Goal: Transaction & Acquisition: Purchase product/service

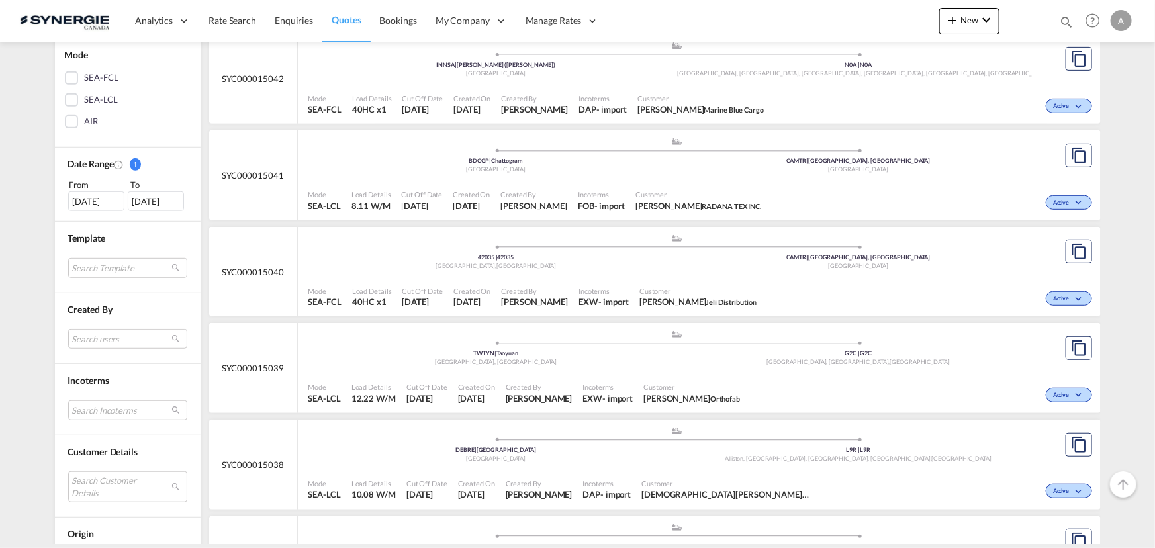
scroll to position [361, 0]
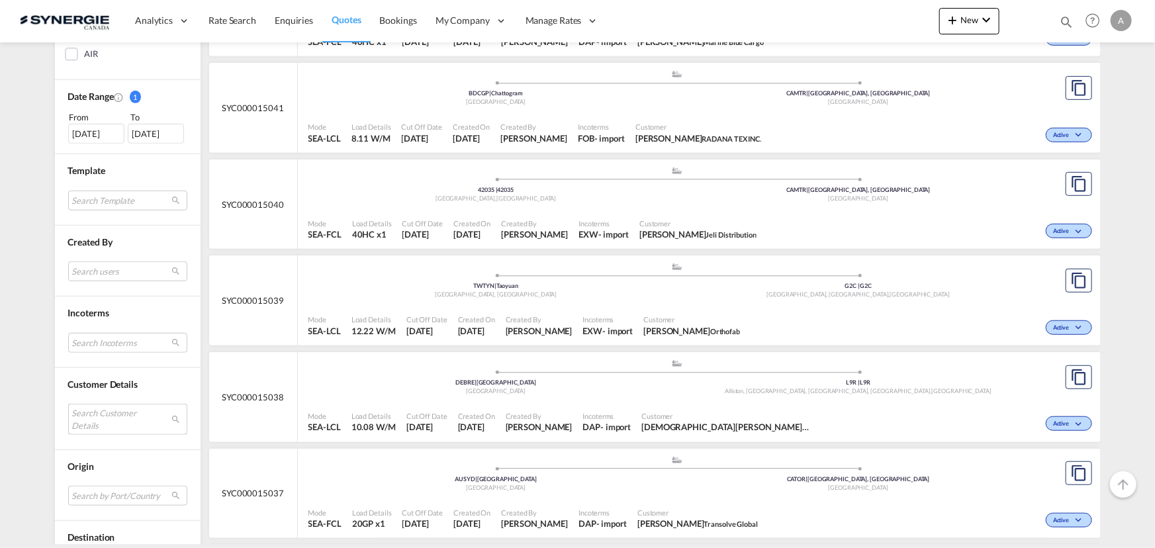
click at [100, 420] on md-select "Search Customer Details user name user prasaj Pathirana ppa@ntgairocean.com | n…" at bounding box center [127, 419] width 119 height 30
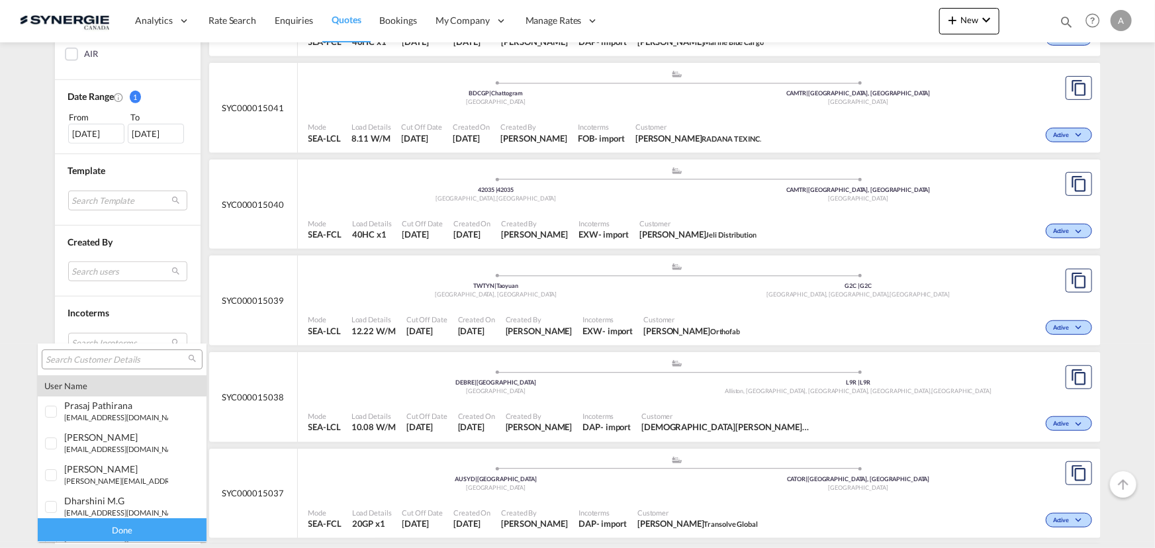
click at [105, 361] on input "search" at bounding box center [117, 360] width 142 height 12
drag, startPoint x: 79, startPoint y: 362, endPoint x: -278, endPoint y: 337, distance: 357.7
click at [0, 337] on html "Analytics Reports Dashboard Rate Search Enquiries Quotes" at bounding box center [577, 274] width 1155 height 548
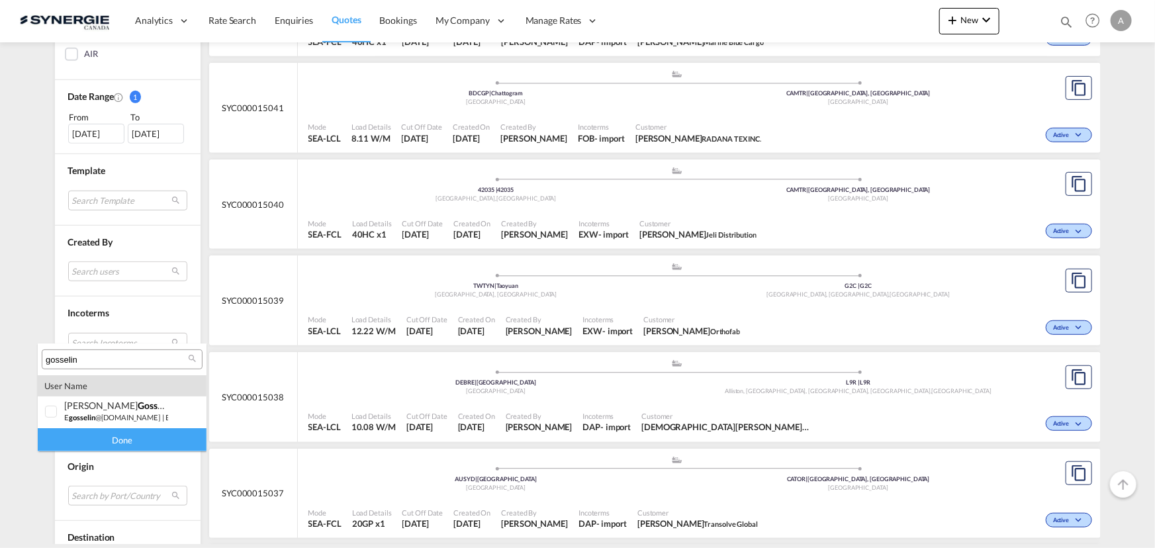
click at [106, 363] on input "gosselin" at bounding box center [117, 360] width 142 height 12
drag, startPoint x: 104, startPoint y: 360, endPoint x: 0, endPoint y: 341, distance: 105.7
click at [0, 351] on html "Analytics Reports Dashboard Rate Search Enquiries Quotes" at bounding box center [577, 274] width 1155 height 548
paste input "max@cdsboutique.com"
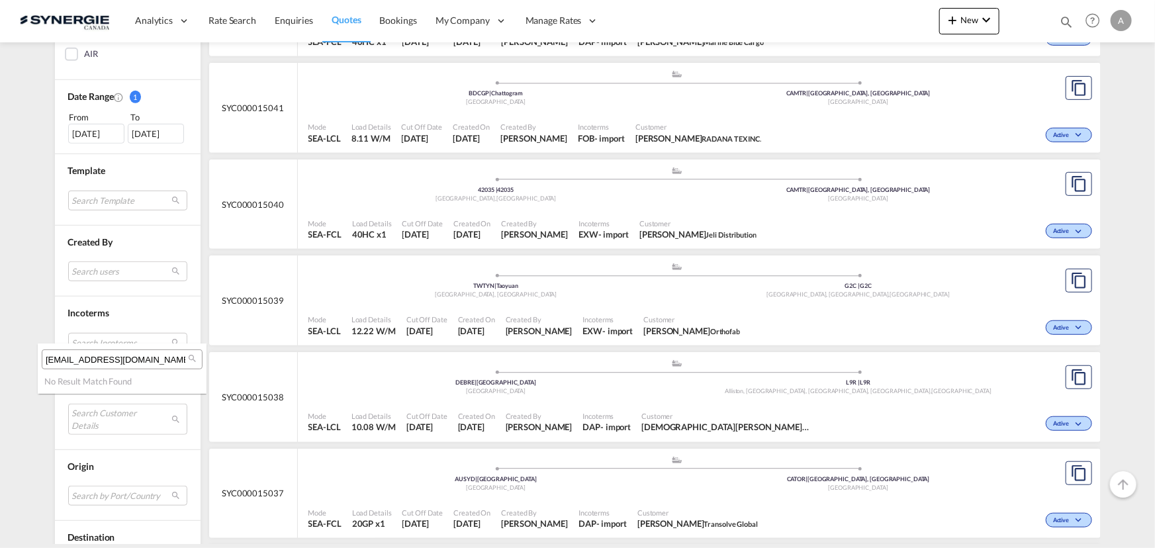
click at [138, 361] on input "max@cdsboutique.com" at bounding box center [117, 360] width 142 height 12
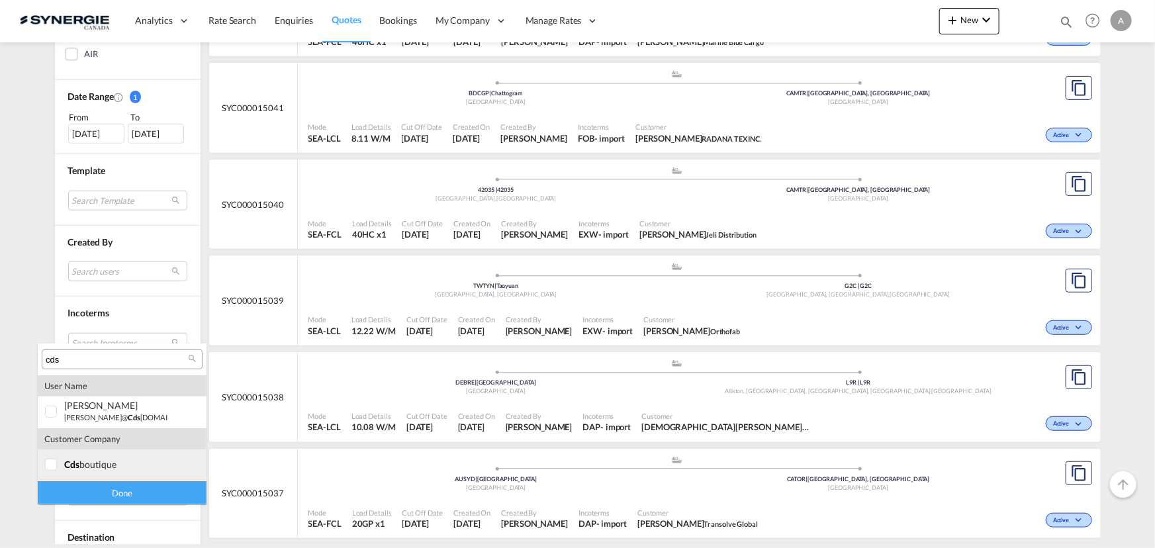
type input "cds"
drag, startPoint x: 70, startPoint y: 467, endPoint x: 73, endPoint y: 477, distance: 10.3
click at [70, 467] on span "cds" at bounding box center [71, 464] width 15 height 11
click at [75, 493] on div "Done" at bounding box center [122, 492] width 169 height 23
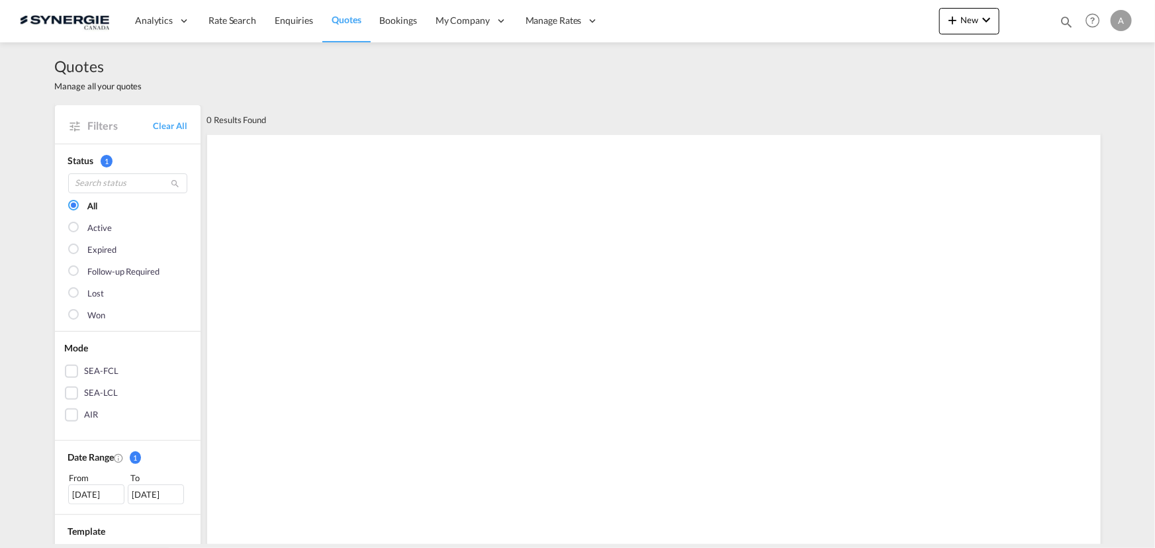
click at [107, 495] on div "26 Aug 2025" at bounding box center [96, 495] width 56 height 20
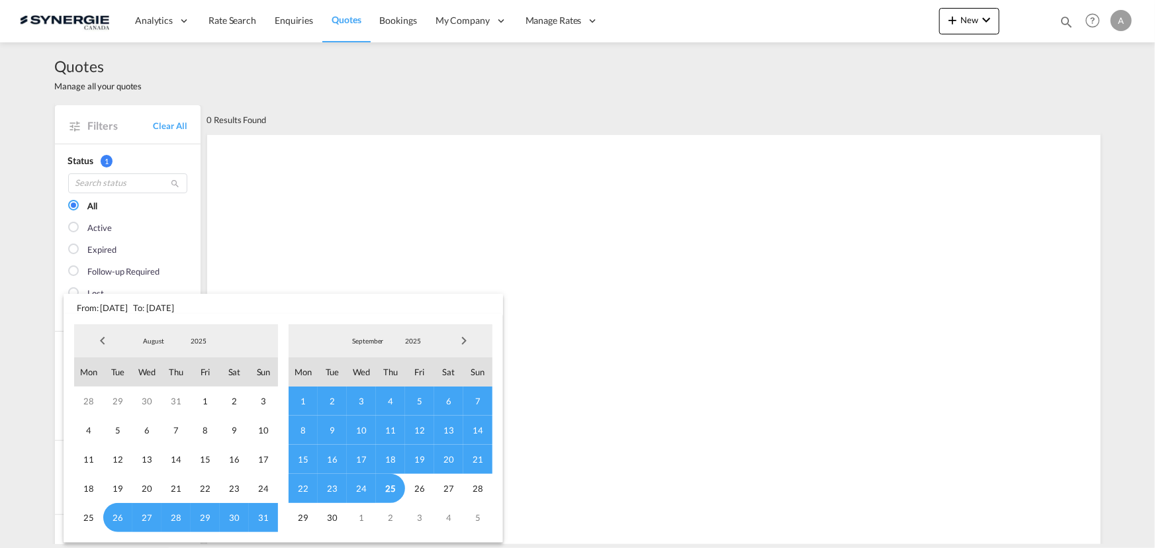
click at [196, 337] on span "2025" at bounding box center [198, 340] width 42 height 9
click at [205, 283] on md-option "2023" at bounding box center [211, 278] width 90 height 32
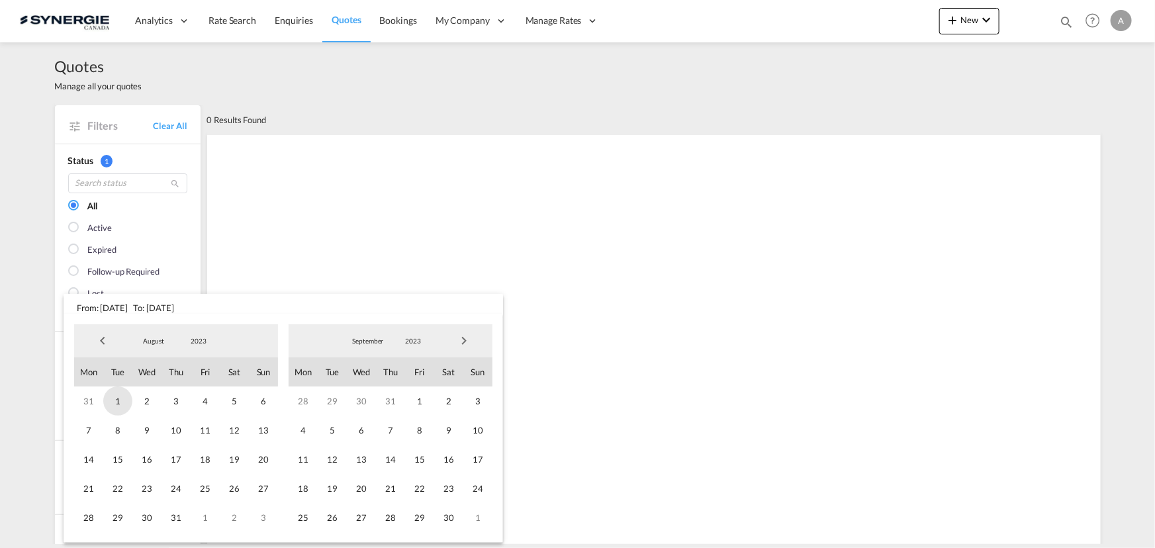
click at [111, 405] on span "1" at bounding box center [117, 401] width 29 height 29
click at [412, 336] on span "2023" at bounding box center [413, 340] width 42 height 9
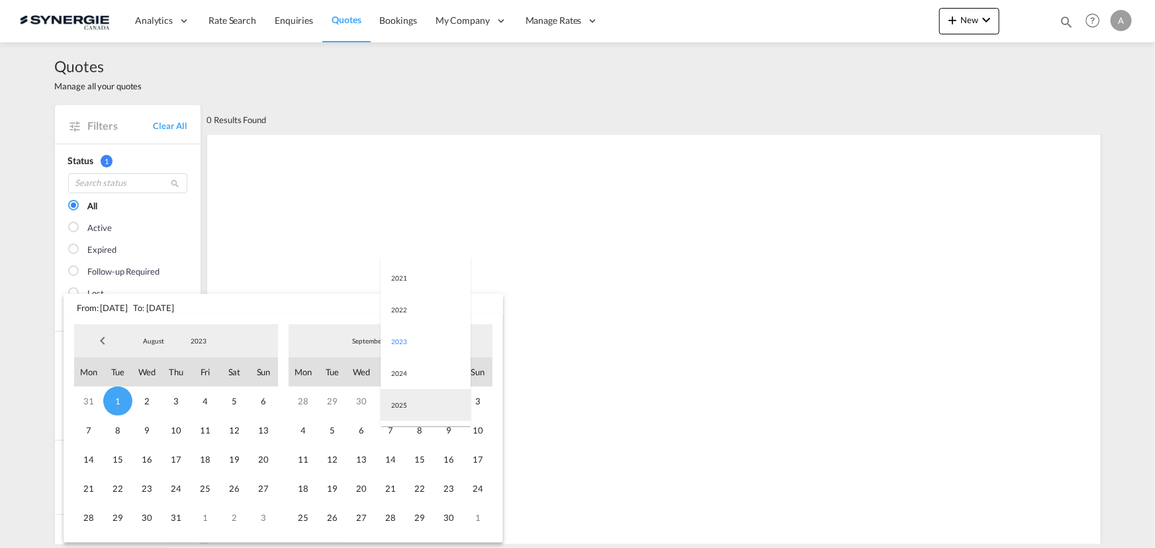
click at [403, 405] on md-option "2025" at bounding box center [426, 405] width 90 height 32
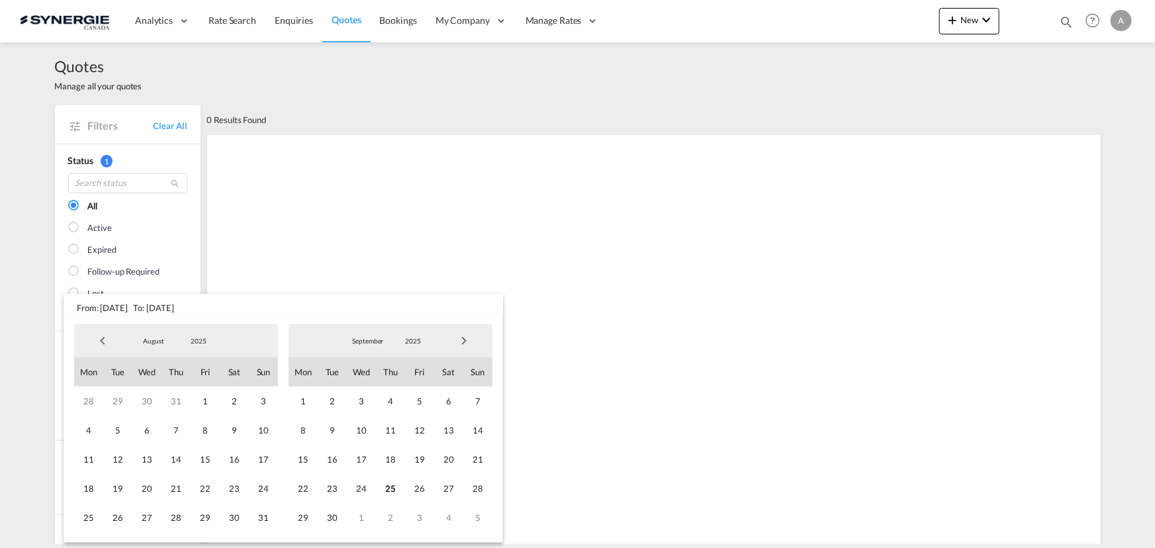
click at [389, 484] on span "25" at bounding box center [390, 488] width 29 height 29
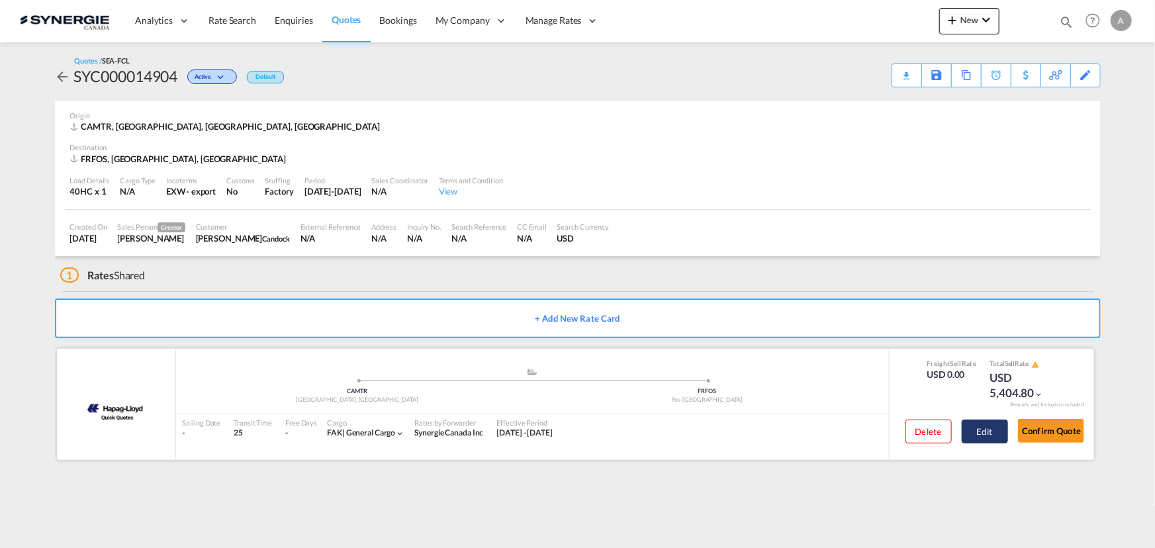
click at [962, 436] on button "Edit" at bounding box center [985, 432] width 46 height 24
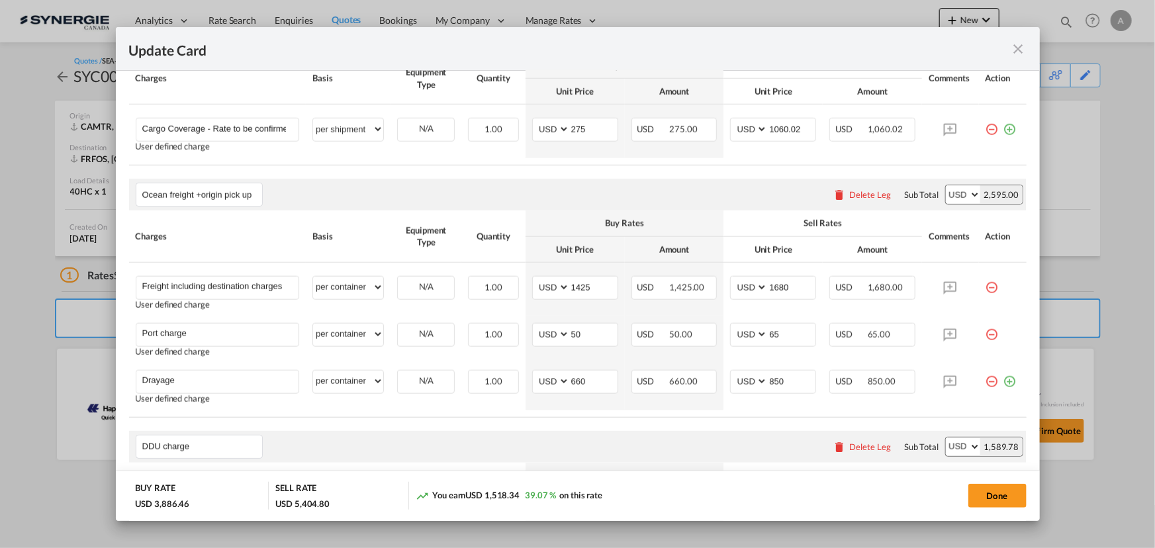
scroll to position [722, 0]
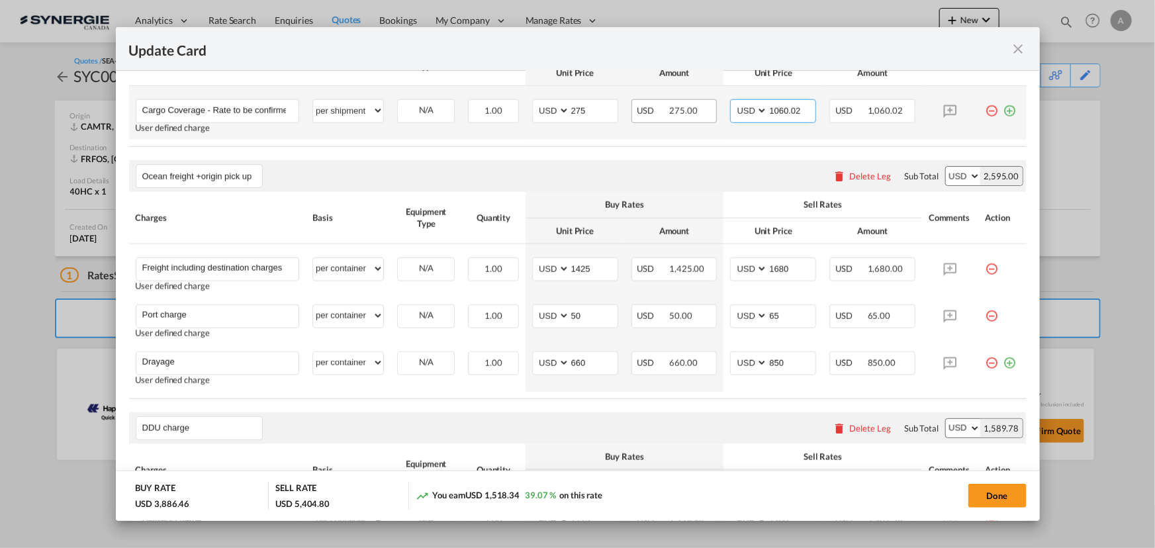
drag, startPoint x: 796, startPoint y: 113, endPoint x: 663, endPoint y: 101, distance: 134.3
click at [668, 104] on tr "Cargo Coverage - Rate to be confirmed depending on commodity and value Min 50 U…" at bounding box center [578, 113] width 898 height 54
click at [785, 106] on input "Update Card Port ..." at bounding box center [792, 110] width 48 height 20
type input "797.42"
drag, startPoint x: 585, startPoint y: 113, endPoint x: 463, endPoint y: 107, distance: 122.6
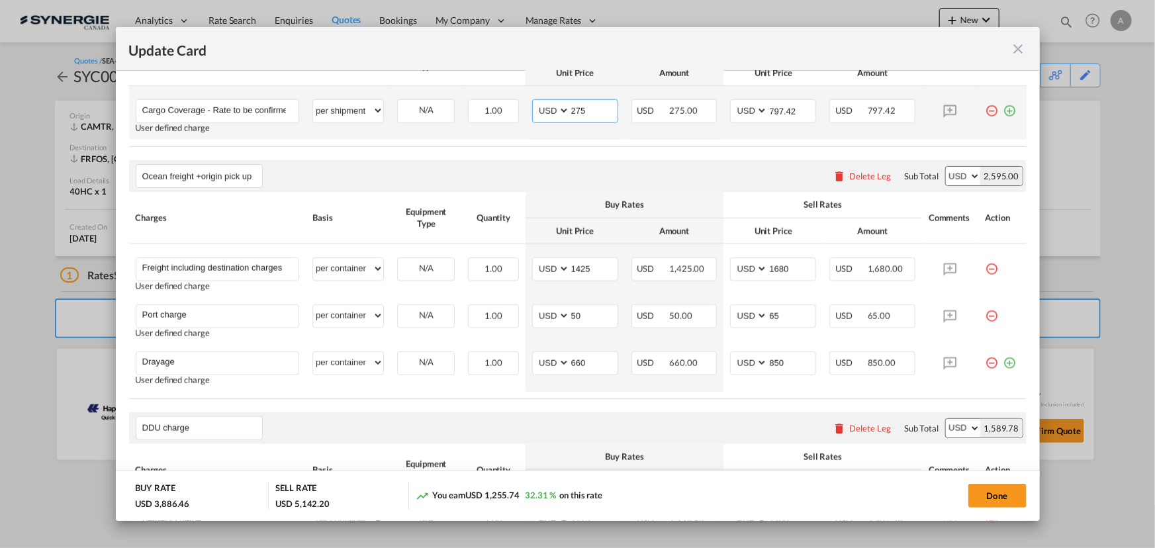
click at [502, 107] on tr "Cargo Coverage - Rate to be confirmed depending on commodity and value Min 50 U…" at bounding box center [578, 113] width 898 height 54
type input "206.76"
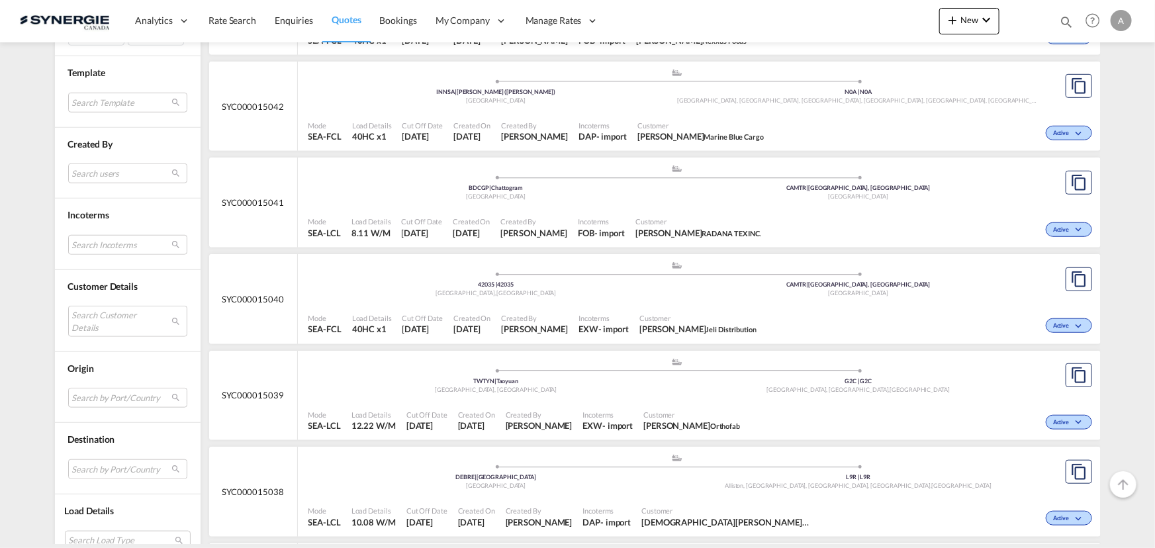
scroll to position [481, 0]
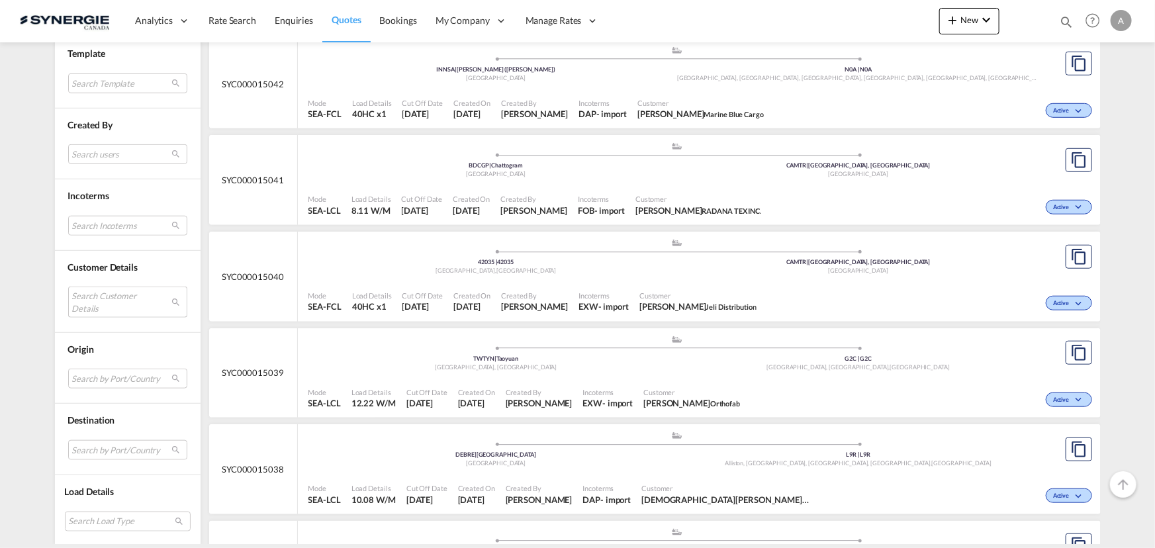
click at [108, 297] on md-select "Search Customer Details user name user hamzeh M. Abd Al-Ghani hamzeh.abdalghani…" at bounding box center [127, 302] width 119 height 30
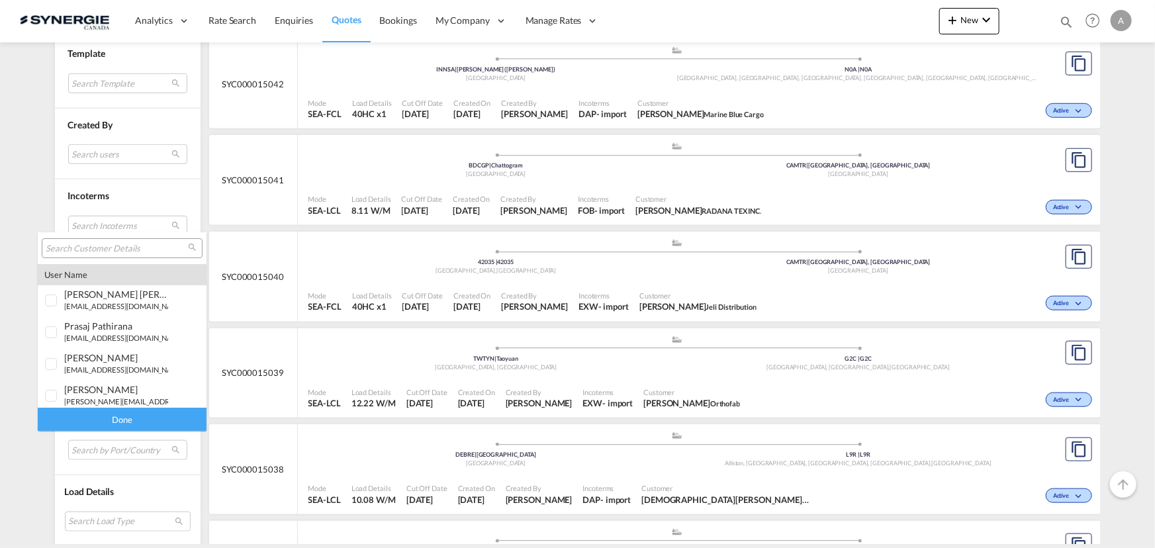
click at [128, 252] on input "search" at bounding box center [117, 249] width 142 height 12
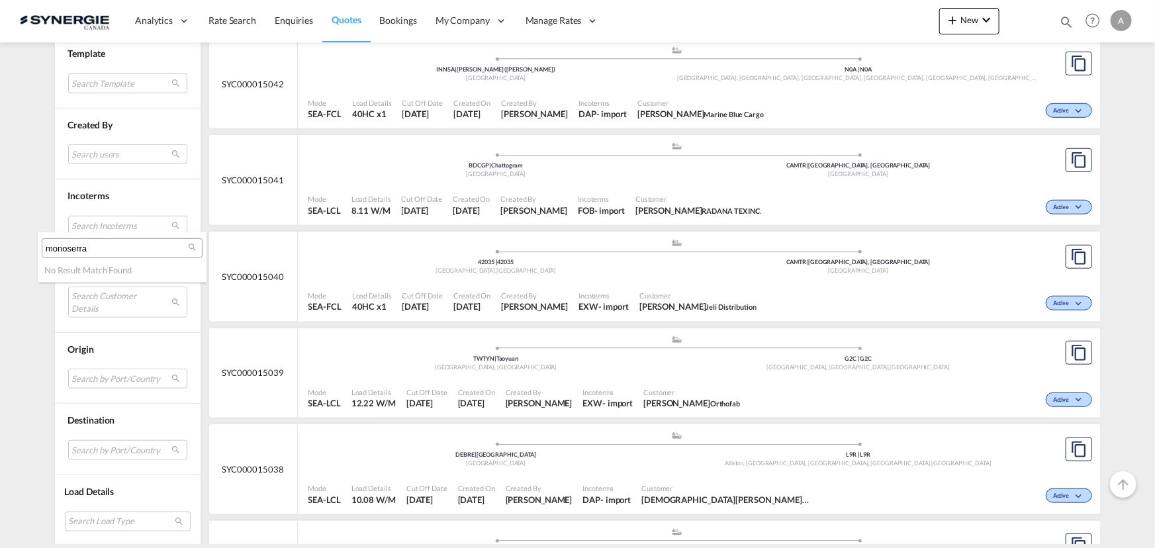
type input "monoserra"
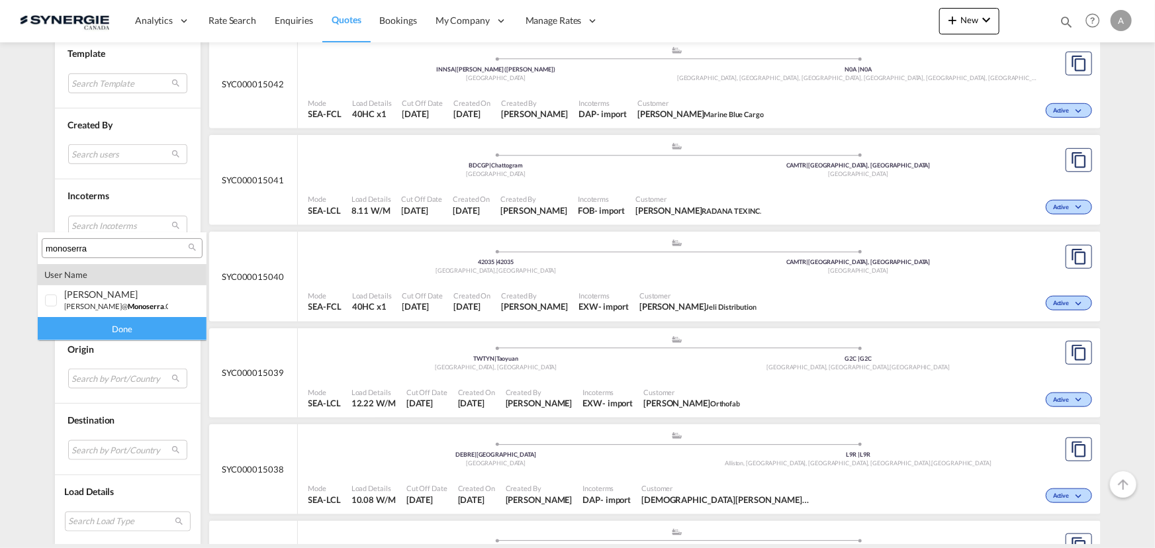
click at [1116, 175] on md-backdrop at bounding box center [577, 274] width 1155 height 548
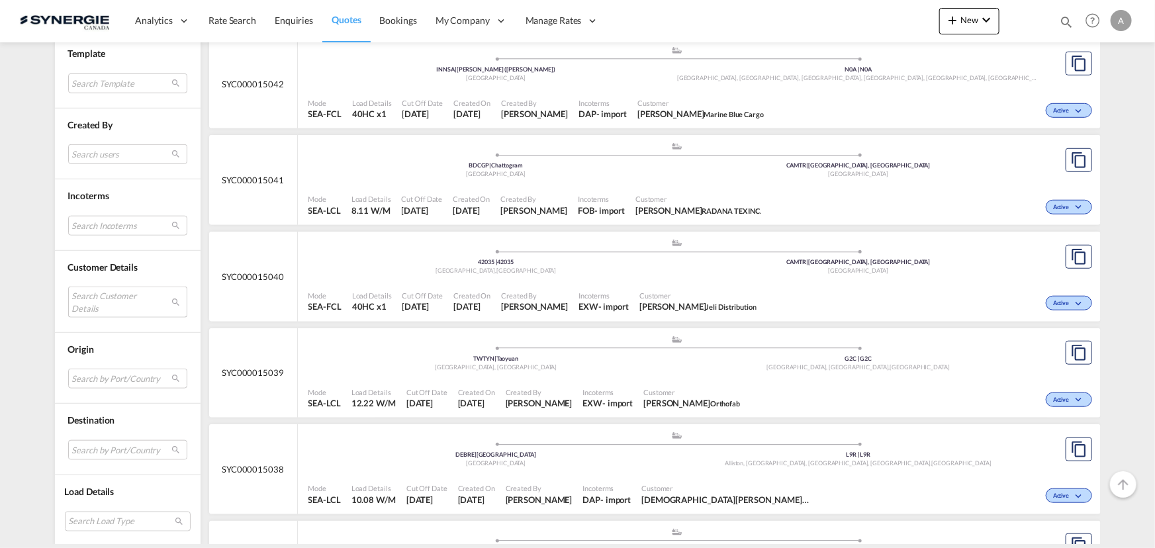
click at [101, 298] on md-select "Search Customer Details" at bounding box center [127, 302] width 119 height 30
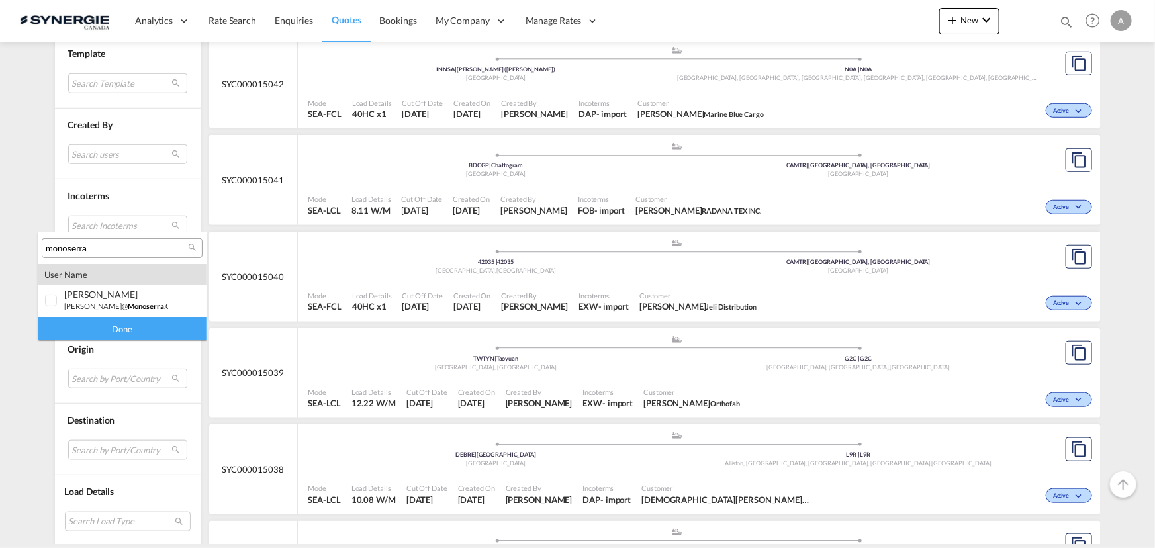
click at [93, 328] on div "Done" at bounding box center [122, 328] width 169 height 23
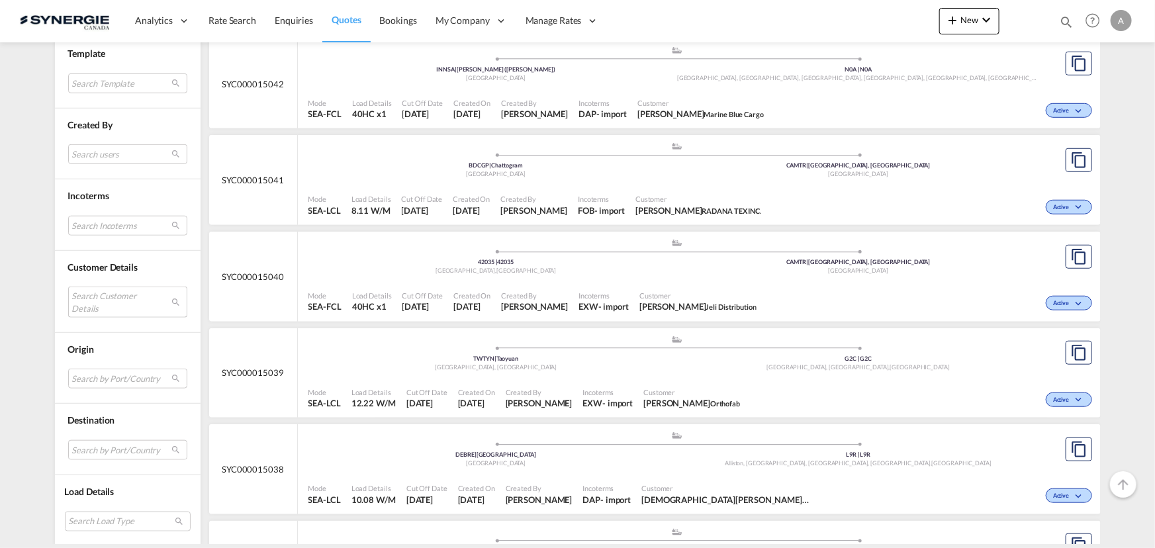
click at [87, 301] on md-select "Search Customer Details" at bounding box center [127, 302] width 119 height 30
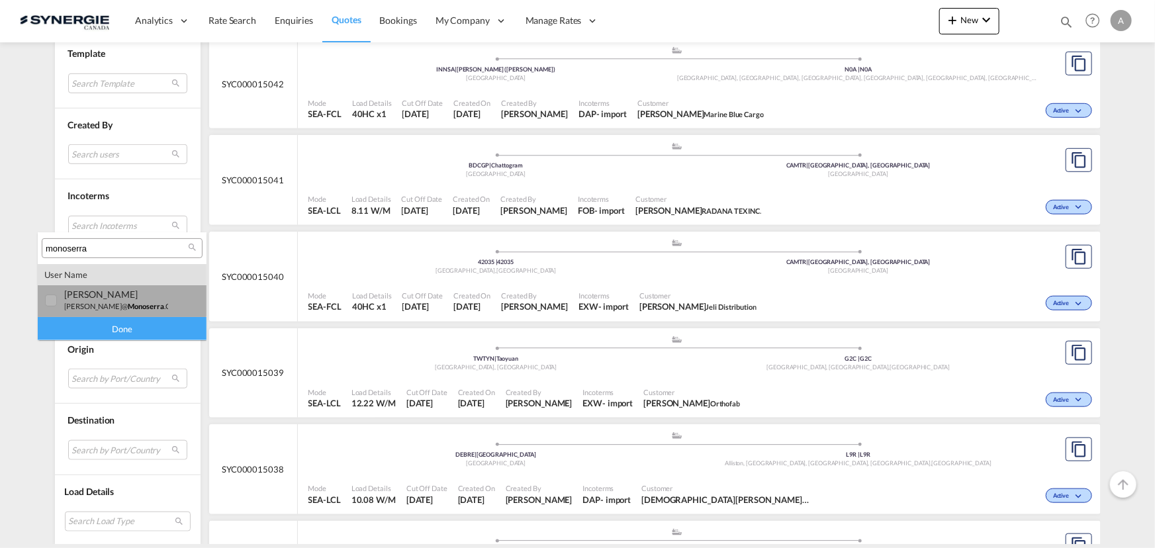
click at [73, 299] on div "angelo MASTROMONACO a.mastromonaco@ monoserra .com | mono serra" at bounding box center [116, 300] width 104 height 23
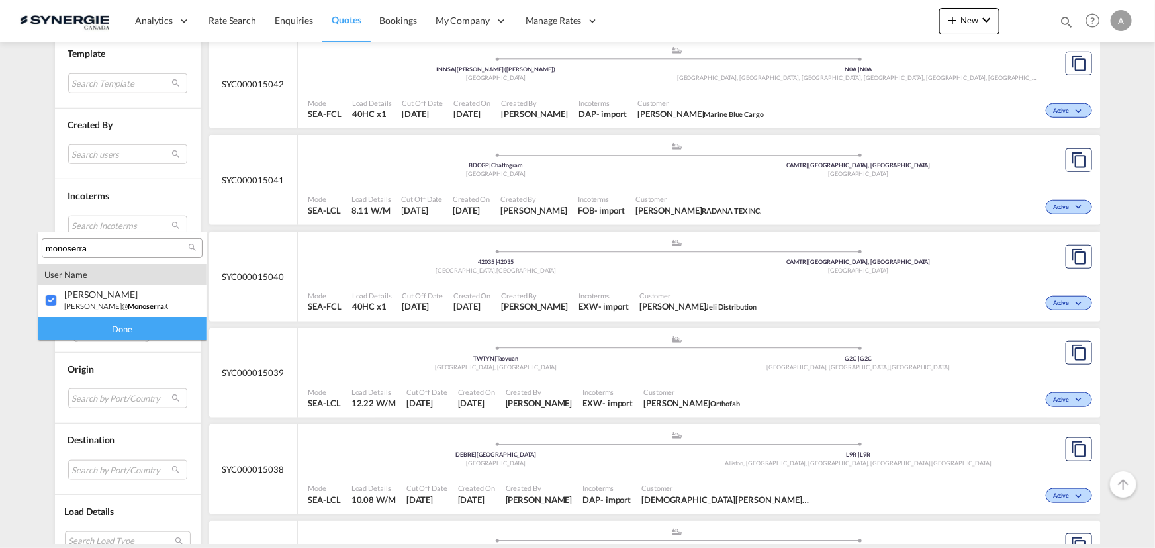
click at [87, 333] on div "Done" at bounding box center [122, 328] width 169 height 23
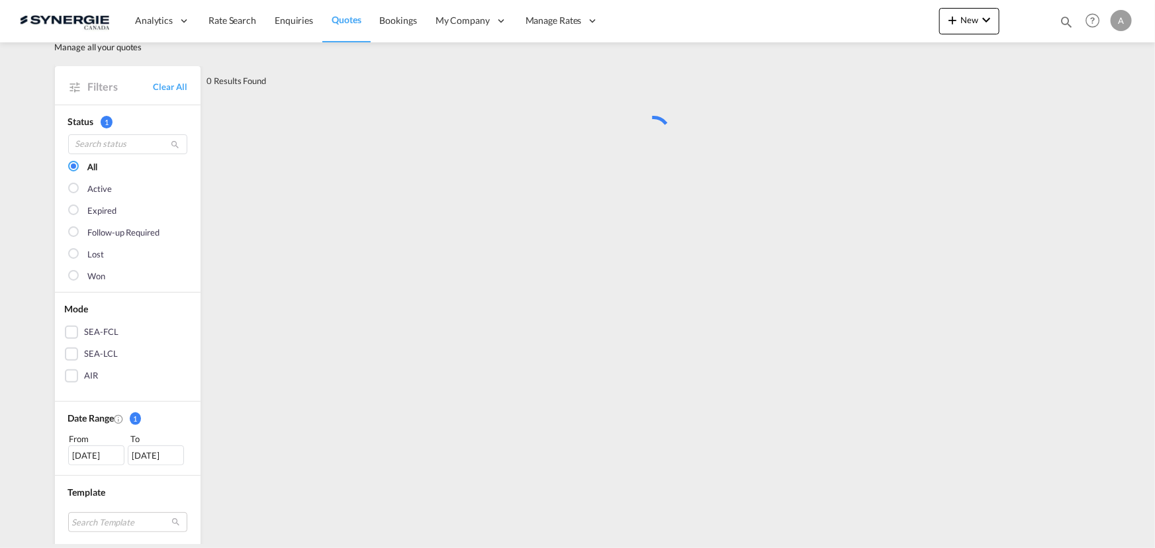
scroll to position [0, 0]
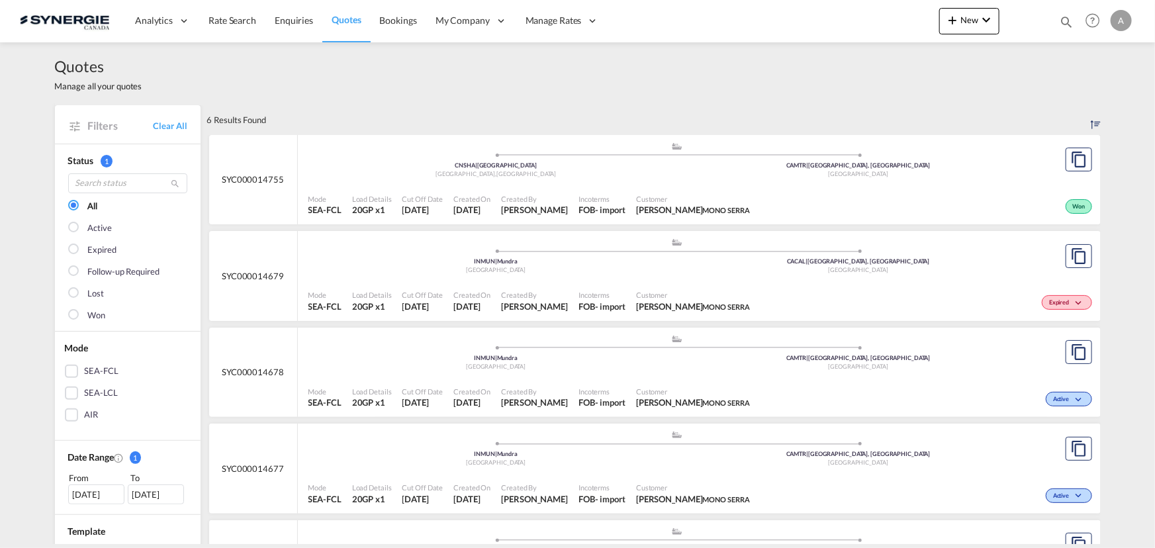
click at [585, 192] on div "Incoterms FOB - import" at bounding box center [602, 205] width 58 height 33
click at [691, 202] on span "Customer" at bounding box center [693, 199] width 114 height 10
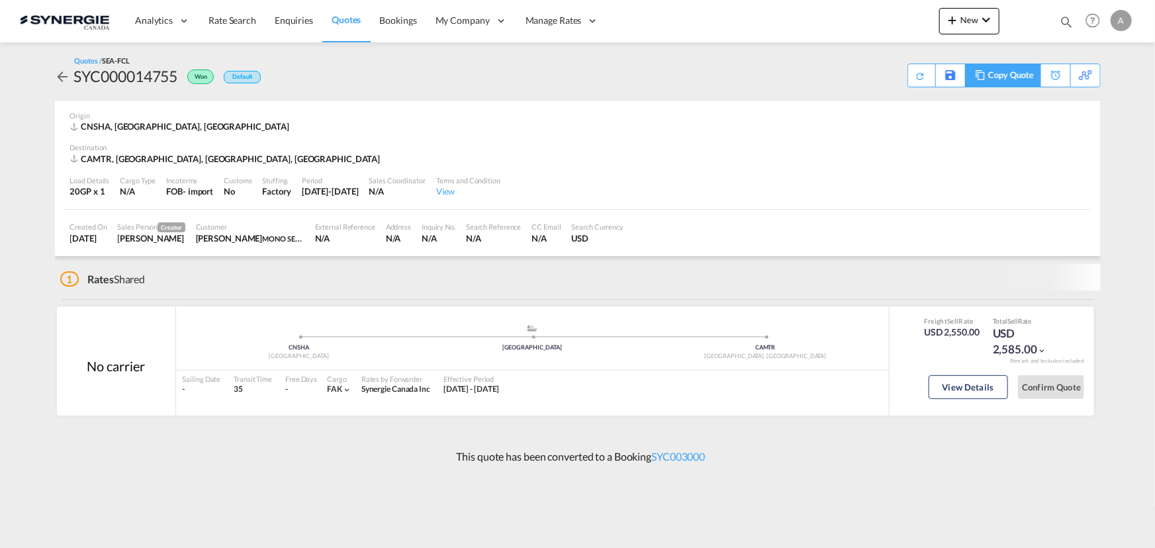
click at [1014, 79] on div "Copy Quote" at bounding box center [1010, 75] width 45 height 23
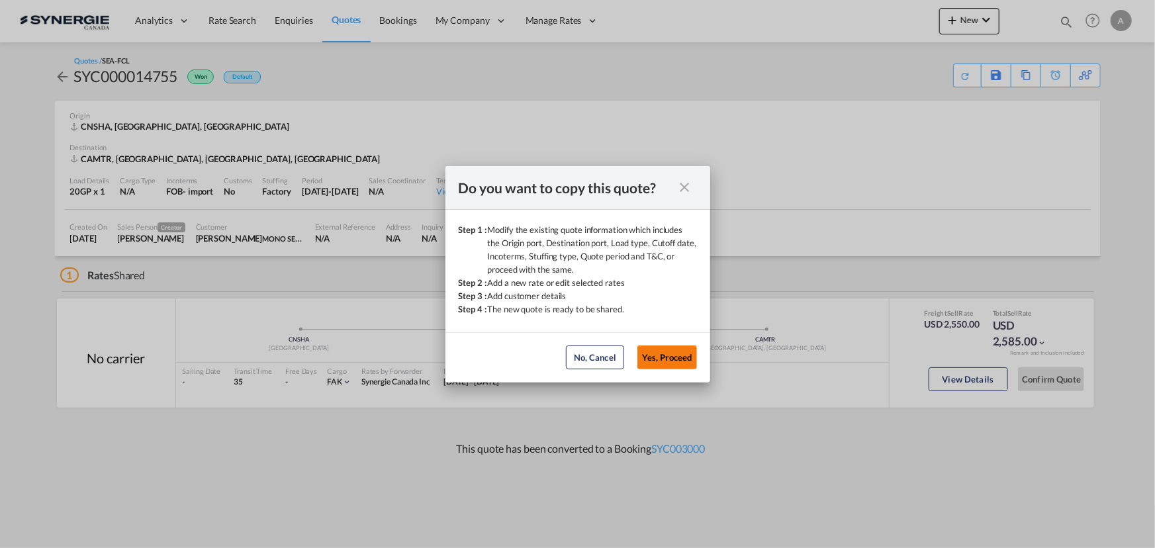
click at [668, 358] on button "Yes, Proceed" at bounding box center [668, 358] width 60 height 24
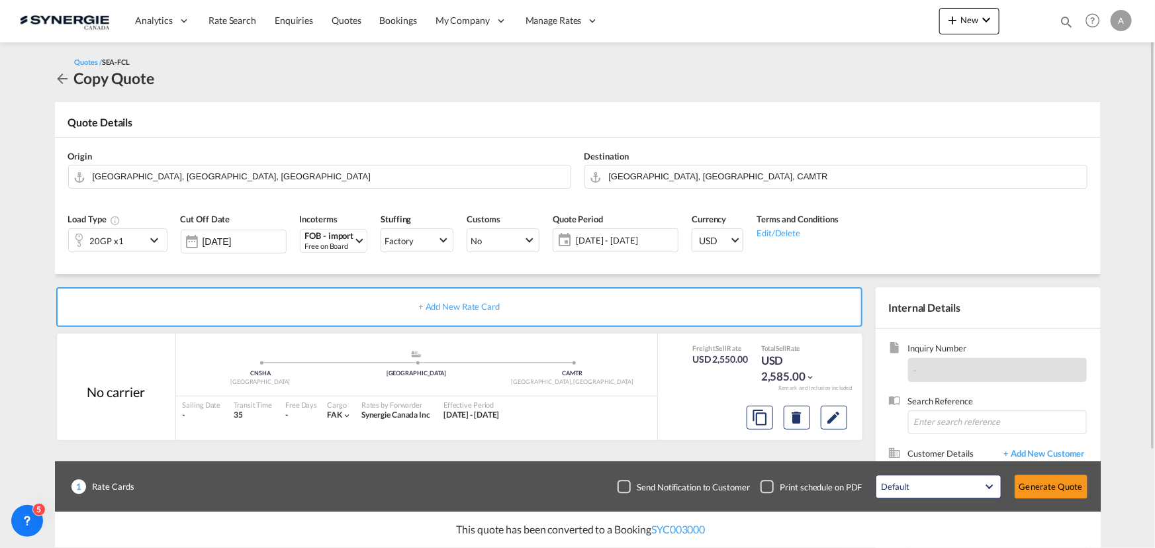
click at [132, 244] on div "20GP x1" at bounding box center [107, 240] width 77 height 23
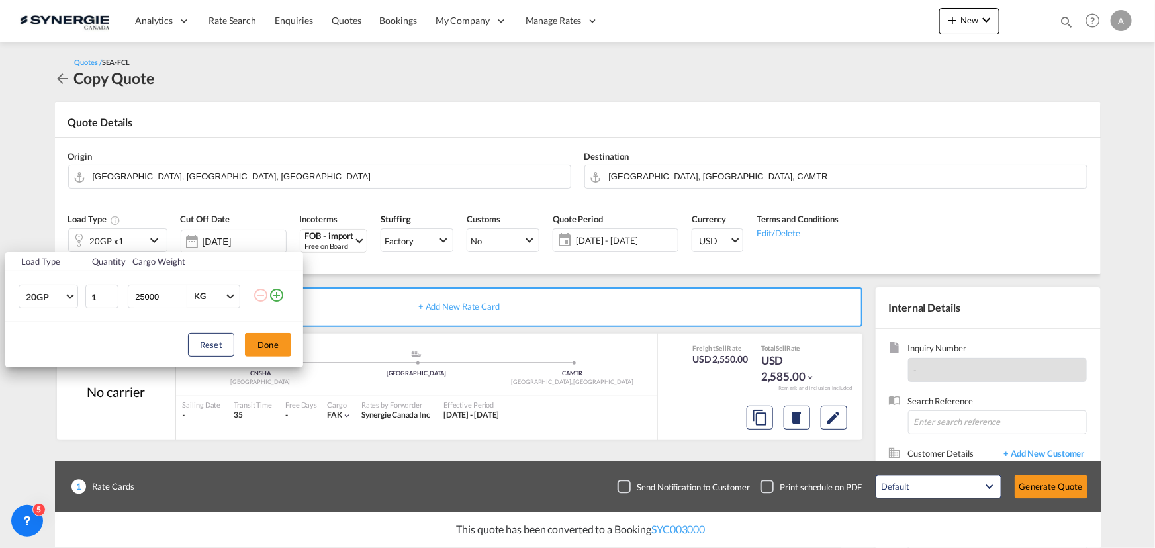
click at [521, 277] on div "Load Type Quantity Cargo Weight 20GP 20GP 40GP 40HC 45HC 20RE 40RE 40HR 20OT 40…" at bounding box center [577, 274] width 1155 height 548
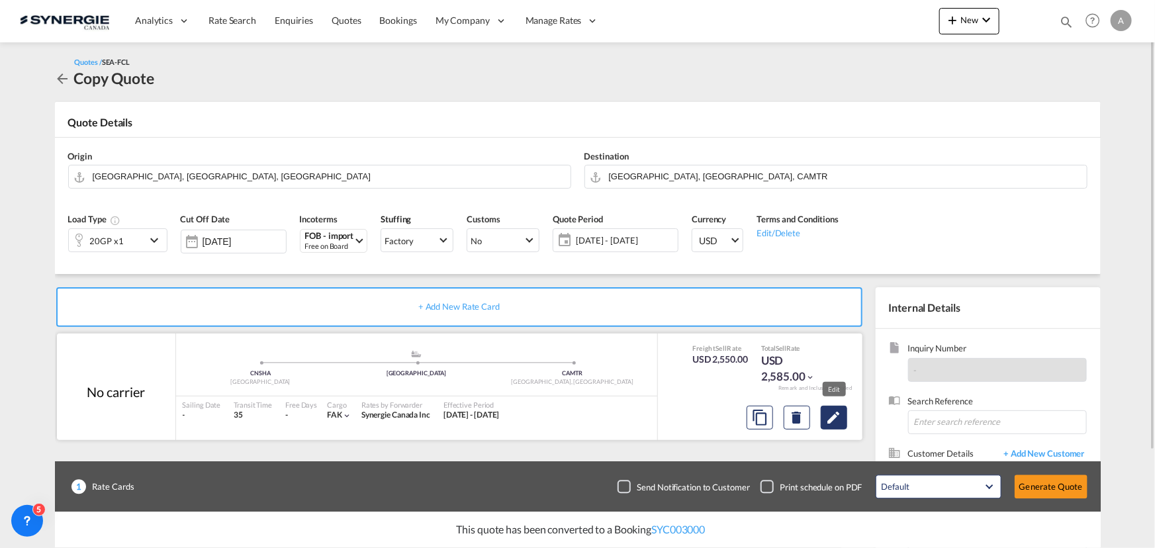
click at [843, 418] on button "Edit" at bounding box center [834, 418] width 26 height 24
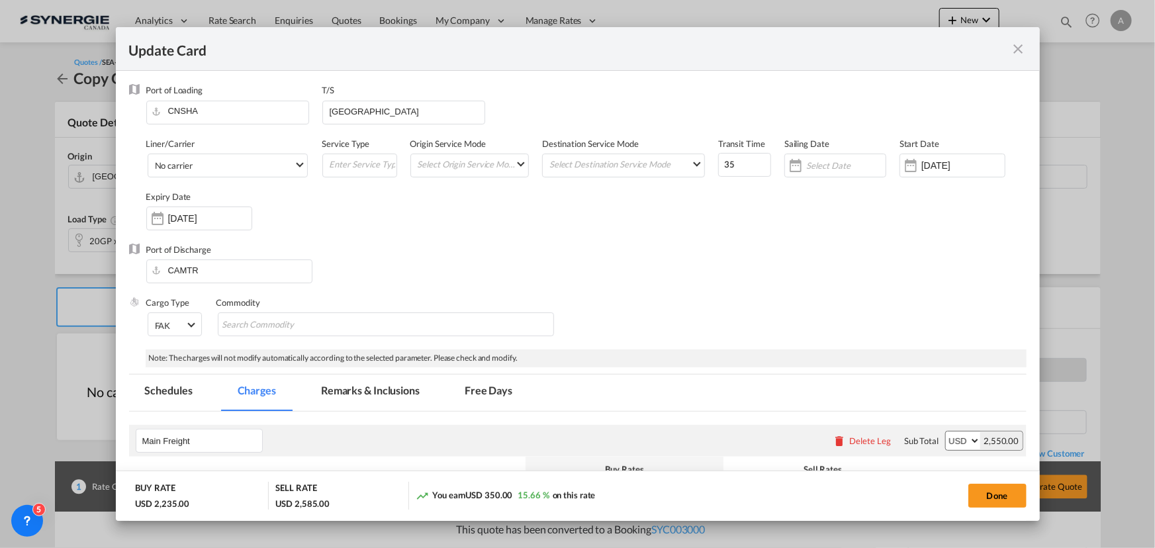
select select "per equipment"
select select "per B/L"
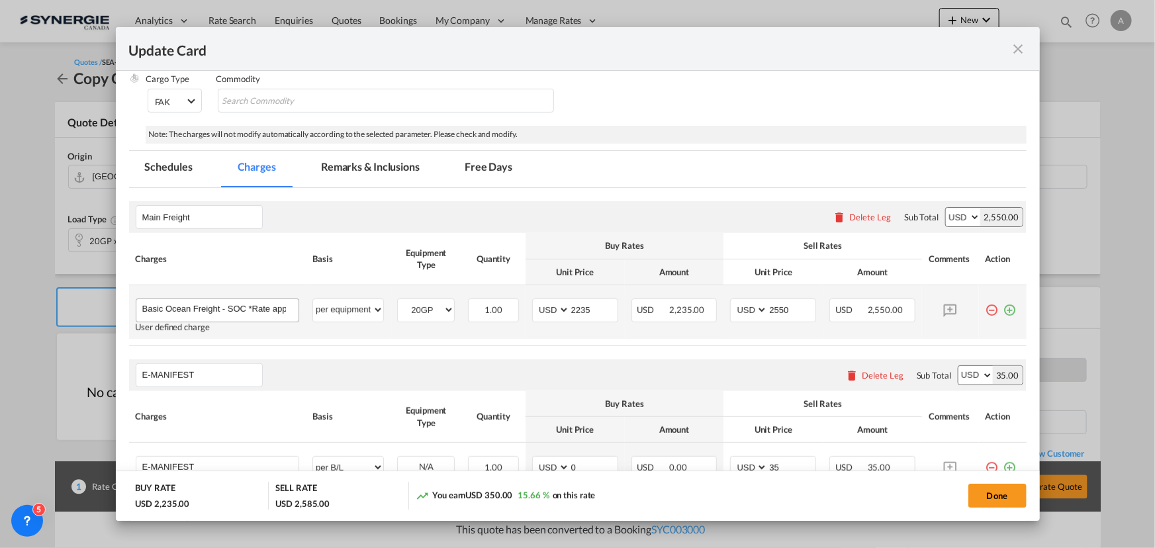
scroll to position [240, 0]
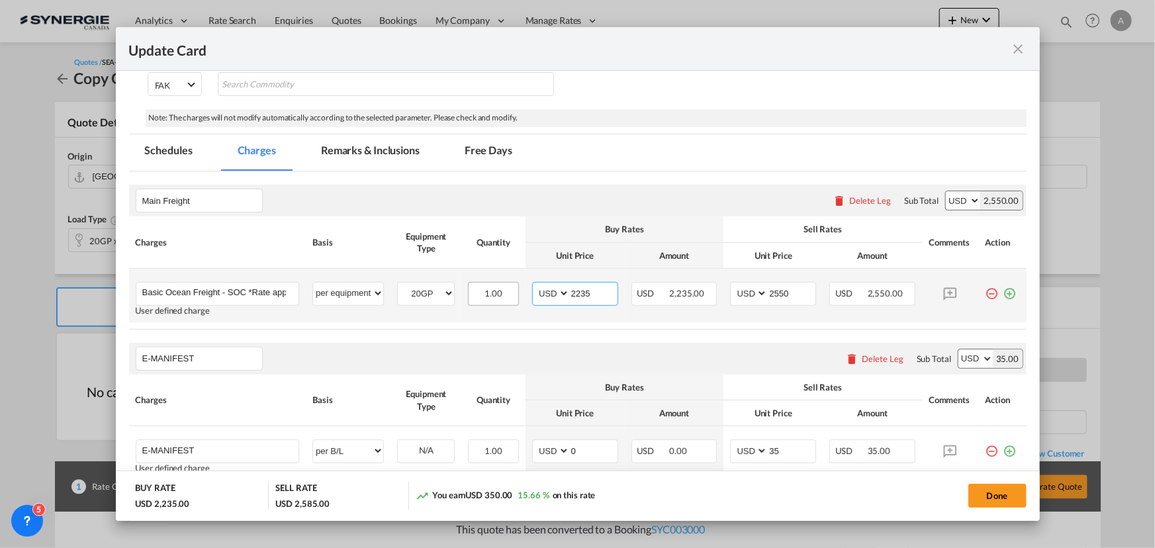
drag, startPoint x: 569, startPoint y: 295, endPoint x: 485, endPoint y: 284, distance: 84.8
click at [506, 291] on tr "Basic Ocean Freight - SOC *Rate applicable at gate-in date Please Enter User De…" at bounding box center [578, 296] width 898 height 54
click at [795, 292] on input "2550" at bounding box center [792, 293] width 48 height 20
drag, startPoint x: 794, startPoint y: 292, endPoint x: 708, endPoint y: 293, distance: 86.1
click at [708, 293] on tr "Basic Ocean Freight - SOC *Rate applicable at gate-in date Please Enter User De…" at bounding box center [578, 296] width 898 height 54
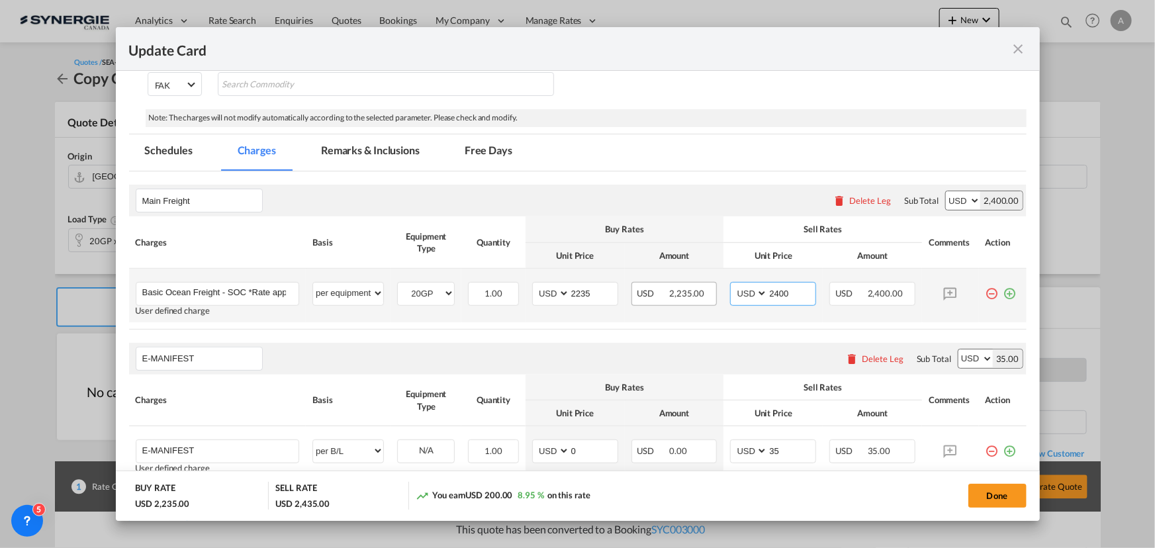
type input "2400"
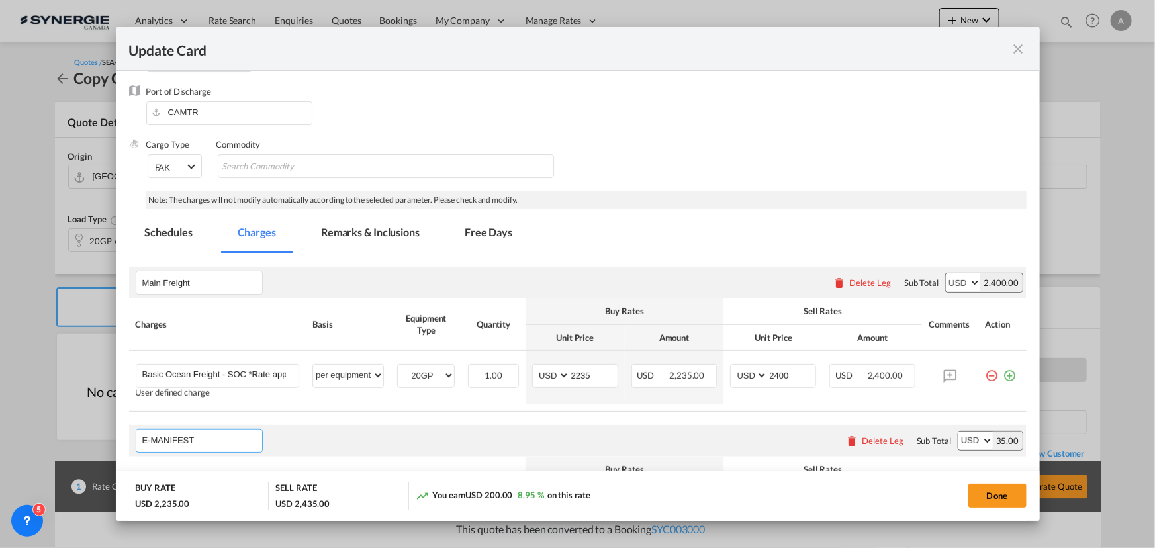
scroll to position [218, 0]
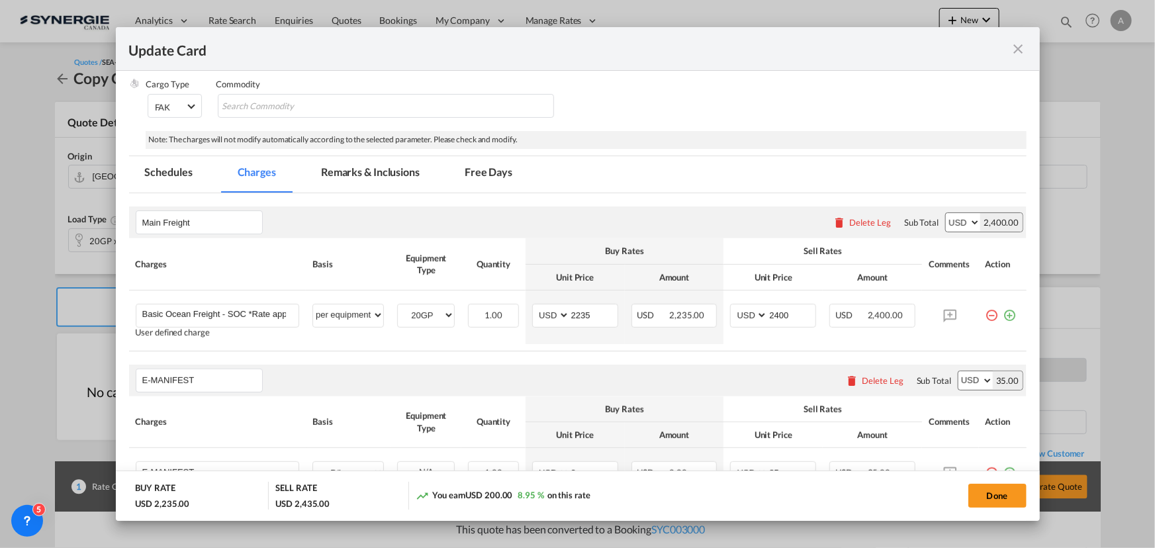
click at [1005, 489] on button "Done" at bounding box center [998, 496] width 58 height 24
type input "[DATE]"
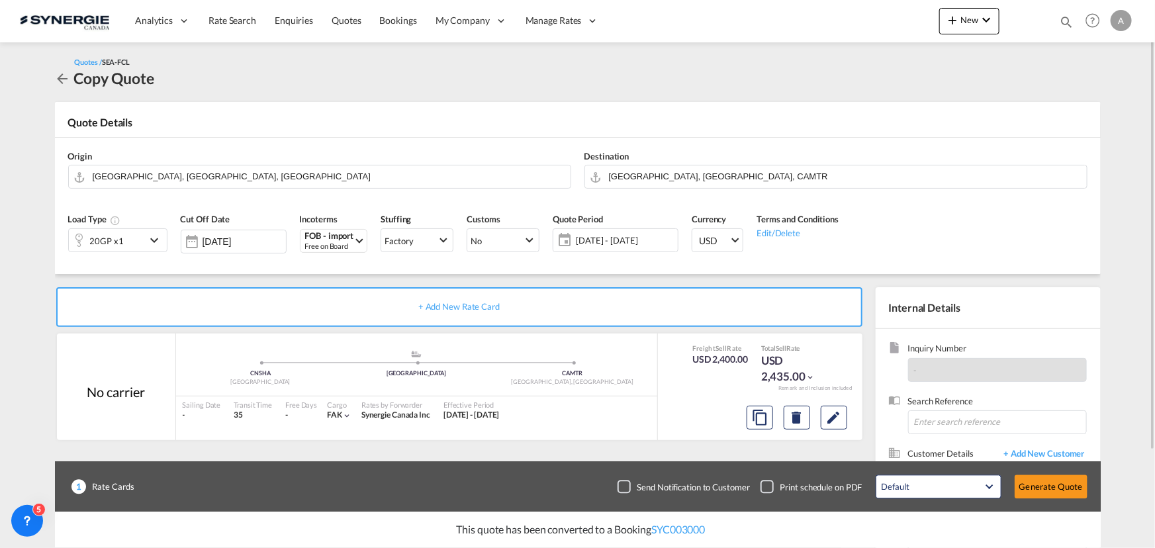
scroll to position [119, 0]
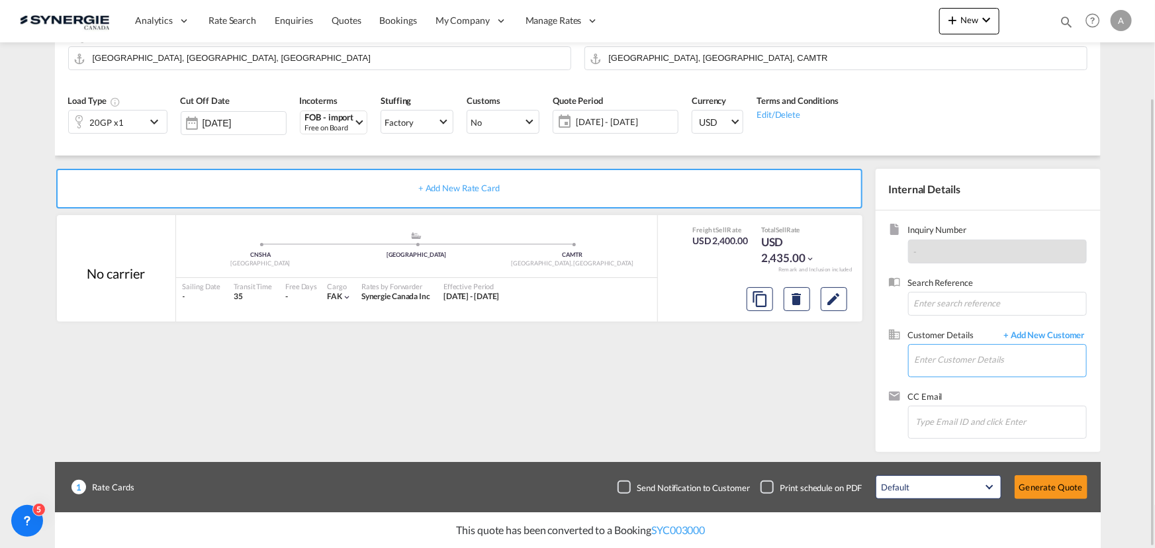
click at [924, 356] on input "Enter Customer Details" at bounding box center [1000, 360] width 171 height 30
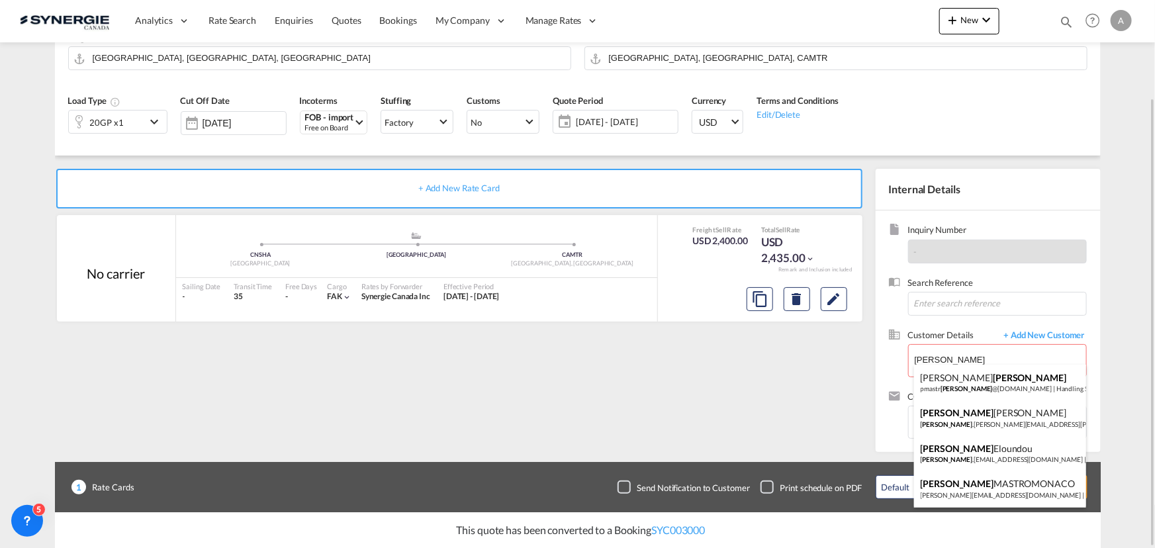
drag, startPoint x: 974, startPoint y: 479, endPoint x: 881, endPoint y: 365, distance: 146.7
click at [974, 481] on div "[PERSON_NAME] [PERSON_NAME][EMAIL_ADDRESS][DOMAIN_NAME] | MONO SERRA" at bounding box center [1000, 489] width 172 height 36
type input "MONO SERRA, [PERSON_NAME], [PERSON_NAME][EMAIL_ADDRESS][DOMAIN_NAME]"
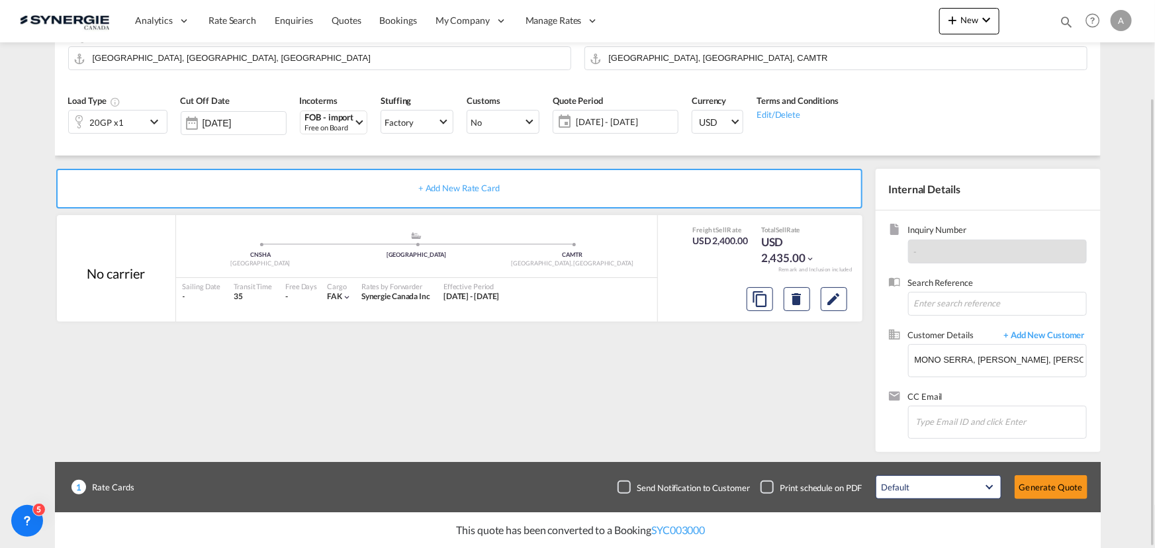
click at [628, 113] on div "[DATE] - [DATE] [DATE] - [DATE] September January February March April May June…" at bounding box center [616, 122] width 126 height 24
click at [615, 117] on span "15 - 30 Sep 2025" at bounding box center [625, 122] width 99 height 12
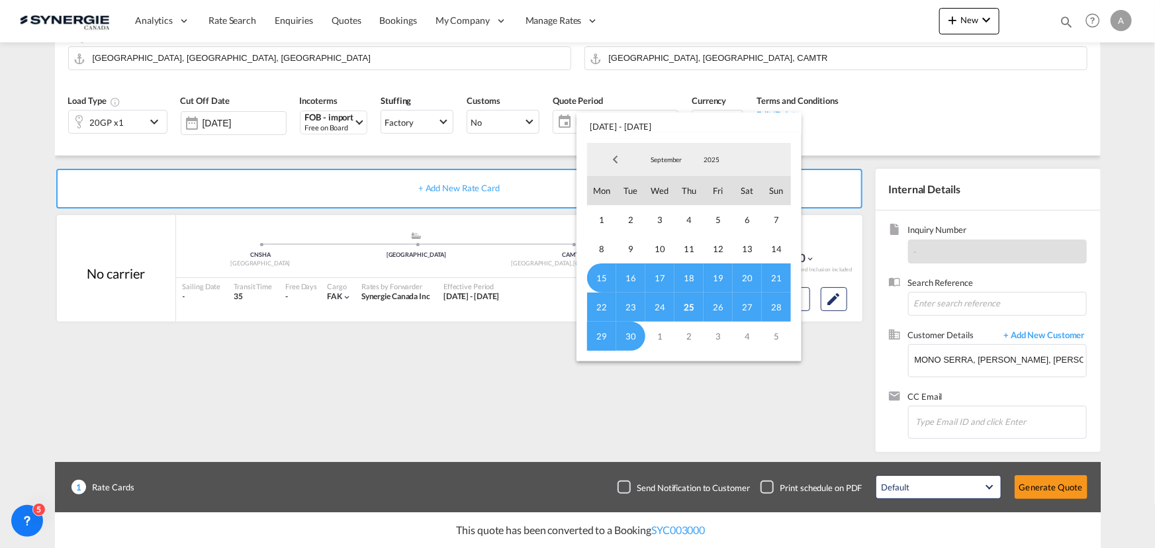
click at [689, 305] on span "25" at bounding box center [689, 307] width 29 height 29
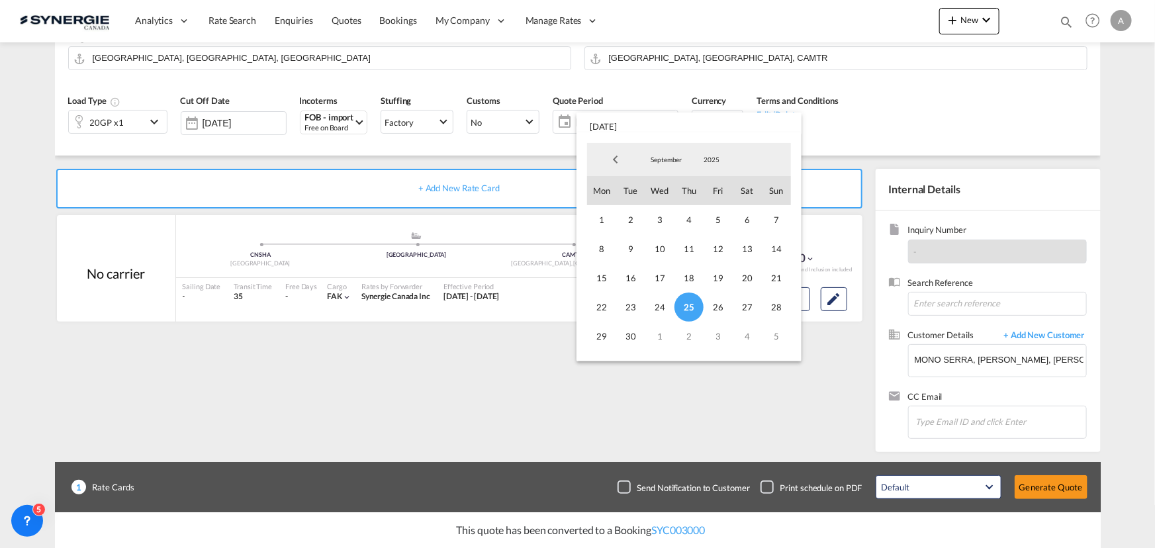
click at [661, 158] on span "September" at bounding box center [666, 159] width 42 height 9
click at [659, 193] on md-option "October" at bounding box center [680, 192] width 90 height 32
click at [636, 277] on span "14" at bounding box center [630, 277] width 29 height 29
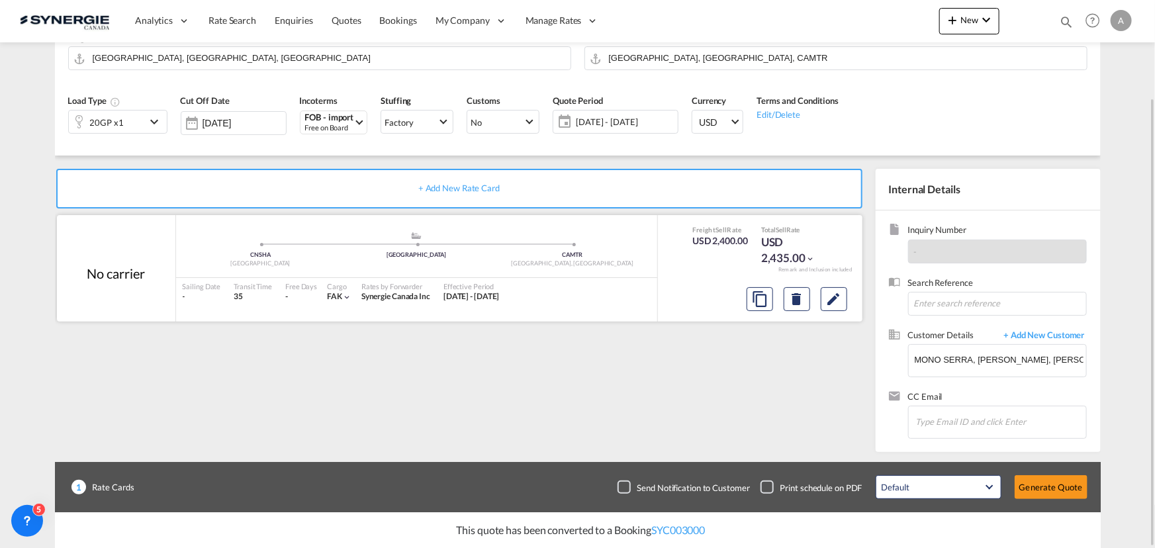
click at [853, 299] on div at bounding box center [760, 297] width 205 height 35
click at [838, 297] on md-icon "Edit" at bounding box center [834, 299] width 16 height 16
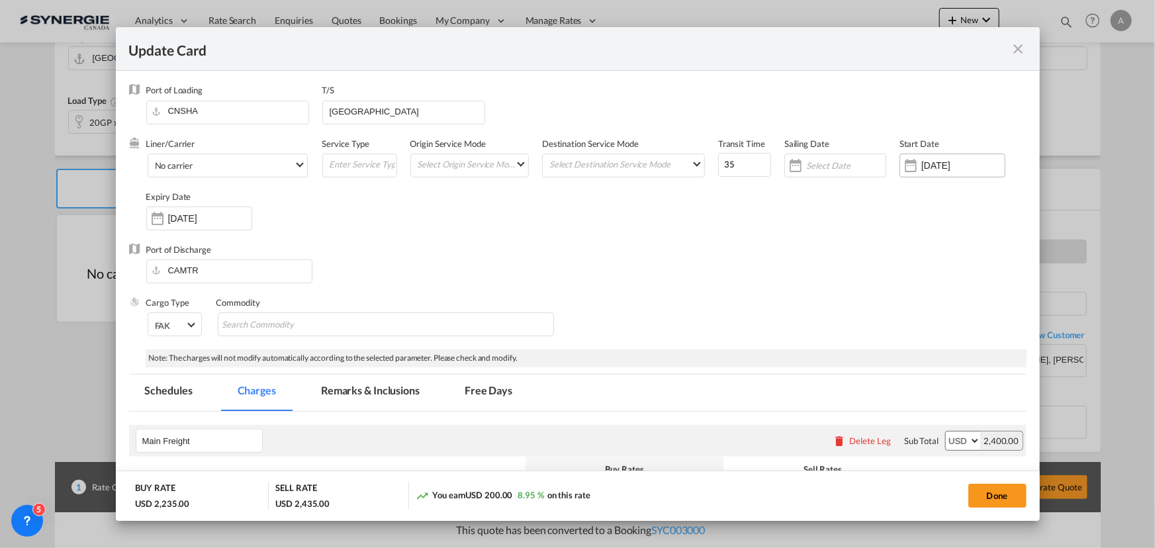
click at [937, 167] on input "[DATE]" at bounding box center [963, 165] width 83 height 11
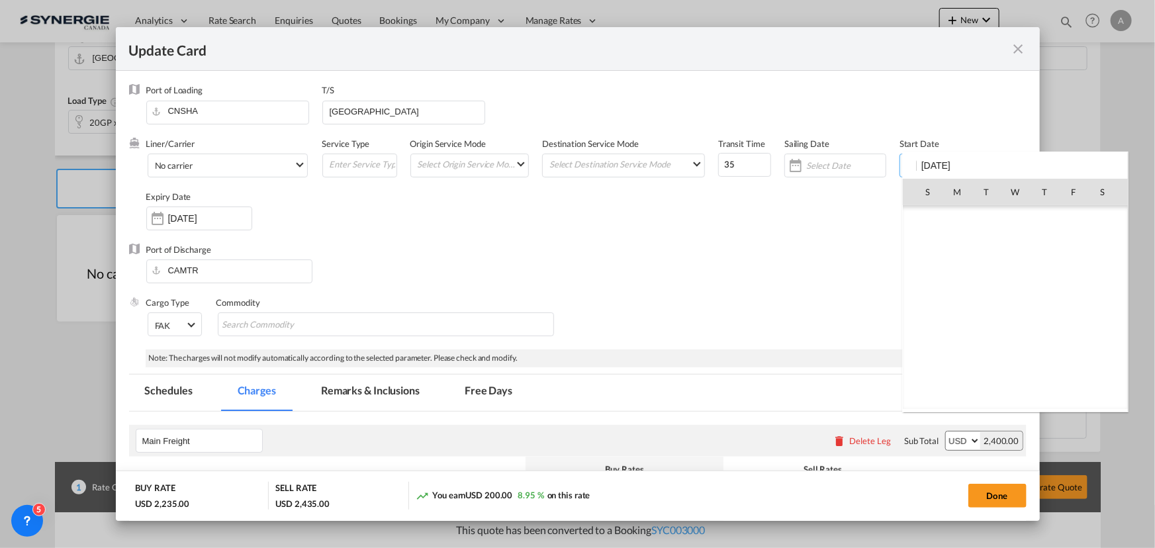
scroll to position [306674, 0]
drag, startPoint x: 1045, startPoint y: 335, endPoint x: 793, endPoint y: 240, distance: 269.4
click at [1041, 332] on span "25" at bounding box center [1045, 337] width 28 height 28
type input "[DATE]"
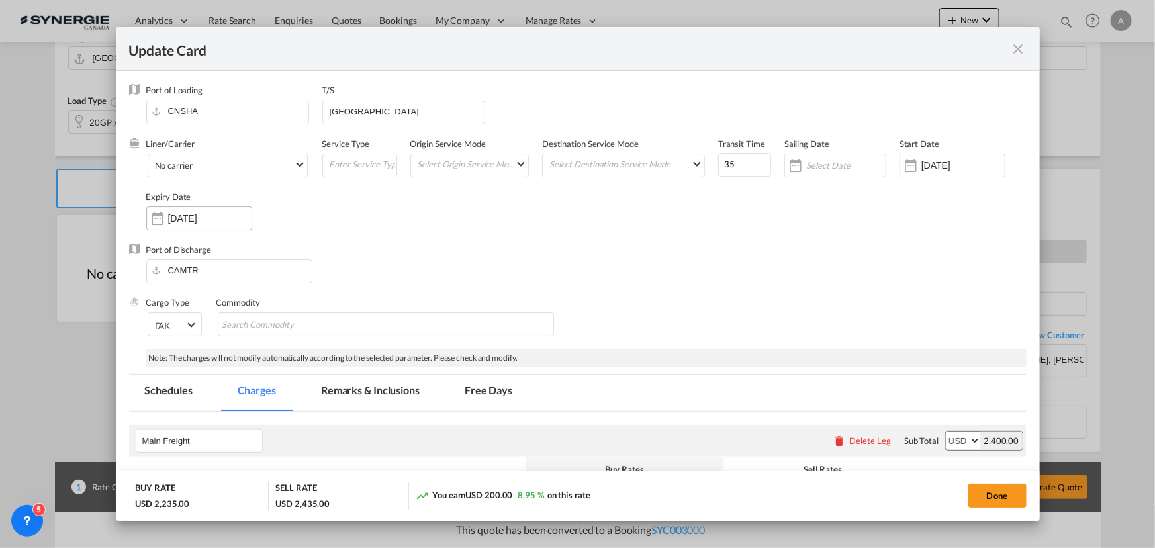
click at [201, 218] on input "30 Sep 2025" at bounding box center [209, 218] width 83 height 11
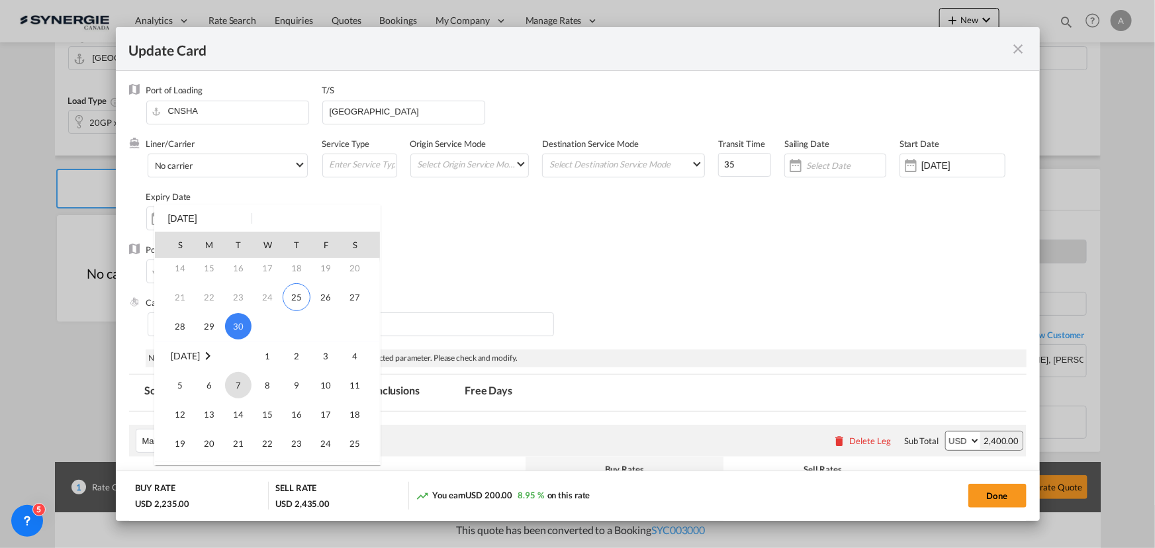
scroll to position [120, 0]
click at [244, 386] on span "14" at bounding box center [238, 387] width 26 height 26
type input "14 Oct 2025"
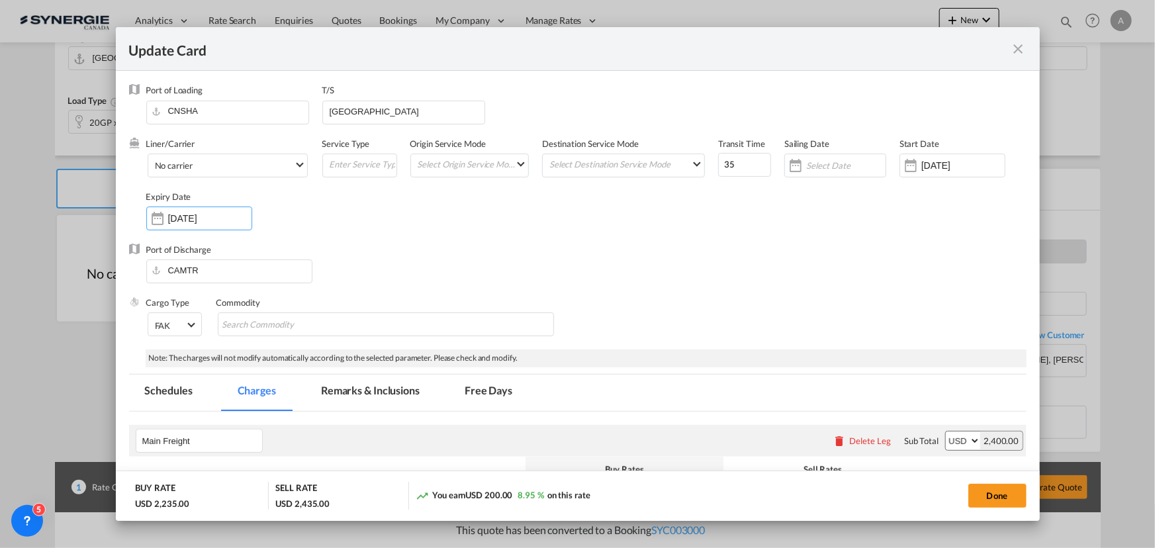
click at [996, 492] on button "Done" at bounding box center [998, 496] width 58 height 24
type input "24 Sep 2025"
type input "13 Oct 2025"
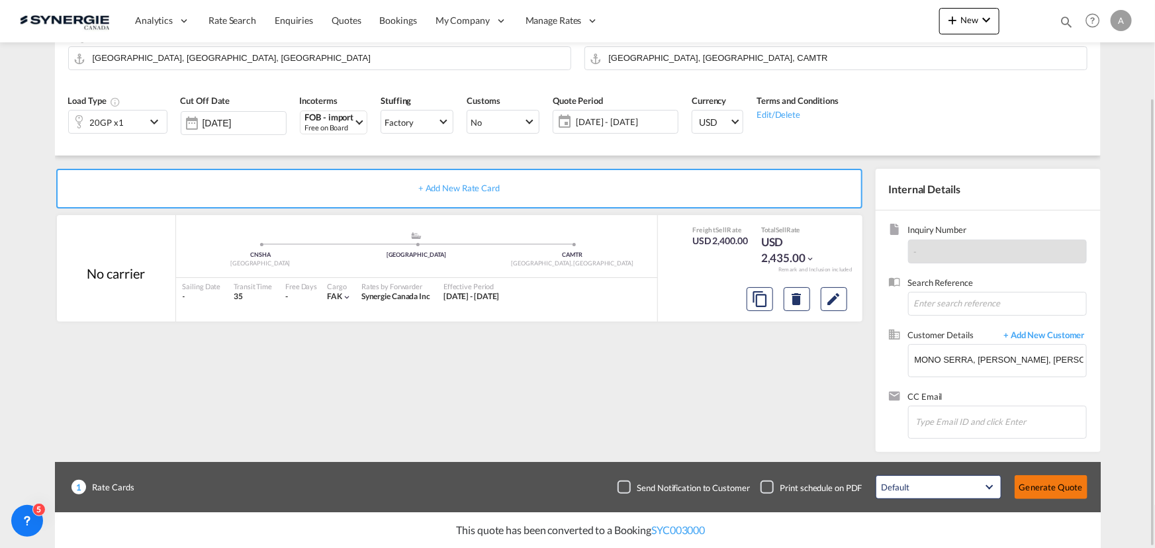
click at [1059, 483] on button "Generate Quote" at bounding box center [1051, 487] width 73 height 24
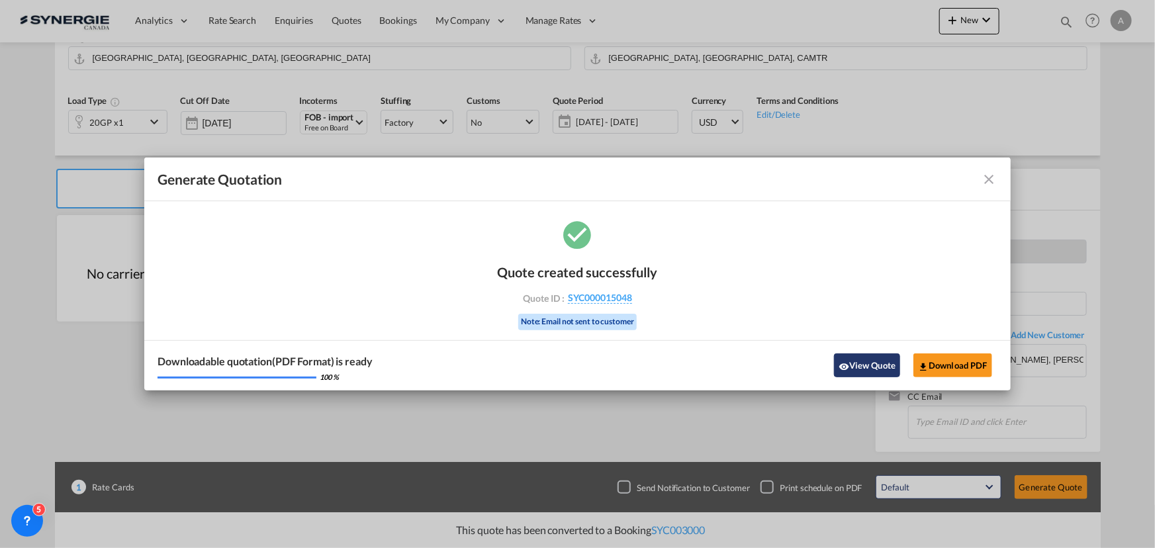
click at [879, 358] on button "View Quote" at bounding box center [867, 366] width 66 height 24
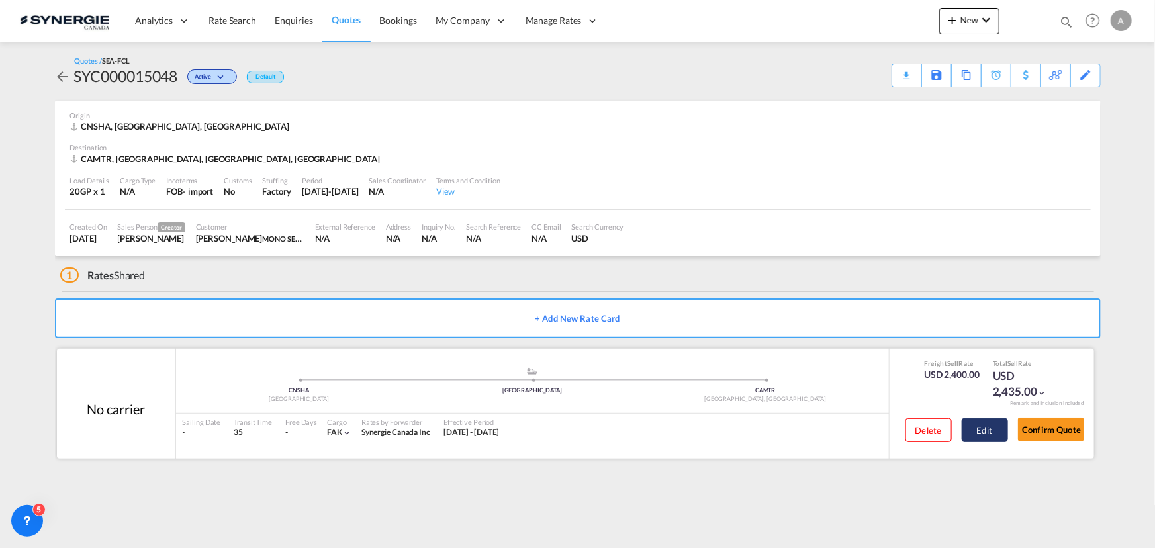
click at [984, 435] on button "Edit" at bounding box center [985, 430] width 46 height 24
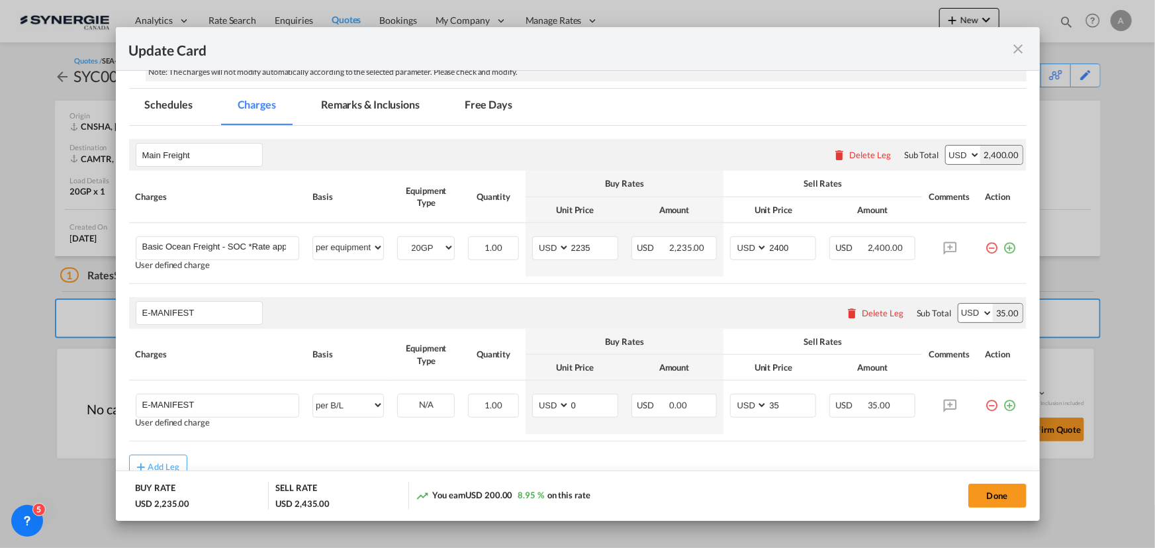
scroll to position [301, 0]
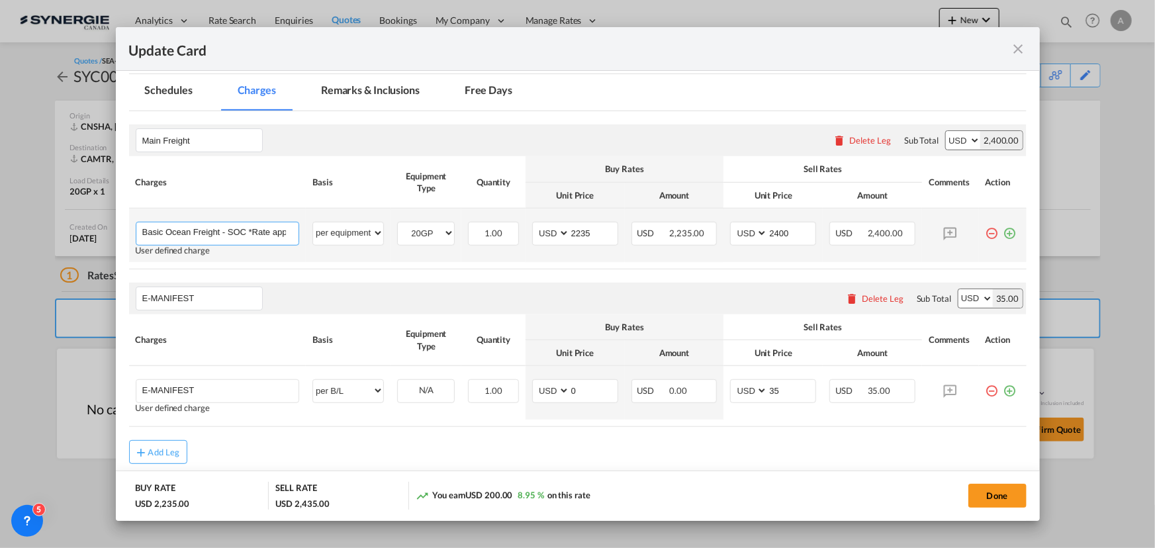
click at [241, 234] on input "Basic Ocean Freight - SOC *Rate applicable at gate-in date" at bounding box center [220, 232] width 157 height 20
click at [225, 234] on input "Basic Ocean Freight - SOC *Rate applicable at gate-in date" at bounding box center [220, 232] width 157 height 20
type input "Basic Ocean Freight - COC *Rate applicable at gate-in date"
drag, startPoint x: 563, startPoint y: 232, endPoint x: 546, endPoint y: 230, distance: 18.1
click at [542, 230] on md-input-container "AED AFN ALL AMD ANG AOA ARS AUD AWG AZN BAM BBD BDT BGN BHD BIF BMD BND BOB BRL…" at bounding box center [575, 234] width 86 height 24
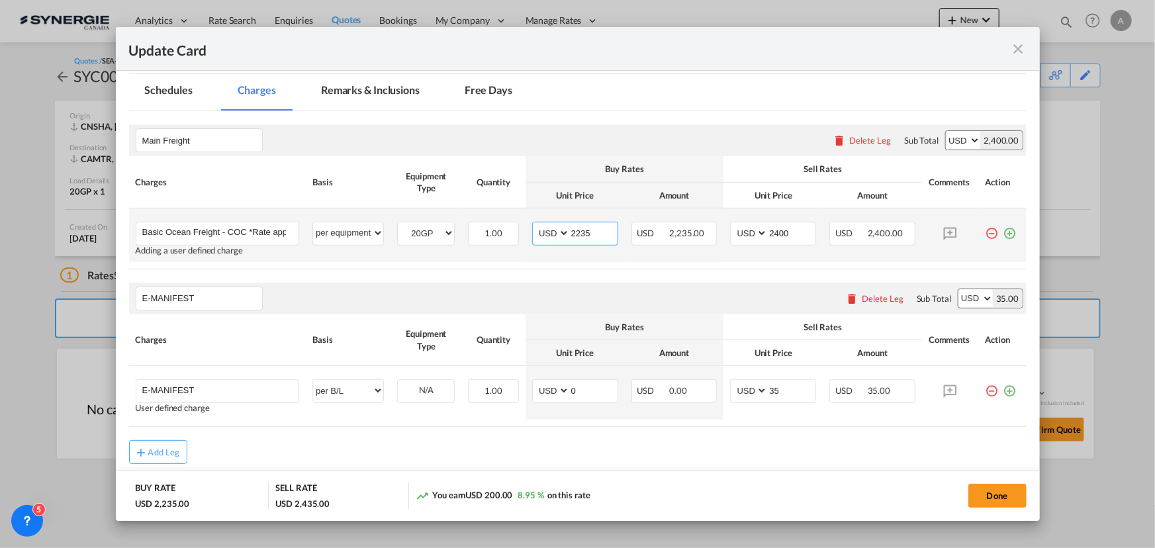
click at [575, 232] on input "2235" at bounding box center [594, 232] width 48 height 20
type input "2603"
type input "2900"
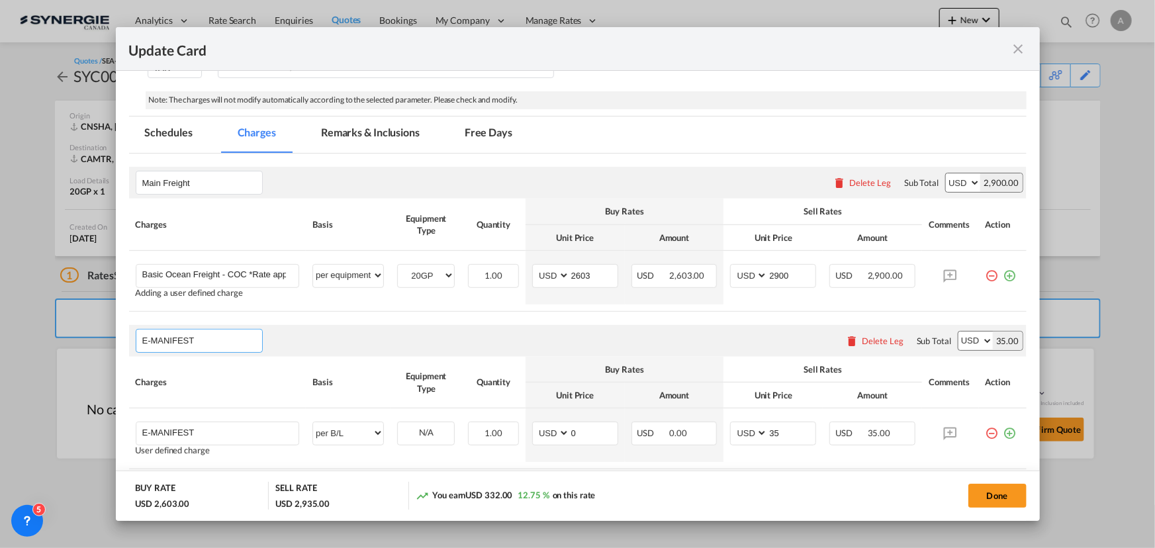
scroll to position [240, 0]
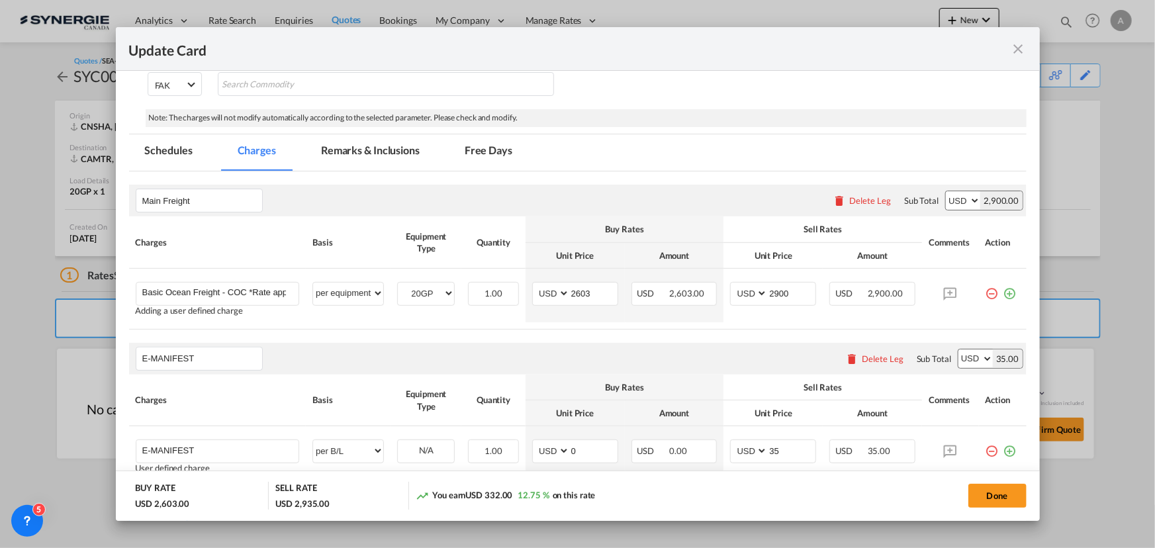
click at [359, 158] on md-tab-item "Remarks & Inclusions" at bounding box center [370, 152] width 130 height 36
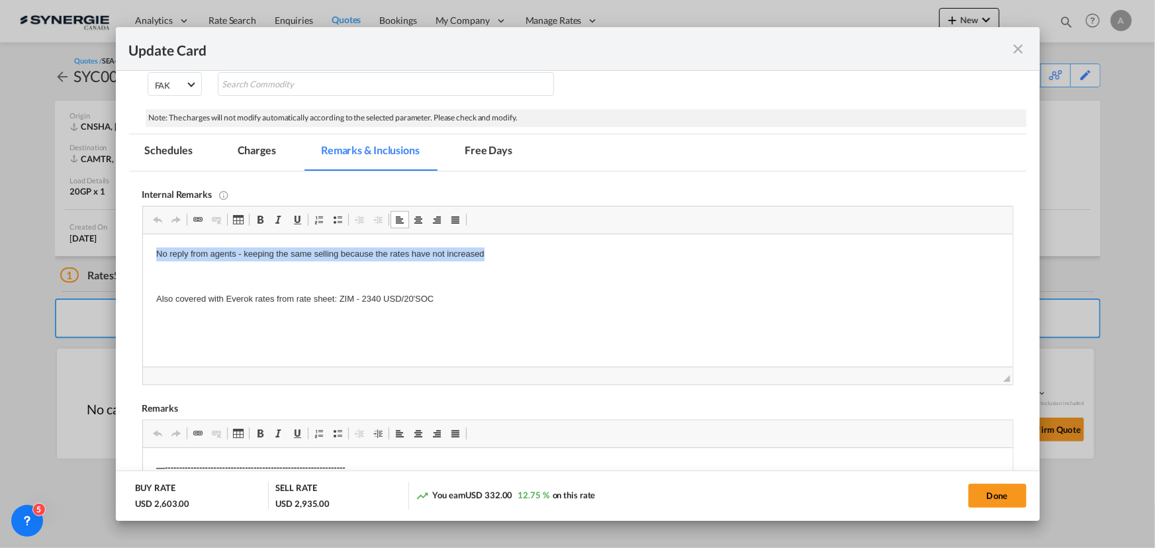
drag, startPoint x: 155, startPoint y: 253, endPoint x: 575, endPoint y: 240, distance: 419.9
click at [575, 240] on html "No reply from agents - keeping the same selling because the rates have not incr…" at bounding box center [577, 299] width 870 height 130
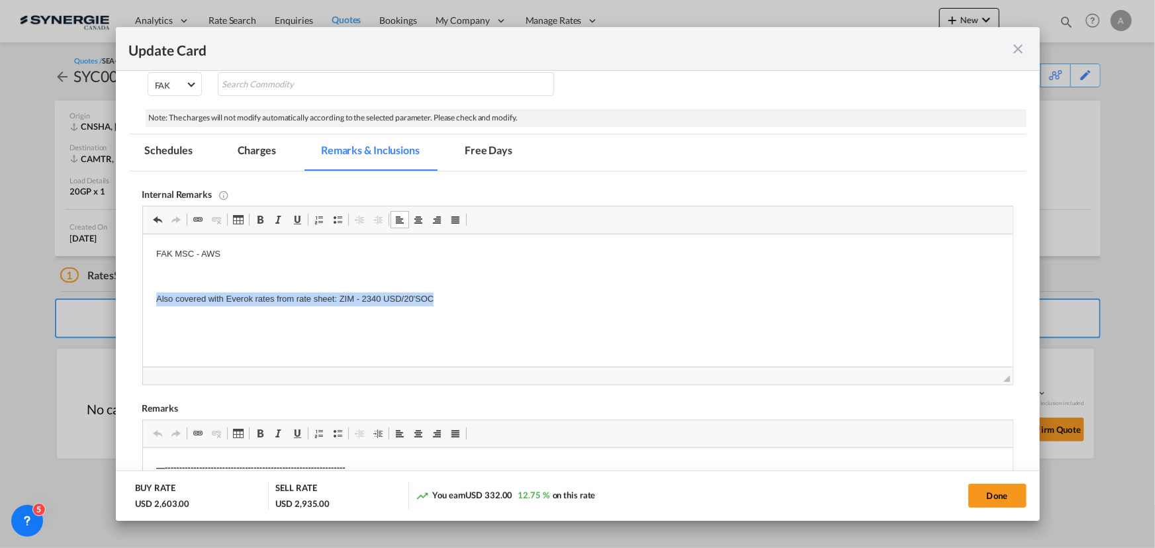
drag, startPoint x: 450, startPoint y: 298, endPoint x: 116, endPoint y: 295, distance: 334.3
click at [142, 295] on html "FAK MSC - AWS Also covered with Everok rates from rate sheet: ZIM - 2340 USD/20…" at bounding box center [577, 299] width 870 height 130
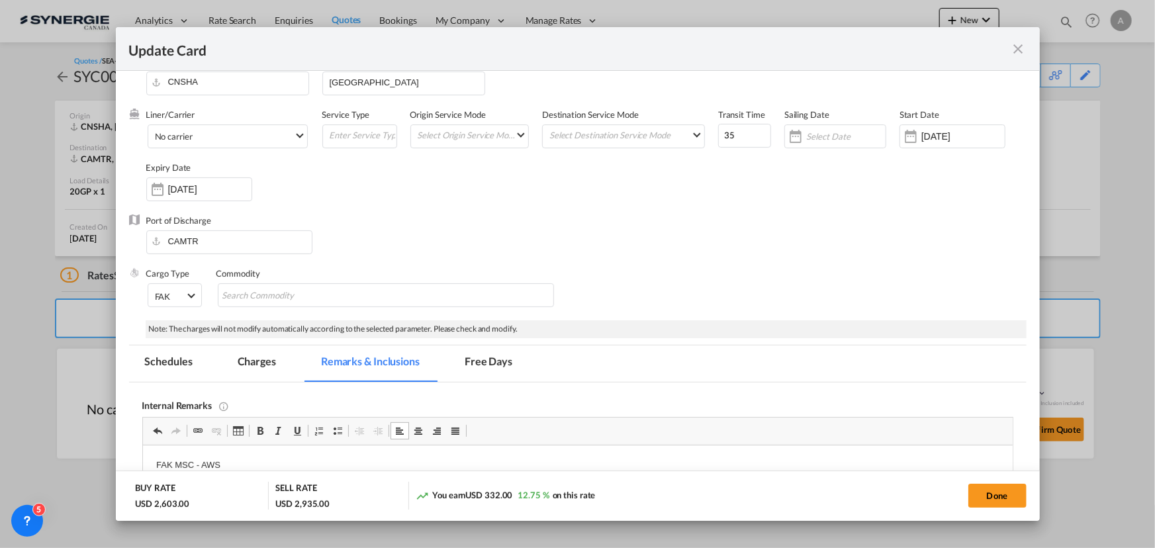
scroll to position [0, 0]
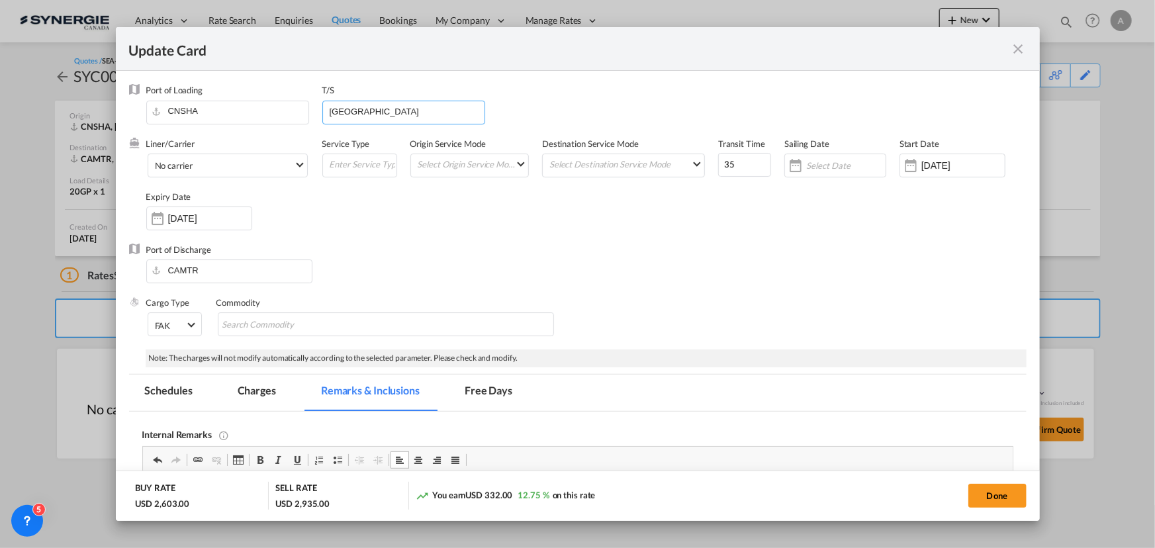
drag, startPoint x: 157, startPoint y: 113, endPoint x: 139, endPoint y: 113, distance: 17.9
click at [139, 113] on div "Port of Loading CNSHA T/S VANCOUVER" at bounding box center [578, 110] width 898 height 53
drag, startPoint x: 622, startPoint y: 164, endPoint x: 540, endPoint y: 147, distance: 83.7
click at [582, 162] on div "Liner/Carrier No carrier Atlantic Container Line (ACL) Baker Transport (GB) | D…" at bounding box center [586, 191] width 881 height 106
type input "50"
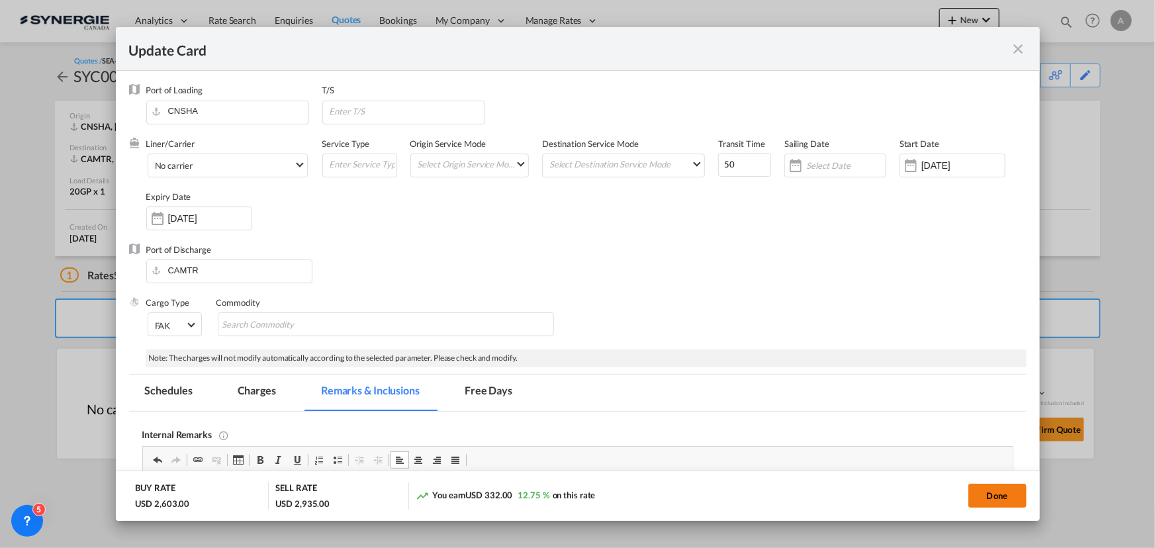
drag, startPoint x: 988, startPoint y: 502, endPoint x: 1021, endPoint y: 494, distance: 34.2
click at [988, 502] on button "Done" at bounding box center [998, 496] width 58 height 24
type input "24 Sep 2025"
type input "13 Oct 2025"
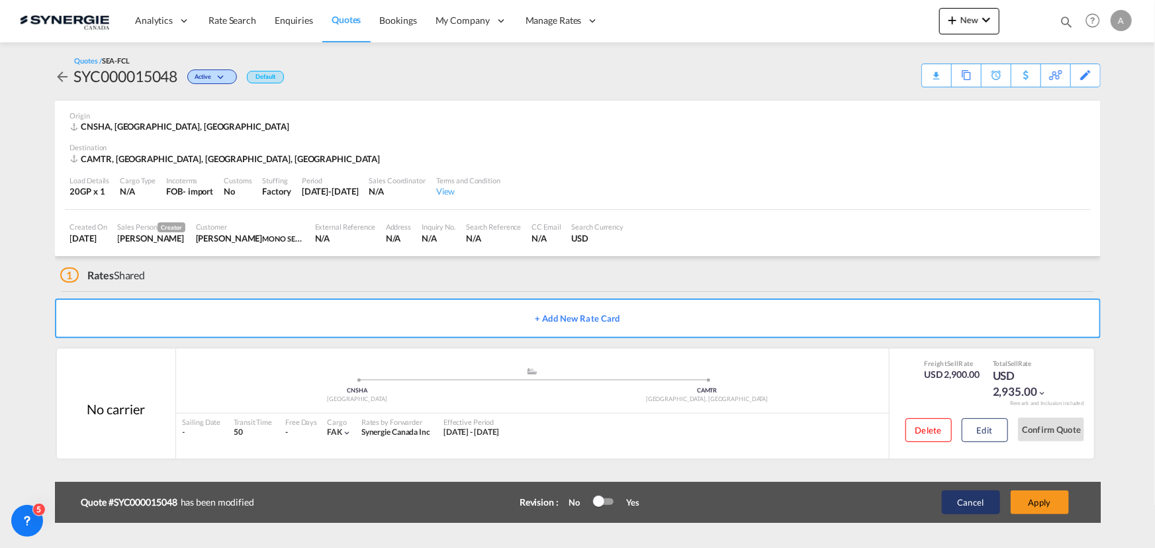
click at [970, 503] on button "Cancel" at bounding box center [971, 503] width 58 height 24
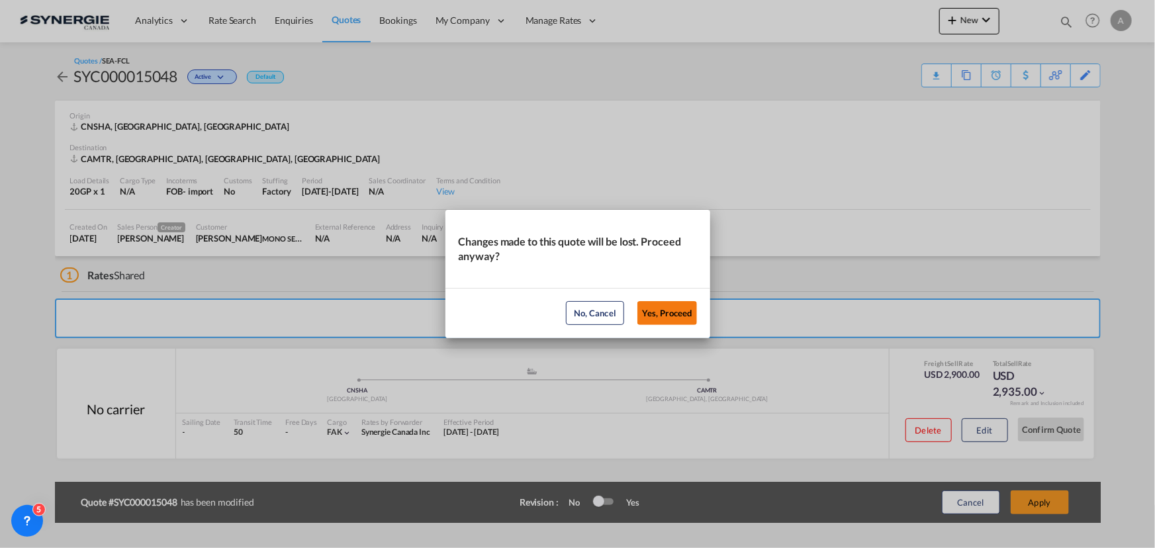
click at [649, 312] on button "Yes, Proceed" at bounding box center [668, 313] width 60 height 24
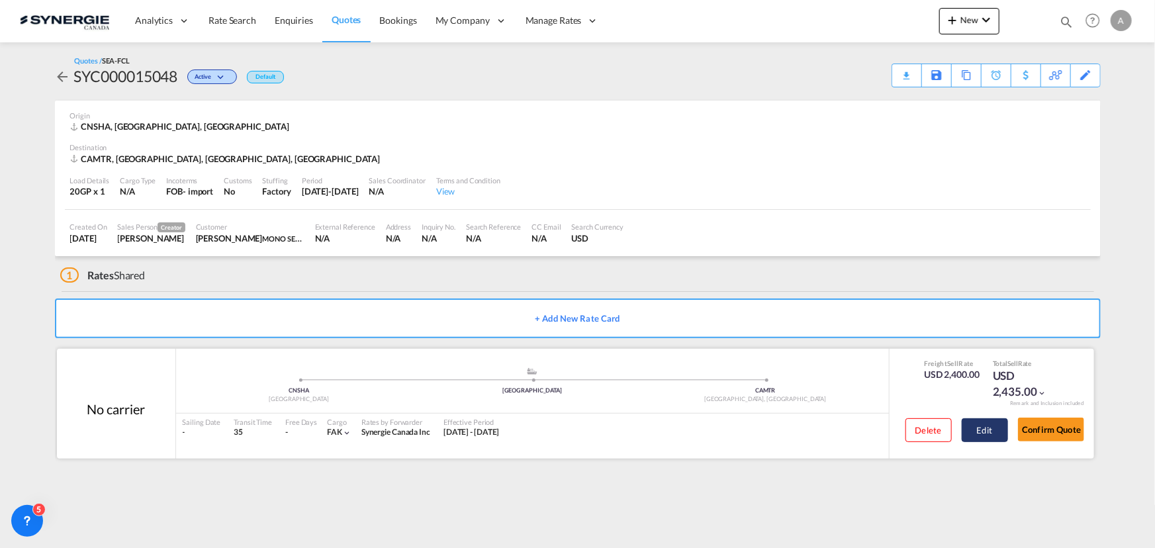
click at [984, 433] on button "Edit" at bounding box center [985, 430] width 46 height 24
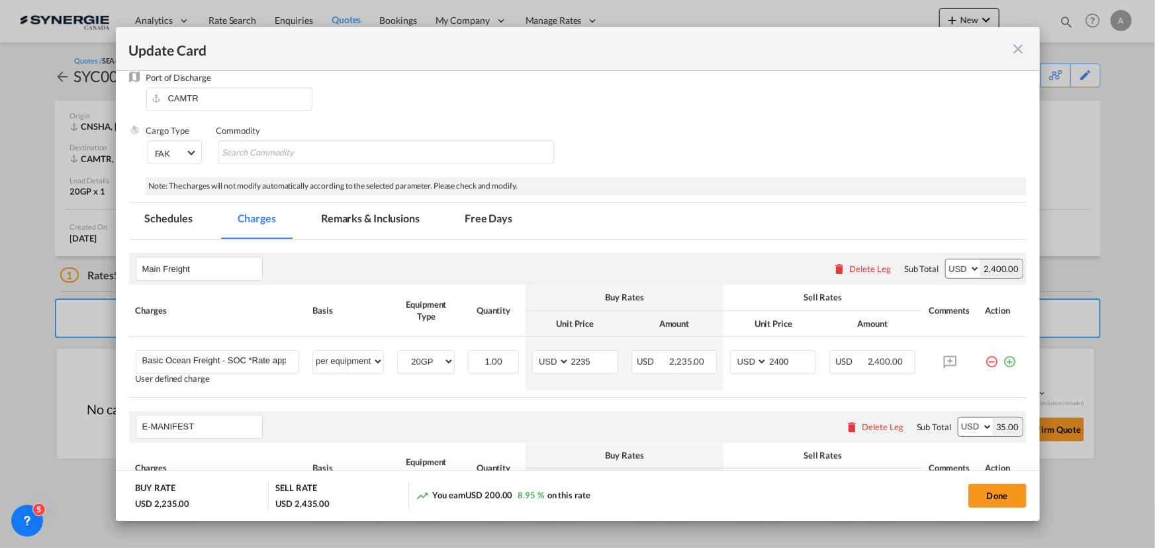
scroll to position [240, 0]
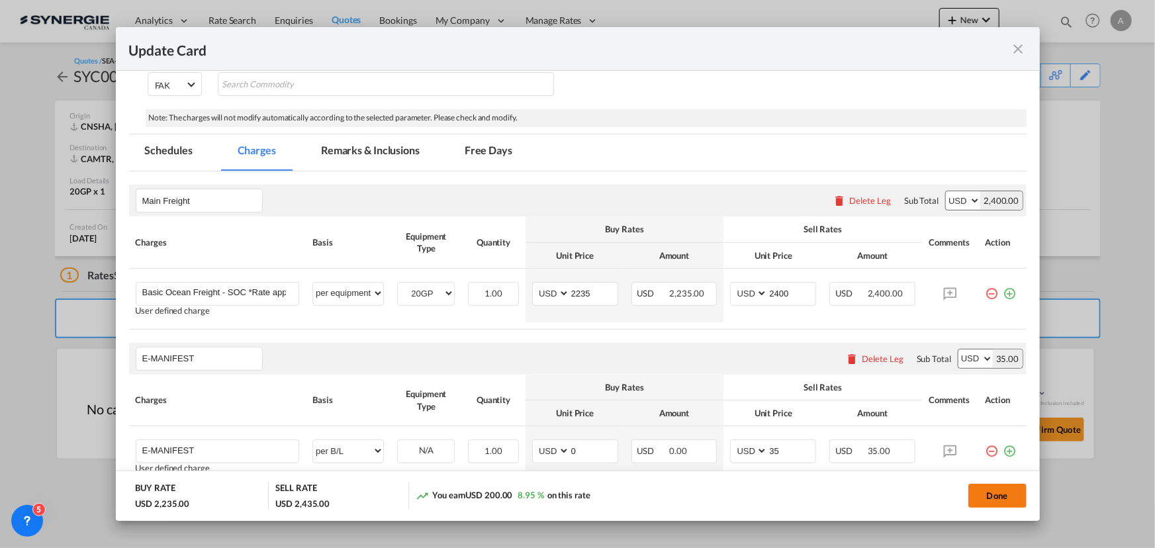
click at [1016, 497] on button "Done" at bounding box center [998, 496] width 58 height 24
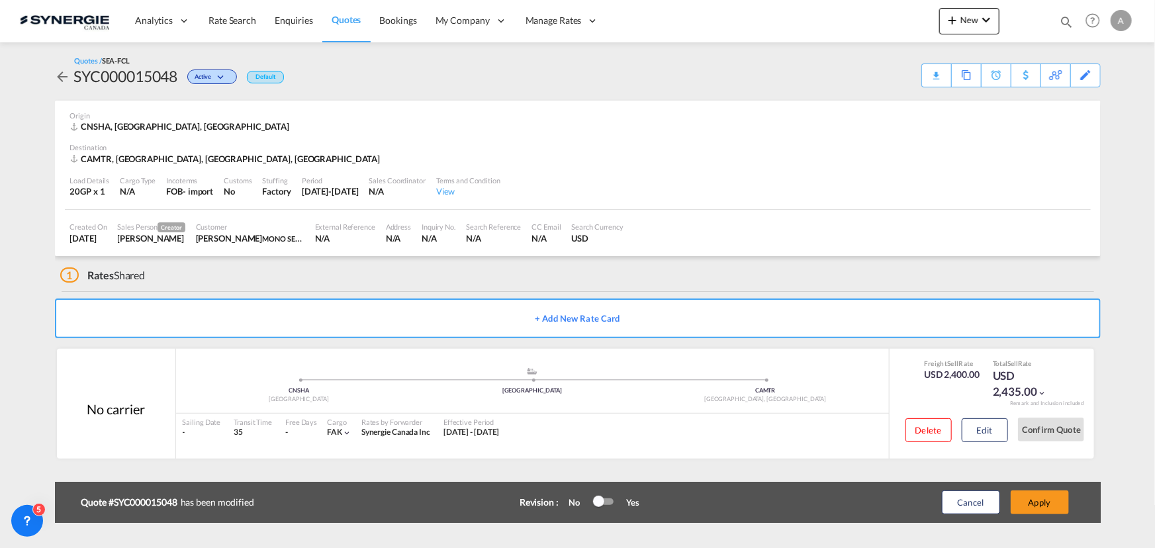
type input "24 Sep 2025"
type input "13 Oct 2025"
click at [1032, 506] on button "Apply" at bounding box center [1040, 503] width 58 height 24
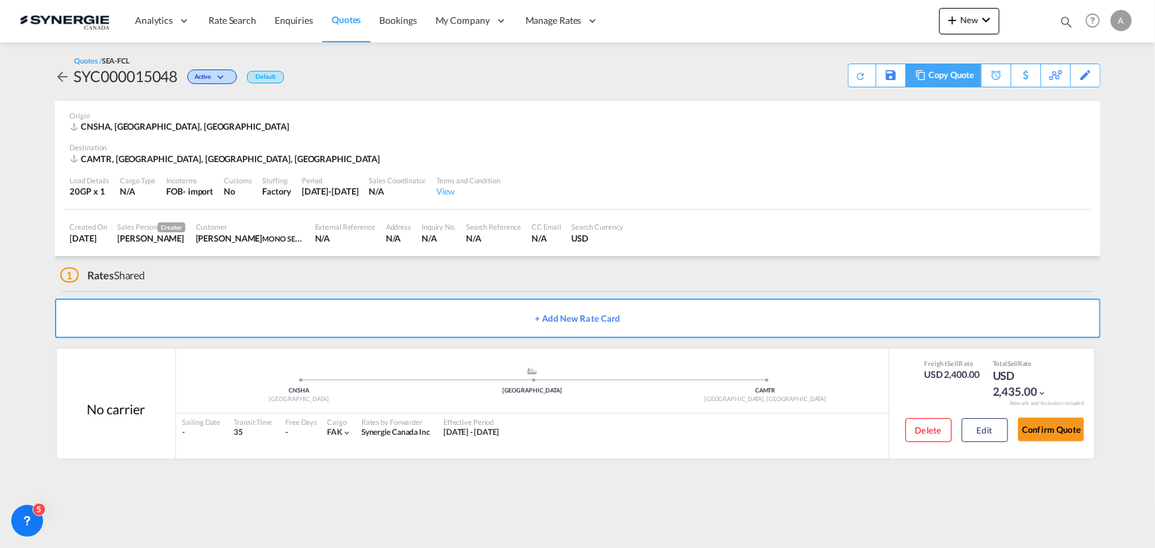
click at [919, 79] on md-icon at bounding box center [921, 75] width 16 height 10
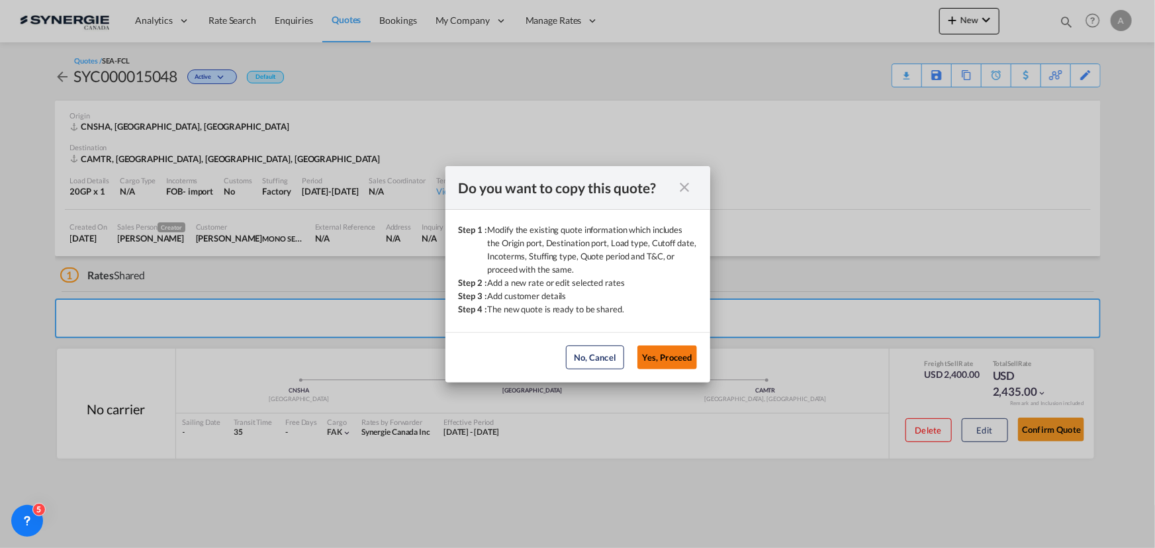
click at [663, 348] on button "Yes, Proceed" at bounding box center [668, 358] width 60 height 24
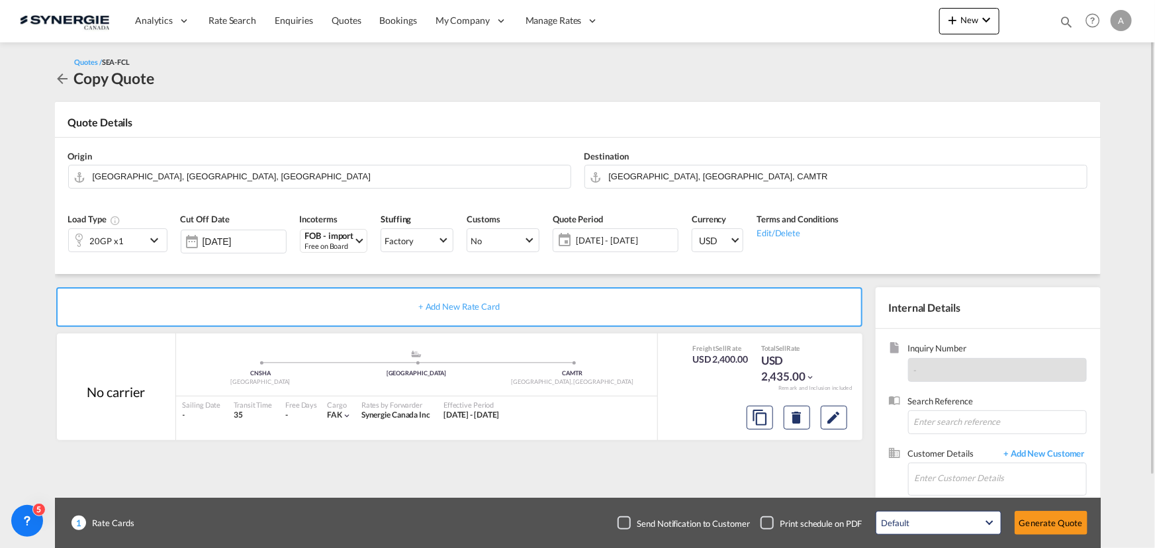
scroll to position [82, 0]
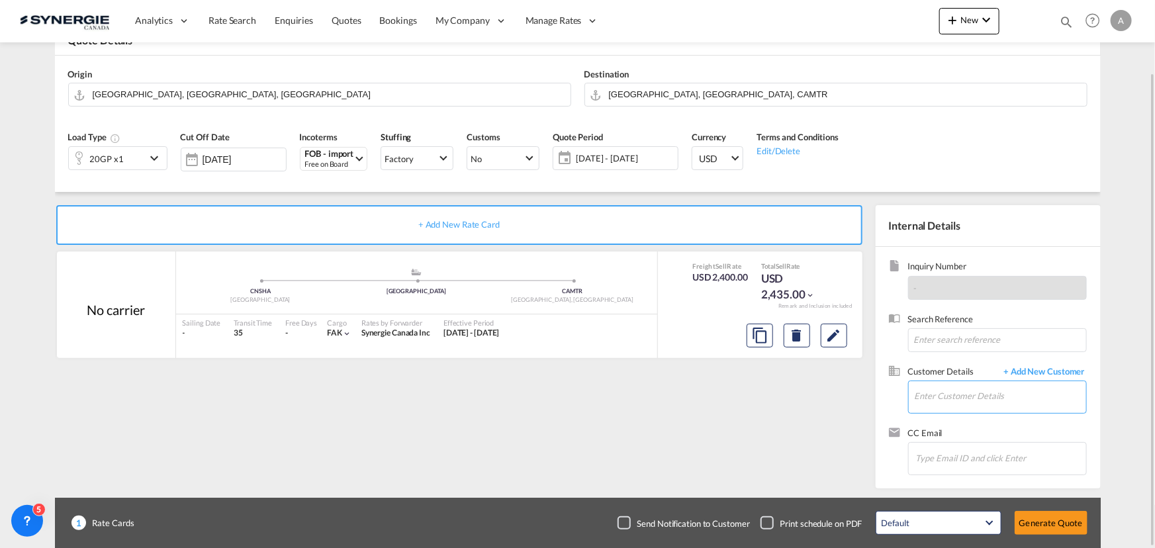
click at [974, 391] on input "Enter Customer Details" at bounding box center [1000, 396] width 171 height 30
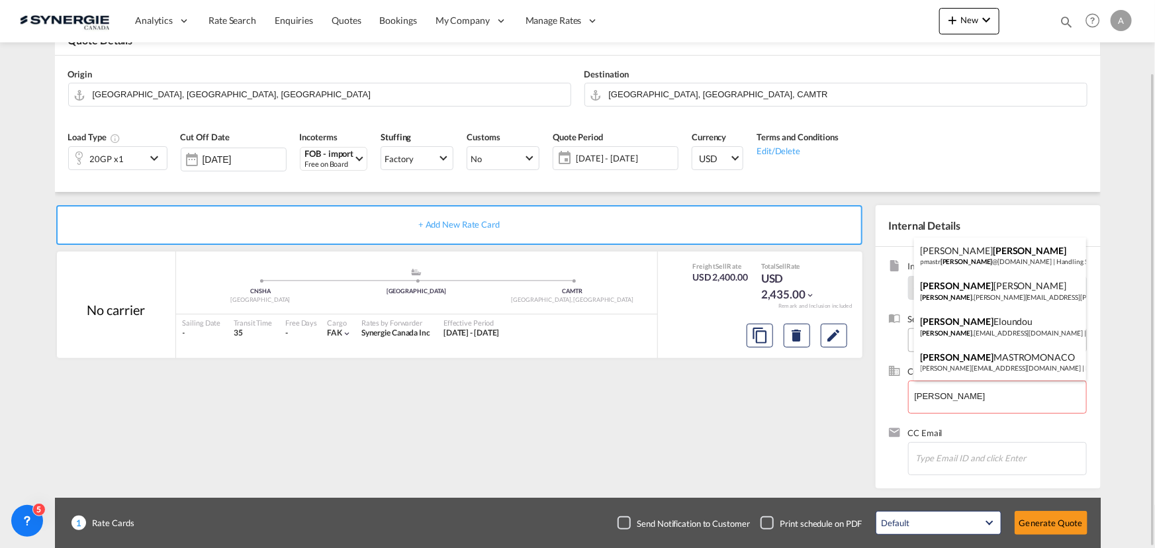
drag, startPoint x: 990, startPoint y: 353, endPoint x: 953, endPoint y: 350, distance: 36.5
click at [990, 354] on div "ANGELO MASTROMONACO a.mastromonaco@monoserra.com | MONO SERRA" at bounding box center [1000, 362] width 172 height 36
type input "MONO SERRA, ANGELO MASTROMONACO, a.mastromonaco@monoserra.com"
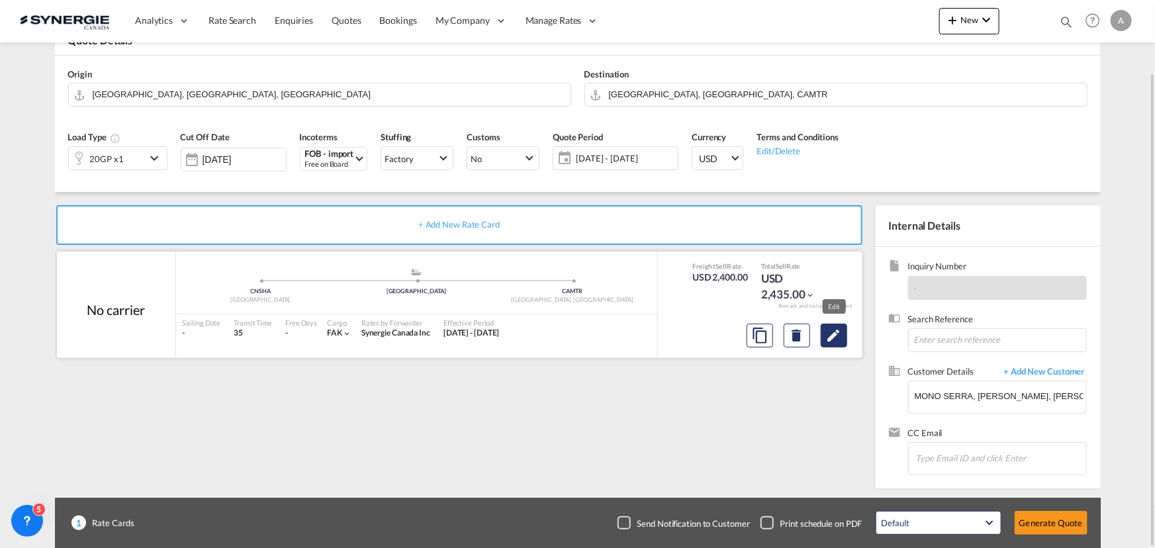
click at [841, 332] on md-icon "Edit" at bounding box center [834, 336] width 16 height 16
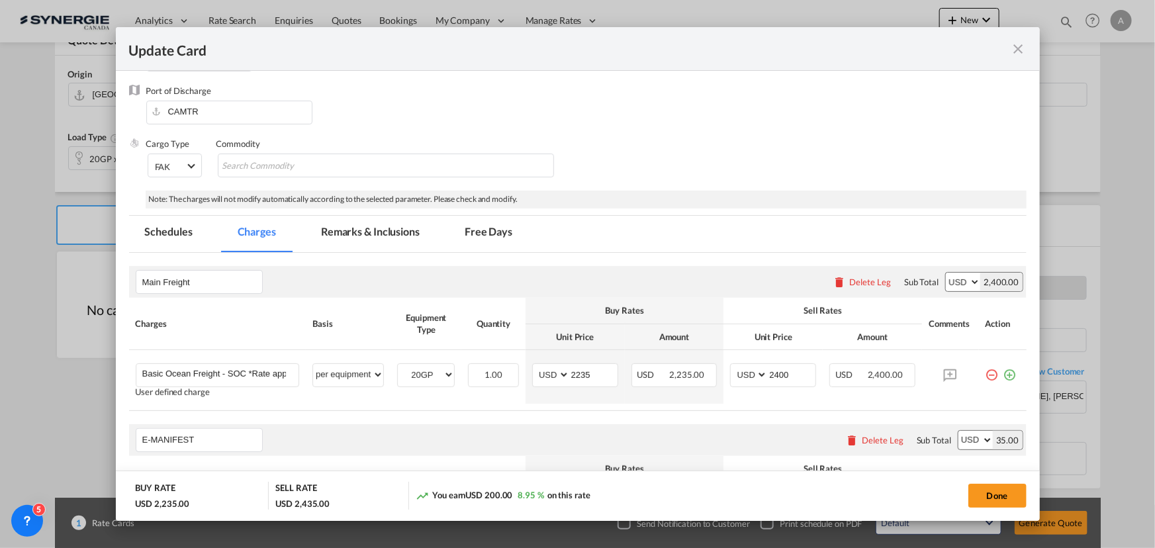
scroll to position [240, 0]
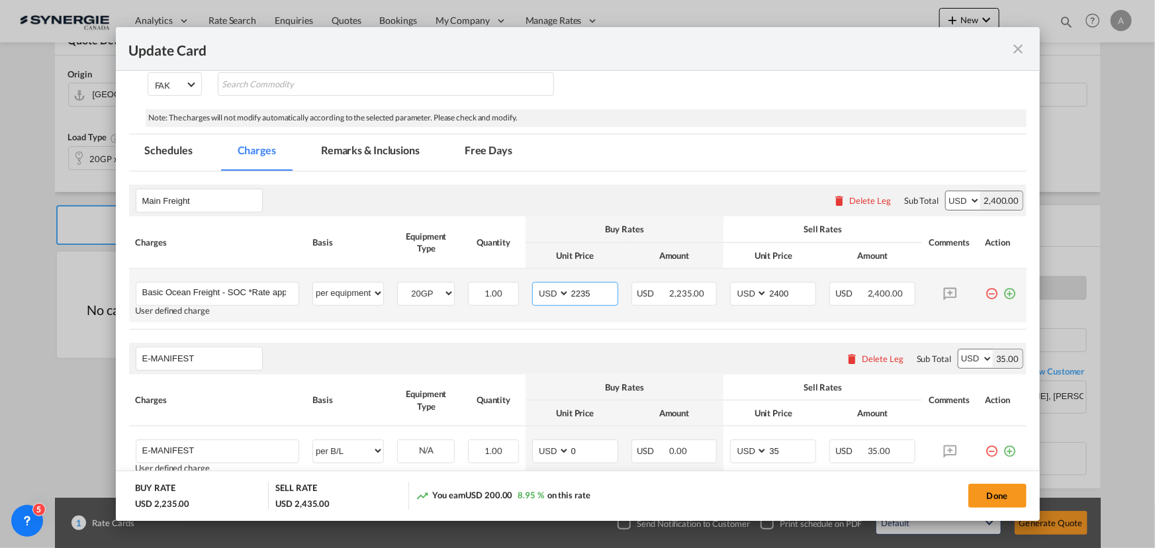
drag, startPoint x: 510, startPoint y: 292, endPoint x: 436, endPoint y: 279, distance: 75.9
click at [452, 289] on tr "Basic Ocean Freight - SOC *Rate applicable at gate-in date Please Enter User De…" at bounding box center [578, 296] width 898 height 54
type input "2603"
click at [768, 287] on input "2400" at bounding box center [792, 293] width 48 height 20
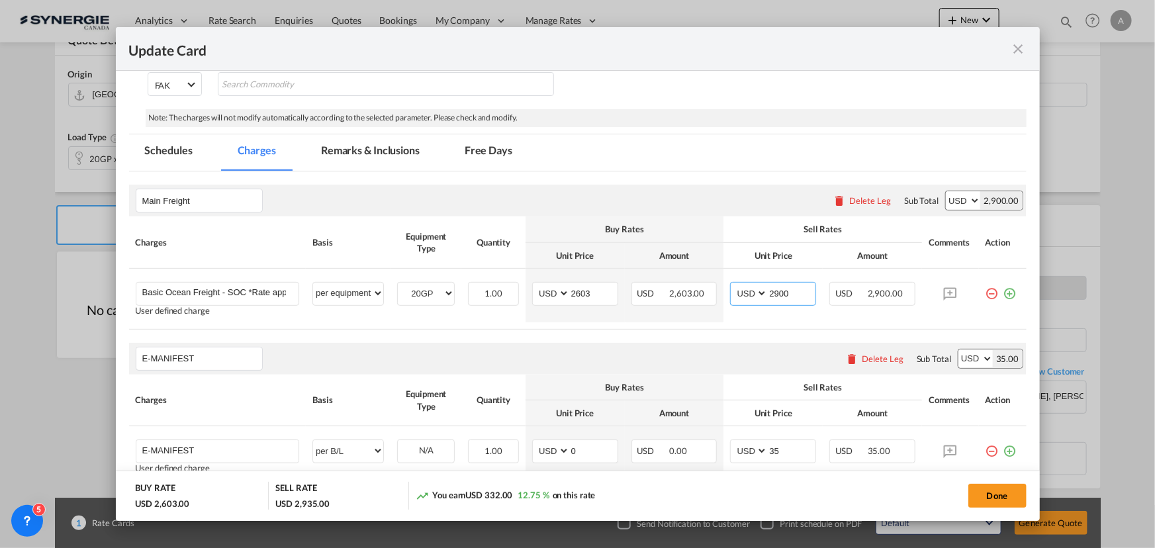
type input "2900"
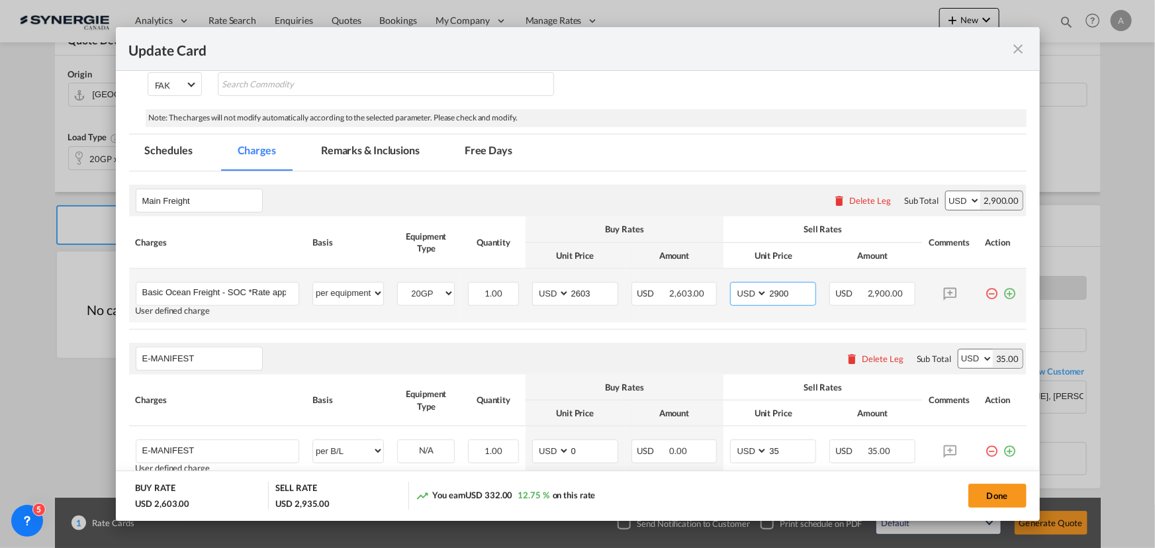
scroll to position [338, 0]
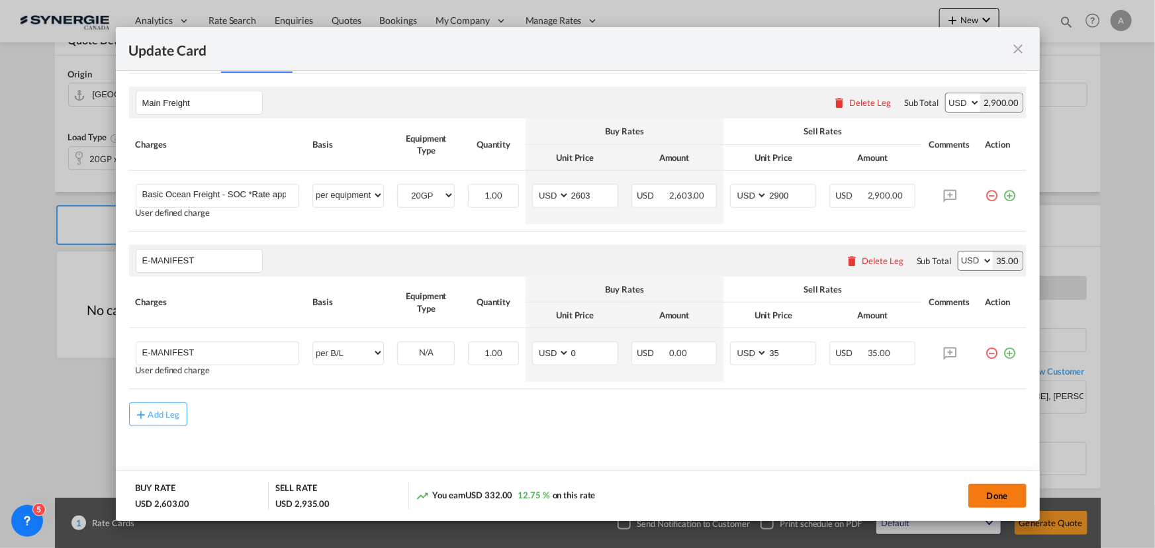
click at [990, 494] on button "Done" at bounding box center [998, 496] width 58 height 24
type input "[DATE]"
type input "13 Oct 2025"
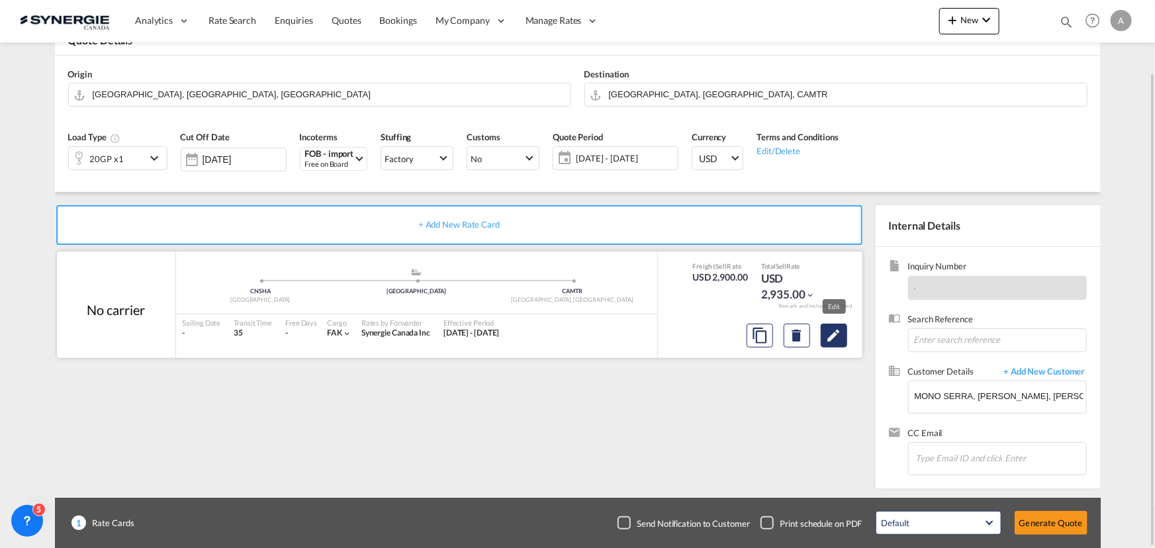
click at [834, 339] on md-icon "Edit" at bounding box center [834, 336] width 16 height 16
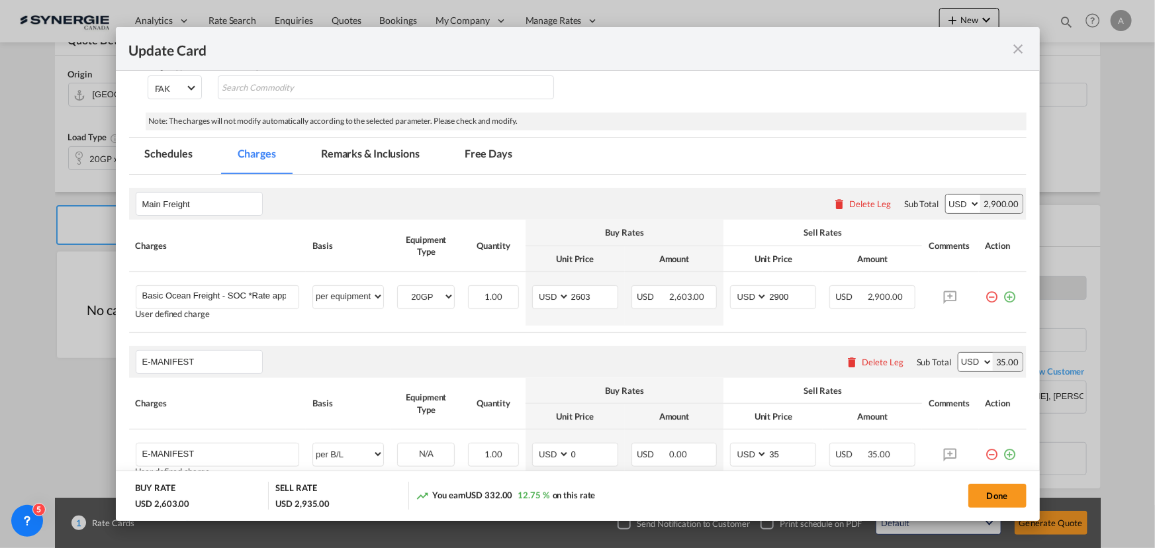
scroll to position [240, 0]
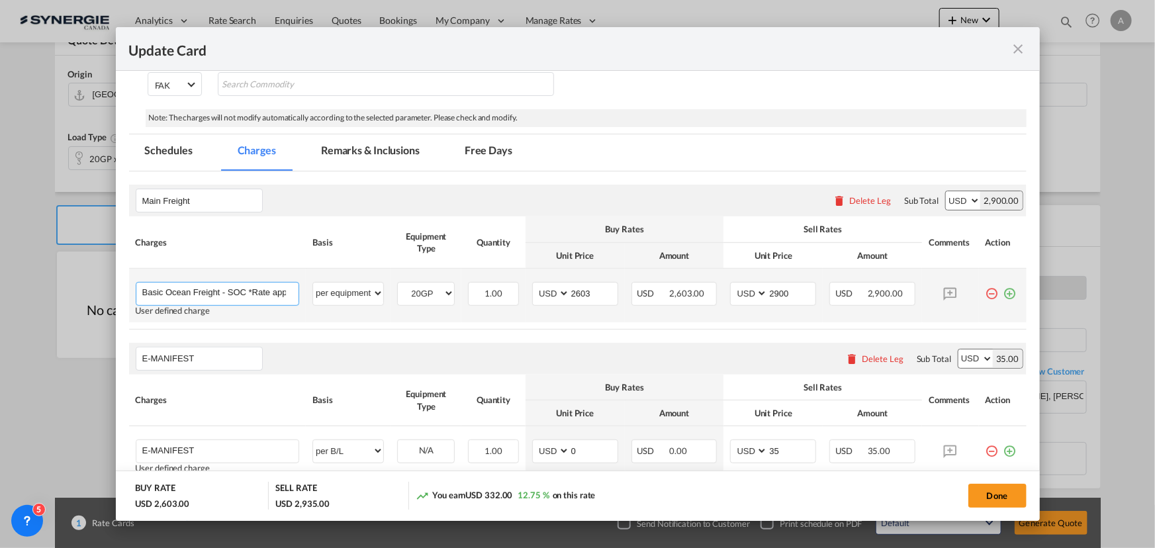
drag, startPoint x: 228, startPoint y: 289, endPoint x: 234, endPoint y: 295, distance: 8.5
click at [228, 290] on input "Basic Ocean Freight - SOC *Rate applicable at gate-in date" at bounding box center [220, 293] width 157 height 20
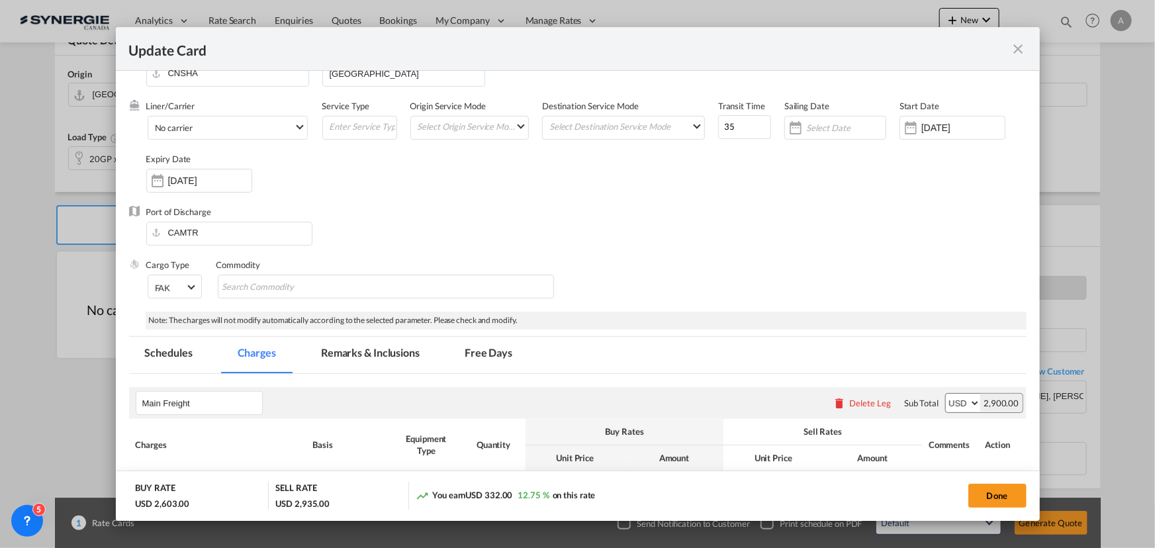
scroll to position [0, 0]
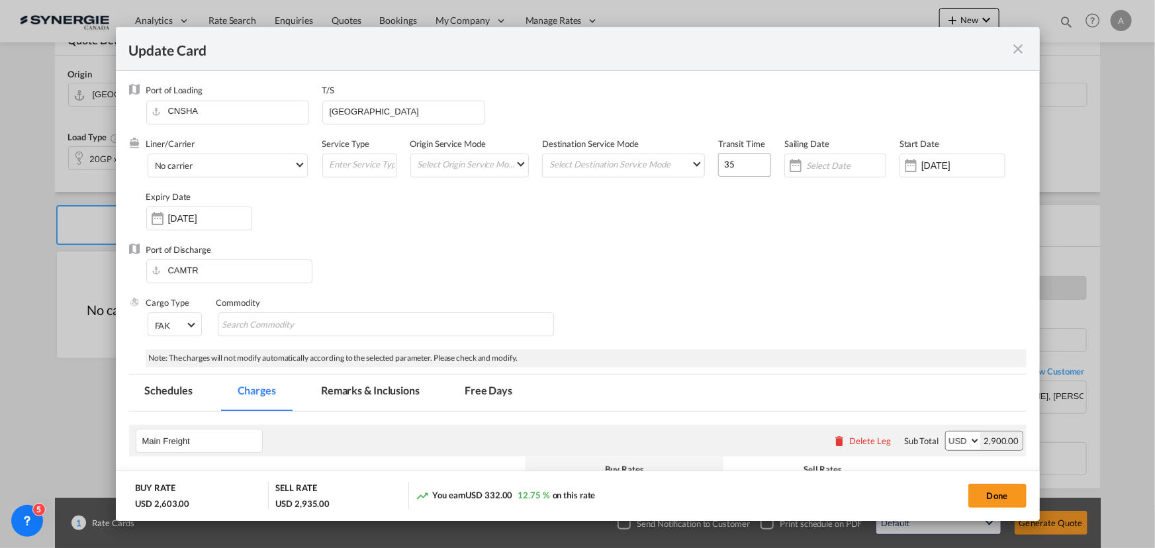
type input "Basic Ocean Freight - COC *Rate applicable at gate-in date"
drag, startPoint x: 730, startPoint y: 166, endPoint x: 615, endPoint y: 153, distance: 116.0
click at [614, 160] on div "Liner/Carrier No carrier Atlantic Container Line (ACL) Baker Transport (GB) | D…" at bounding box center [586, 191] width 881 height 106
type input "50"
drag, startPoint x: 320, startPoint y: 113, endPoint x: 152, endPoint y: 52, distance: 178.2
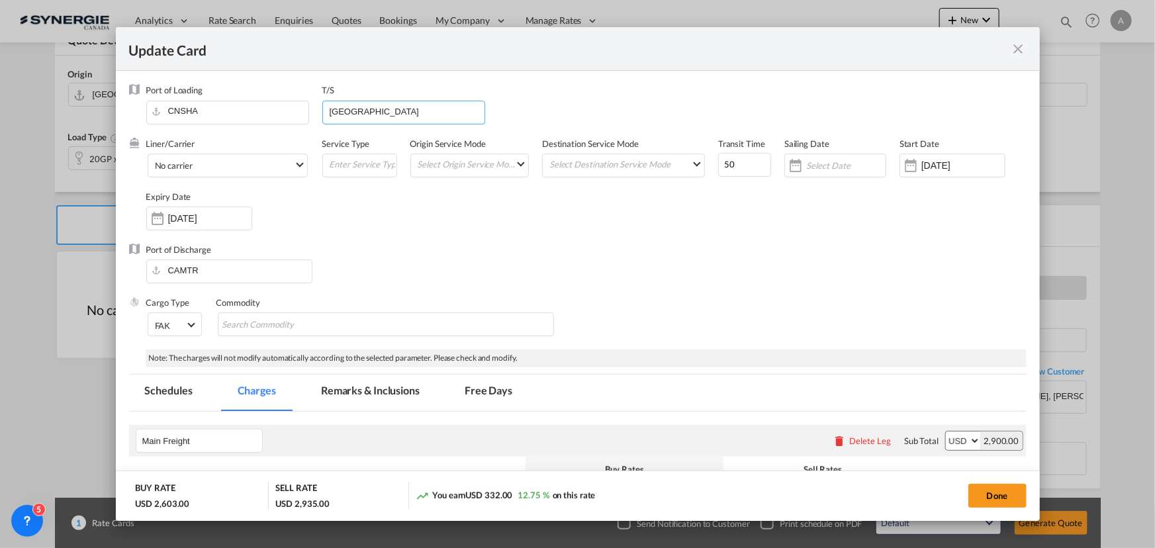
click at [222, 99] on div "Port of Loading CNSHA T/S VANCOUVER" at bounding box center [586, 110] width 881 height 53
type input "SINES"
click at [988, 495] on button "Done" at bounding box center [998, 496] width 58 height 24
type input "[DATE]"
type input "13 Oct 2025"
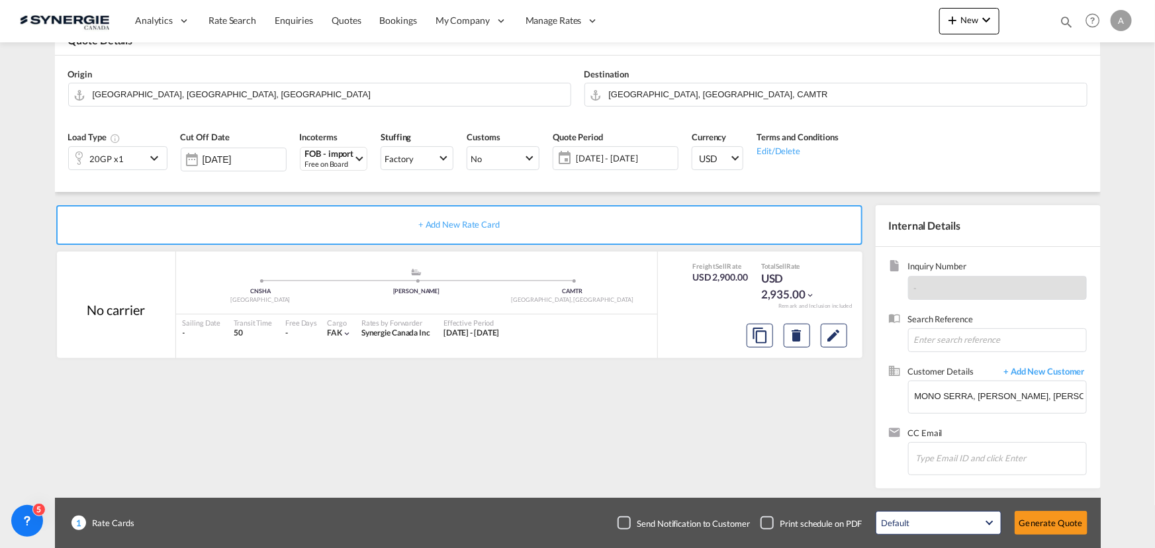
click at [1059, 522] on button "Generate Quote" at bounding box center [1051, 523] width 73 height 24
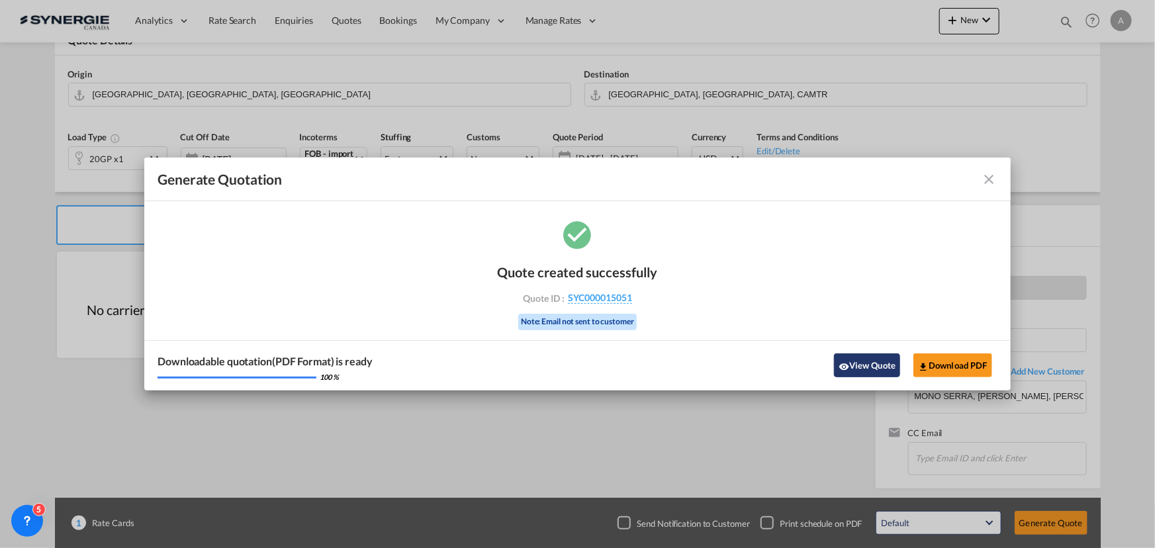
click at [870, 371] on button "View Quote" at bounding box center [867, 366] width 66 height 24
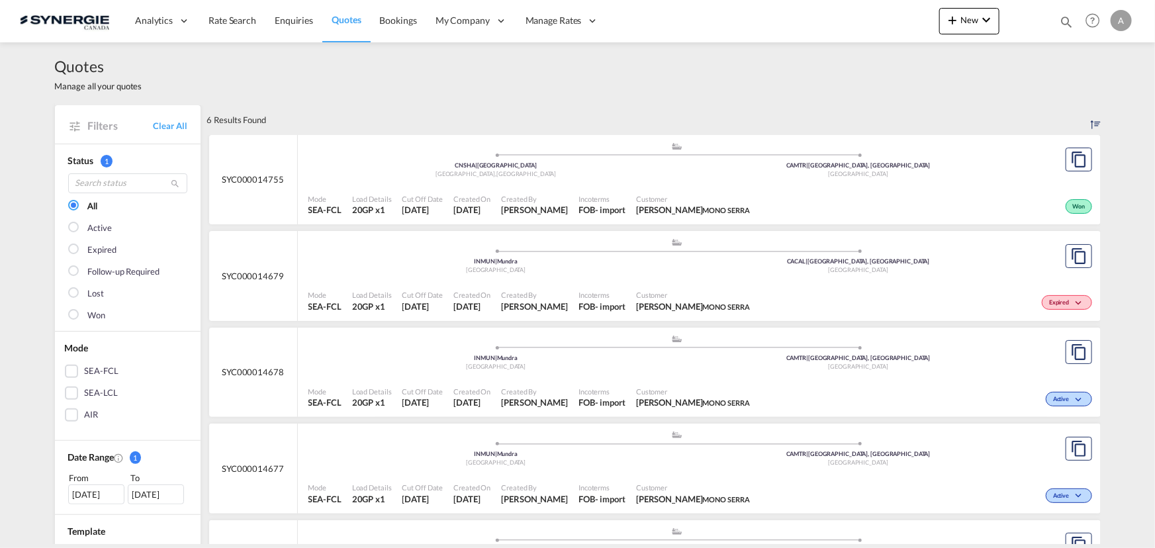
click at [616, 194] on span "Incoterms" at bounding box center [602, 199] width 47 height 10
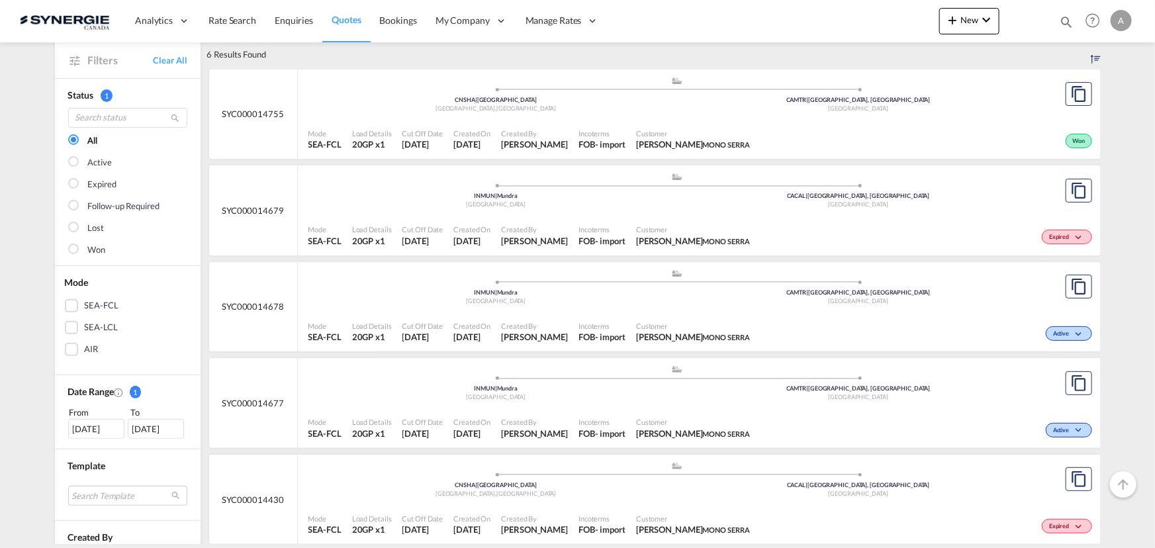
scroll to position [60, 0]
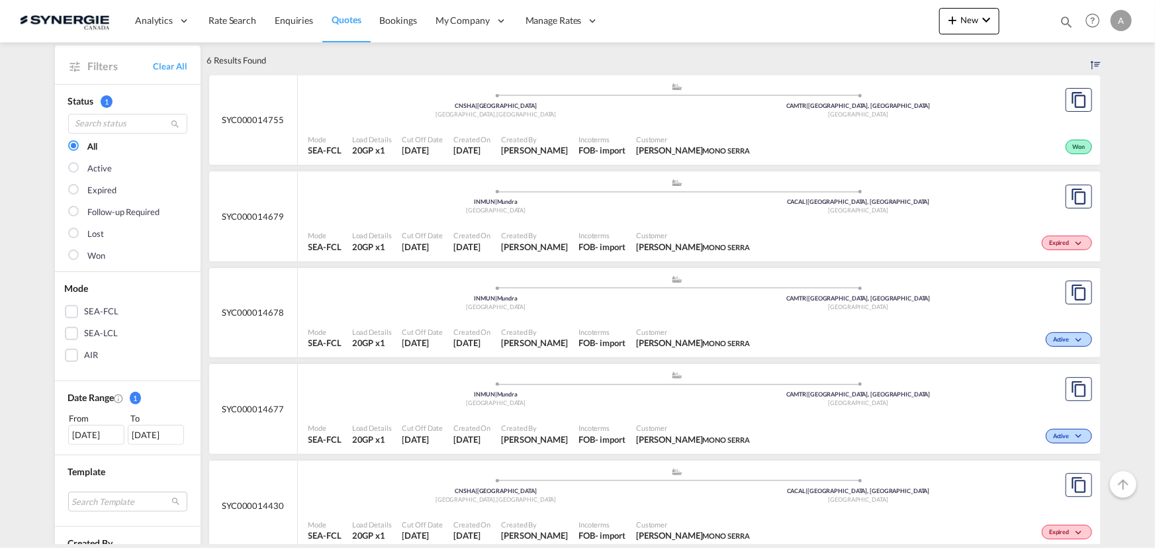
click at [628, 219] on div ".a{fill:#aaa8ad;} .a{fill:#aaa8ad;} INMUN | Mundra [GEOGRAPHIC_DATA] [GEOGRAPHI…" at bounding box center [678, 199] width 738 height 43
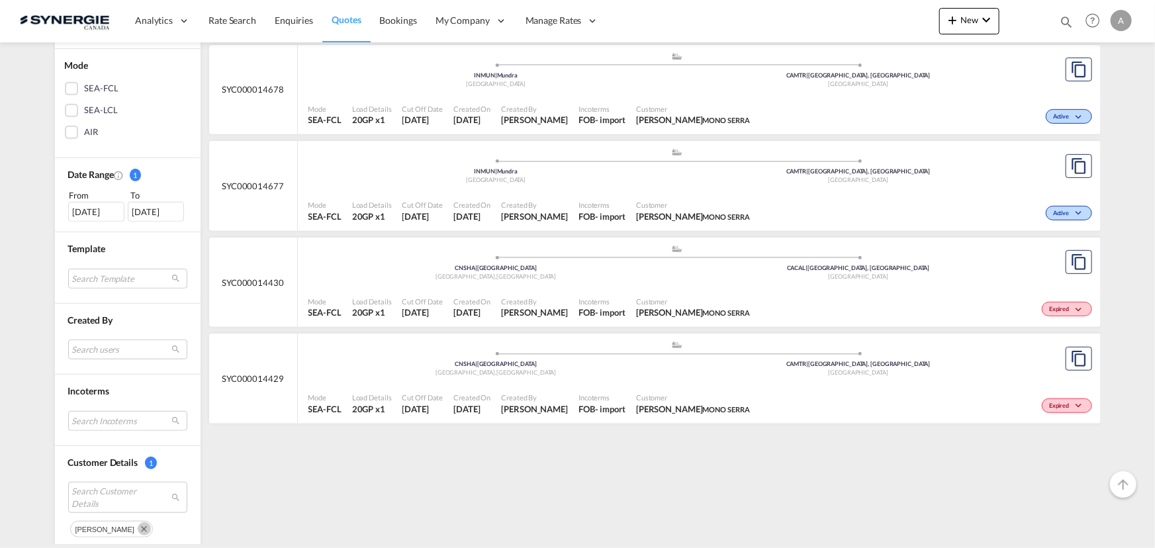
scroll to position [301, 0]
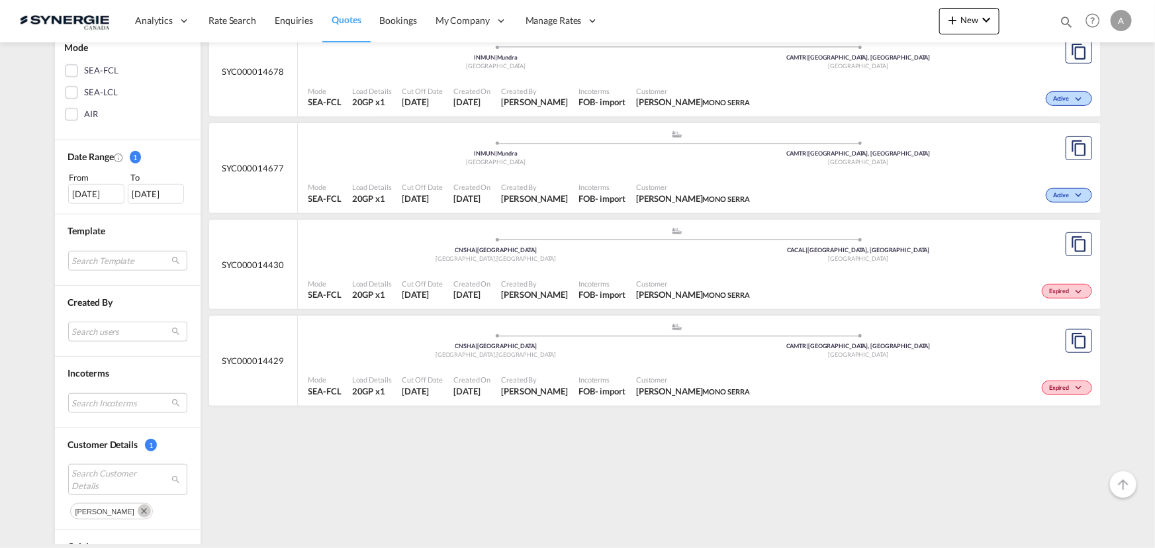
click at [683, 265] on div ".a{fill:#aaa8ad;} .a{fill:#aaa8ad;} CNSHA | [GEOGRAPHIC_DATA] , [GEOGRAPHIC_DAT…" at bounding box center [678, 247] width 738 height 43
click at [631, 275] on div "Incoterms FOB - import" at bounding box center [602, 289] width 58 height 33
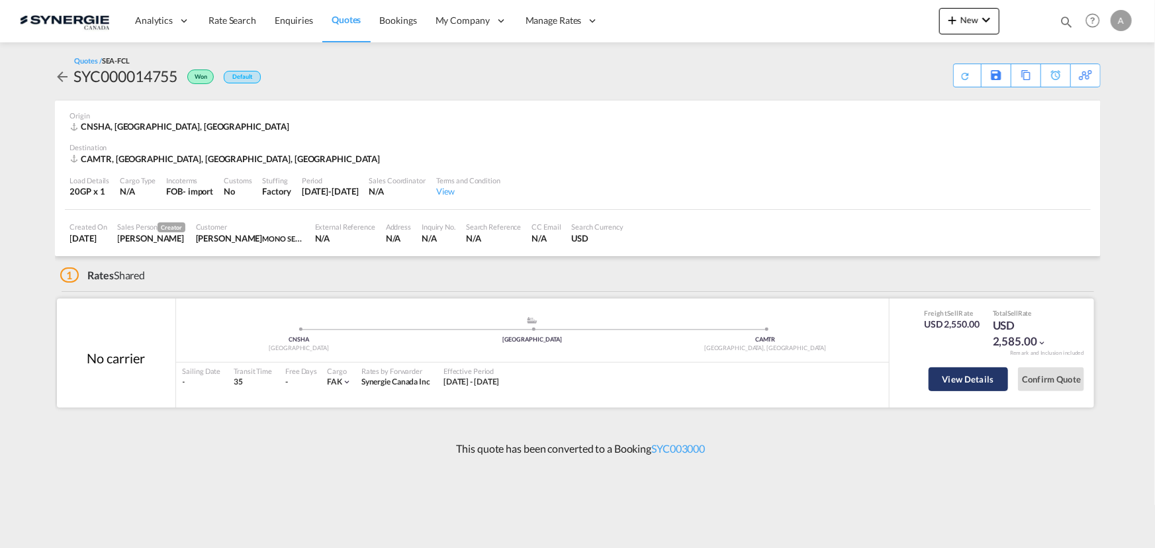
click at [967, 383] on button "View Details" at bounding box center [968, 379] width 79 height 24
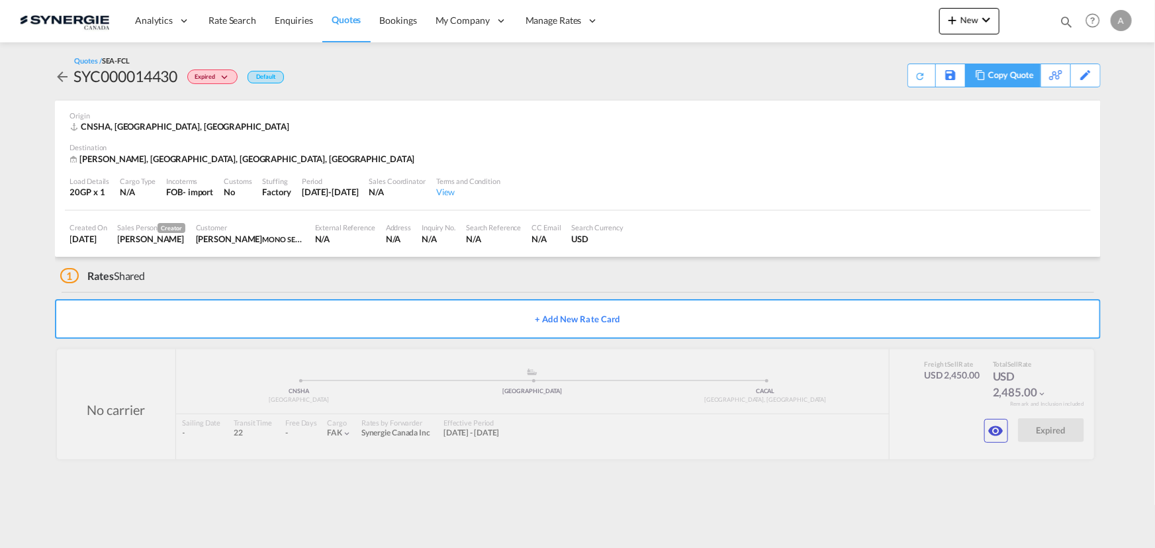
click at [1022, 75] on div "Copy Quote" at bounding box center [1010, 75] width 45 height 23
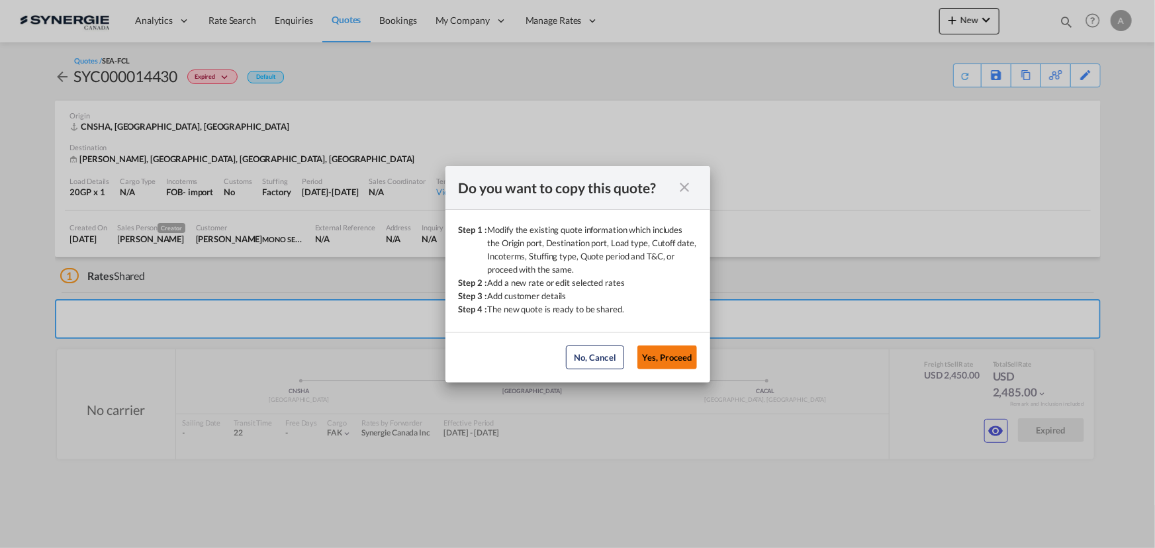
click at [663, 356] on button "Yes, Proceed" at bounding box center [668, 358] width 60 height 24
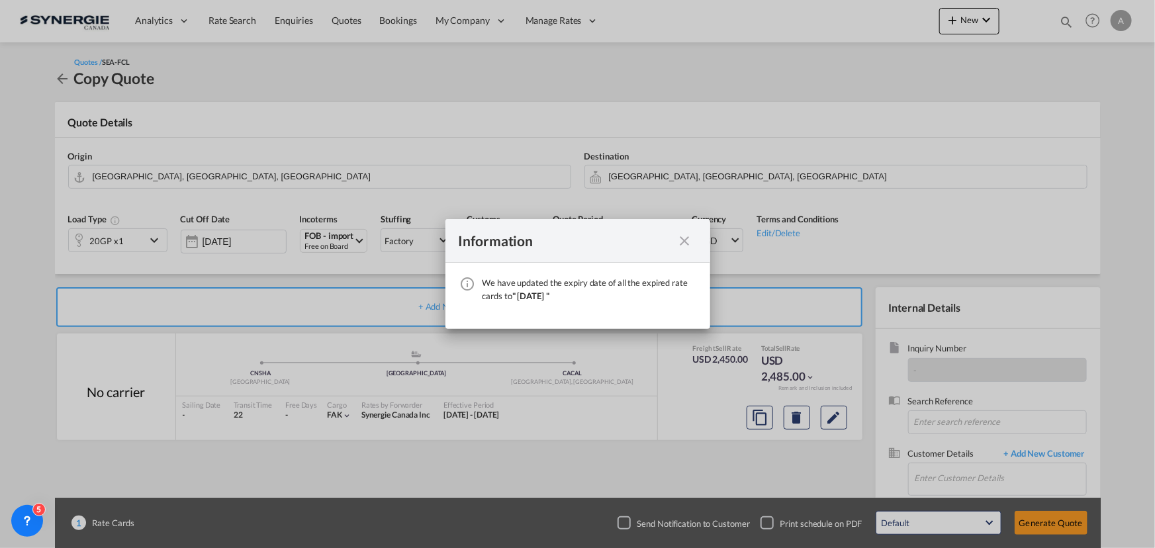
click at [684, 240] on md-icon "icon-close fg-AAA8AD cursor" at bounding box center [685, 241] width 16 height 16
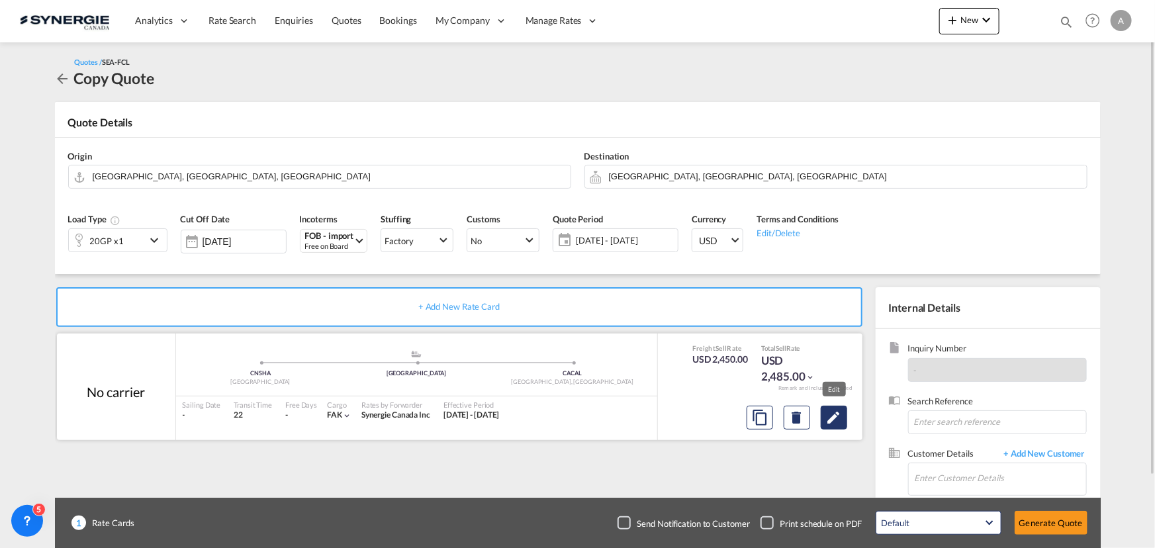
click at [823, 420] on button "Edit" at bounding box center [834, 418] width 26 height 24
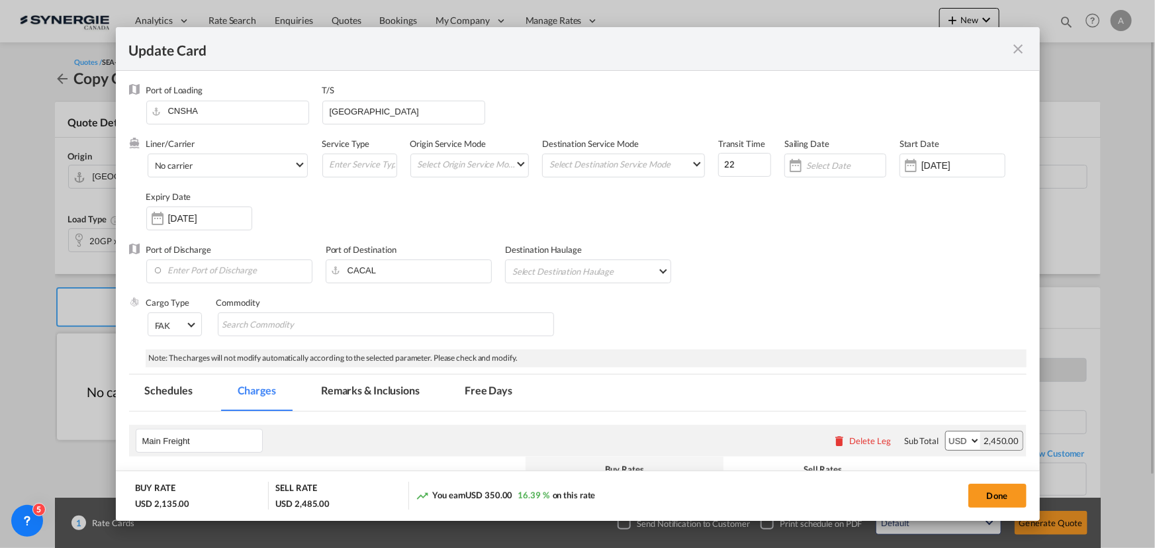
select select "per equipment"
select select "per B/L"
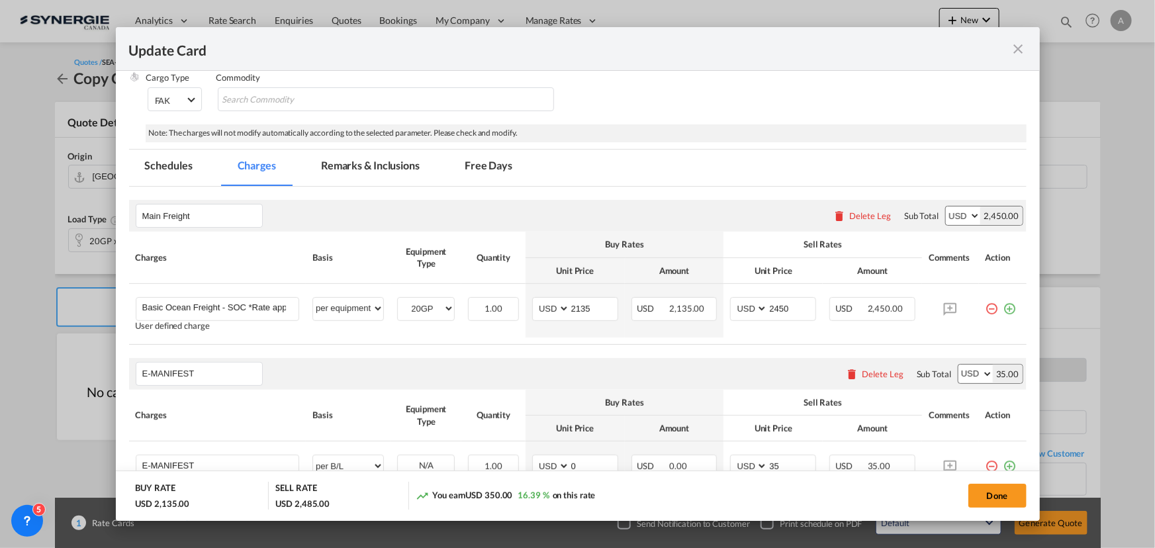
scroll to position [240, 0]
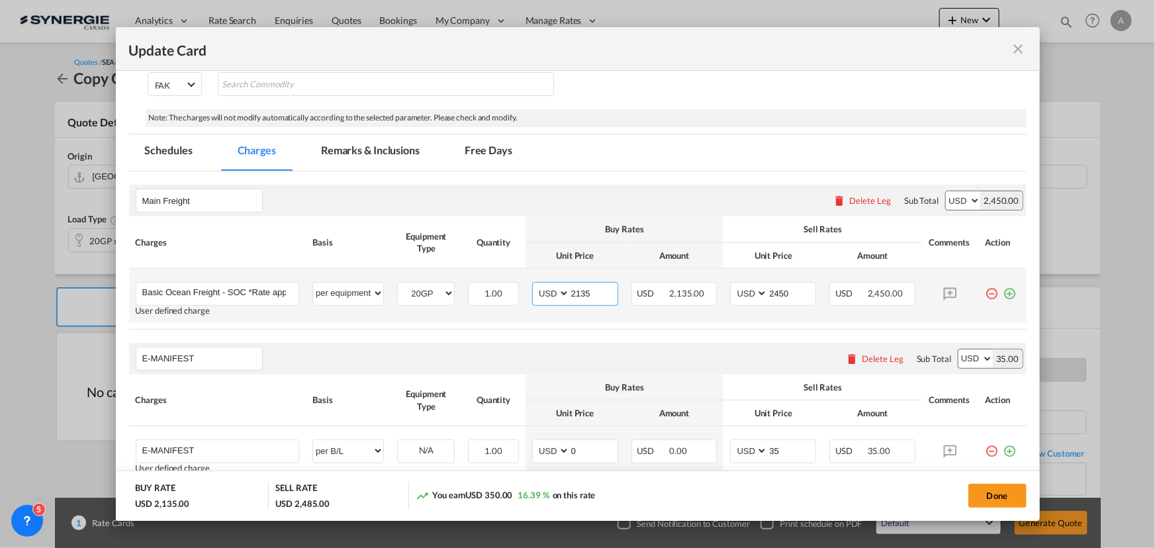
click at [580, 293] on input "2135" at bounding box center [594, 293] width 48 height 20
type input "1825"
click at [775, 295] on input "2450" at bounding box center [792, 293] width 48 height 20
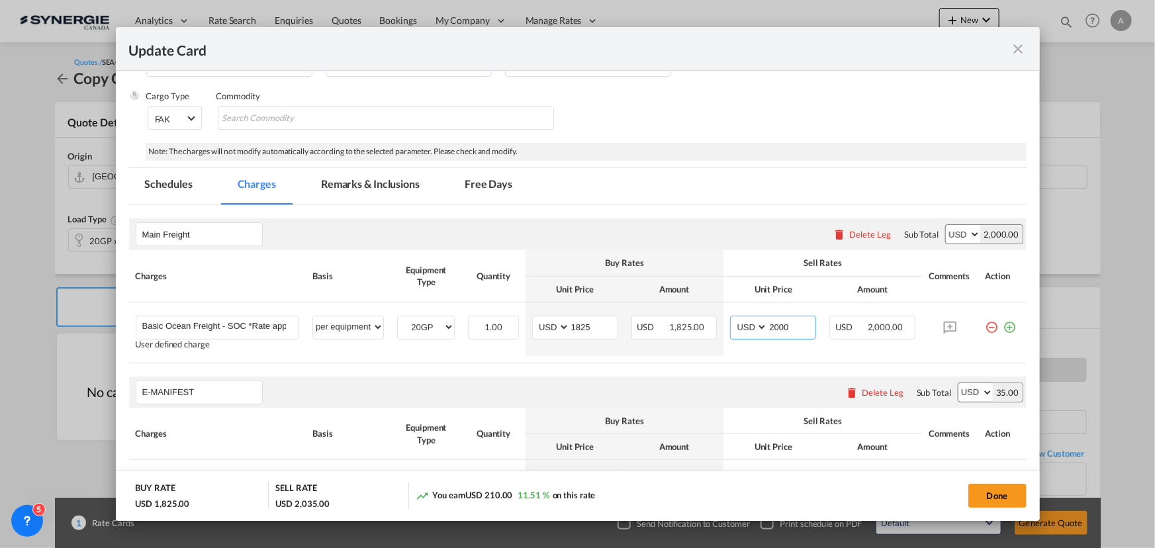
scroll to position [158, 0]
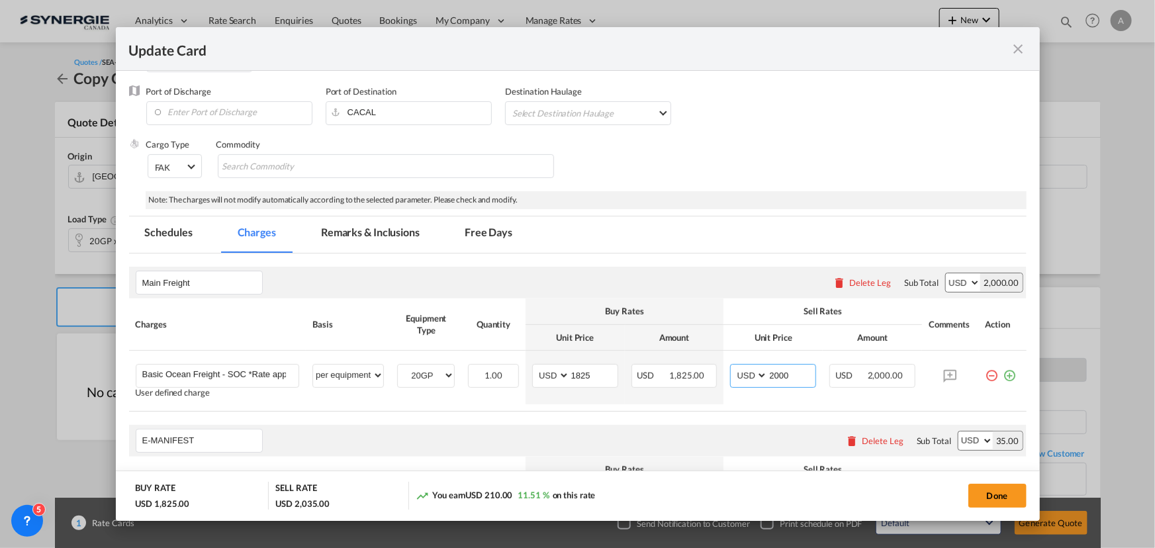
type input "2000"
drag, startPoint x: 399, startPoint y: 246, endPoint x: 391, endPoint y: 246, distance: 7.9
click at [399, 246] on md-tab-item "Remarks & Inclusions" at bounding box center [370, 234] width 130 height 36
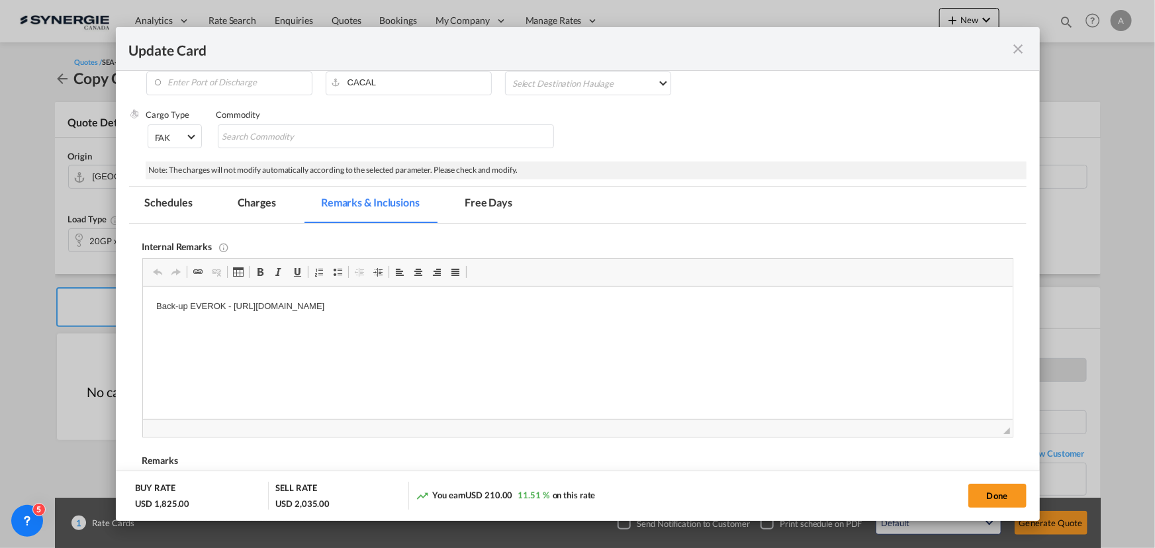
scroll to position [199, 0]
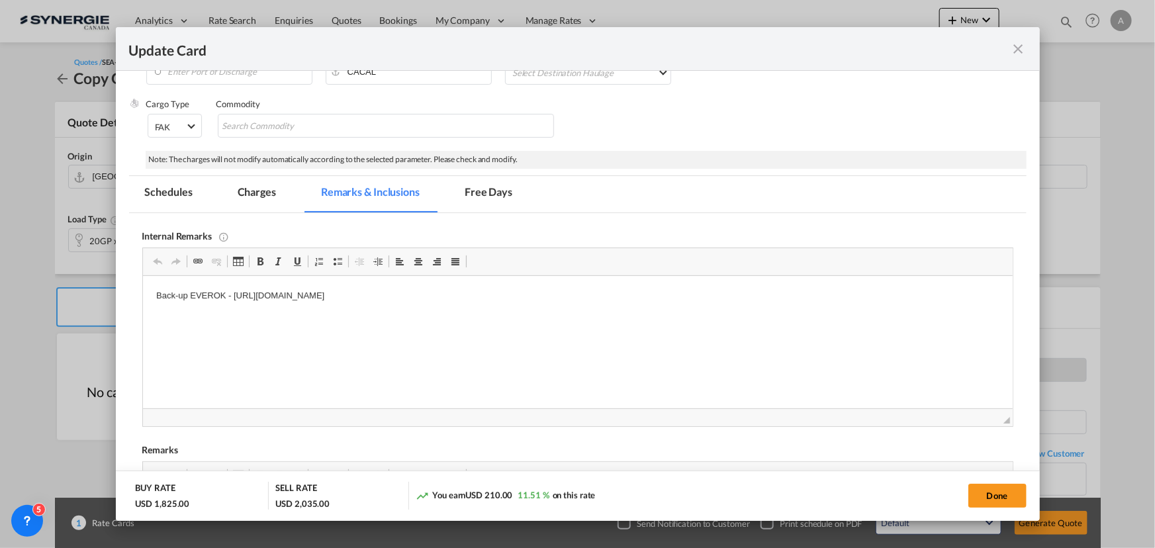
drag, startPoint x: 524, startPoint y: 303, endPoint x: 569, endPoint y: 299, distance: 45.9
drag, startPoint x: 585, startPoint y: 299, endPoint x: 231, endPoint y: 301, distance: 354.2
click at [231, 301] on p "Back-up EVEROK - https://app.frontapp.com/open/cnv_q7nu55b?key=-aj2cisL6moynze9…" at bounding box center [577, 296] width 843 height 14
click at [985, 496] on button "Done" at bounding box center [998, 496] width 58 height 24
type input "31 Aug 2025"
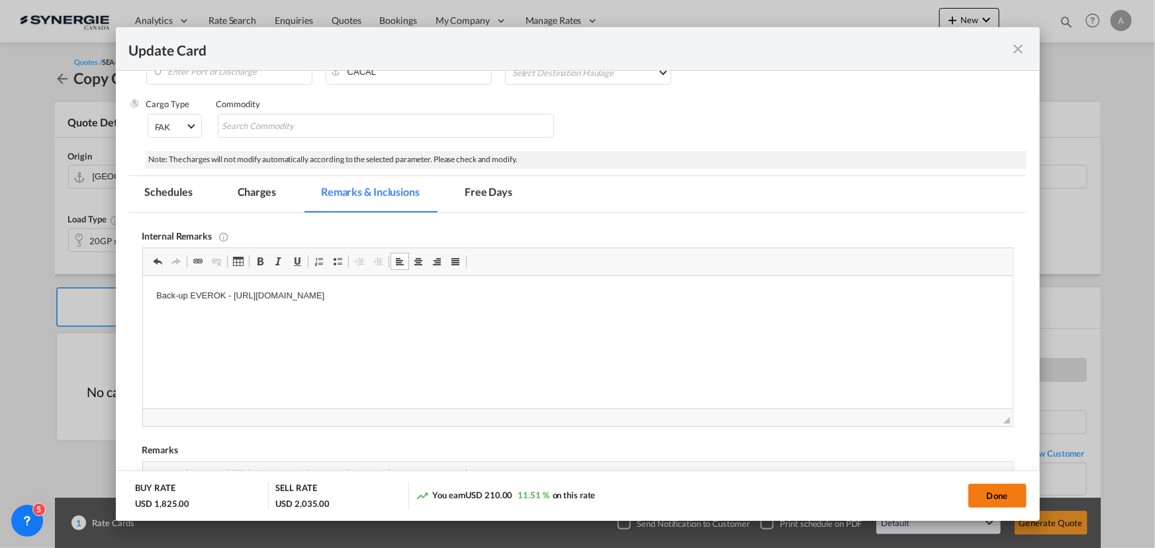
type input "24 Oct 2025"
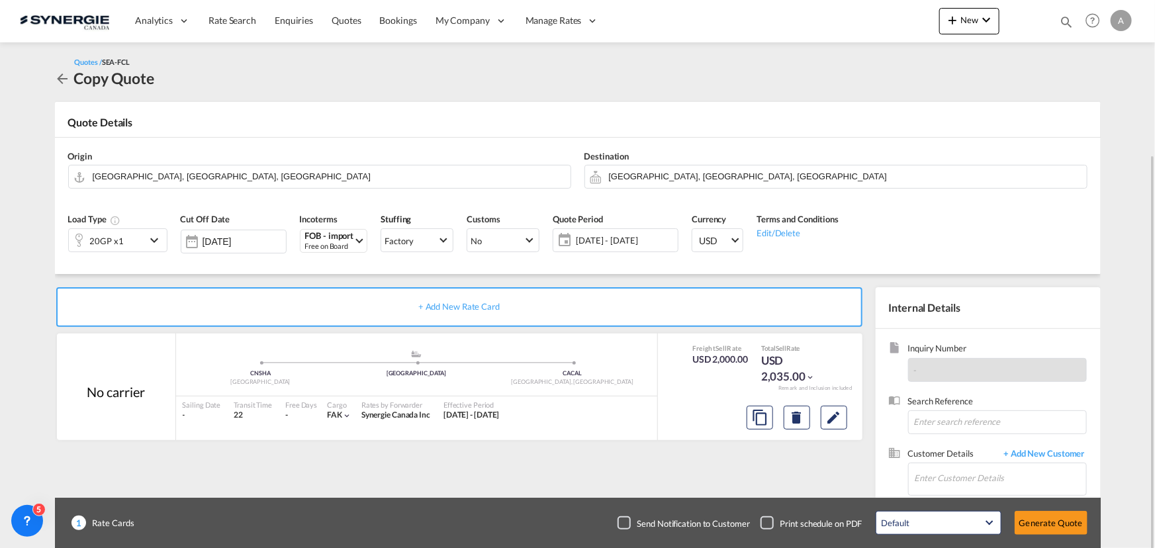
scroll to position [82, 0]
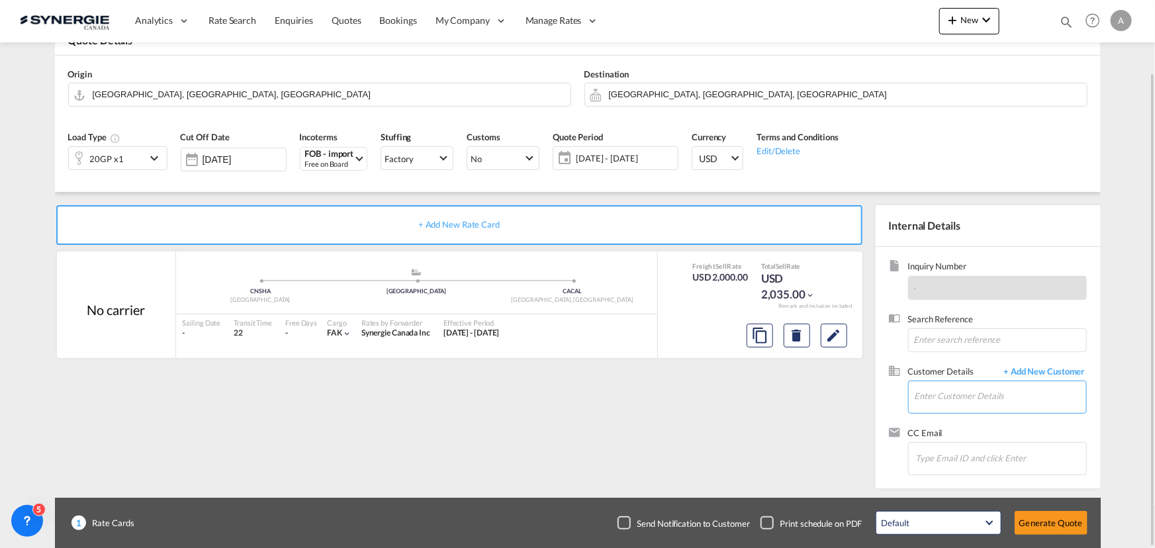
click at [953, 399] on input "Enter Customer Details" at bounding box center [1000, 396] width 171 height 30
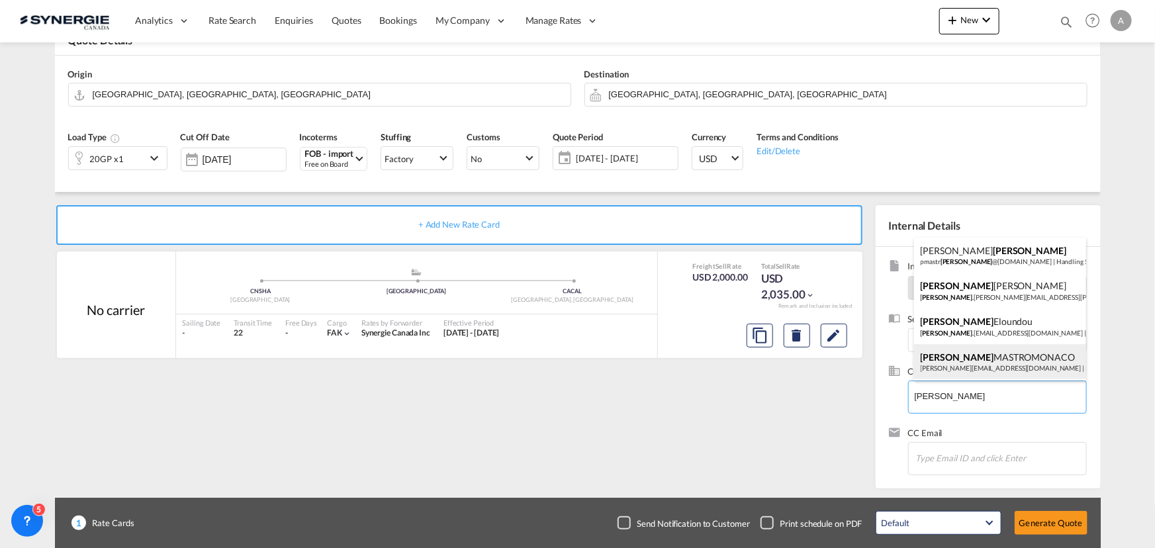
click at [951, 358] on div "ANGELO MASTROMONACO a.mastromonaco@monoserra.com | MONO SERRA" at bounding box center [1000, 362] width 172 height 36
type input "MONO SERRA, ANGELO MASTROMONACO, a.mastromonaco@monoserra.com"
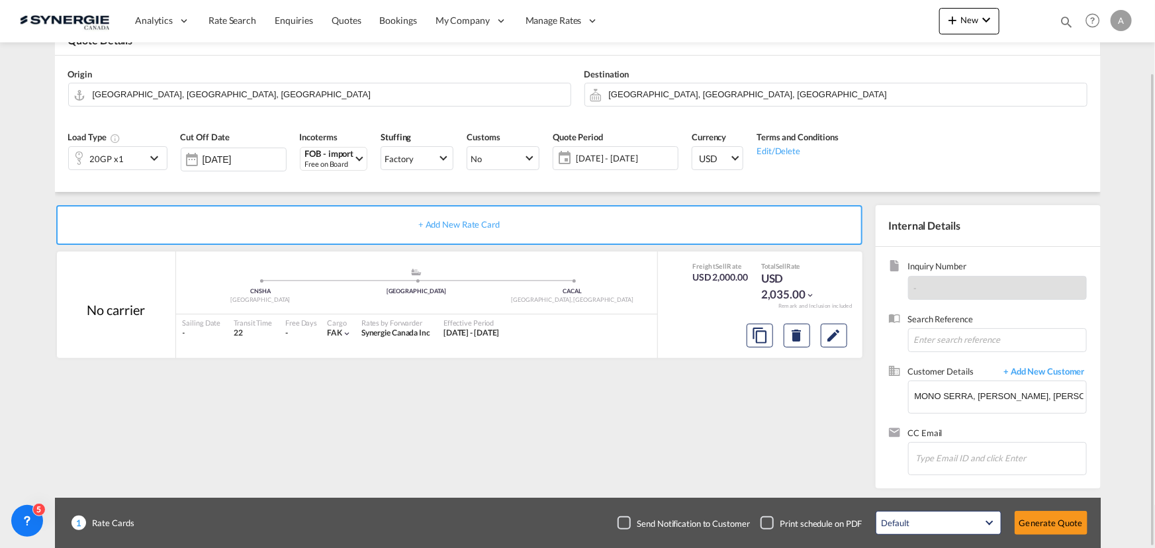
click at [626, 158] on span "25 Sep - 25 Oct 2025" at bounding box center [625, 158] width 99 height 12
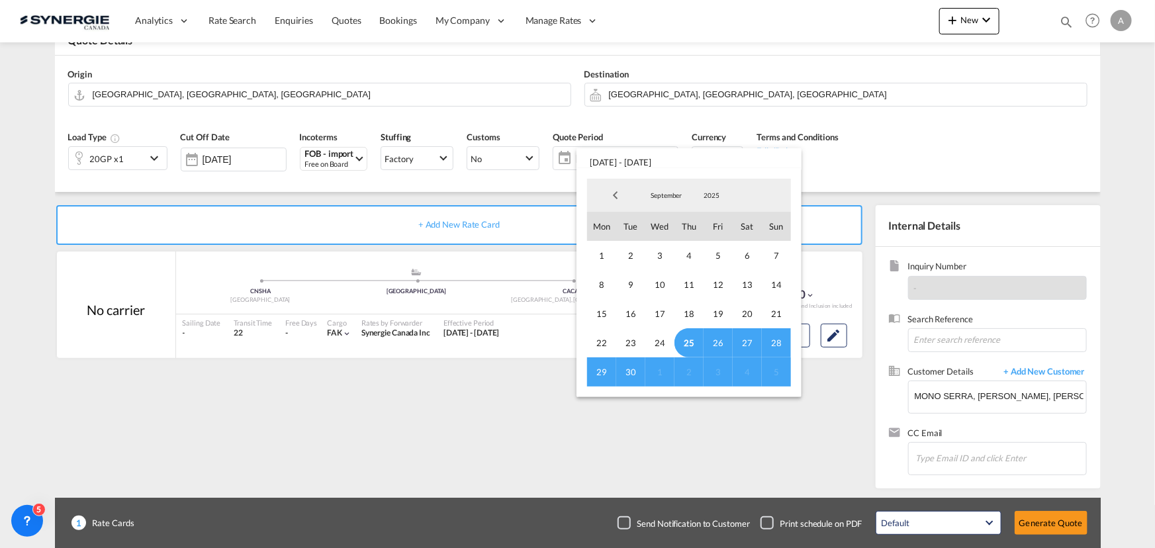
click at [687, 344] on span "25" at bounding box center [689, 342] width 29 height 29
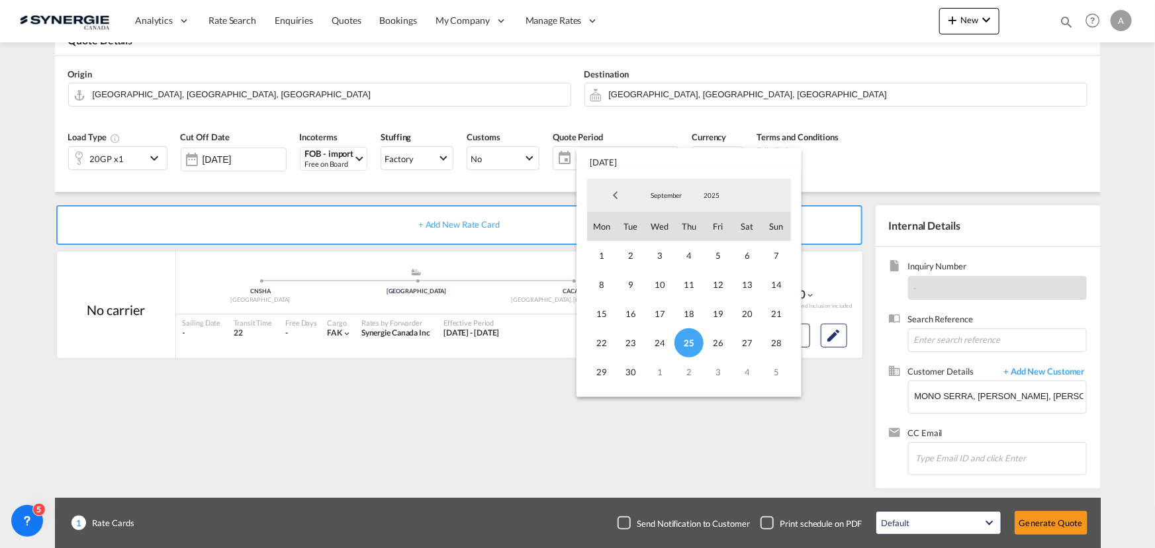
click at [657, 193] on span "September" at bounding box center [666, 195] width 42 height 9
click at [667, 226] on md-option "October" at bounding box center [680, 228] width 90 height 32
click at [635, 320] on span "14" at bounding box center [630, 313] width 29 height 29
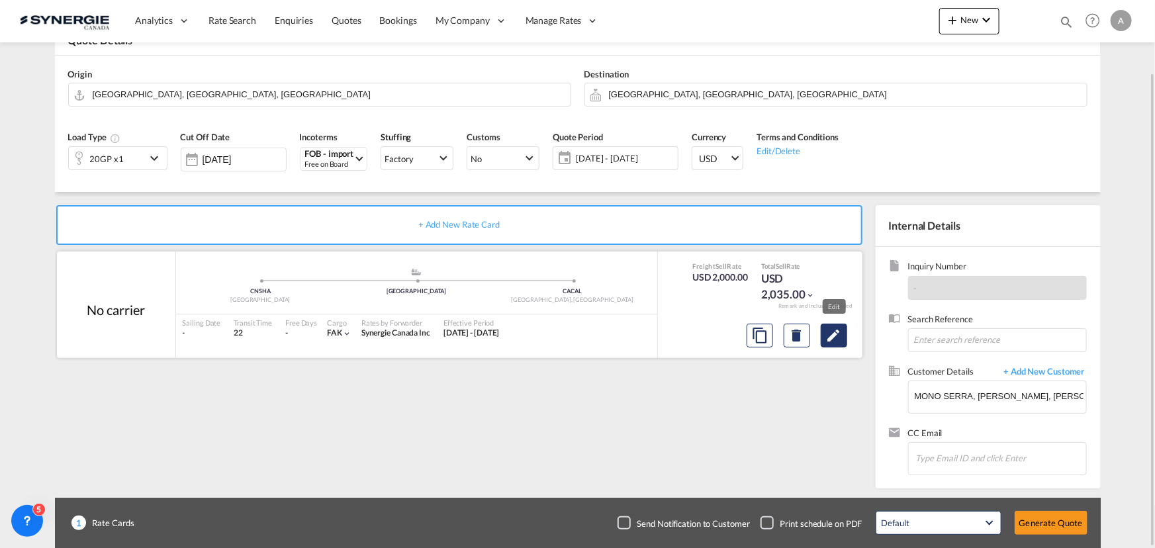
click at [836, 332] on md-icon "Edit" at bounding box center [834, 336] width 16 height 16
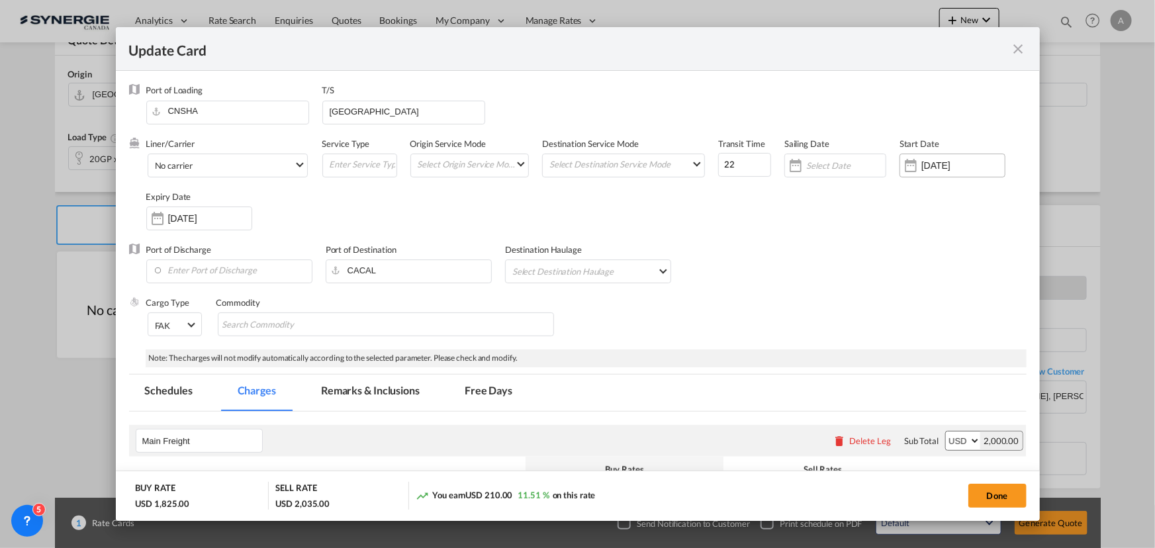
click at [937, 162] on input "01 Sep 2025" at bounding box center [963, 165] width 83 height 11
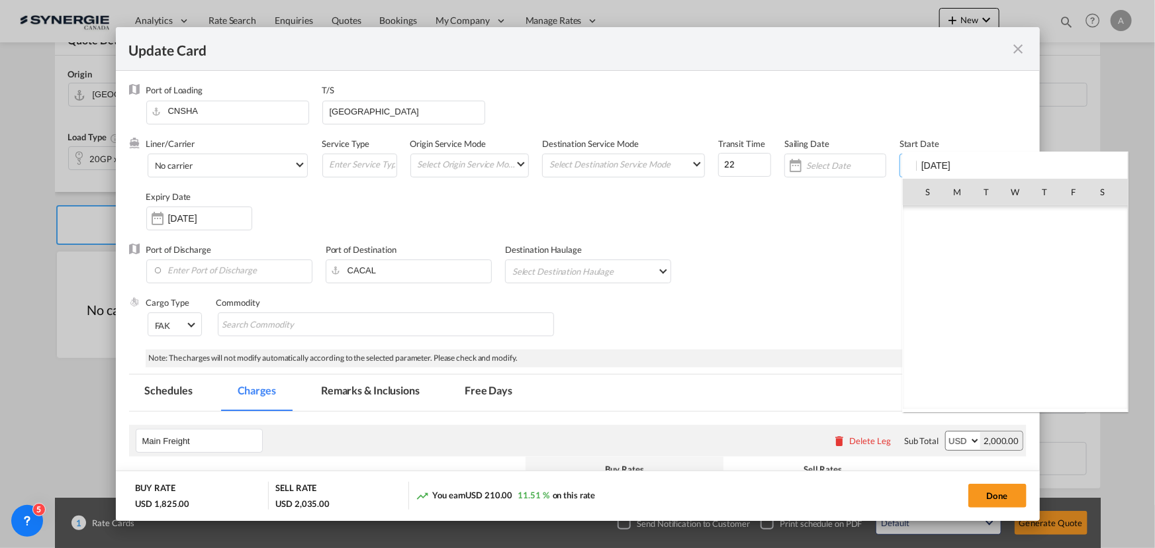
scroll to position [306674, 0]
click at [1044, 339] on span "25" at bounding box center [1045, 337] width 28 height 28
type input "[DATE]"
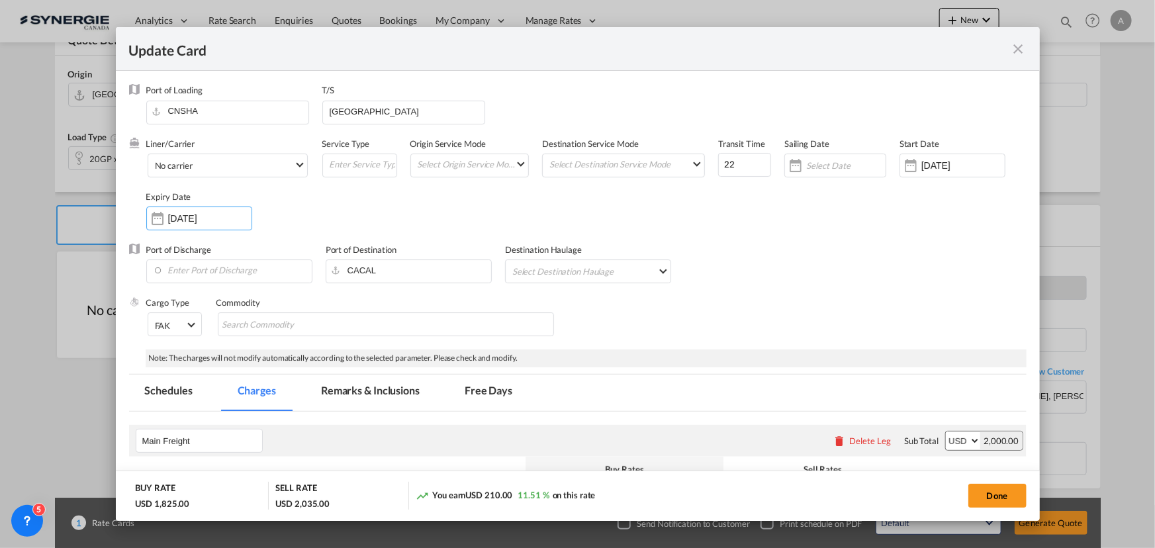
drag, startPoint x: 199, startPoint y: 219, endPoint x: 223, endPoint y: 239, distance: 31.5
click at [200, 220] on input "[DATE]" at bounding box center [209, 218] width 83 height 11
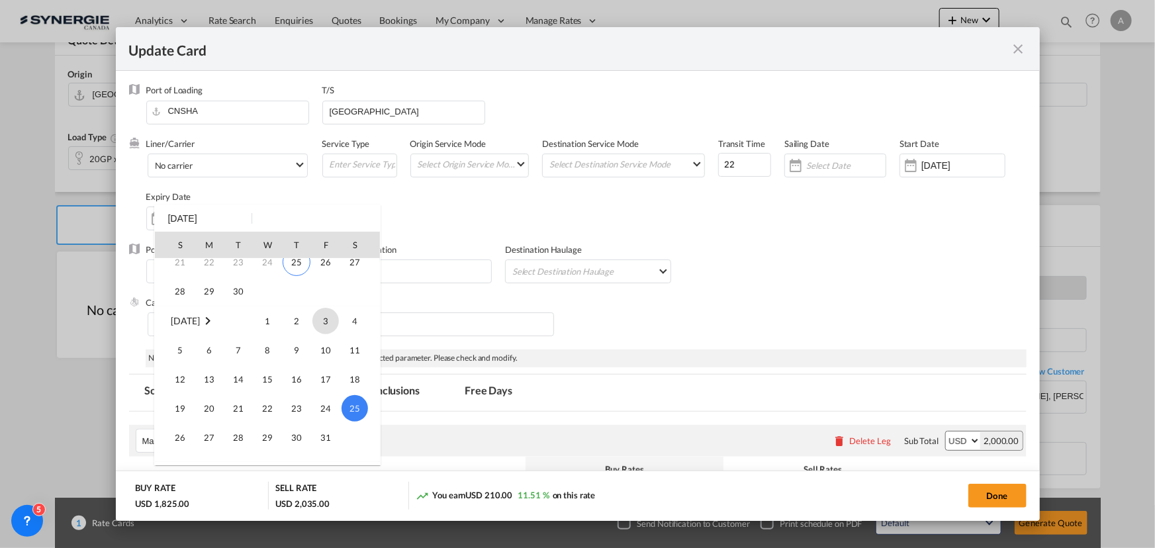
scroll to position [115, 0]
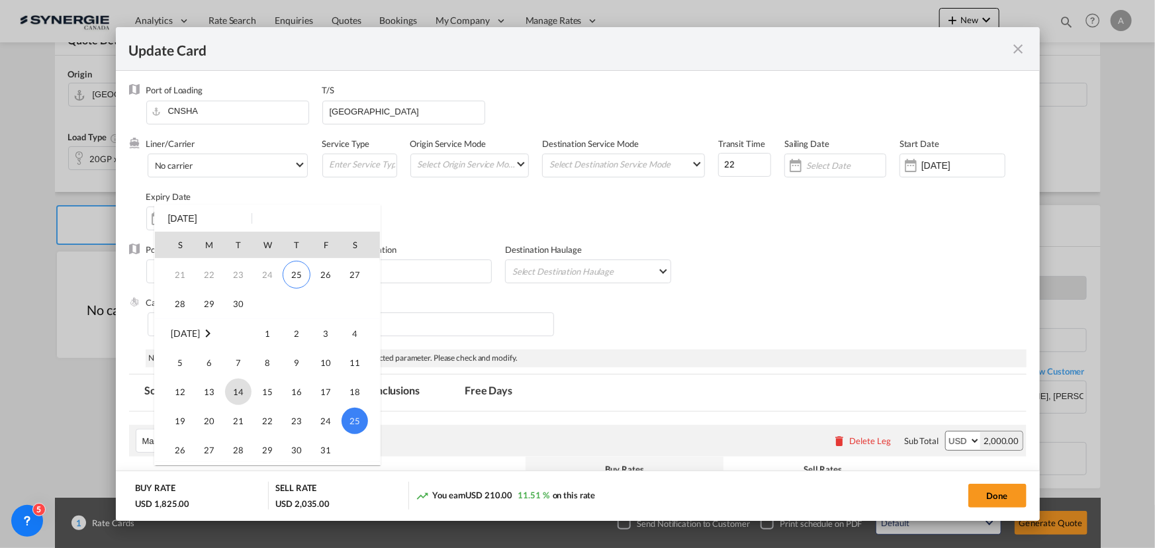
click at [239, 394] on span "14" at bounding box center [238, 392] width 26 height 26
type input "[DATE]"
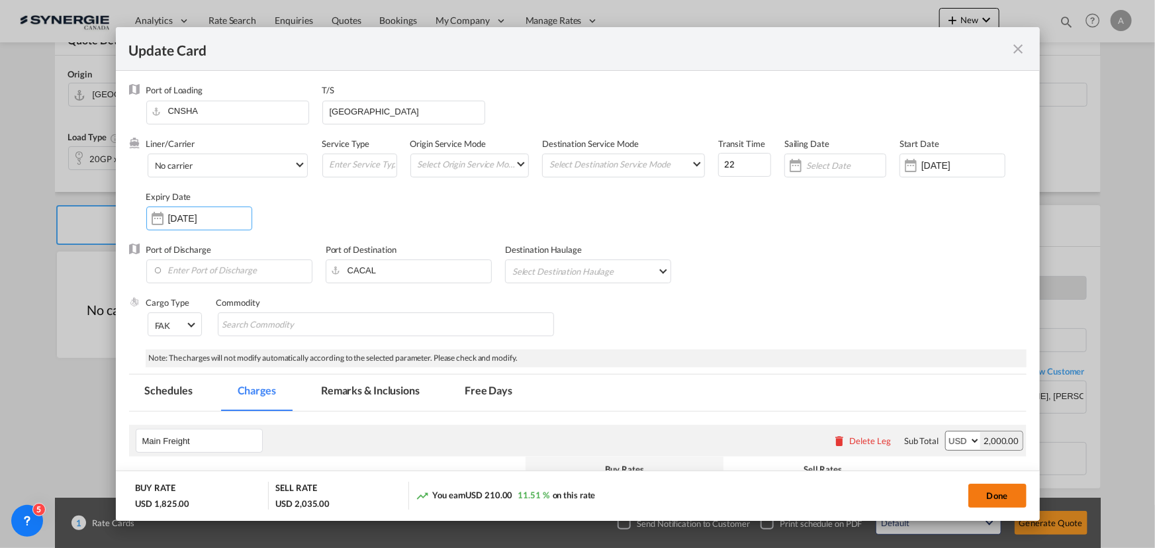
click at [980, 493] on button "Done" at bounding box center [998, 496] width 58 height 24
type input "[DATE]"
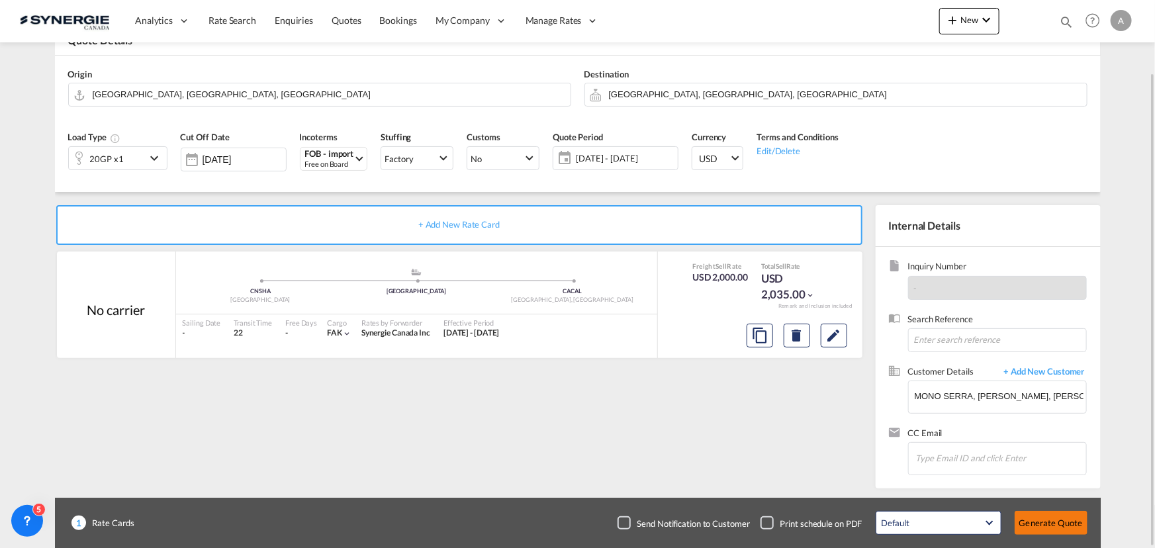
click at [1082, 522] on button "Generate Quote" at bounding box center [1051, 523] width 73 height 24
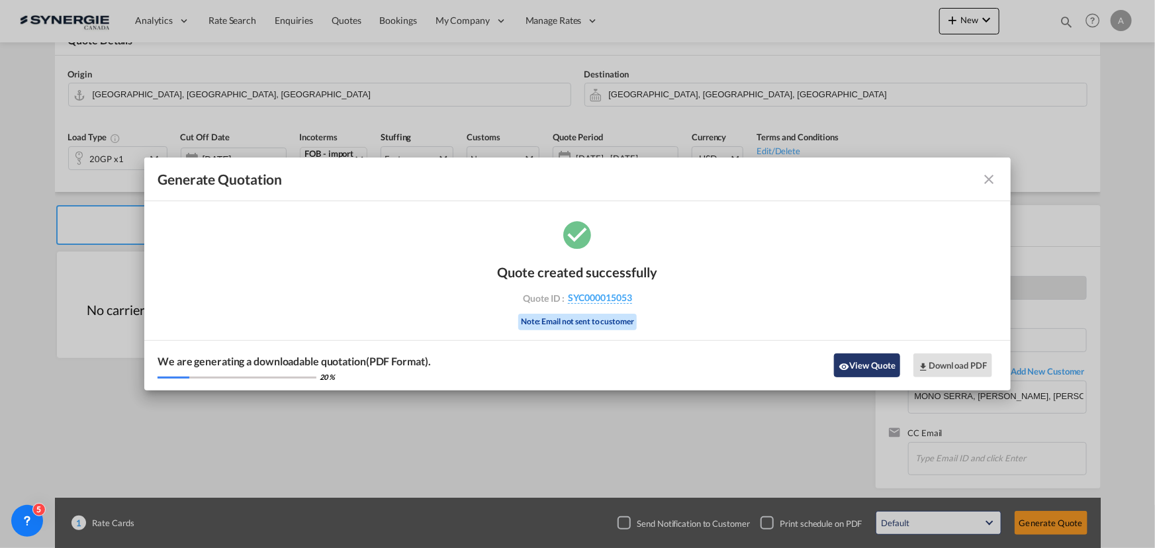
click at [882, 364] on button "View Quote" at bounding box center [867, 366] width 66 height 24
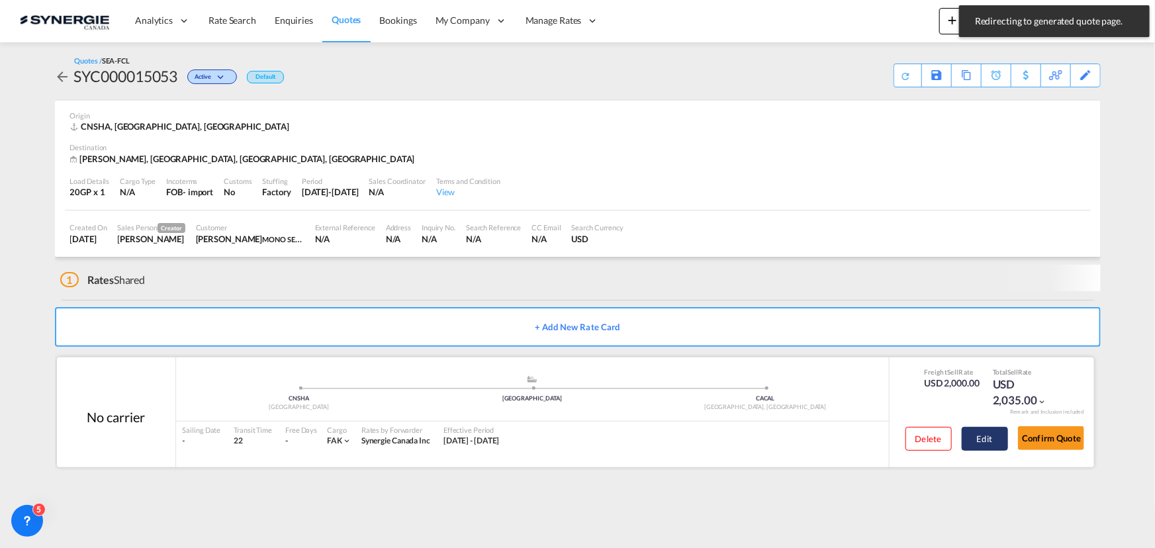
click at [968, 436] on button "Edit" at bounding box center [985, 439] width 46 height 24
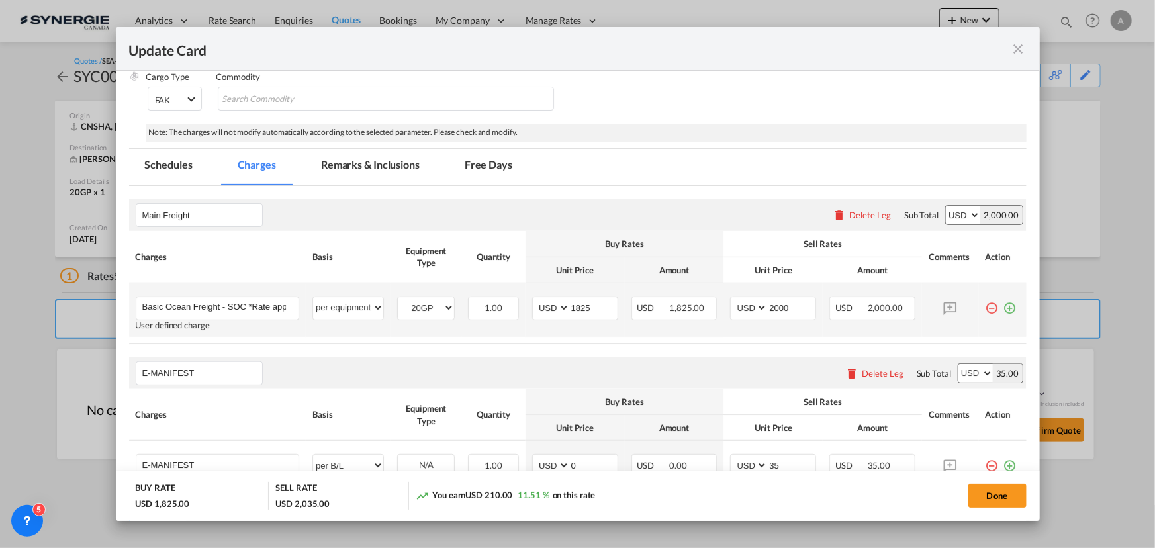
scroll to position [301, 0]
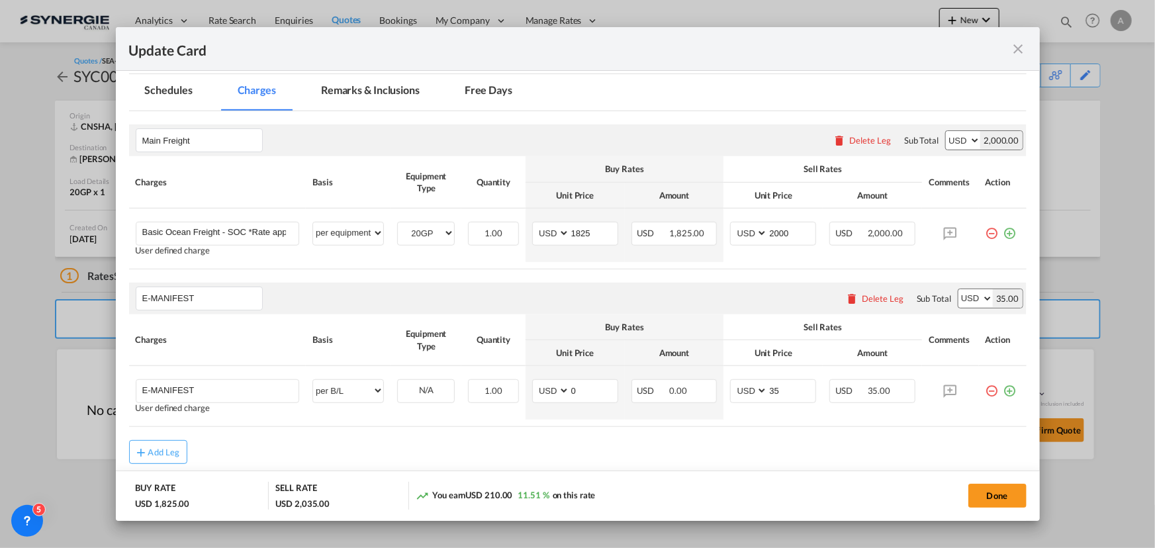
click at [1022, 47] on md-icon "icon-close fg-AAA8AD m-0 pointer" at bounding box center [1019, 49] width 16 height 16
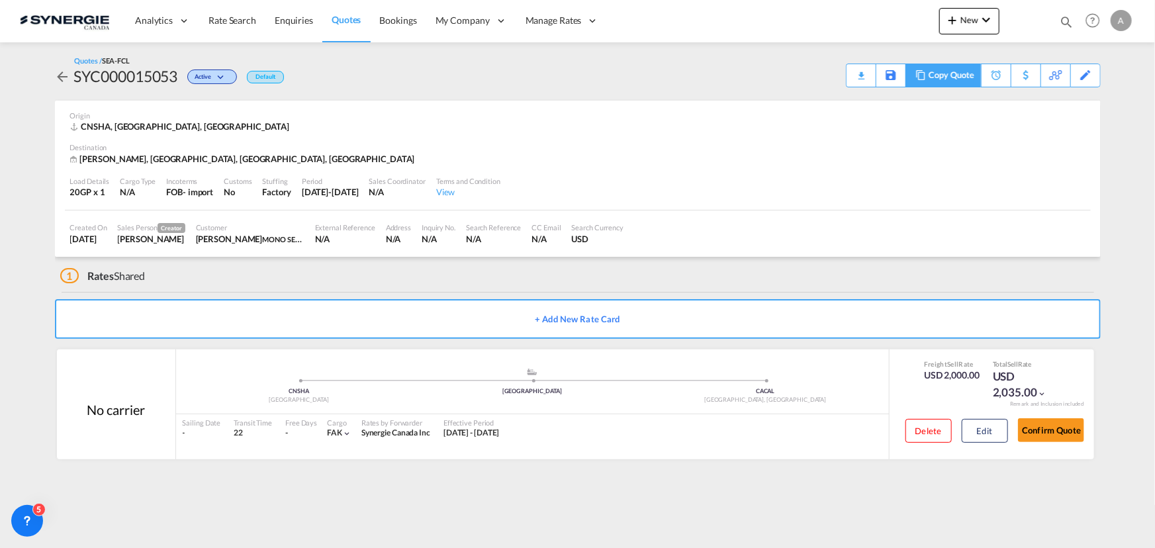
click at [932, 75] on div "Copy Quote" at bounding box center [951, 75] width 45 height 23
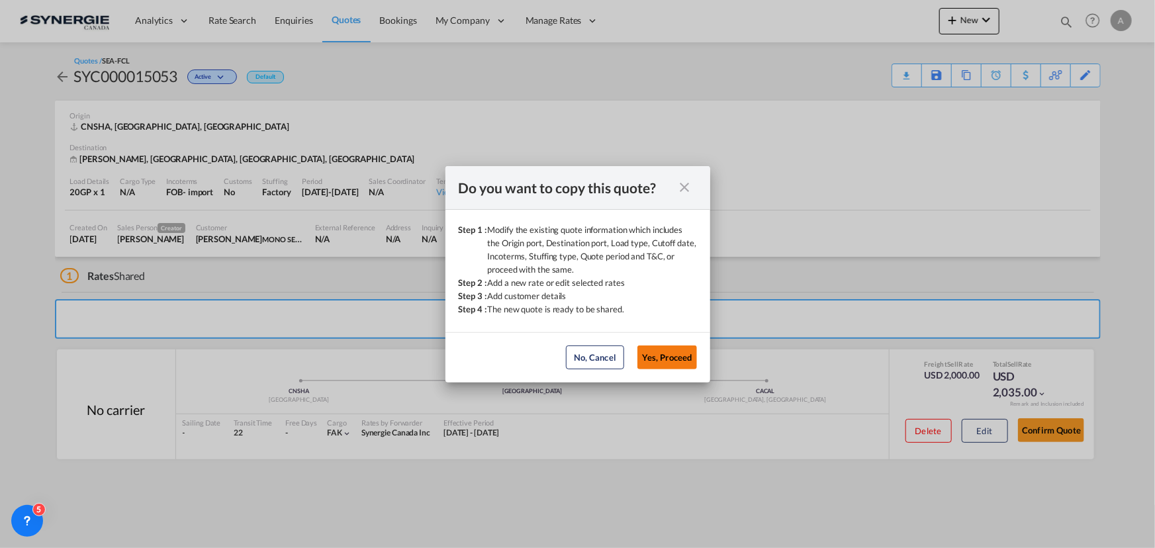
click at [655, 355] on button "Yes, Proceed" at bounding box center [668, 358] width 60 height 24
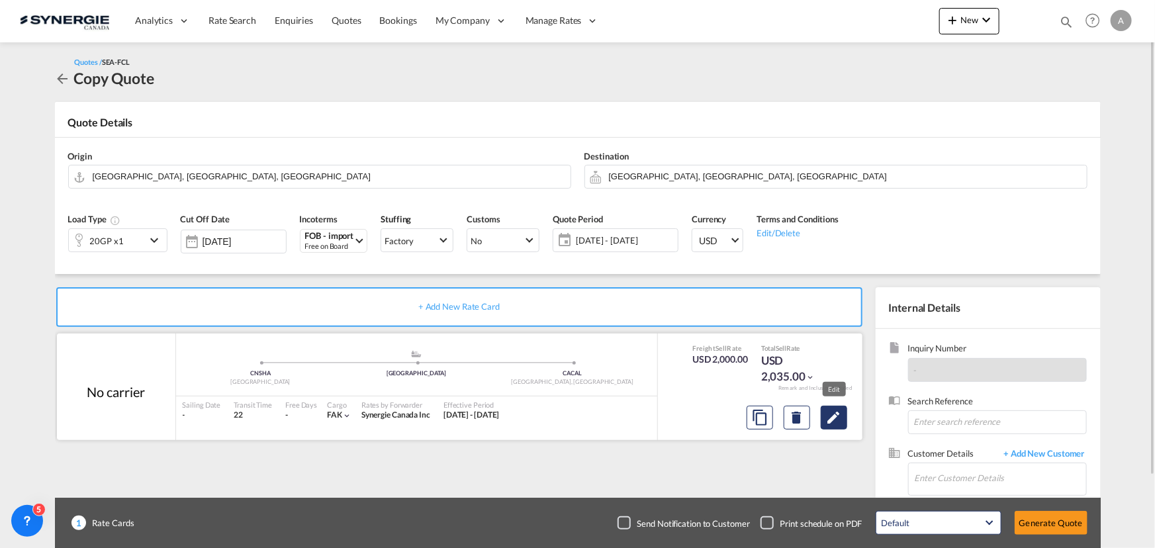
click at [834, 422] on md-icon "Edit" at bounding box center [834, 418] width 16 height 16
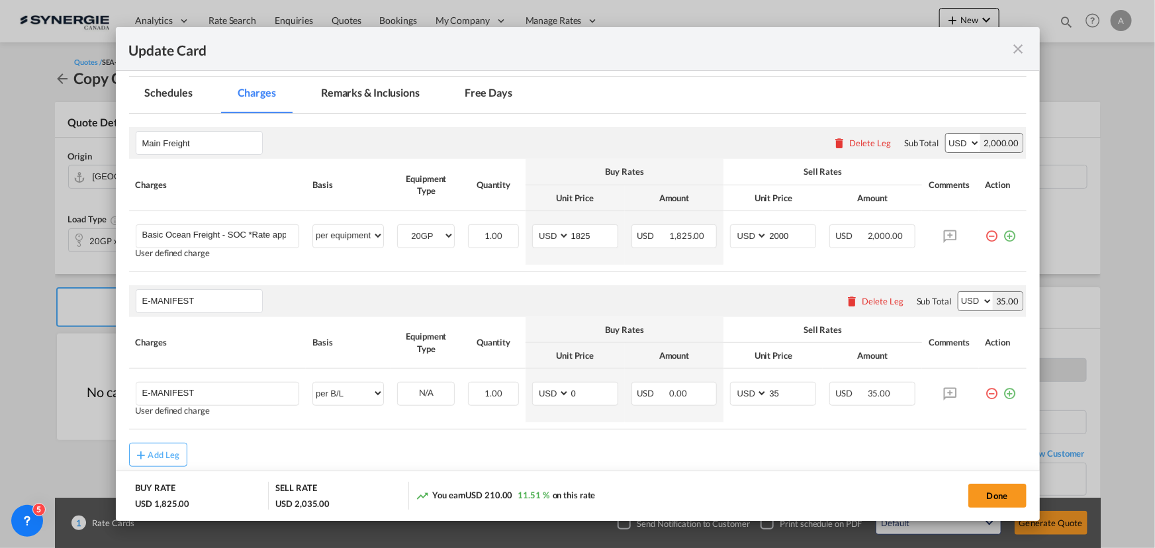
scroll to position [301, 0]
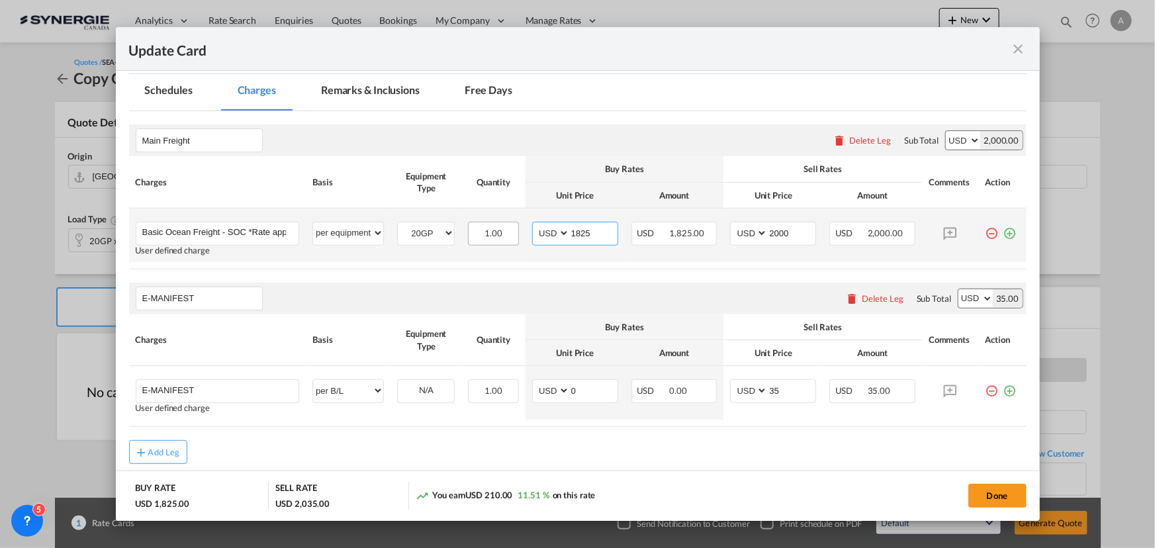
drag, startPoint x: 587, startPoint y: 232, endPoint x: 483, endPoint y: 241, distance: 103.6
click at [499, 240] on tr "Basic Ocean Freight - SOC *Rate applicable at gate-in date Please Enter User De…" at bounding box center [578, 236] width 898 height 54
click at [582, 232] on input "1825" at bounding box center [594, 232] width 48 height 20
type input "2187"
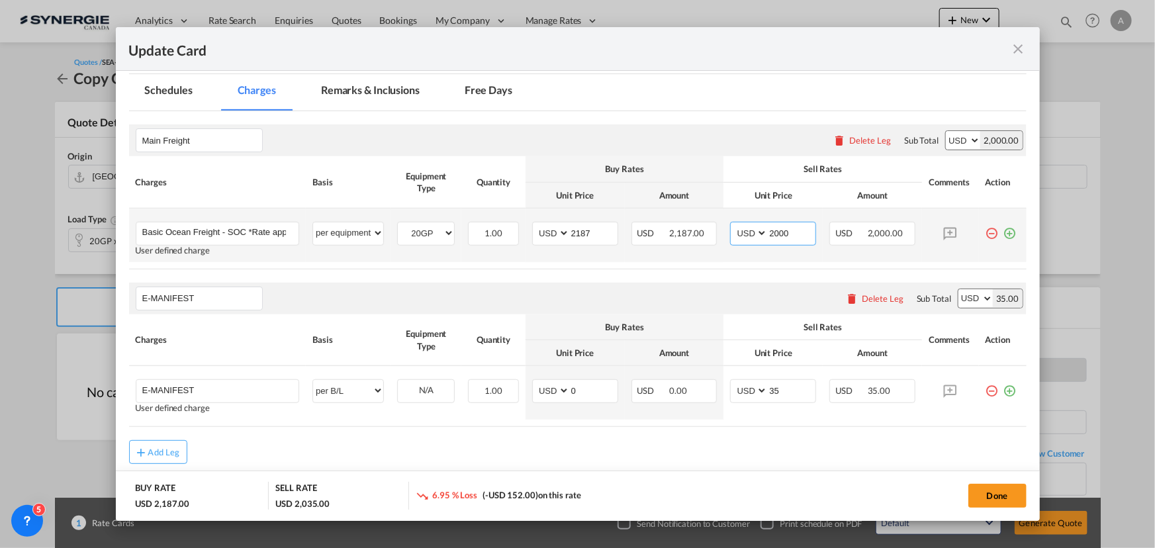
click at [773, 231] on input "2000" at bounding box center [792, 232] width 48 height 20
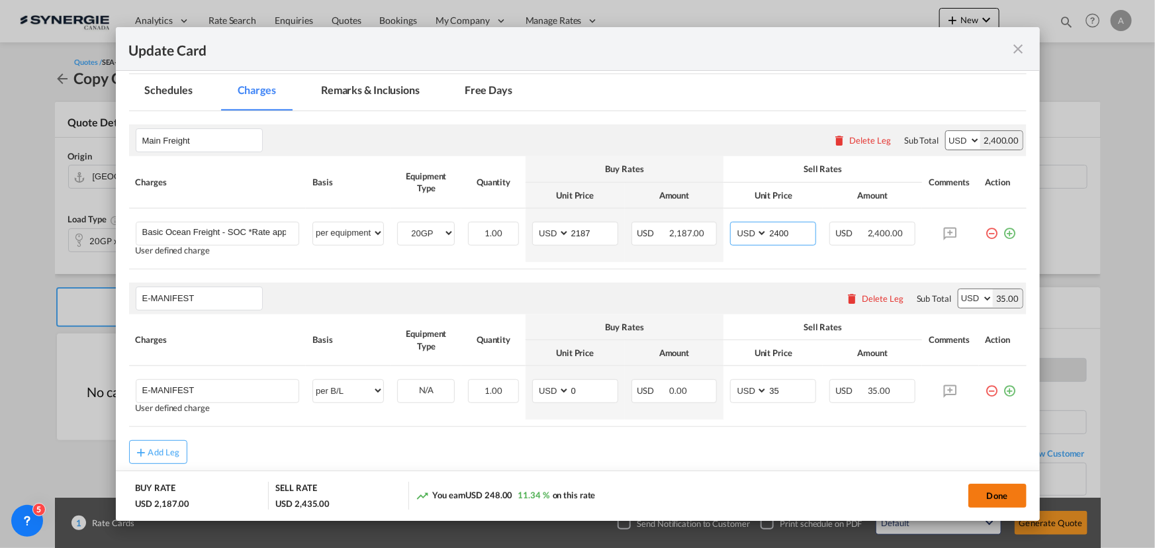
type input "2400"
click at [980, 495] on button "Done" at bounding box center [998, 496] width 58 height 24
type input "[DATE]"
type input "13 Oct 2025"
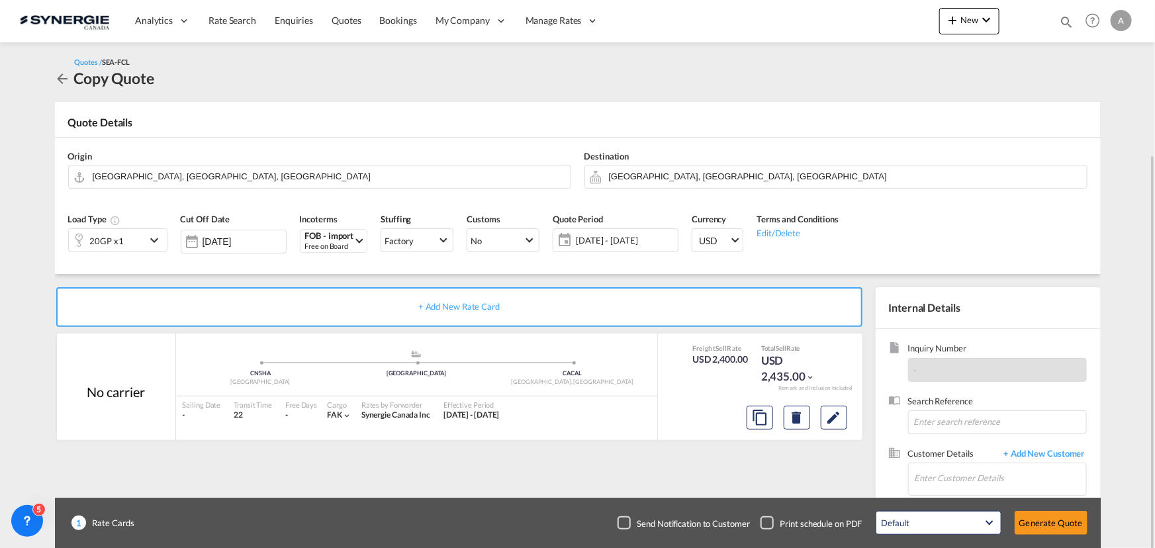
scroll to position [82, 0]
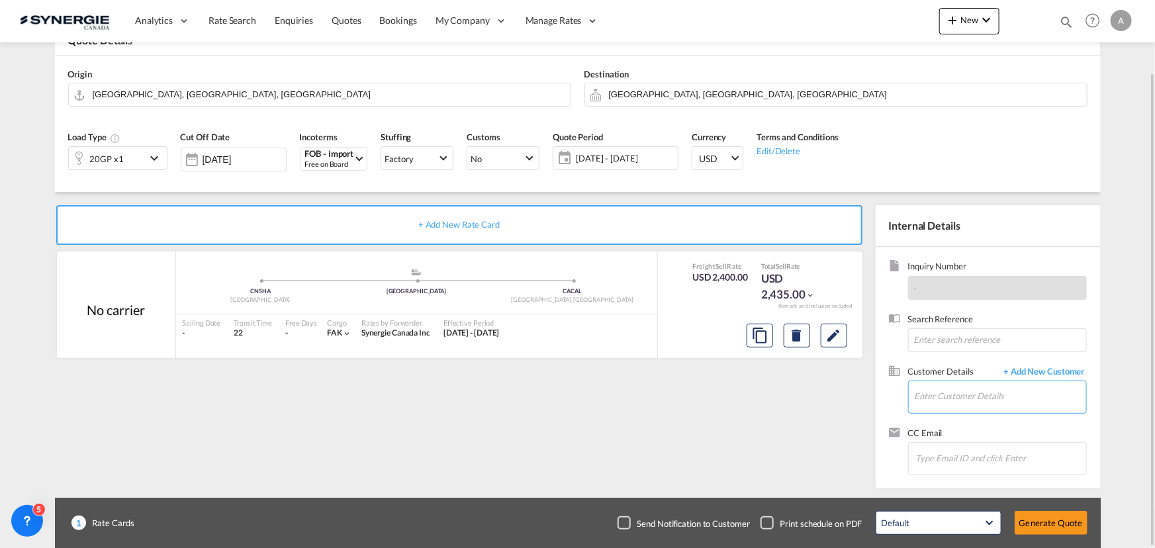
click at [949, 402] on input "Enter Customer Details" at bounding box center [1000, 396] width 171 height 30
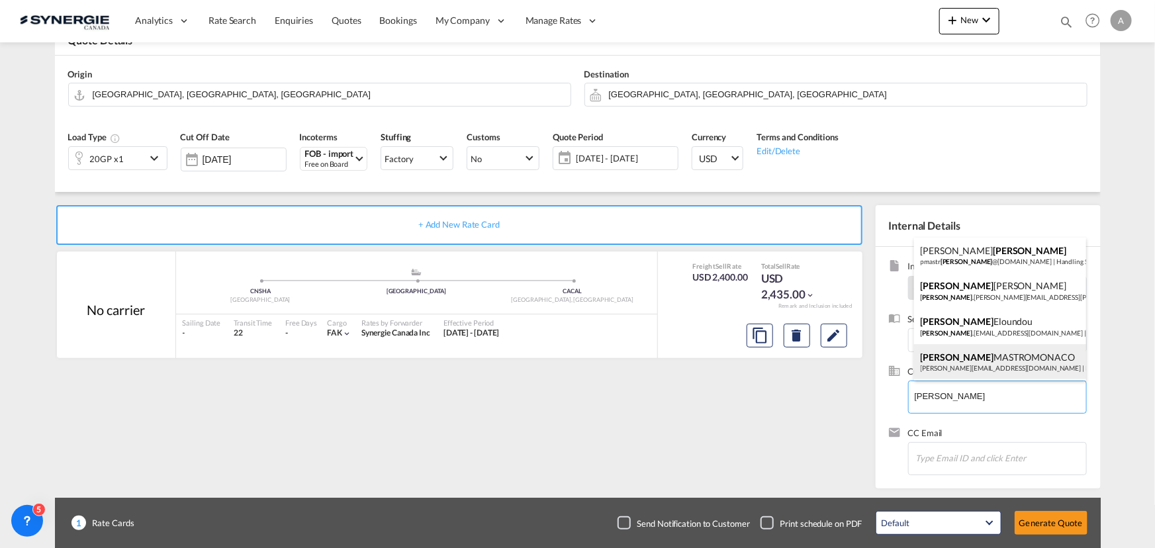
click at [965, 363] on div "ANGELO MASTROMONACO a.mastromonaco@monoserra.com | MONO SERRA" at bounding box center [1000, 362] width 172 height 36
type input "MONO SERRA, ANGELO MASTROMONACO, a.mastromonaco@monoserra.com"
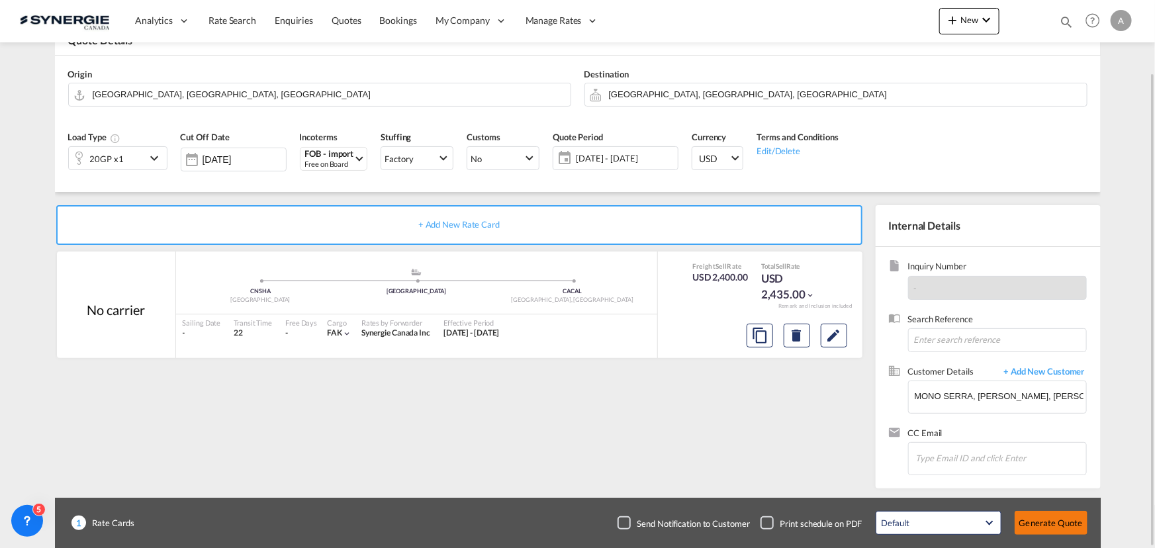
click at [1054, 525] on button "Generate Quote" at bounding box center [1051, 523] width 73 height 24
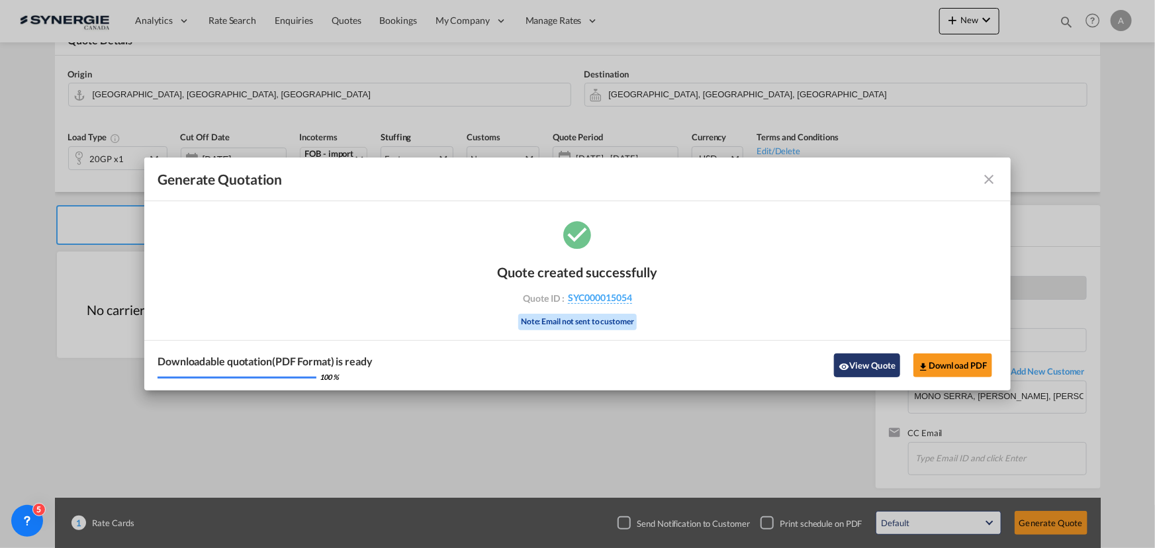
click at [852, 358] on button "View Quote" at bounding box center [867, 366] width 66 height 24
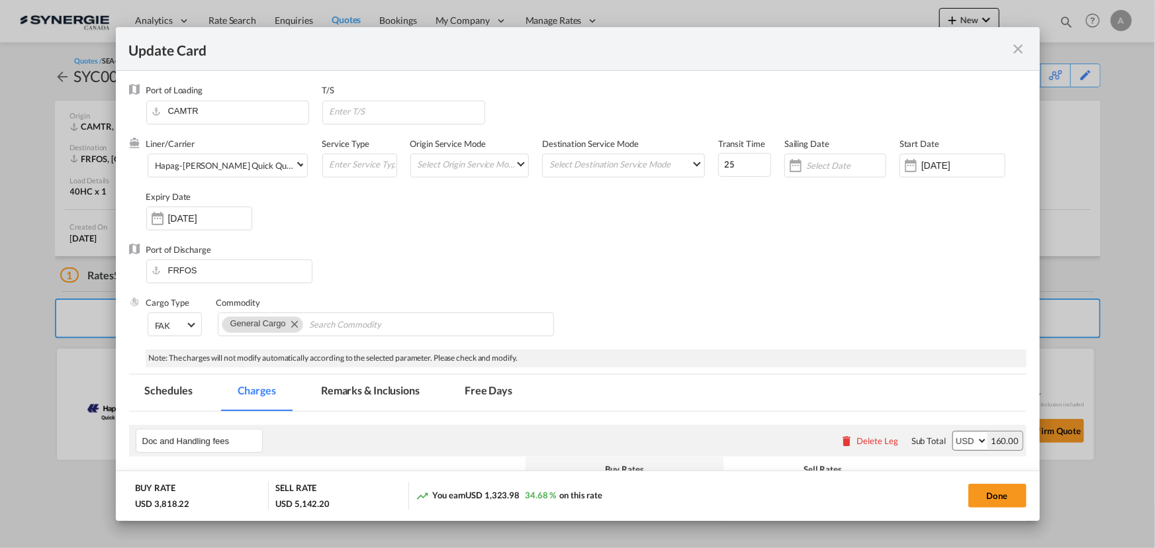
scroll to position [722, 0]
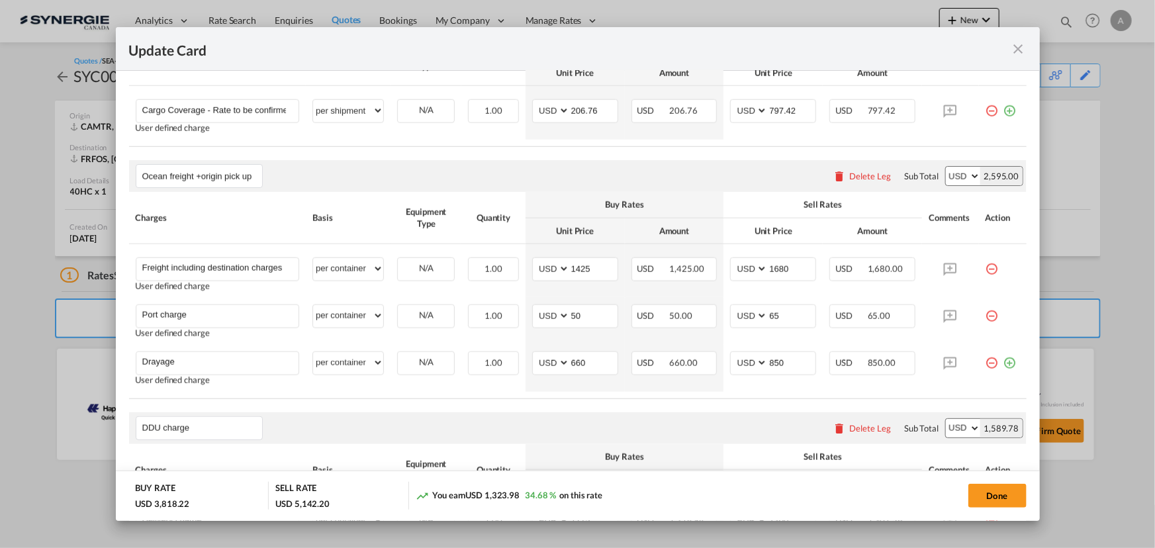
click at [1016, 48] on md-icon "icon-close fg-AAA8AD m-0 pointer" at bounding box center [1019, 49] width 16 height 16
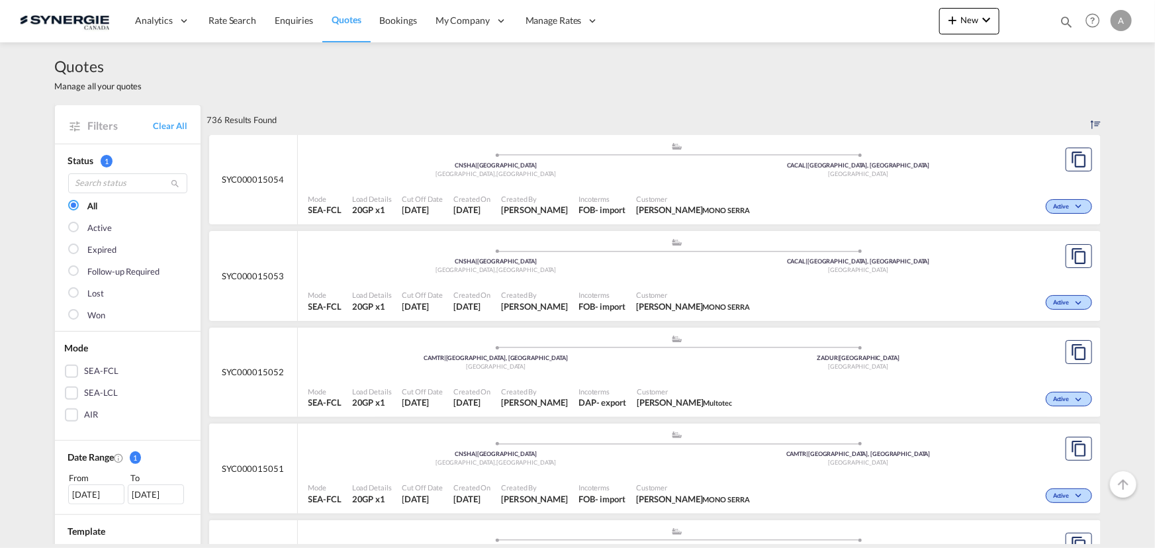
scroll to position [240, 0]
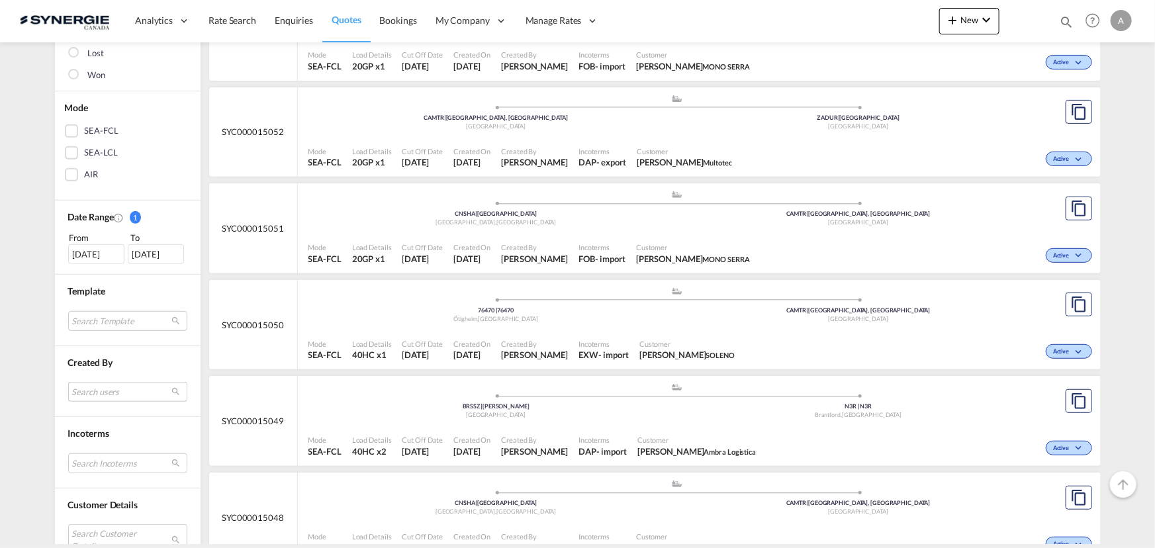
click at [104, 384] on md-select "Search users [PERSON_NAME] [PERSON_NAME][EMAIL_ADDRESS][DOMAIN_NAME] [PERSON_NA…" at bounding box center [127, 392] width 119 height 20
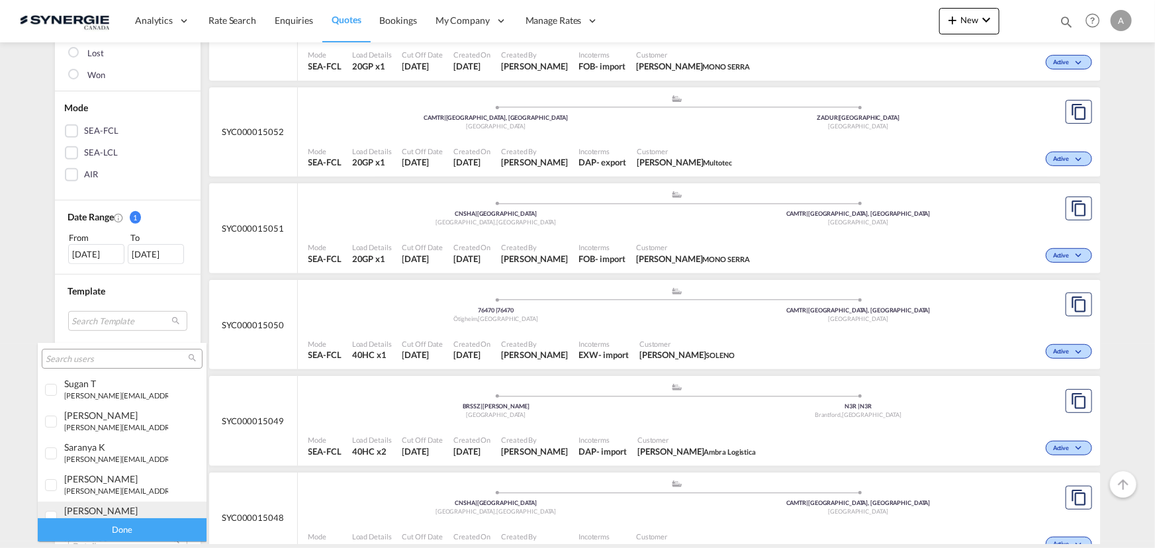
click at [93, 504] on md-option "[PERSON_NAME] [EMAIL_ADDRESS][DOMAIN_NAME]" at bounding box center [122, 518] width 169 height 32
click at [105, 529] on div "Done" at bounding box center [122, 529] width 169 height 23
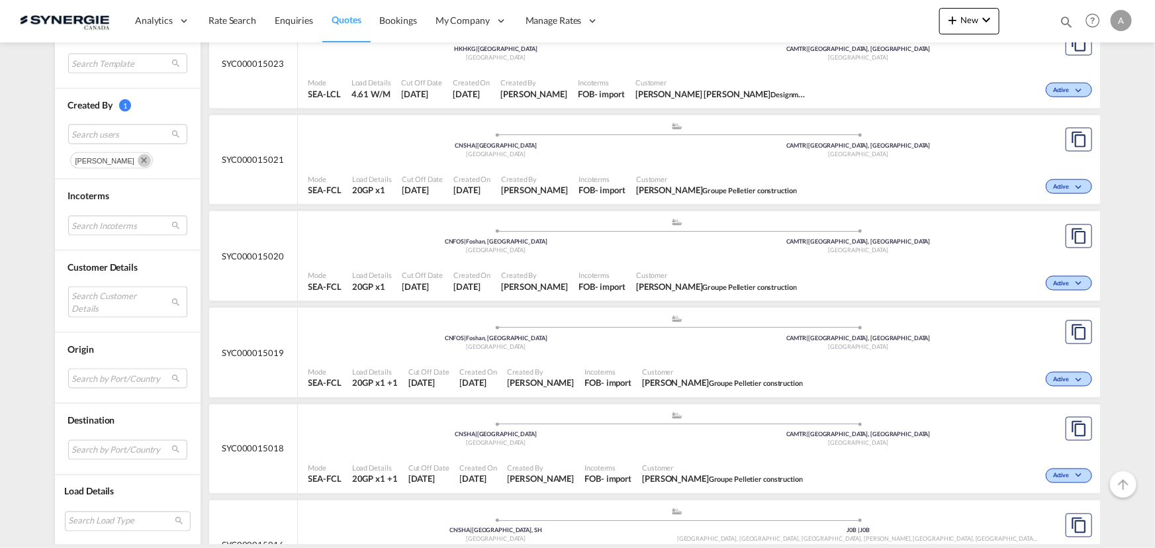
scroll to position [902, 0]
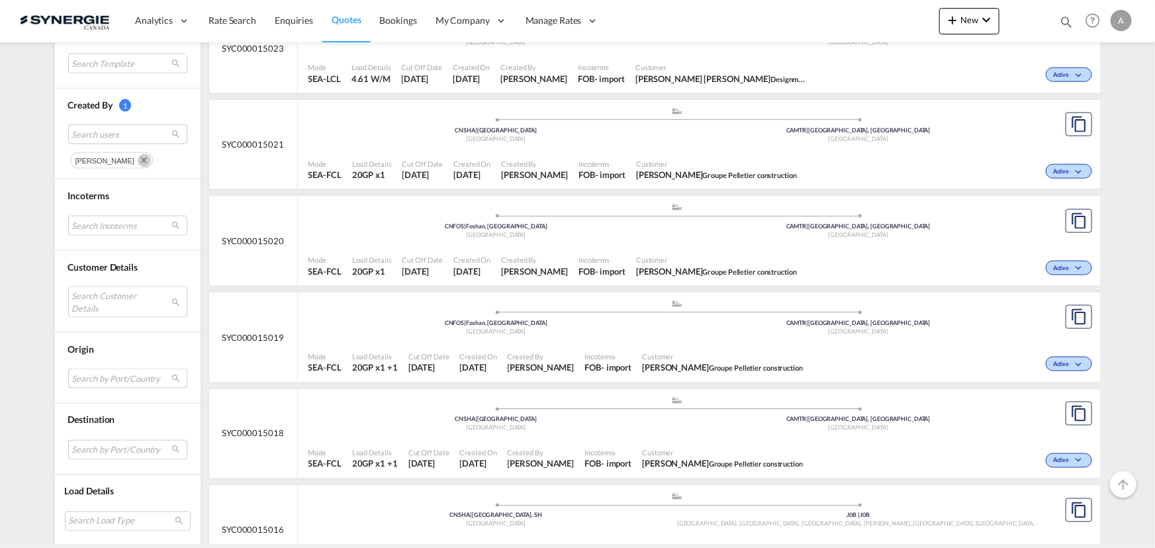
click at [100, 377] on md-select "Search by Port/Country JPNIC nichinan [GEOGRAPHIC_DATA] AEAMF mussafah [GEOGRAP…" at bounding box center [127, 379] width 119 height 20
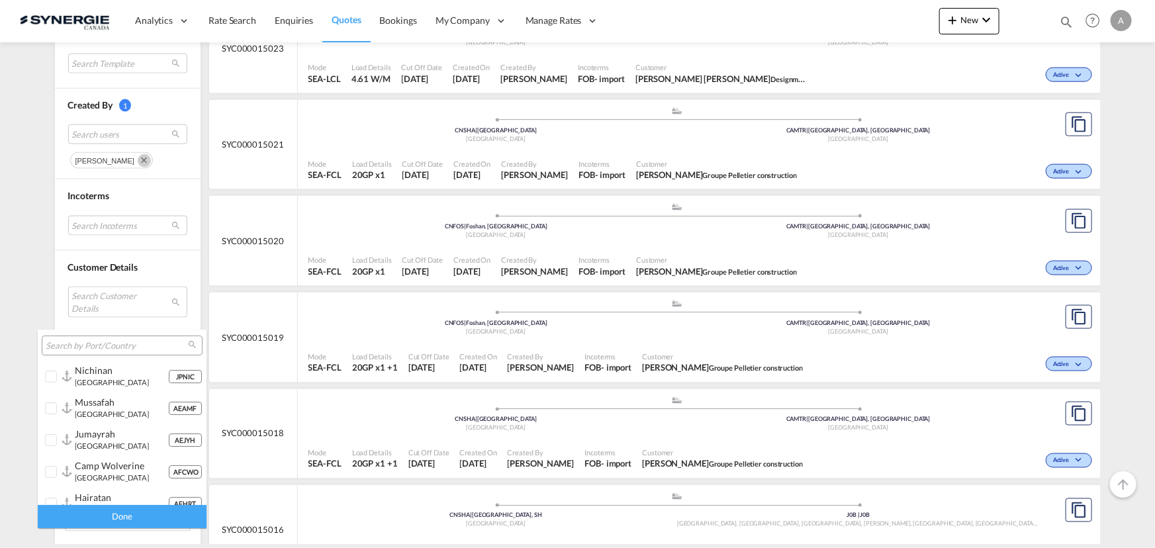
click at [104, 344] on input "search" at bounding box center [117, 346] width 142 height 12
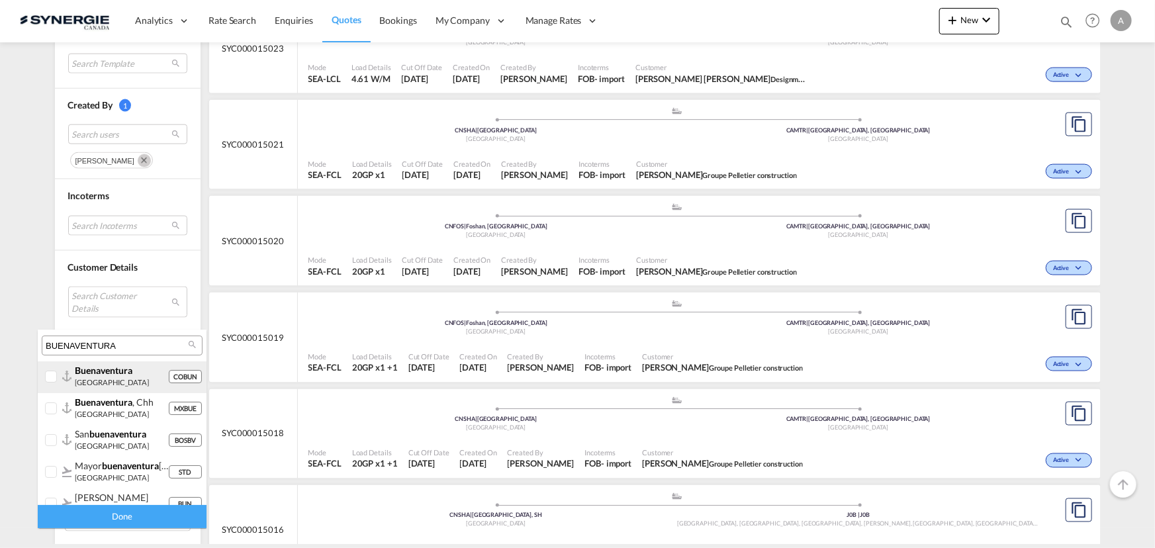
type input "BUENAVENTURA"
click at [54, 380] on div at bounding box center [51, 377] width 13 height 13
click at [111, 520] on div "Done" at bounding box center [122, 516] width 169 height 23
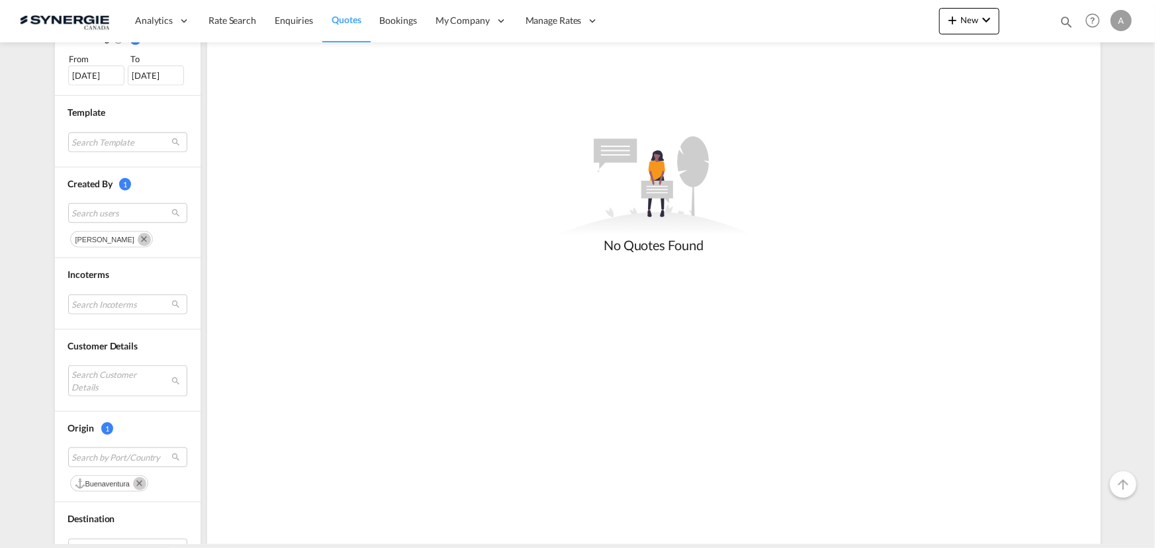
scroll to position [421, 0]
drag, startPoint x: 134, startPoint y: 482, endPoint x: 128, endPoint y: 438, distance: 44.2
click at [134, 481] on md-icon "Remove" at bounding box center [139, 481] width 13 height 13
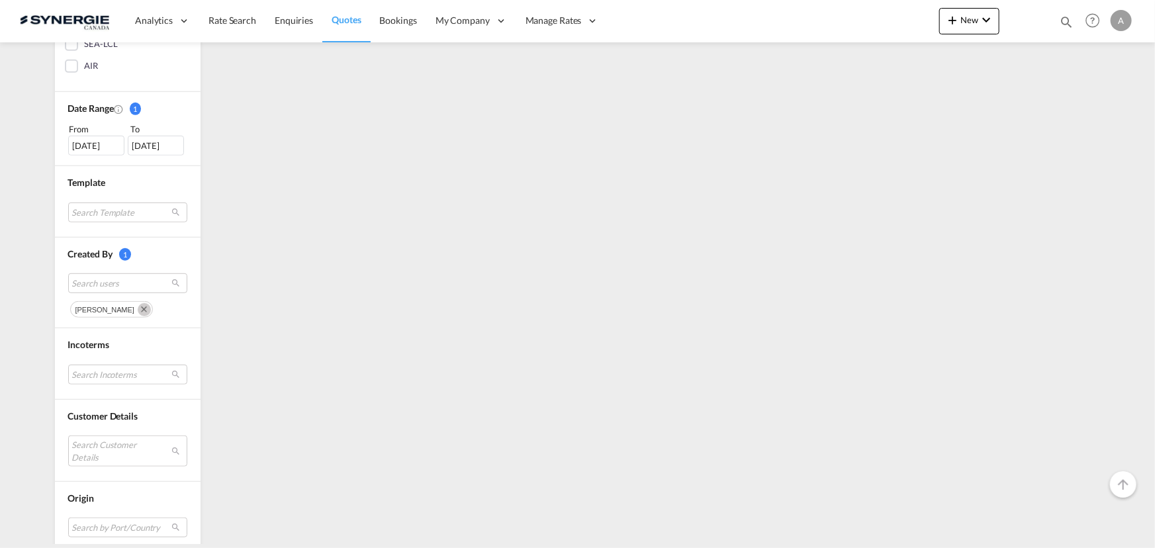
scroll to position [361, 0]
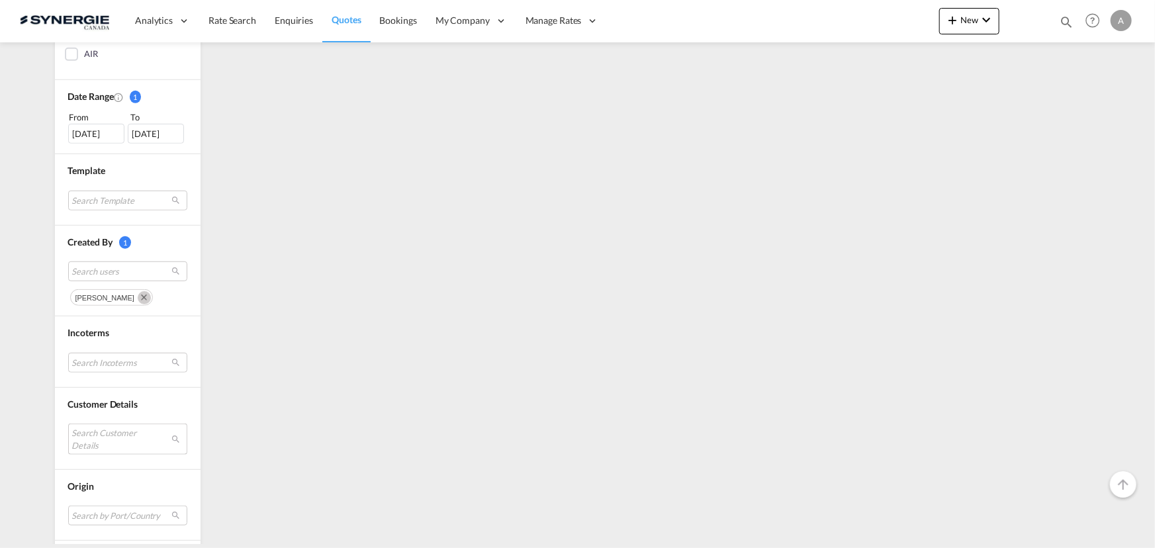
click at [103, 434] on md-select "Search Customer Details user name user rita DUYÊN docs4@melodylogistics.com | m…" at bounding box center [127, 439] width 119 height 30
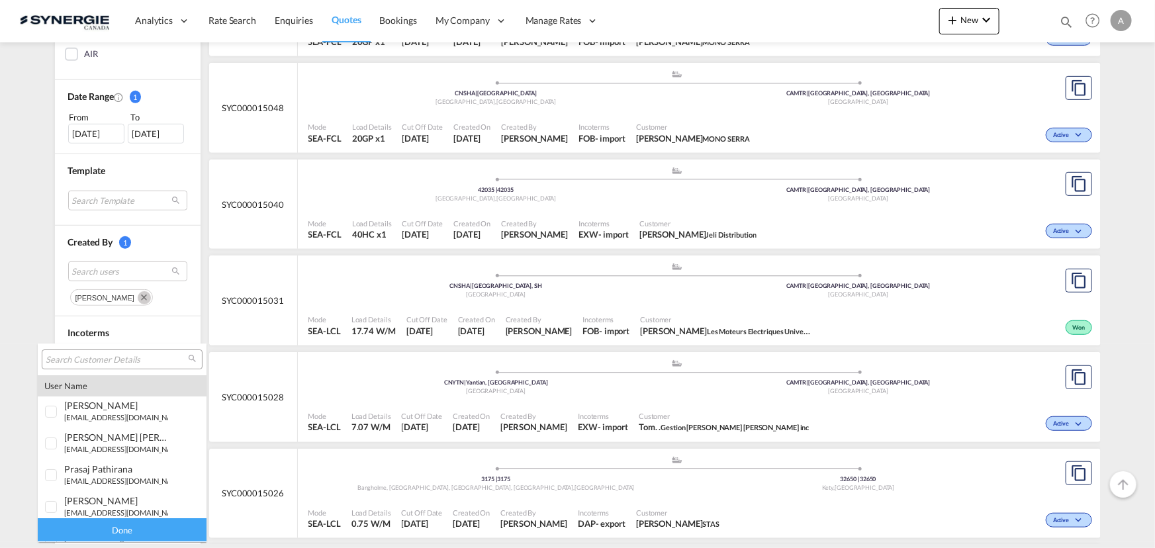
click at [117, 361] on input "search" at bounding box center [117, 360] width 142 height 12
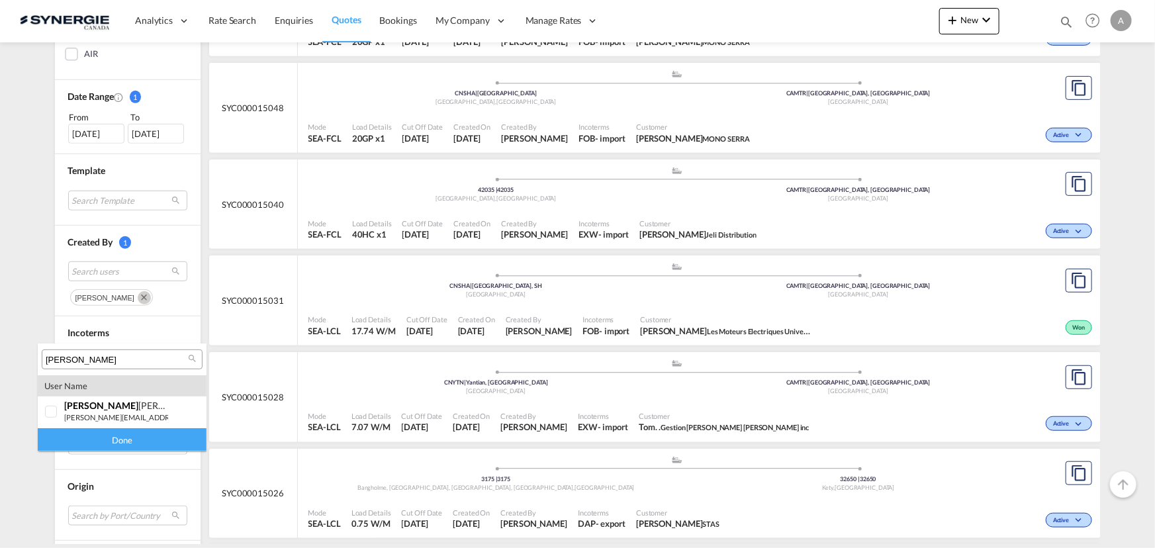
type input "EDOUARD"
click at [84, 414] on small "e.doyon@synergiecanada.com" at bounding box center [153, 417] width 179 height 9
click at [84, 446] on div "Done" at bounding box center [122, 439] width 169 height 23
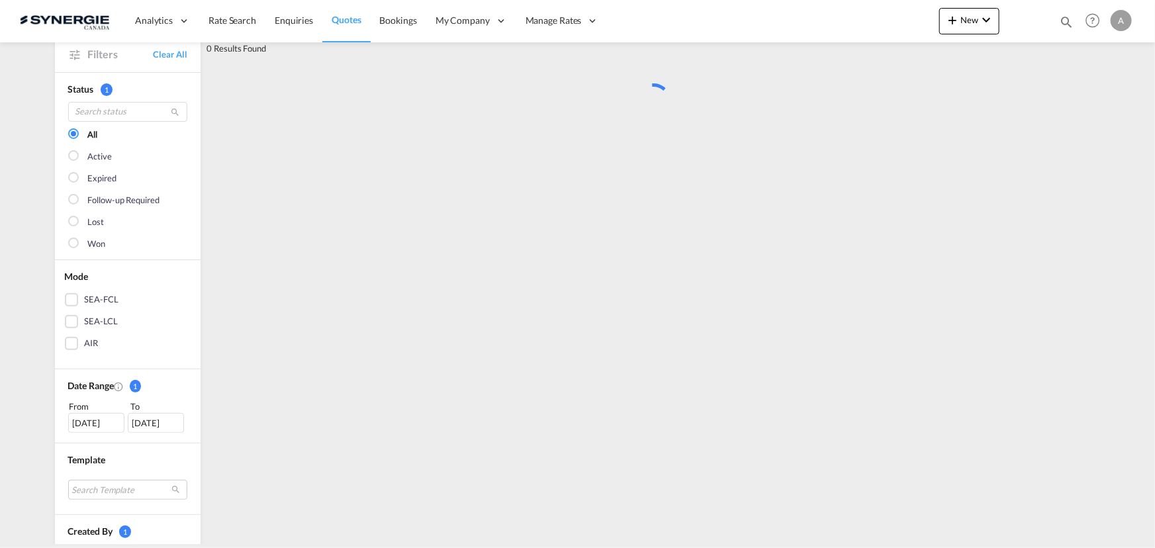
scroll to position [0, 0]
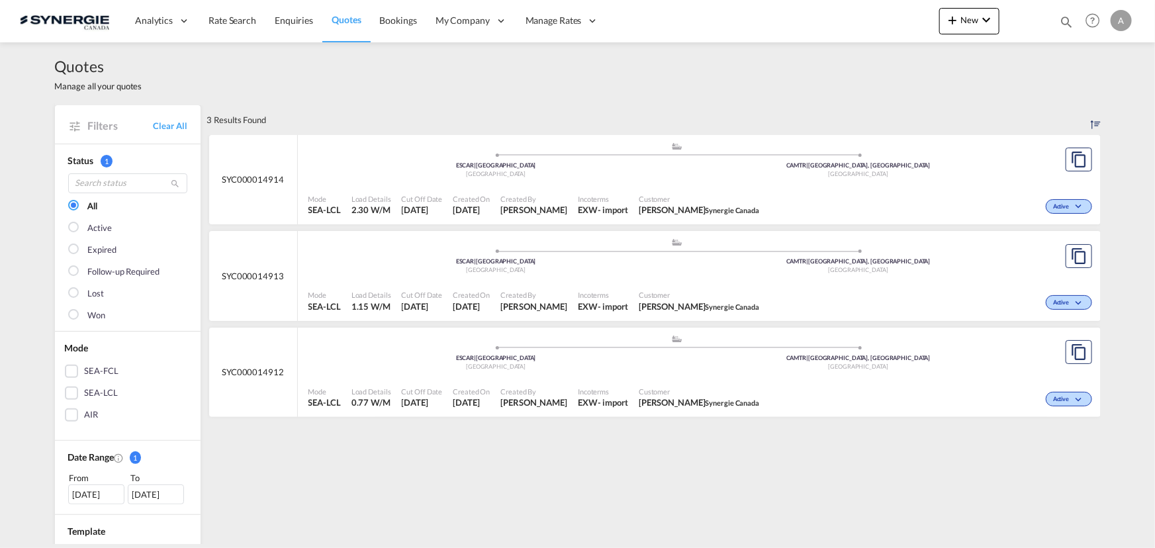
click at [624, 194] on span "Incoterms" at bounding box center [603, 199] width 50 height 10
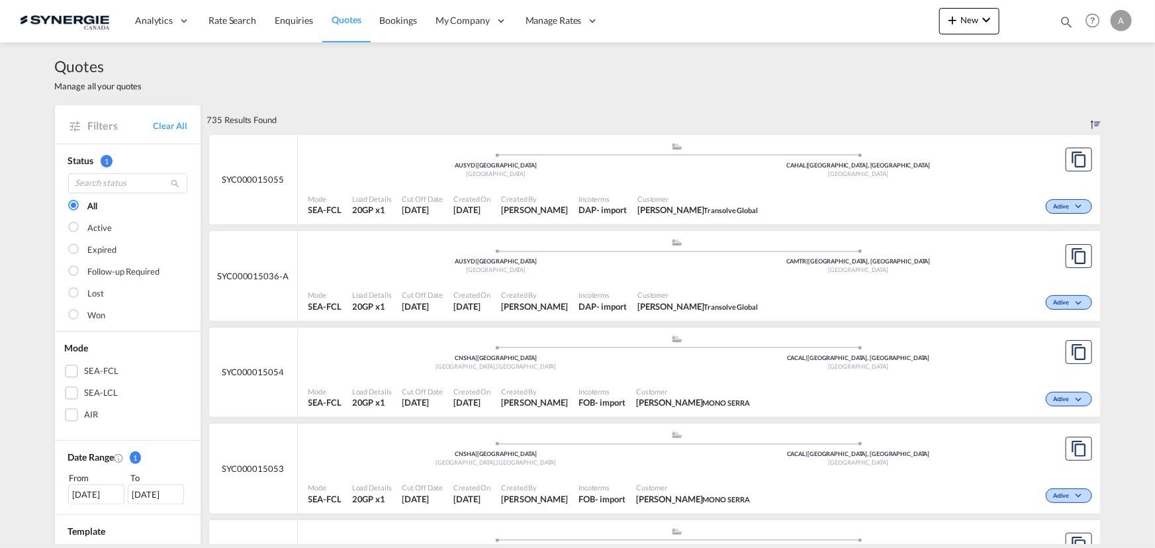
click at [1061, 23] on md-icon "icon-magnify" at bounding box center [1066, 22] width 15 height 15
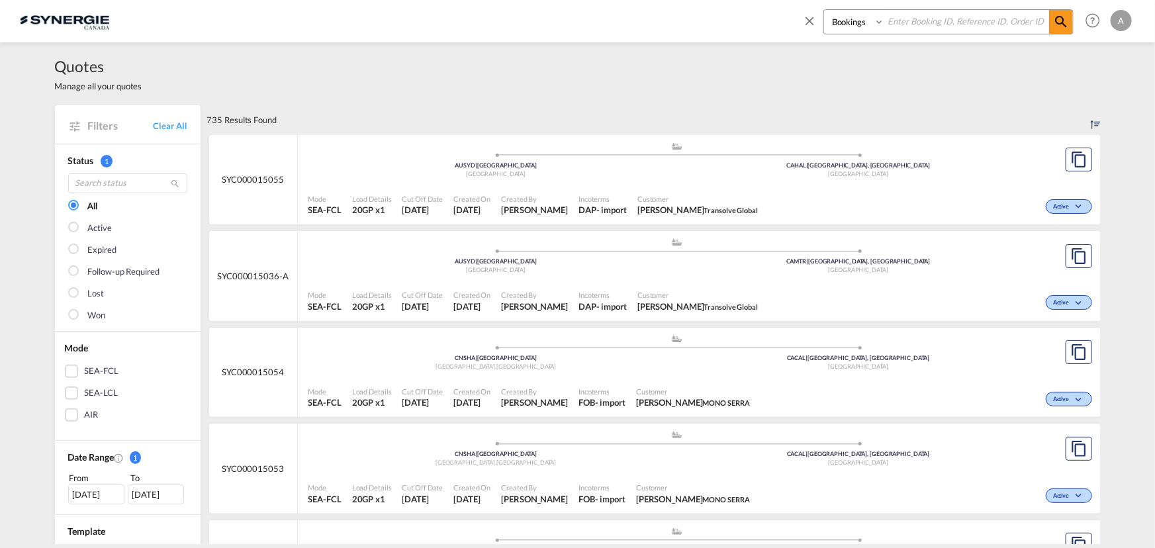
click at [868, 30] on select "Bookings Quotes Enquiries" at bounding box center [855, 22] width 63 height 24
select select "Quotes"
click at [824, 10] on select "Bookings Quotes Enquiries" at bounding box center [855, 22] width 63 height 24
click at [913, 22] on input at bounding box center [966, 21] width 165 height 23
paste input "SYC000014401"
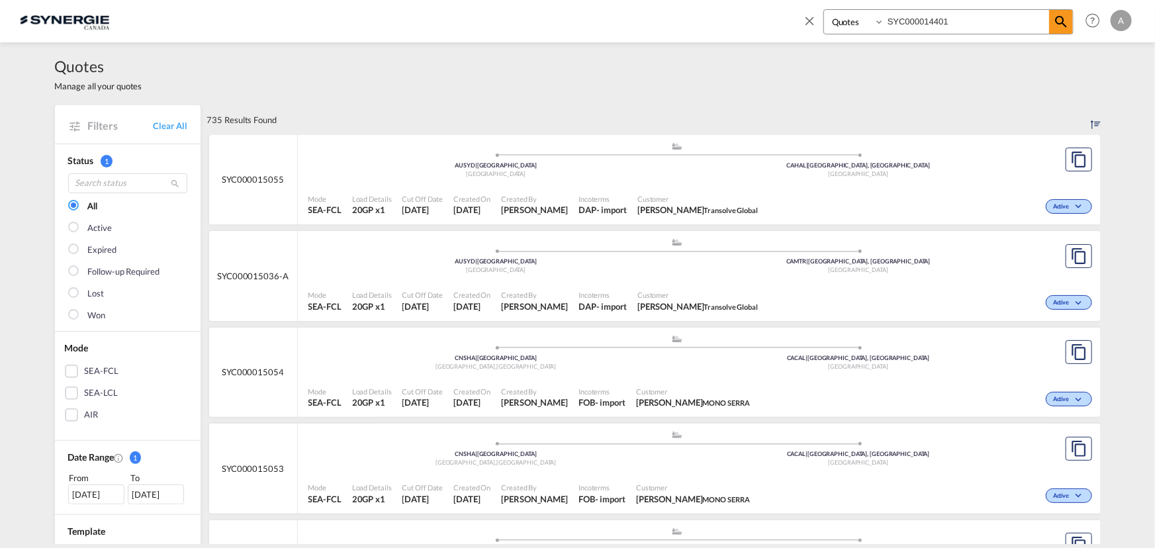
type input "SYC000014401"
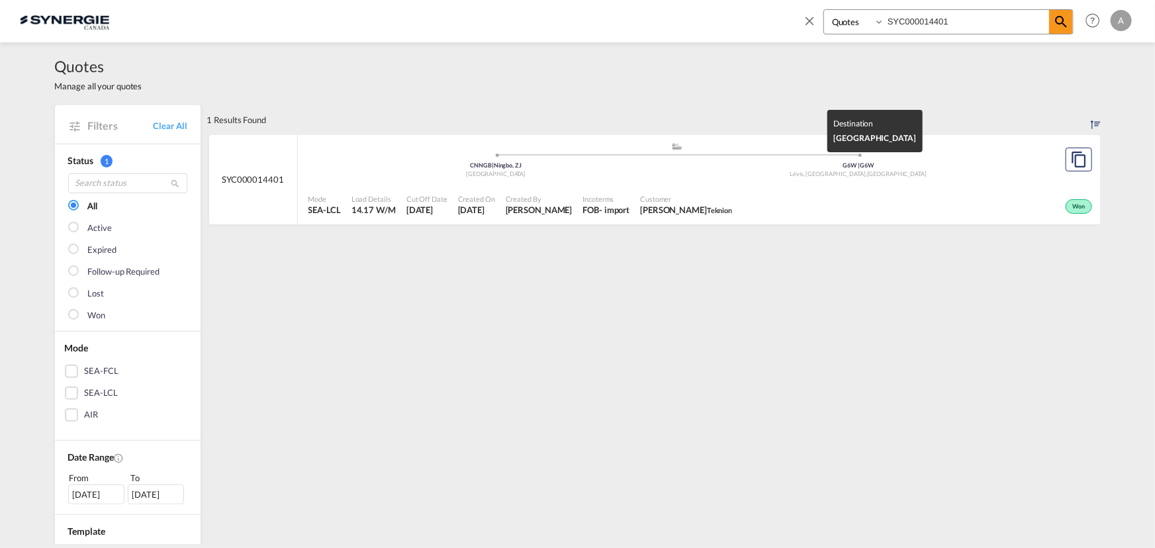
click at [695, 172] on div "Lévis, QC , Canada" at bounding box center [858, 174] width 363 height 9
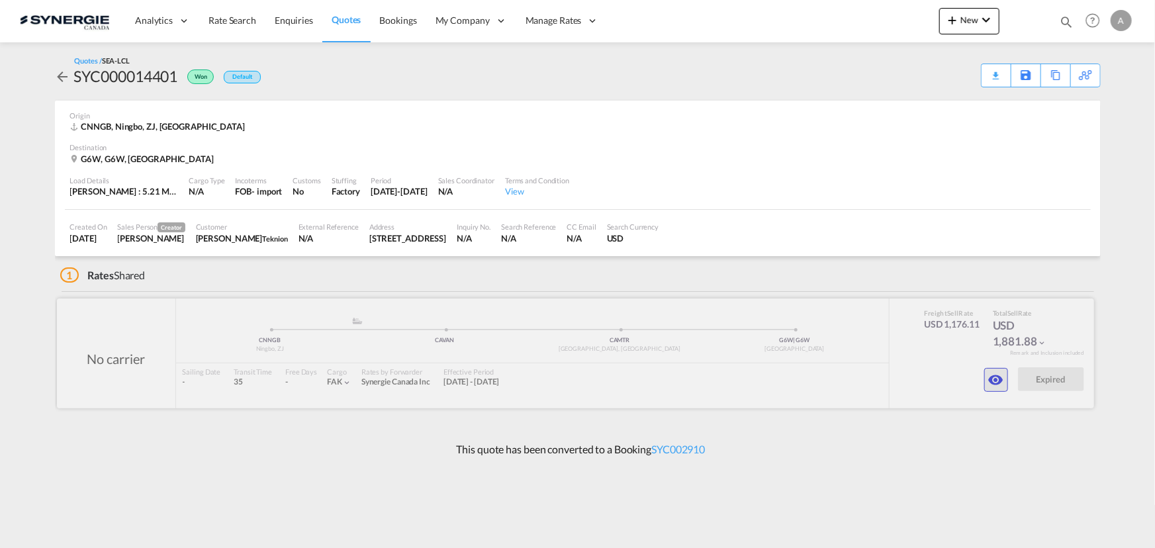
click at [984, 373] on button "button" at bounding box center [996, 380] width 24 height 24
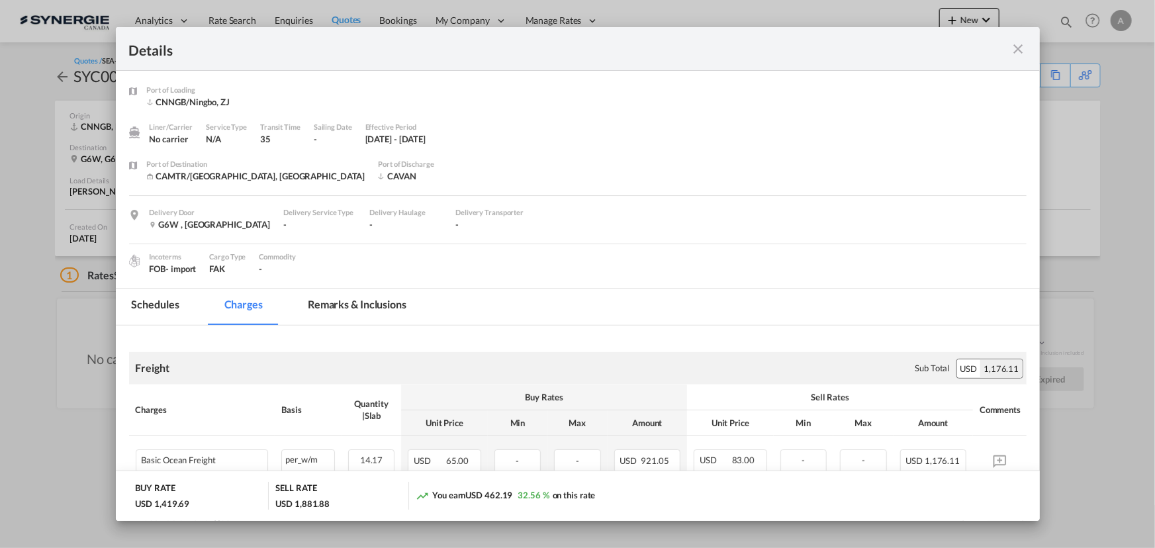
click at [1022, 53] on md-icon "icon-close fg-AAA8AD m-0 cursor" at bounding box center [1019, 49] width 16 height 16
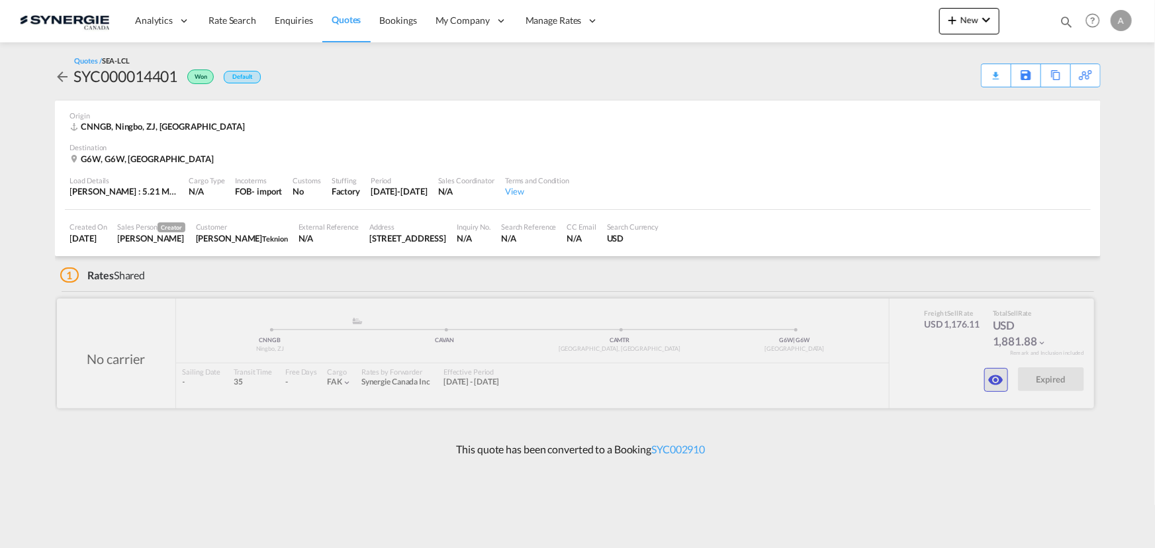
click at [994, 373] on md-icon "icon-eye" at bounding box center [996, 380] width 16 height 16
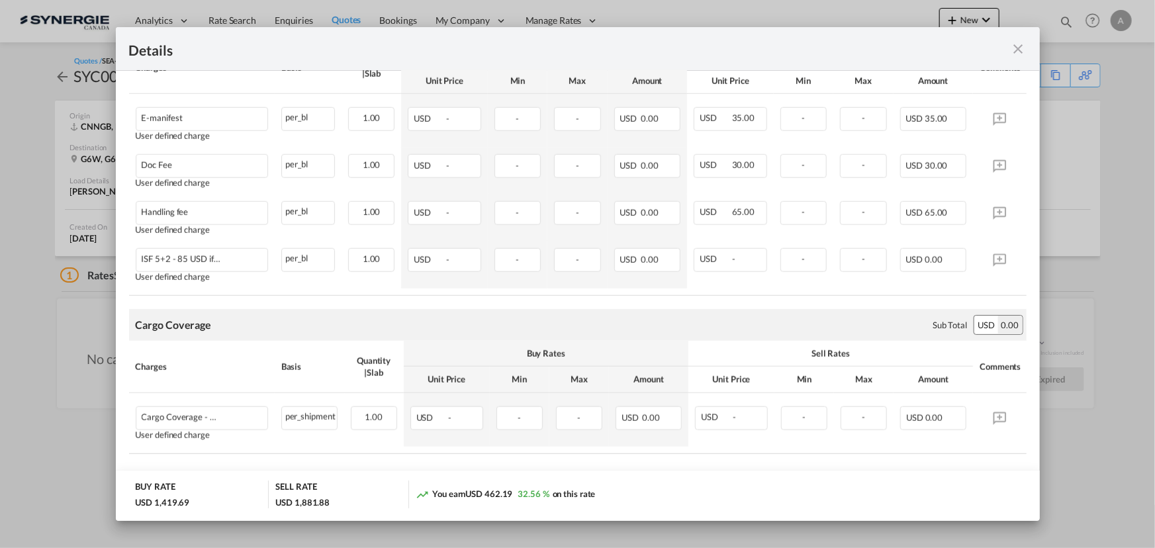
scroll to position [711, 0]
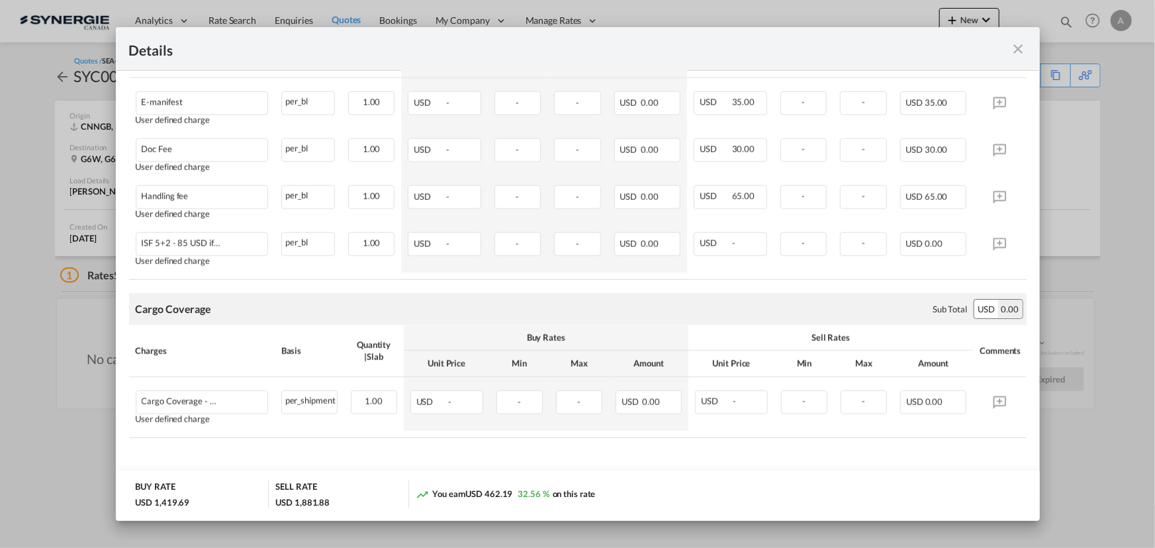
drag, startPoint x: 1018, startPoint y: 47, endPoint x: 1015, endPoint y: 5, distance: 42.5
click at [1018, 47] on md-icon "icon-close fg-AAA8AD m-0 cursor" at bounding box center [1019, 49] width 16 height 16
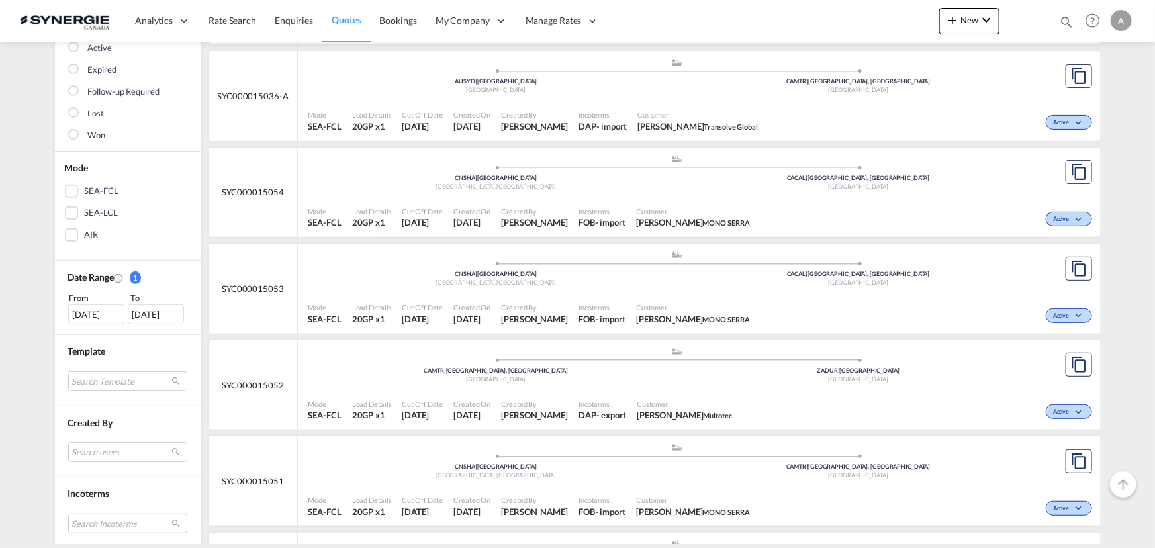
scroll to position [301, 0]
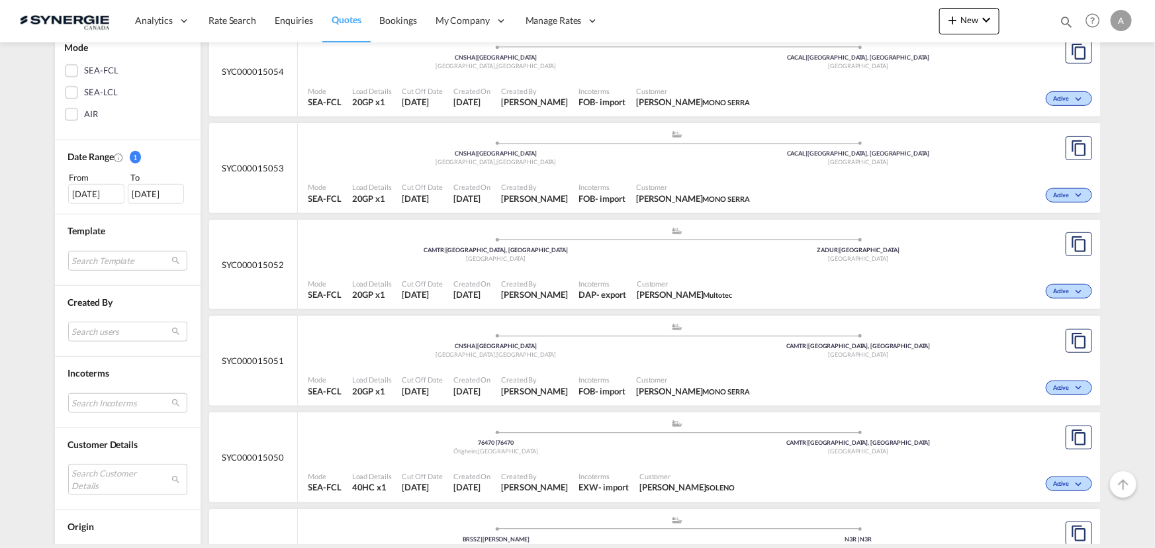
click at [598, 382] on span "Incoterms" at bounding box center [602, 380] width 47 height 10
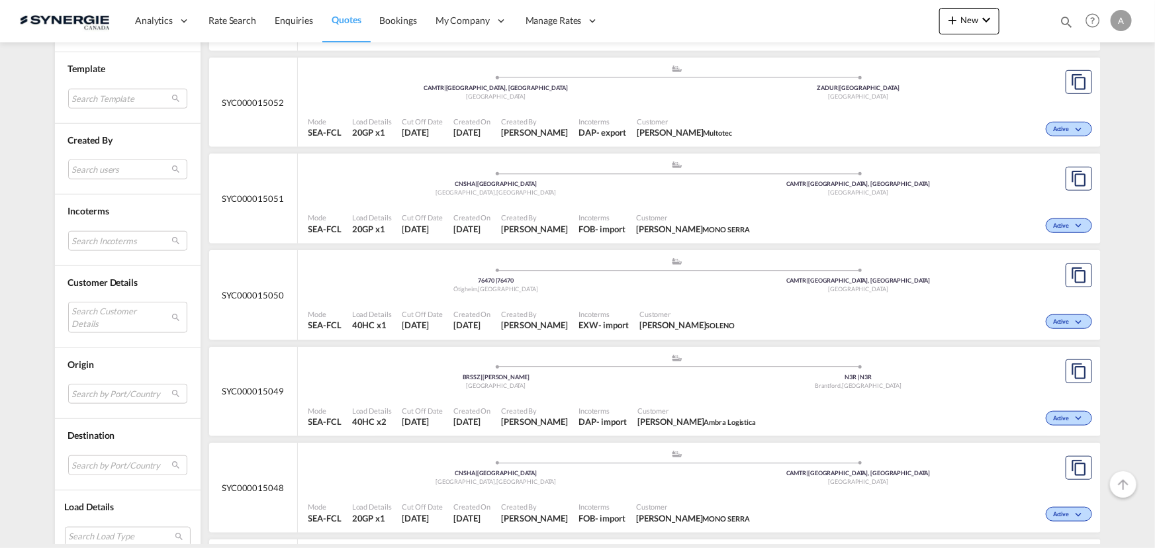
scroll to position [481, 0]
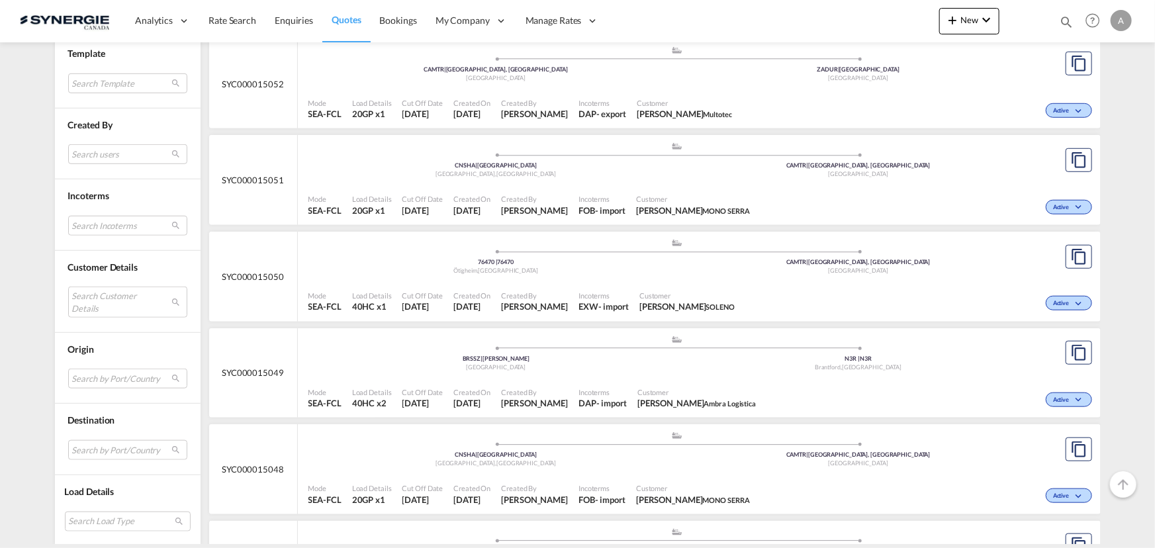
click at [622, 479] on div "Incoterms FOB - import" at bounding box center [602, 494] width 58 height 33
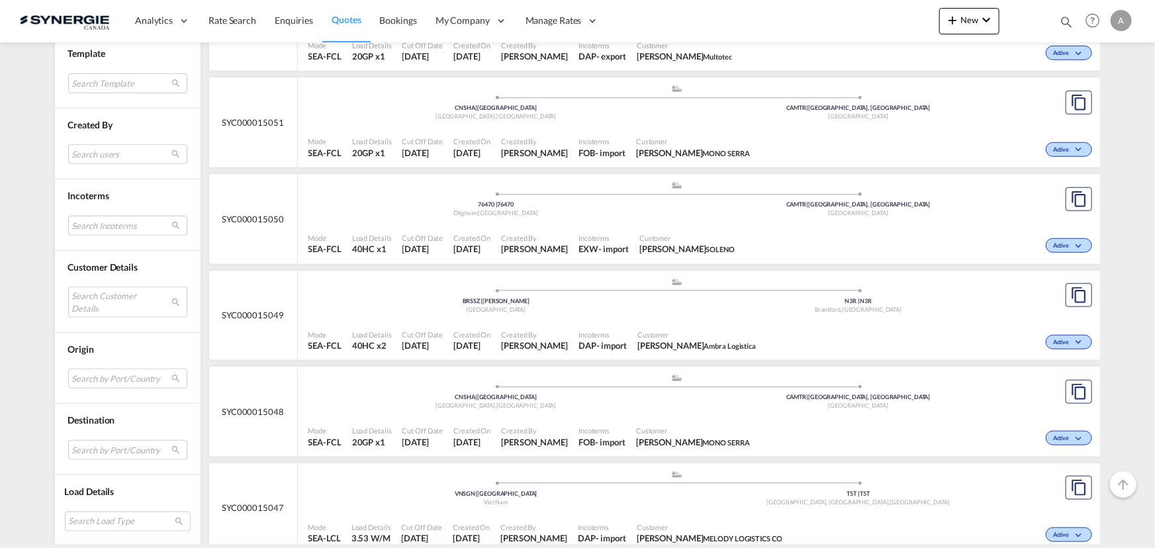
scroll to position [602, 0]
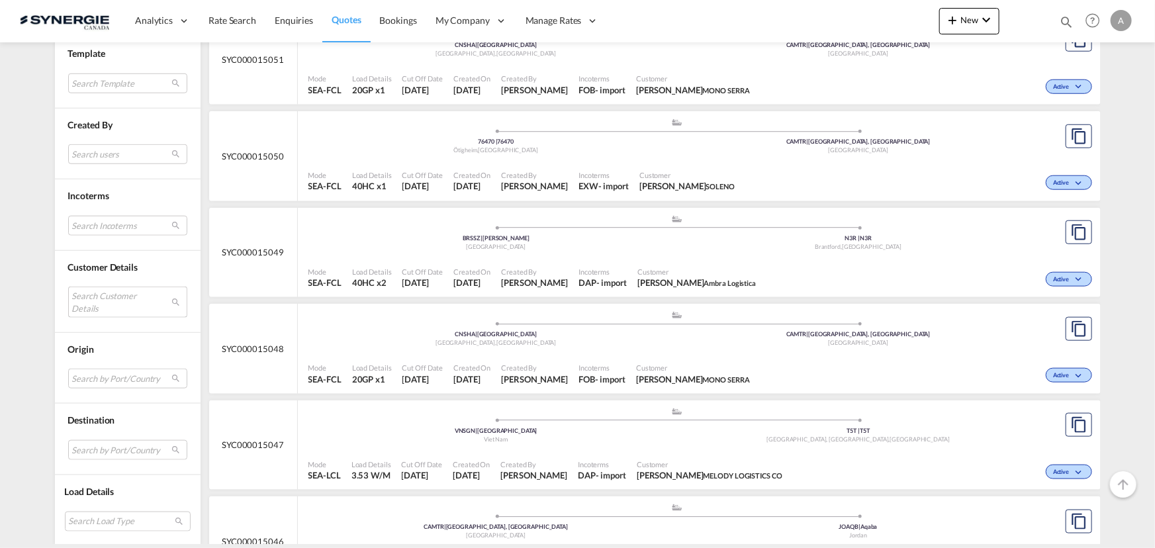
click at [82, 295] on md-select "Search Customer Details user name user rita DUYÊN docs4@melodylogistics.com | m…" at bounding box center [127, 302] width 119 height 30
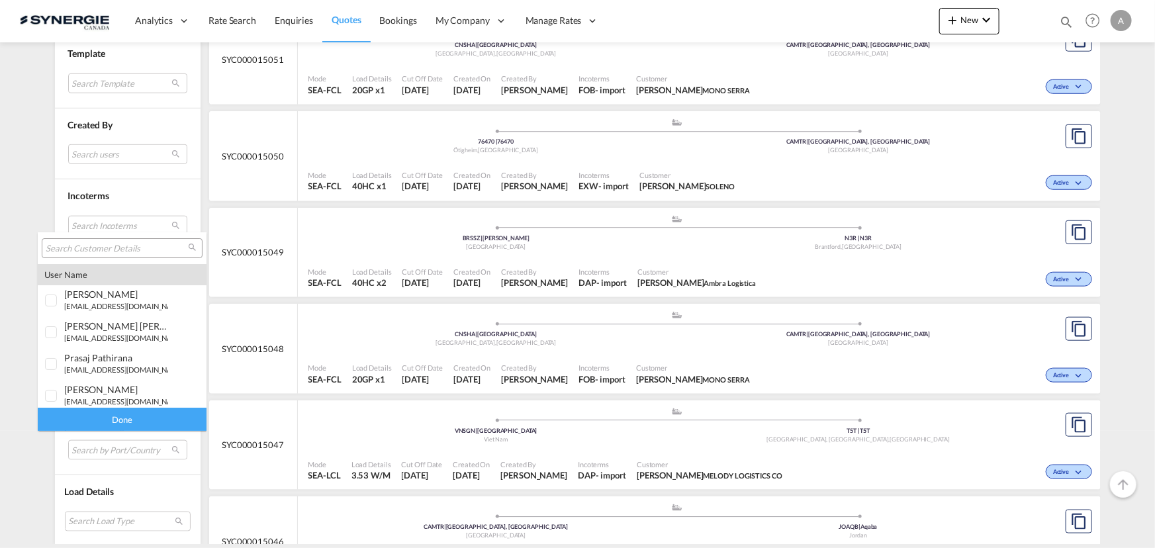
click at [120, 252] on input "search" at bounding box center [117, 249] width 142 height 12
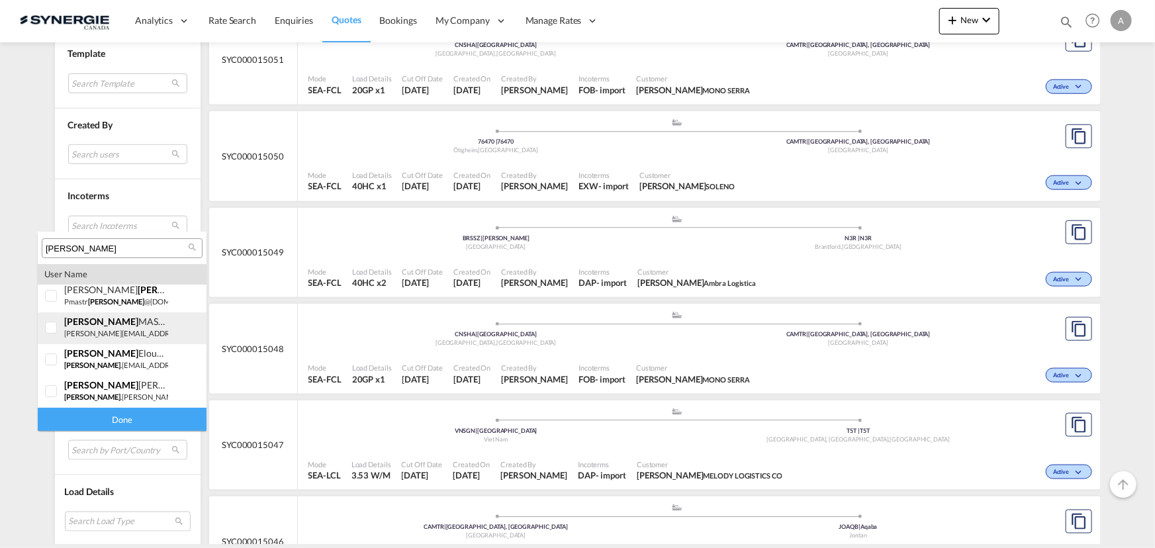
type input "angelo"
click at [95, 330] on small "a.mastromonaco@monoserra.com" at bounding box center [153, 333] width 179 height 9
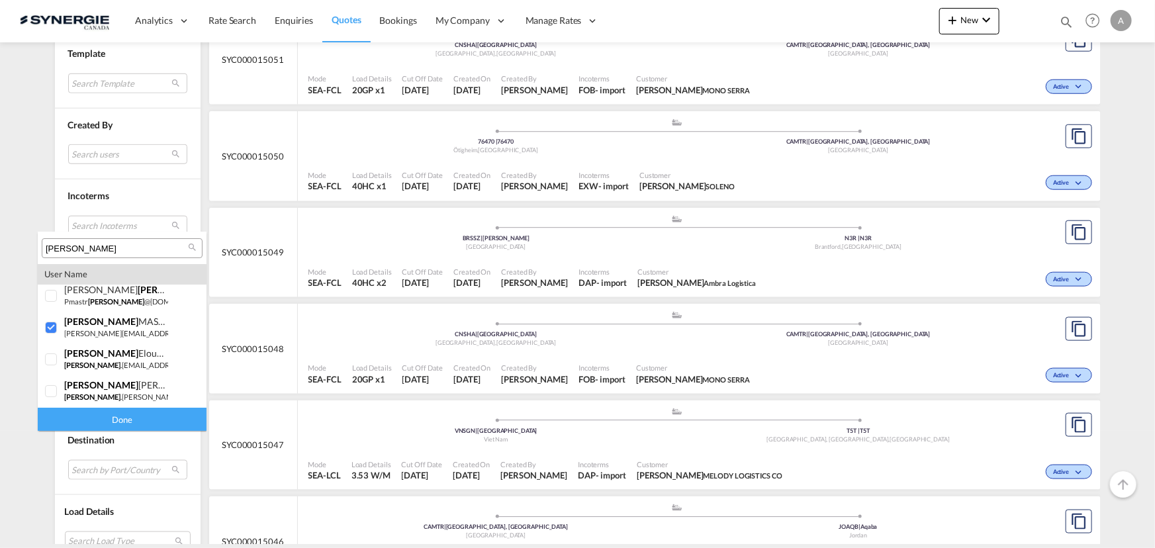
click at [99, 413] on div "Done" at bounding box center [122, 419] width 169 height 23
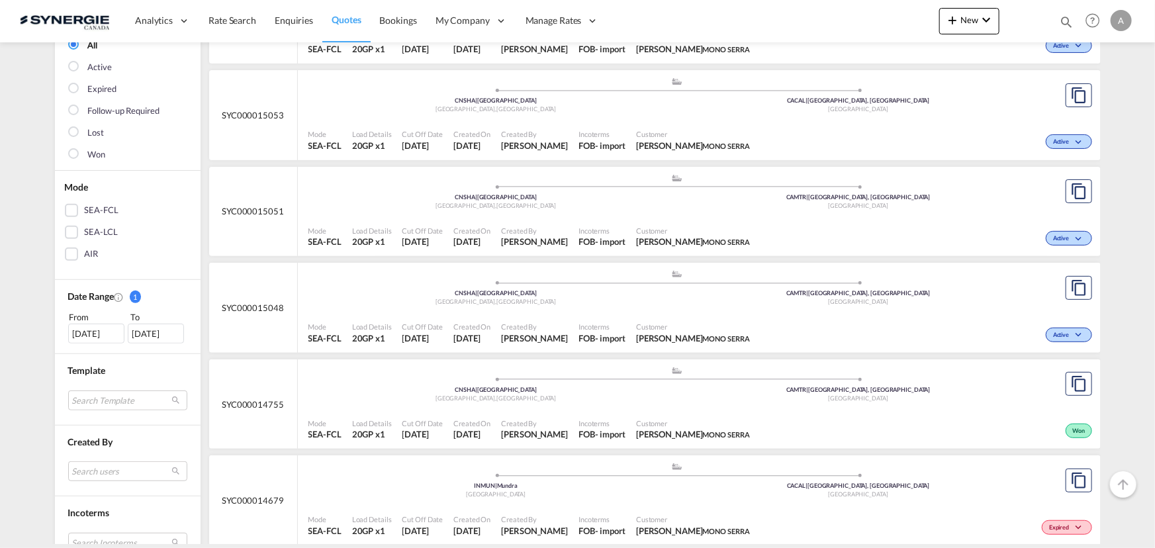
scroll to position [180, 0]
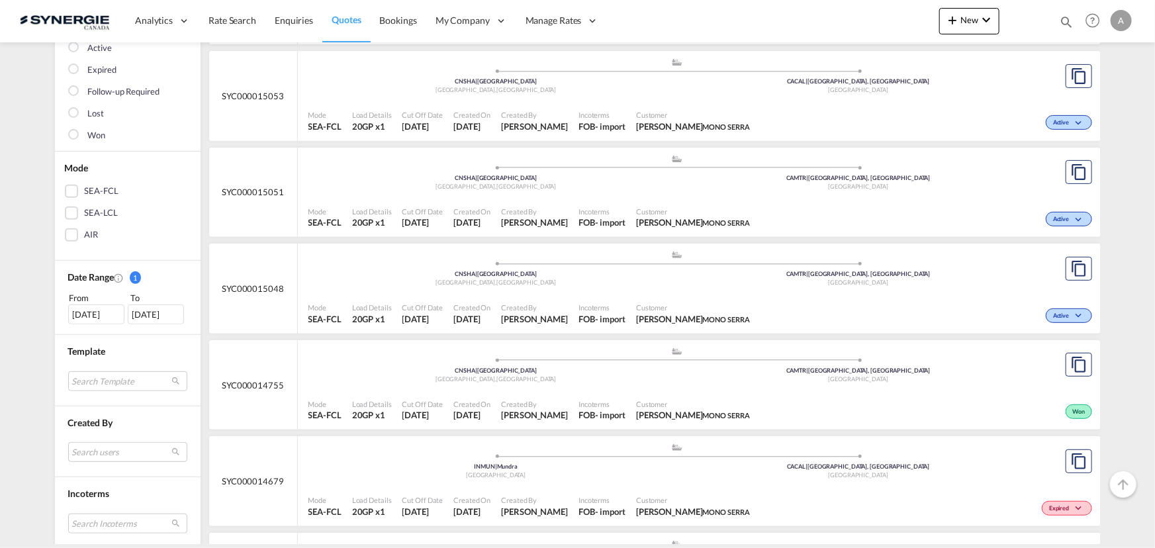
click at [606, 390] on div "Mode SEA-FCL Load Details 20GP x1 Cut Off Date 15 Sep 2025 Created On 15 Sep 20…" at bounding box center [699, 410] width 803 height 40
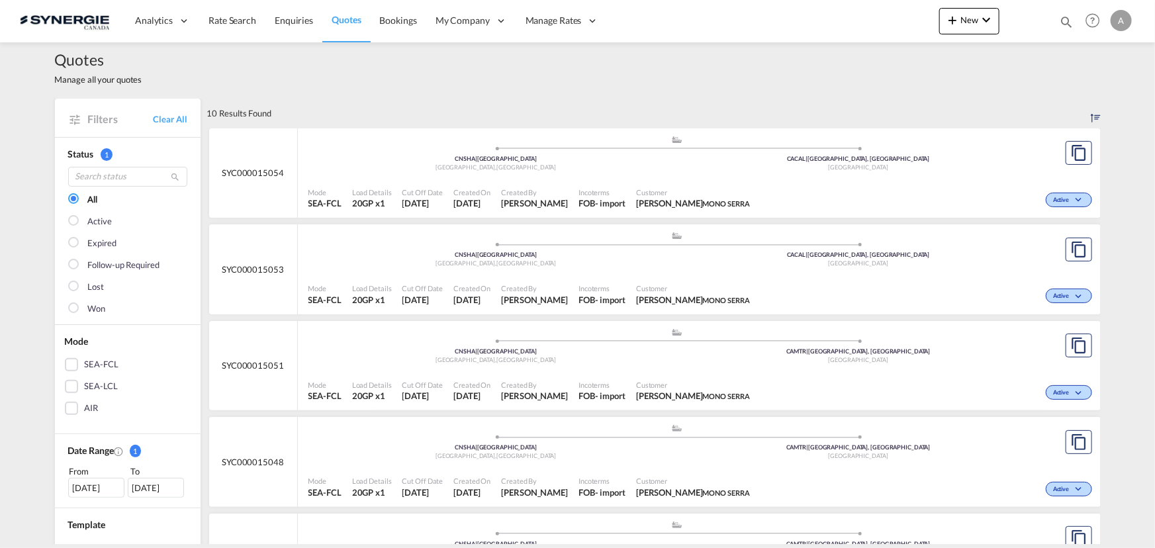
scroll to position [0, 0]
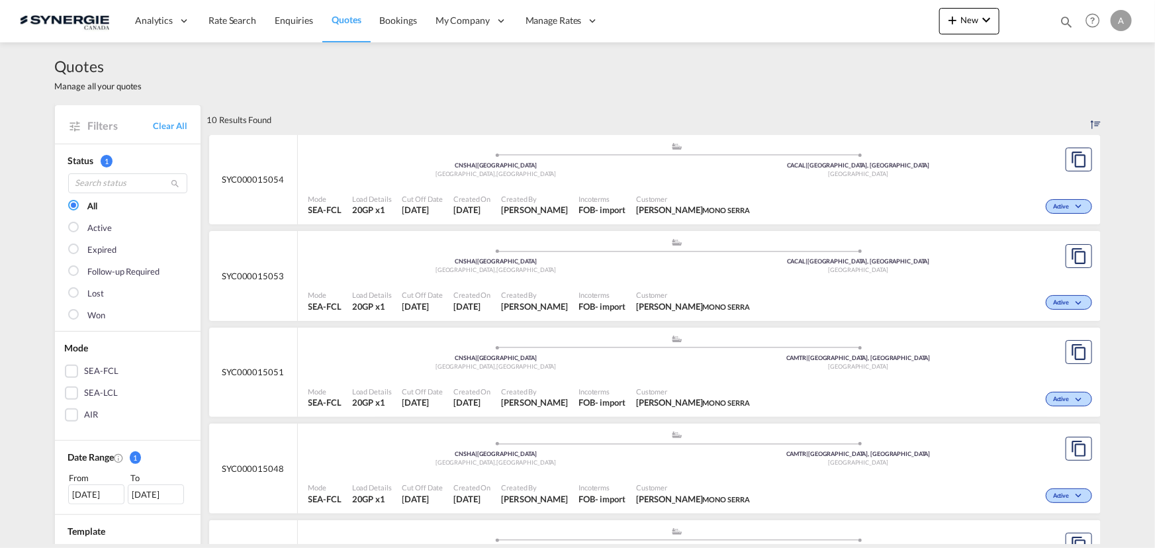
click at [603, 279] on div ".a{fill:#aaa8ad;} .a{fill:#aaa8ad;} CNSHA | Port of Shanghai Shanghai , China C…" at bounding box center [678, 259] width 738 height 43
click at [631, 191] on div "Incoterms FOB - import" at bounding box center [602, 205] width 58 height 33
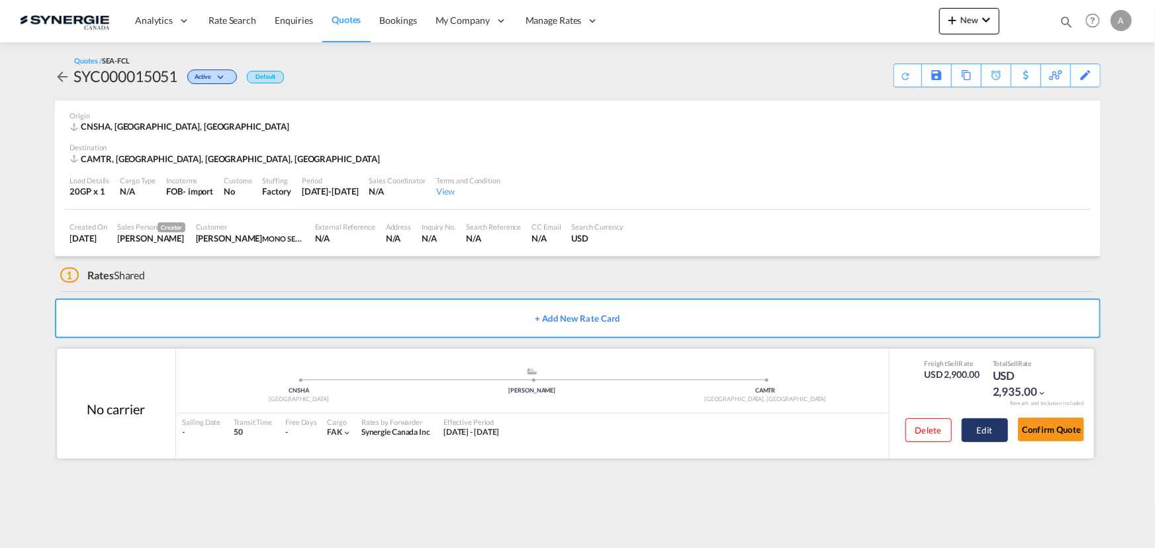
click at [989, 424] on button "Edit" at bounding box center [985, 430] width 46 height 24
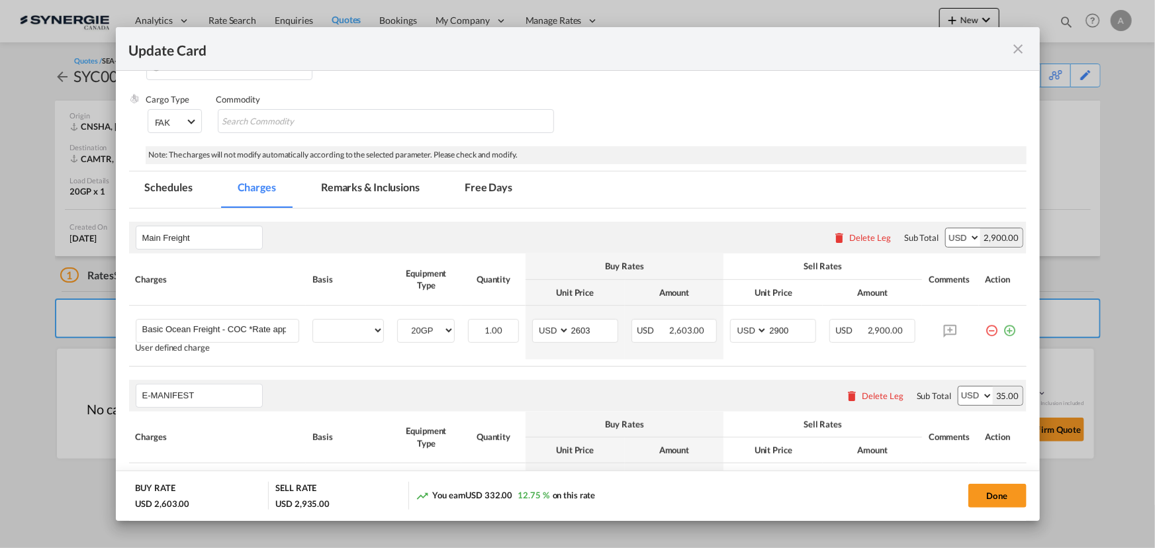
scroll to position [240, 0]
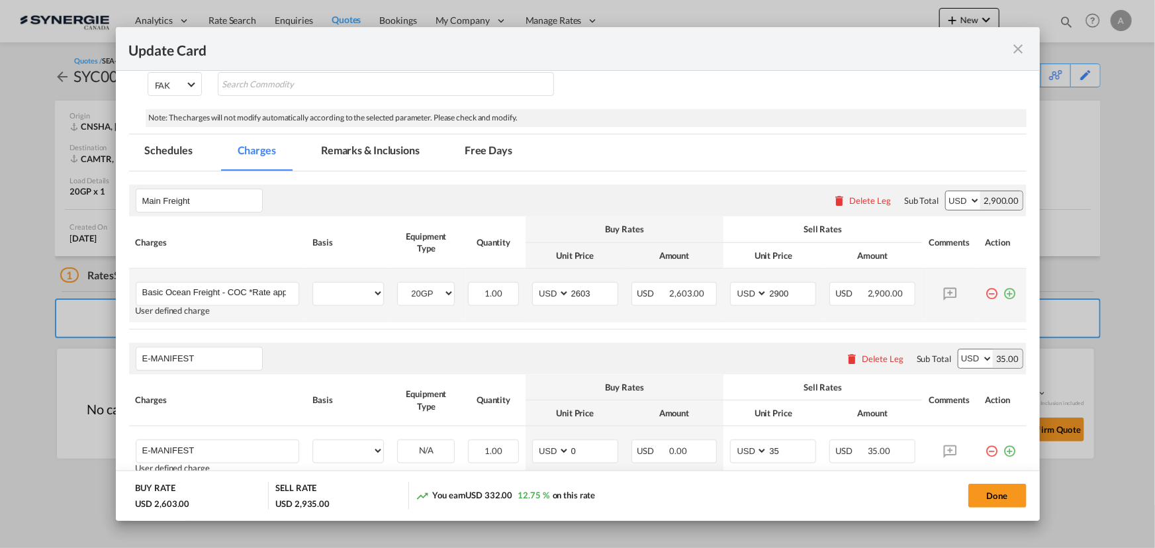
select select "per equipment"
select select "per B/L"
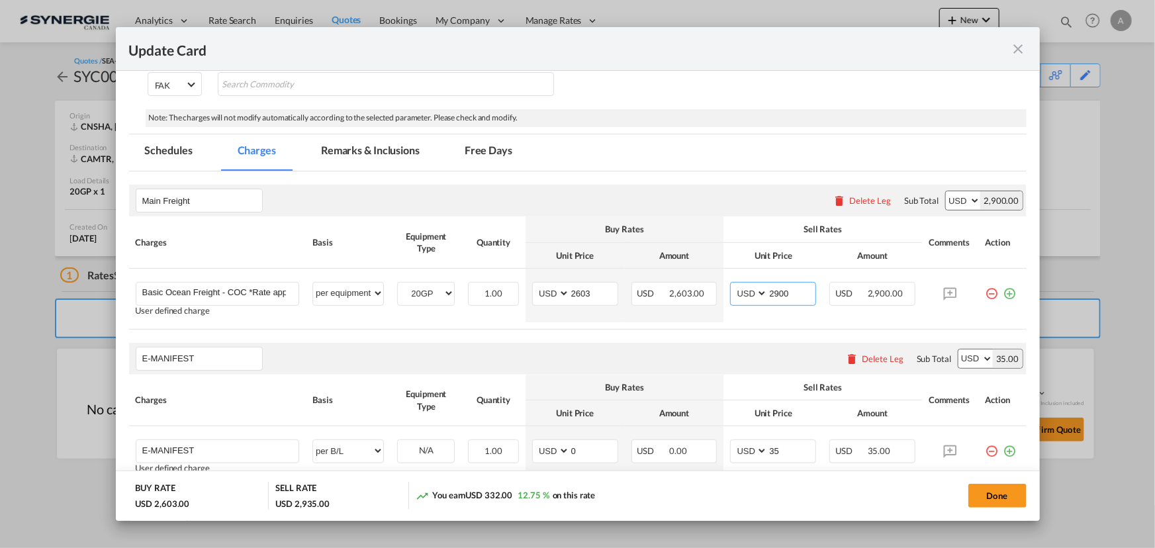
drag, startPoint x: 790, startPoint y: 291, endPoint x: 748, endPoint y: 248, distance: 60.4
click at [714, 283] on tr "Basic Ocean Freight - COC *Rate applicable at gate-in date Please Enter User De…" at bounding box center [578, 296] width 898 height 54
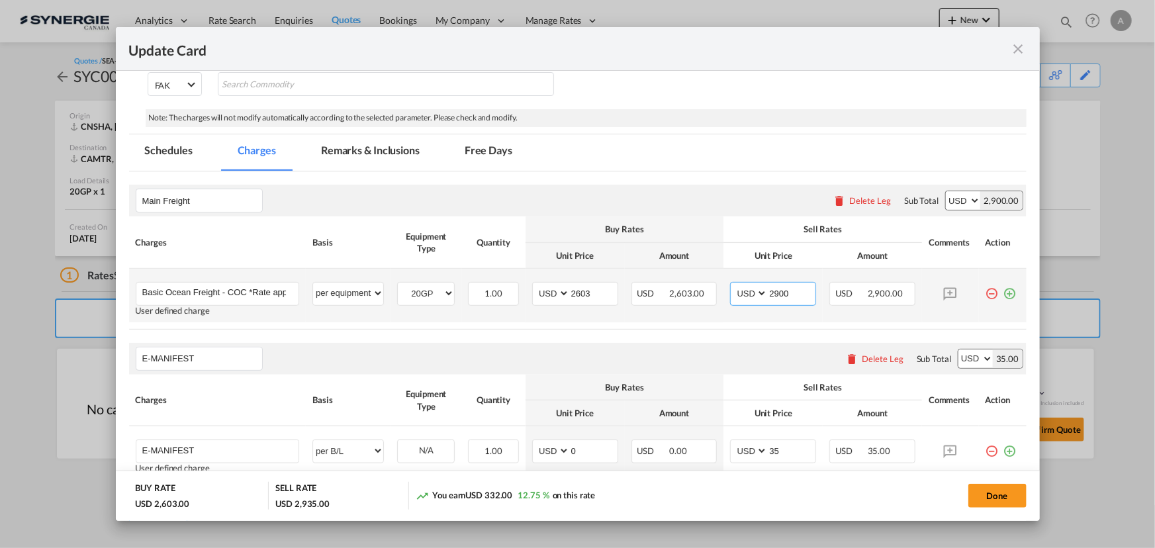
click at [768, 295] on input "2900" at bounding box center [792, 293] width 48 height 20
click at [779, 290] on input "2900" at bounding box center [792, 293] width 48 height 20
type input "2750"
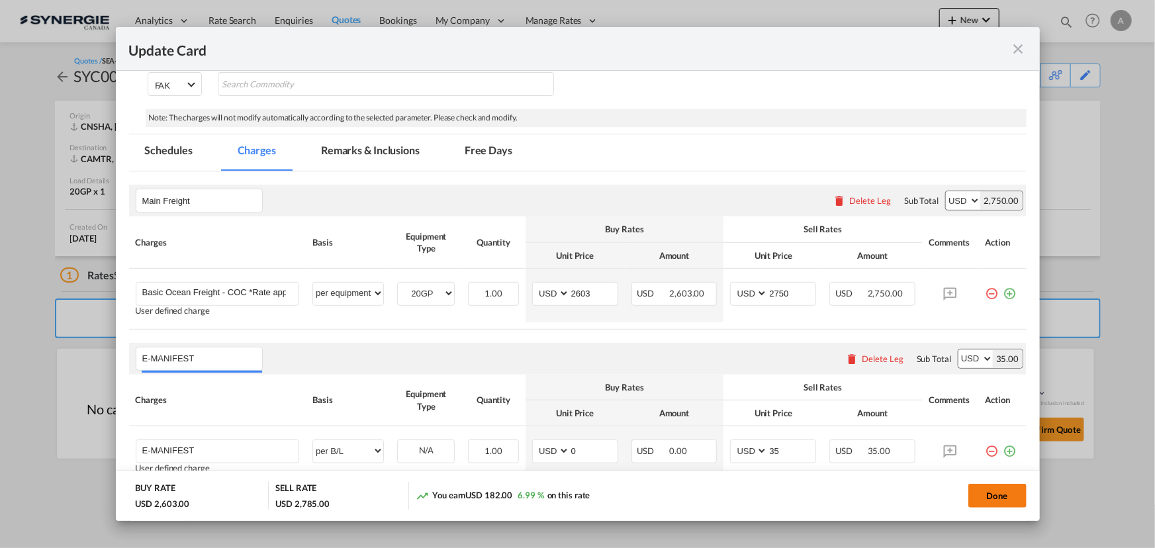
click at [988, 487] on button "Done" at bounding box center [998, 496] width 58 height 24
type input "[DATE]"
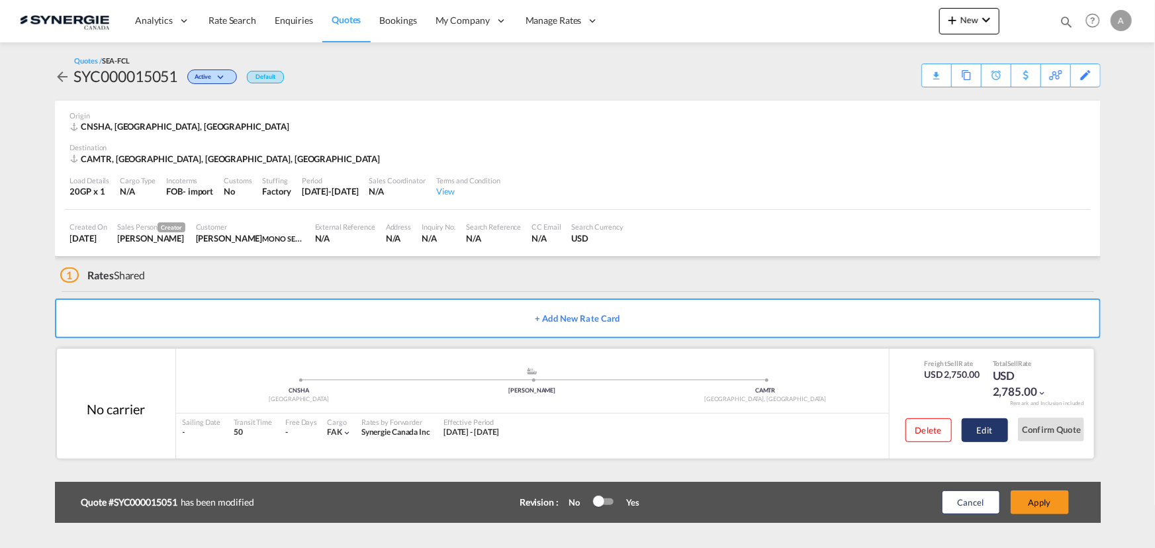
click at [996, 430] on button "Edit" at bounding box center [985, 430] width 46 height 24
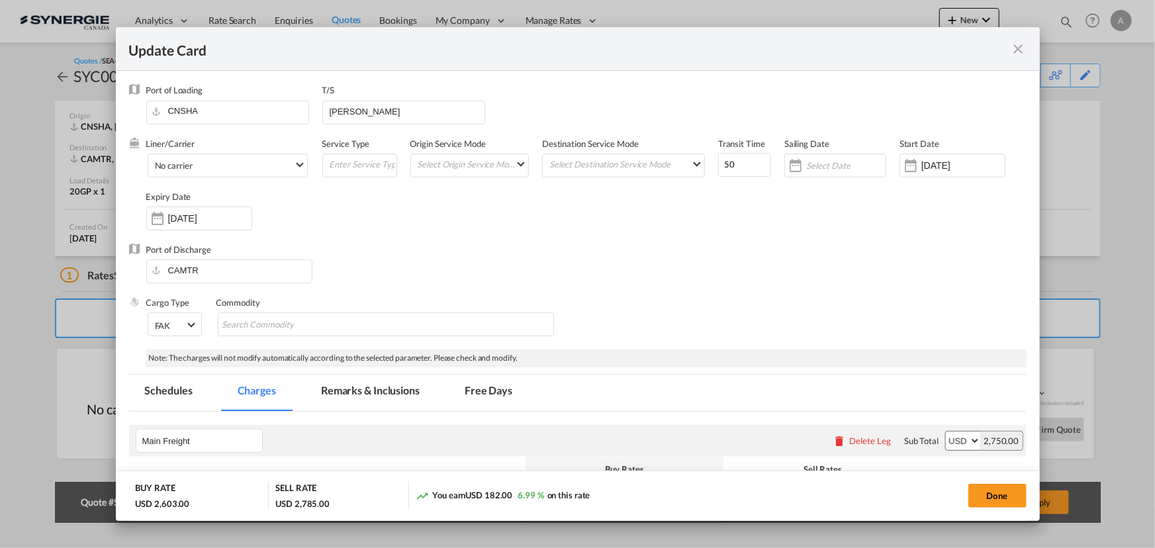
click at [377, 394] on md-tab-item "Remarks & Inclusions" at bounding box center [370, 393] width 130 height 36
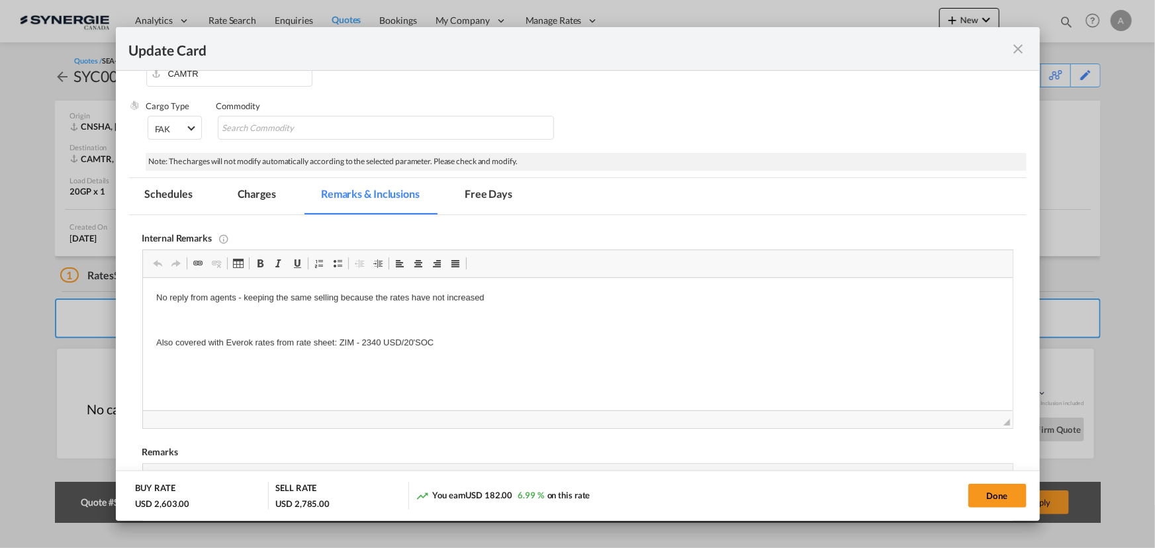
scroll to position [199, 0]
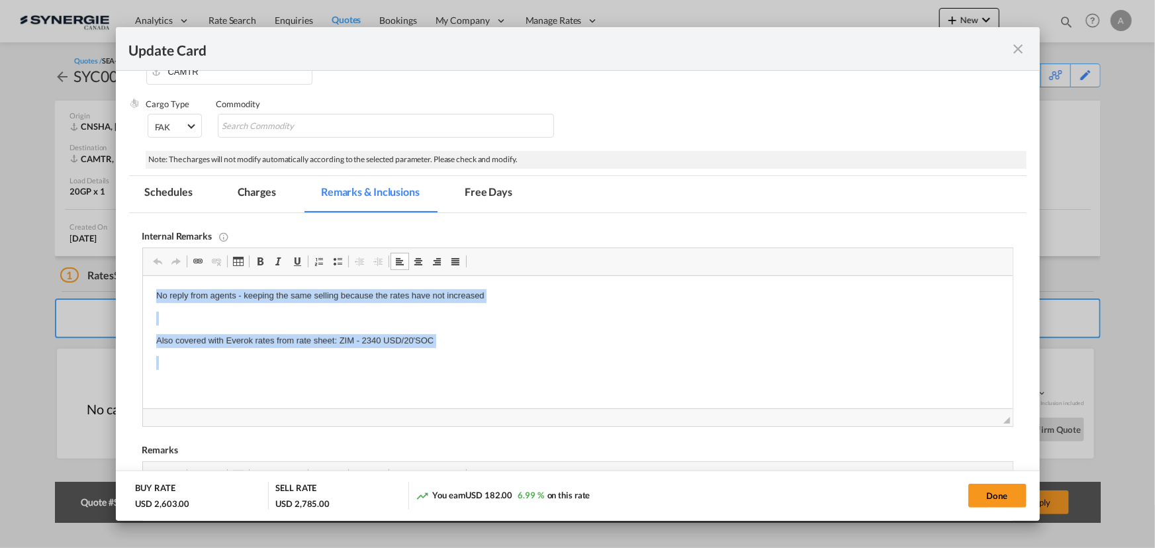
drag, startPoint x: 430, startPoint y: 350, endPoint x: 77, endPoint y: 283, distance: 358.4
click at [142, 283] on html "No reply from agents - keeping the same selling because the rates have not incr…" at bounding box center [577, 341] width 870 height 130
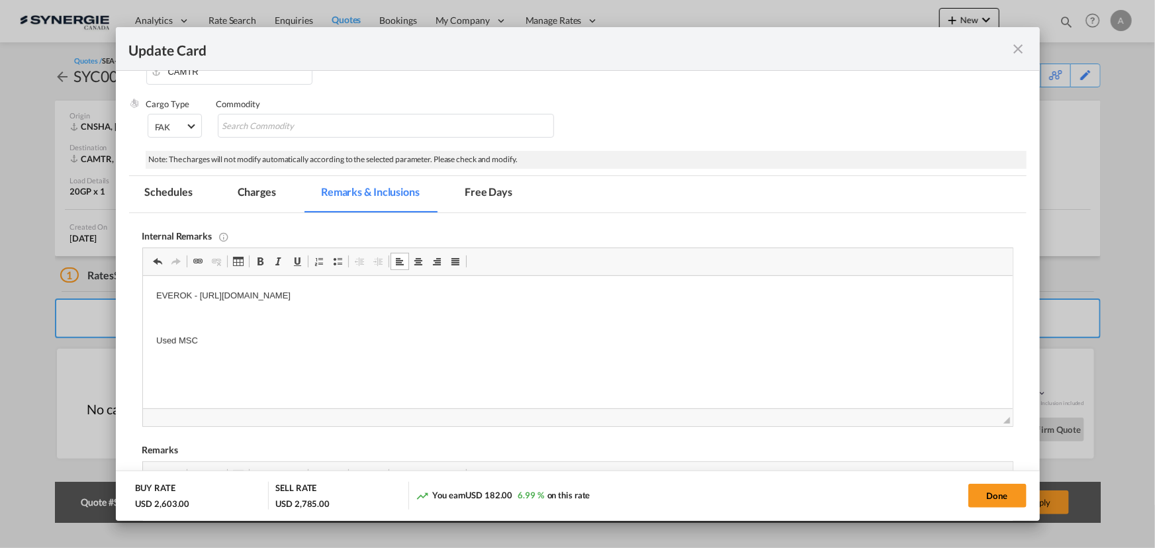
click at [207, 340] on p "Used MSC" at bounding box center [577, 341] width 843 height 14
click at [998, 489] on button "Done" at bounding box center [998, 496] width 58 height 24
type input "[DATE]"
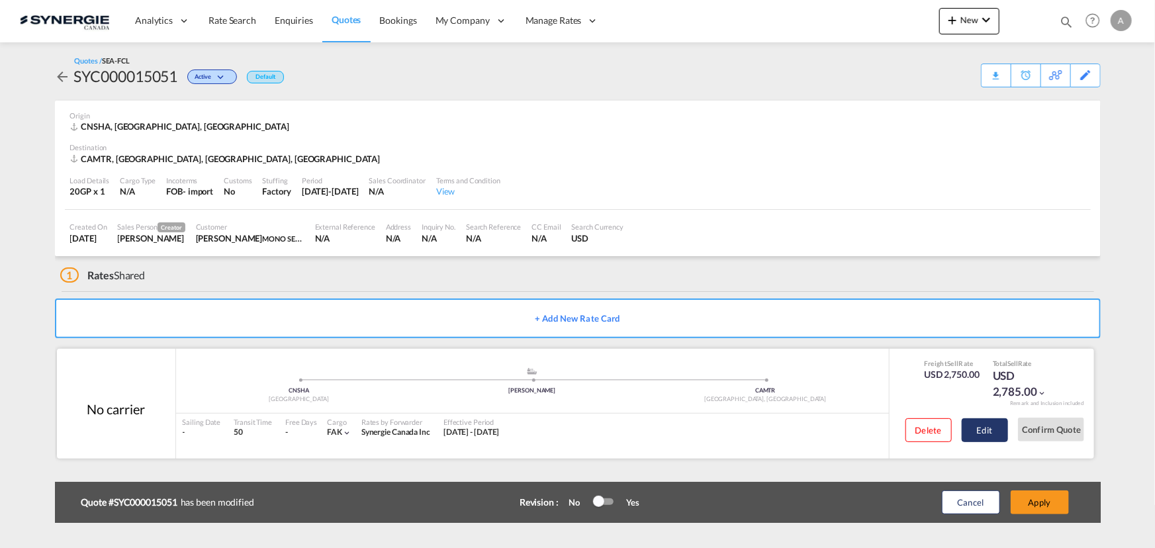
click at [984, 434] on button "Edit" at bounding box center [985, 430] width 46 height 24
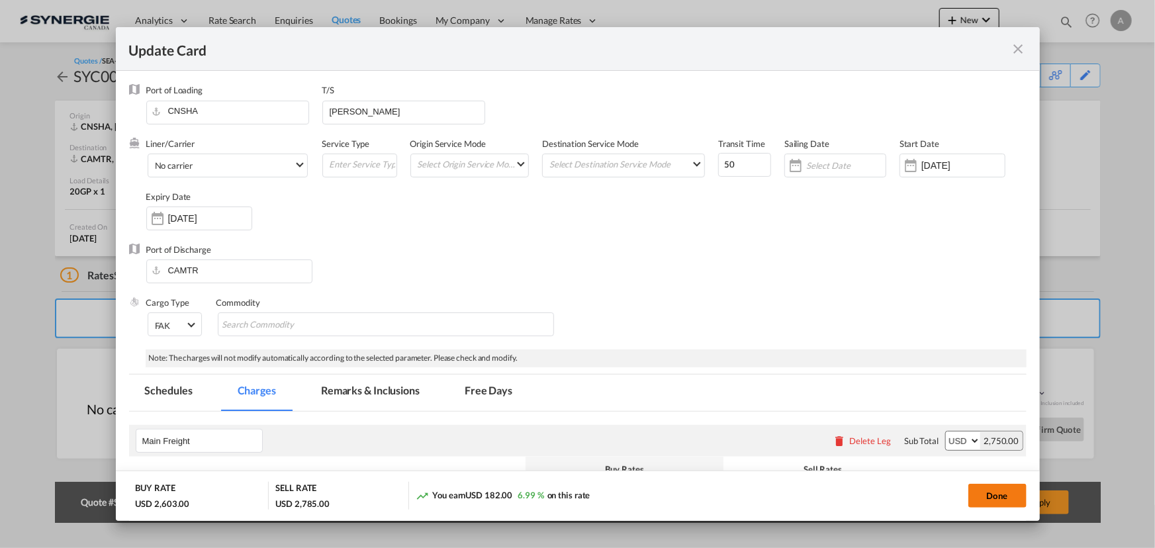
click at [999, 493] on button "Done" at bounding box center [998, 496] width 58 height 24
type input "[DATE]"
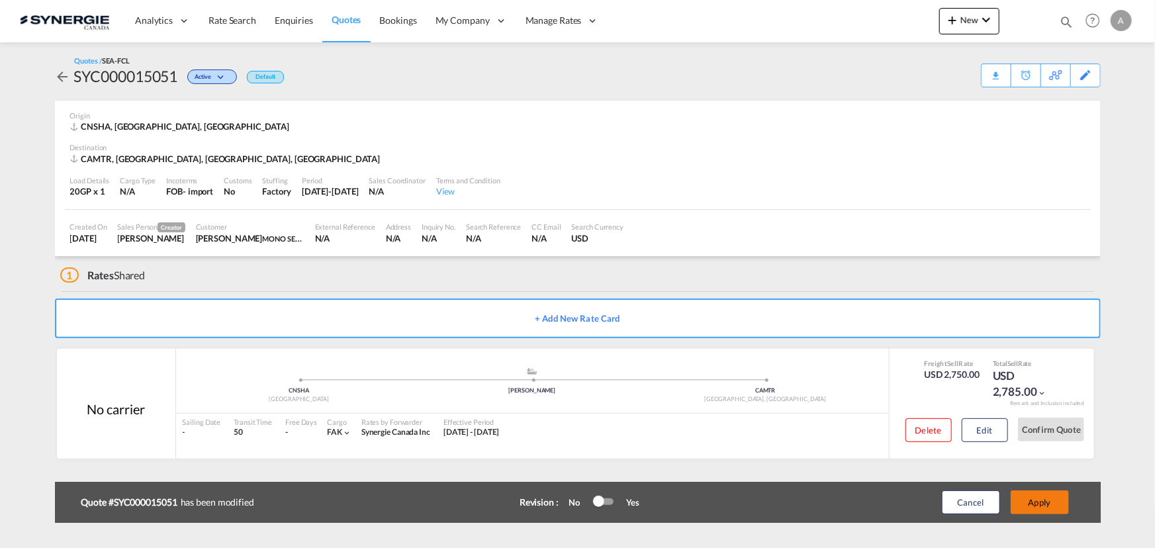
click at [1043, 505] on button "Apply" at bounding box center [1040, 503] width 58 height 24
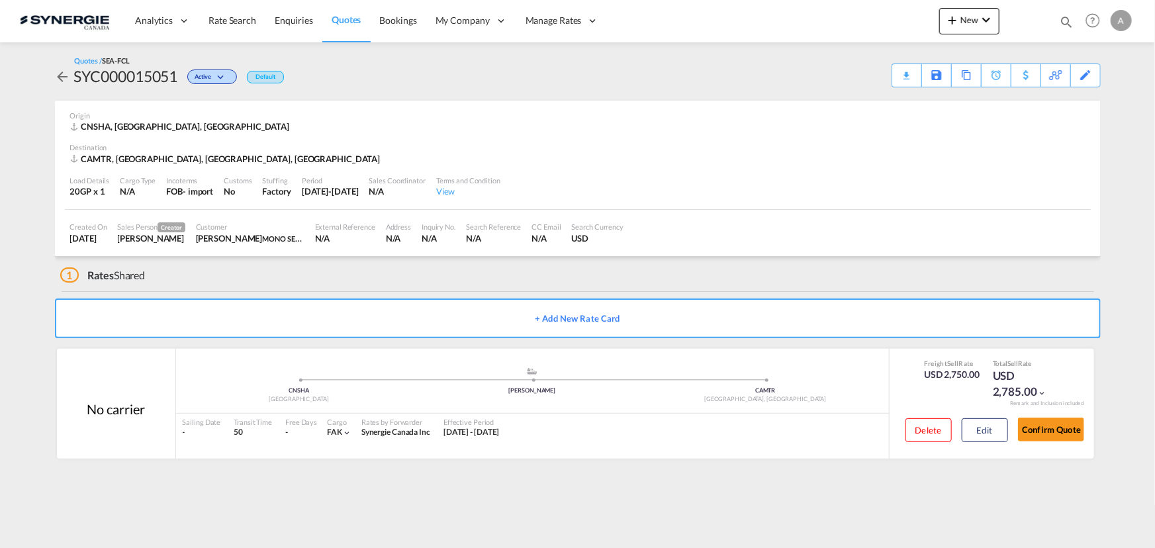
click at [891, 76] on div "Quotes / SEA-FCL SYC000015051 Active Default Download Quote Save As Template Co…" at bounding box center [578, 72] width 1046 height 32
click at [894, 77] on div "Download Quote" at bounding box center [881, 74] width 68 height 21
click at [986, 425] on button "Edit" at bounding box center [985, 430] width 46 height 24
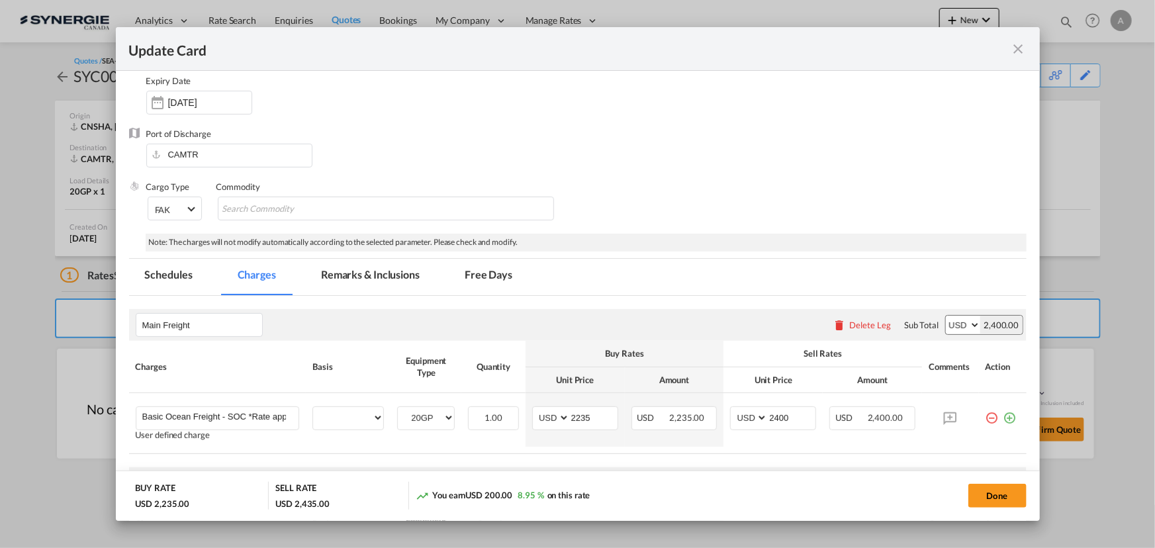
select select "per equipment"
select select "per B/L"
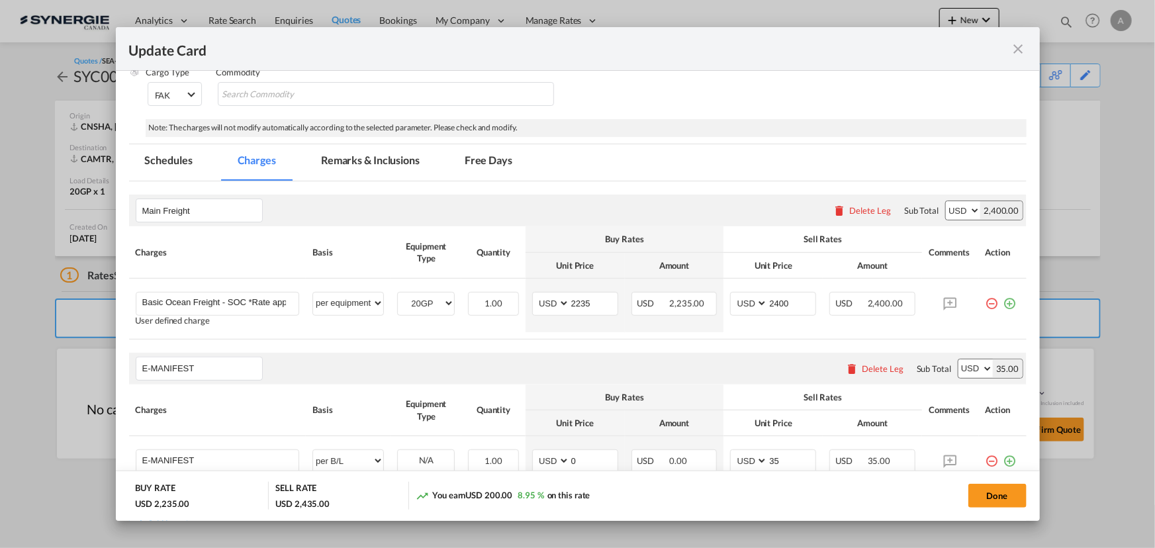
scroll to position [240, 0]
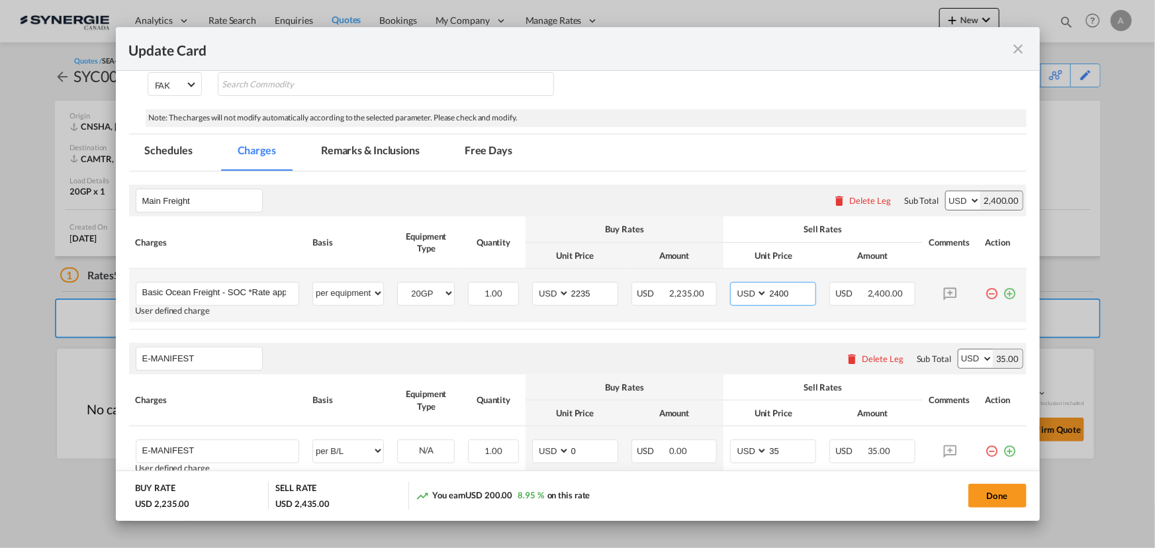
drag, startPoint x: 784, startPoint y: 291, endPoint x: 717, endPoint y: 287, distance: 67.0
click at [724, 290] on td "AED AFN ALL AMD ANG AOA ARS AUD AWG AZN BAM BBD BDT BGN BHD BIF BMD BND [PERSON…" at bounding box center [773, 296] width 99 height 54
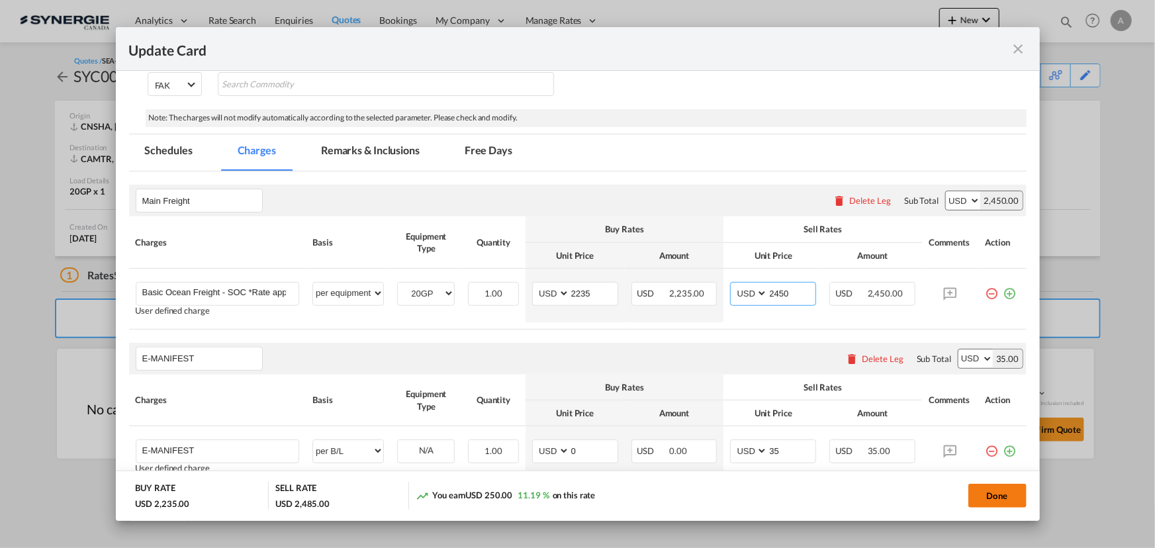
type input "2450"
click at [1000, 495] on button "Done" at bounding box center [998, 496] width 58 height 24
type input "[DATE]"
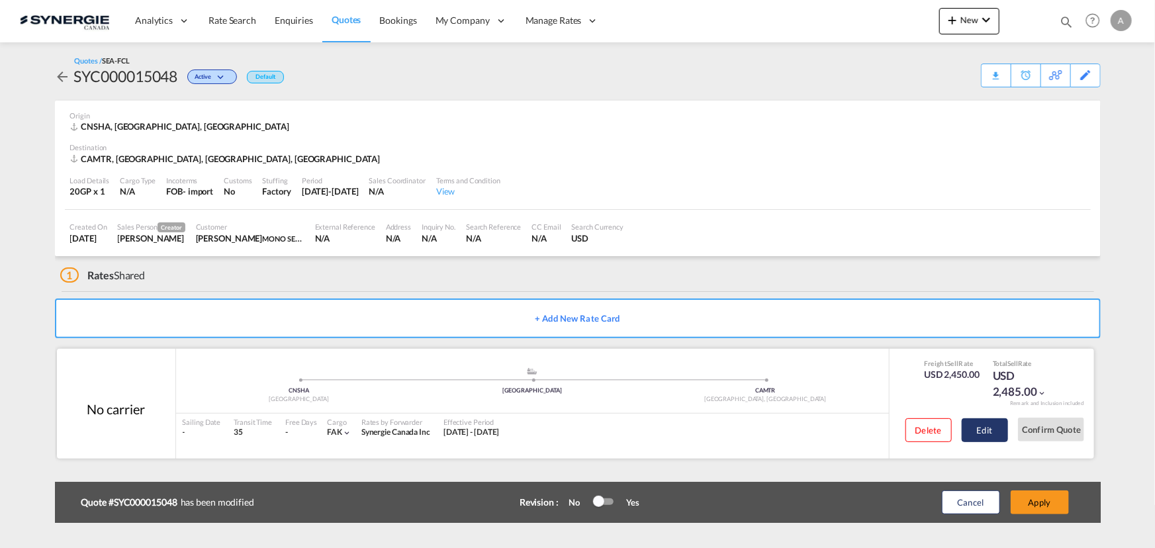
click at [991, 425] on button "Edit" at bounding box center [985, 430] width 46 height 24
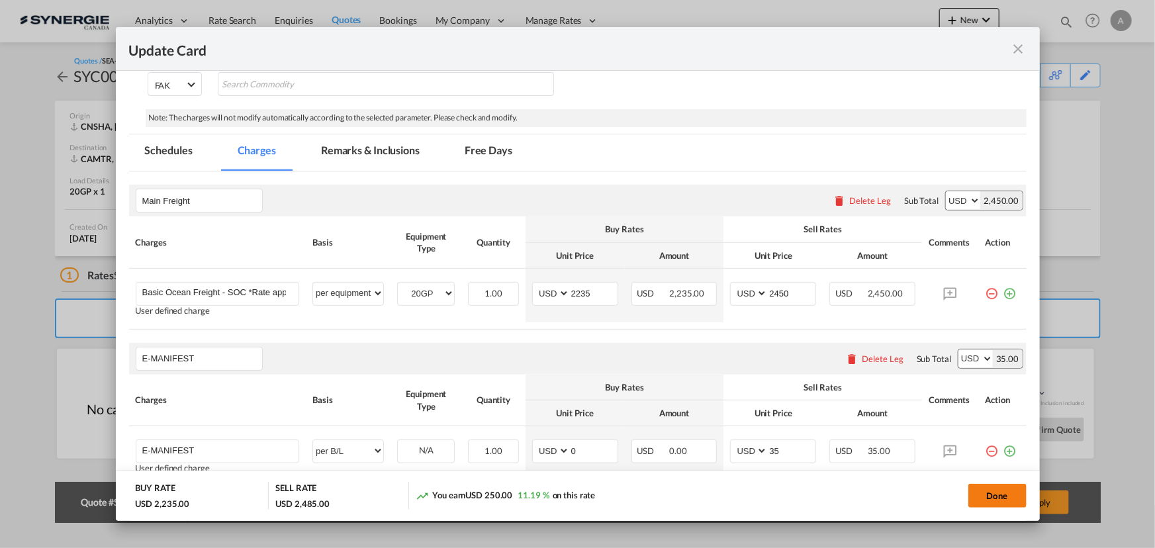
click at [988, 493] on button "Done" at bounding box center [998, 496] width 58 height 24
type input "[DATE]"
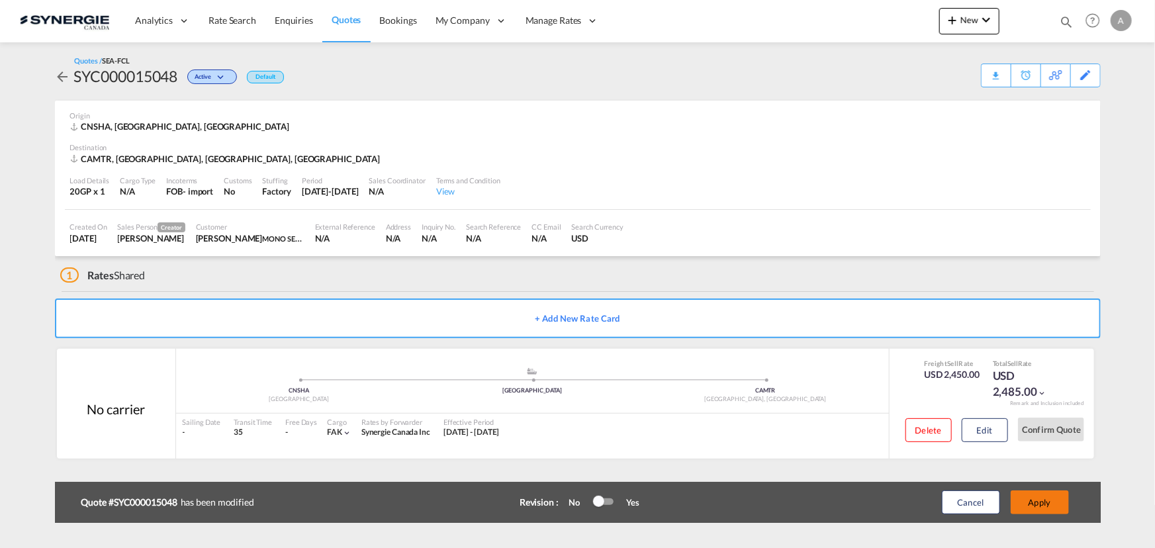
click at [1039, 503] on button "Apply" at bounding box center [1040, 503] width 58 height 24
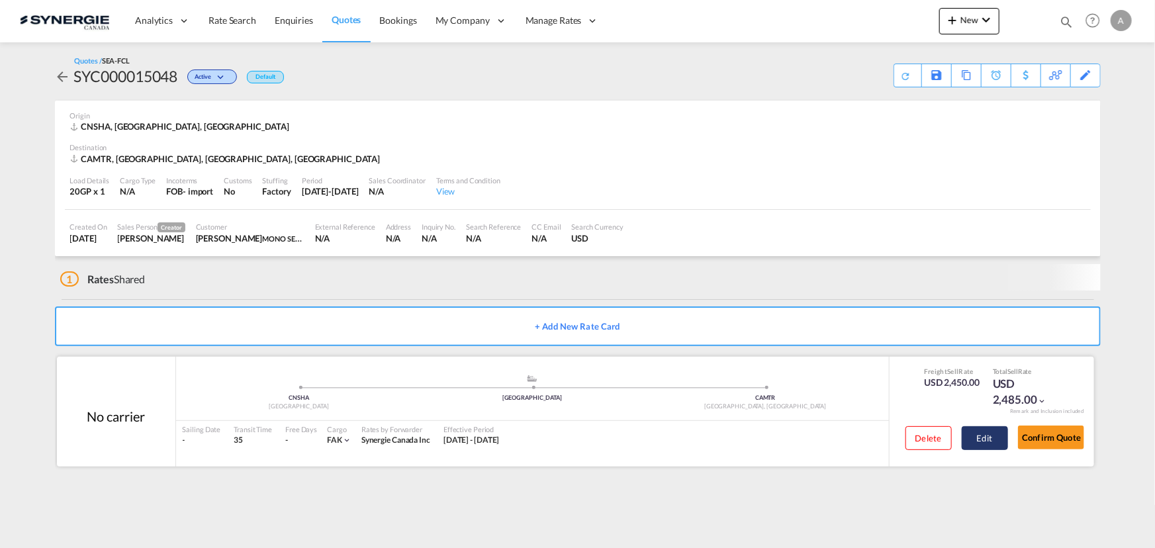
click at [986, 438] on button "Edit" at bounding box center [985, 438] width 46 height 24
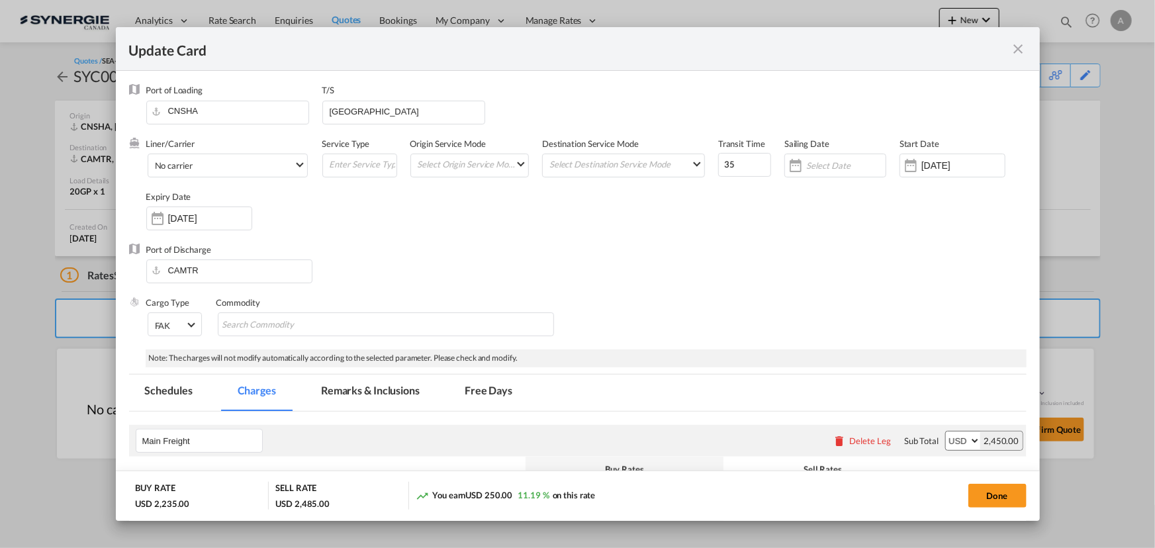
click at [369, 388] on md-tab-item "Remarks & Inclusions" at bounding box center [370, 393] width 130 height 36
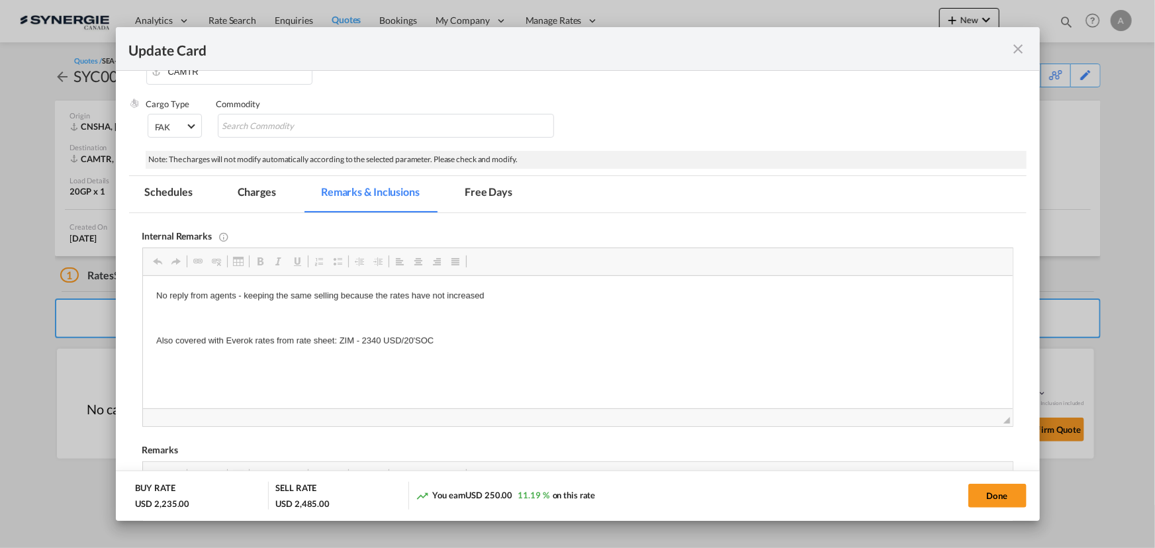
scroll to position [0, 0]
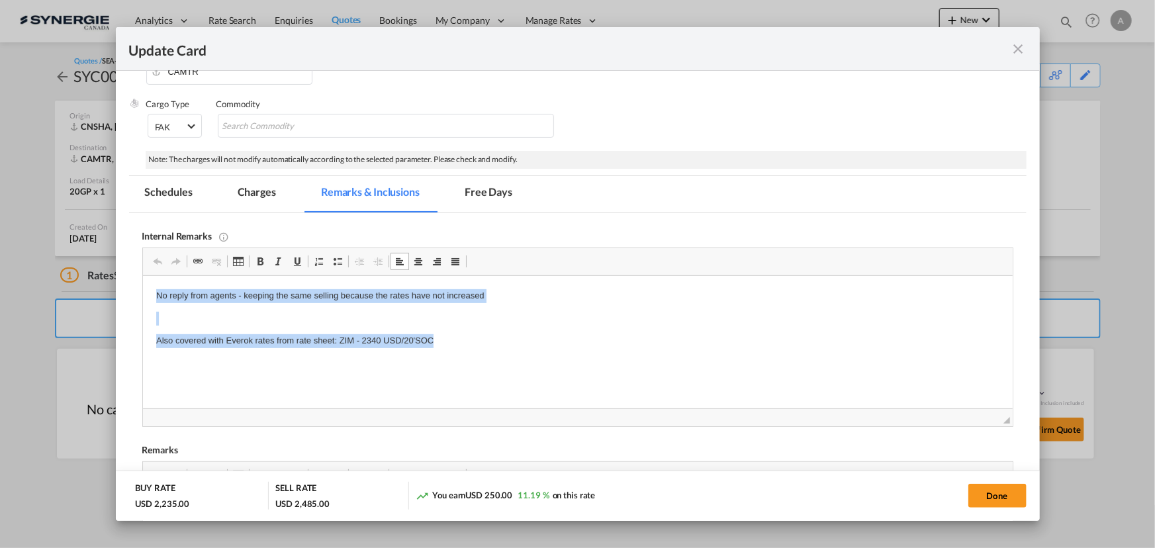
drag, startPoint x: 293, startPoint y: 340, endPoint x: 81, endPoint y: 267, distance: 223.8
click at [142, 276] on html "No reply from agents - keeping the same selling because the rates have not incr…" at bounding box center [577, 341] width 870 height 130
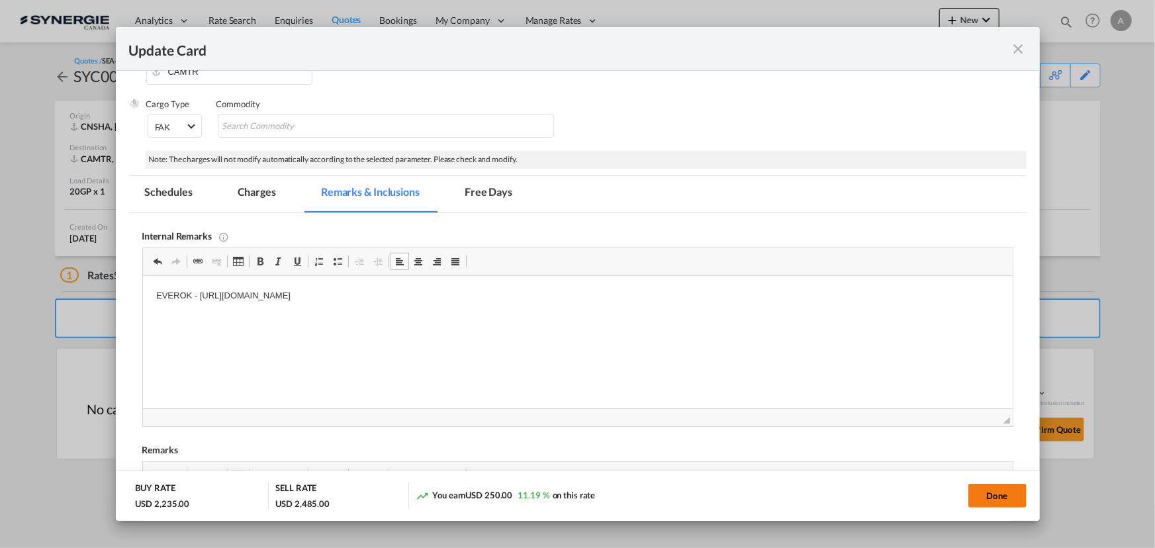
click at [1006, 489] on button "Done" at bounding box center [998, 496] width 58 height 24
type input "[DATE]"
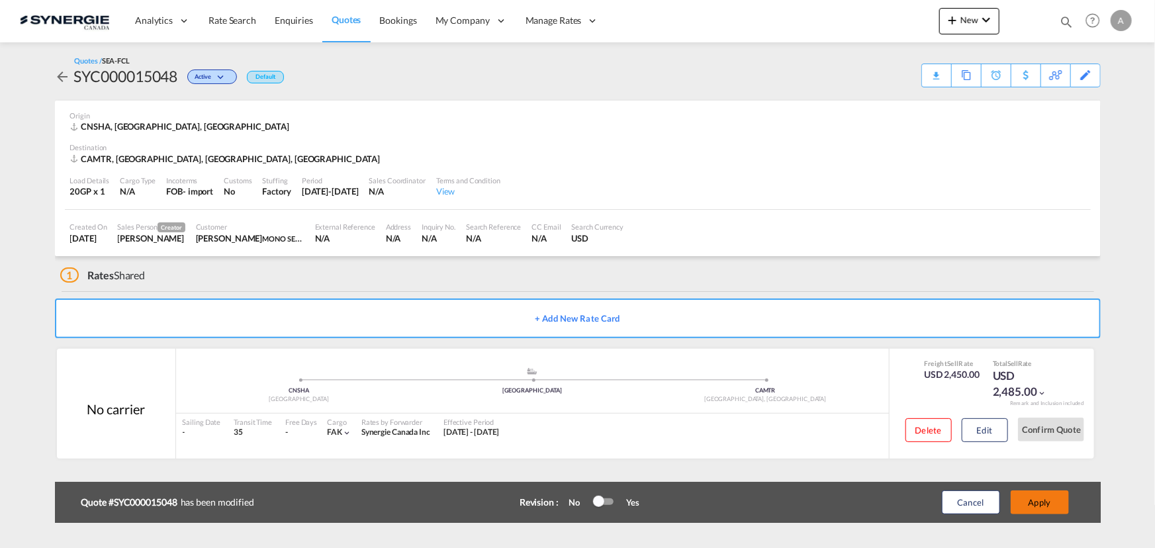
click at [1045, 505] on button "Apply" at bounding box center [1040, 503] width 58 height 24
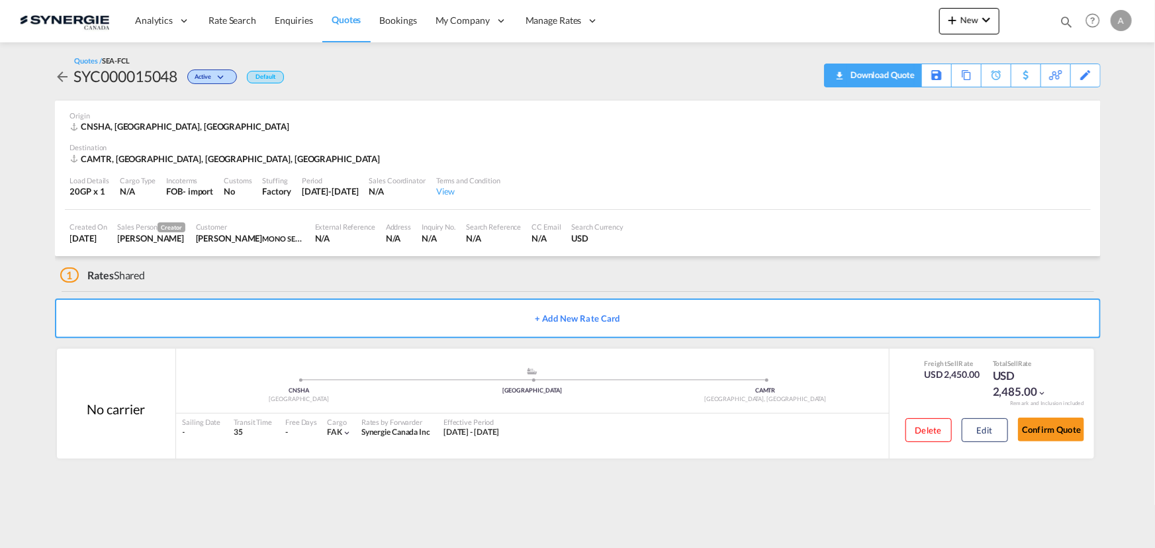
click at [908, 72] on div "Download Quote" at bounding box center [881, 74] width 68 height 21
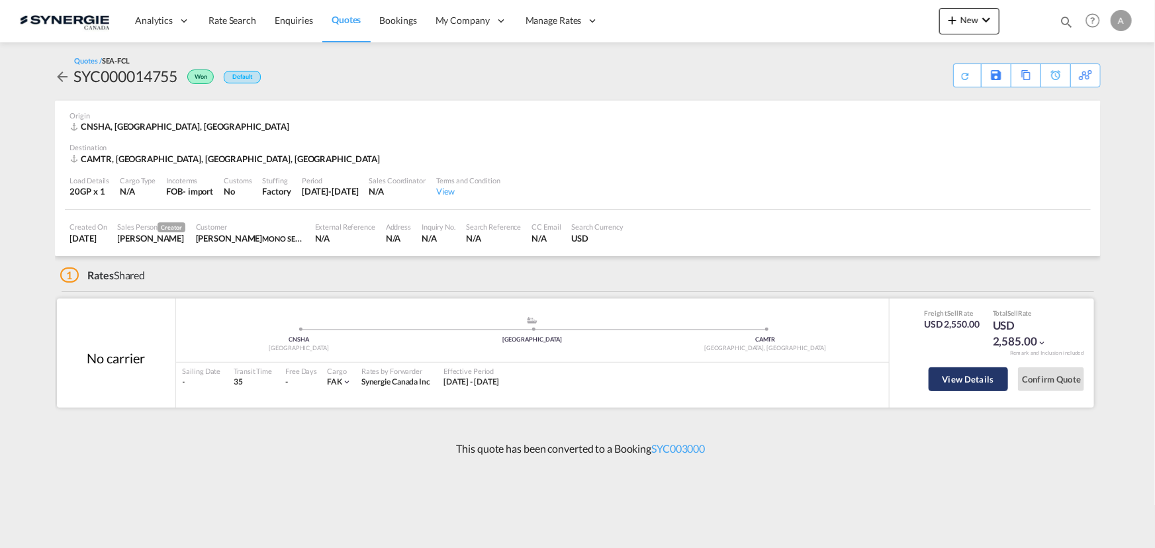
click at [960, 385] on button "View Details" at bounding box center [968, 379] width 79 height 24
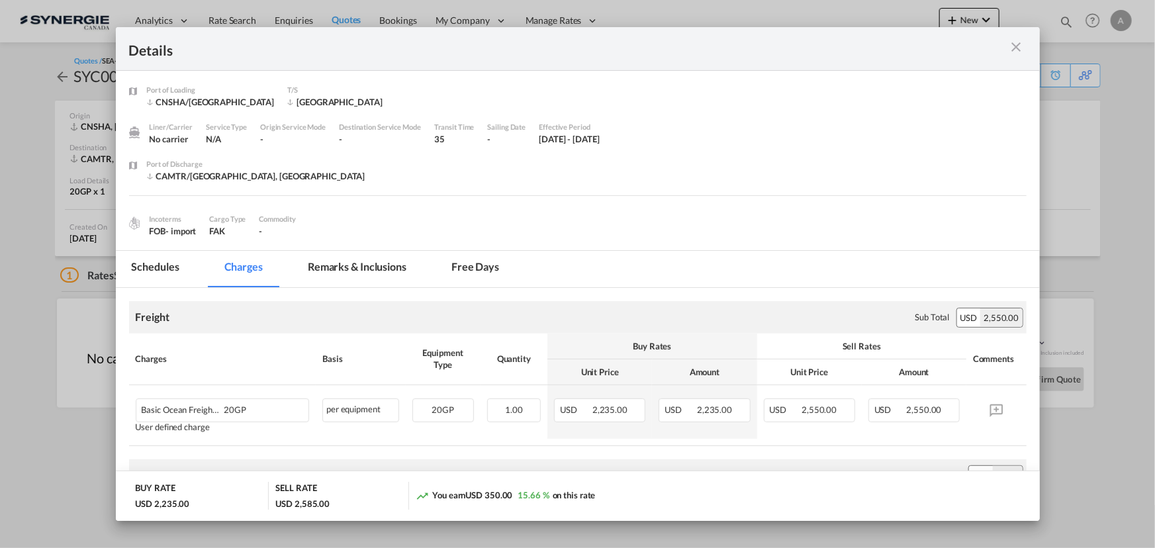
drag, startPoint x: 1012, startPoint y: 50, endPoint x: 997, endPoint y: 33, distance: 22.0
click at [1011, 50] on md-icon "icon-close m-3 fg-AAA8AD cursor" at bounding box center [1017, 47] width 16 height 16
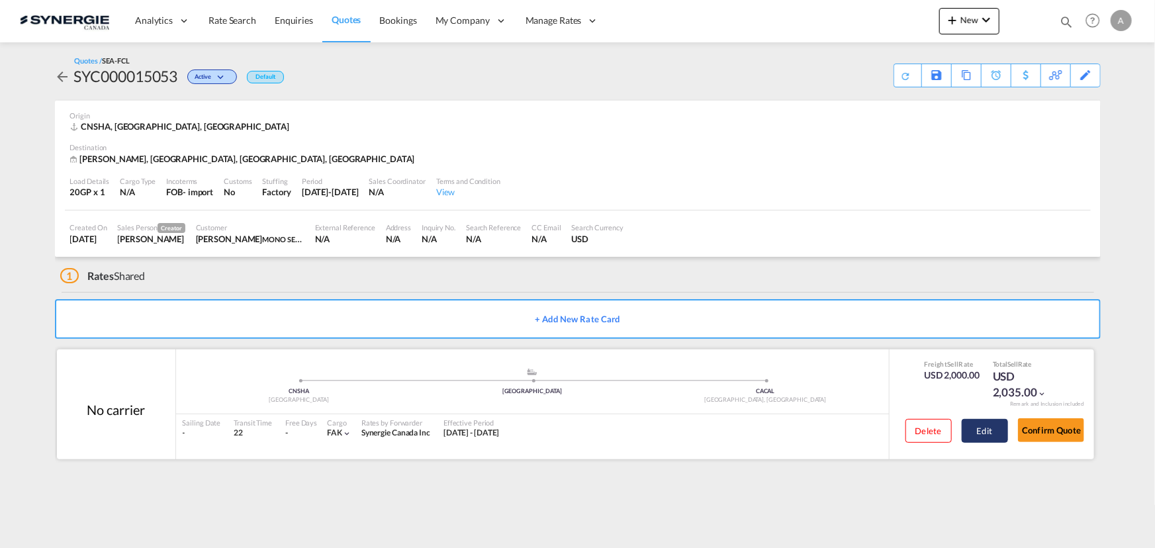
click at [993, 430] on button "Edit" at bounding box center [985, 431] width 46 height 24
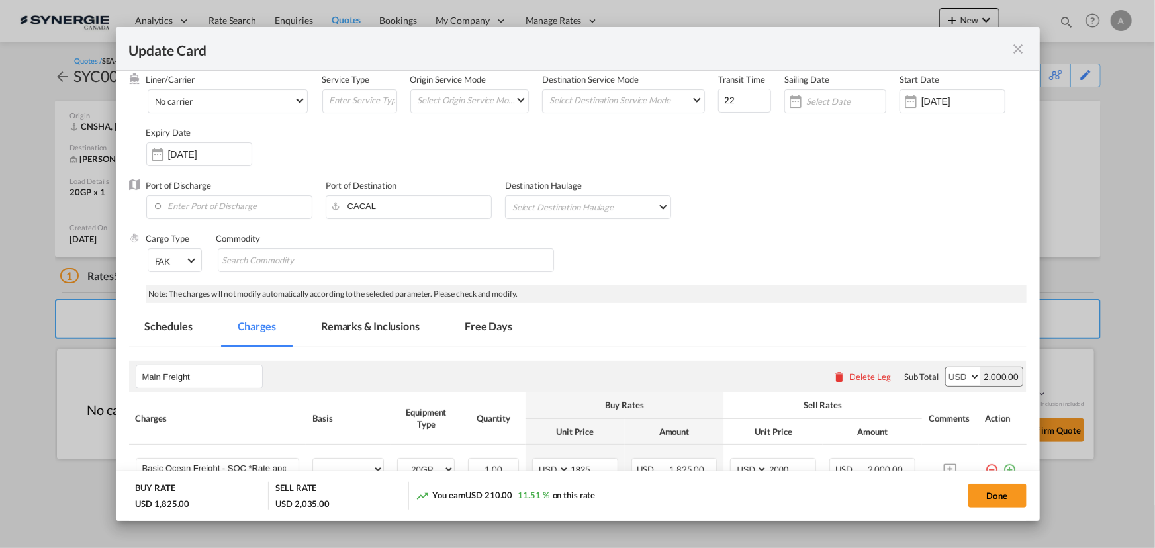
select select "per equipment"
select select "per B/L"
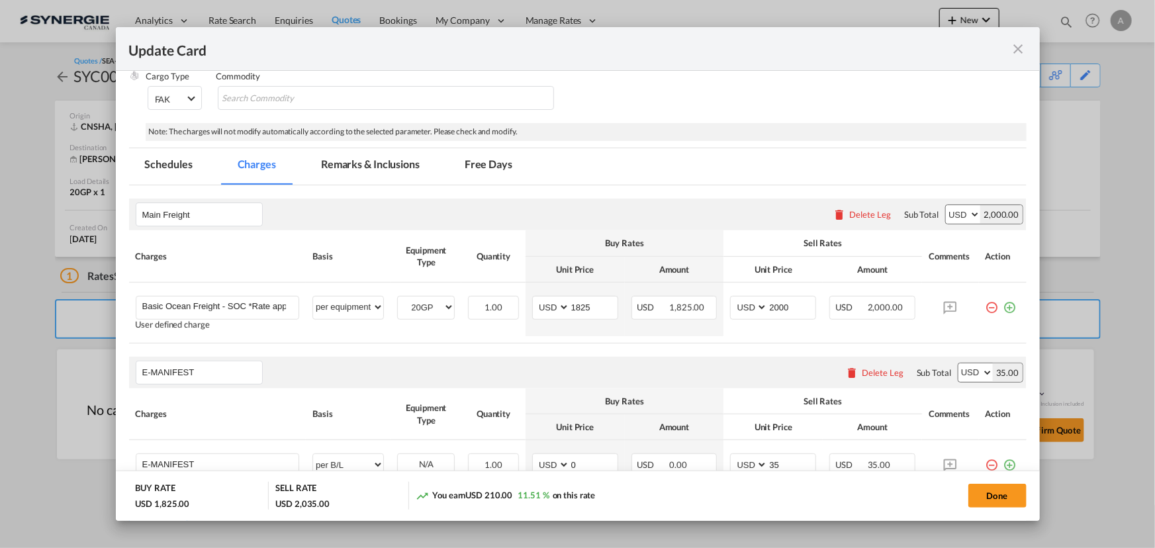
scroll to position [240, 0]
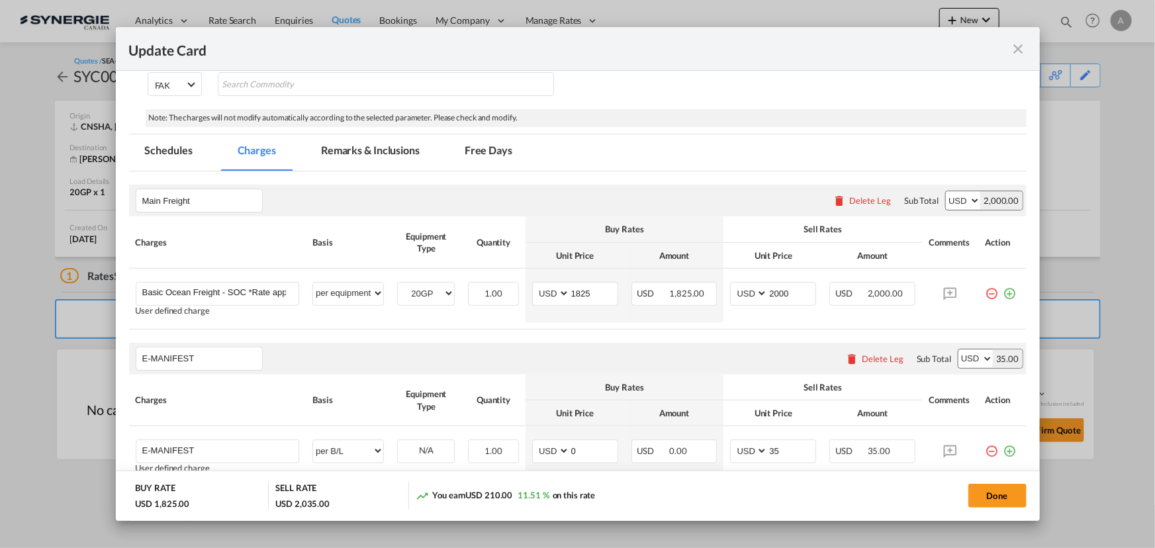
click at [994, 498] on button "Done" at bounding box center [998, 496] width 58 height 24
type input "[DATE]"
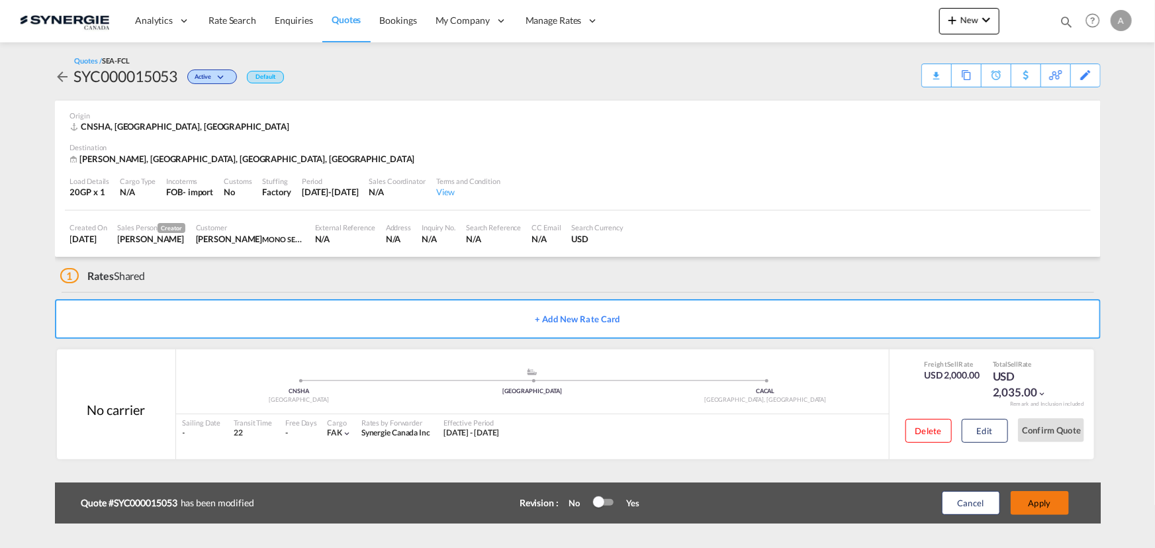
click at [1029, 505] on button "Apply" at bounding box center [1040, 503] width 58 height 24
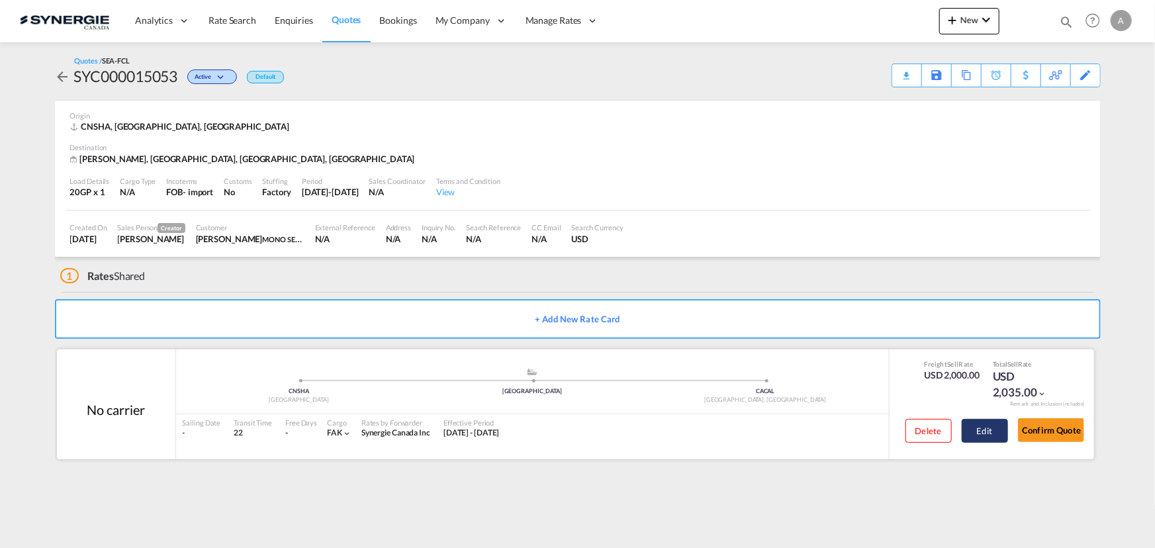
click at [982, 430] on button "Edit" at bounding box center [985, 431] width 46 height 24
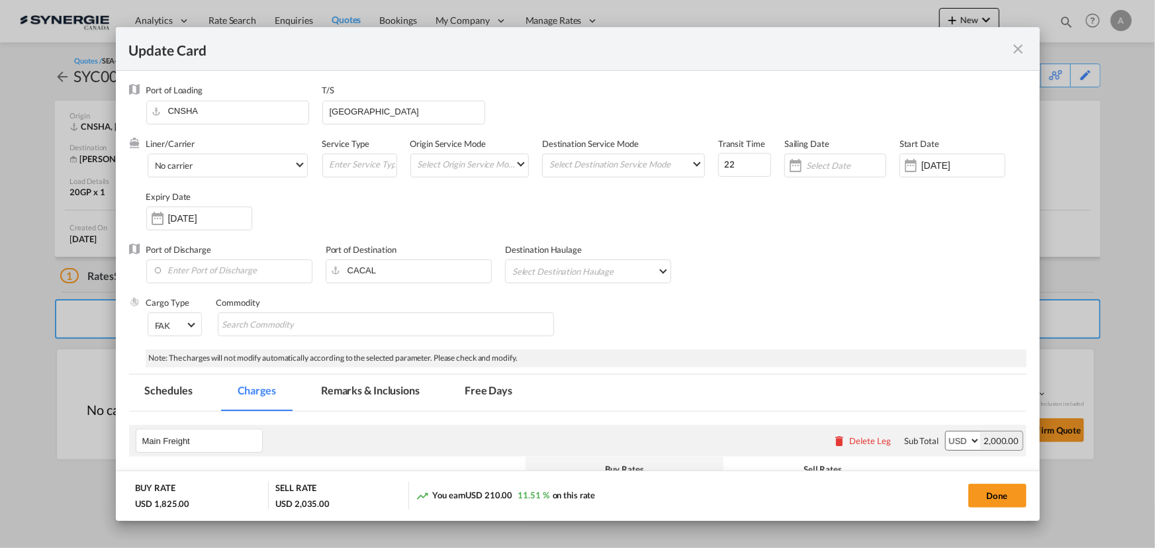
scroll to position [180, 0]
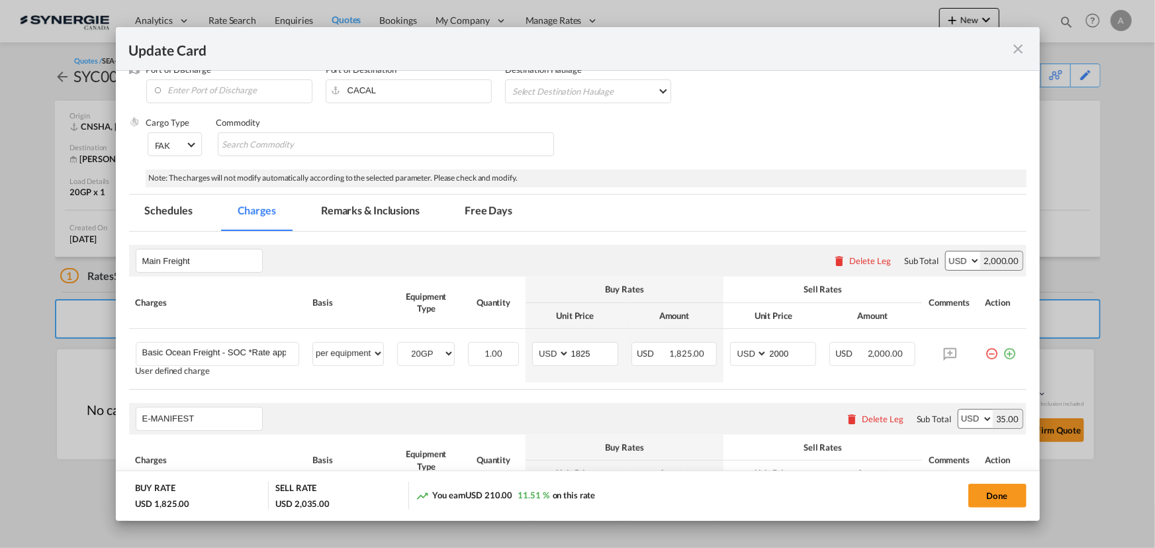
click at [1020, 50] on md-icon "icon-close fg-AAA8AD m-0 pointer" at bounding box center [1019, 49] width 16 height 16
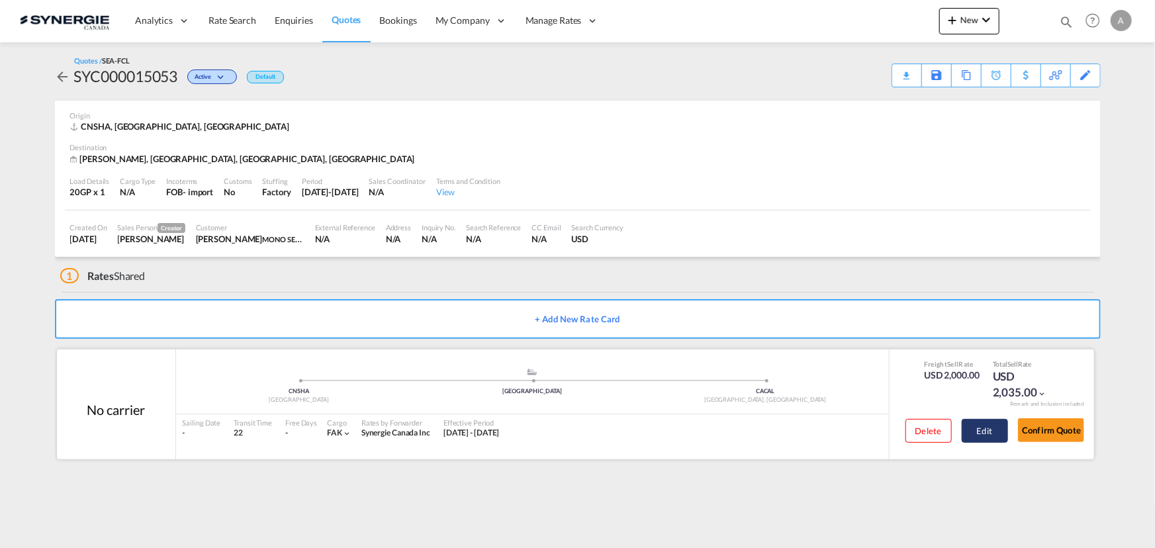
click at [974, 432] on button "Edit" at bounding box center [985, 431] width 46 height 24
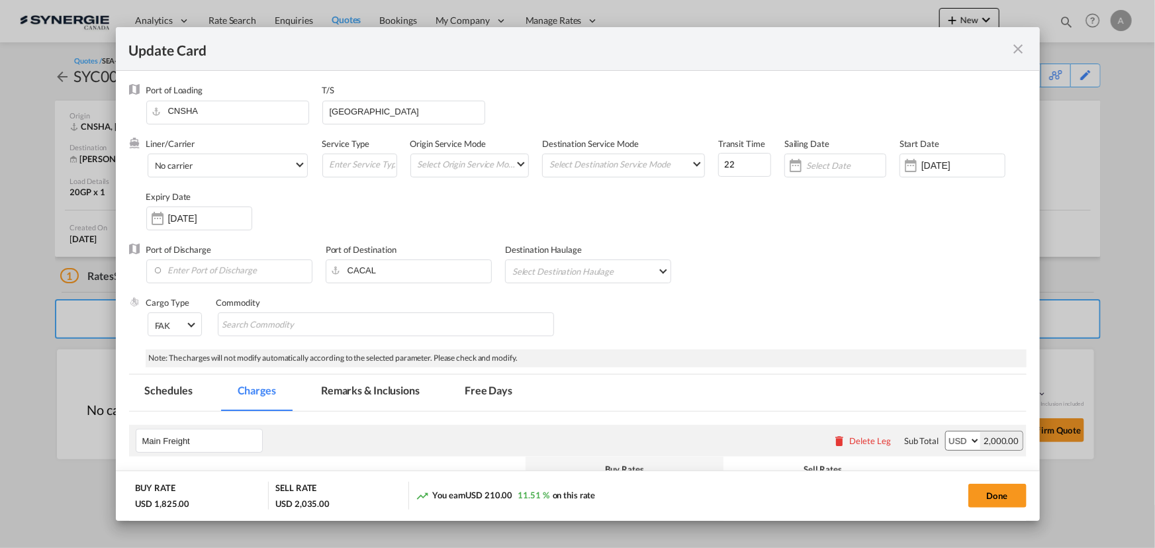
click at [371, 401] on md-tab-item "Remarks & Inclusions" at bounding box center [370, 393] width 130 height 36
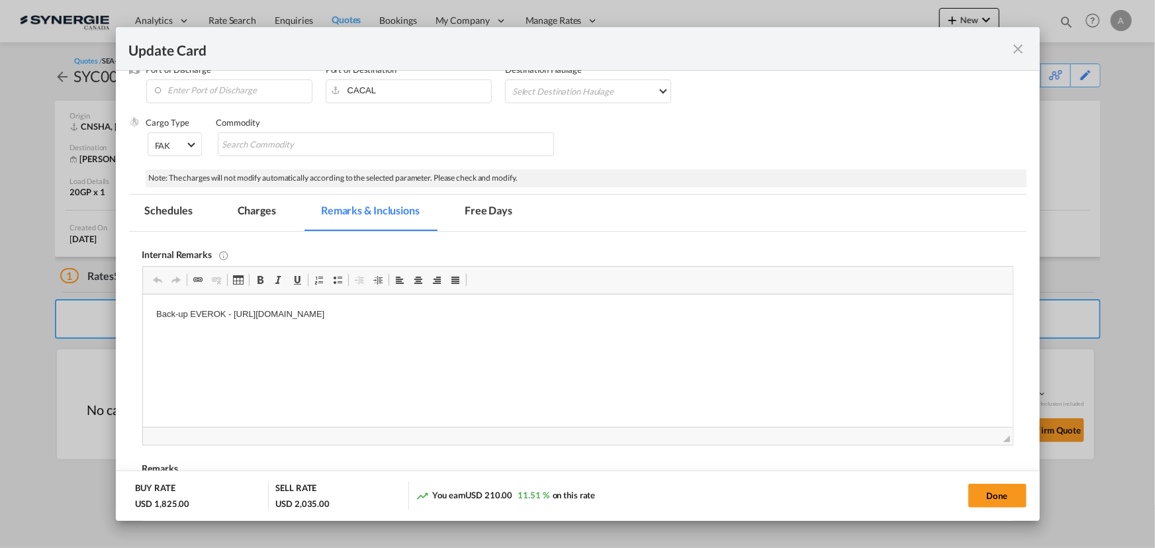
click at [1018, 52] on md-icon "icon-close fg-AAA8AD m-0 pointer" at bounding box center [1019, 49] width 16 height 16
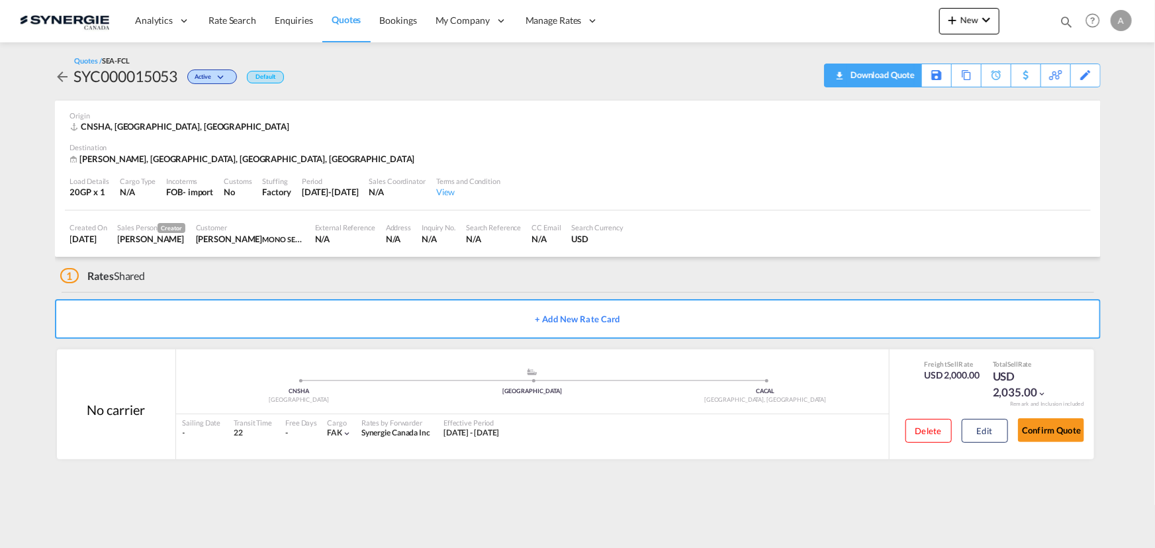
click at [914, 70] on div "Download Quote" at bounding box center [881, 74] width 68 height 21
click at [982, 425] on button "Edit" at bounding box center [985, 431] width 46 height 24
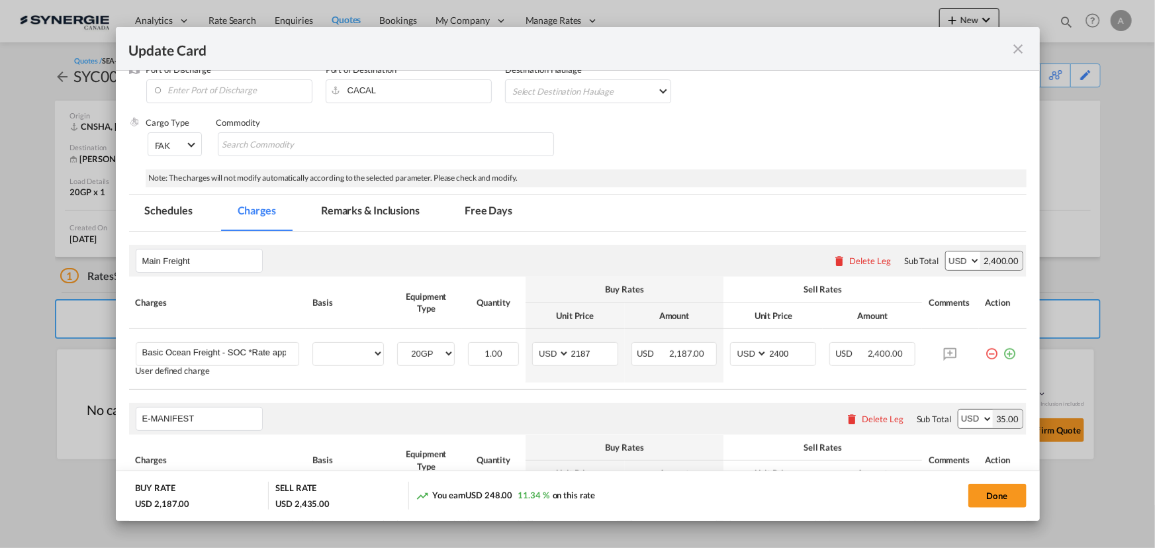
scroll to position [240, 0]
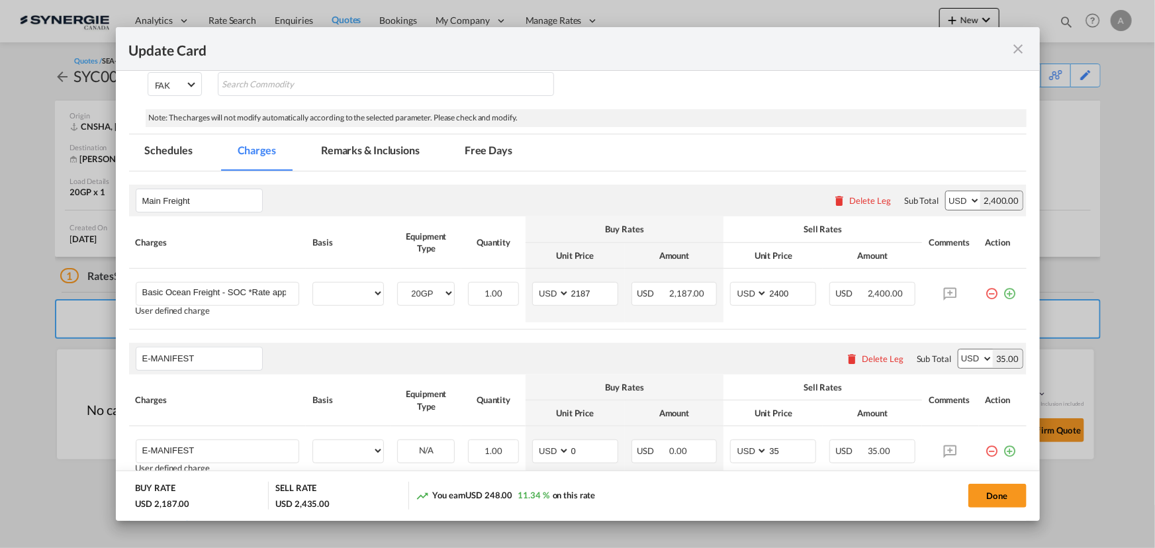
select select "per equipment"
select select "per B/L"
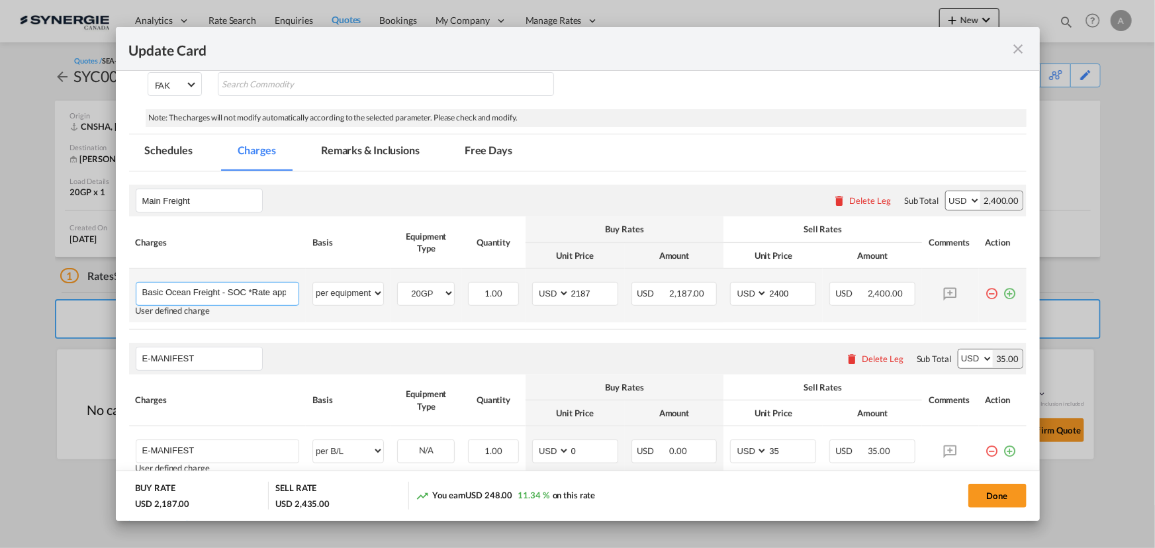
drag, startPoint x: 230, startPoint y: 289, endPoint x: 261, endPoint y: 309, distance: 36.9
click at [230, 289] on input "Basic Ocean Freight - SOC *Rate applicable at gate-in date" at bounding box center [220, 293] width 157 height 20
type input "Basic Ocean Freight - COC *Rate applicable at gate-in date"
click at [374, 152] on md-tab-item "Remarks & Inclusions" at bounding box center [370, 152] width 130 height 36
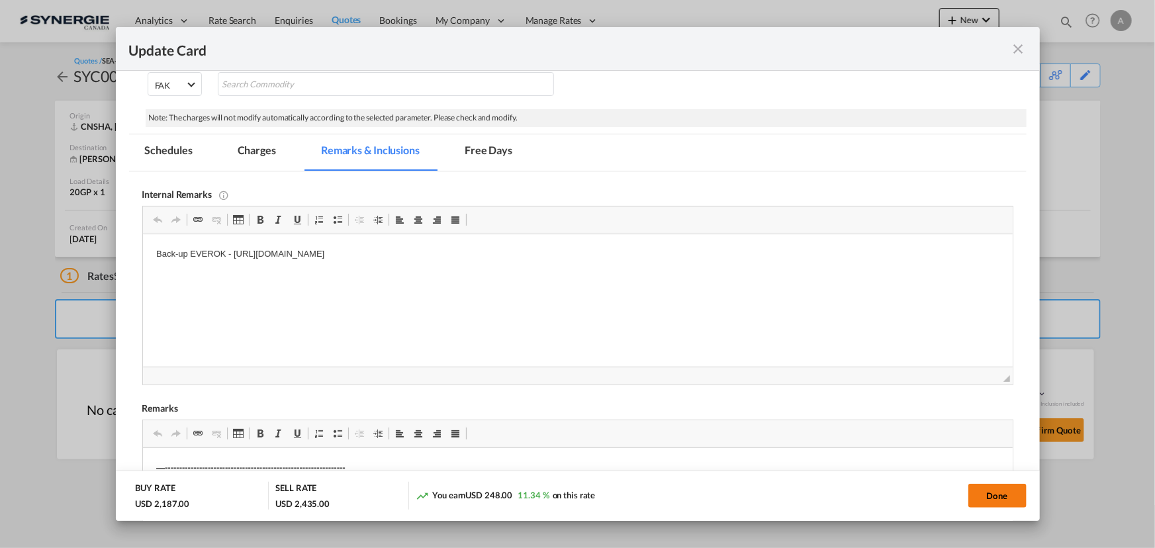
click at [1001, 497] on button "Done" at bounding box center [998, 496] width 58 height 24
type input "[DATE]"
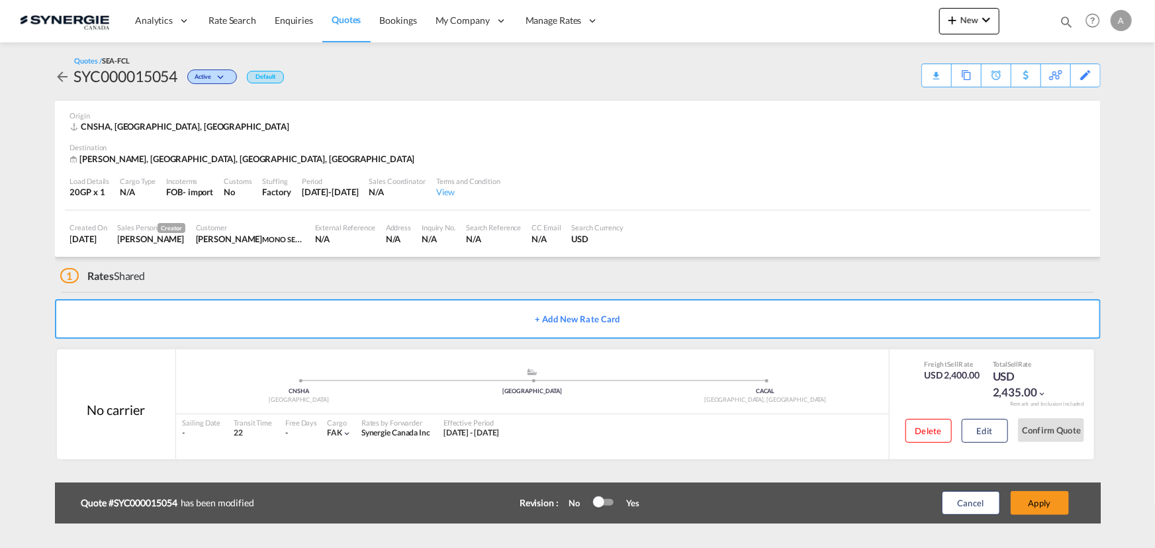
scroll to position [199, 0]
click at [1041, 495] on button "Apply" at bounding box center [1040, 503] width 58 height 24
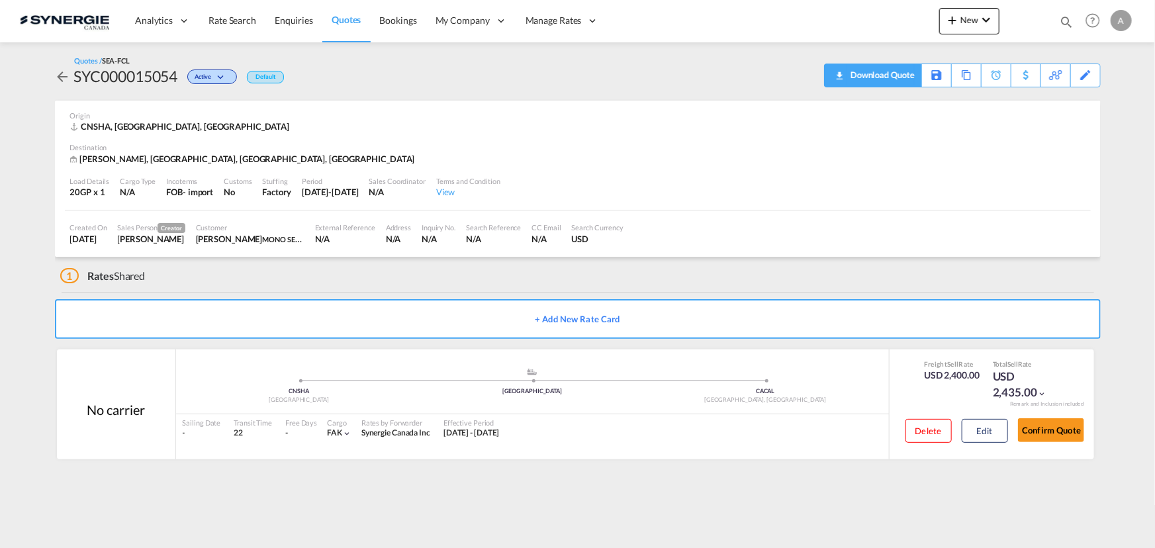
click at [904, 83] on div "Download Quote" at bounding box center [881, 74] width 68 height 21
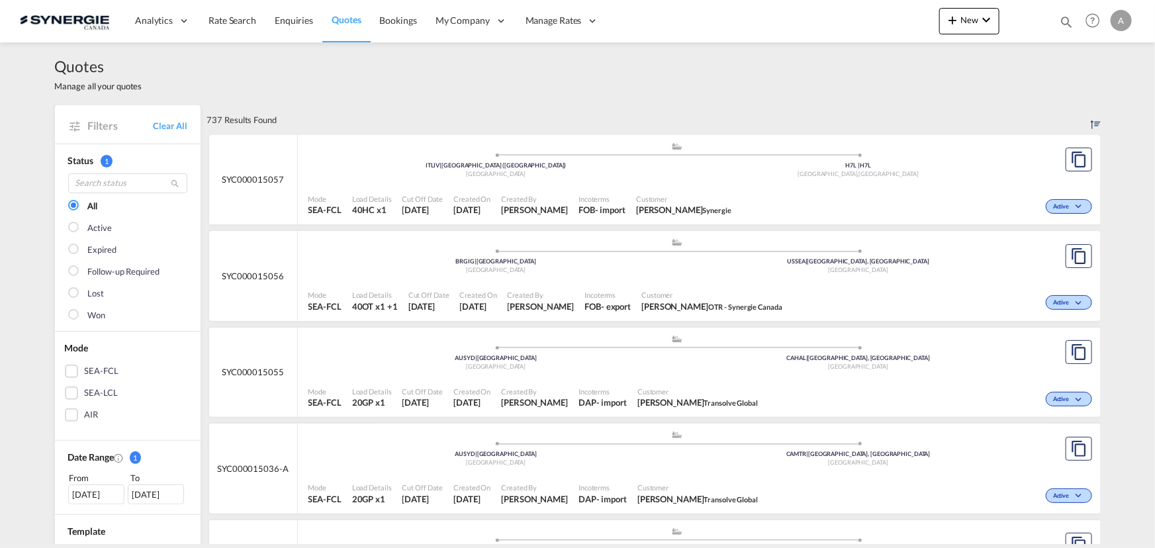
drag, startPoint x: 1069, startPoint y: 22, endPoint x: 1061, endPoint y: 20, distance: 8.8
click at [1069, 22] on md-icon "icon-magnify" at bounding box center [1066, 22] width 15 height 15
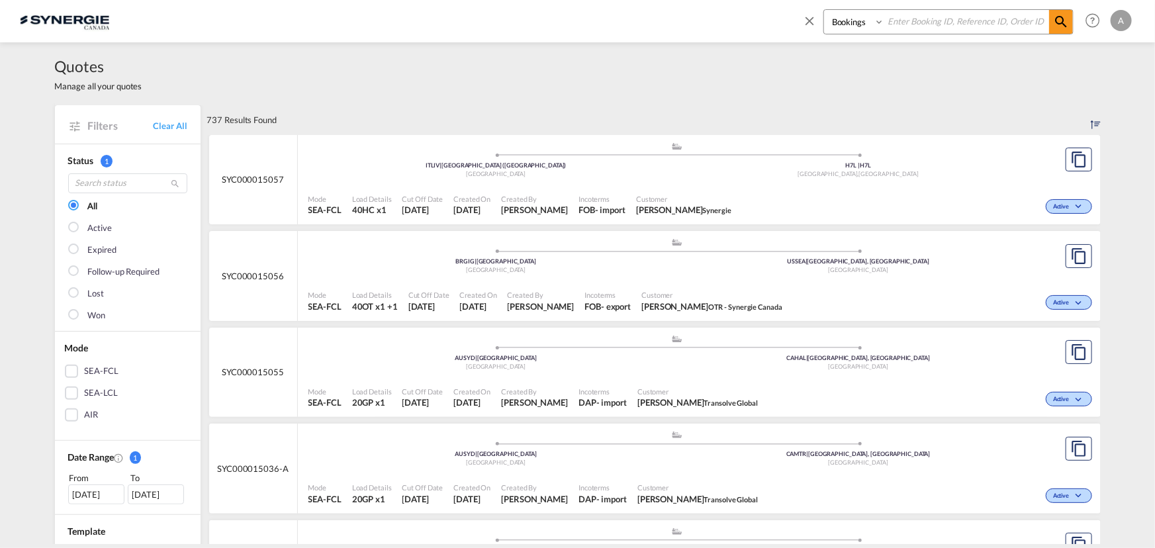
drag, startPoint x: 865, startPoint y: 23, endPoint x: 862, endPoint y: 31, distance: 9.0
click at [865, 23] on select "Bookings Quotes Enquiries" at bounding box center [855, 22] width 63 height 24
select select "Quotes"
click at [824, 10] on select "Bookings Quotes Enquiries" at bounding box center [855, 22] width 63 height 24
click at [925, 23] on input at bounding box center [966, 21] width 165 height 23
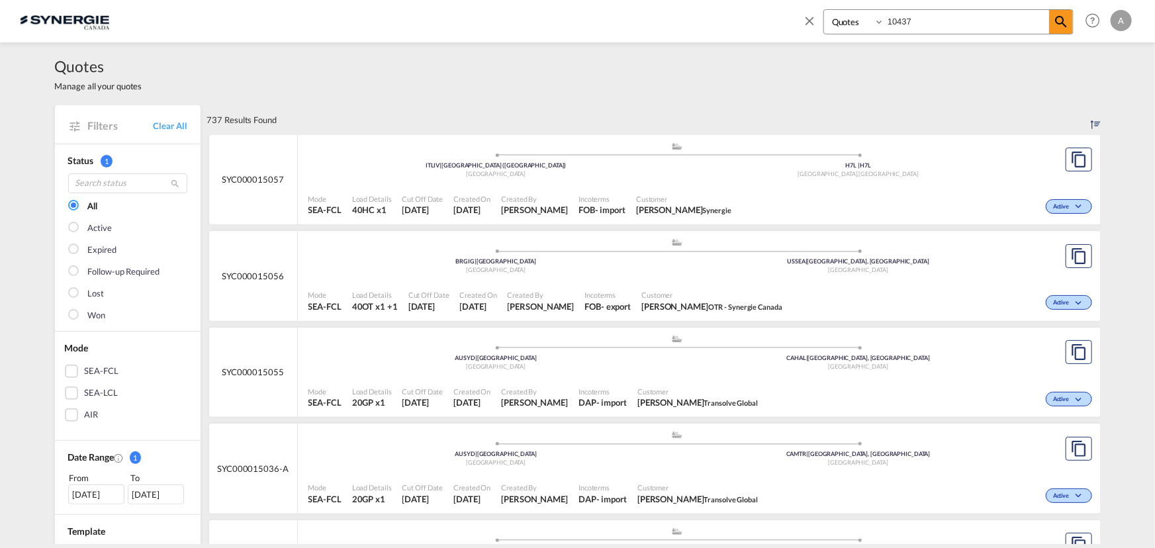
type input "10437"
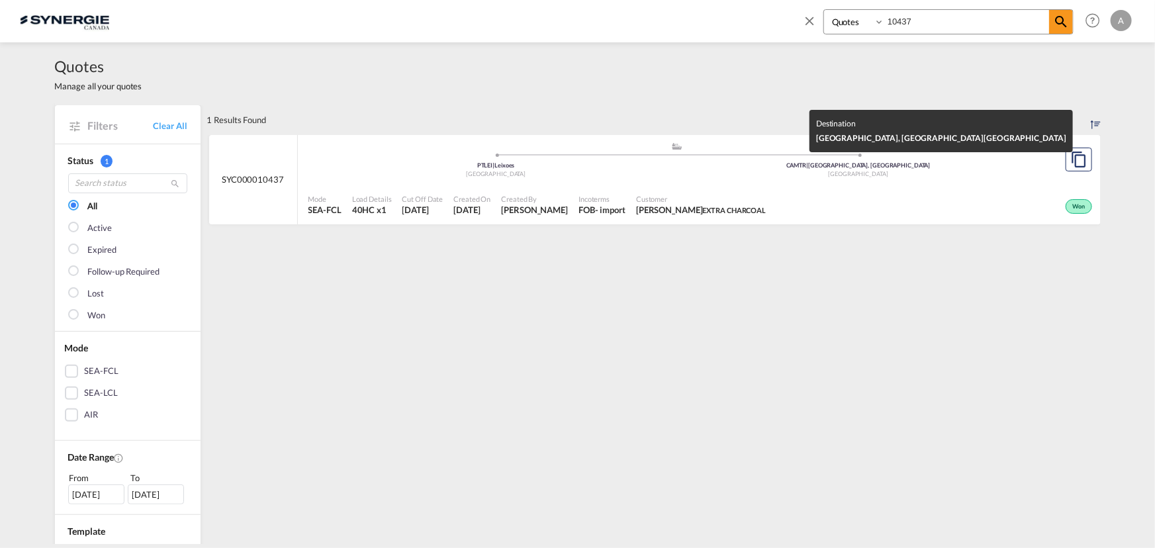
click at [751, 166] on div "CAMTR | [GEOGRAPHIC_DATA], [GEOGRAPHIC_DATA]" at bounding box center [858, 166] width 363 height 9
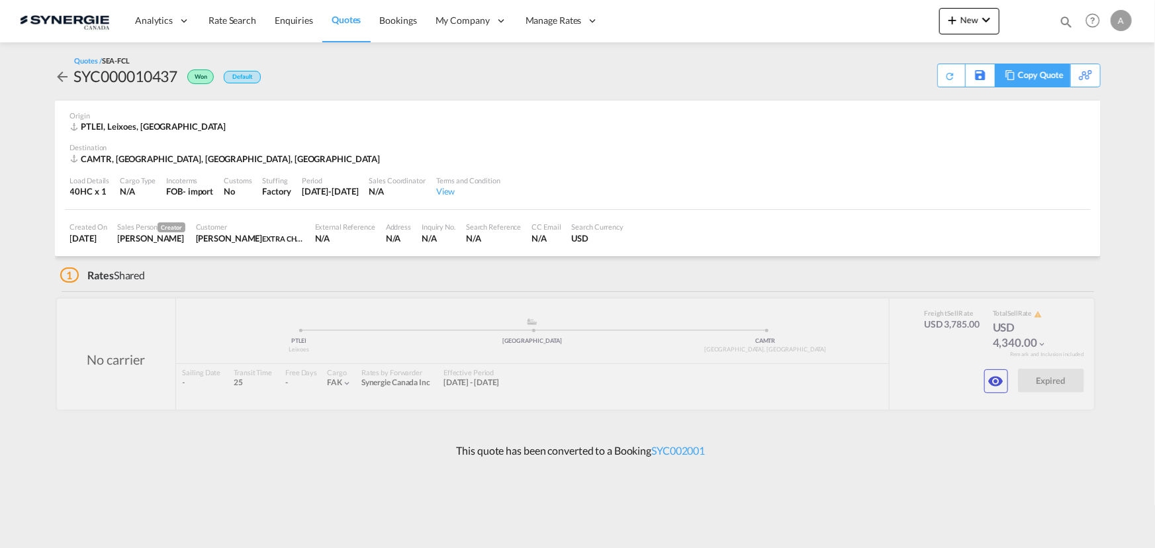
click at [1053, 79] on div "Copy Quote" at bounding box center [1040, 75] width 45 height 23
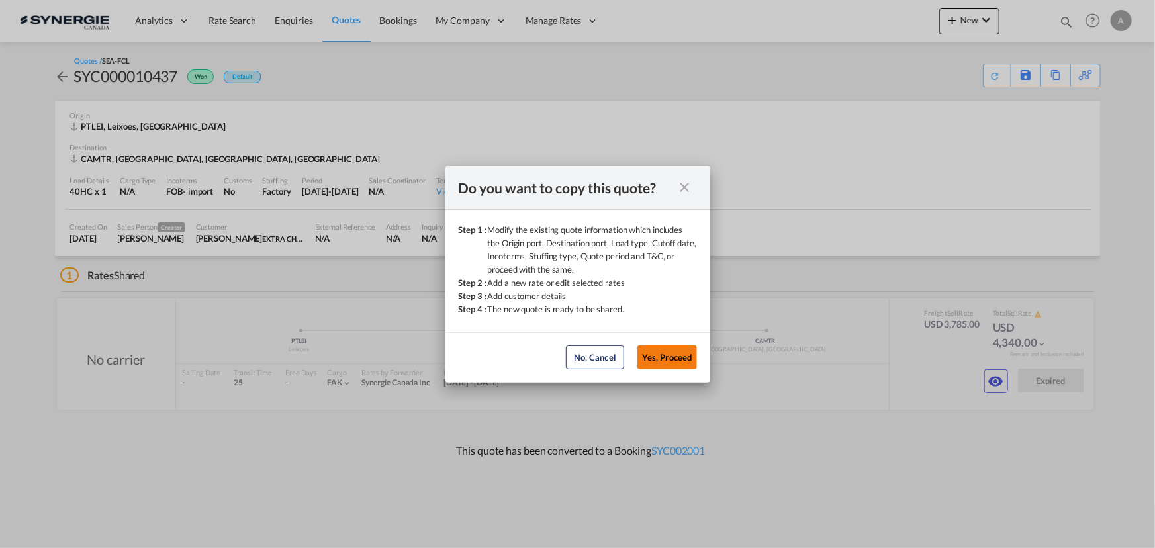
click at [679, 352] on button "Yes, Proceed" at bounding box center [668, 358] width 60 height 24
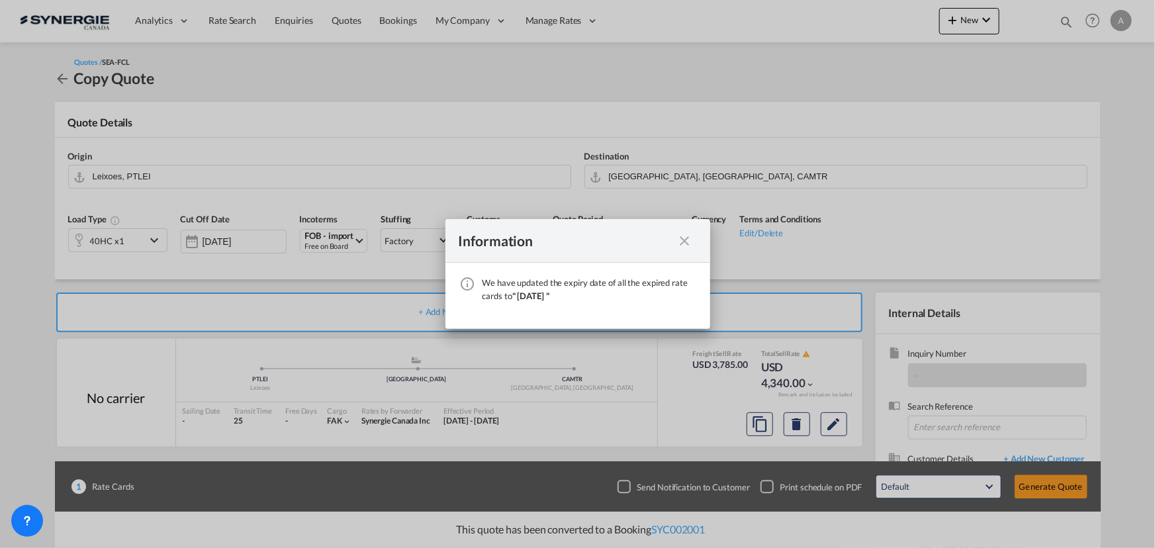
click at [685, 244] on md-icon "icon-close fg-AAA8AD cursor" at bounding box center [685, 241] width 16 height 16
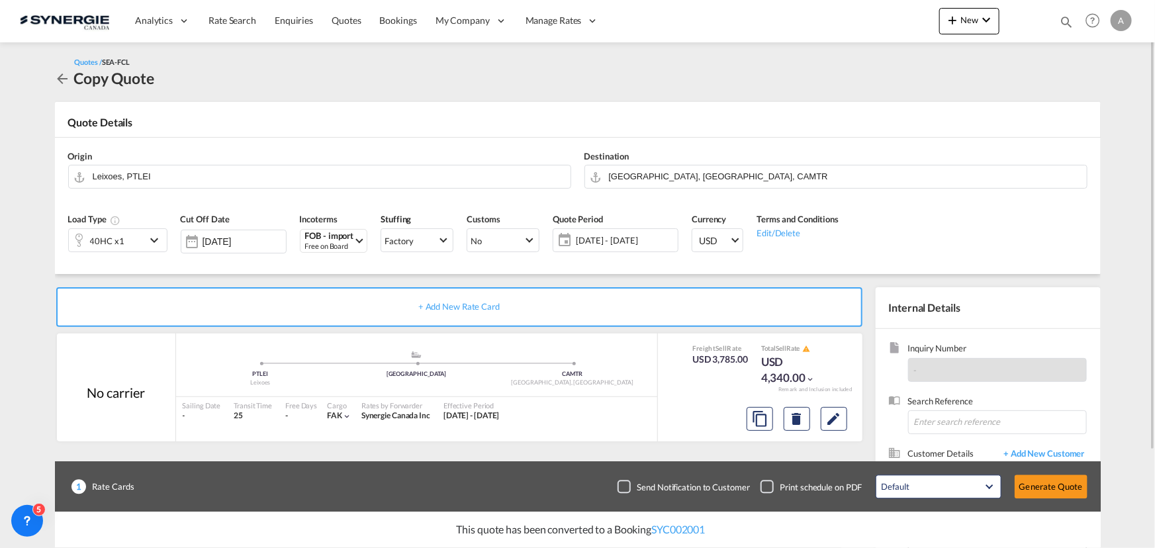
scroll to position [119, 0]
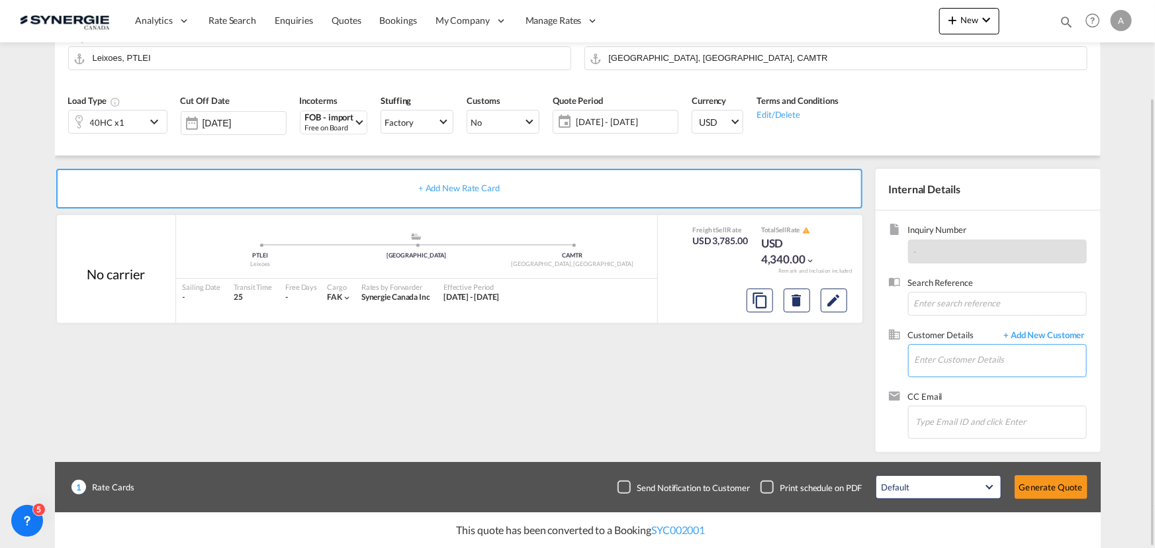
click at [947, 349] on input "Enter Customer Details" at bounding box center [1000, 360] width 171 height 30
click at [992, 488] on div at bounding box center [577, 274] width 1155 height 548
click at [986, 356] on input "PASCAL MOTE" at bounding box center [1000, 360] width 171 height 30
click at [1022, 375] on div "PASCAL MOTA FFERI ventes-sales@extracharcoal.com | EXTRA CHARCOAL" at bounding box center [1000, 383] width 172 height 36
type input "EXTRA CHARCOAL, PASCAL MOTAFFERI, ventes-sales@extracharcoal.com"
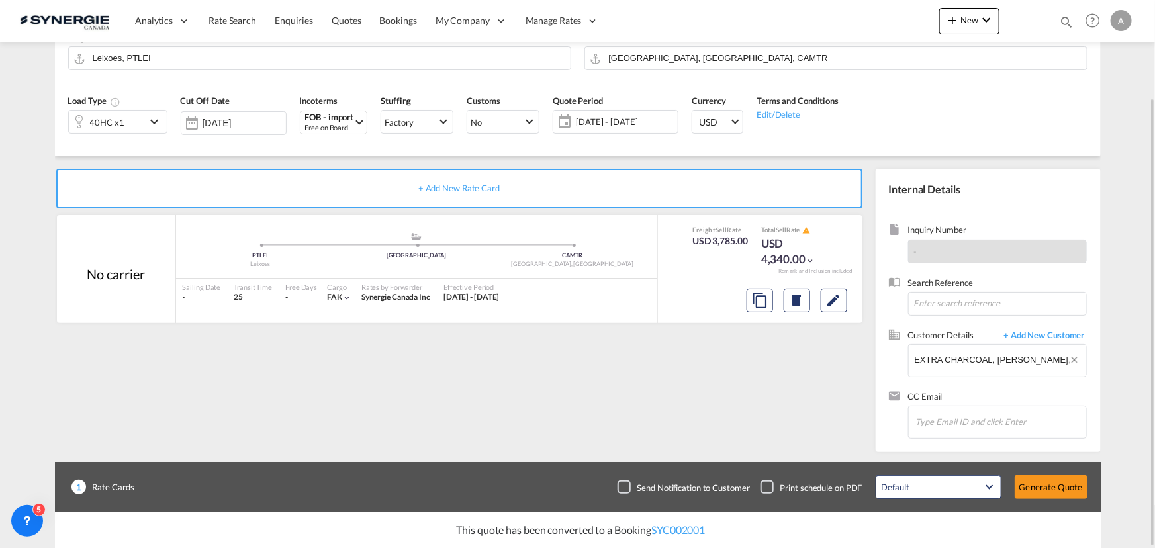
click at [596, 121] on span "25 Sep - 25 Oct 2025" at bounding box center [625, 122] width 99 height 12
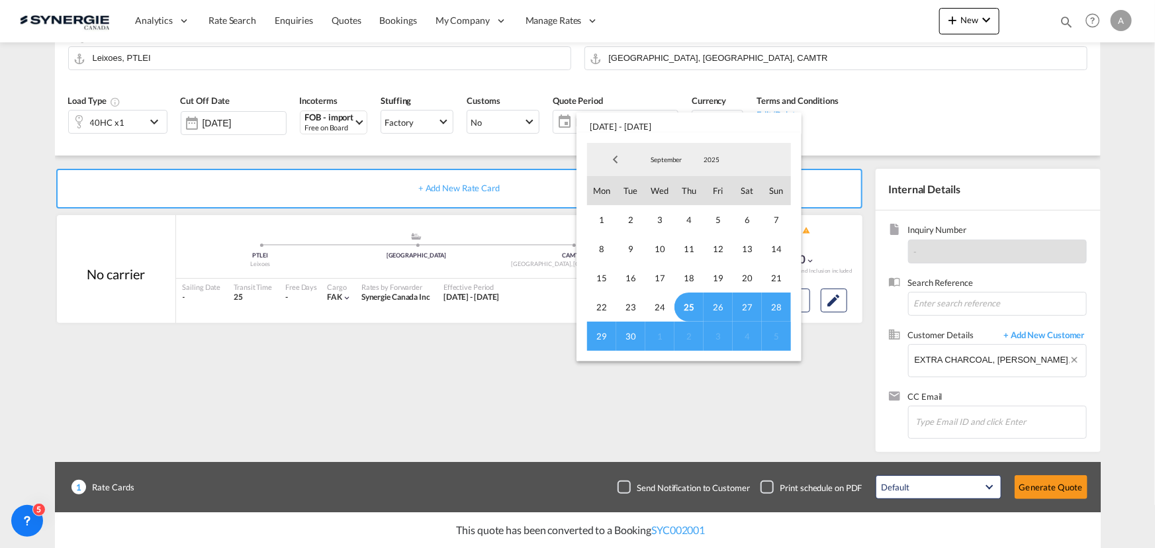
drag, startPoint x: 689, startPoint y: 304, endPoint x: 628, endPoint y: 337, distance: 68.7
click at [689, 304] on span "25" at bounding box center [689, 307] width 29 height 29
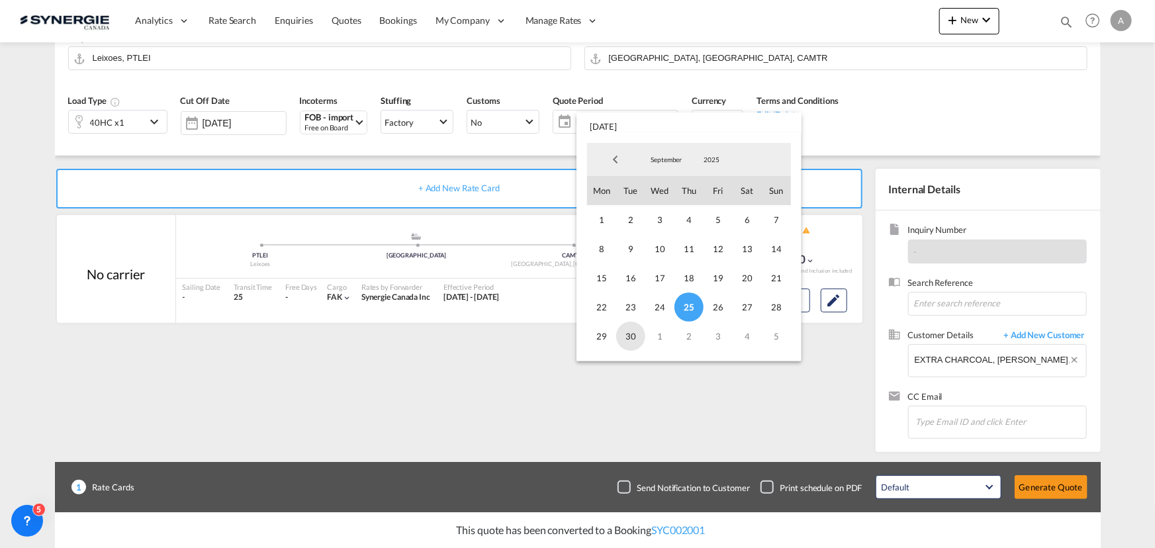
click at [623, 340] on span "30" at bounding box center [630, 336] width 29 height 29
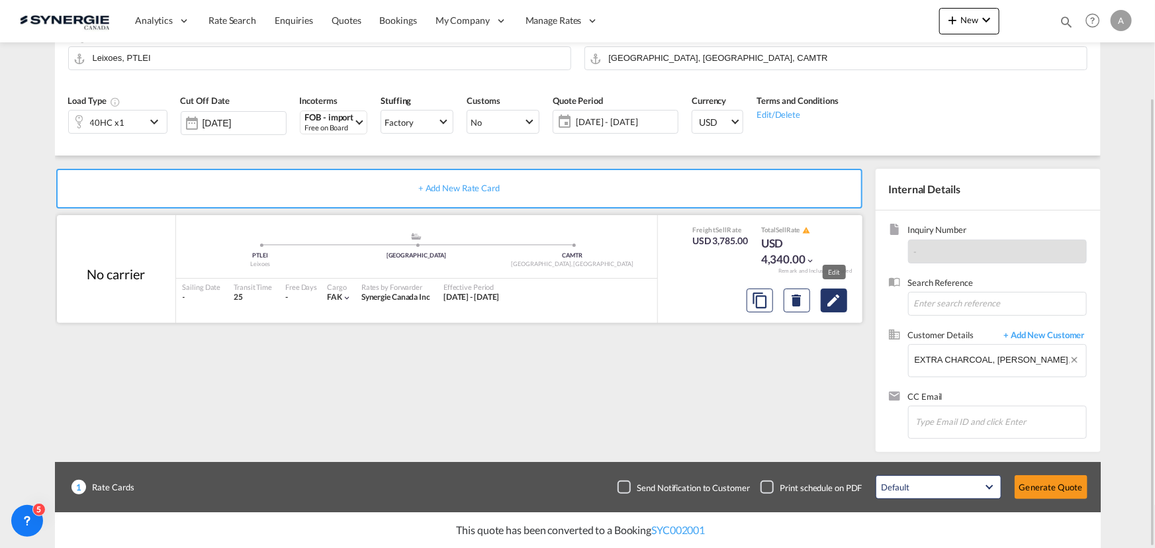
click at [840, 306] on md-icon "Edit" at bounding box center [834, 301] width 16 height 16
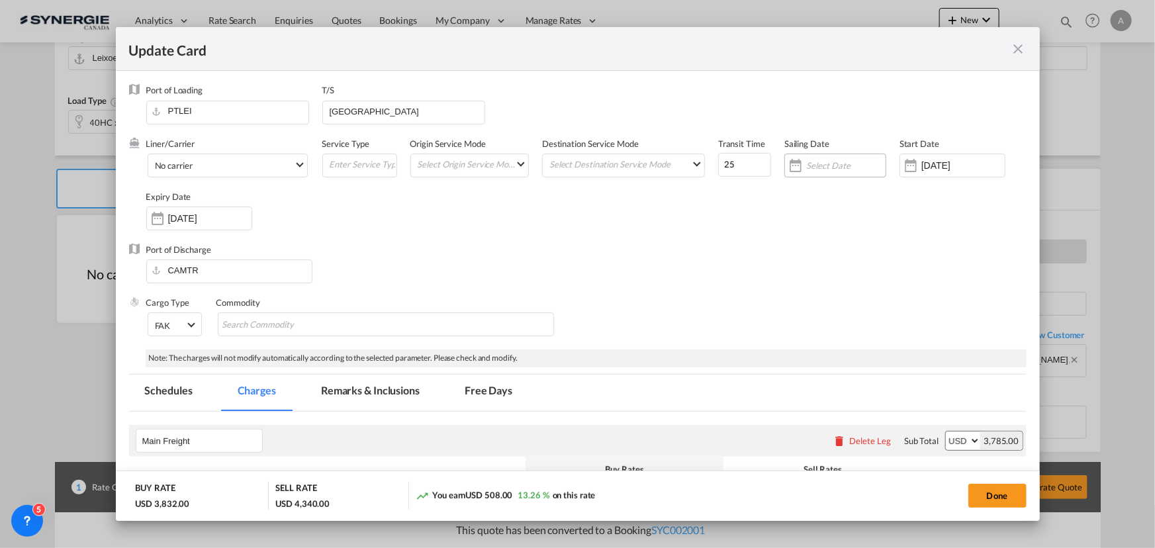
select select "per container"
select select "per B/L"
select select "per equipment"
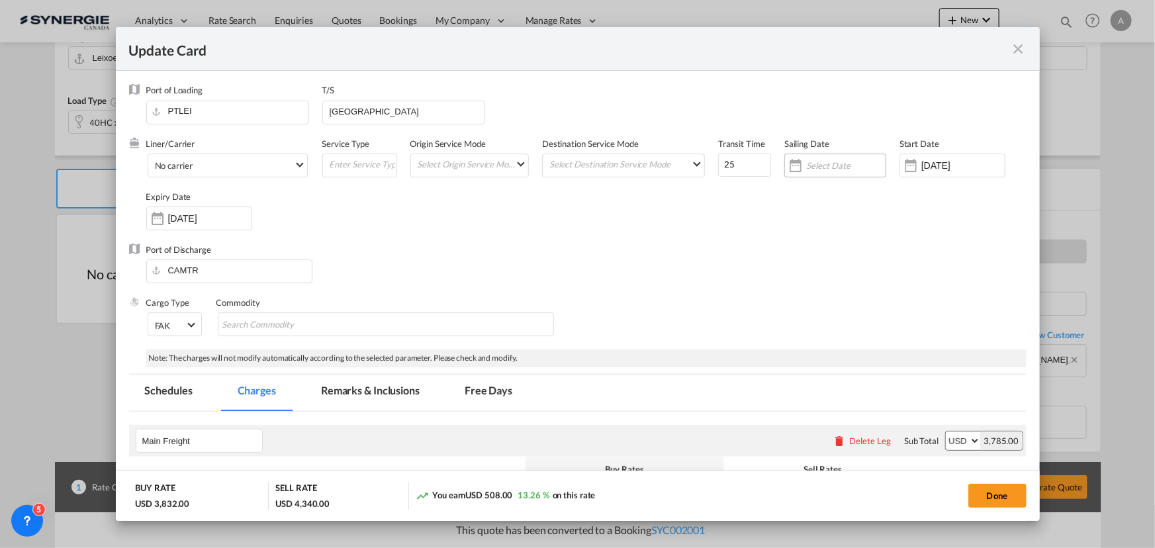
select select "per equipment"
click at [934, 166] on input "[DATE]" at bounding box center [963, 165] width 83 height 11
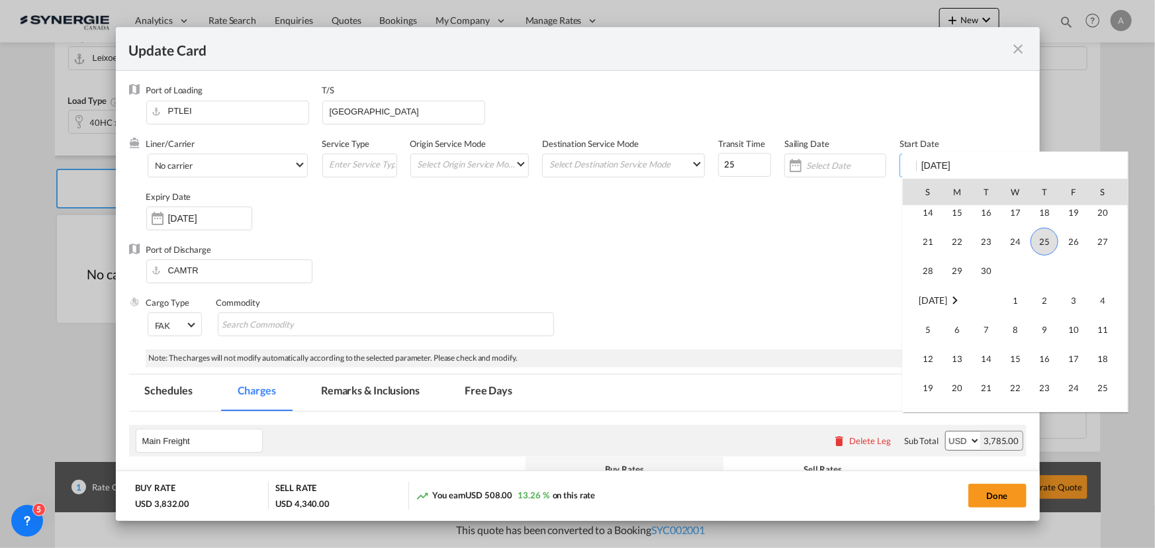
scroll to position [306760, 0]
click at [1045, 252] on span "25" at bounding box center [1045, 251] width 28 height 28
type input "25 Sep 2025"
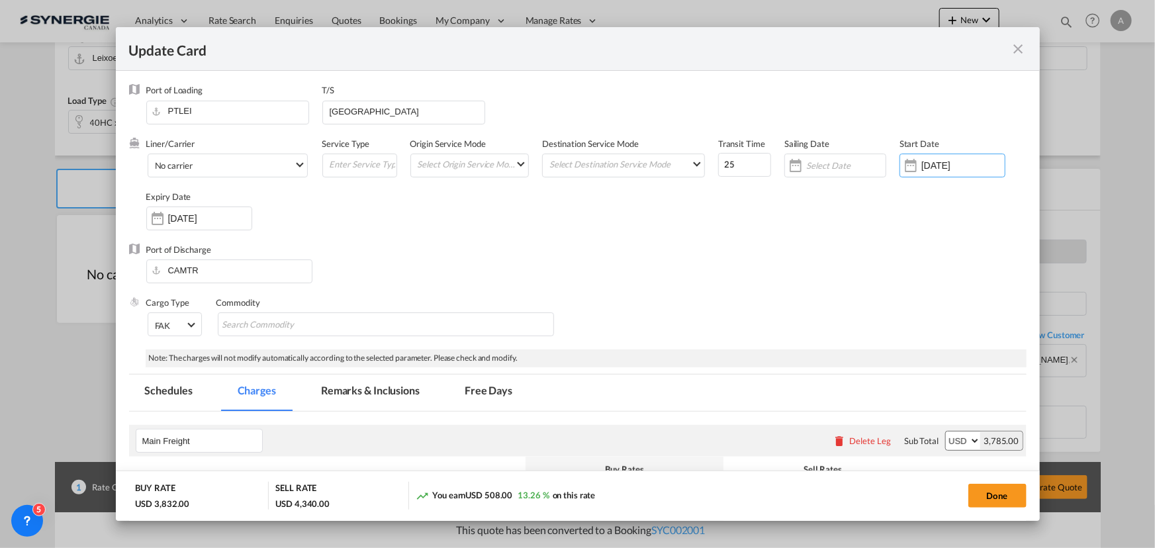
drag, startPoint x: 170, startPoint y: 223, endPoint x: 236, endPoint y: 238, distance: 67.1
click at [171, 223] on input "25 Oct 2025" at bounding box center [209, 218] width 83 height 11
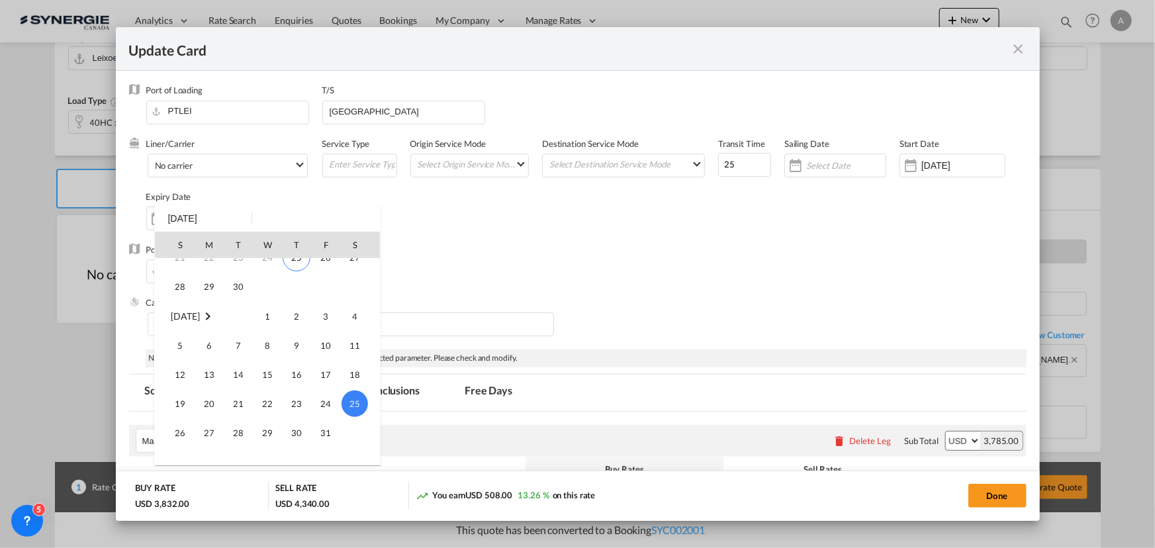
scroll to position [115, 0]
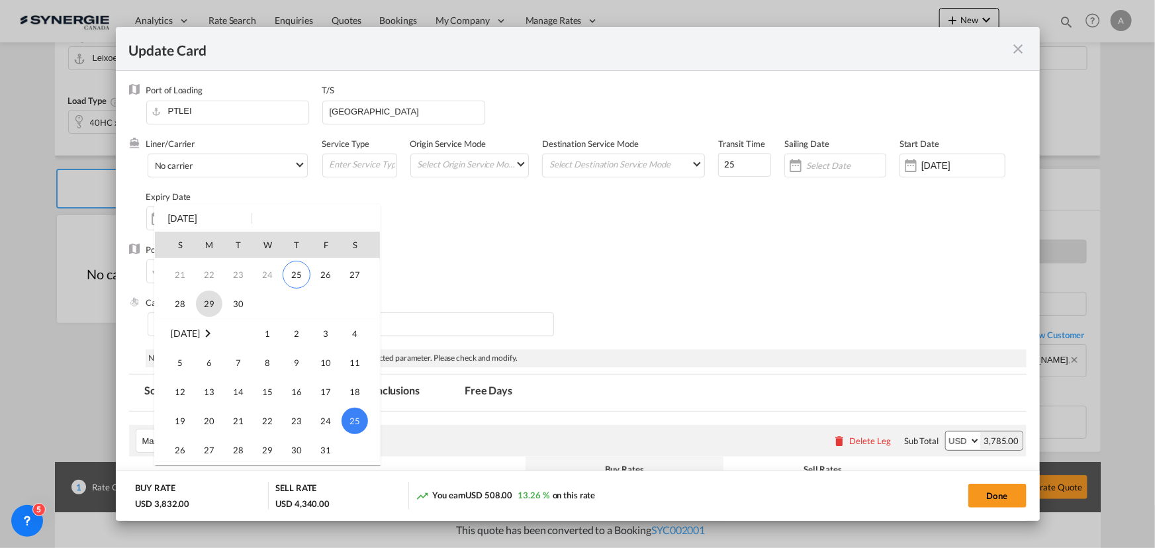
click at [220, 304] on span "29" at bounding box center [209, 304] width 26 height 26
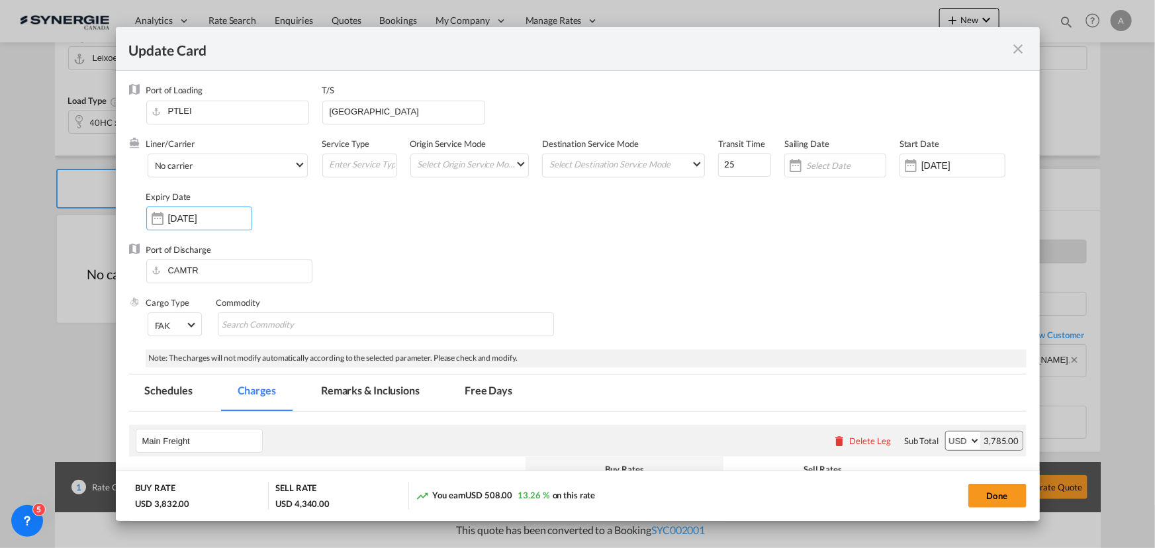
click at [176, 216] on input "29 Sep 2025" at bounding box center [209, 218] width 83 height 11
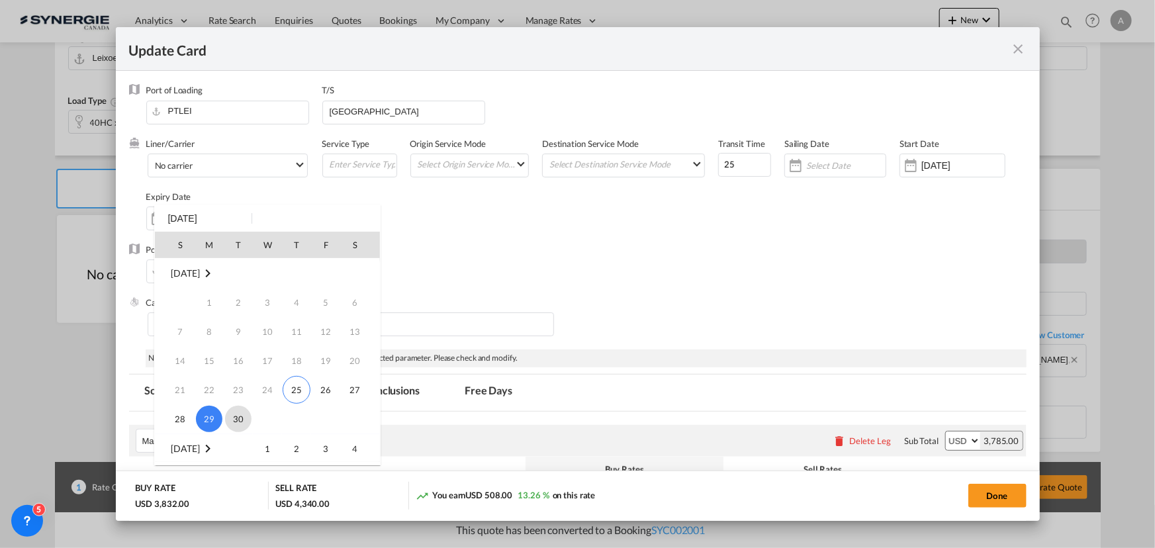
click at [232, 422] on span "30" at bounding box center [238, 419] width 26 height 26
type input "30 Sep 2025"
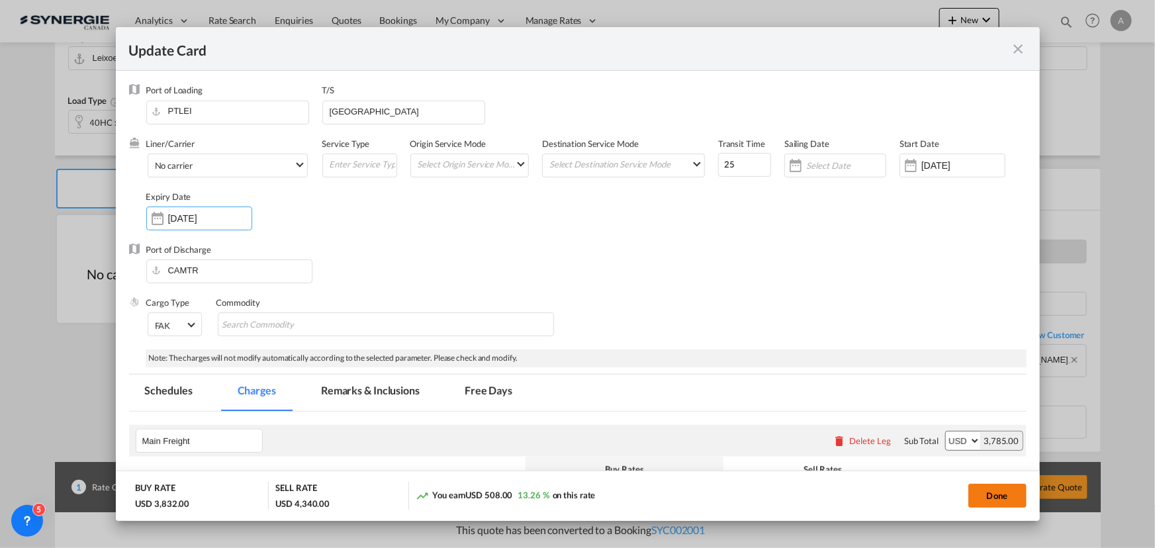
click at [1004, 501] on button "Done" at bounding box center [998, 496] width 58 height 24
type input "[DATE]"
type input "29 Sep 2025"
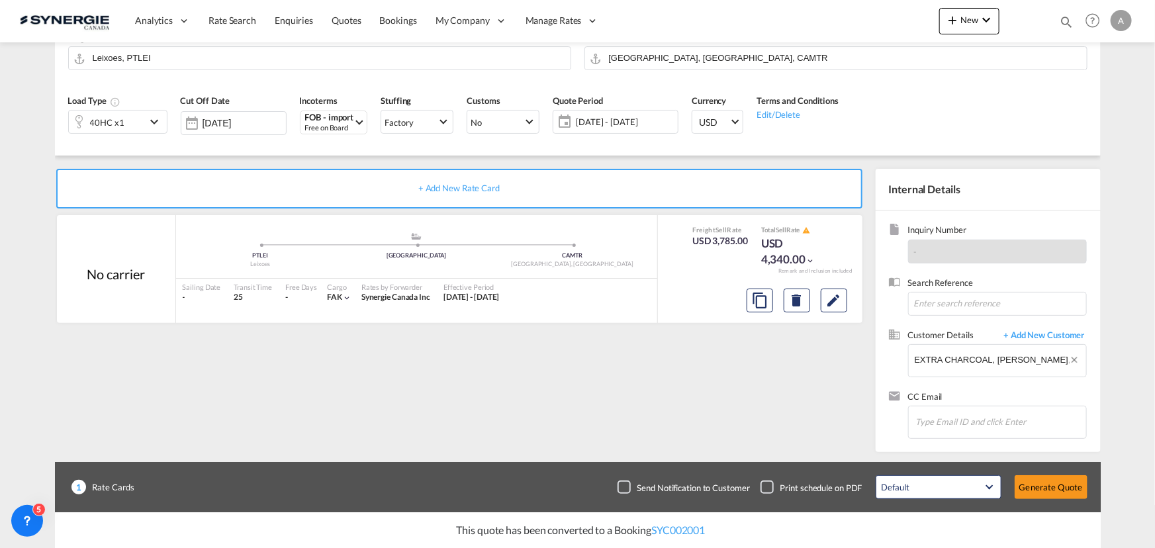
click at [1053, 489] on button "Generate Quote" at bounding box center [1051, 487] width 73 height 24
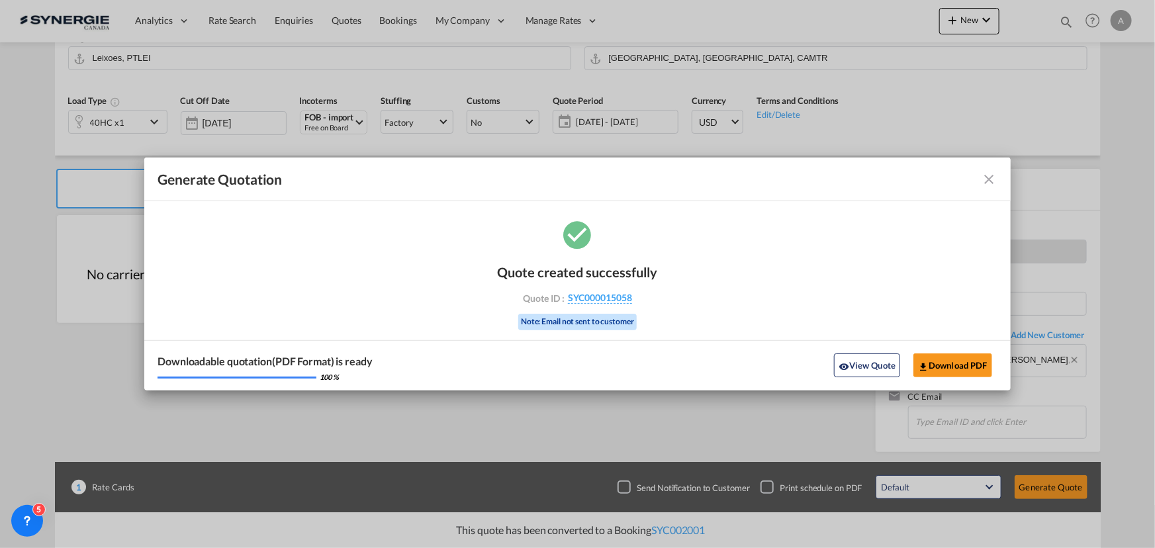
click at [854, 367] on button "View Quote" at bounding box center [867, 366] width 66 height 24
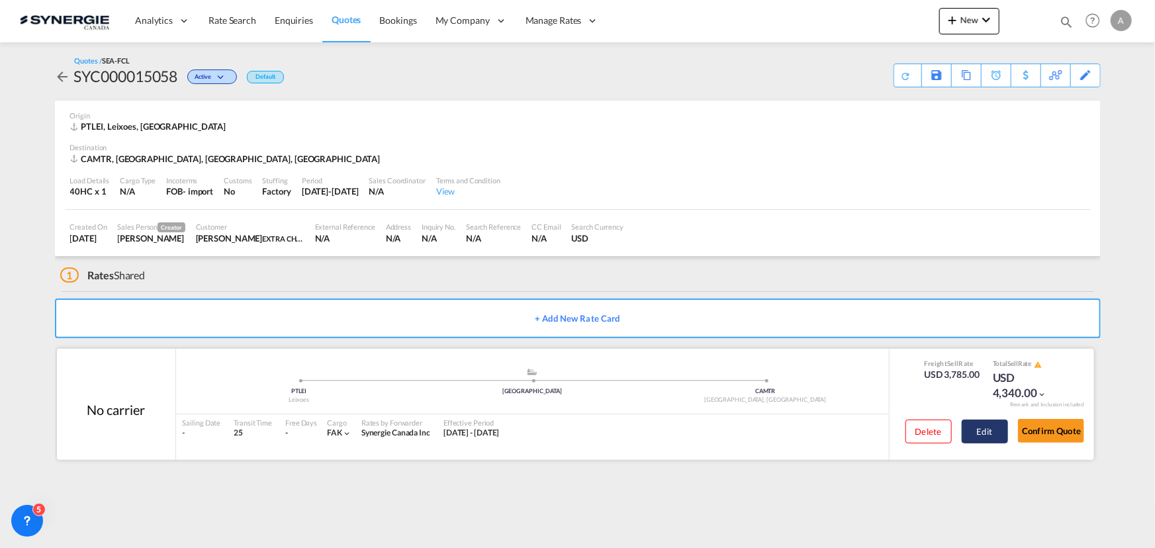
click at [1007, 432] on button "Edit" at bounding box center [985, 432] width 46 height 24
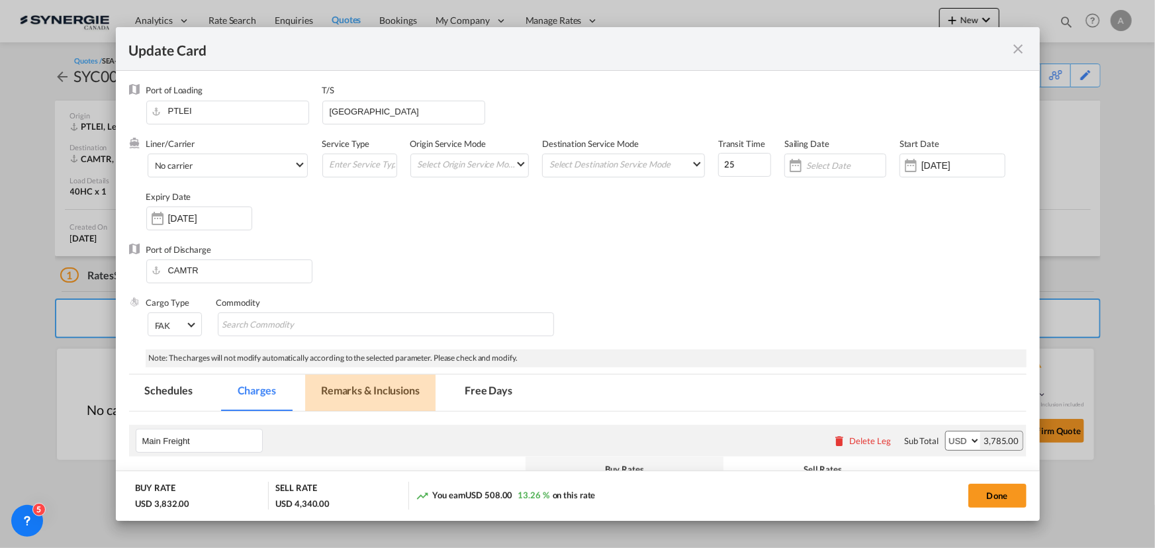
click at [355, 394] on md-tab-item "Remarks & Inclusions" at bounding box center [370, 393] width 130 height 36
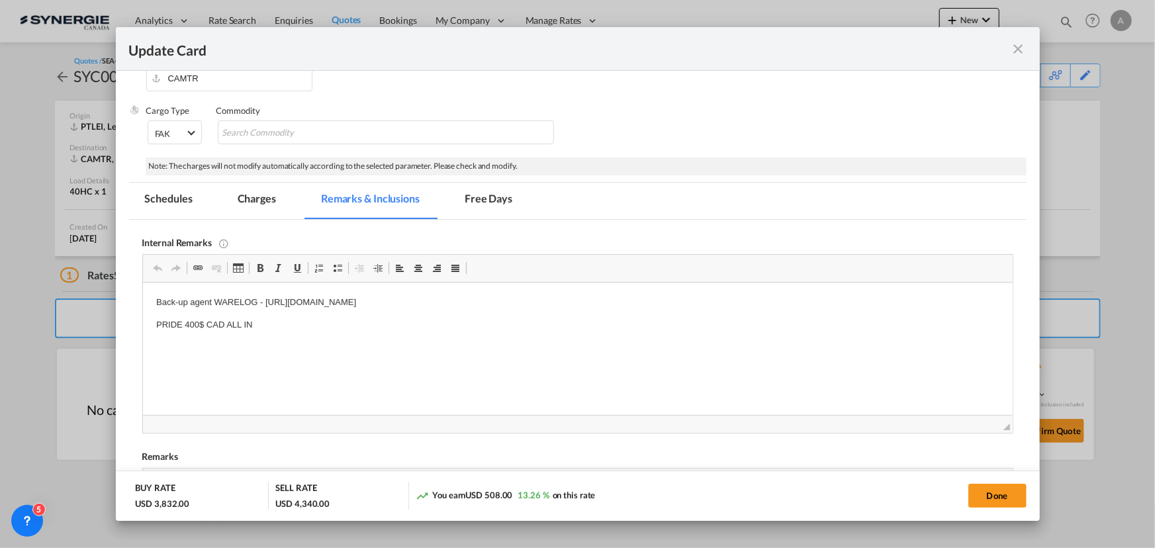
scroll to position [319, 0]
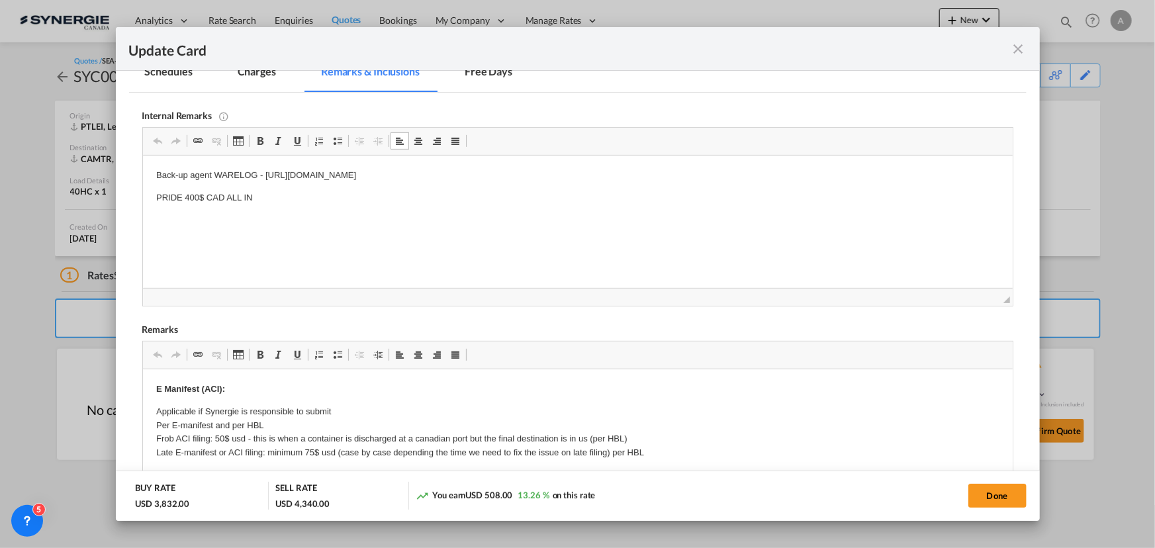
click at [268, 173] on p "Back-up agent WARELOG - https://app.frontapp.com/open/cnv_p8c3txr?key=9rNky0Xiu…" at bounding box center [577, 176] width 843 height 14
drag, startPoint x: 265, startPoint y: 173, endPoint x: 628, endPoint y: 173, distance: 362.8
click at [628, 173] on p "Back-up agent WARELOG - https://app.frontapp.com/open/cnv_p8c3txr?key=9rNky0Xiu…" at bounding box center [577, 176] width 843 height 14
copy p "https://app.frontapp.com/open/cnv_p8c3txr?key=9rNky0Xiu1oI3JINC2fiJ2_Kx7gdSfTo"
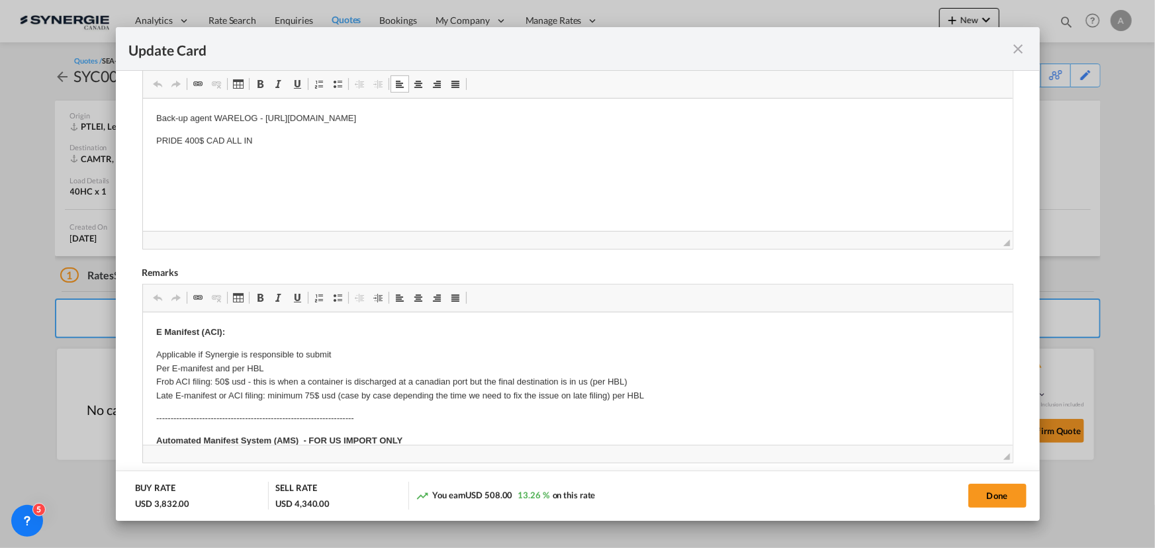
scroll to position [379, 0]
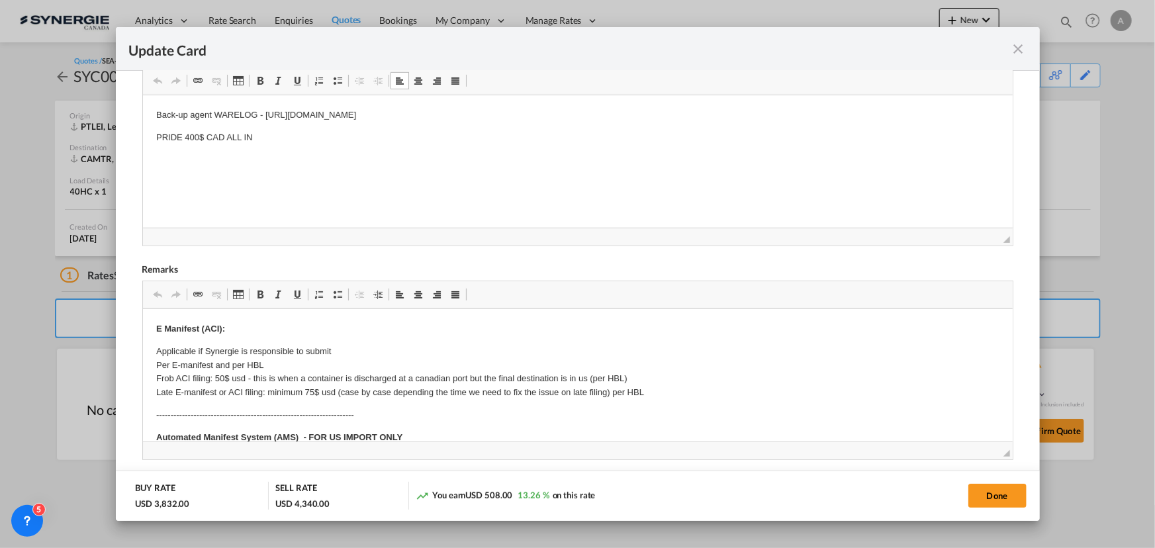
click at [1013, 52] on md-icon "icon-close fg-AAA8AD m-0 pointer" at bounding box center [1019, 49] width 16 height 16
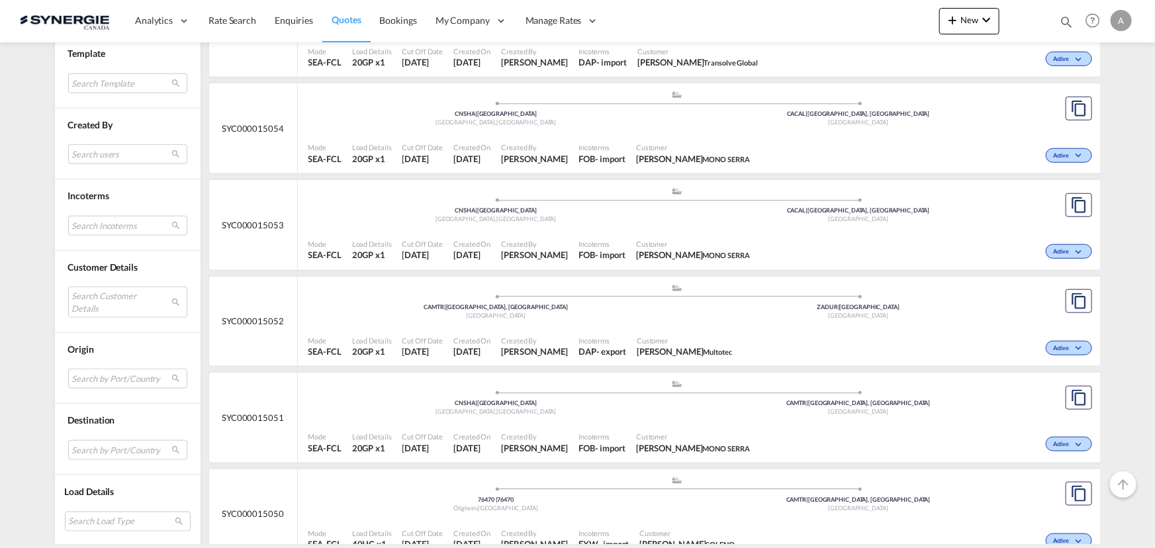
scroll to position [542, 0]
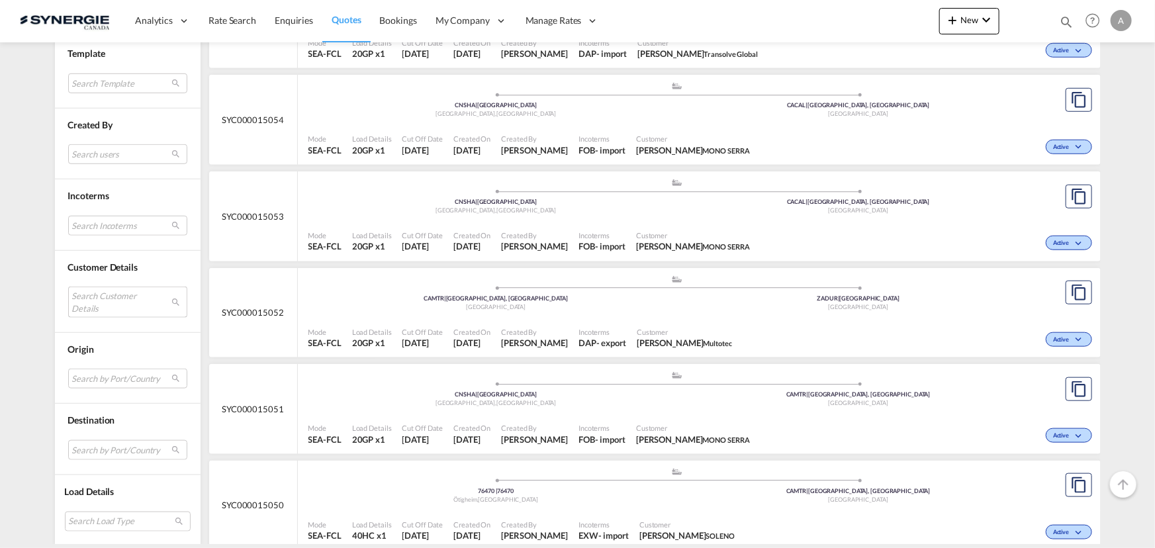
click at [105, 304] on md-select "Search Customer Details user name user [PERSON_NAME] [EMAIL_ADDRESS][DOMAIN_NAM…" at bounding box center [127, 302] width 119 height 30
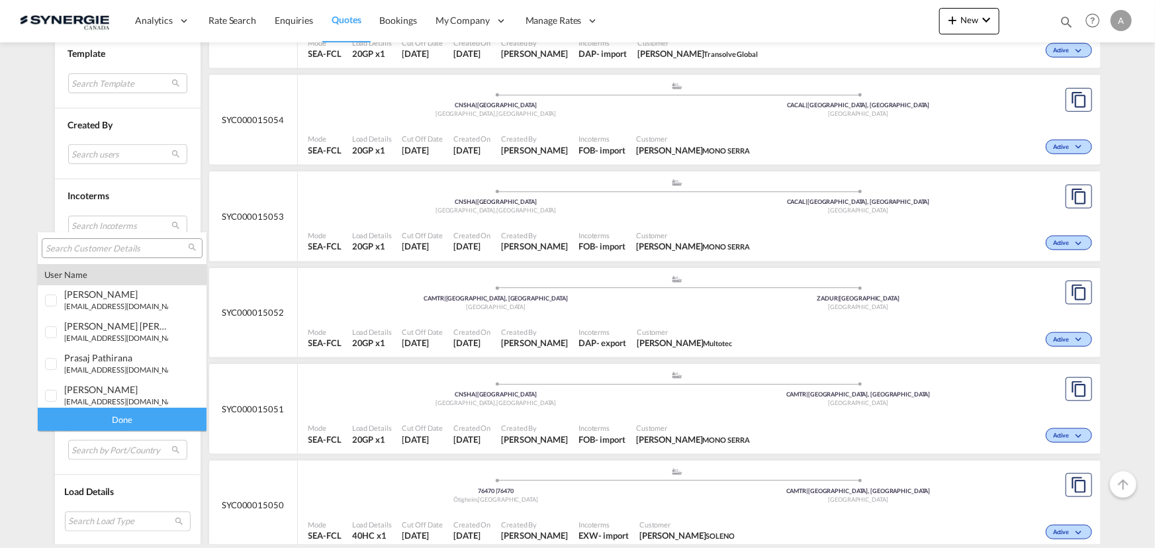
click at [135, 249] on input "search" at bounding box center [117, 249] width 142 height 12
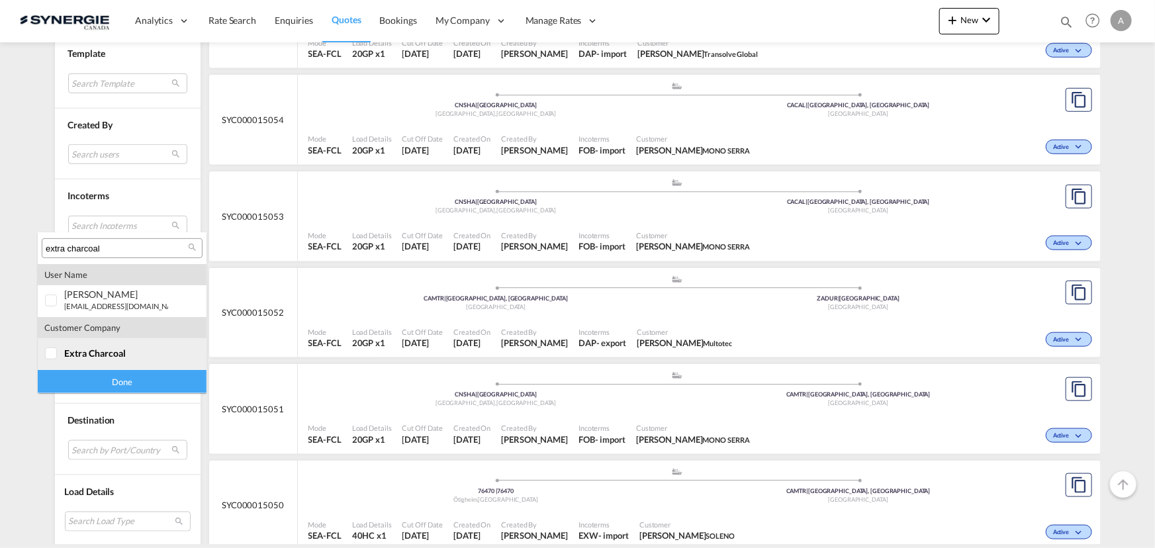
type input "extra charcoal"
click at [126, 356] on div "extra charcoal" at bounding box center [116, 353] width 104 height 11
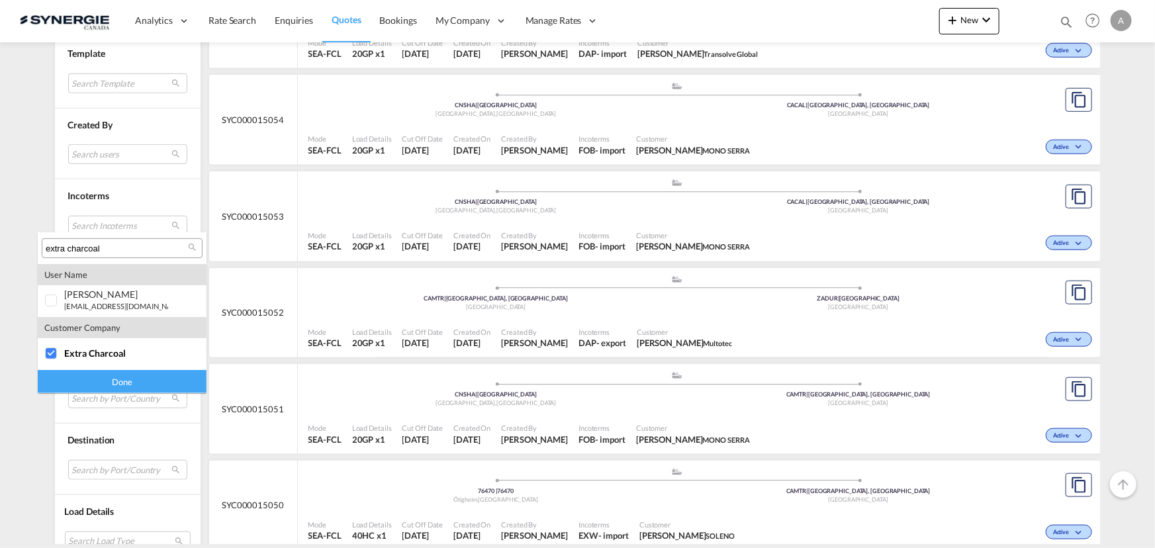
click at [116, 378] on div "Done" at bounding box center [122, 381] width 169 height 23
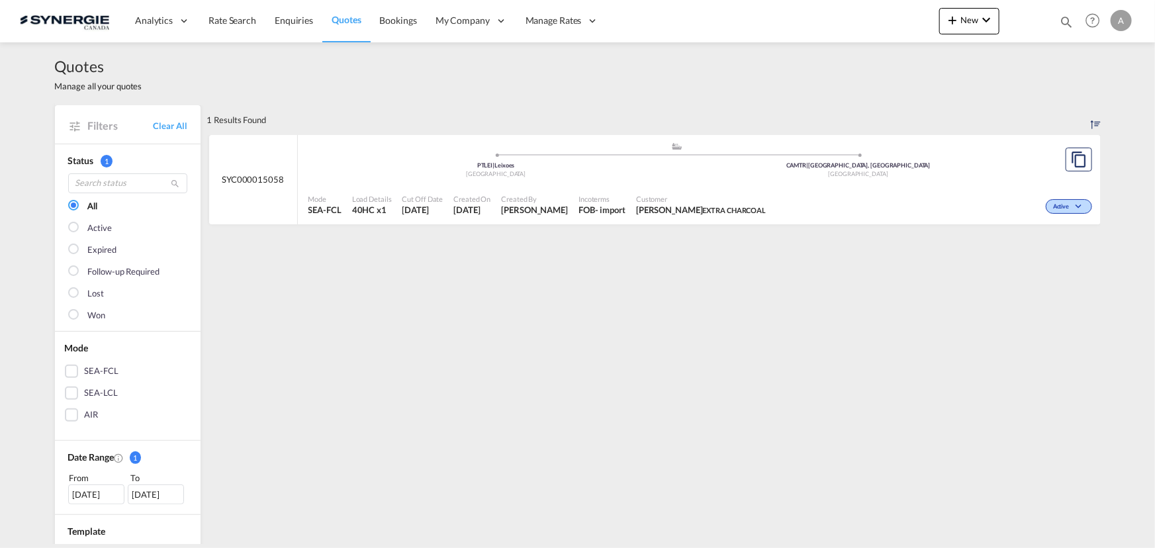
scroll to position [180, 0]
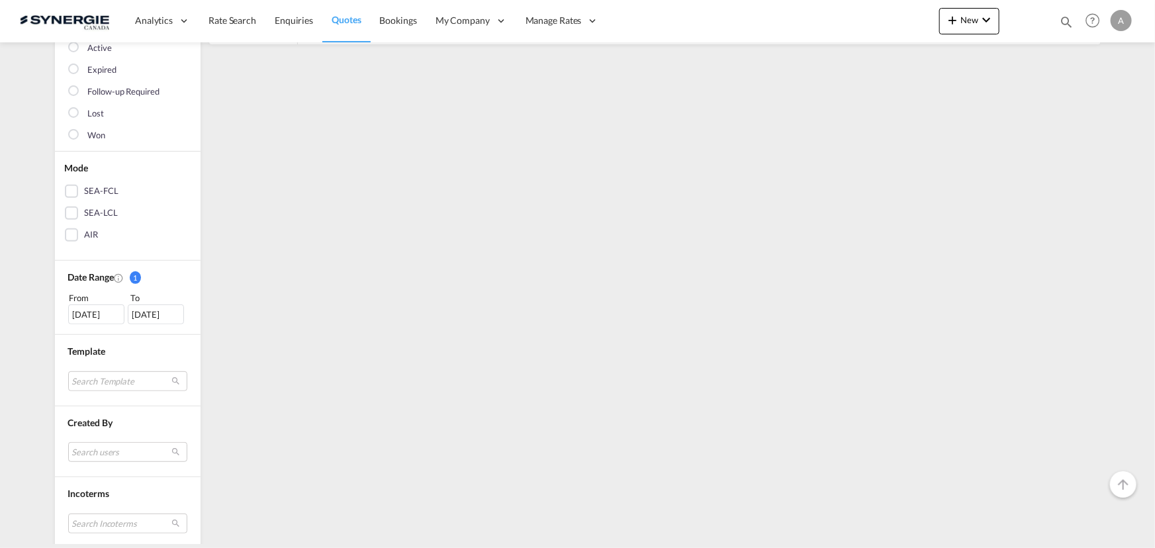
click at [75, 318] on div "26 Aug 2025" at bounding box center [96, 315] width 56 height 20
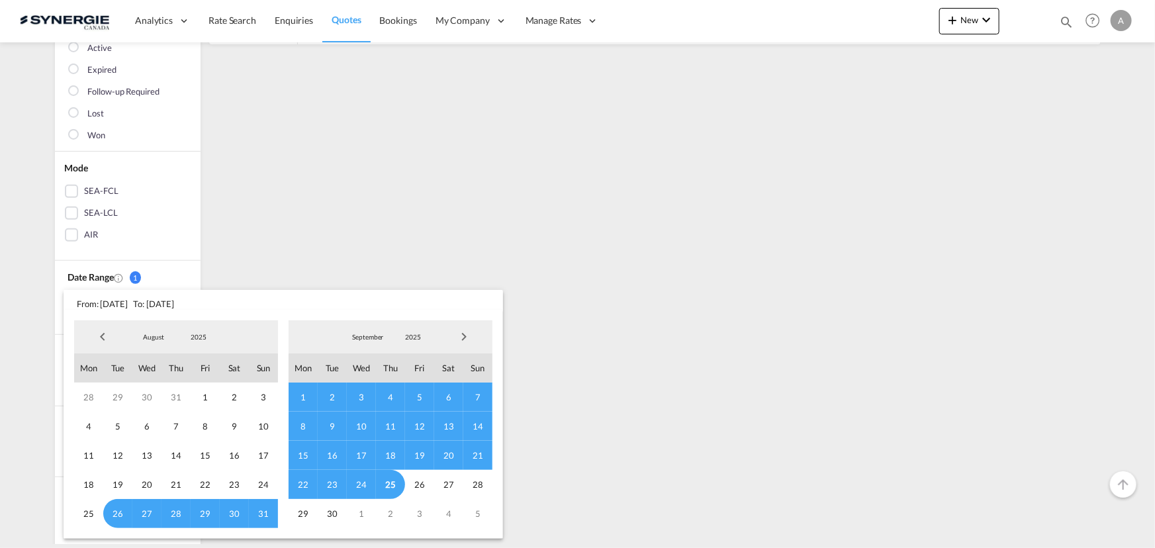
click at [199, 337] on span "2025" at bounding box center [198, 336] width 42 height 9
click at [199, 273] on md-option "2023" at bounding box center [211, 274] width 90 height 32
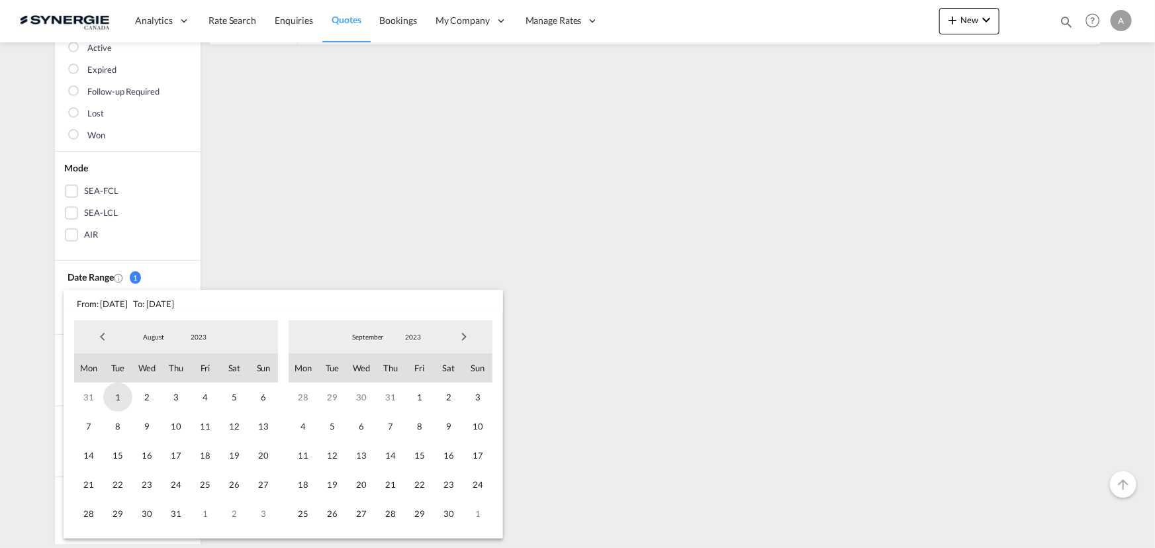
click at [117, 397] on span "1" at bounding box center [117, 397] width 29 height 29
click at [412, 336] on span "2023" at bounding box center [413, 336] width 42 height 9
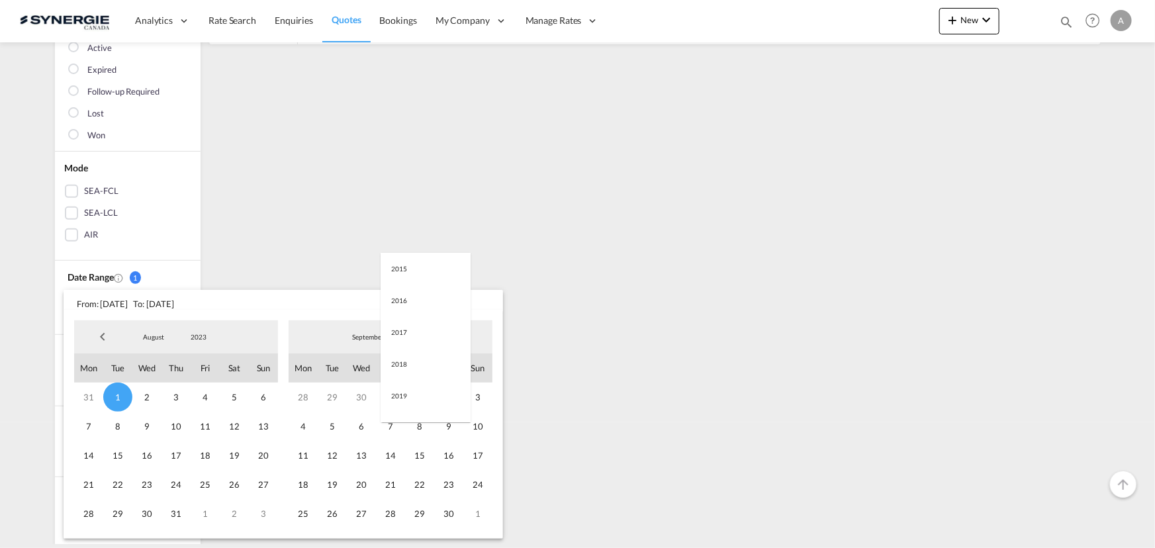
scroll to position [185, 0]
click at [418, 401] on md-option "2025" at bounding box center [426, 401] width 90 height 32
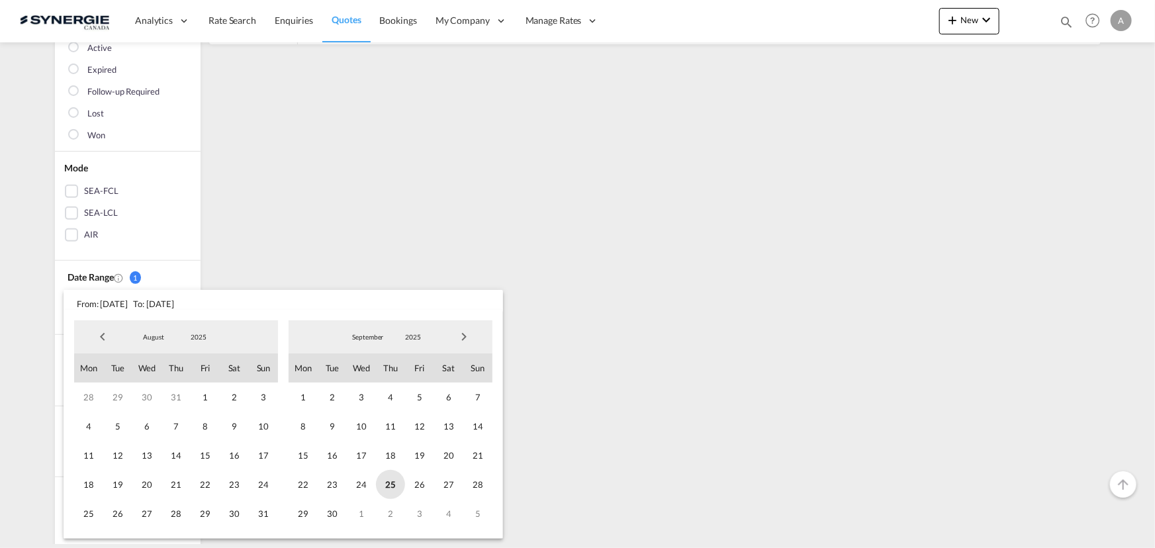
drag, startPoint x: 392, startPoint y: 483, endPoint x: 14, endPoint y: 462, distance: 378.6
click at [391, 483] on span "25" at bounding box center [390, 484] width 29 height 29
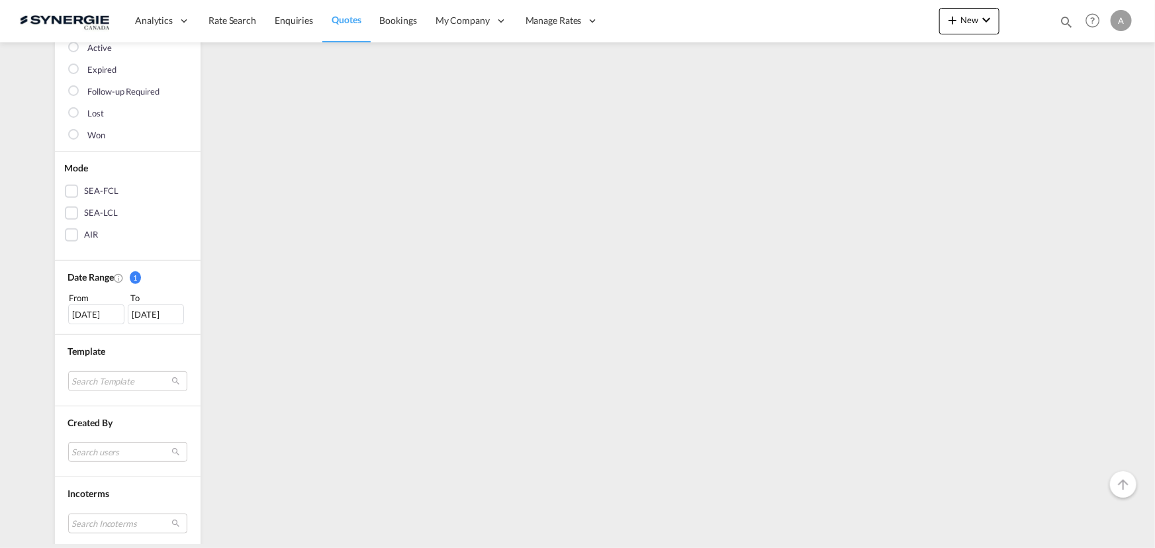
scroll to position [0, 0]
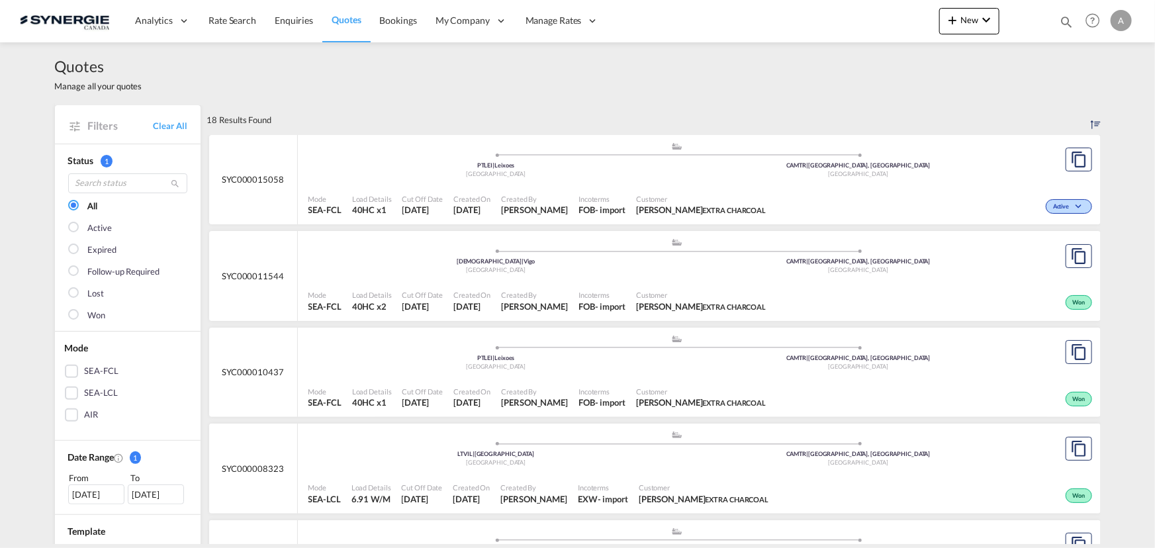
click at [598, 290] on span "Incoterms" at bounding box center [602, 295] width 47 height 10
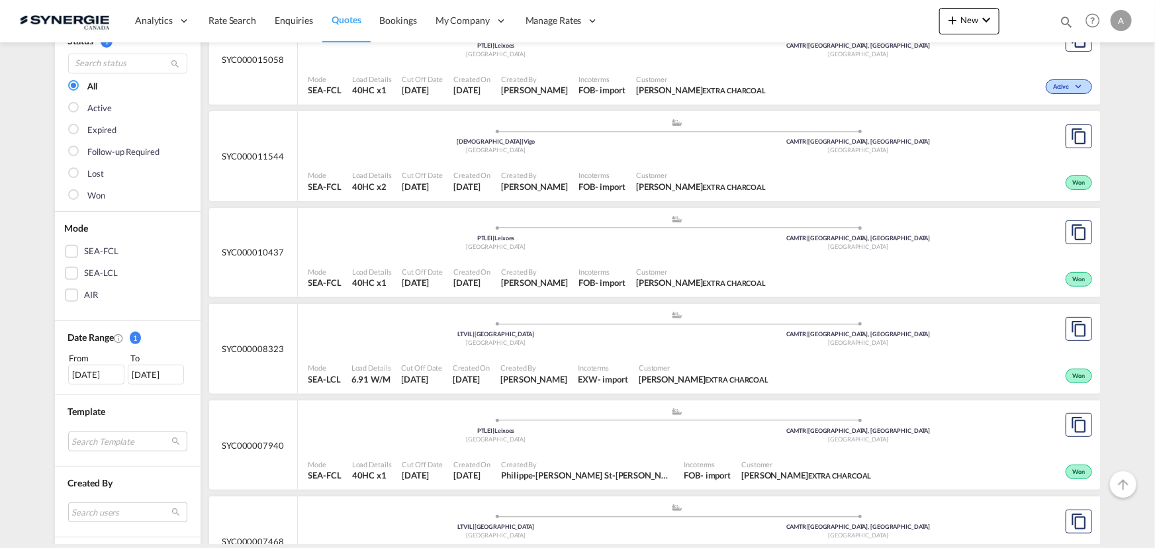
scroll to position [180, 0]
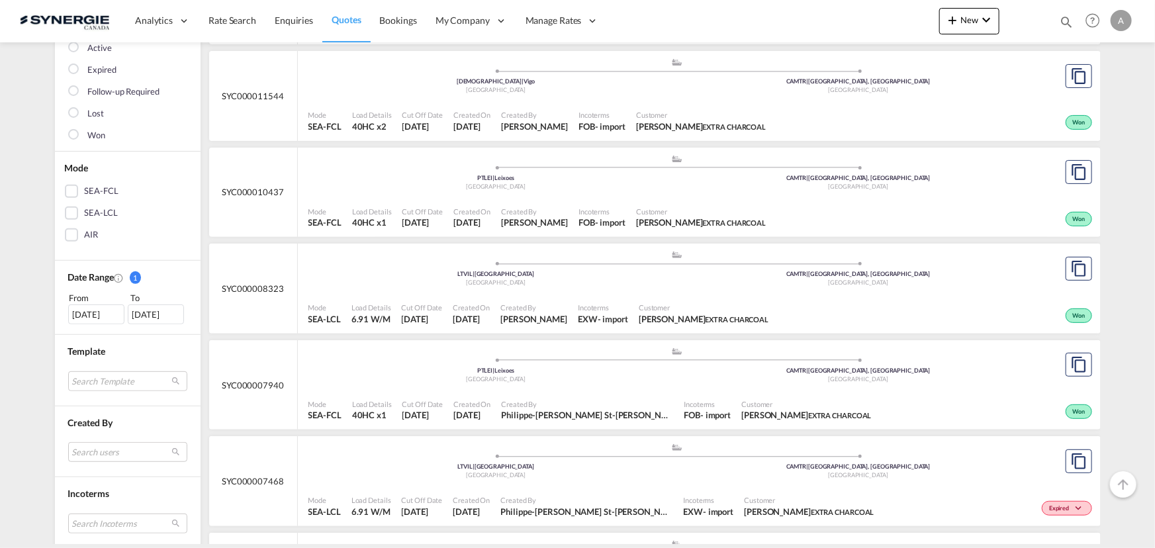
click at [543, 289] on div ".a{fill:#aaa8ad;} .a{fill:#aaa8ad;} LTVIL | Vilnius Lithuania CAMTR | Montreal,…" at bounding box center [678, 270] width 738 height 40
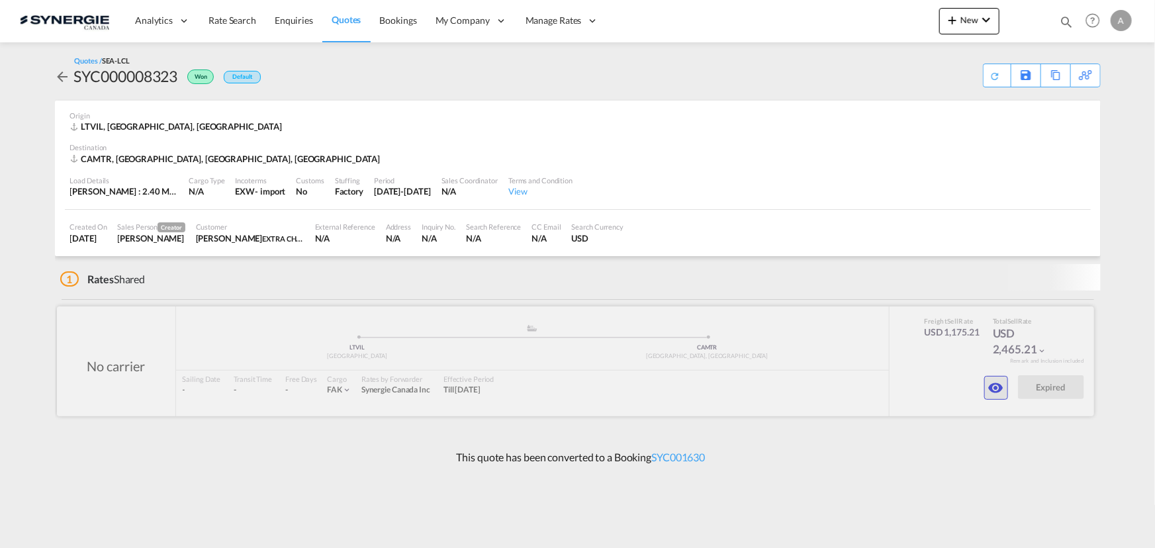
click at [988, 387] on md-icon "icon-eye" at bounding box center [996, 388] width 16 height 16
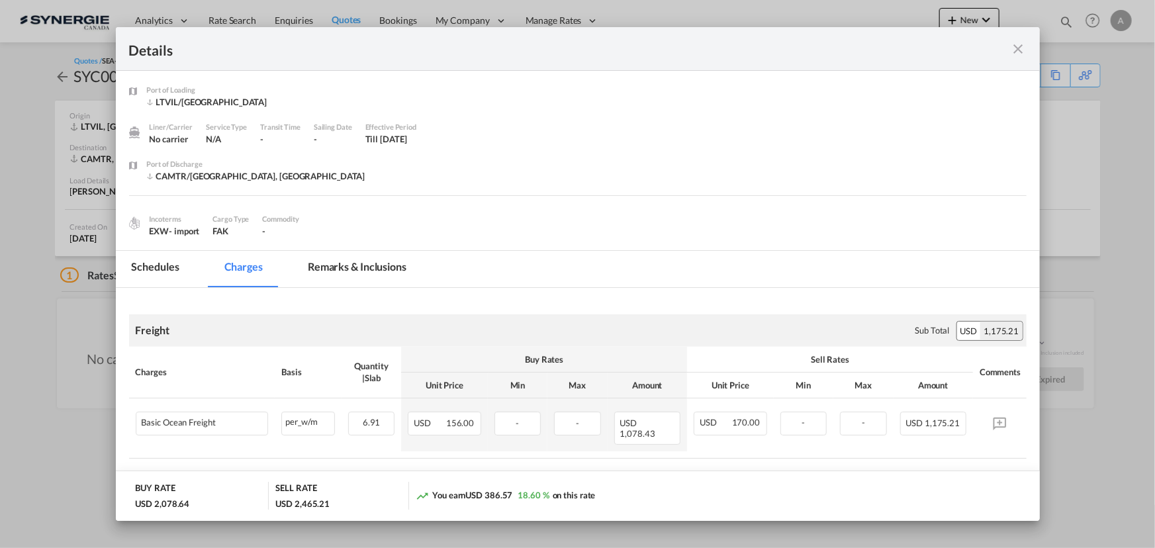
click at [1013, 52] on md-icon "icon-close fg-AAA8AD m-0 cursor" at bounding box center [1019, 49] width 16 height 16
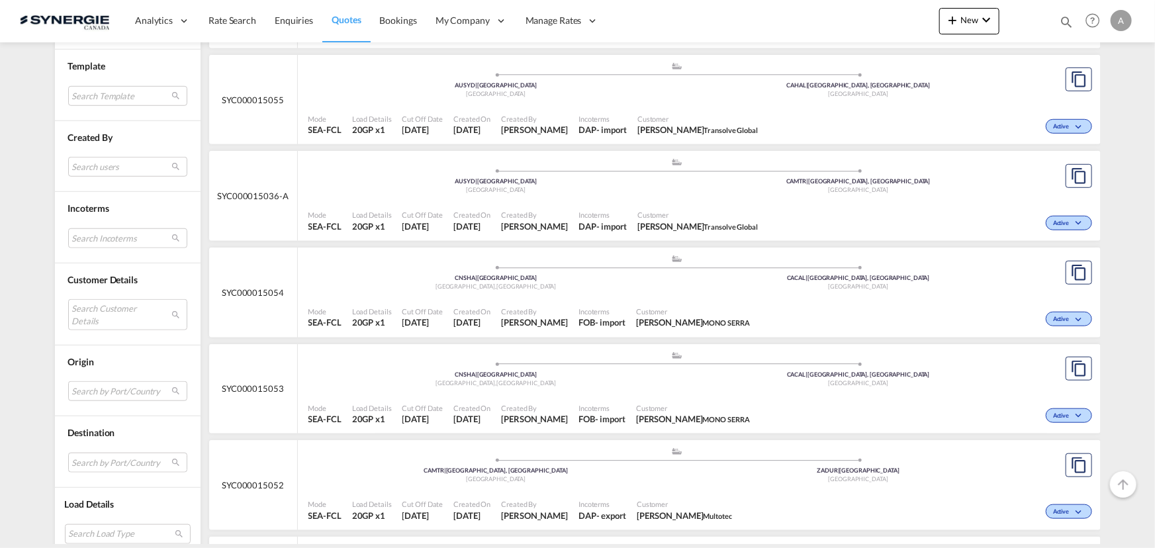
scroll to position [481, 0]
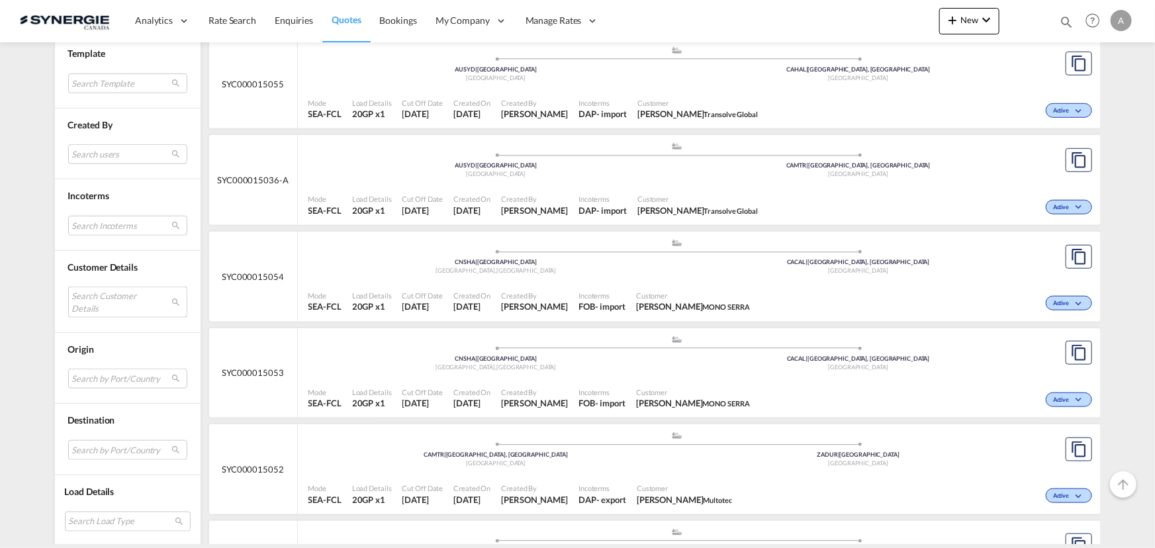
click at [89, 297] on md-select "Search Customer Details user name user [PERSON_NAME] [EMAIL_ADDRESS][DOMAIN_NAM…" at bounding box center [127, 302] width 119 height 30
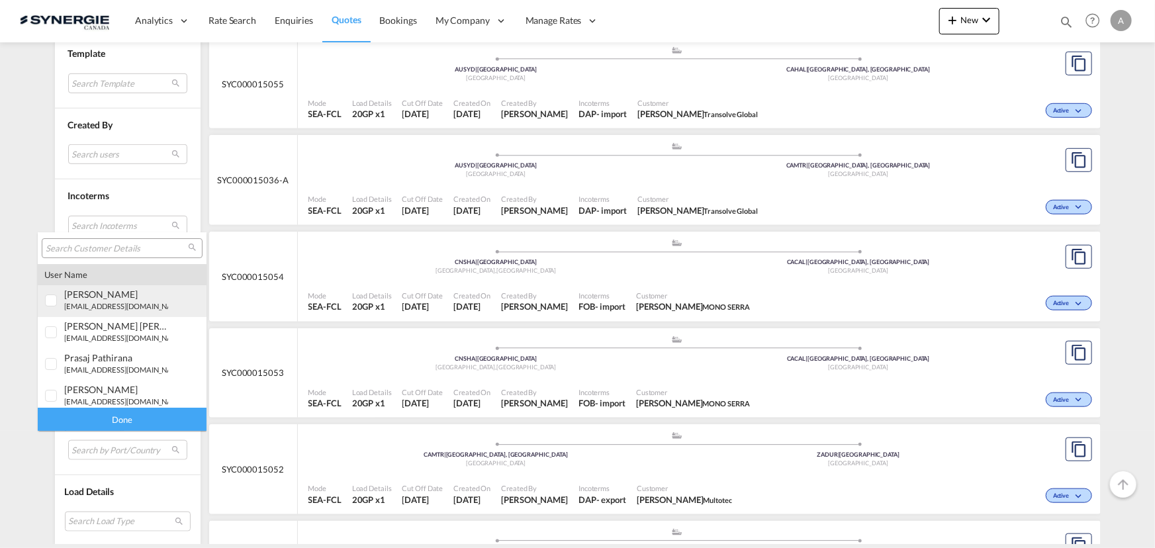
type md-option "[object Object]"
click at [137, 243] on input "search" at bounding box center [117, 249] width 142 height 12
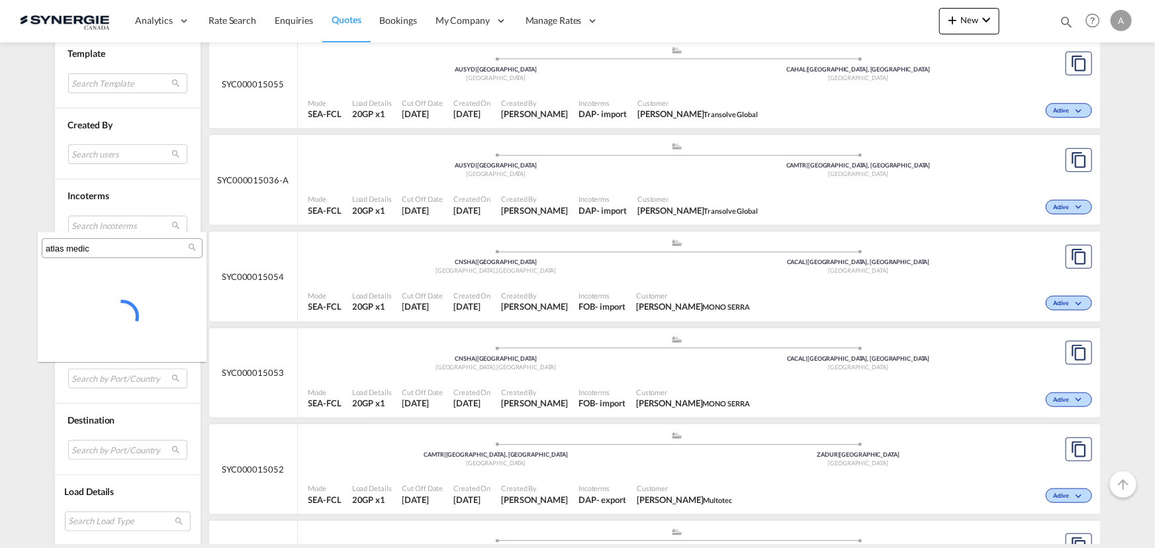
type input "atlas medic"
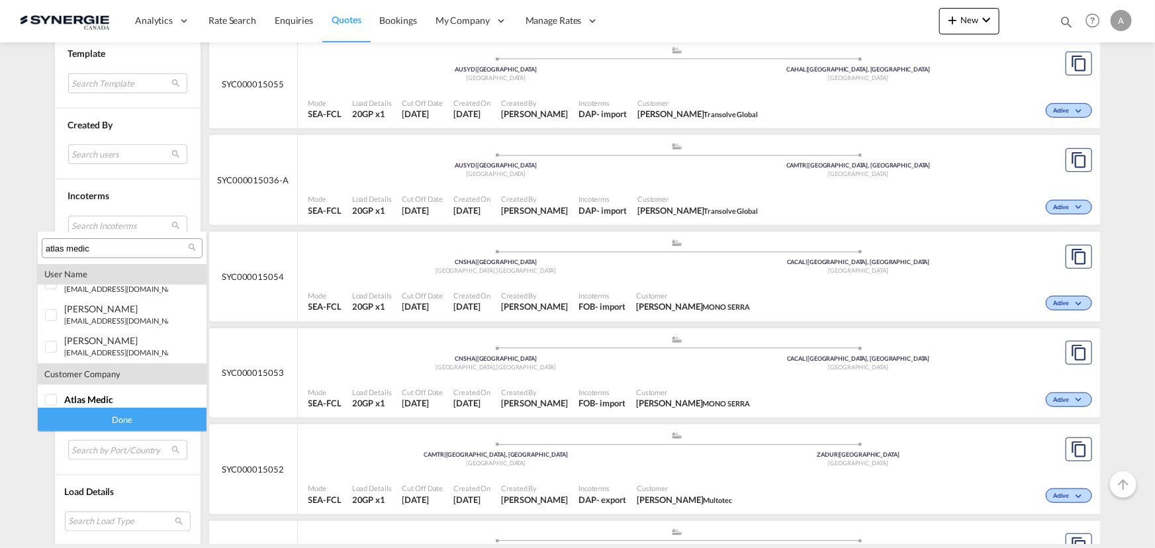
scroll to position [26, 0]
click at [79, 385] on span "atlas medic" at bounding box center [88, 390] width 49 height 11
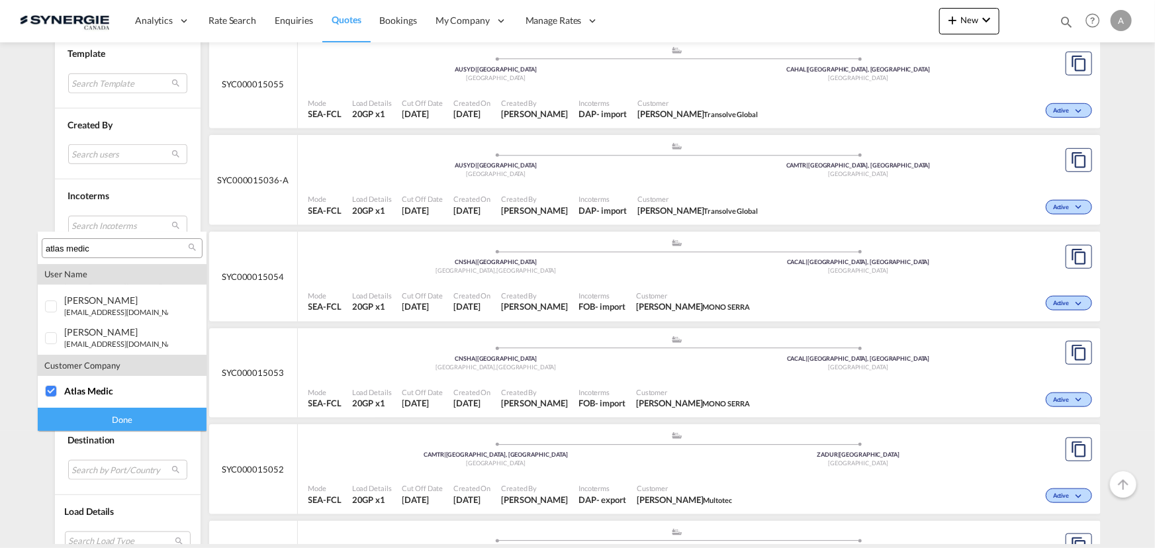
click at [96, 418] on div "Done" at bounding box center [122, 419] width 169 height 23
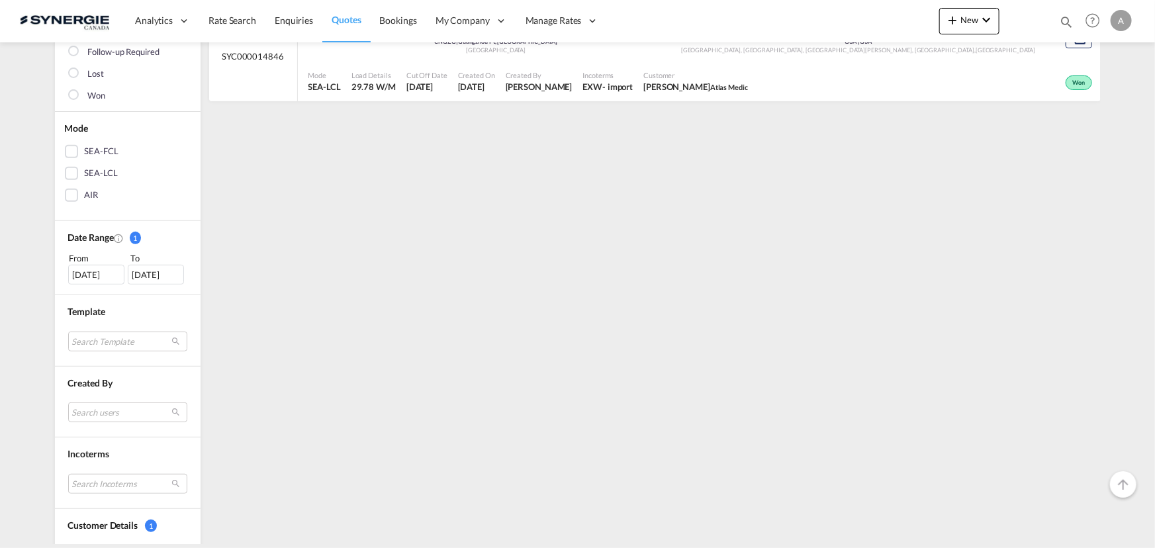
scroll to position [240, 0]
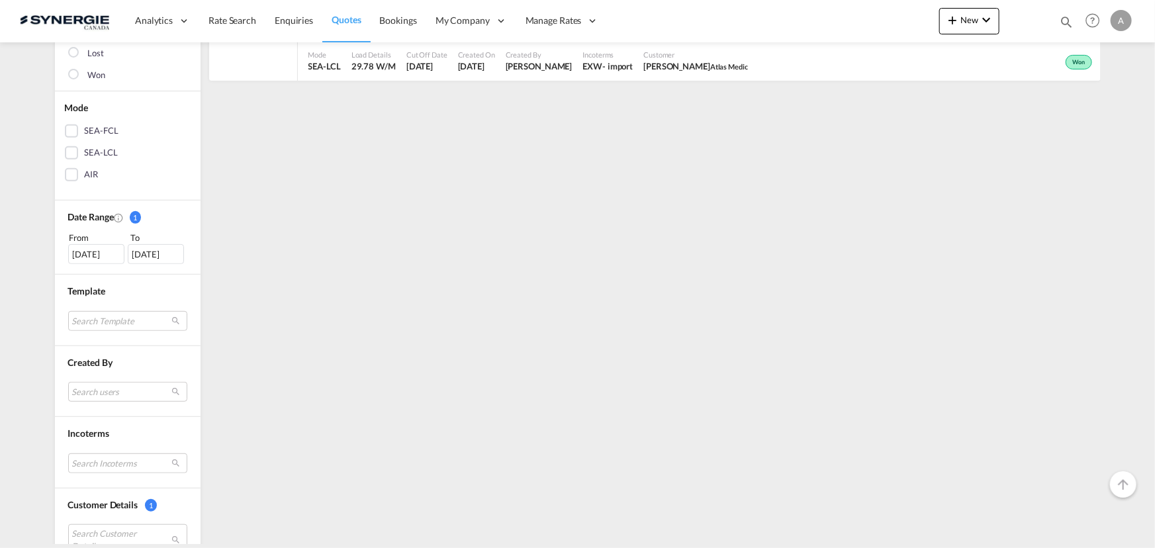
click at [100, 259] on div "26 Aug 2025" at bounding box center [96, 254] width 56 height 20
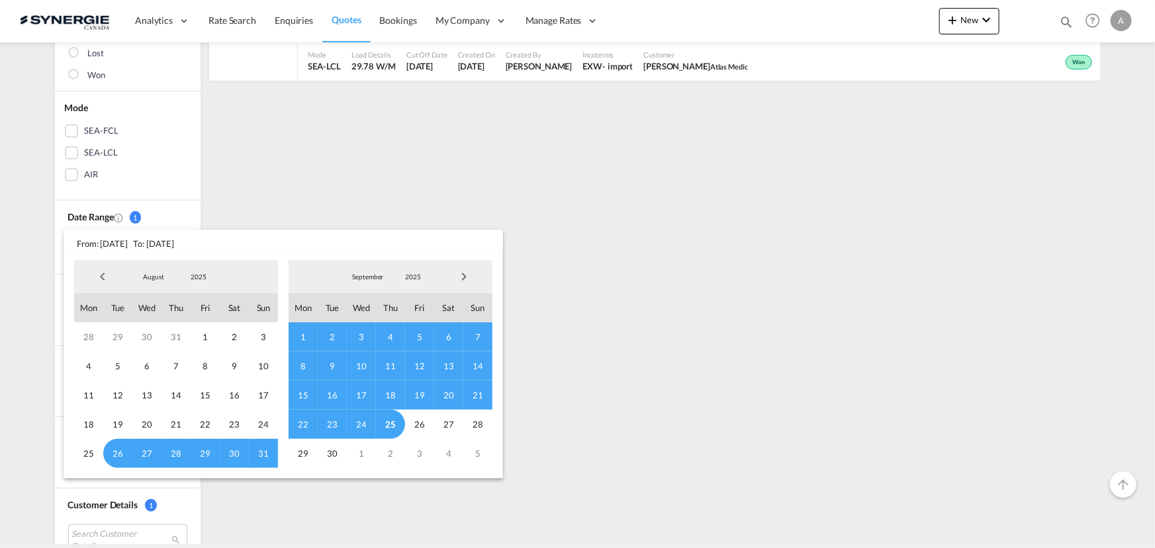
click at [193, 273] on span "2025" at bounding box center [198, 276] width 42 height 9
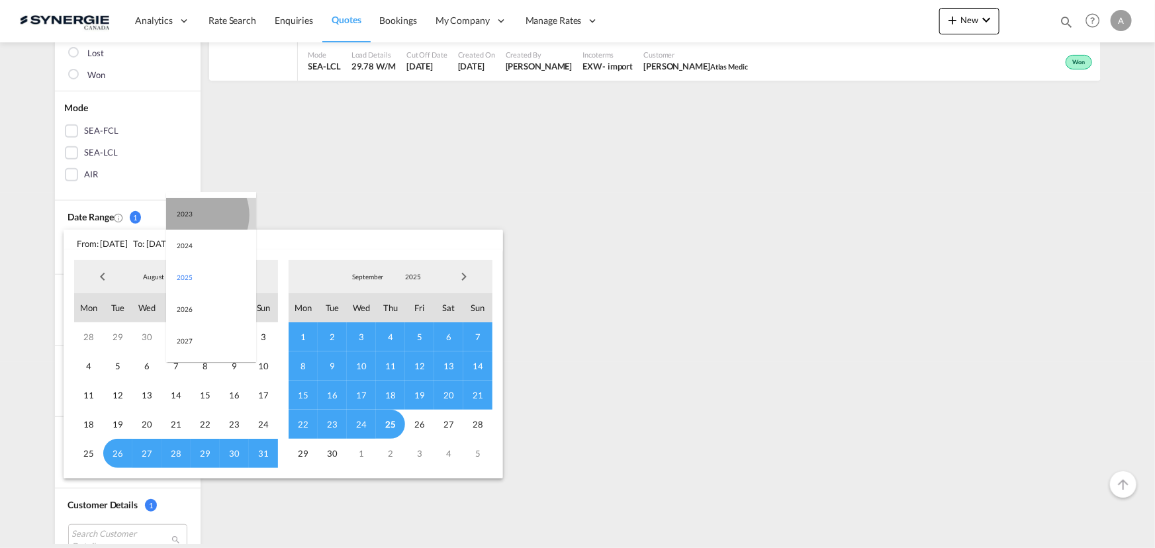
click at [196, 215] on md-option "2023" at bounding box center [211, 214] width 90 height 32
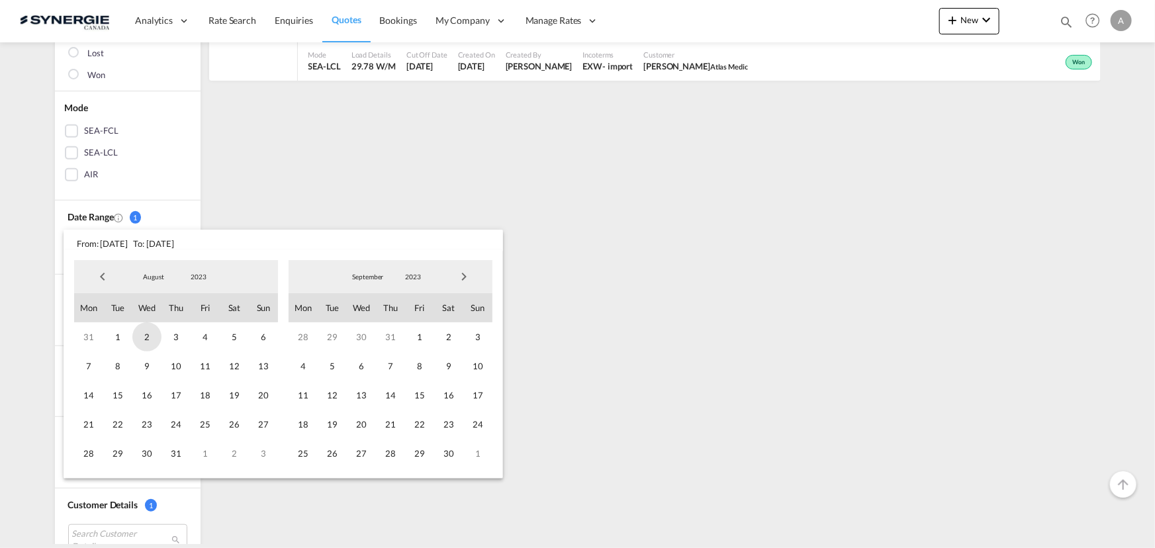
click at [113, 339] on span "1" at bounding box center [117, 336] width 29 height 29
click at [415, 277] on span "2023" at bounding box center [413, 276] width 42 height 9
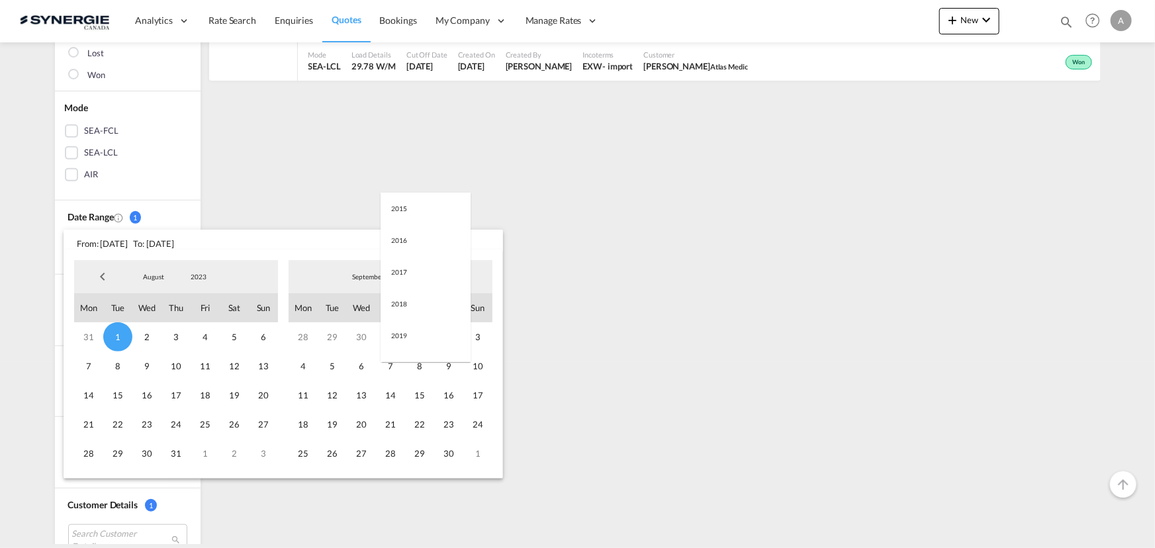
scroll to position [185, 0]
click at [408, 340] on md-option "2025" at bounding box center [426, 341] width 90 height 32
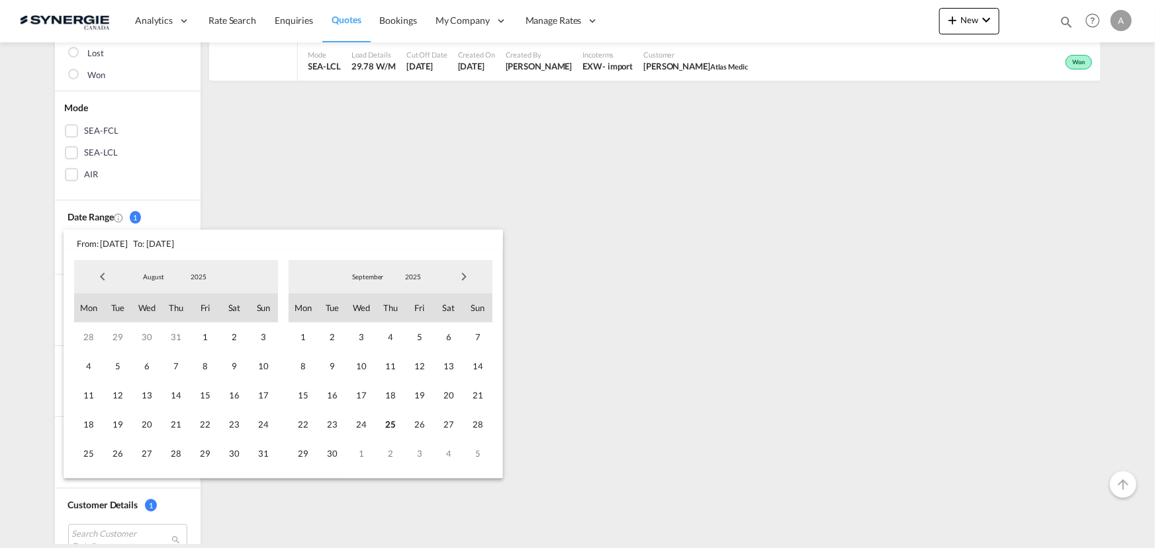
drag, startPoint x: 395, startPoint y: 420, endPoint x: 406, endPoint y: 401, distance: 21.4
click at [395, 420] on span "25" at bounding box center [390, 424] width 29 height 29
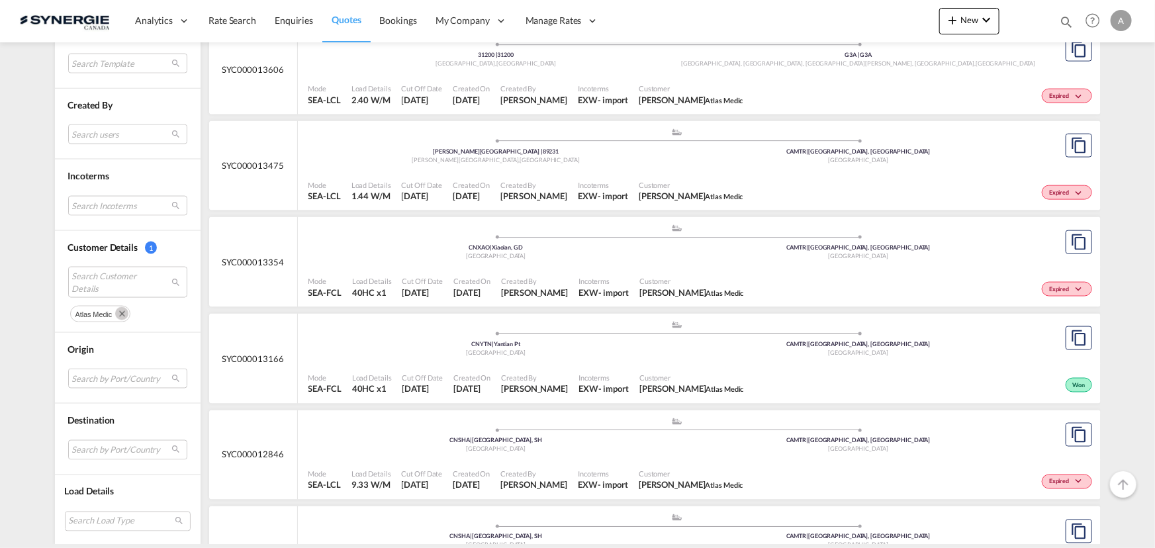
scroll to position [902, 0]
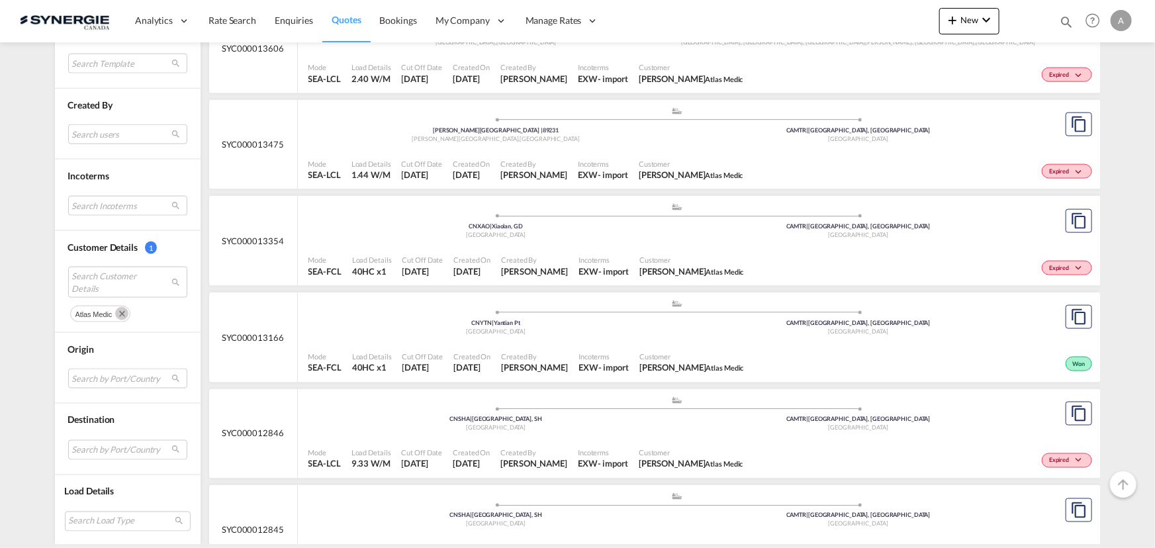
click at [588, 242] on div ".a{fill:#aaa8ad;} .a{fill:#aaa8ad;} CNXAO | Xiaolan, GD China CAMTR | Montreal,…" at bounding box center [678, 224] width 738 height 43
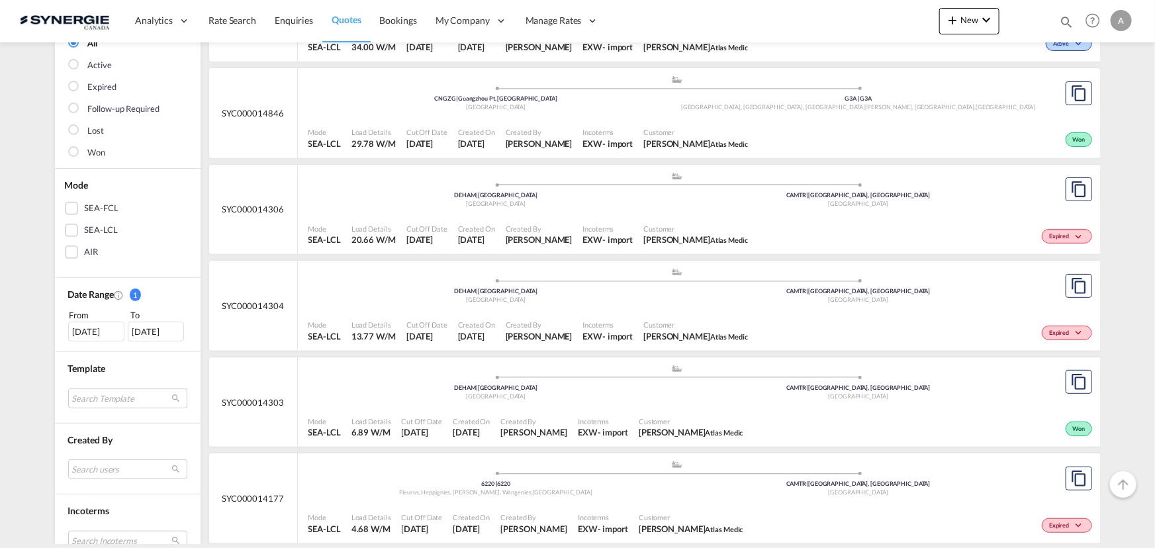
scroll to position [0, 0]
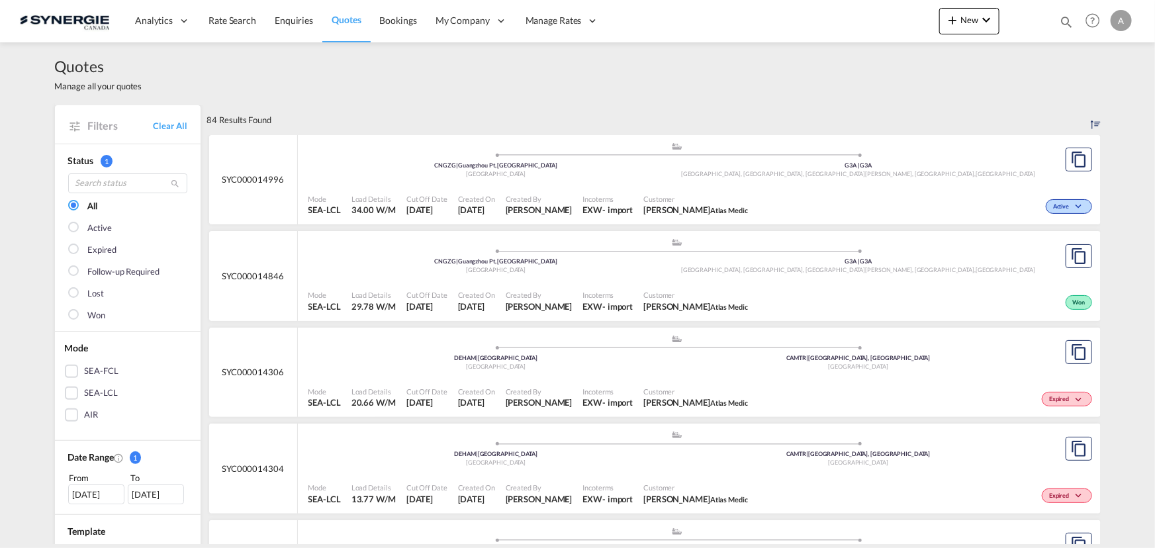
click at [1069, 16] on md-icon "icon-magnify" at bounding box center [1066, 22] width 15 height 15
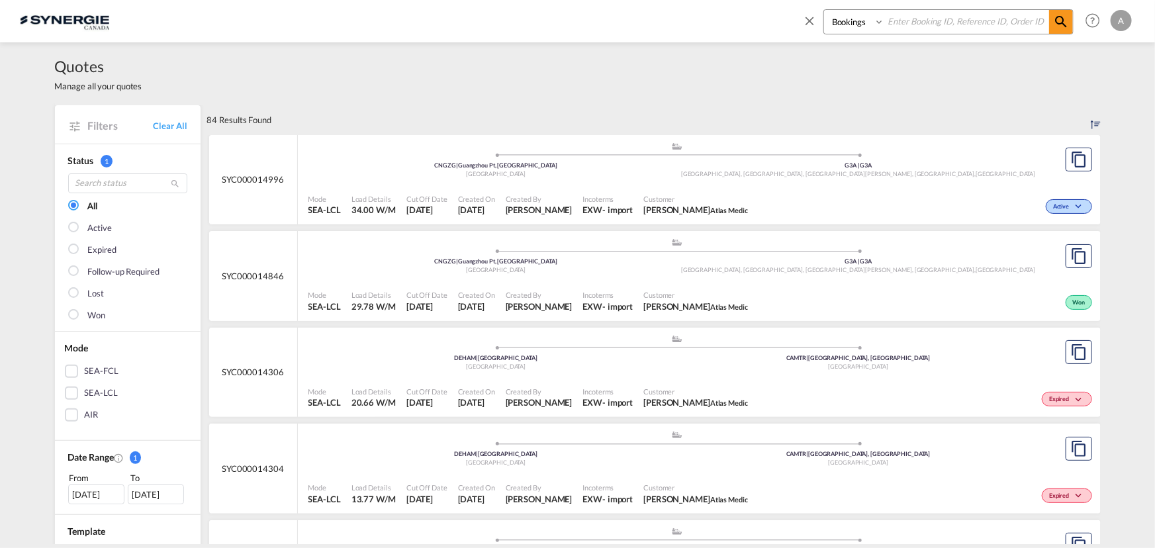
click at [841, 29] on select "Bookings Quotes Enquiries" at bounding box center [855, 22] width 63 height 24
select select "Quotes"
click at [824, 10] on select "Bookings Quotes Enquiries" at bounding box center [855, 22] width 63 height 24
click at [924, 26] on input at bounding box center [966, 21] width 165 height 23
type input "15040"
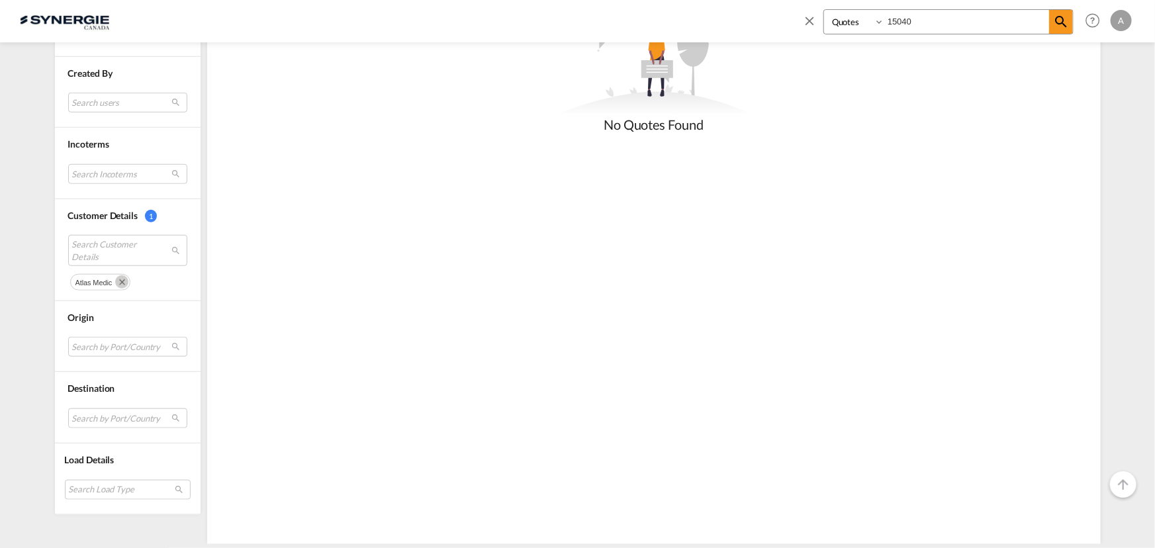
click at [117, 275] on md-icon "Remove" at bounding box center [121, 281] width 13 height 13
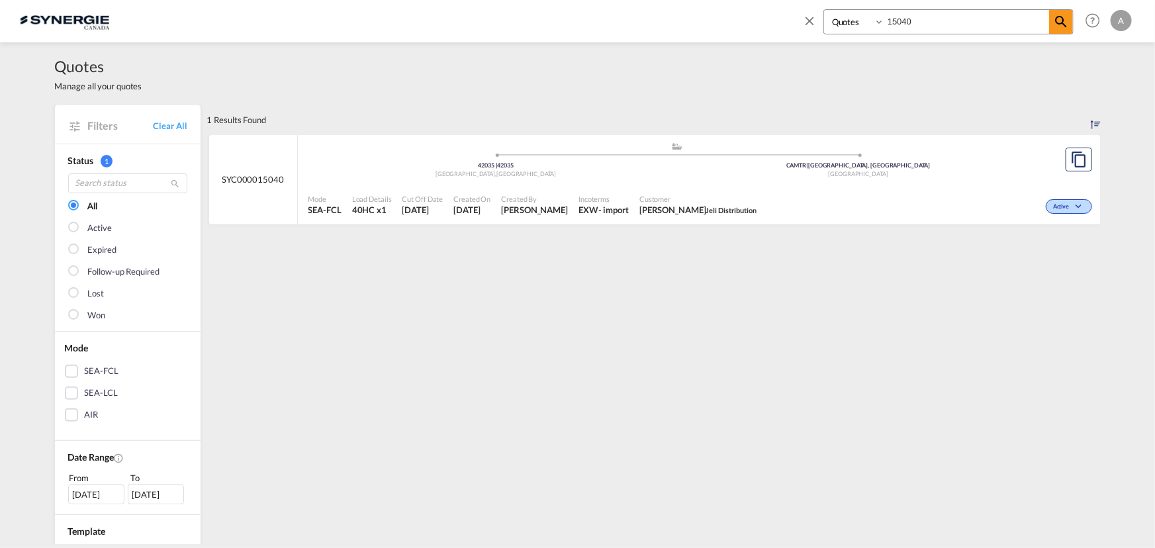
click at [783, 193] on div "Active" at bounding box center [928, 205] width 333 height 33
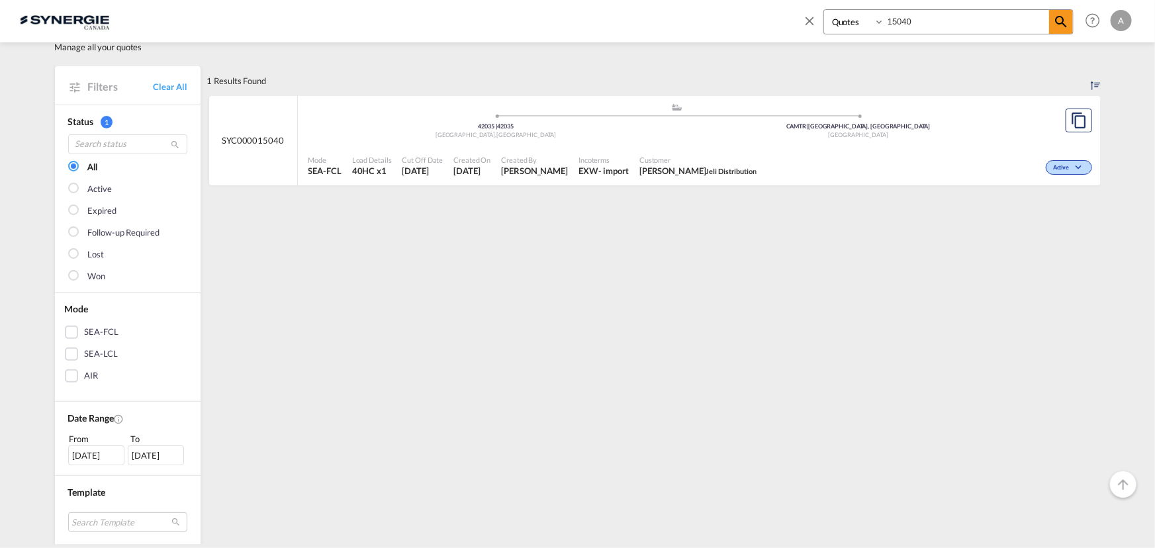
scroll to position [60, 0]
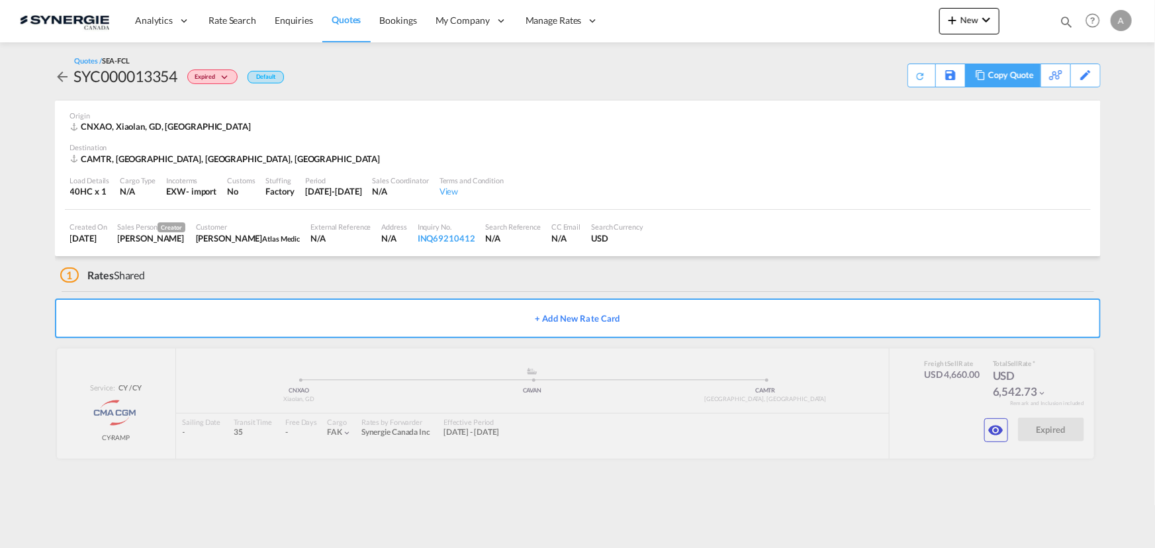
click at [1016, 80] on div "Copy Quote" at bounding box center [1010, 75] width 45 height 23
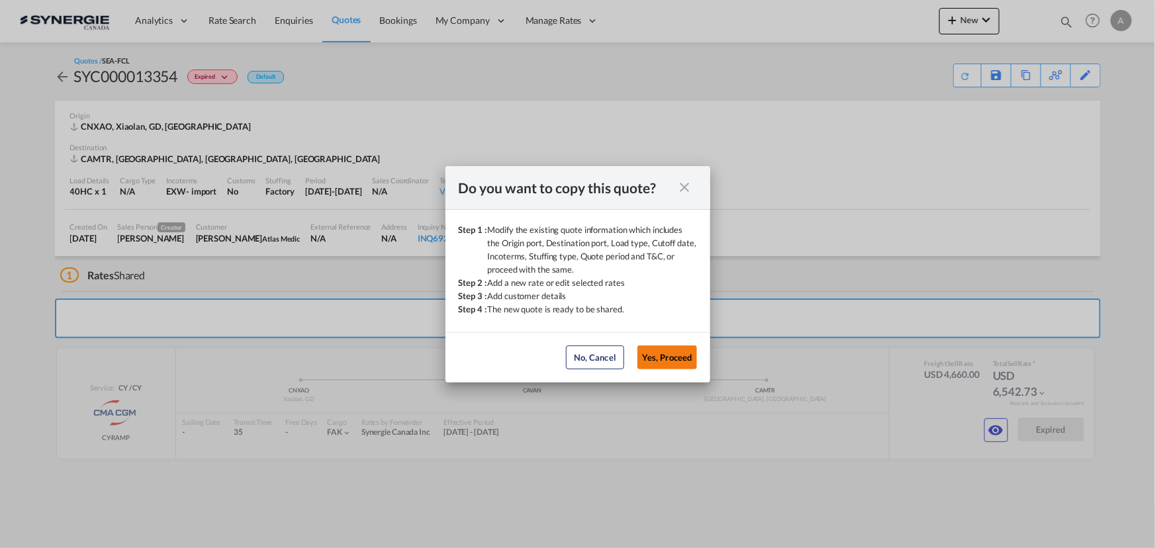
click at [665, 363] on button "Yes, Proceed" at bounding box center [668, 358] width 60 height 24
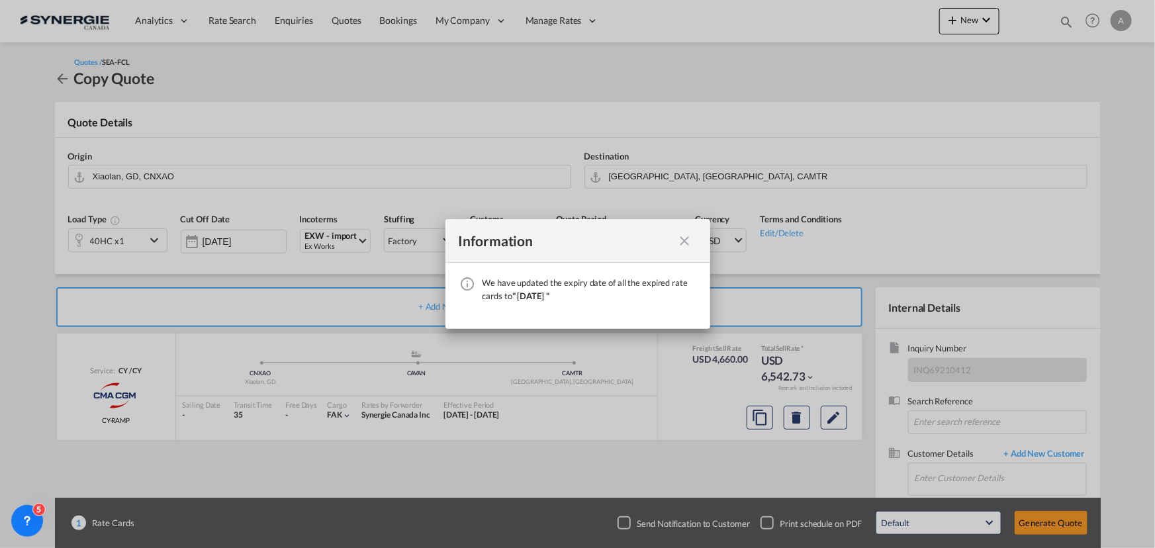
click at [689, 242] on md-icon "icon-close fg-AAA8AD cursor" at bounding box center [685, 241] width 16 height 16
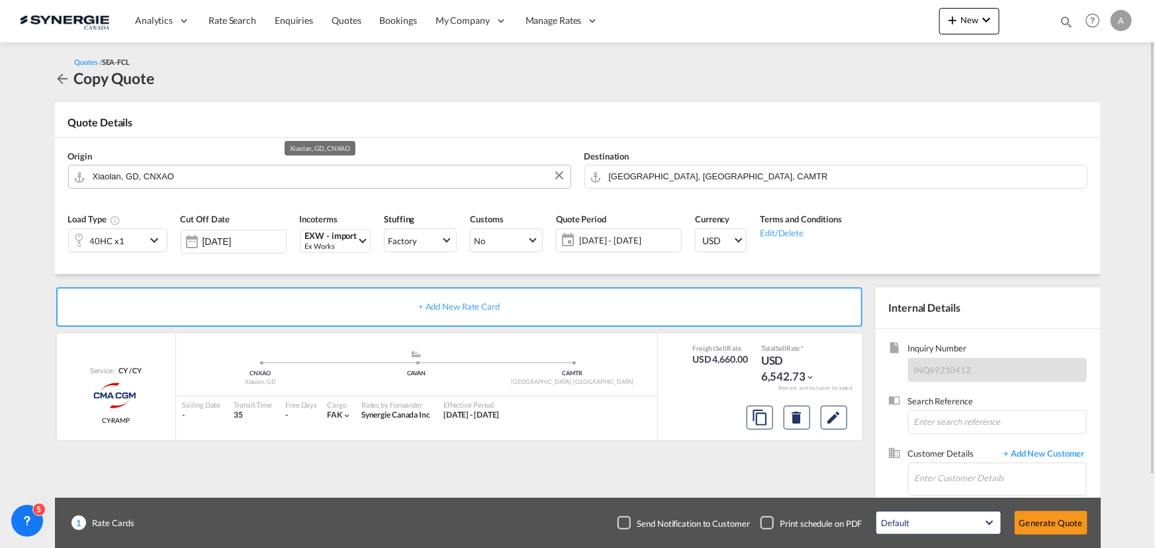
click at [236, 181] on input "Xiaolan, GD, CNXAO" at bounding box center [328, 176] width 471 height 23
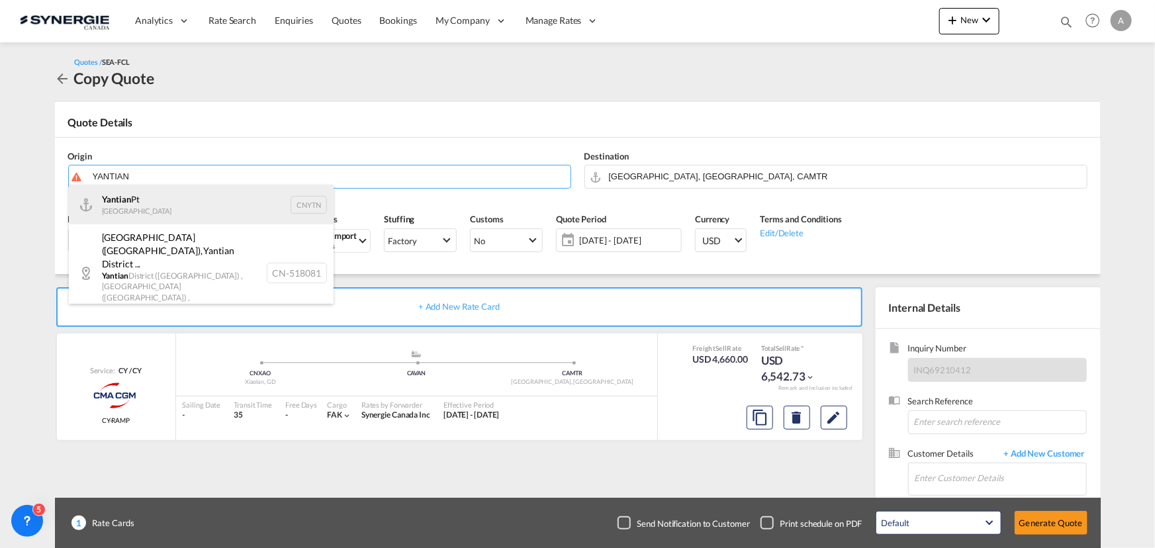
click at [146, 206] on div "Yantian Pt China CNYTN" at bounding box center [201, 205] width 265 height 40
type input "Yantian Pt, CNYTN"
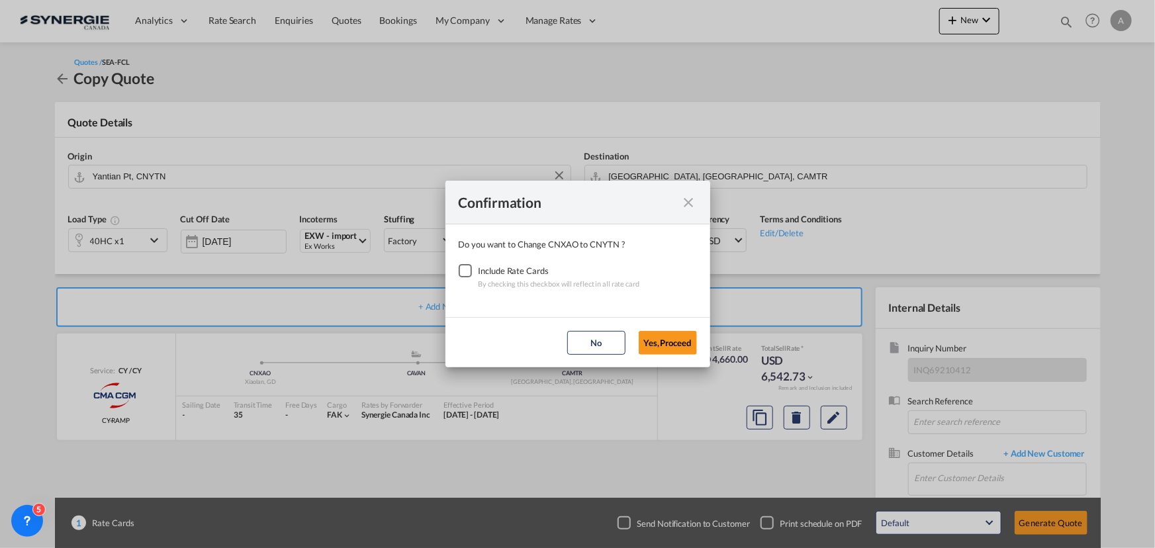
click at [470, 267] on div "Checkbox No Ink" at bounding box center [465, 270] width 13 height 13
click at [638, 340] on md-dialog-actions "No Yes,Proceed" at bounding box center [578, 342] width 265 height 50
click at [654, 344] on button "Yes,Proceed" at bounding box center [668, 343] width 58 height 24
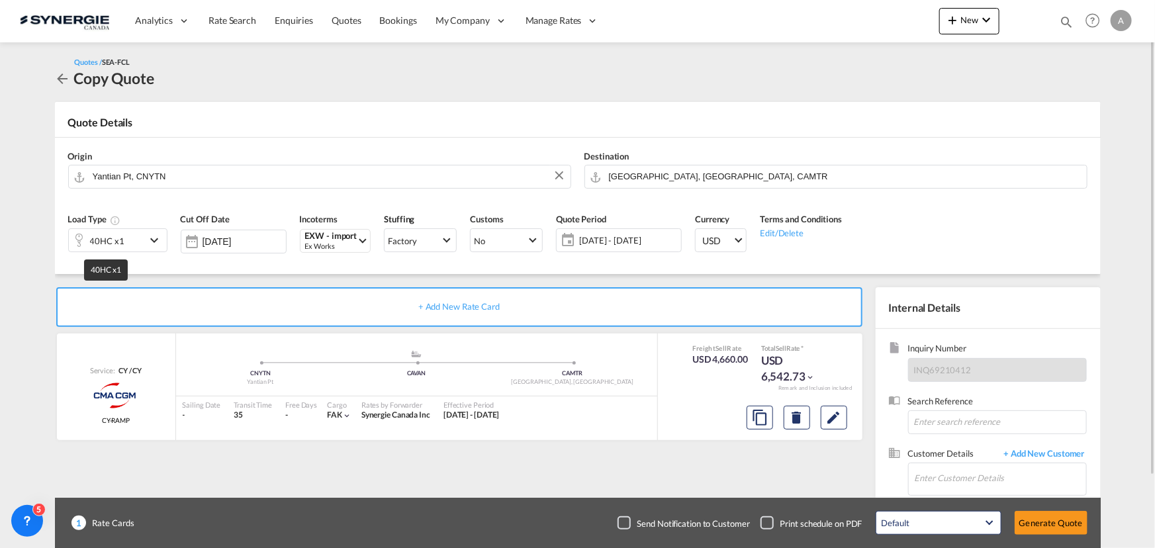
click at [97, 238] on div "40HC x1" at bounding box center [107, 241] width 34 height 19
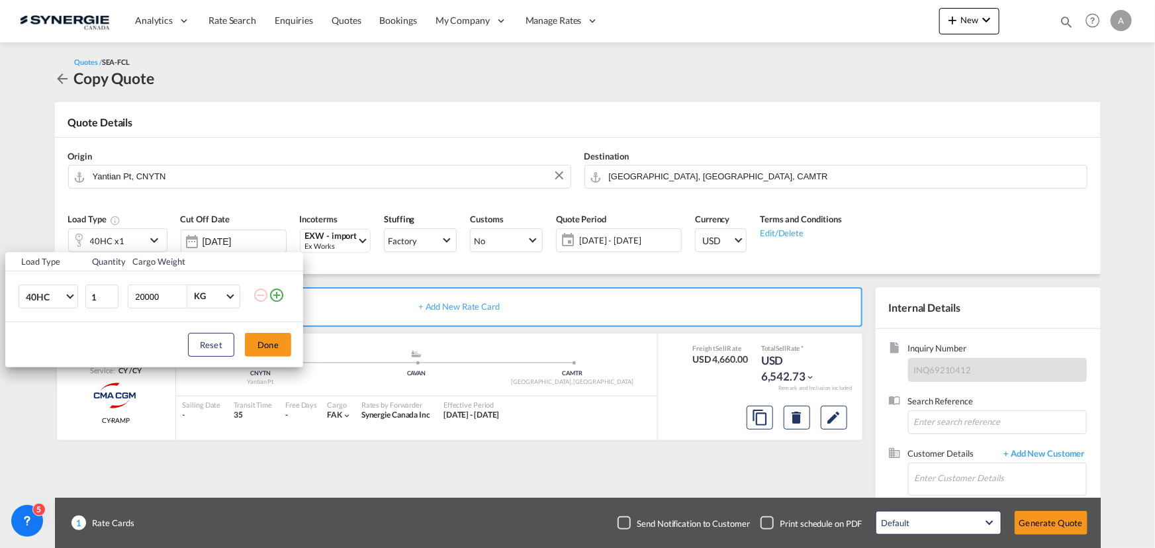
click at [48, 384] on div "Load Type Quantity Cargo Weight 40HC 20GP 40GP 40HC 45HC 20RE 40RE 40HR 20OT 40…" at bounding box center [577, 274] width 1155 height 548
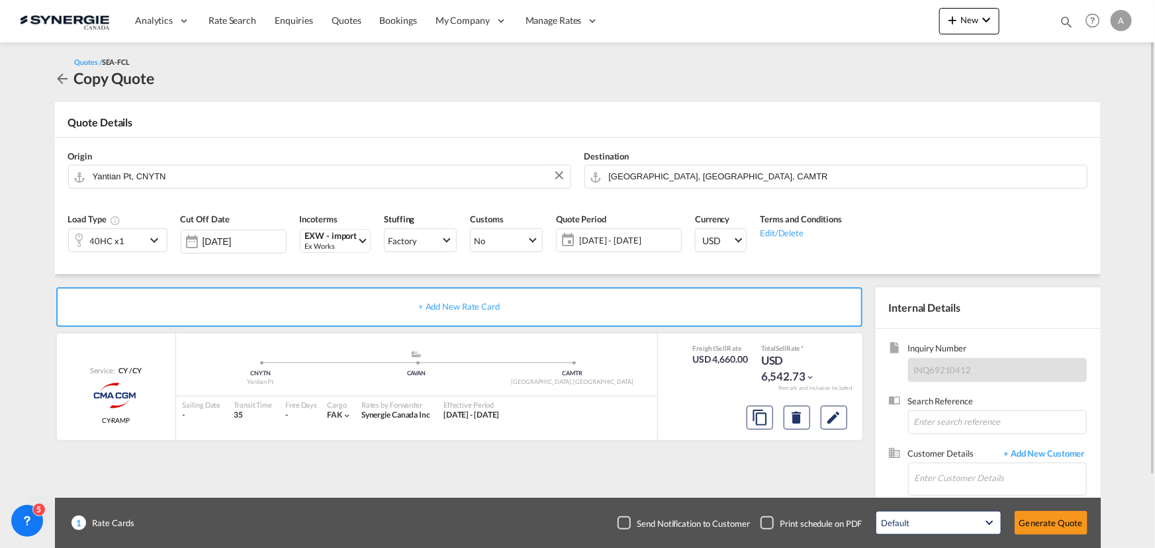
click at [616, 238] on span "[DATE] - [DATE]" at bounding box center [628, 240] width 99 height 12
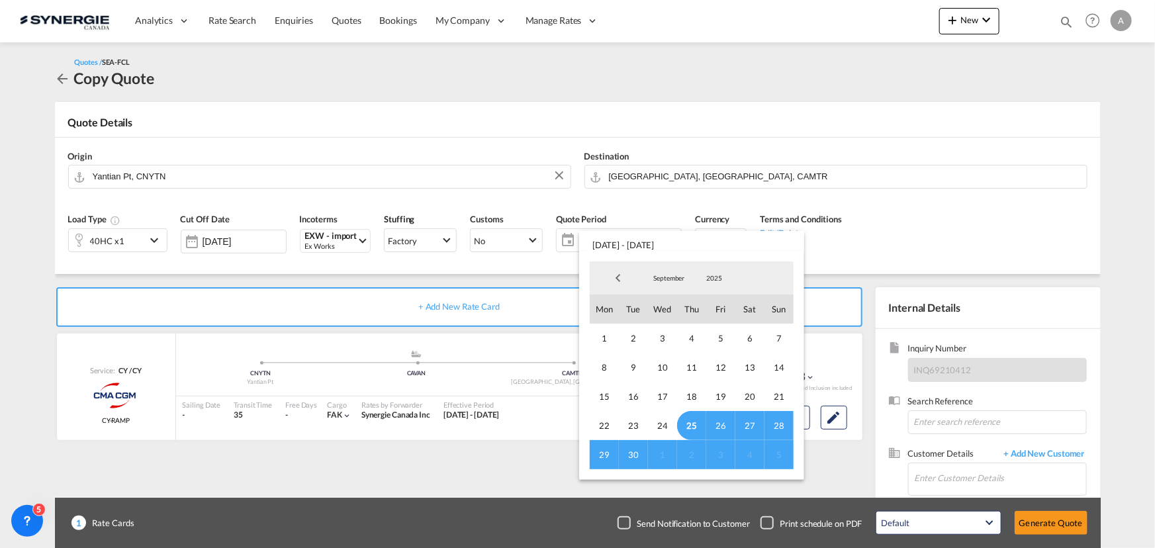
click at [684, 425] on span "25" at bounding box center [691, 425] width 29 height 29
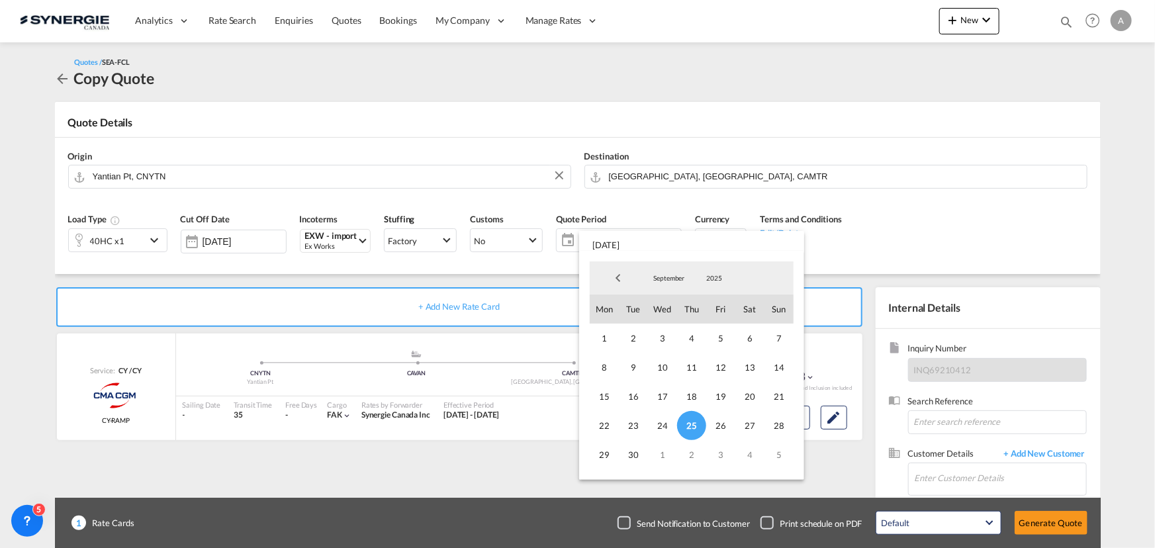
click at [659, 275] on span "September" at bounding box center [669, 277] width 42 height 9
click at [655, 307] on md-option "October" at bounding box center [683, 311] width 90 height 32
click at [625, 396] on span "14" at bounding box center [633, 396] width 29 height 29
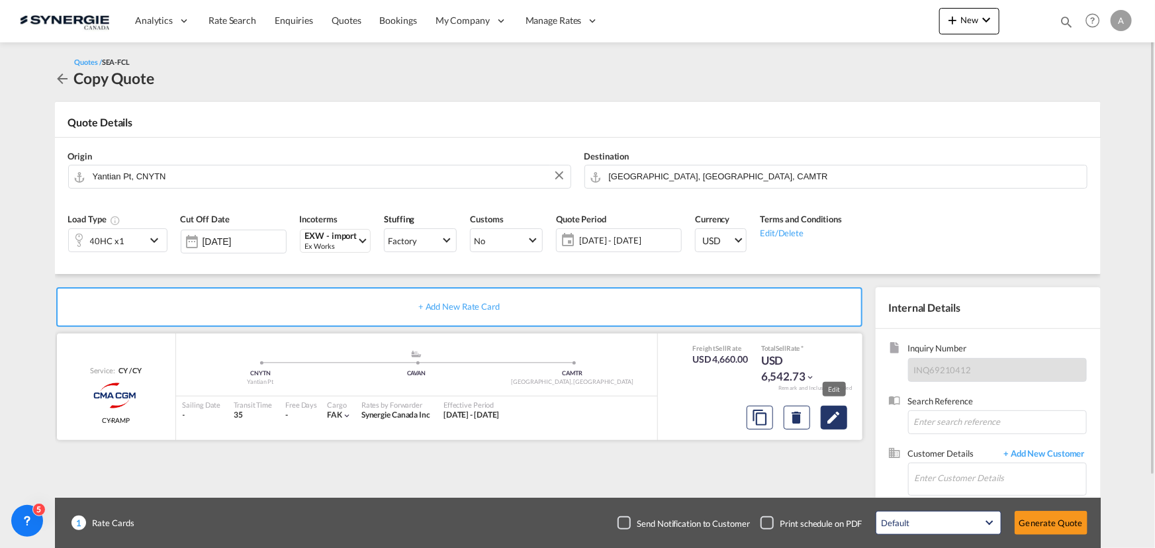
click at [839, 415] on md-icon "Edit" at bounding box center [834, 418] width 16 height 16
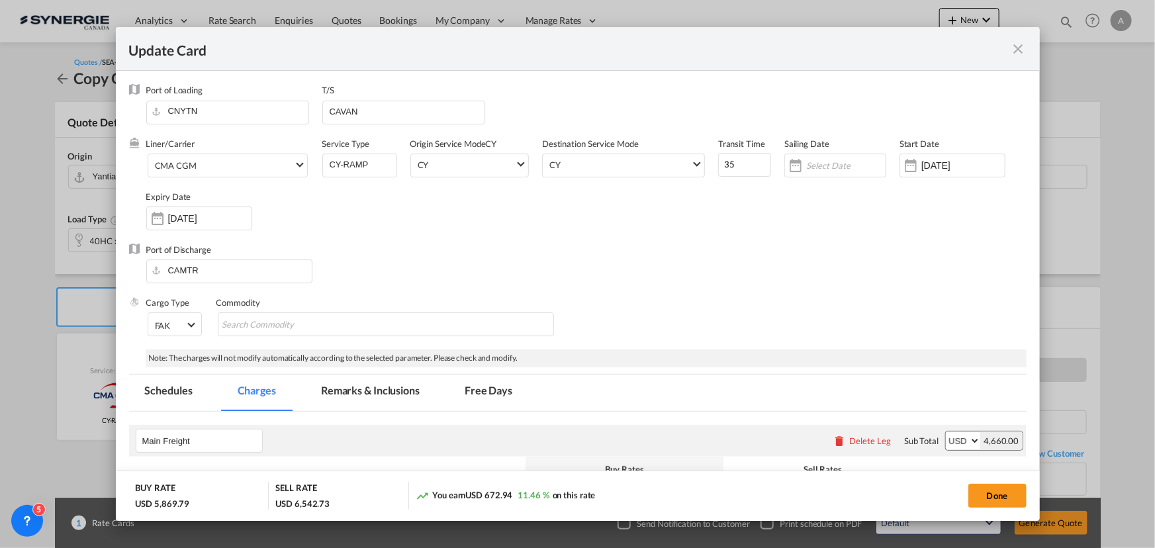
select select "per container"
select select "per B/L"
select select "per container"
select select "per B/L"
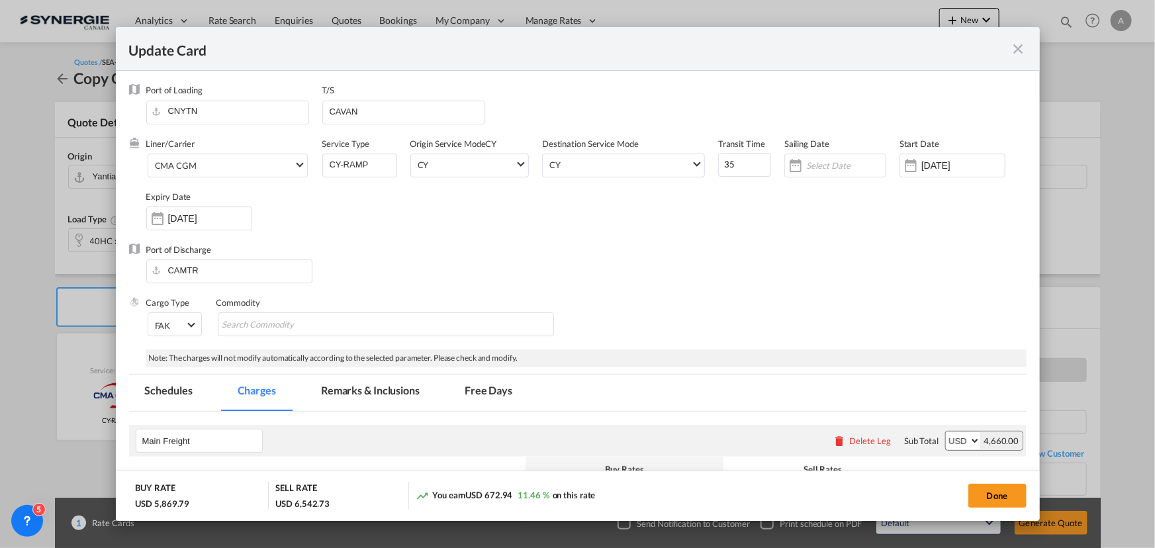
select select "per shipment"
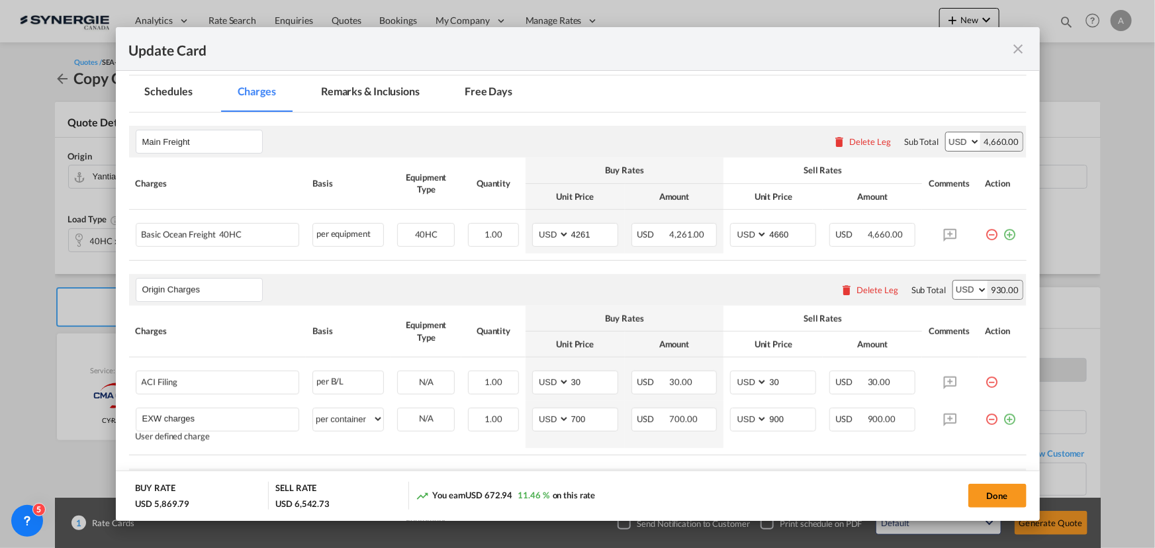
scroll to position [301, 0]
drag, startPoint x: 585, startPoint y: 235, endPoint x: 327, endPoint y: 232, distance: 258.2
click at [353, 240] on tr "Basic Ocean Freight 40HC Please Enter User Defined Charges Cannot Be Published …" at bounding box center [578, 231] width 898 height 44
type input "3436"
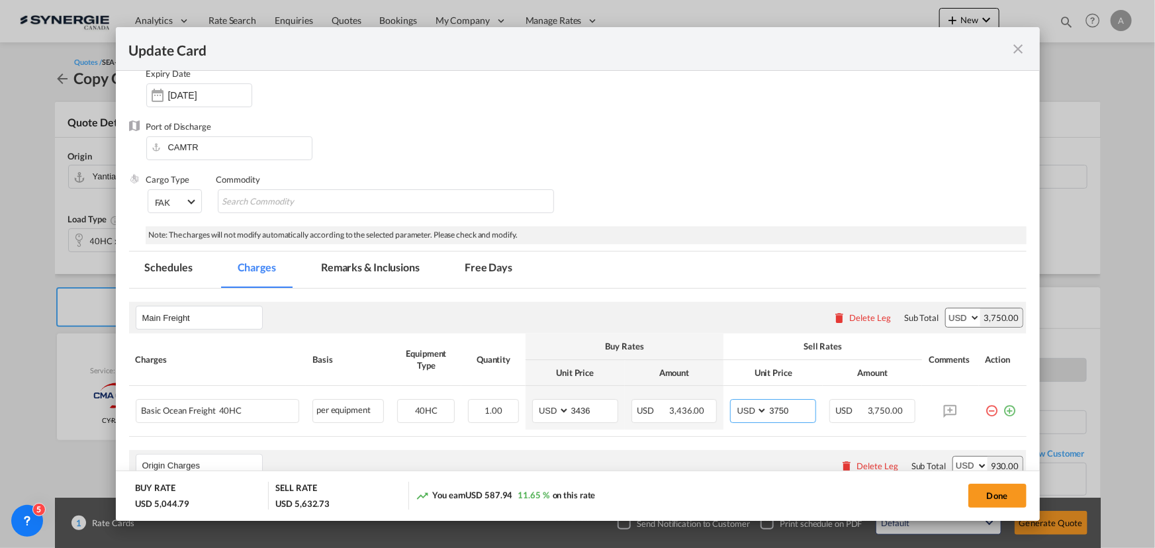
scroll to position [53, 0]
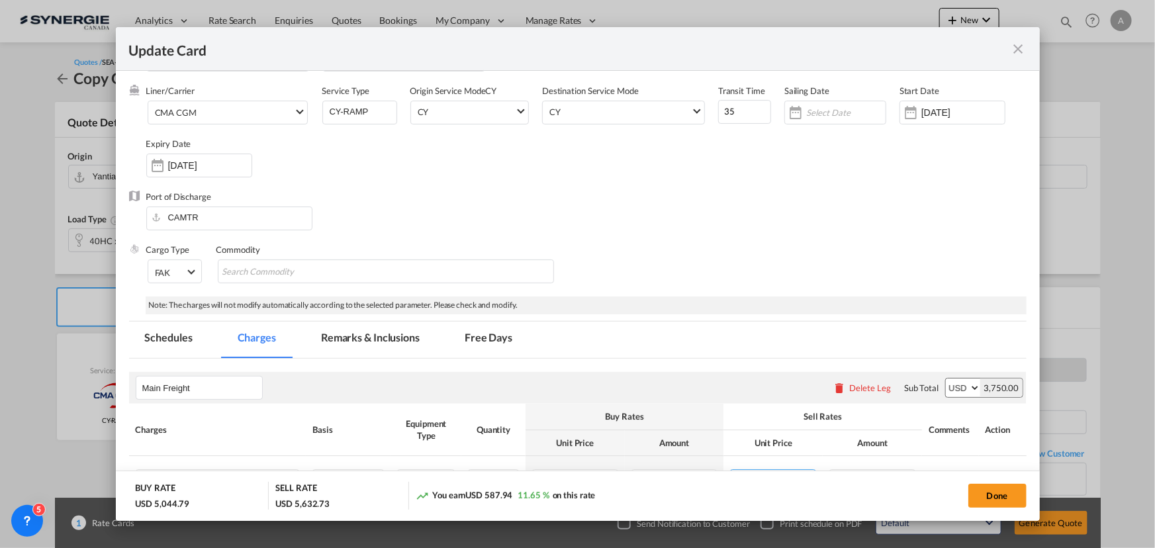
type input "3750"
click at [363, 338] on md-tab-item "Remarks & Inclusions" at bounding box center [370, 340] width 130 height 36
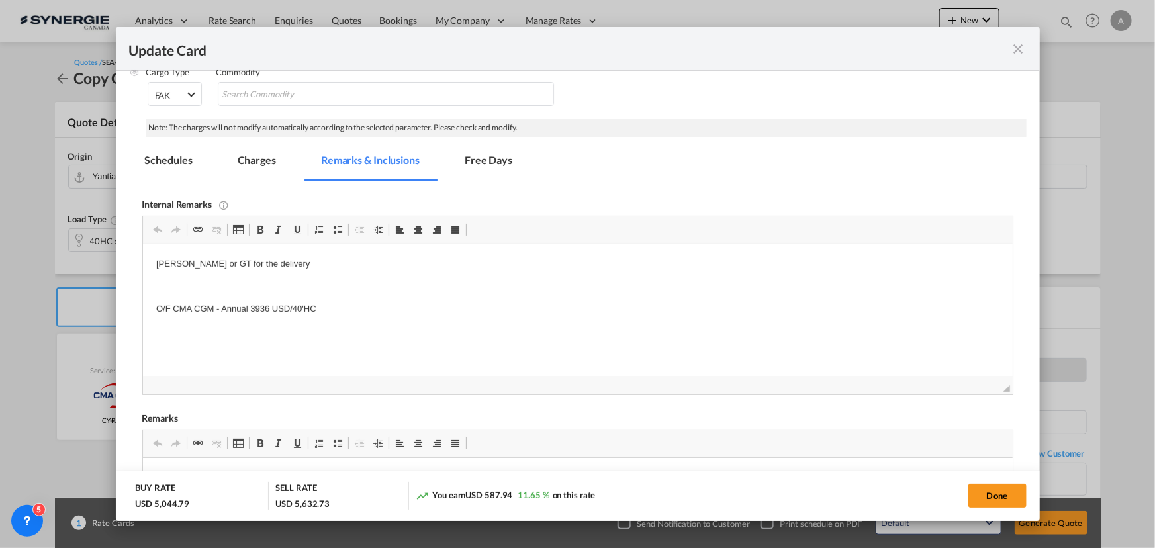
scroll to position [234, 0]
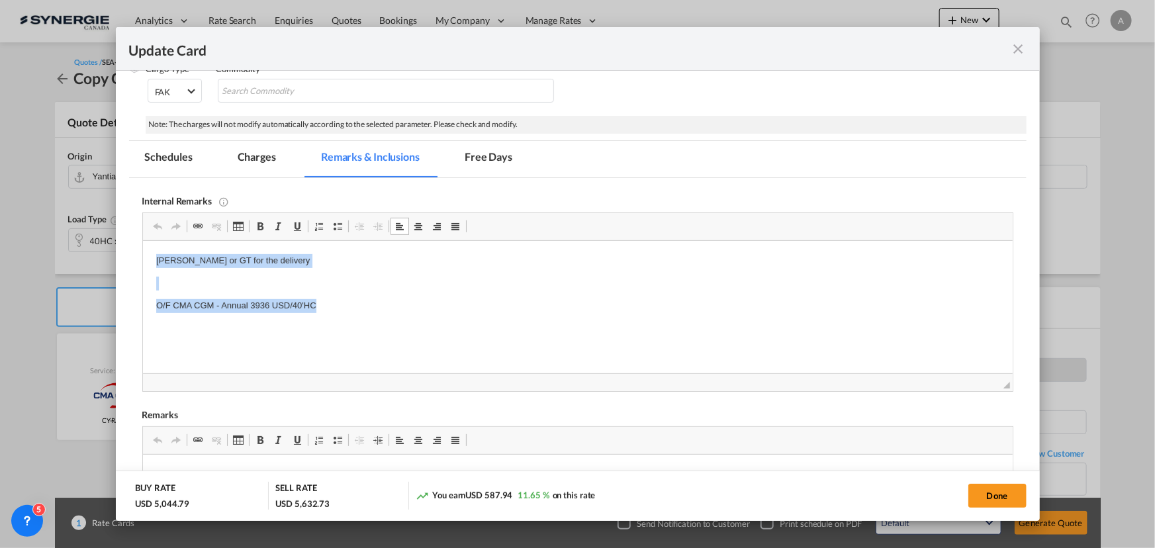
drag, startPoint x: 152, startPoint y: 264, endPoint x: 336, endPoint y: 304, distance: 187.6
click at [336, 304] on html "Rodrigue or GT for the delivery O/F CMA CGM - Annual 3936 USD/40'HC" at bounding box center [577, 294] width 870 height 107
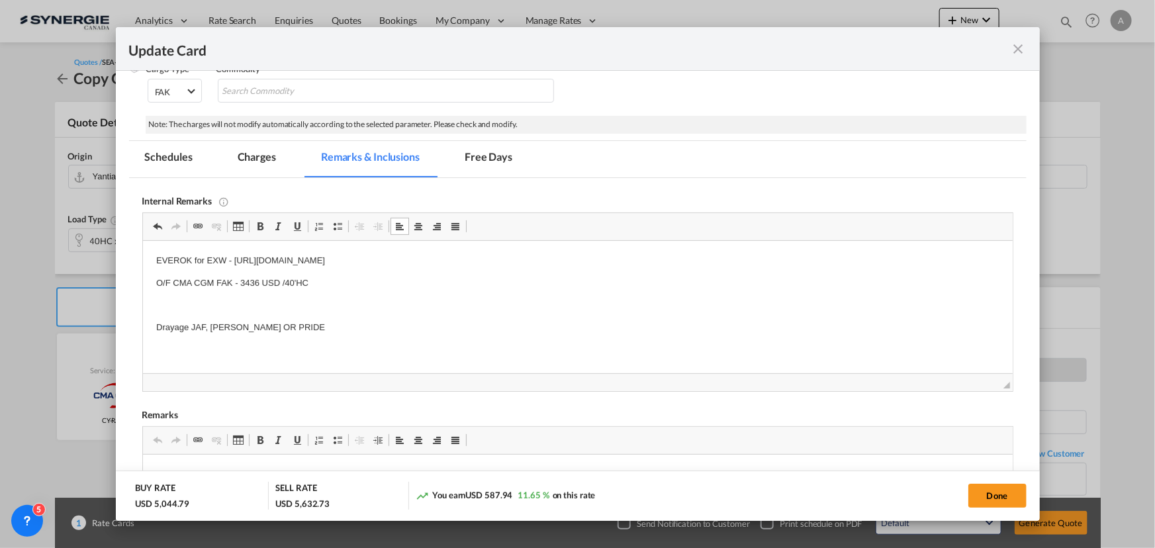
scroll to position [354, 0]
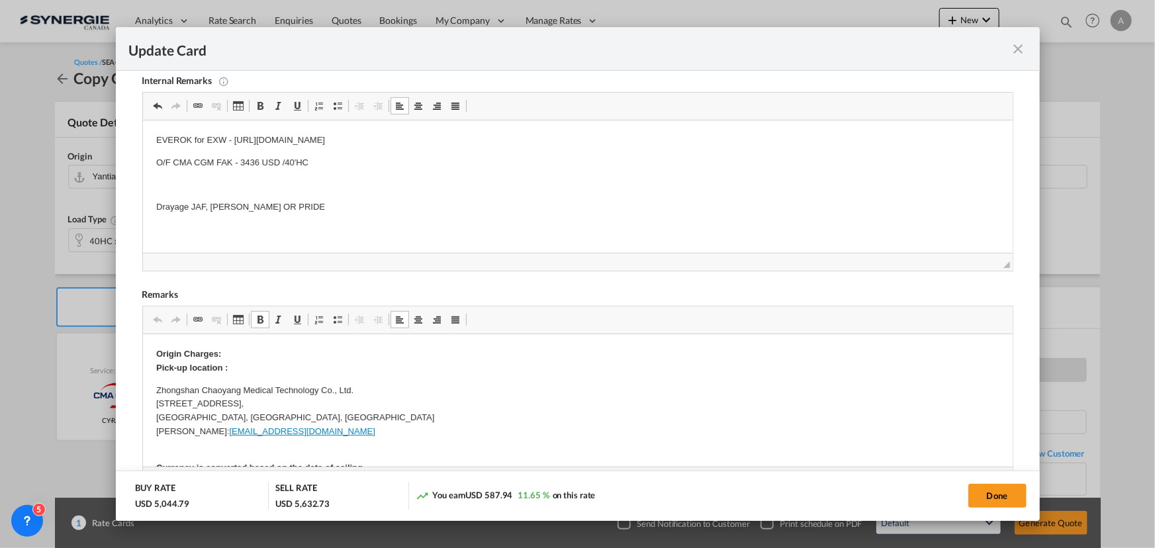
drag, startPoint x: 259, startPoint y: 365, endPoint x: 254, endPoint y: 412, distance: 46.6
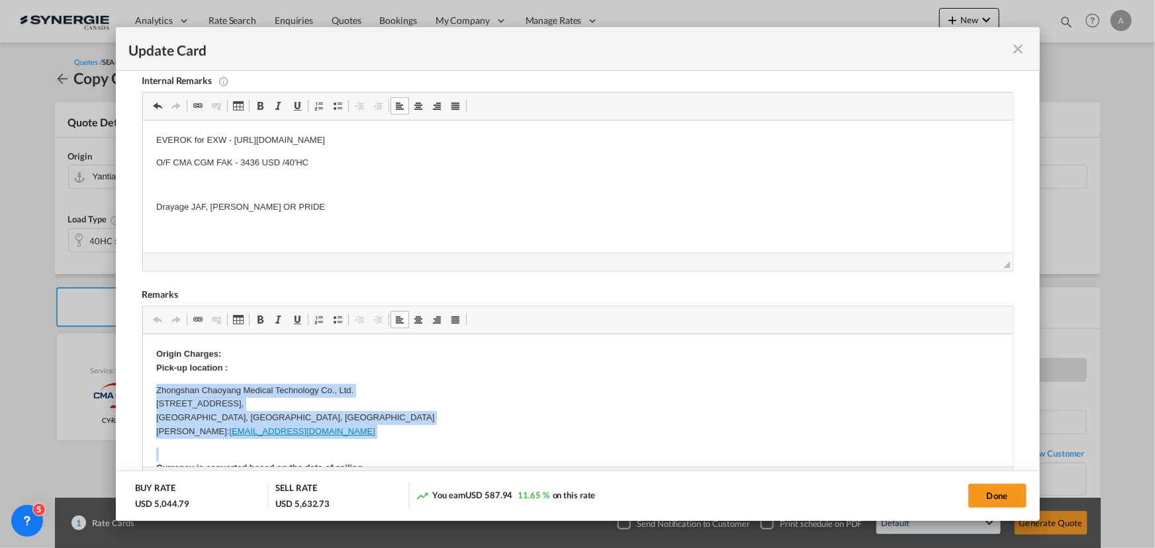
drag, startPoint x: 153, startPoint y: 392, endPoint x: 367, endPoint y: 439, distance: 219.6
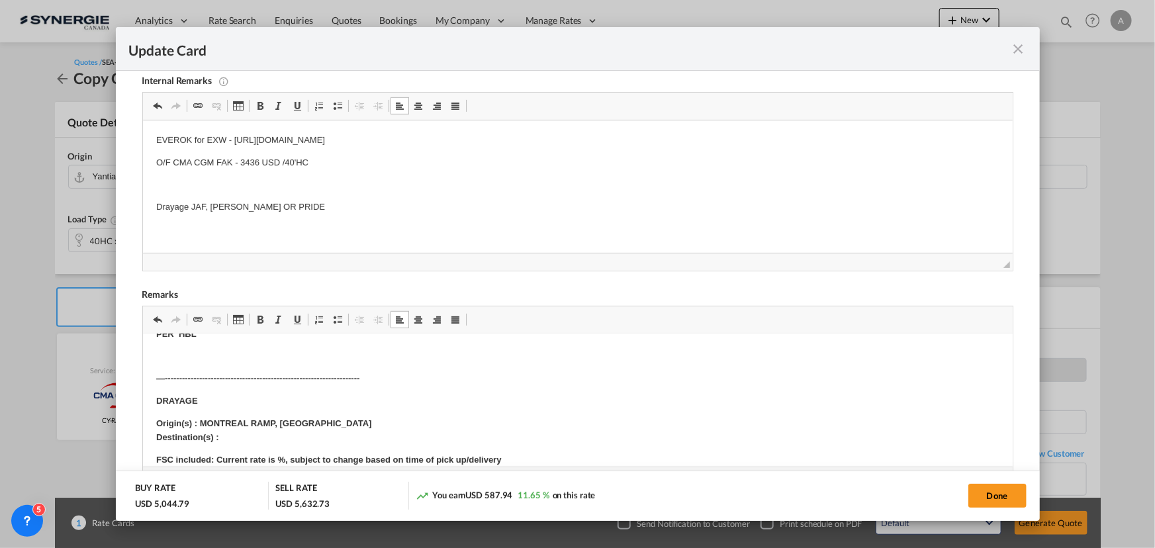
scroll to position [481, 0]
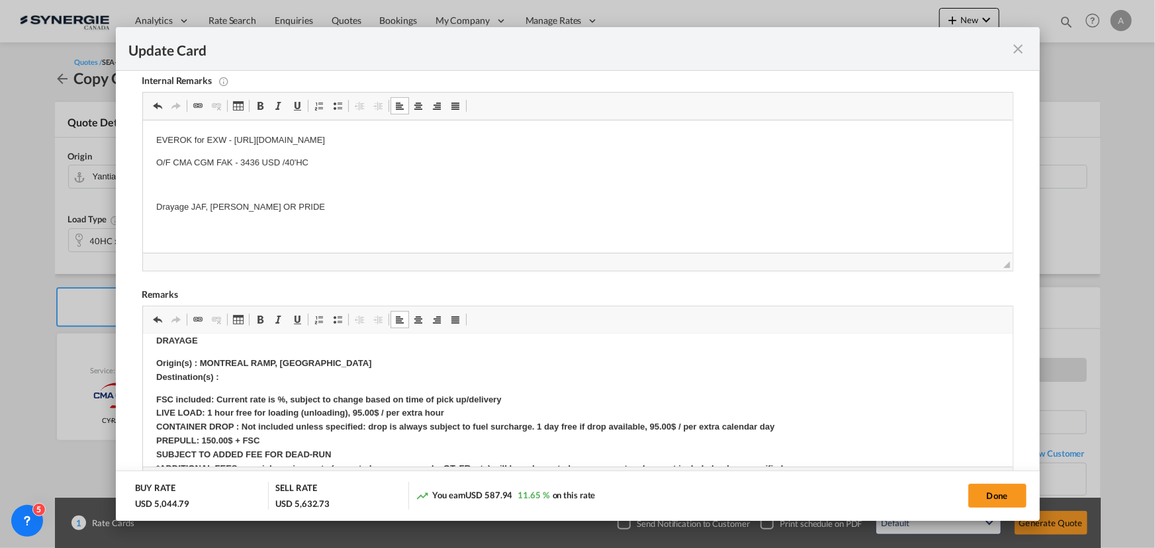
click at [247, 375] on p "Origin(s) : MONTREAL RAMP, QC Destination(s) :" at bounding box center [577, 371] width 843 height 28
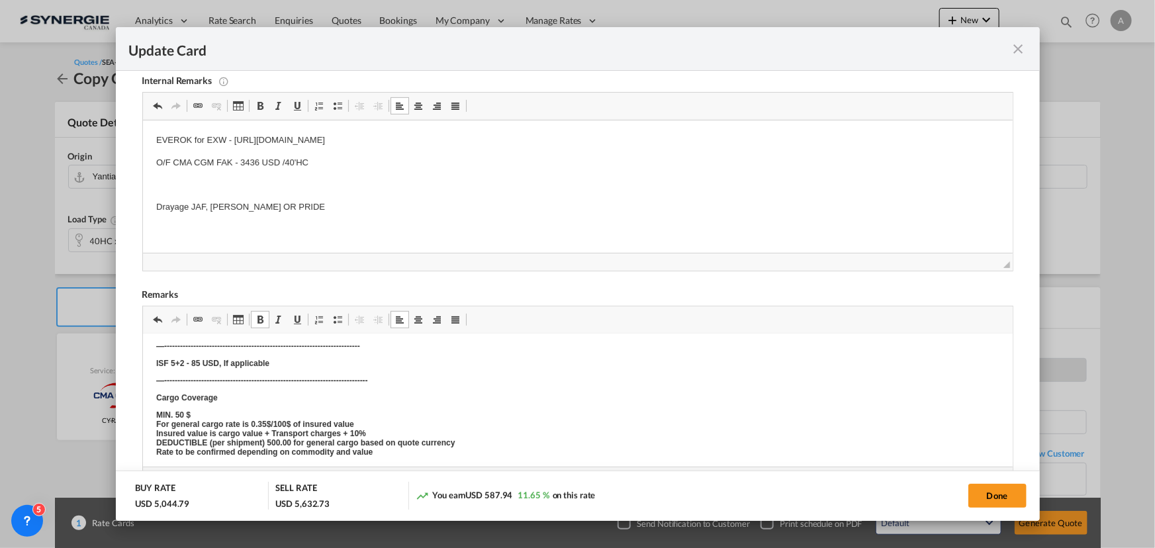
scroll to position [0, 0]
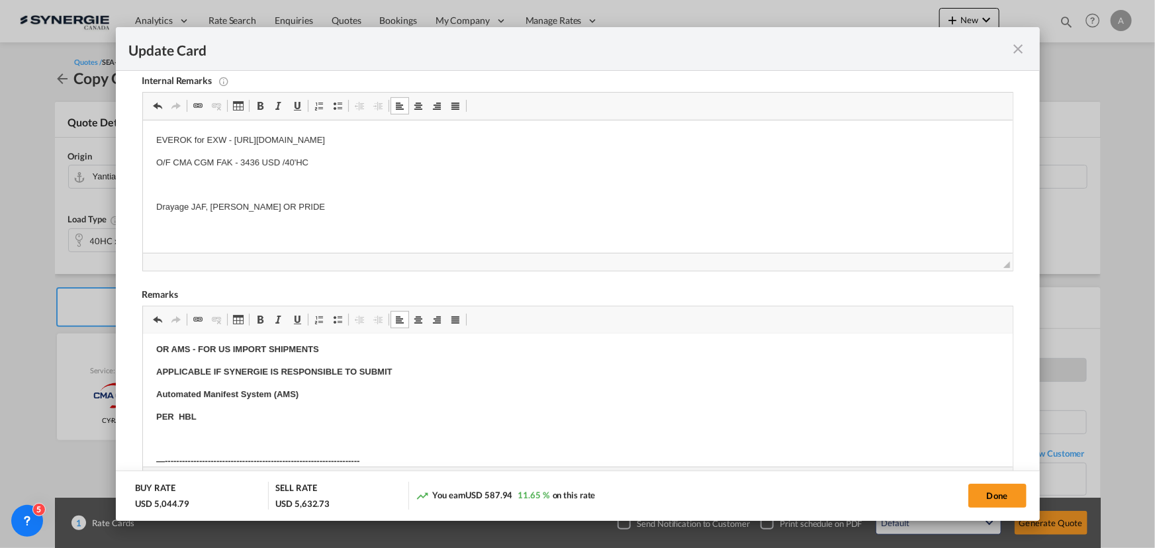
click at [222, 397] on strong "Automated Manifest System (AMS)" at bounding box center [227, 394] width 142 height 10
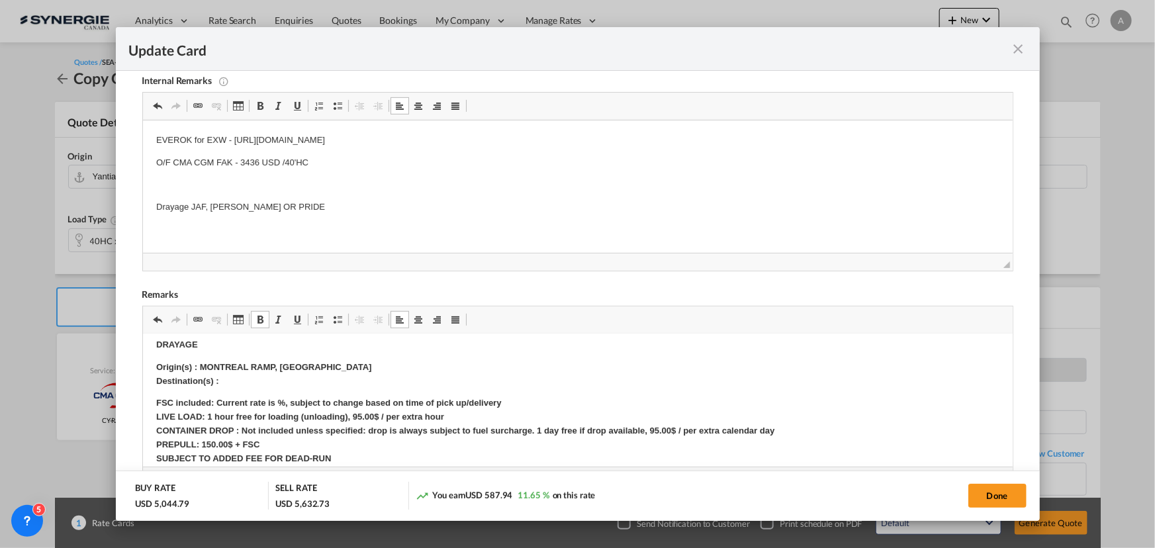
scroll to position [481, 0]
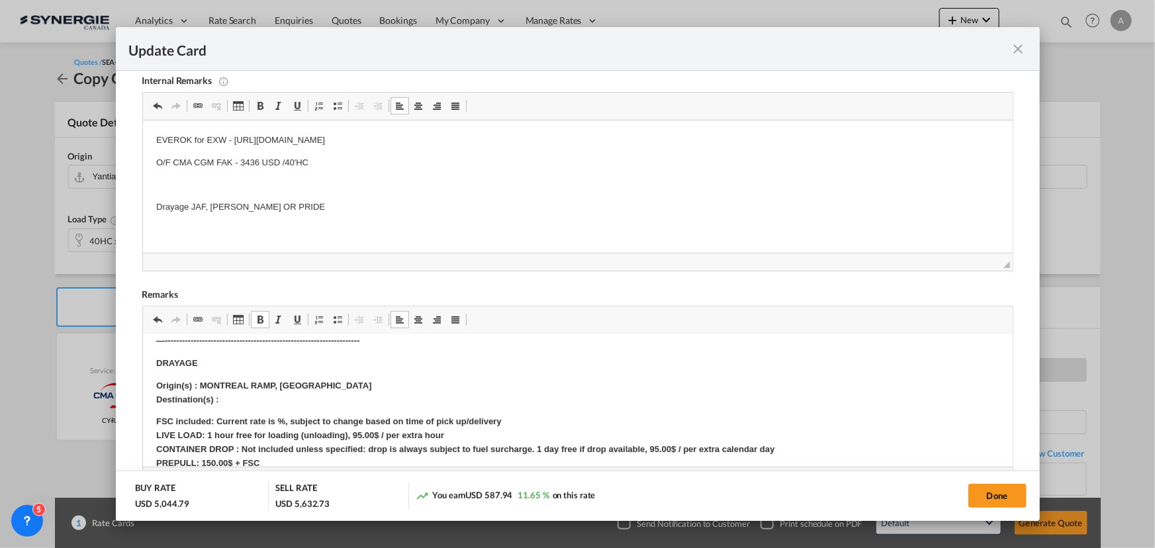
click at [234, 402] on p "Origin(s) : MONTREAL RAMP, QC Destination(s) :" at bounding box center [577, 393] width 843 height 28
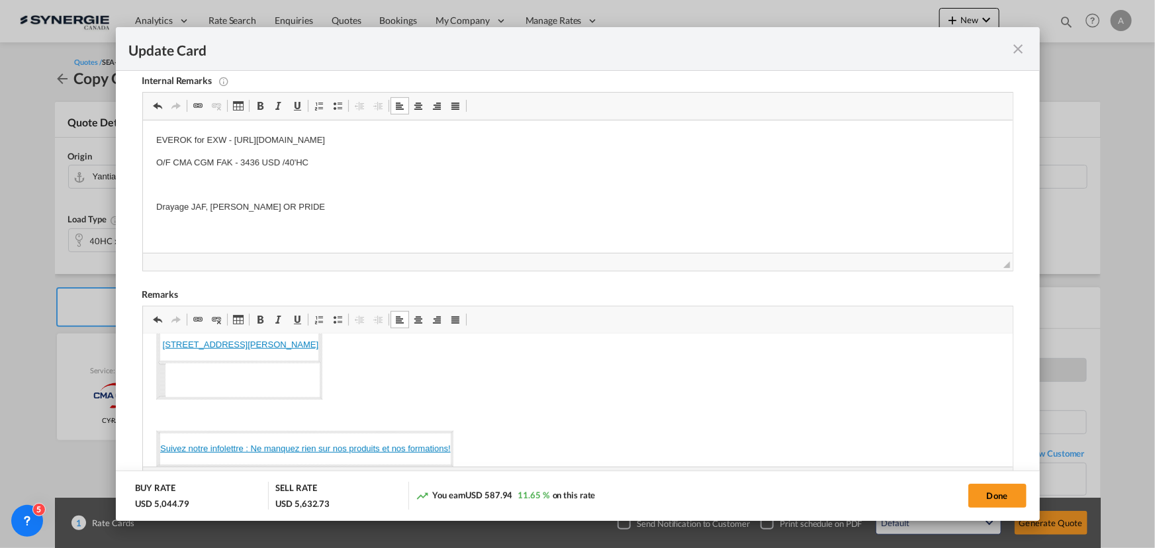
scroll to position [563, 0]
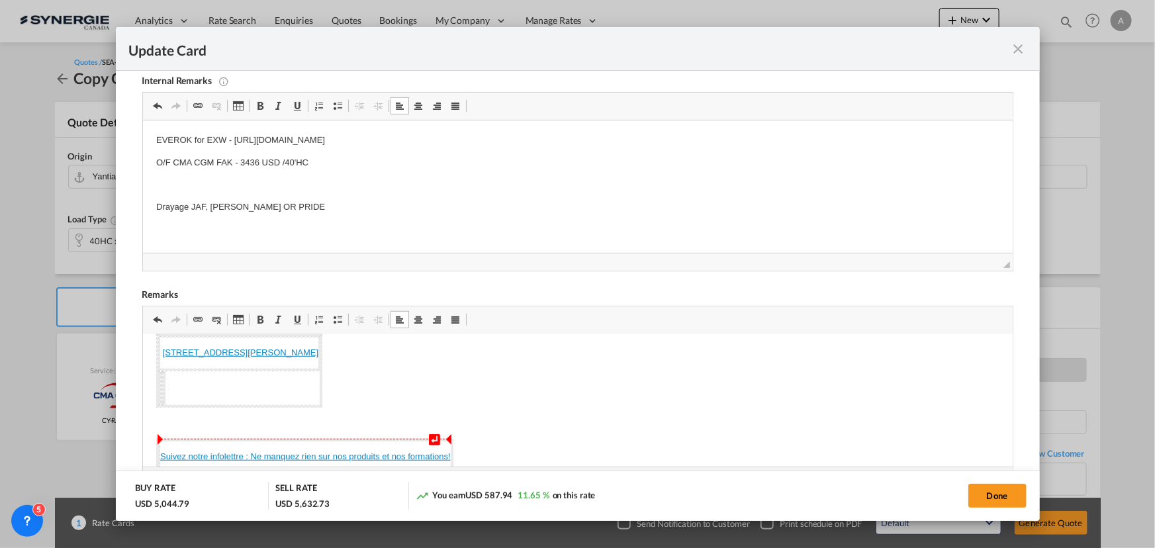
drag, startPoint x: 162, startPoint y: 440, endPoint x: 222, endPoint y: 450, distance: 61.2
drag, startPoint x: 189, startPoint y: 425, endPoint x: 518, endPoint y: 451, distance: 330.7
click at [518, 451] on body "Origin Charges: Pick-up location : Guangzhou Longest Medical Technology Co., Lt…" at bounding box center [577, 385] width 843 height 1200
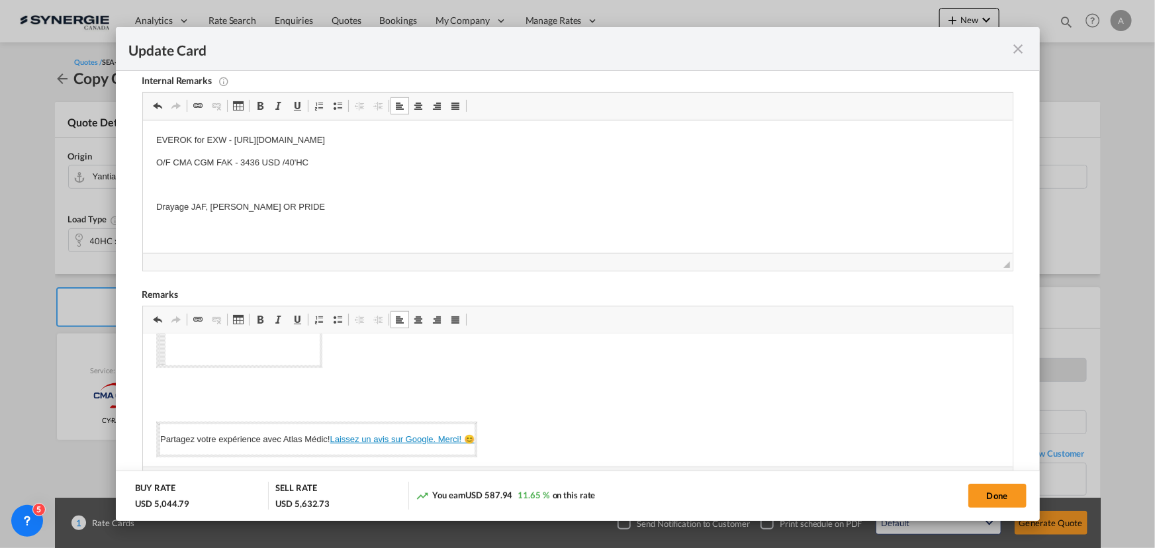
scroll to position [622, 0]
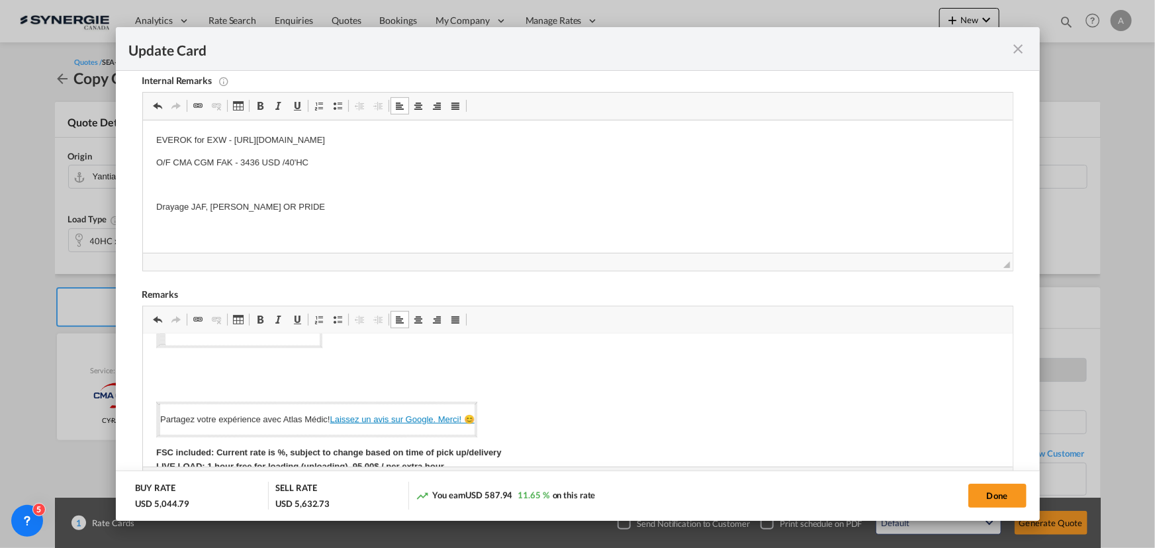
drag, startPoint x: 175, startPoint y: 386, endPoint x: 513, endPoint y: 413, distance: 339.4
click at [513, 413] on body "Origin Charges: Pick-up location : Guangzhou Longest Medical Technology Co., Lt…" at bounding box center [577, 302] width 843 height 1155
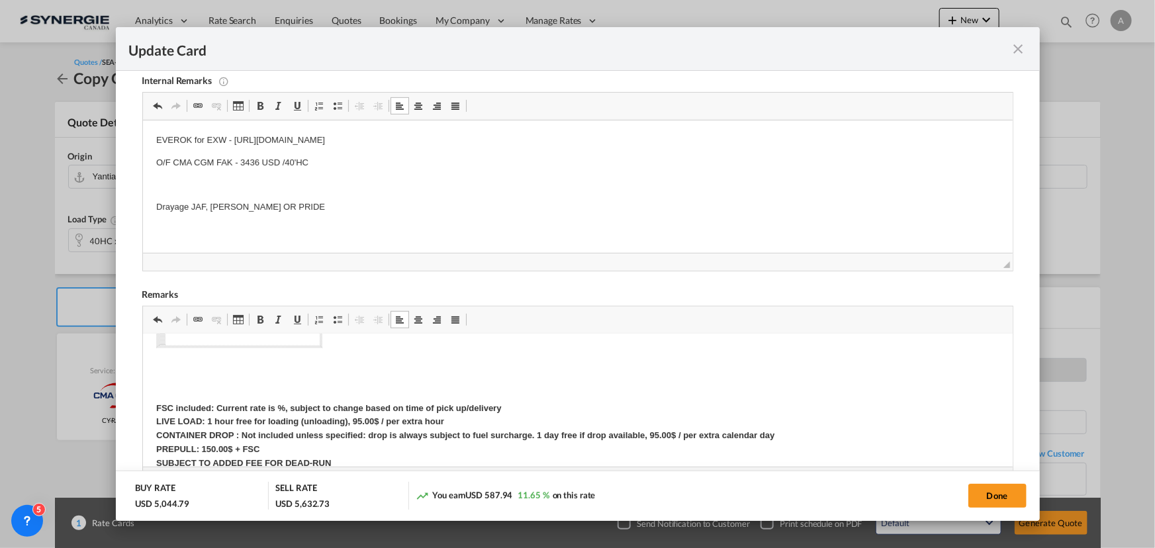
click at [281, 367] on p "Editor, editor5" at bounding box center [577, 364] width 843 height 14
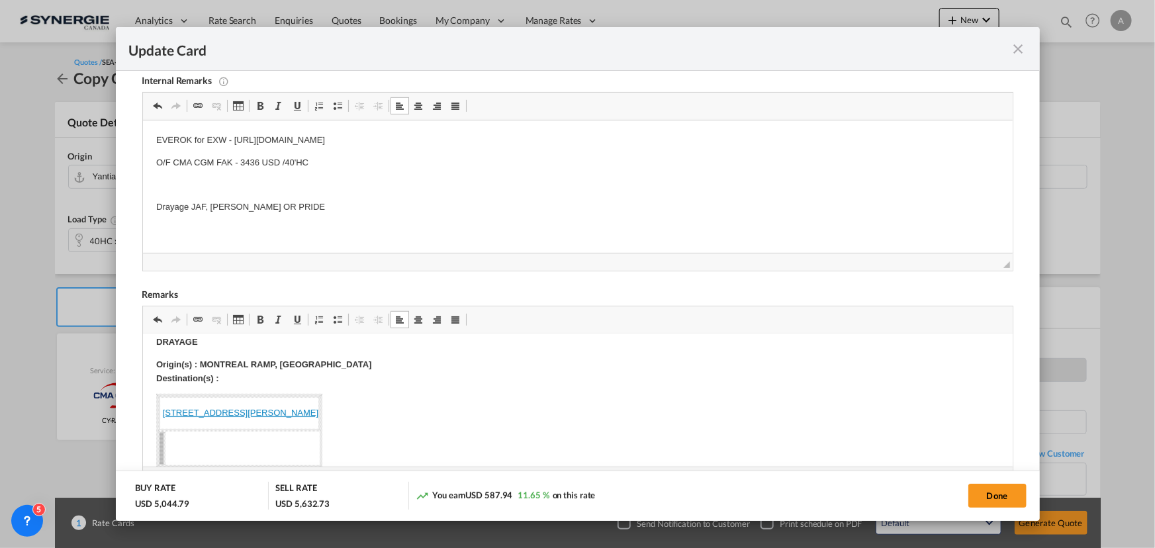
scroll to position [538, 0]
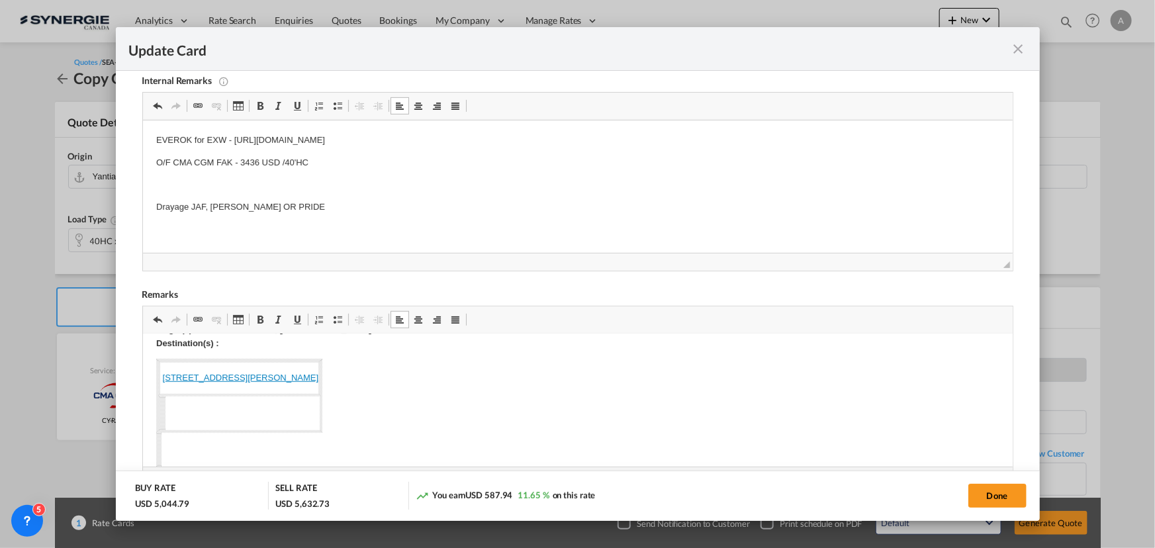
click at [484, 406] on body "Origin Charges: Pick-up location : Guangzhou Longest Medical Technology Co., Lt…" at bounding box center [577, 371] width 843 height 1122
drag, startPoint x: 283, startPoint y: 454, endPoint x: 152, endPoint y: 447, distance: 131.3
click at [152, 447] on html "Origin Charges: Pick-up location : Guangzhou Longest Medical Technology Co., Lt…" at bounding box center [577, 371] width 870 height 1148
drag, startPoint x: 150, startPoint y: 412, endPoint x: 178, endPoint y: 428, distance: 32.0
click at [178, 428] on html "Origin Charges: Pick-up location : Guangzhou Longest Medical Technology Co., Lt…" at bounding box center [577, 371] width 870 height 1148
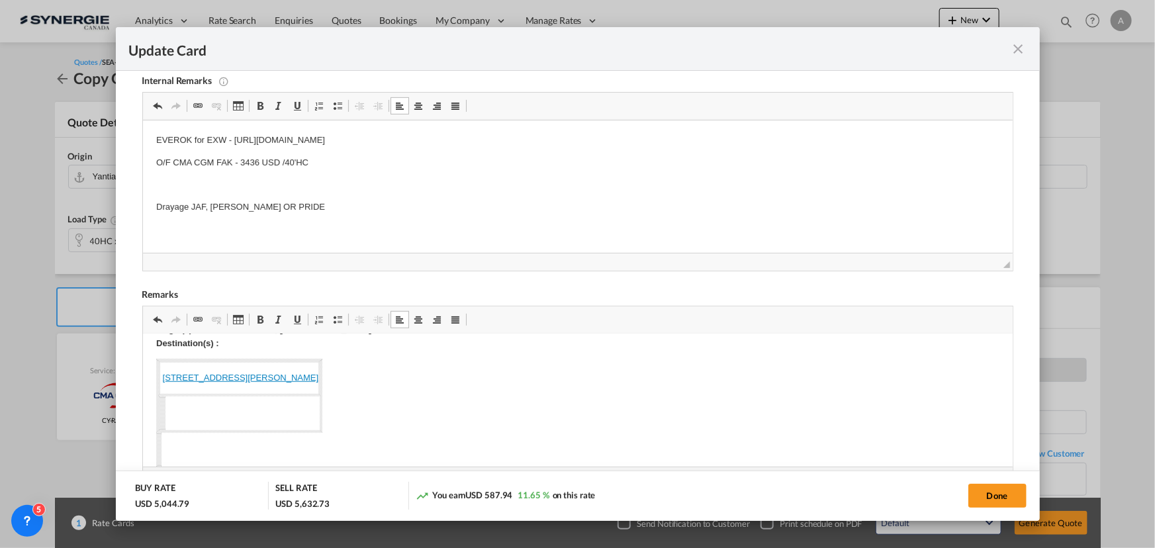
click at [518, 369] on body "Origin Charges: Pick-up location : Guangzhou Longest Medical Technology Co., Lt…" at bounding box center [577, 371] width 843 height 1122
click at [318, 381] on link "80, rue de Sydney St-Augustin-de-Desmaures Québec, Canada, G3A 0P3" at bounding box center [240, 378] width 156 height 10
drag, startPoint x: 160, startPoint y: 379, endPoint x: 443, endPoint y: 378, distance: 283.4
click at [318, 378] on p "80, rue de Sydney St-Augustin-de-Desmaures Québec, Canada, G3A 0P3" at bounding box center [239, 378] width 158 height 14
click at [215, 368] on body "Origin Charges: Pick-up location : Guangzhou Longest Medical Technology Co., Lt…" at bounding box center [577, 369] width 843 height 1119
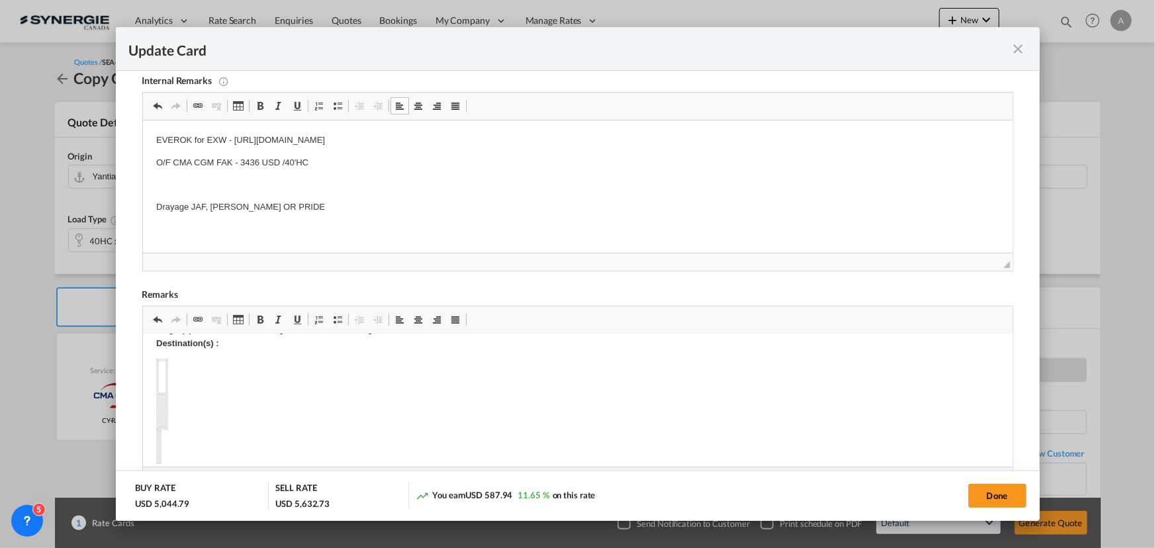
click at [144, 365] on html "Origin Charges: Pick-up location : Guangzhou Longest Medical Technology Co., Lt…" at bounding box center [577, 369] width 870 height 1145
click at [151, 363] on html "Origin Charges: Pick-up location : Guangzhou Longest Medical Technology Co., Lt…" at bounding box center [577, 369] width 870 height 1145
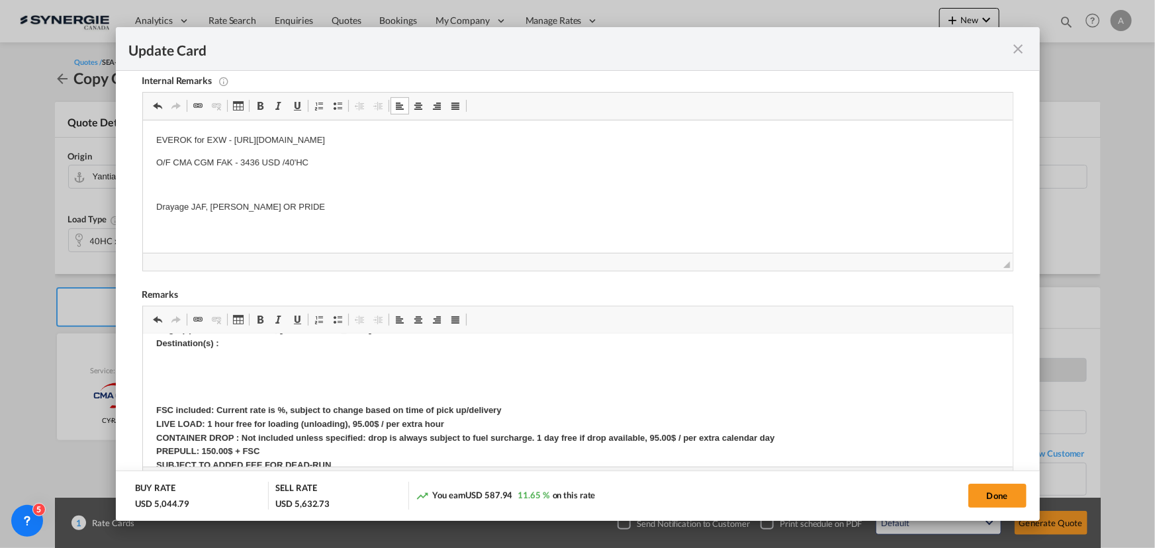
click at [245, 352] on body "Origin Charges: Pick-up location : Guangzhou Longest Medical Technology Co., Lt…" at bounding box center [577, 323] width 843 height 1027
click at [245, 346] on p "Origin(s) : MONTREAL RAMP, QC Destination(s) :" at bounding box center [577, 337] width 843 height 28
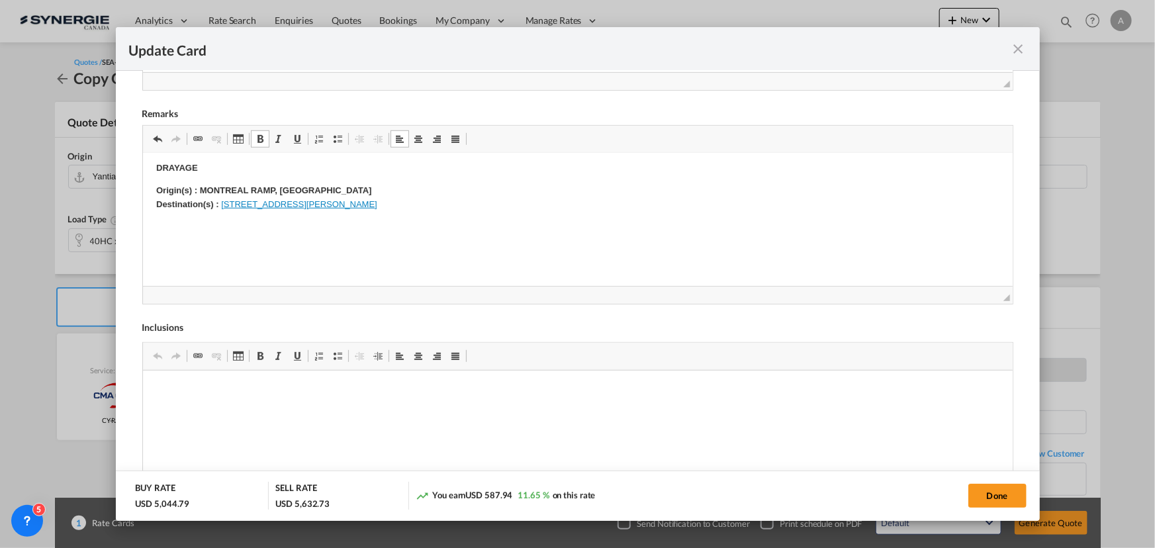
scroll to position [477, 0]
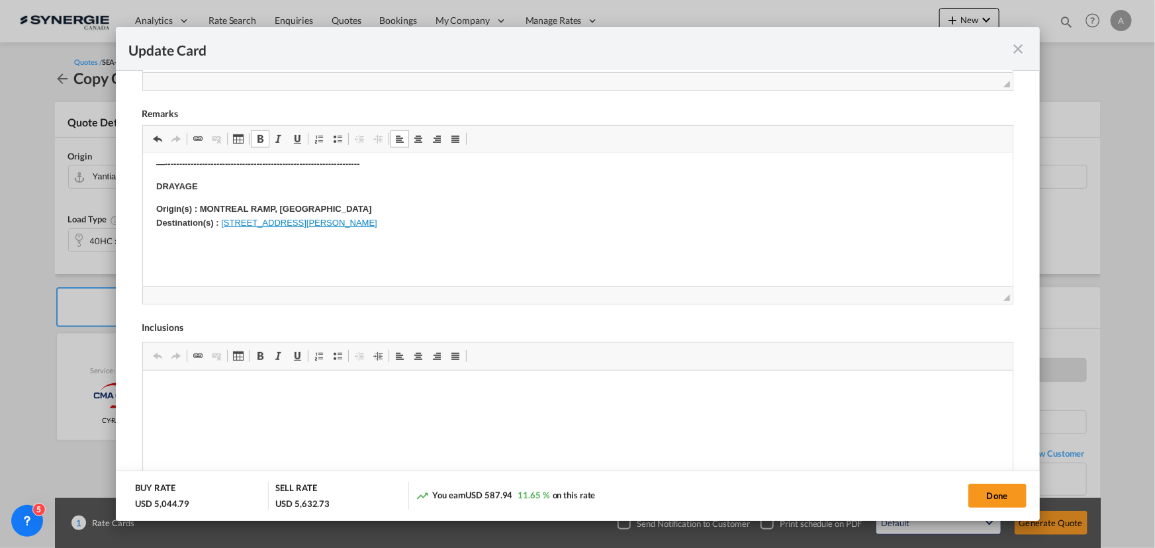
click at [242, 248] on p "Editor, editor5" at bounding box center [577, 245] width 843 height 14
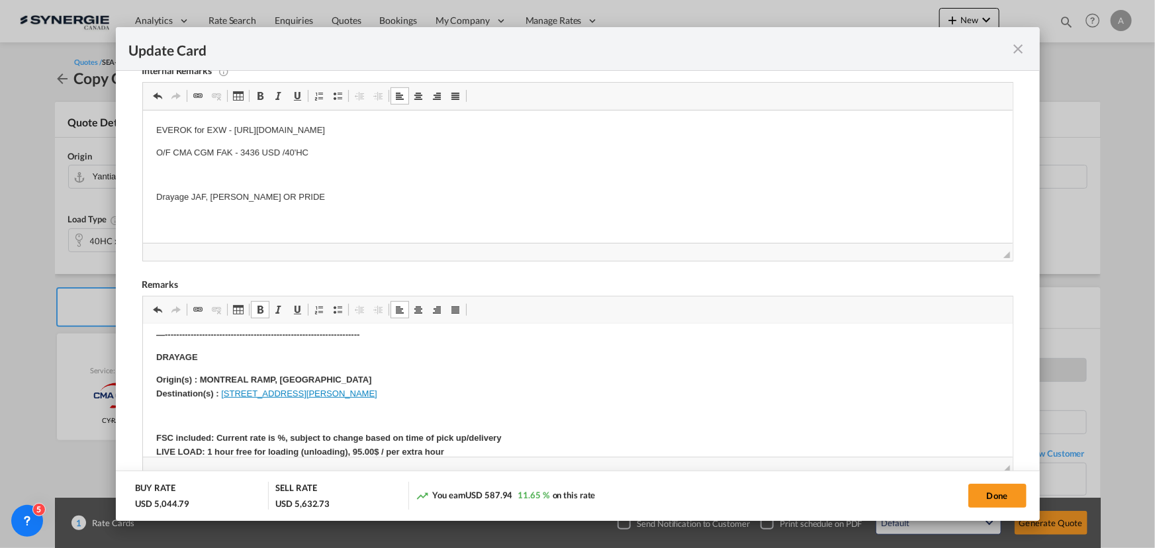
scroll to position [354, 0]
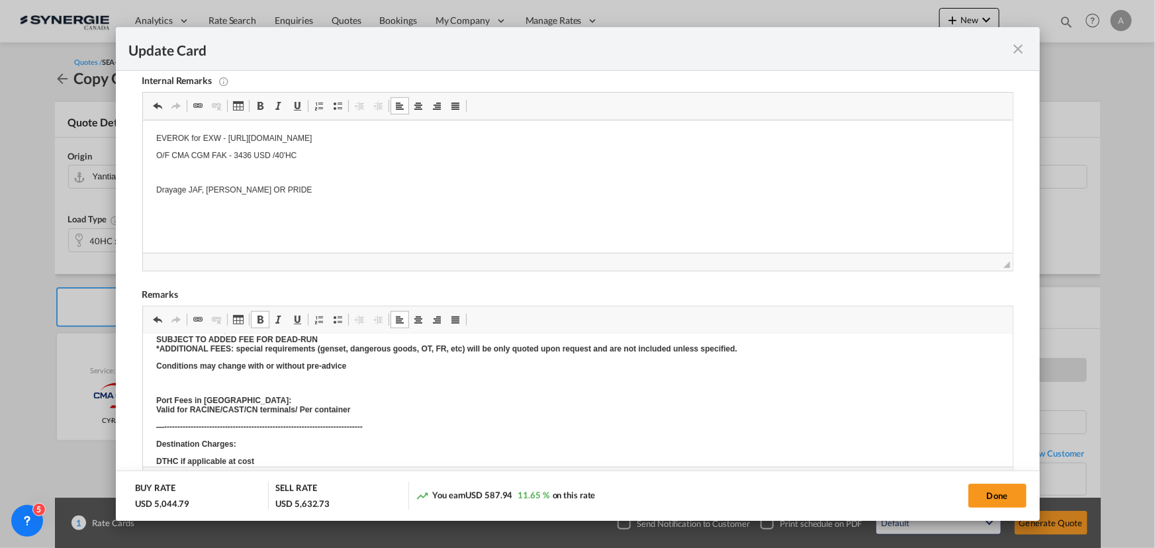
click at [291, 195] on body "EVEROK for EXW - https://app.frontapp.com/open/cnv_qfltn7z?key=Ad9smJU49rOwXy8g…" at bounding box center [577, 173] width 843 height 78
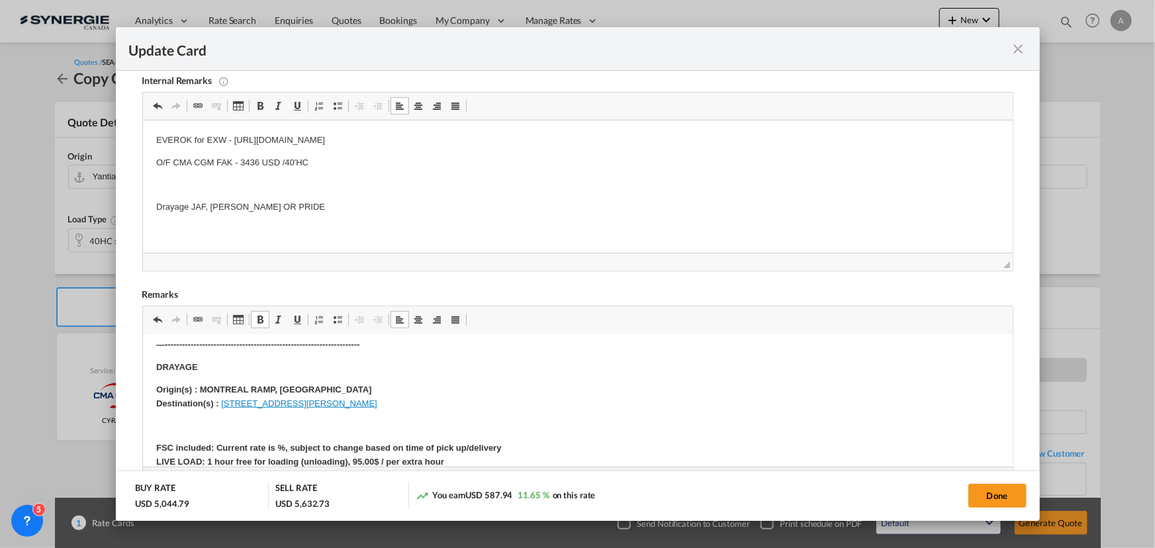
scroll to position [0, 0]
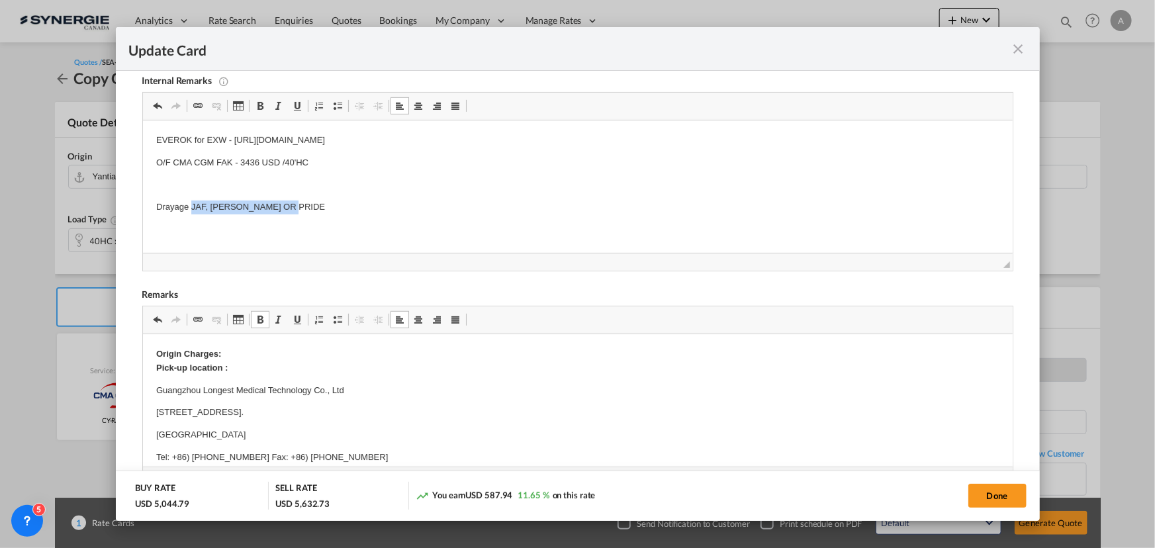
drag, startPoint x: 308, startPoint y: 211, endPoint x: 192, endPoint y: 209, distance: 115.9
click at [192, 209] on p "Drayage JAF, LAFRANCE OR PRIDE" at bounding box center [577, 208] width 843 height 14
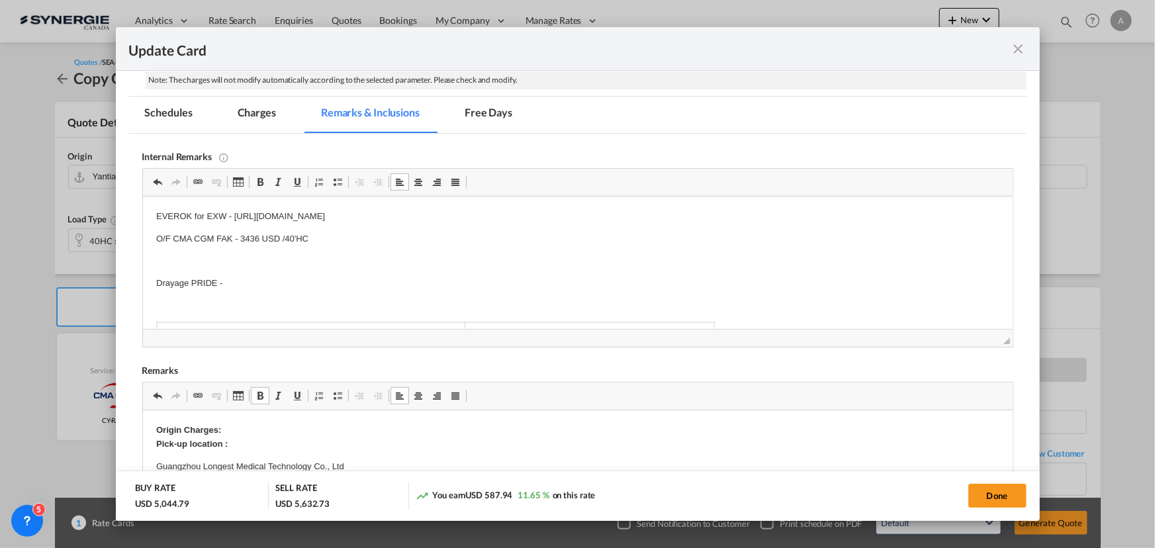
scroll to position [234, 0]
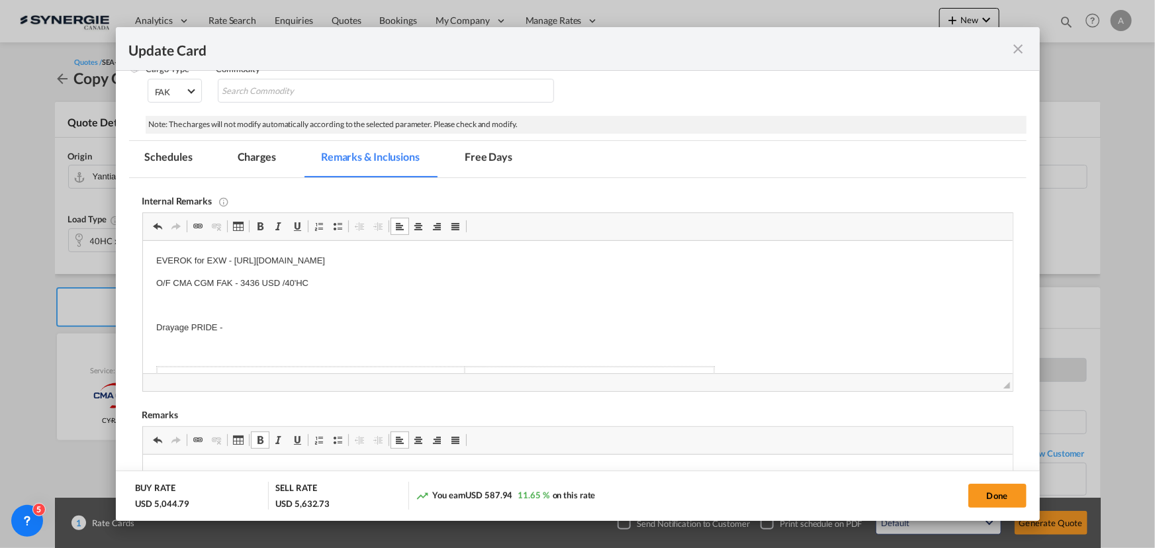
click at [263, 160] on md-tab-item "Charges" at bounding box center [257, 159] width 70 height 36
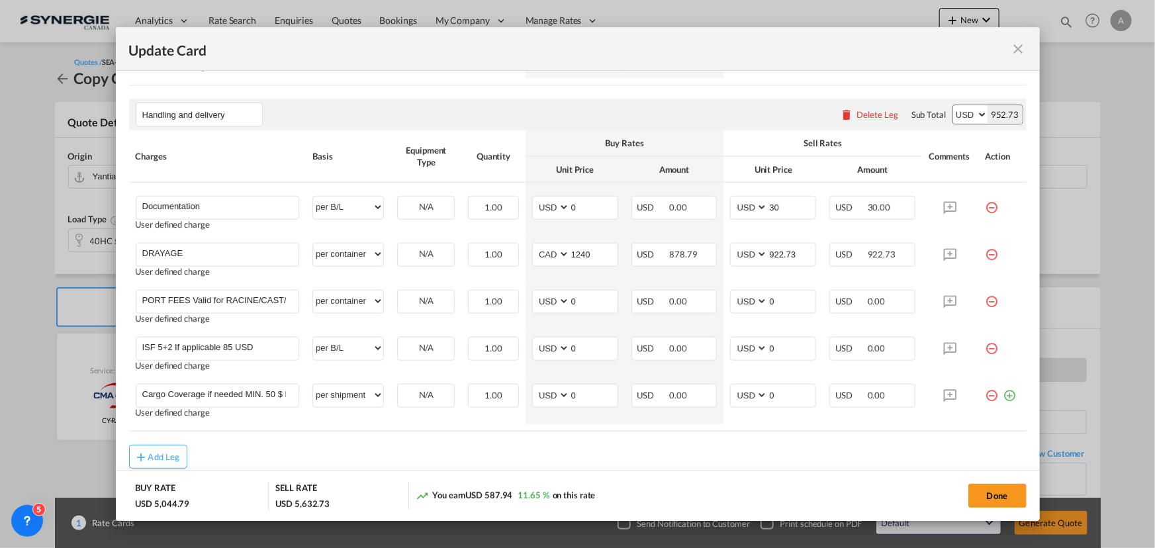
scroll to position [712, 0]
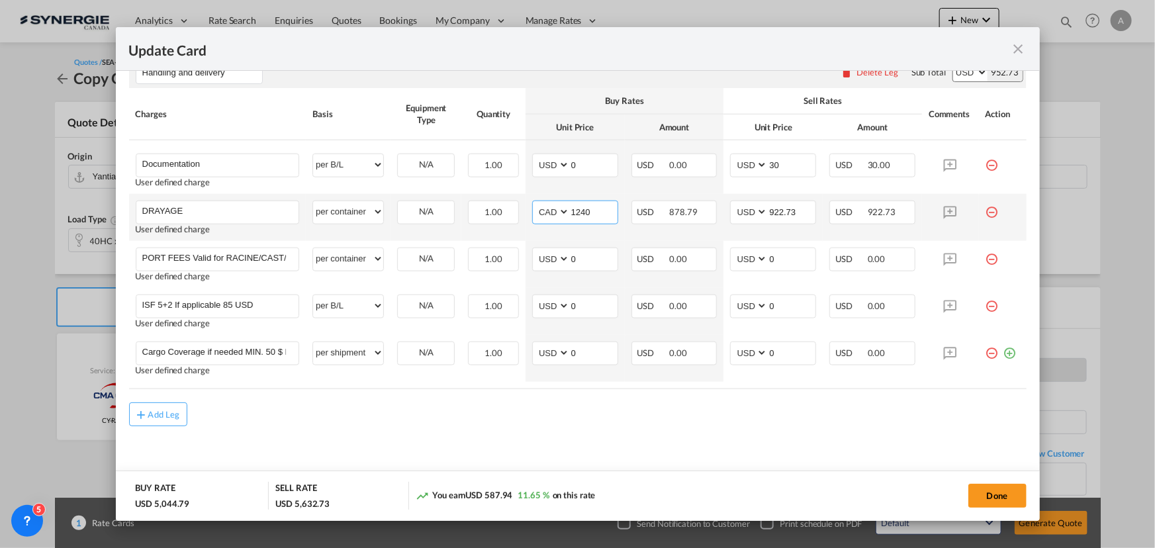
click at [542, 218] on select "AED AFN ALL AMD ANG AOA ARS AUD AWG AZN BAM BBD BDT BGN BHD BIF BMD BND BOB BRL…" at bounding box center [552, 212] width 34 height 18
select select "string:USD"
click at [535, 203] on select "AED AFN ALL AMD ANG AOA ARS AUD AWG AZN BAM BBD BDT BGN BHD BIF BMD BND BOB BRL…" at bounding box center [552, 212] width 34 height 18
type input "825"
click at [768, 210] on md-input-container "922.73" at bounding box center [791, 212] width 48 height 23
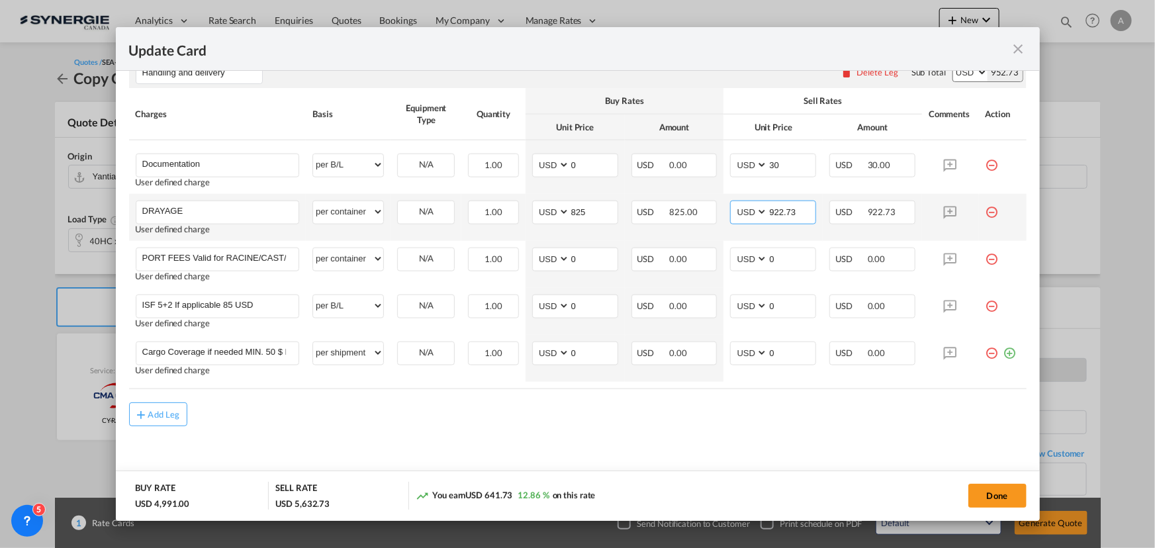
click at [785, 213] on input "922.73" at bounding box center [792, 211] width 48 height 20
drag, startPoint x: 789, startPoint y: 215, endPoint x: 665, endPoint y: 203, distance: 125.1
click at [667, 203] on tr "DRAYAGE Please Enter User Defined Charges Cannot Be Published User defined char…" at bounding box center [578, 217] width 898 height 47
type input "900"
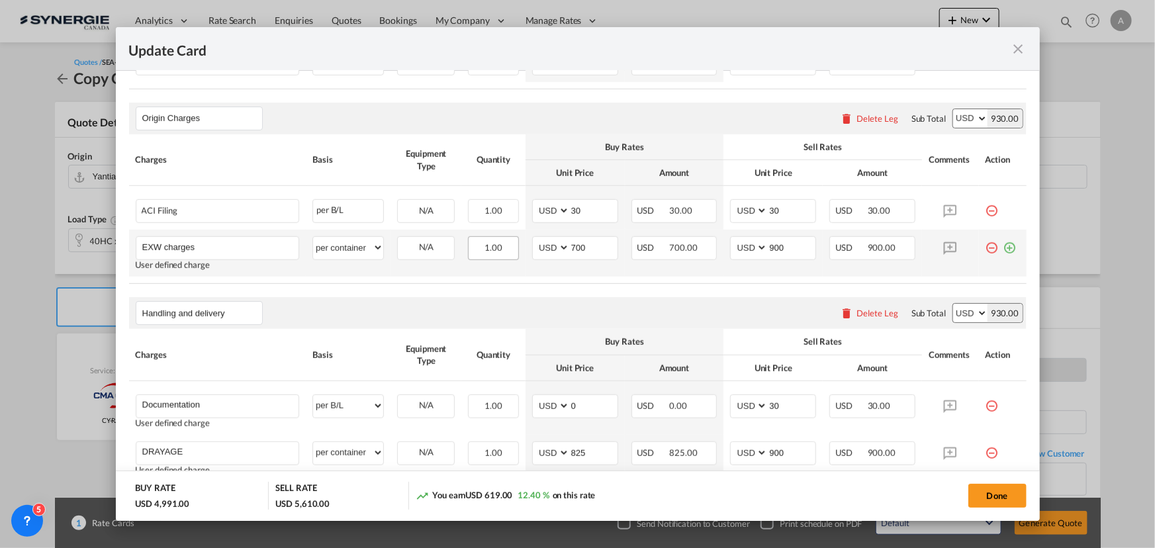
scroll to position [531, 0]
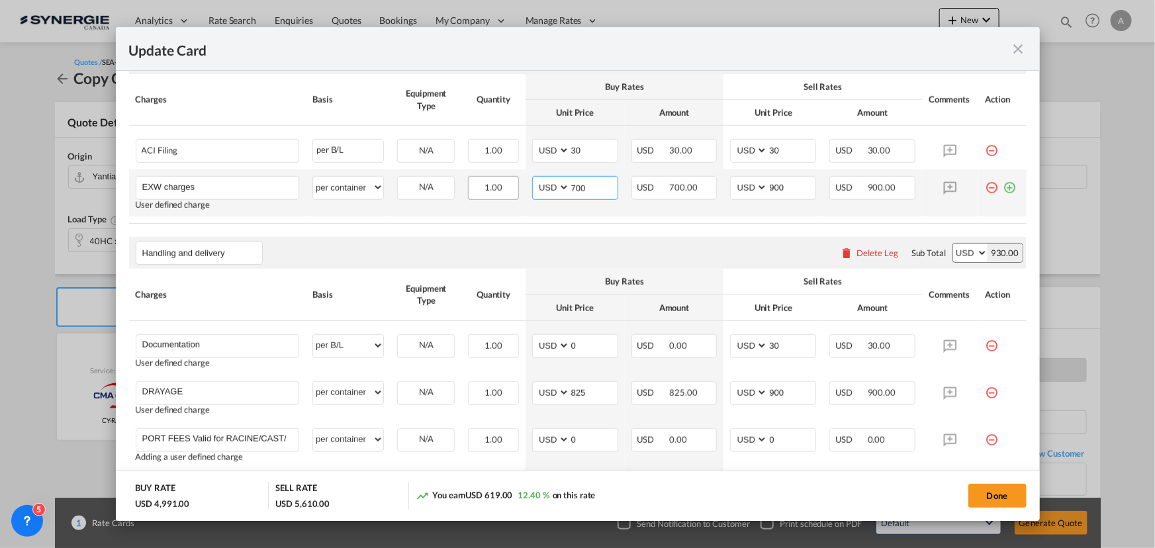
drag, startPoint x: 583, startPoint y: 193, endPoint x: 487, endPoint y: 185, distance: 96.3
click at [488, 186] on tr "EXW charges Please Enter User Defined Charges Cannot Be Published User defined …" at bounding box center [578, 192] width 898 height 47
type input "826"
drag, startPoint x: 779, startPoint y: 191, endPoint x: 634, endPoint y: 173, distance: 146.7
click at [642, 183] on tr "EXW charges Please Enter User Defined Charges Cannot Be Published User defined …" at bounding box center [578, 192] width 898 height 47
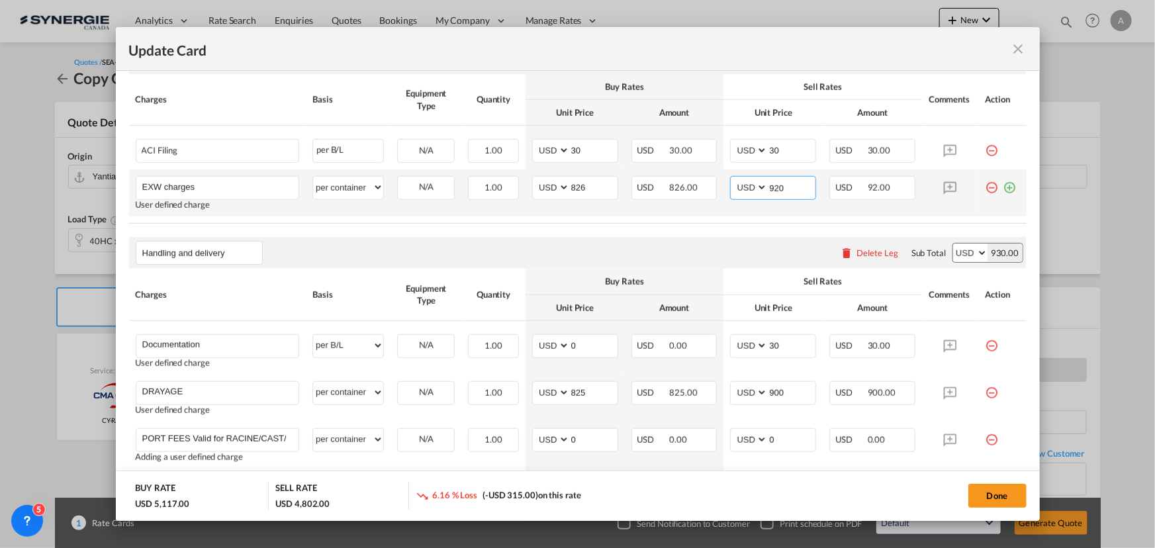
type input "920"
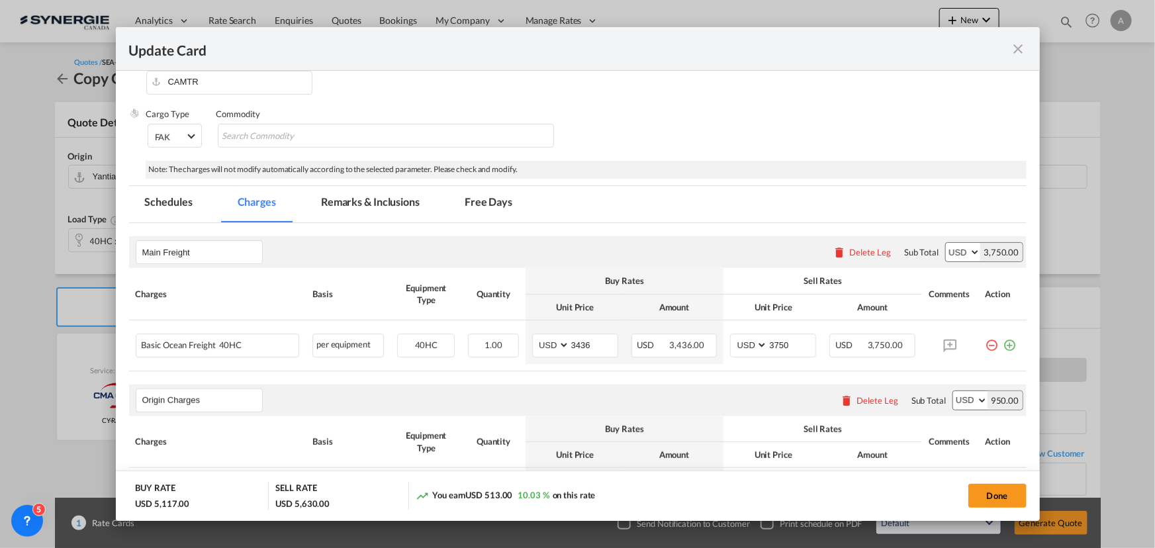
scroll to position [291, 0]
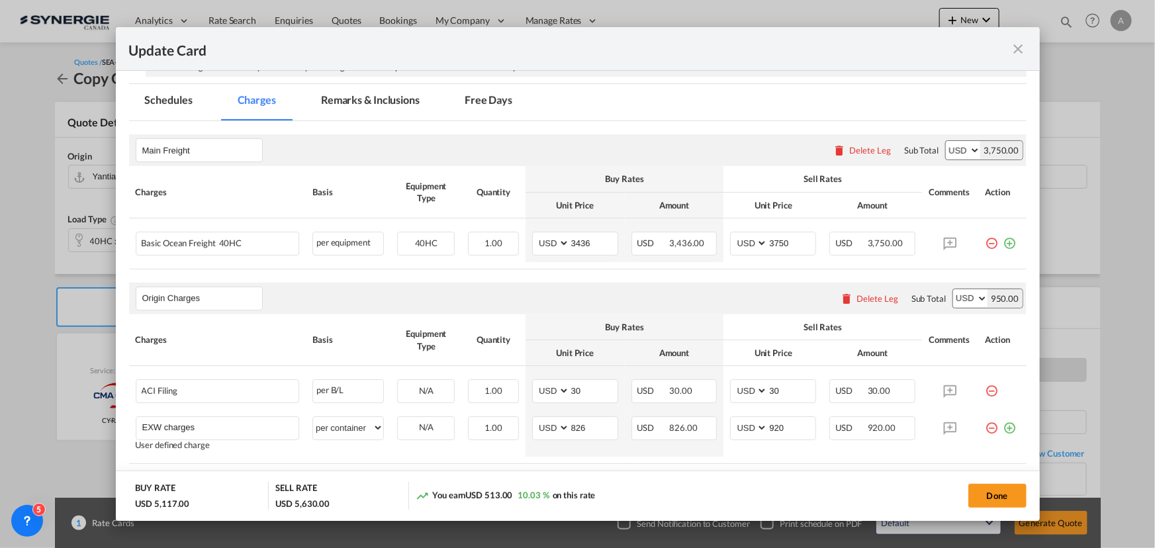
drag, startPoint x: 998, startPoint y: 497, endPoint x: 995, endPoint y: 471, distance: 25.4
click at [998, 497] on button "Done" at bounding box center [998, 496] width 58 height 24
type input "09 Jul 2025"
type input "24 Oct 2025"
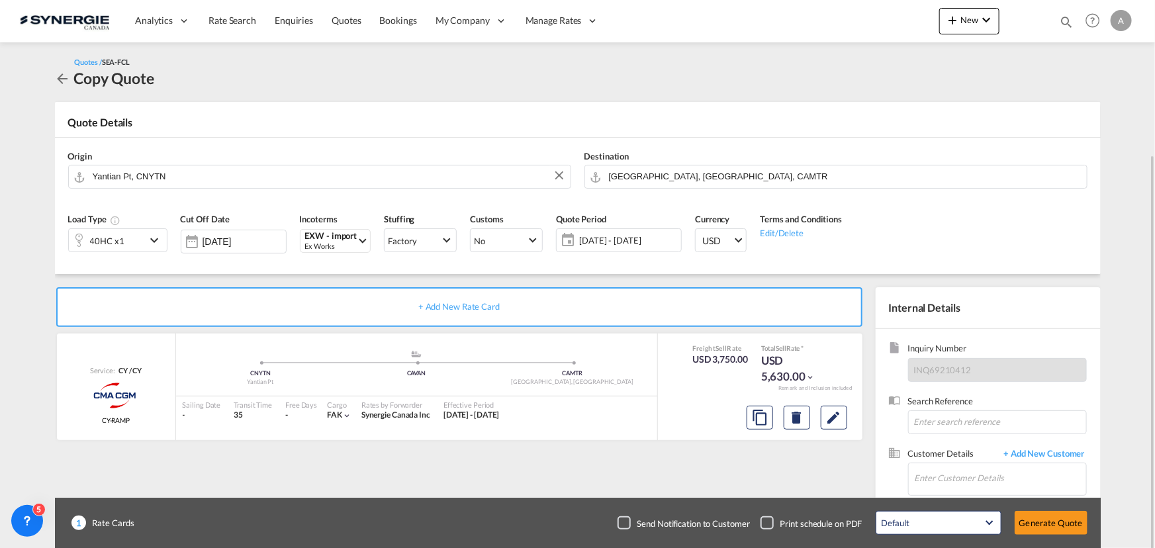
scroll to position [82, 0]
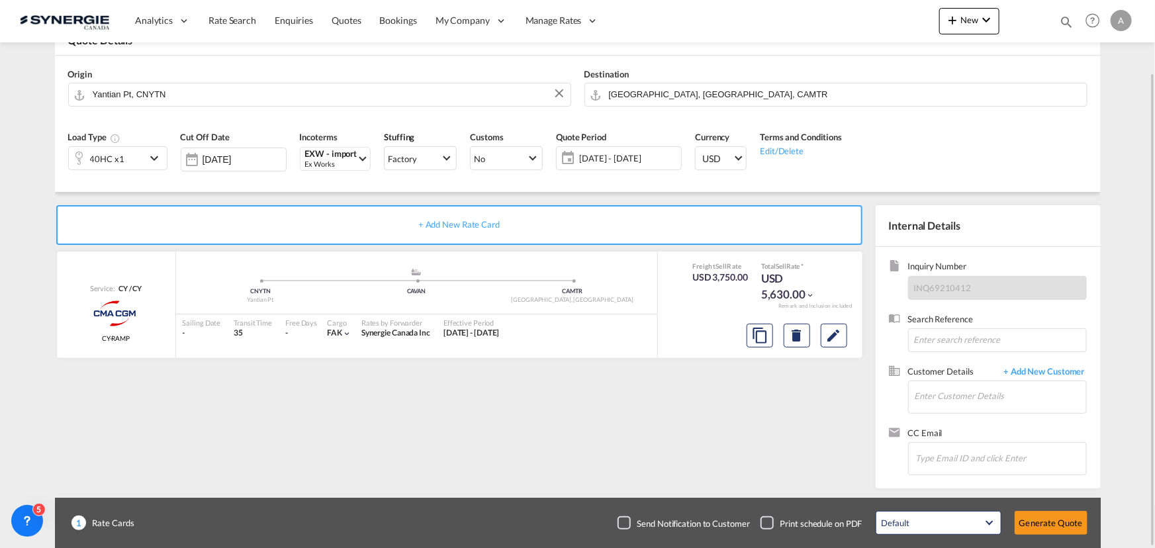
click at [945, 414] on div "Customer Details + Add New Customer Enter Customer Details" at bounding box center [988, 396] width 199 height 62
click at [928, 392] on input "Enter Customer Details" at bounding box center [1000, 396] width 171 height 30
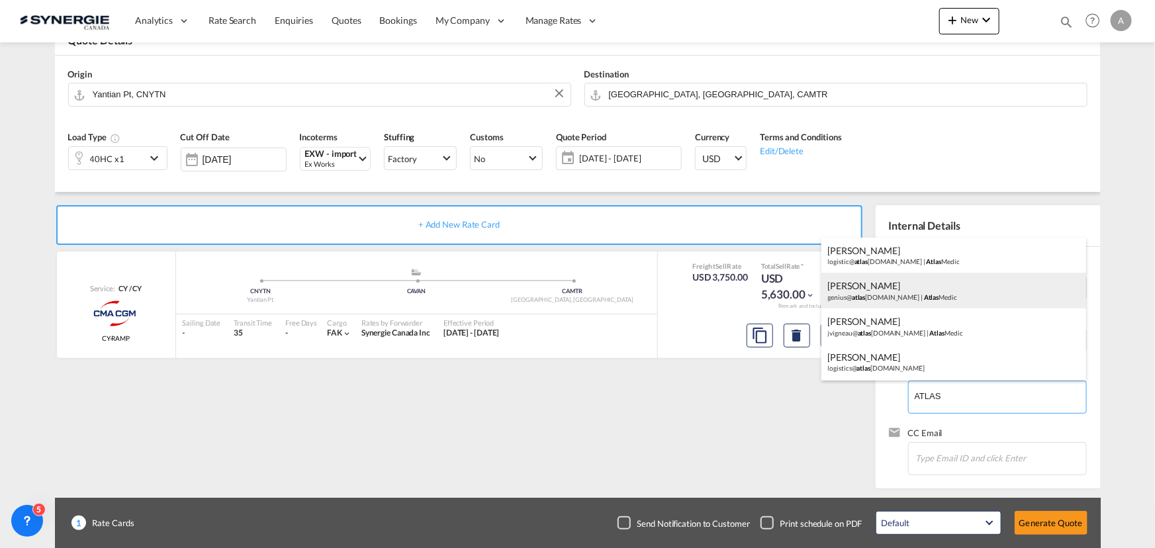
click at [886, 291] on div "Jessie Vigneau genius@ atlas medic.com | Atlas Medic" at bounding box center [954, 291] width 265 height 36
type input "Atlas Medic, Jessie Vigneau, genius@atlasmedic.com"
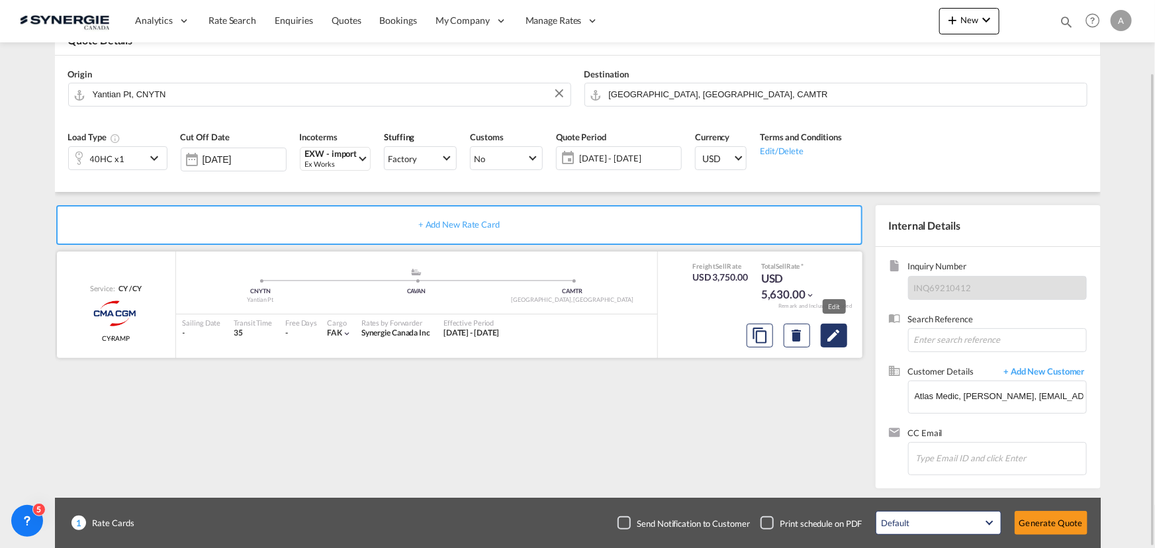
click at [837, 337] on md-icon "Edit" at bounding box center [834, 336] width 16 height 16
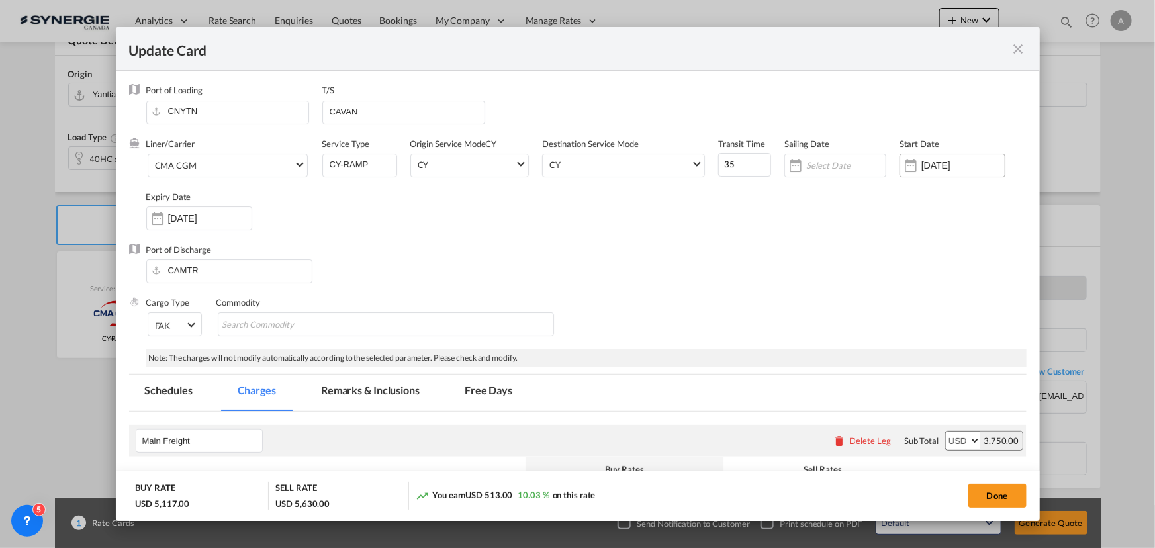
click at [927, 166] on input "10 Jul 2025" at bounding box center [963, 165] width 83 height 11
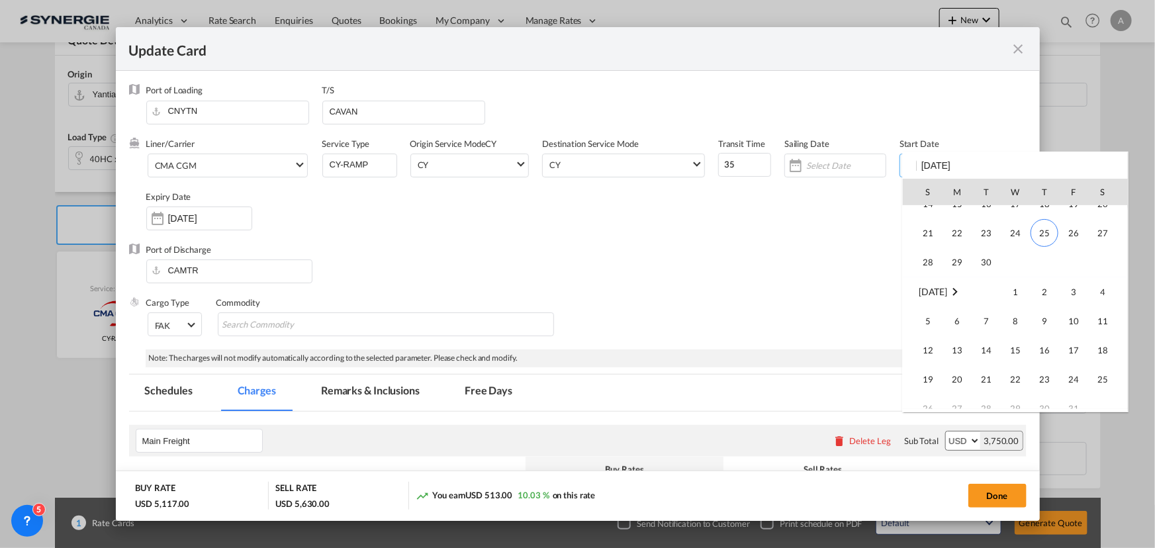
scroll to position [306805, 0]
click at [1048, 216] on span "25" at bounding box center [1045, 207] width 28 height 28
type input "25 Sep 2025"
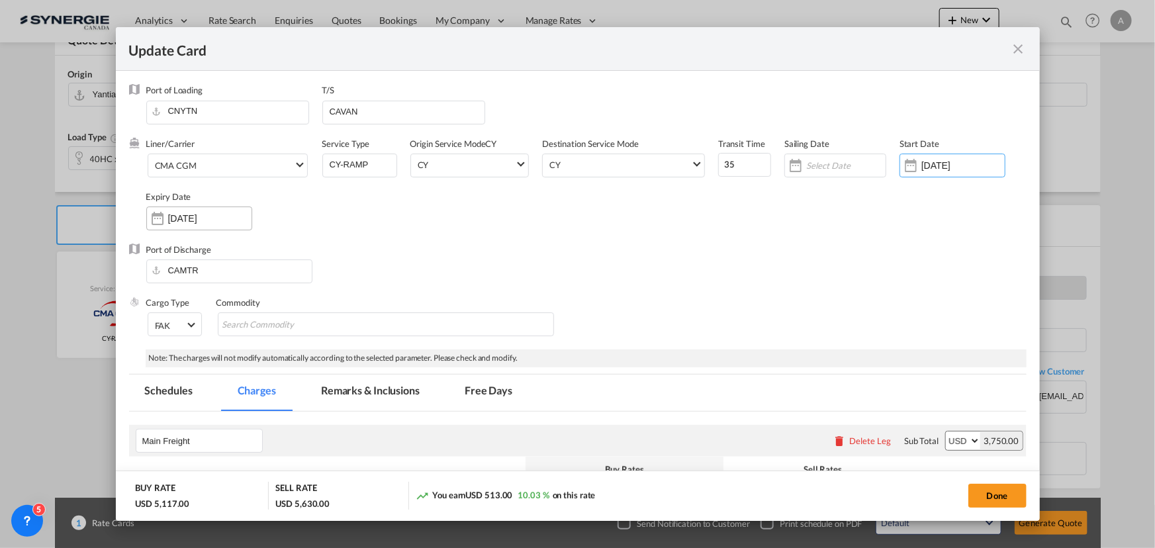
click at [165, 224] on div "Update Card Port ..." at bounding box center [157, 218] width 21 height 26
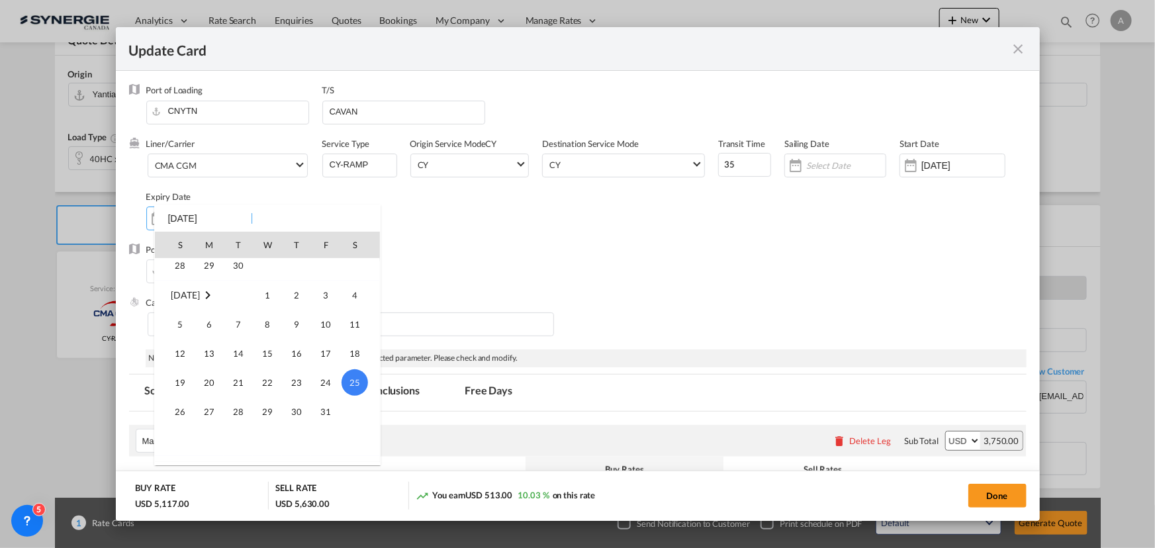
scroll to position [175, 0]
click at [240, 344] on td "14" at bounding box center [238, 331] width 29 height 29
type input "14 Oct 2025"
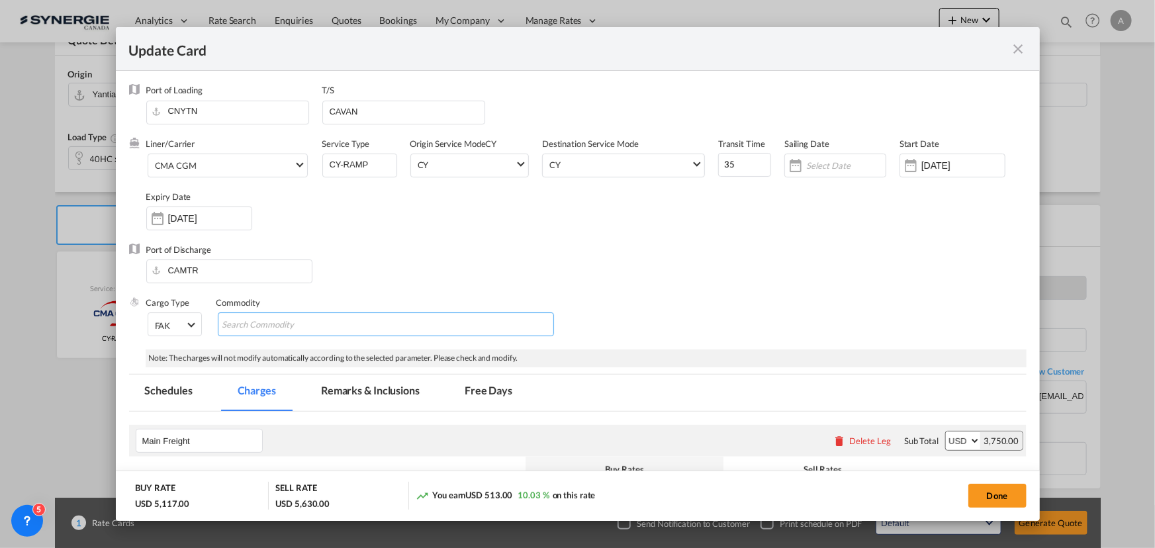
click at [239, 336] on md-chips-wrap "Chips container with autocompletion. Enter the text area, type text to search, …" at bounding box center [386, 324] width 336 height 24
click at [1004, 497] on button "Done" at bounding box center [998, 496] width 58 height 24
type input "24 Sep 2025"
type input "13 Oct 2025"
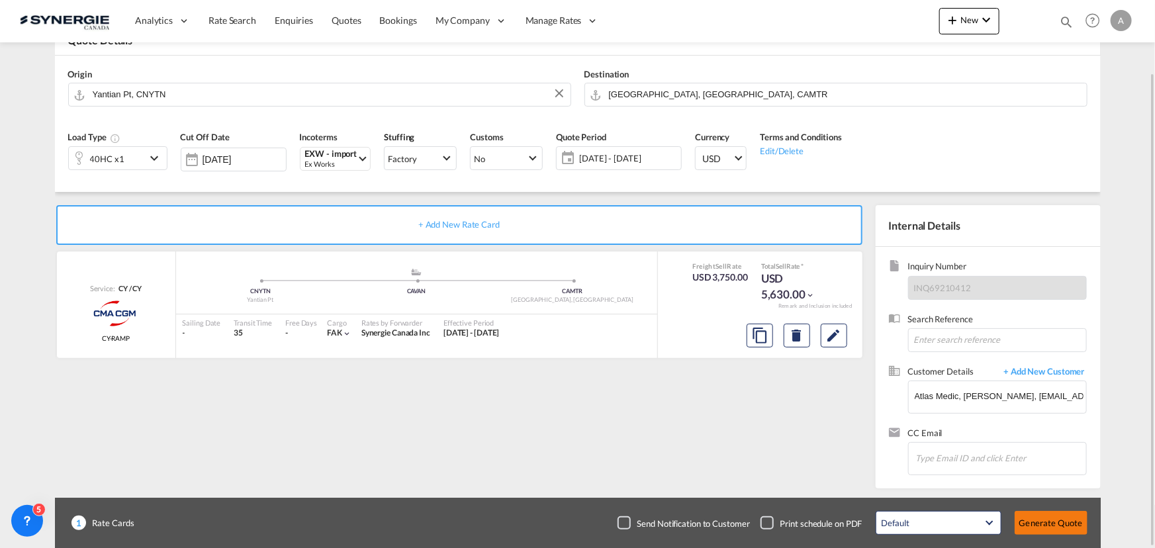
click at [1051, 523] on button "Generate Quote" at bounding box center [1051, 523] width 73 height 24
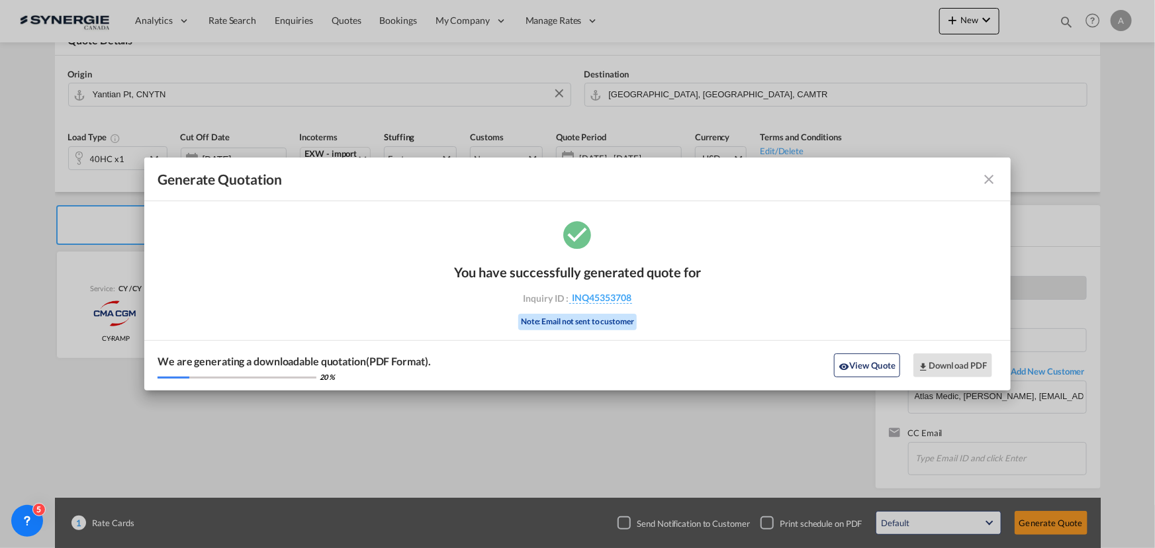
drag, startPoint x: 864, startPoint y: 364, endPoint x: 878, endPoint y: 368, distance: 14.5
click at [864, 364] on button "View Quote" at bounding box center [867, 366] width 66 height 24
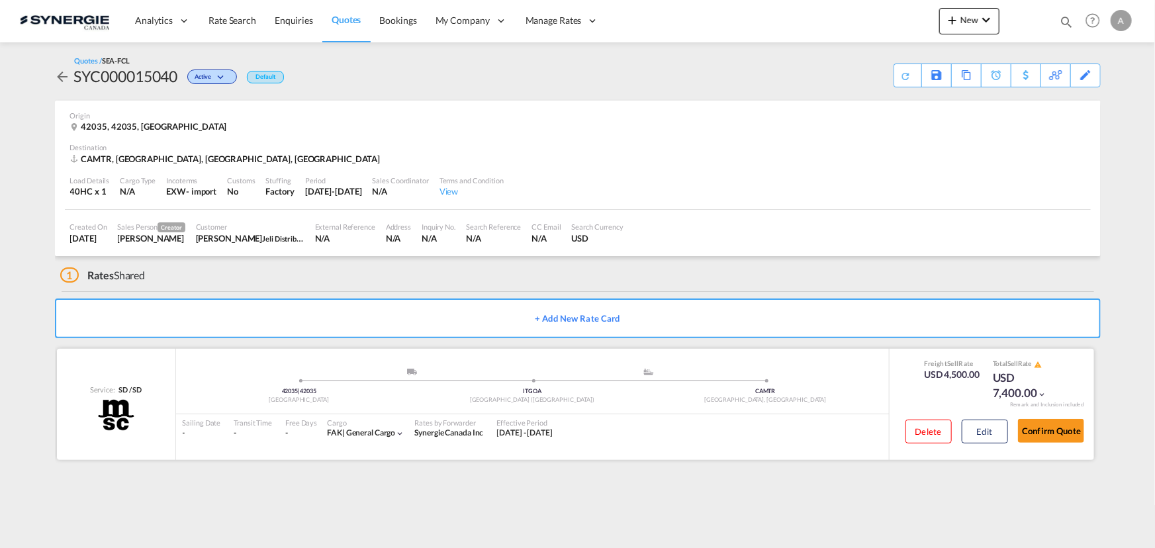
click at [1012, 431] on div "Delete Edit Confirm Quote" at bounding box center [990, 434] width 189 height 38
click at [992, 434] on button "Edit" at bounding box center [985, 432] width 46 height 24
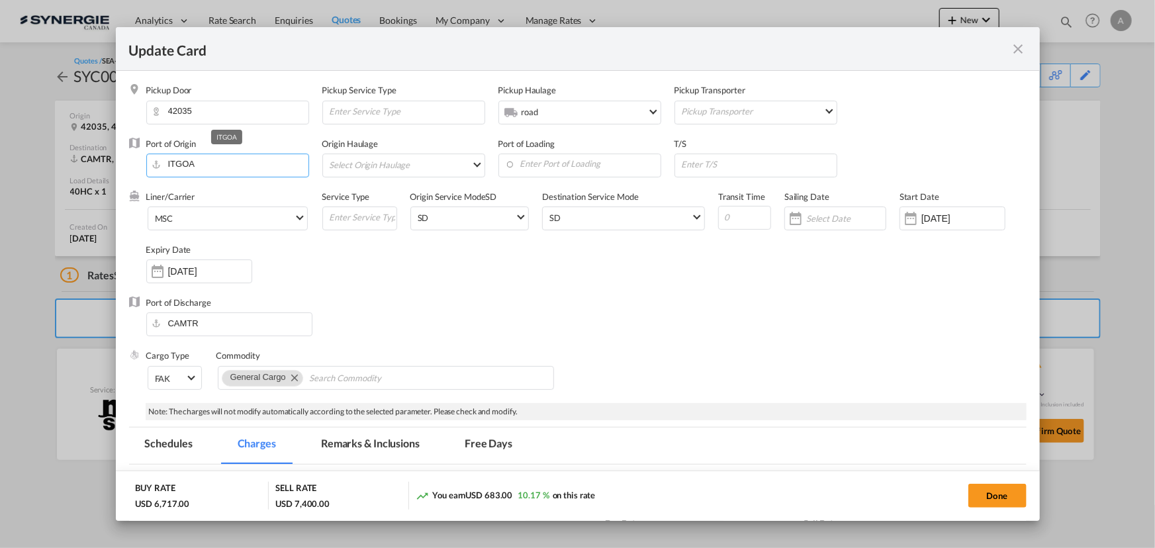
click at [203, 168] on input "ITGOA" at bounding box center [231, 164] width 156 height 20
select select "per container"
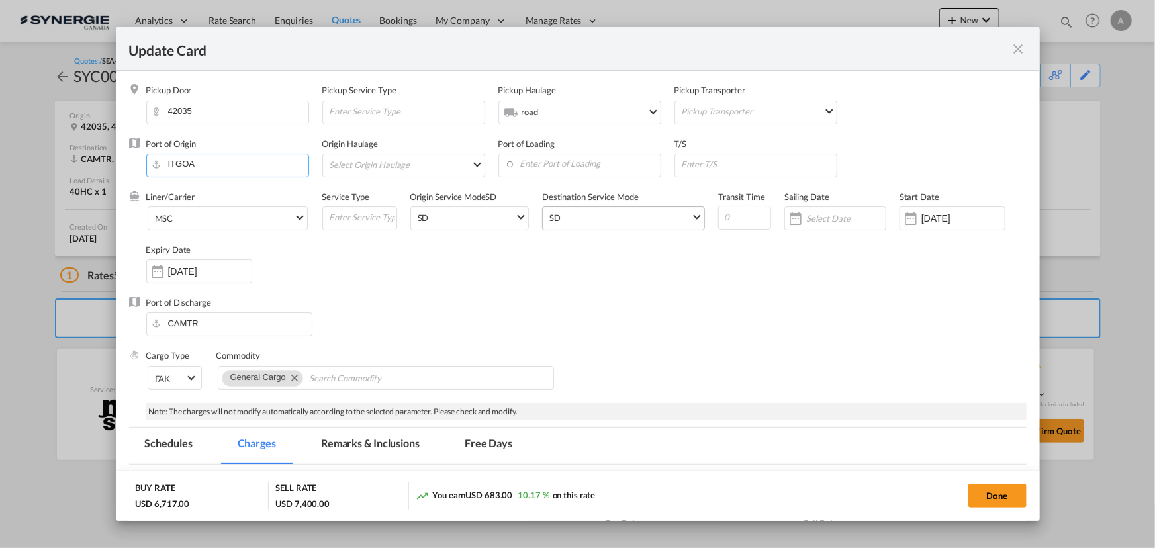
select select "per container"
select select "per B/L"
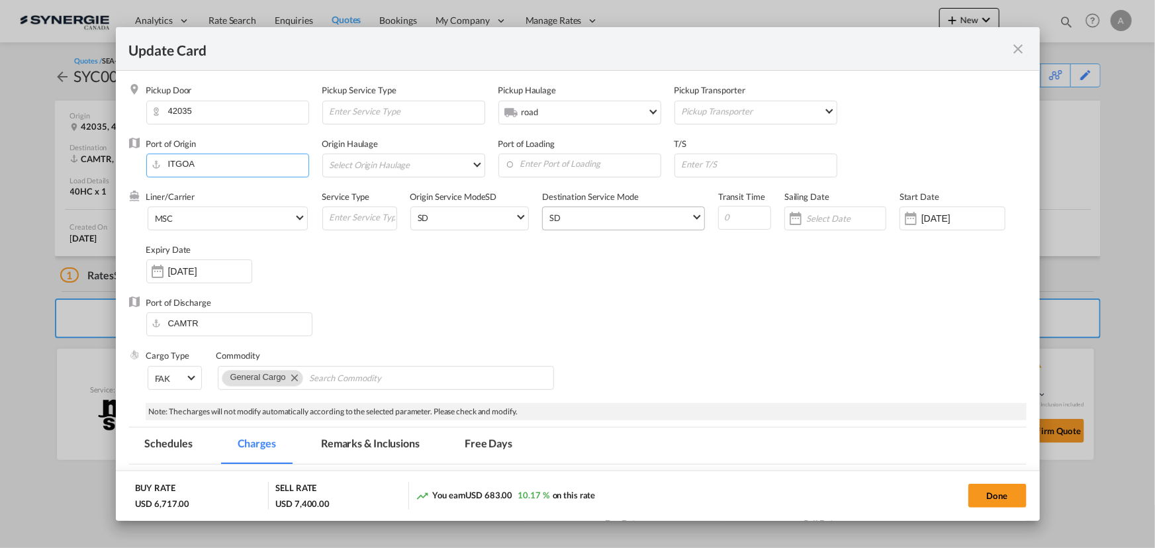
select select "per B/L"
select select "per shipment"
click at [393, 440] on md-tab-item "Remarks & Inclusions" at bounding box center [370, 446] width 130 height 36
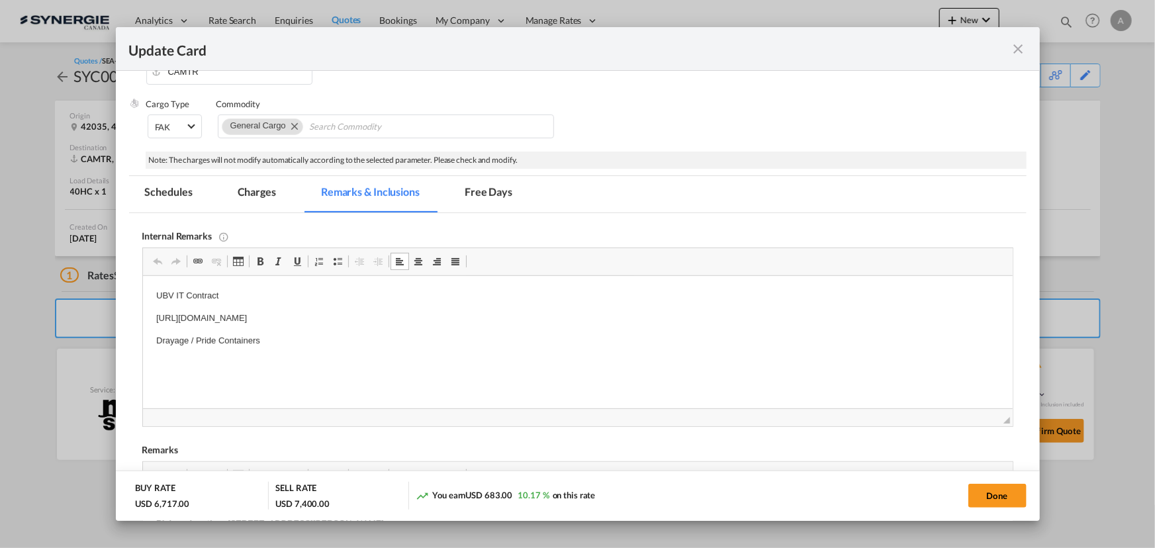
drag, startPoint x: 158, startPoint y: 294, endPoint x: 613, endPoint y: 314, distance: 455.9
click at [612, 318] on body "UBV IT Contract [URL][DOMAIN_NAME] Drayage / Pride Containers" at bounding box center [577, 318] width 843 height 58
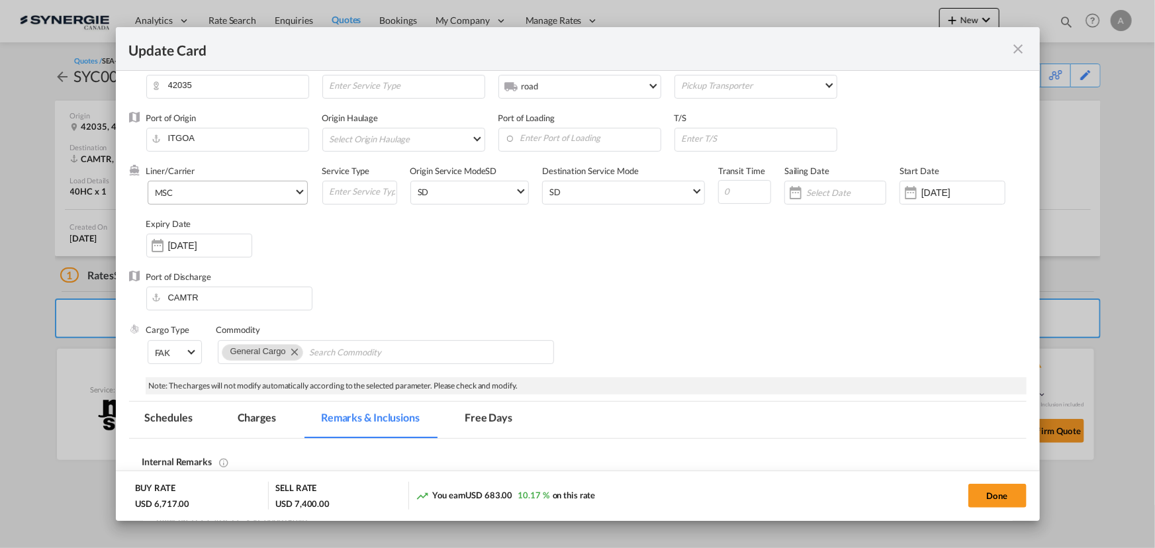
scroll to position [11, 0]
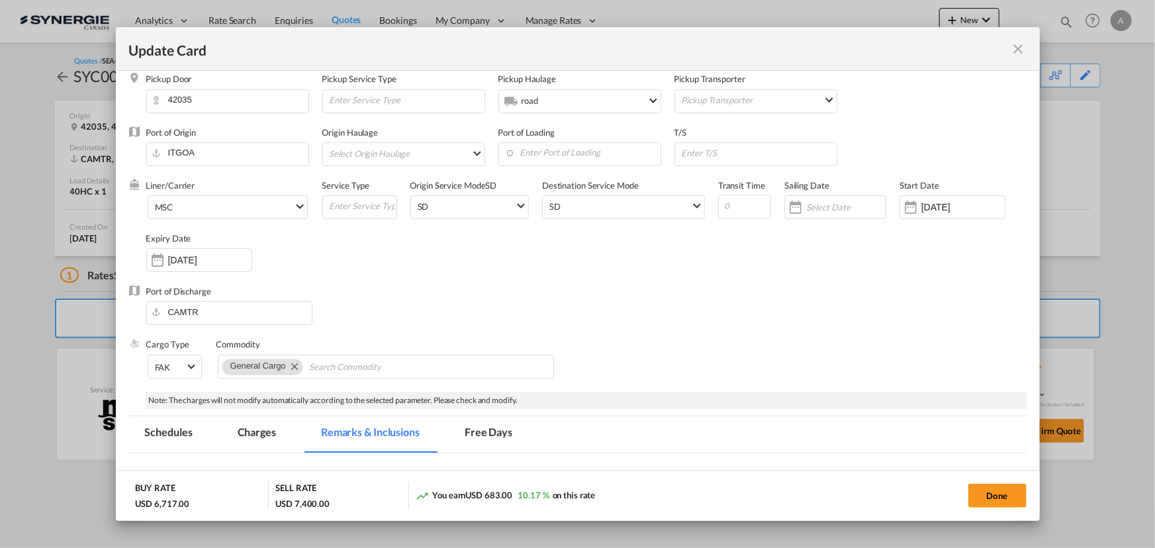
drag, startPoint x: 203, startPoint y: 183, endPoint x: 203, endPoint y: 192, distance: 9.3
click at [203, 183] on div "Liner/Carrier MSC Atlantic Container Line (ACL) [PERSON_NAME] Transport ([GEOGR…" at bounding box center [234, 205] width 176 height 53
click at [205, 214] on md-select-value "MSC" at bounding box center [231, 206] width 154 height 21
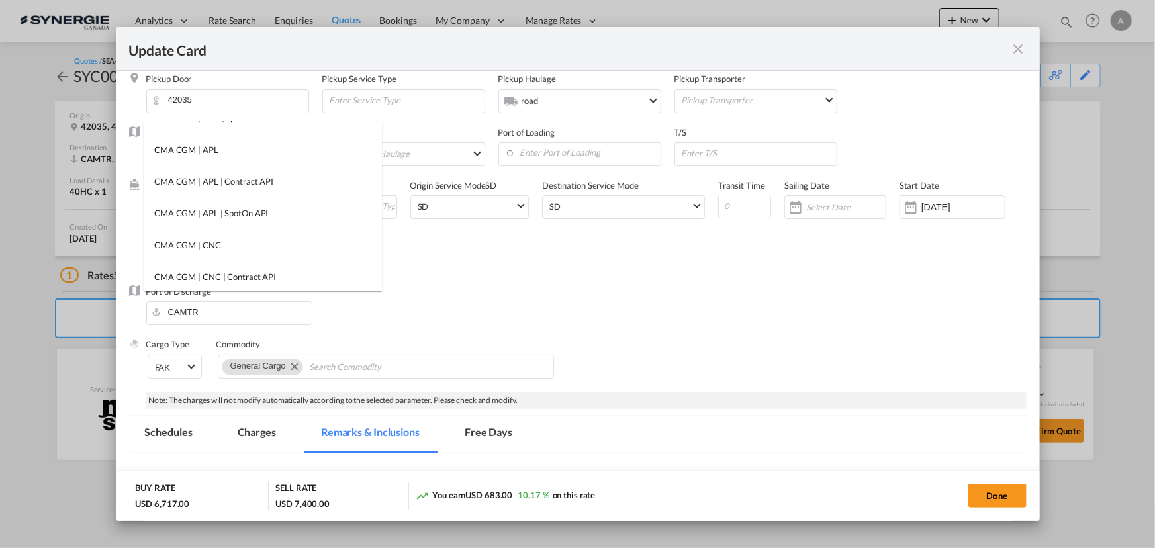
scroll to position [0, 0]
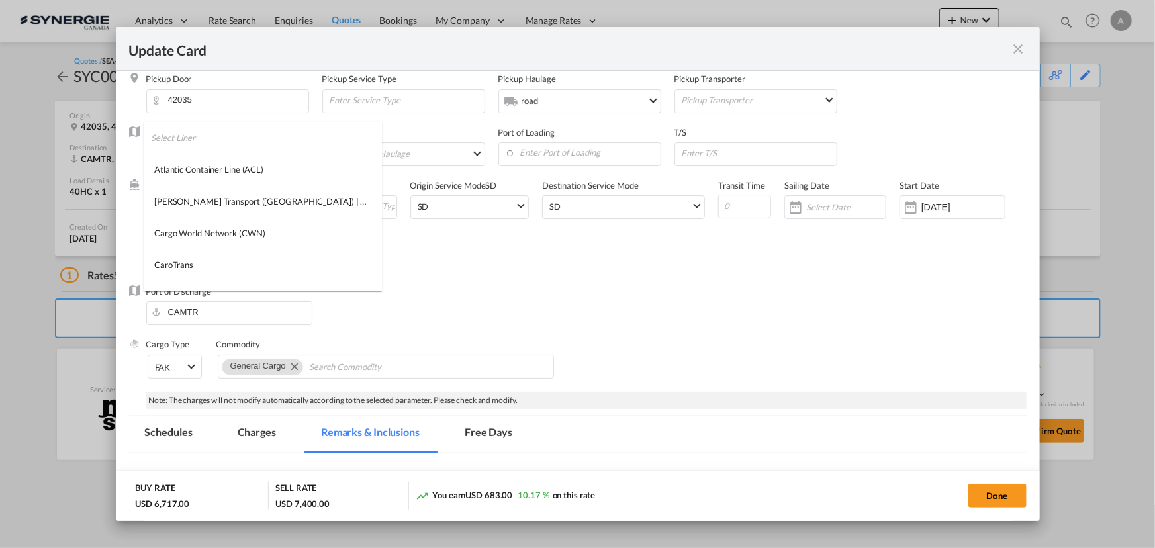
click at [205, 137] on input "search" at bounding box center [266, 138] width 231 height 32
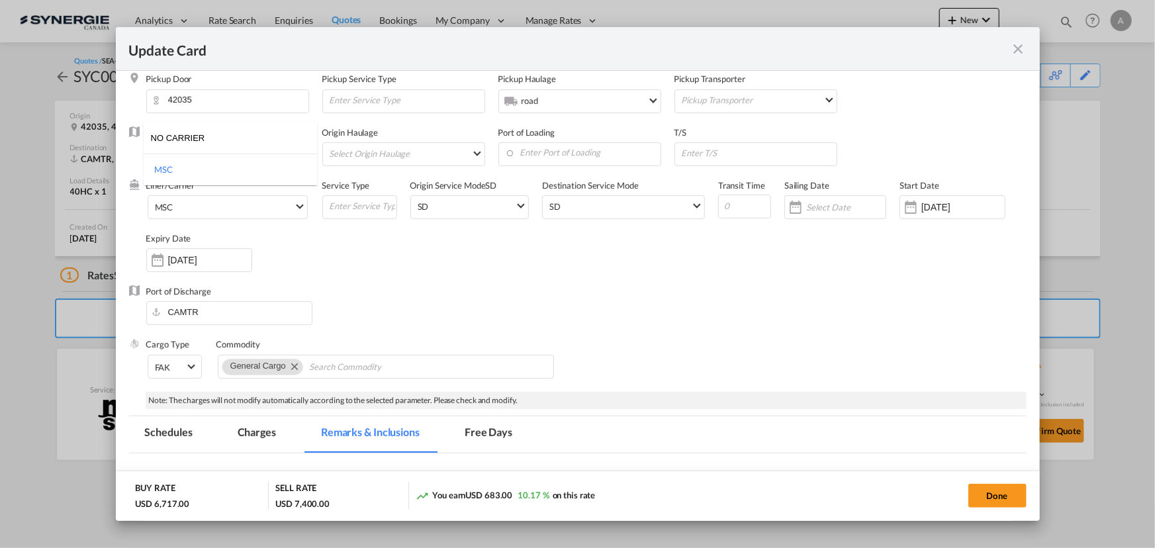
click at [232, 141] on input "NO CARRIER" at bounding box center [234, 138] width 166 height 32
type input "NO CARRIER"
click at [479, 293] on md-backdrop at bounding box center [577, 274] width 1155 height 548
click at [238, 156] on input "ITGOA" at bounding box center [231, 153] width 156 height 20
click at [167, 213] on md-select-value "MSC" at bounding box center [231, 206] width 154 height 21
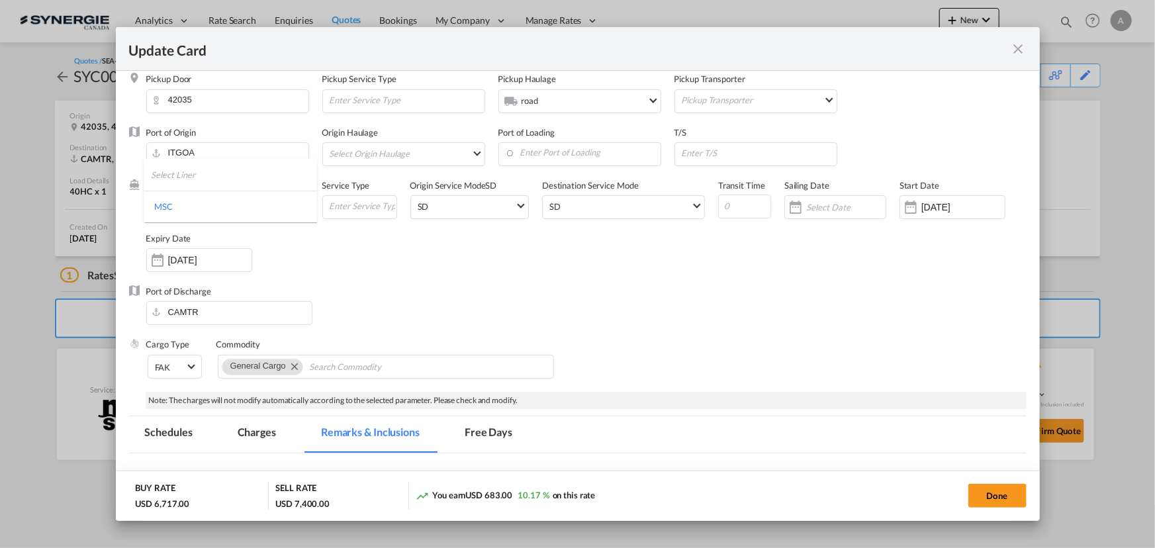
click at [196, 169] on input "search" at bounding box center [234, 175] width 166 height 32
click at [209, 172] on input "NO CARRIER" at bounding box center [234, 175] width 166 height 32
type input "NO CARRIER"
click at [323, 253] on md-backdrop at bounding box center [577, 274] width 1155 height 548
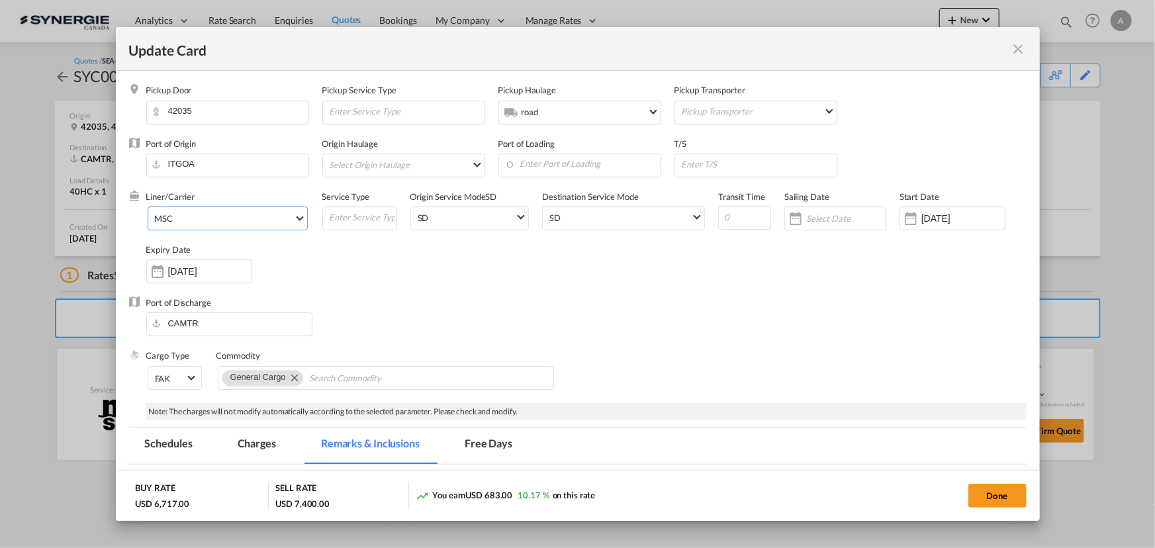
click at [258, 220] on span "MSC" at bounding box center [224, 219] width 139 height 12
drag, startPoint x: 361, startPoint y: 265, endPoint x: 330, endPoint y: 252, distance: 34.1
click at [360, 265] on md-backdrop at bounding box center [577, 274] width 1155 height 548
click at [202, 218] on span "MSC" at bounding box center [224, 219] width 139 height 12
click at [177, 187] on input "search" at bounding box center [234, 186] width 166 height 32
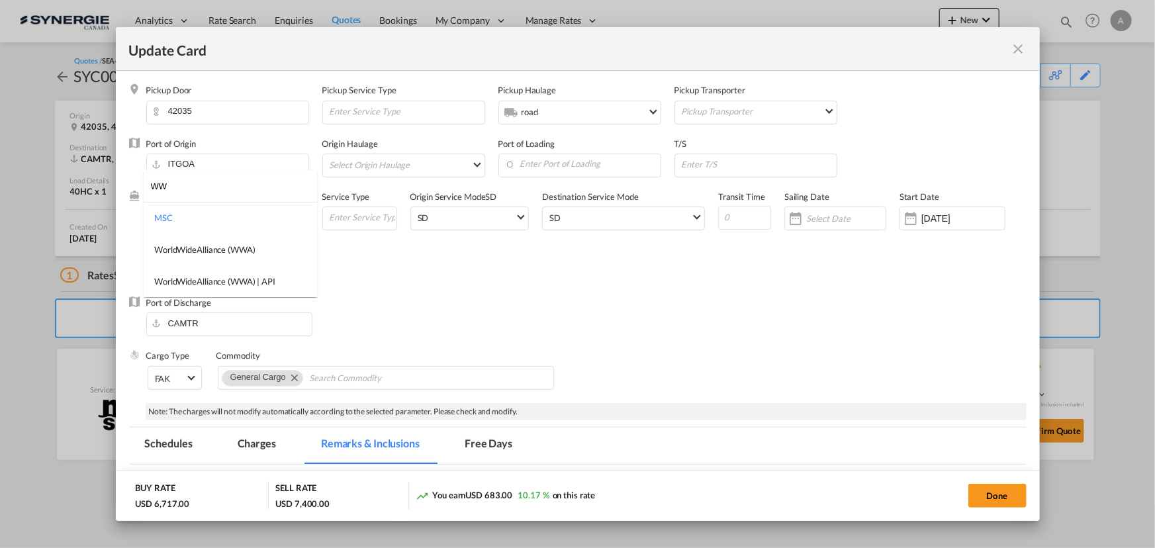
type input "W"
type input "NO"
click at [480, 291] on md-backdrop at bounding box center [577, 274] width 1155 height 548
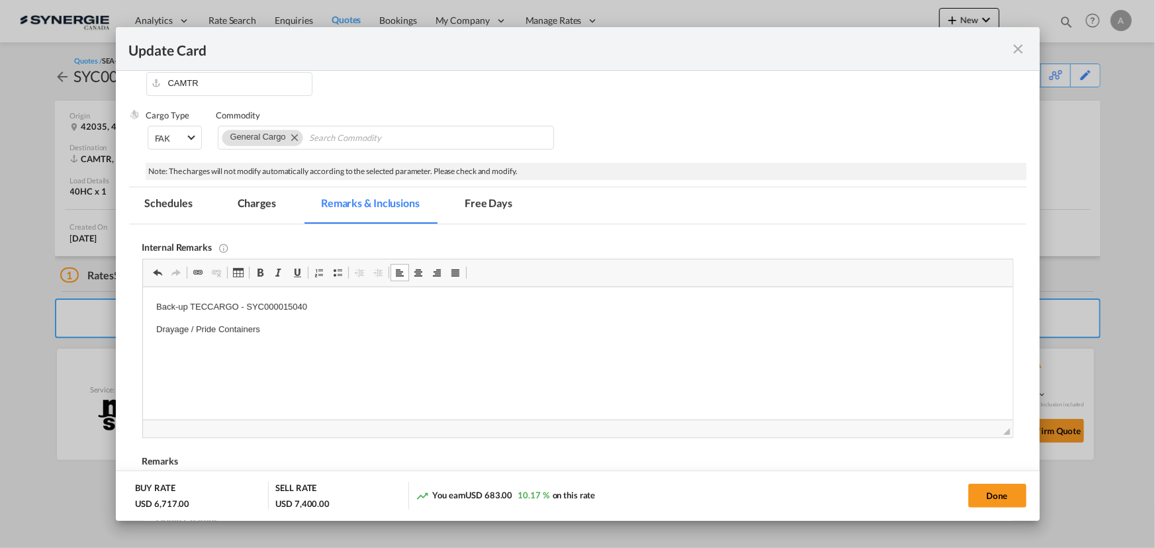
click at [250, 208] on md-tab-item "Charges" at bounding box center [257, 205] width 70 height 36
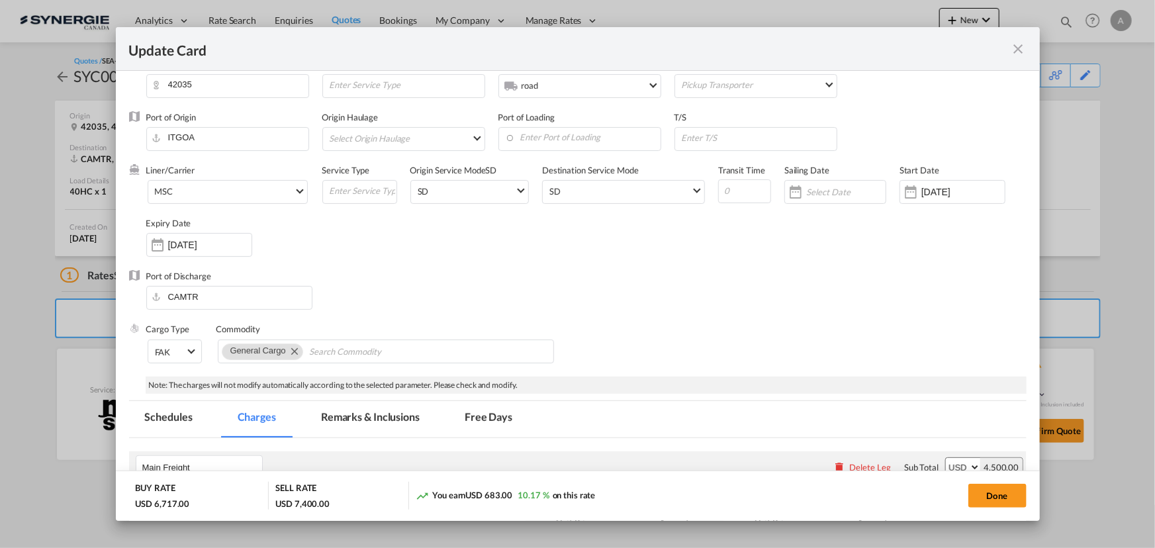
scroll to position [0, 0]
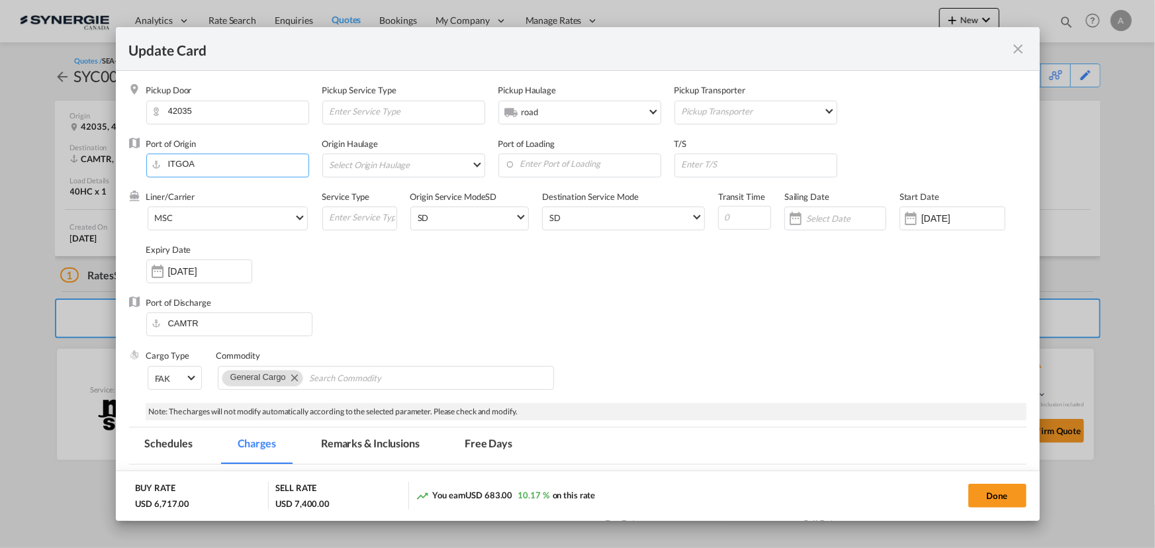
drag, startPoint x: 215, startPoint y: 167, endPoint x: 131, endPoint y: 162, distance: 83.6
click at [132, 162] on div "Port of Origin ITGOA Origin Haulage Select Origin Haulage rail road barge truck…" at bounding box center [578, 164] width 898 height 53
click at [206, 199] on div "[GEOGRAPHIC_DATA]" at bounding box center [280, 198] width 246 height 10
type input "La Spezia, ITSPE"
click at [691, 165] on input "Update Card Pickup ..." at bounding box center [759, 164] width 156 height 20
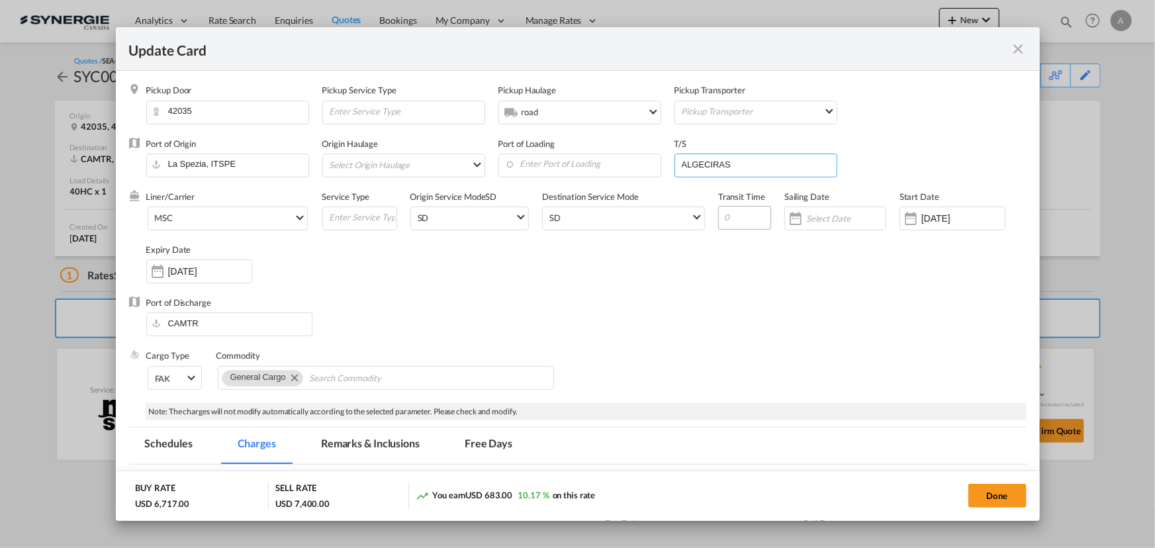
type input "ALGECIRAS"
click at [720, 215] on input "Update Card Pickup ..." at bounding box center [744, 218] width 53 height 24
type input "25"
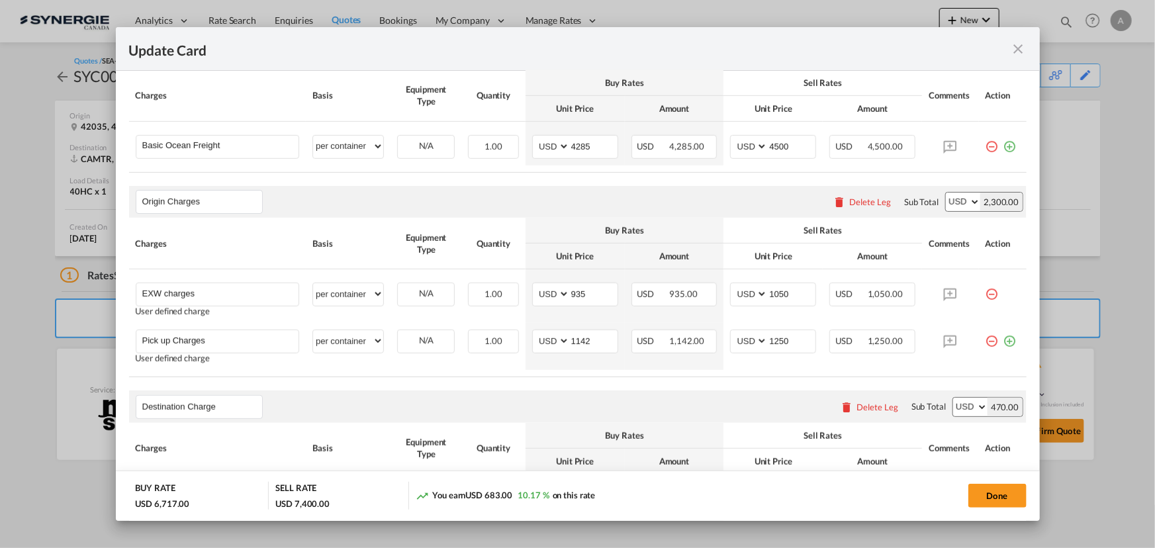
scroll to position [542, 0]
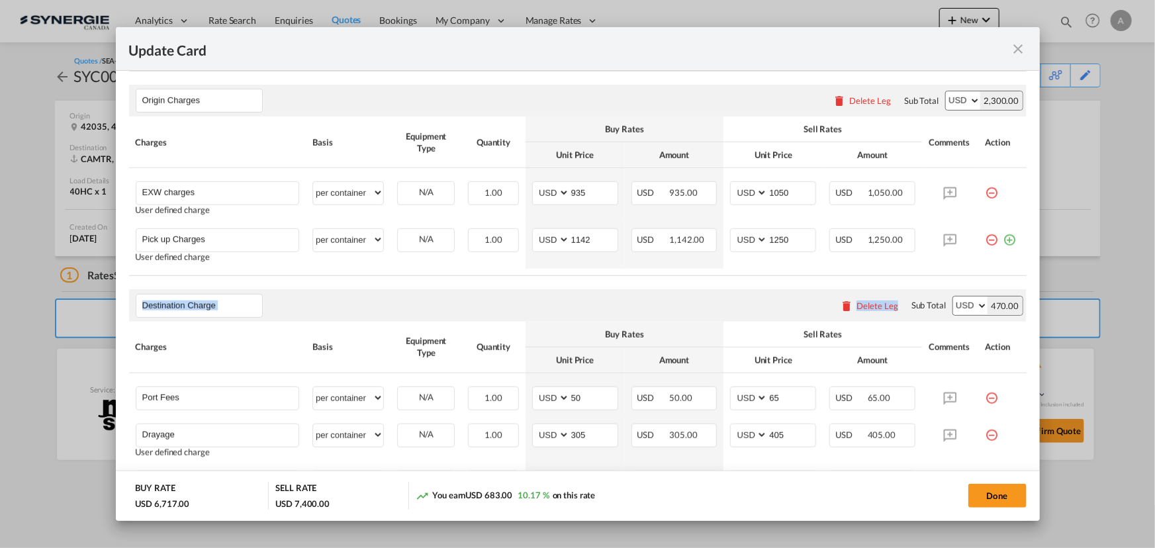
drag, startPoint x: 983, startPoint y: 240, endPoint x: 893, endPoint y: 277, distance: 97.6
click at [893, 277] on rate-modification "Main Freight Please enter leg name Leg Name Already Exists Delete Leg Sub Total…" at bounding box center [578, 467] width 898 height 1089
click at [986, 236] on md-icon "icon-minus-circle-outline red-400-fg" at bounding box center [992, 234] width 13 height 13
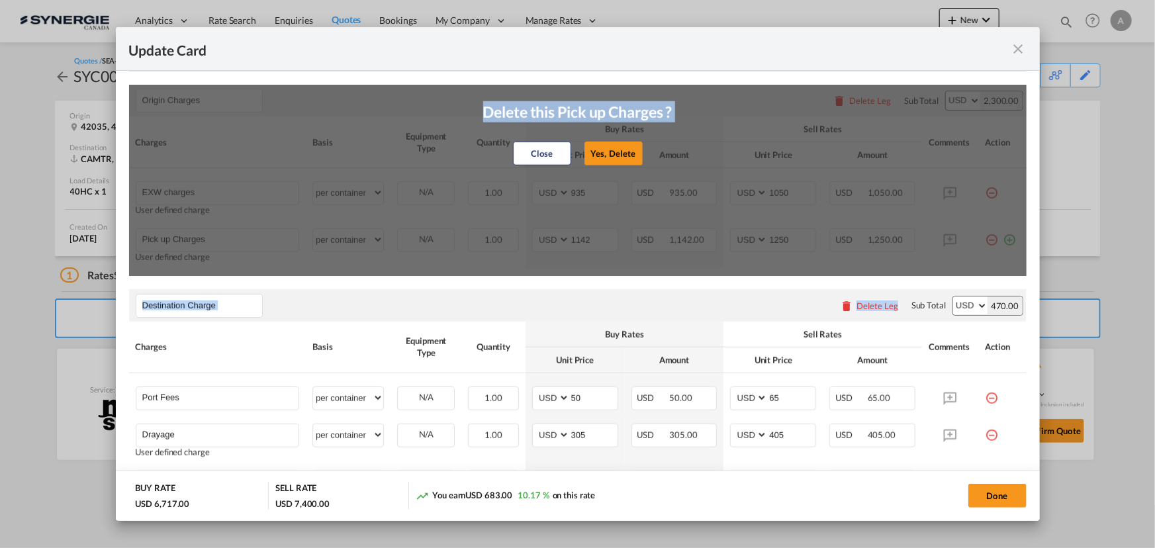
click at [600, 152] on button "Yes, Delete" at bounding box center [613, 154] width 58 height 24
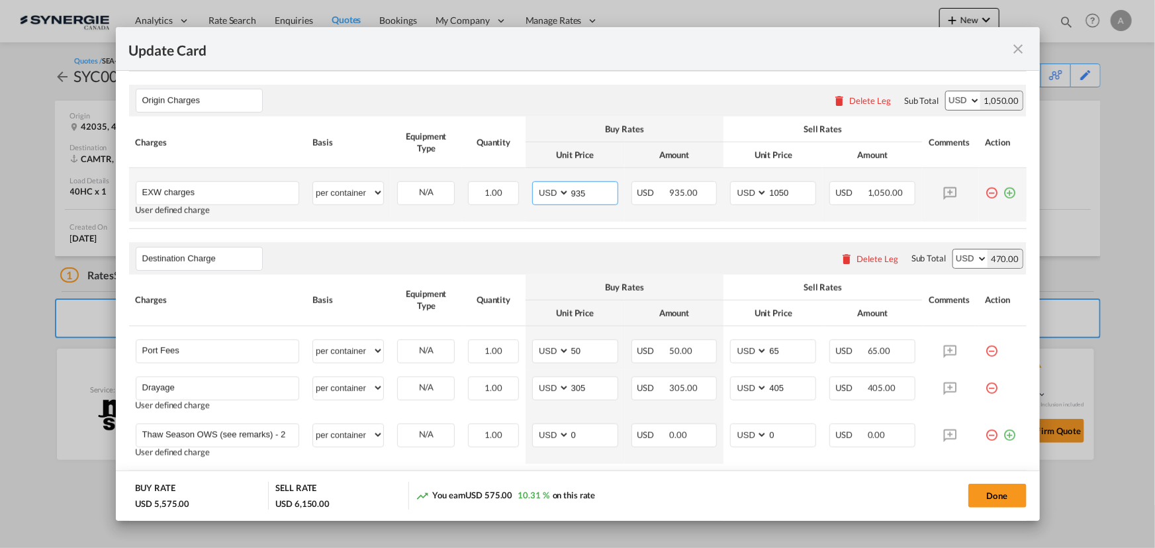
drag, startPoint x: 597, startPoint y: 191, endPoint x: 458, endPoint y: 173, distance: 139.5
click at [477, 185] on tr "EXW charges Please Enter User Defined Charges Cannot Be Published User defined …" at bounding box center [578, 195] width 898 height 54
type input "1187"
type input "1320"
select select "per container"
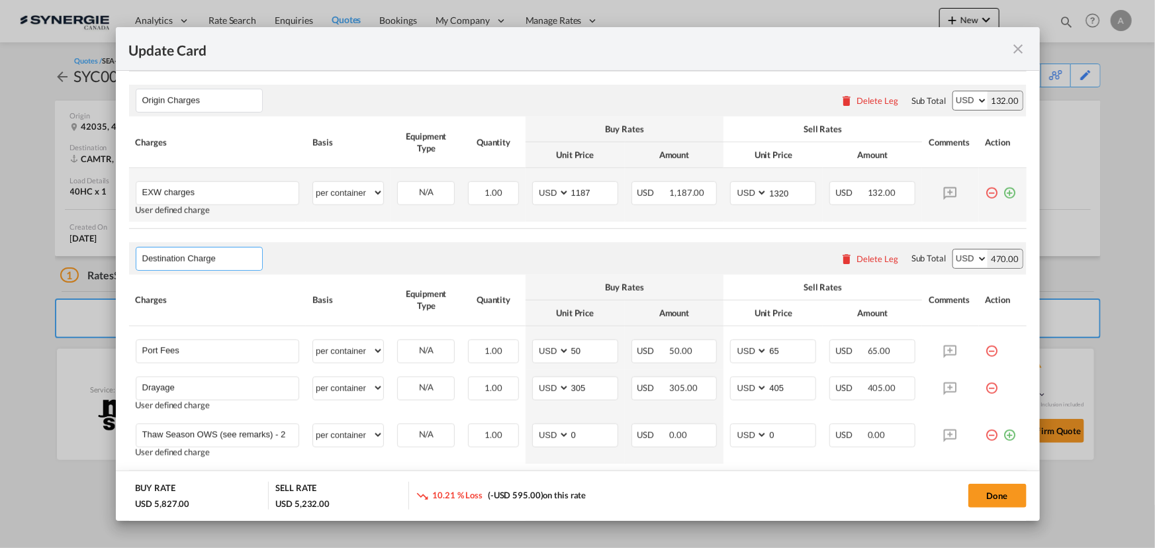
select select "per container"
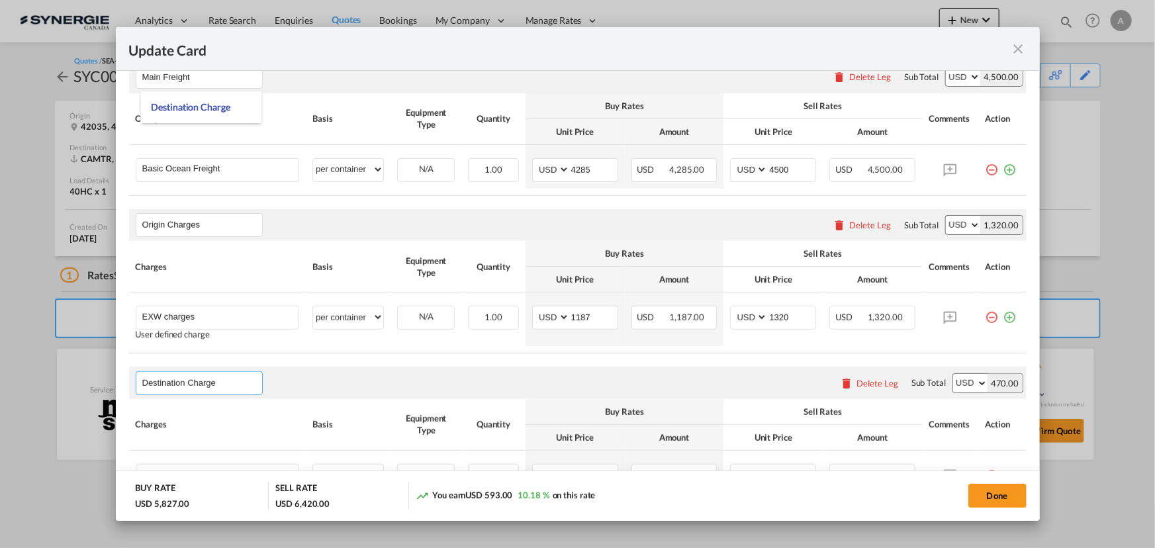
scroll to position [361, 0]
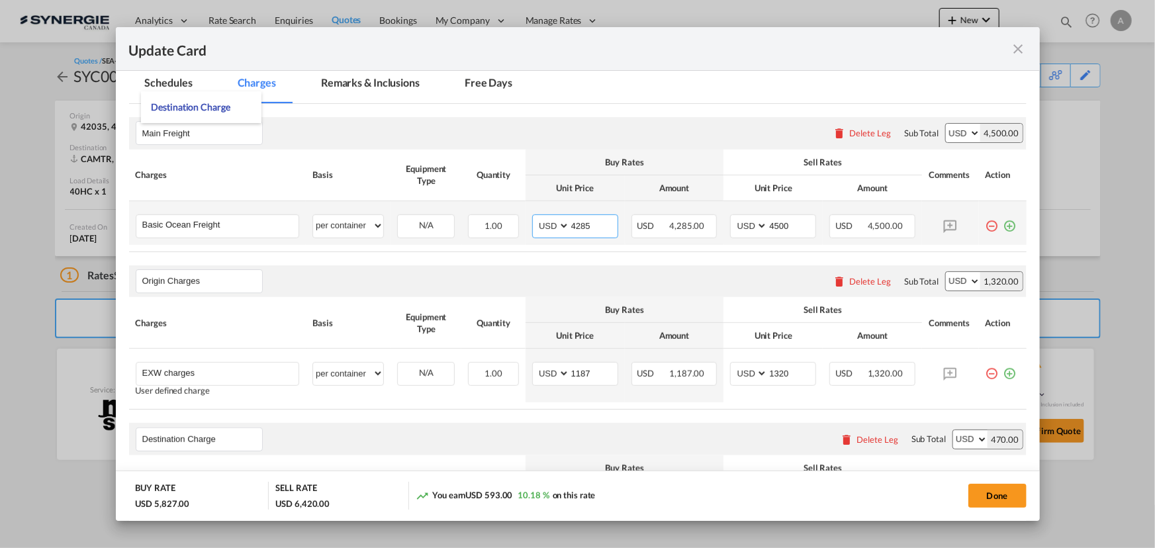
drag, startPoint x: 591, startPoint y: 220, endPoint x: 377, endPoint y: 211, distance: 214.0
click at [417, 213] on tr "Basic Ocean Freight Please Enter User Defined Charges Cannot Be Published per e…" at bounding box center [578, 223] width 898 height 44
type input "3570"
type input "3970"
select select "per container"
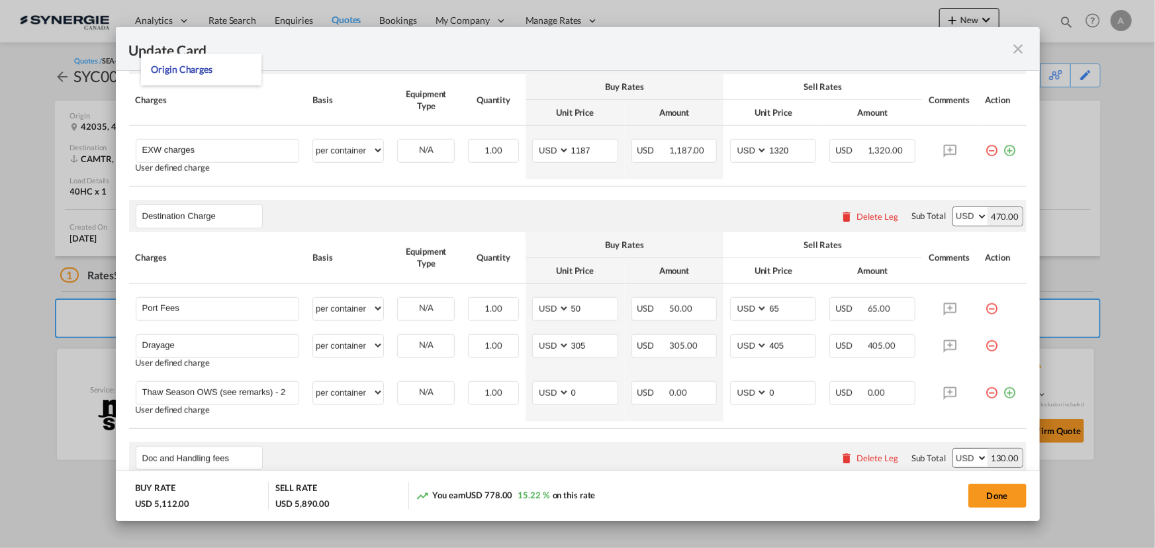
scroll to position [602, 0]
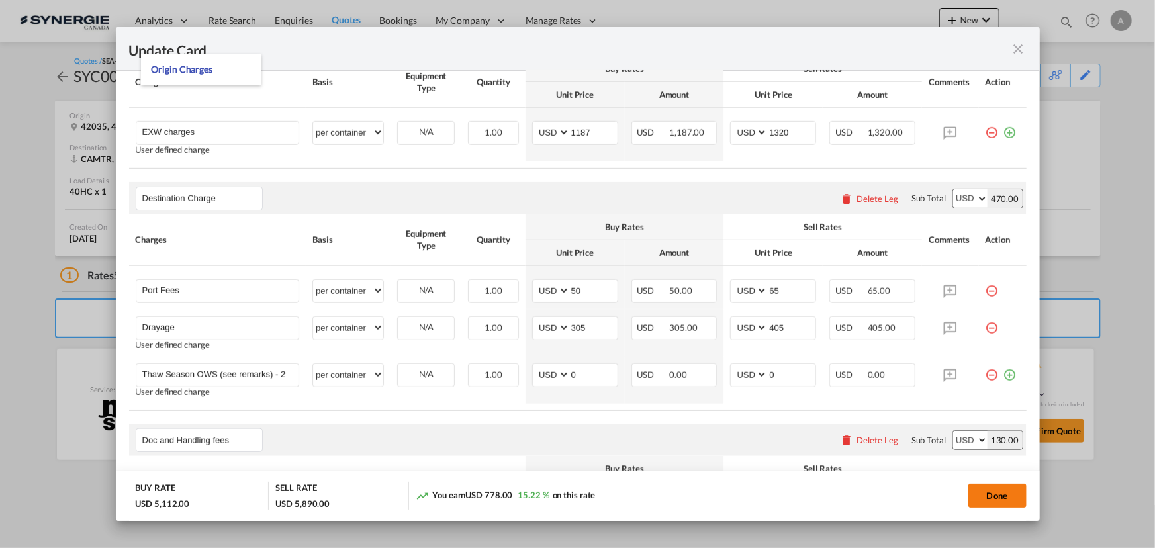
click at [987, 495] on button "Done" at bounding box center [998, 496] width 58 height 24
type input "23 Sep 2025"
type input "29 Sep 2025"
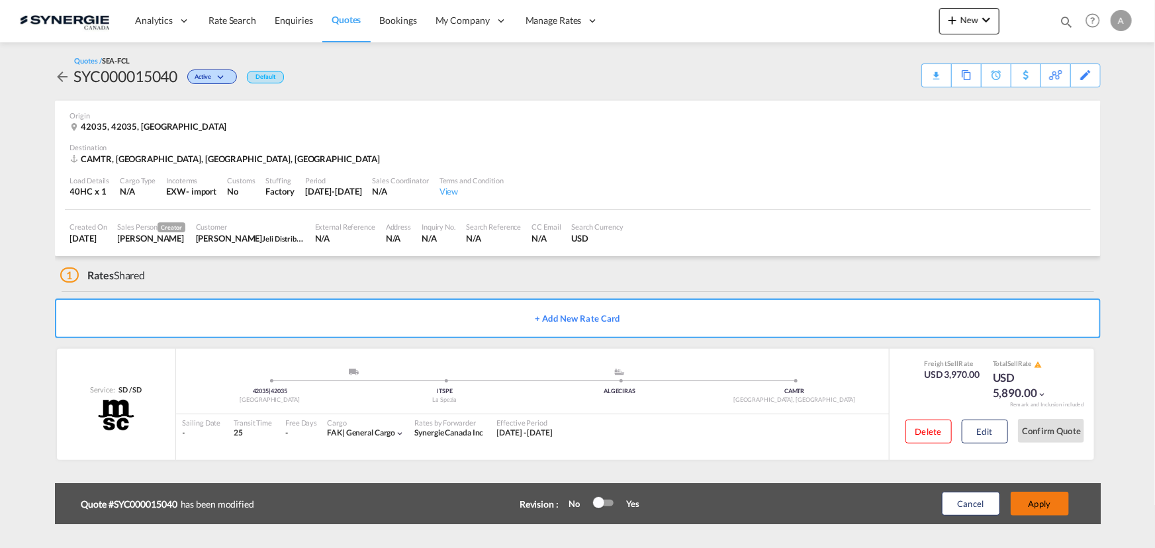
click at [1038, 508] on button "Apply" at bounding box center [1040, 504] width 58 height 24
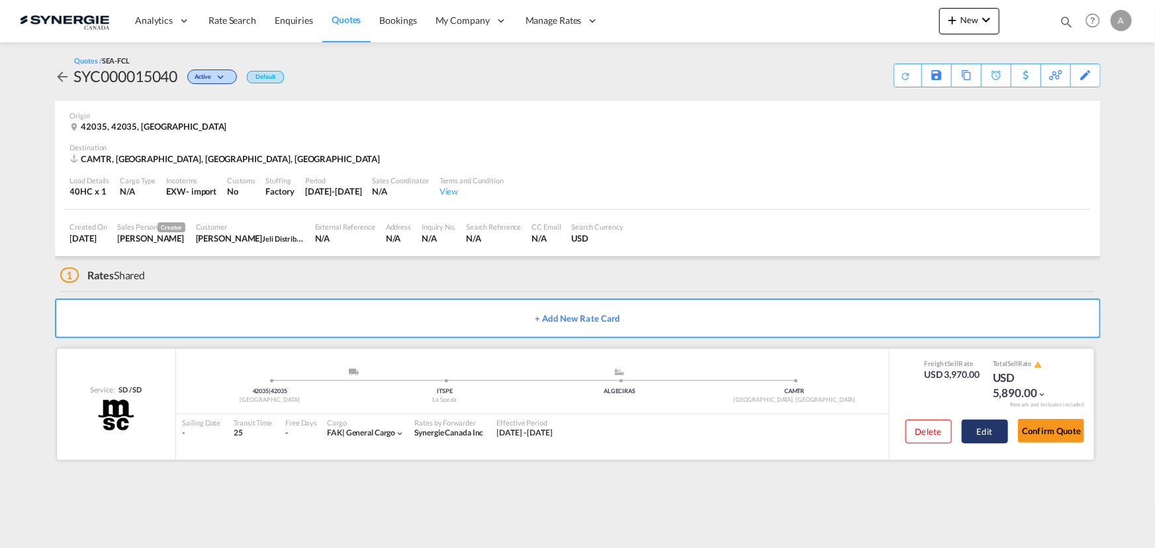
click at [986, 437] on button "Edit" at bounding box center [985, 432] width 46 height 24
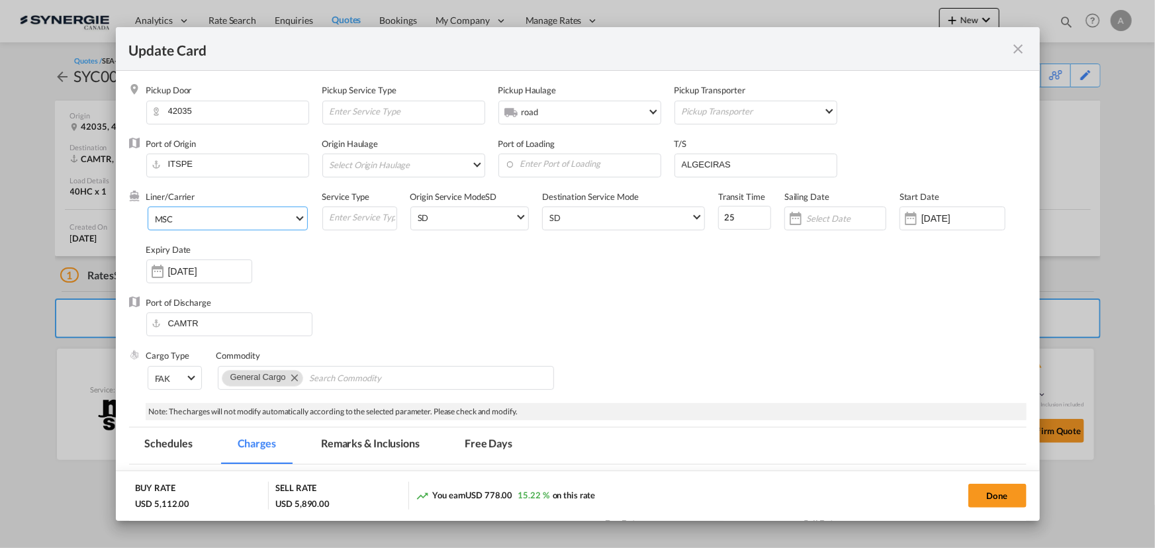
click at [204, 212] on md-select-value "MSC" at bounding box center [231, 217] width 154 height 21
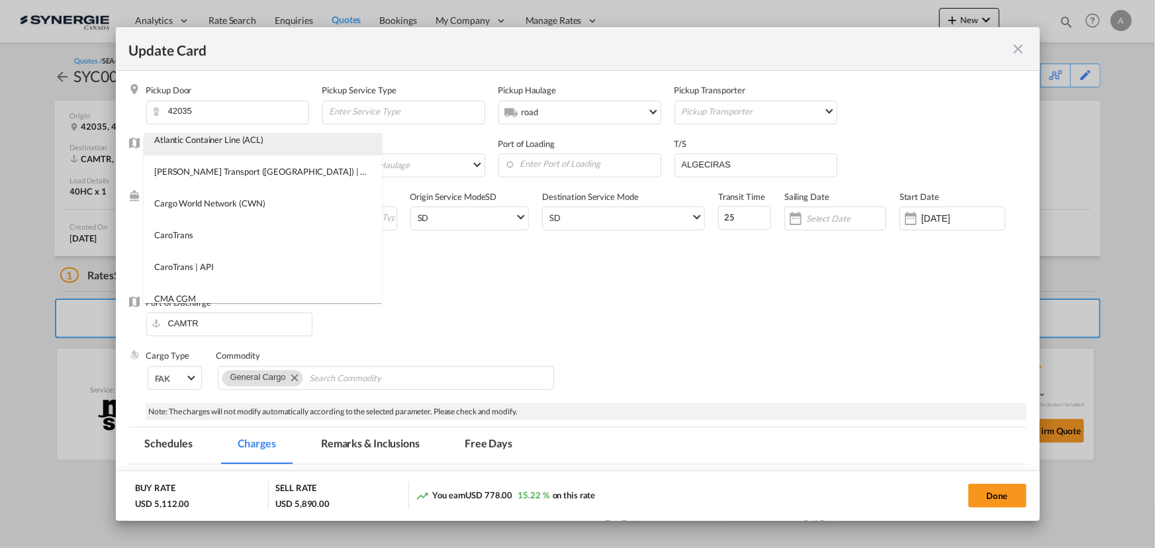
scroll to position [0, 0]
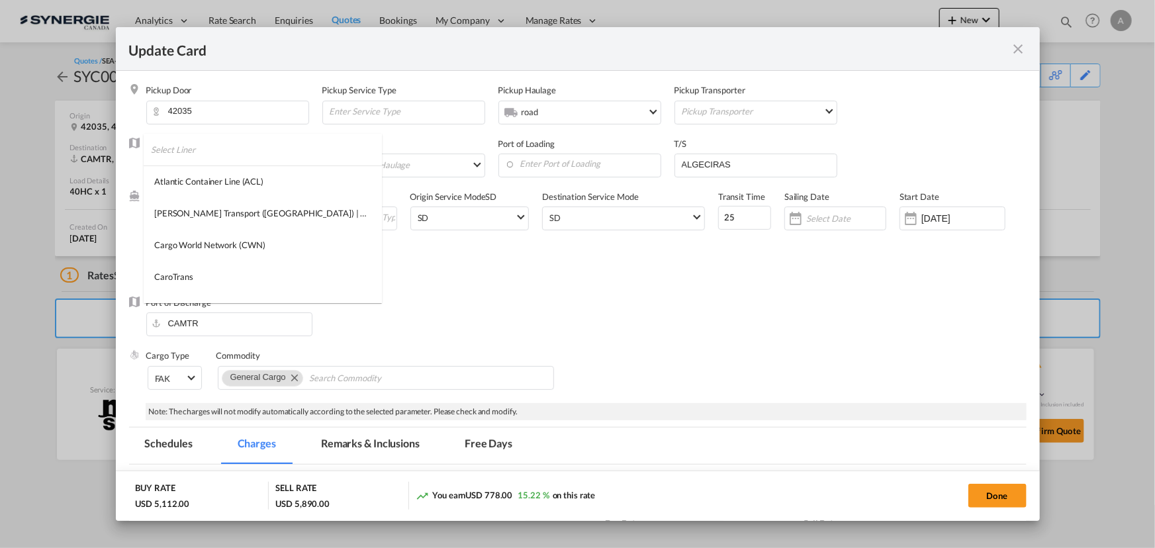
click at [172, 157] on input "search" at bounding box center [266, 150] width 231 height 32
type input "N"
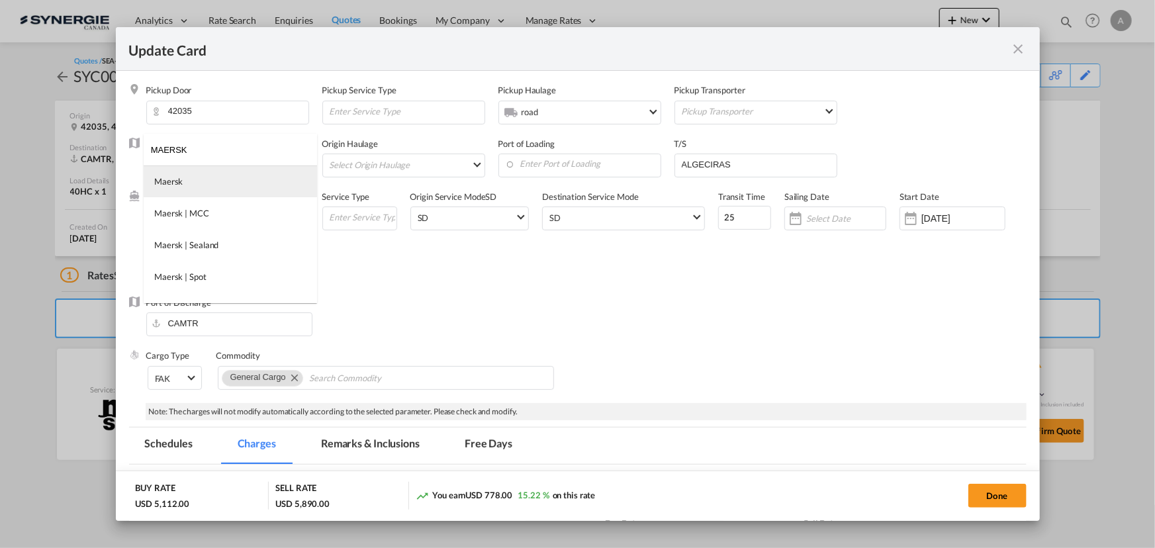
type input "MAERSK"
click at [186, 173] on md-option "Maersk" at bounding box center [230, 182] width 173 height 32
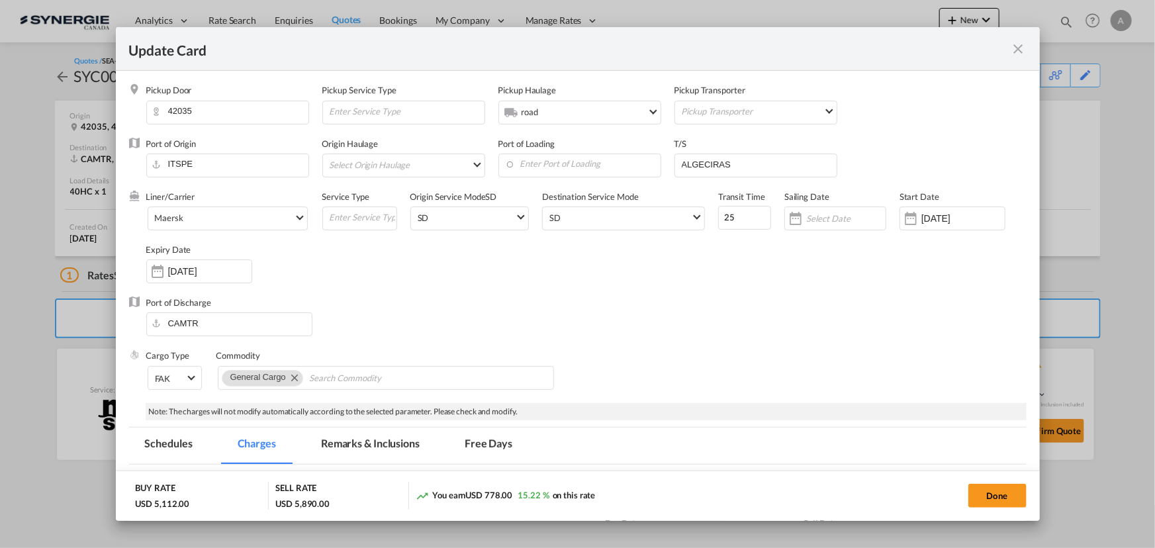
click at [597, 291] on div "Liner/Carrier Maersk Service Type Origin Service Mode SD SD SD CY Destination S…" at bounding box center [586, 244] width 881 height 106
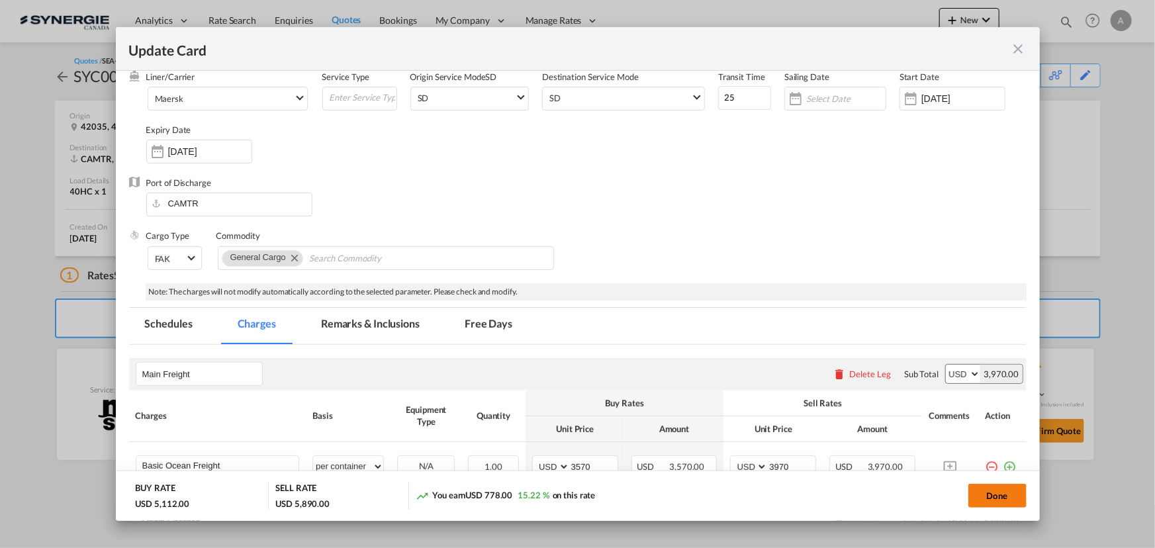
click at [1006, 493] on button "Done" at bounding box center [998, 496] width 58 height 24
type input "23 Sep 2025"
type input "29 Sep 2025"
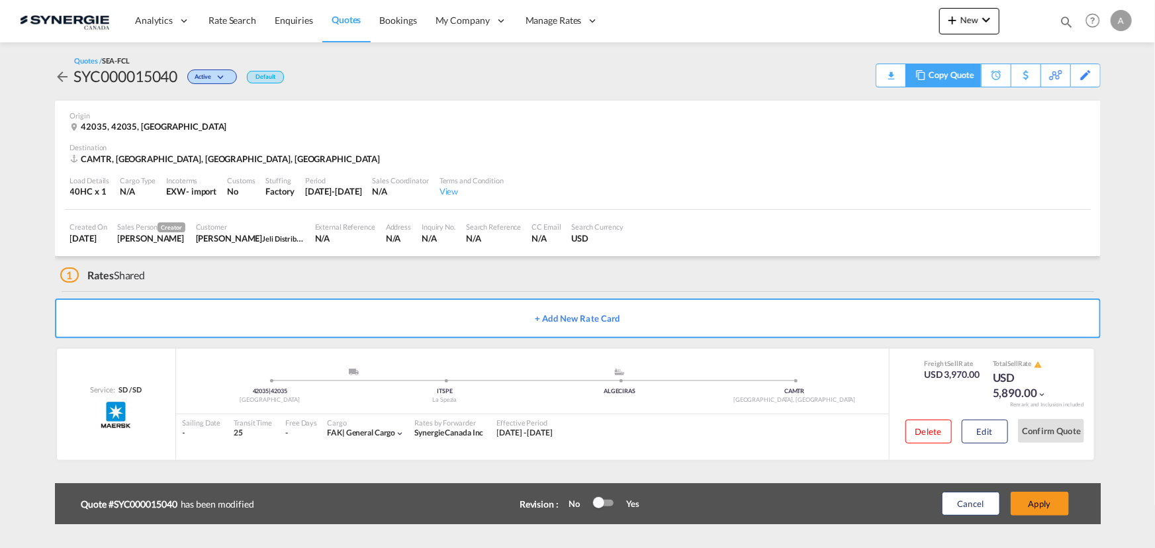
click at [914, 79] on md-icon at bounding box center [921, 75] width 16 height 10
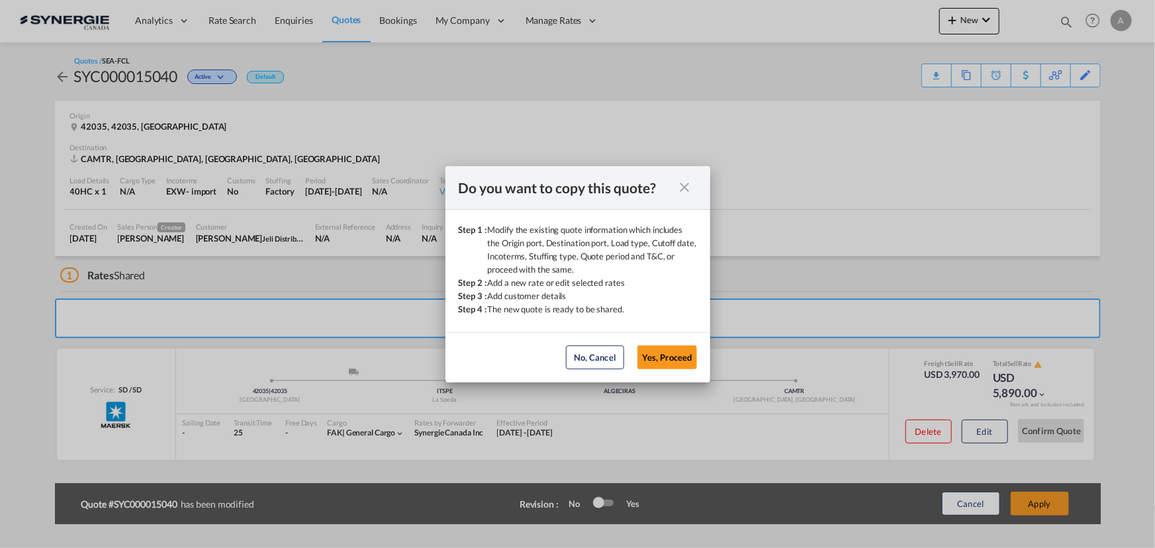
click at [682, 186] on md-icon "icon-close fg-AAA8AD cursor" at bounding box center [685, 187] width 16 height 16
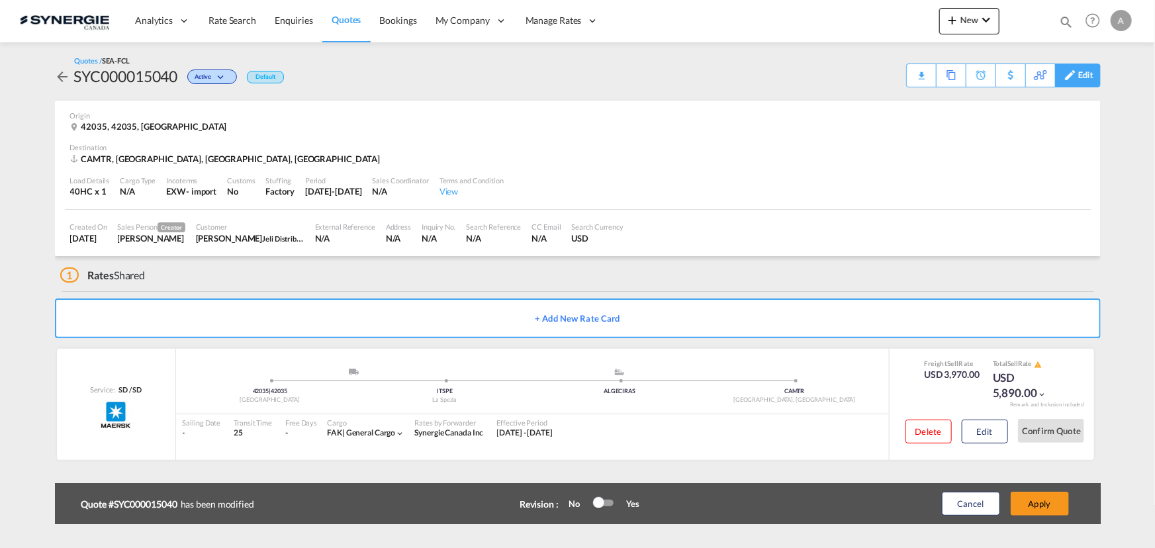
click at [1080, 75] on div "Edit" at bounding box center [1085, 75] width 15 height 23
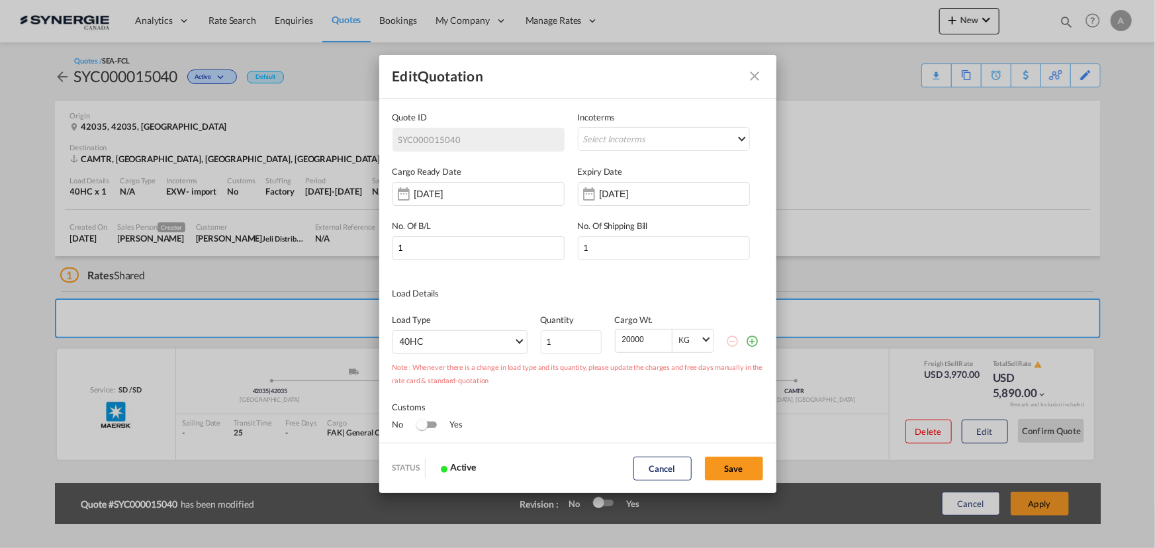
scroll to position [0, 0]
click at [606, 200] on div "30 Sep 2025" at bounding box center [641, 193] width 83 height 13
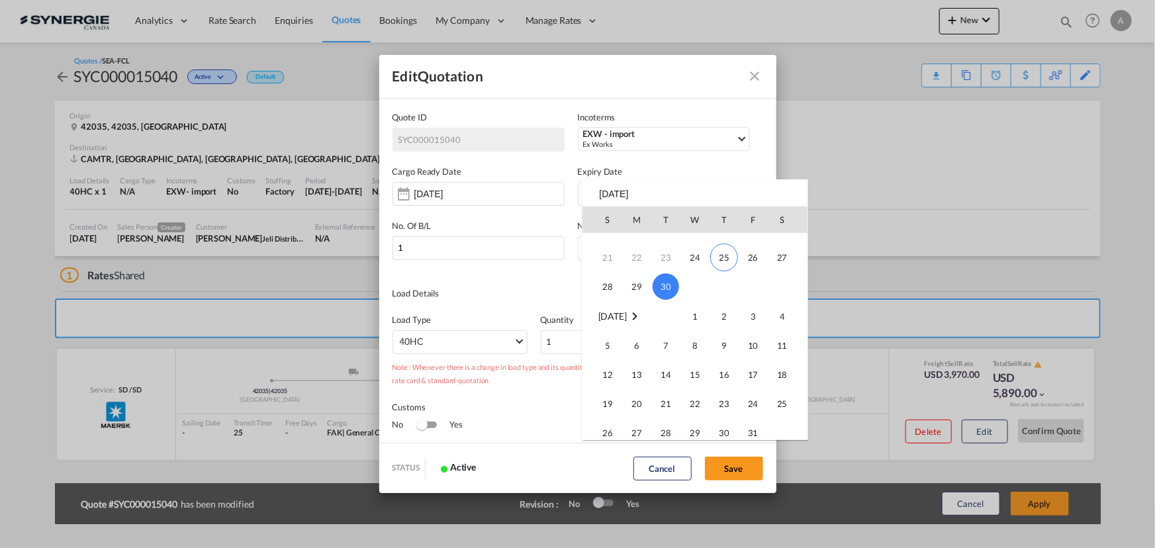
scroll to position [180, 0]
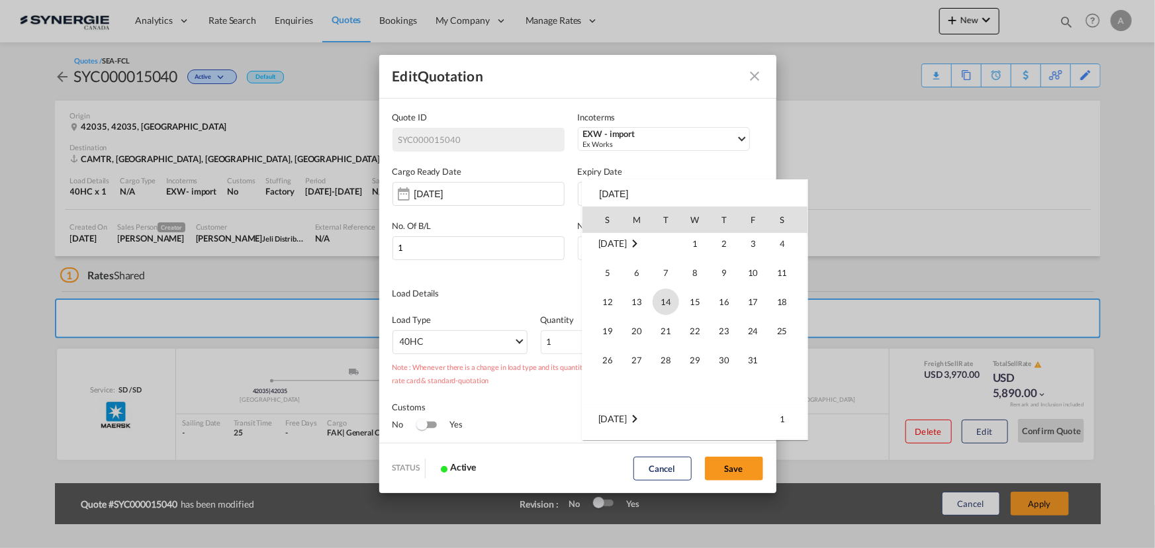
click at [667, 303] on span "14" at bounding box center [666, 302] width 26 height 26
type input "14 Oct 2025"
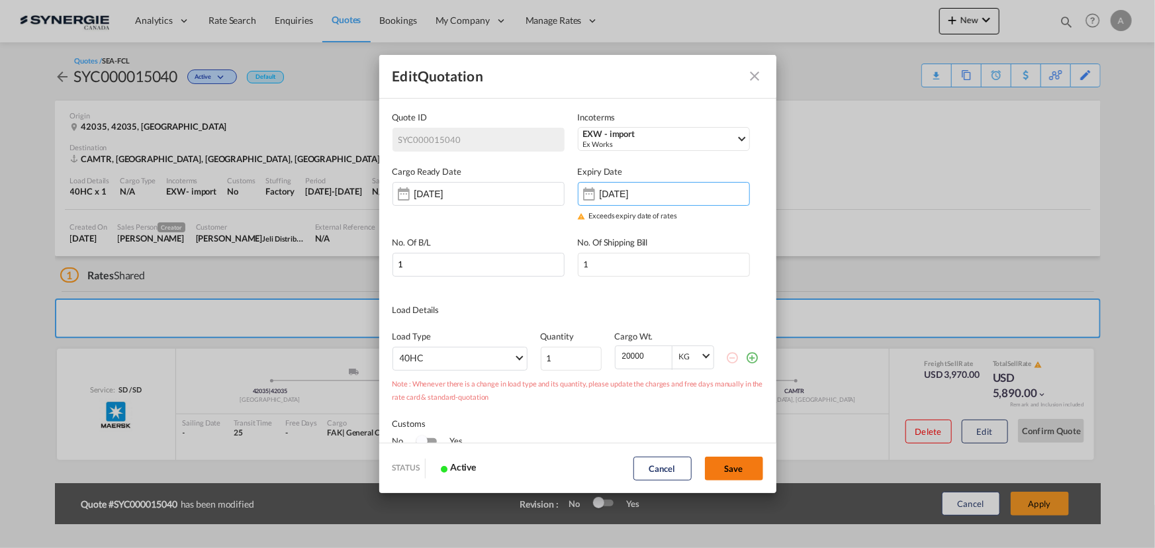
click at [723, 469] on button "Save" at bounding box center [734, 469] width 58 height 24
type input "23 Sep 2025"
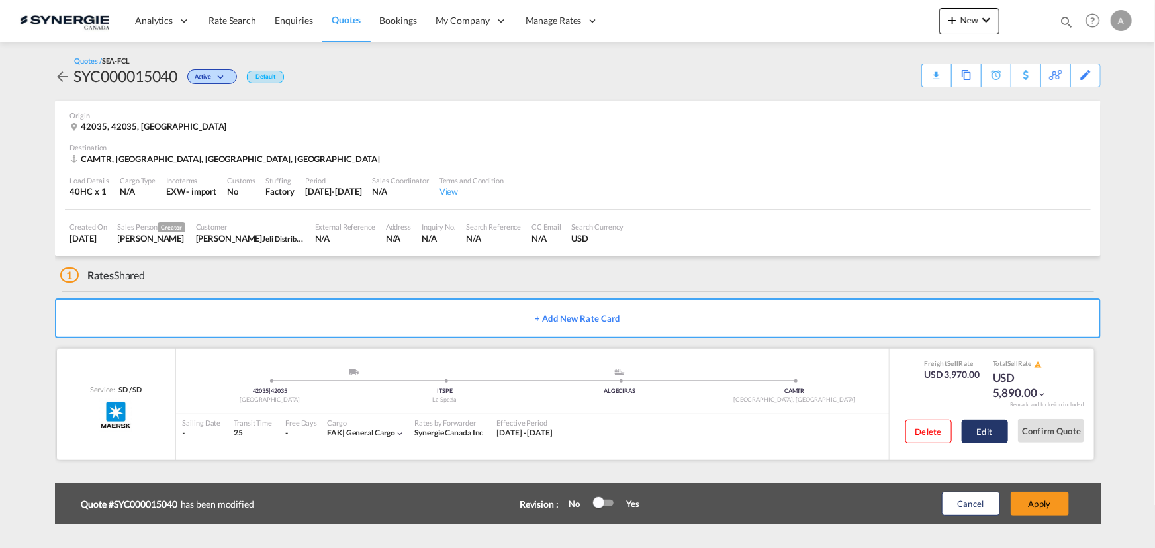
click at [982, 437] on button "Edit" at bounding box center [985, 432] width 46 height 24
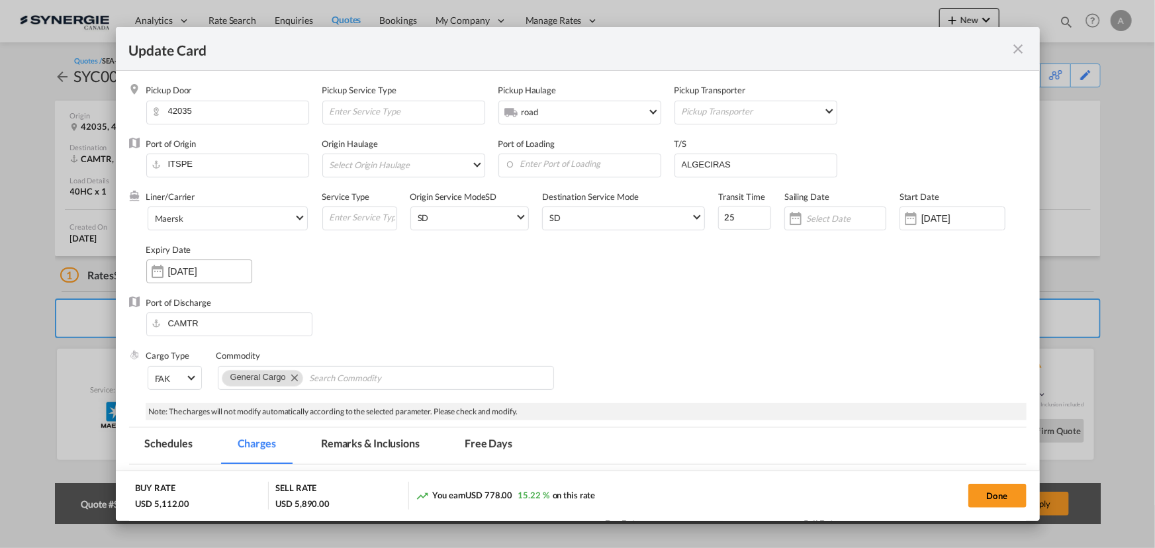
click at [205, 269] on input "30 Sep 2025" at bounding box center [209, 271] width 83 height 11
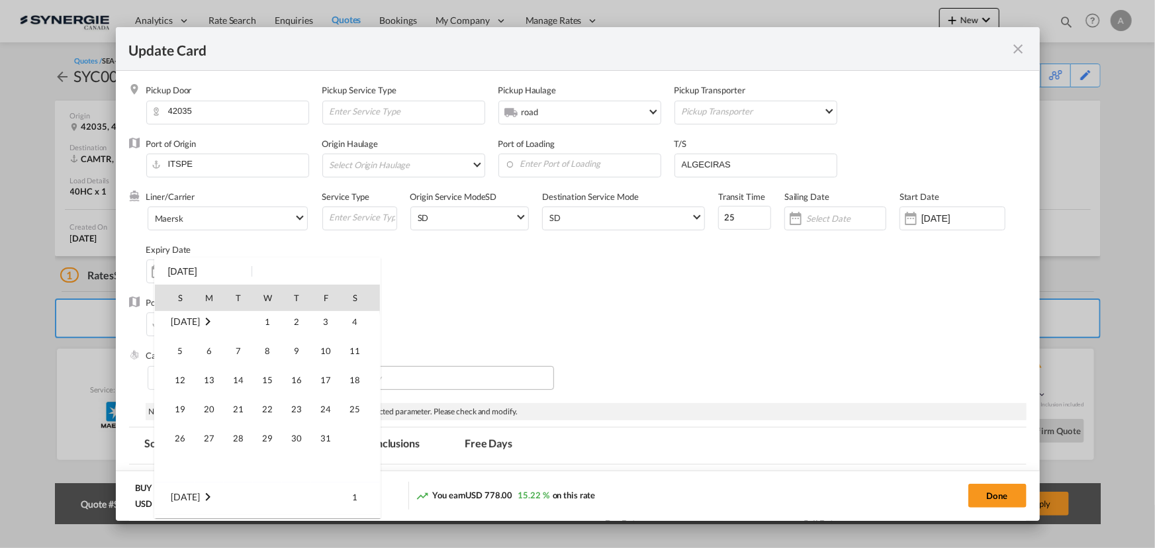
click at [246, 381] on span "14" at bounding box center [238, 380] width 26 height 26
type input "14 Oct 2025"
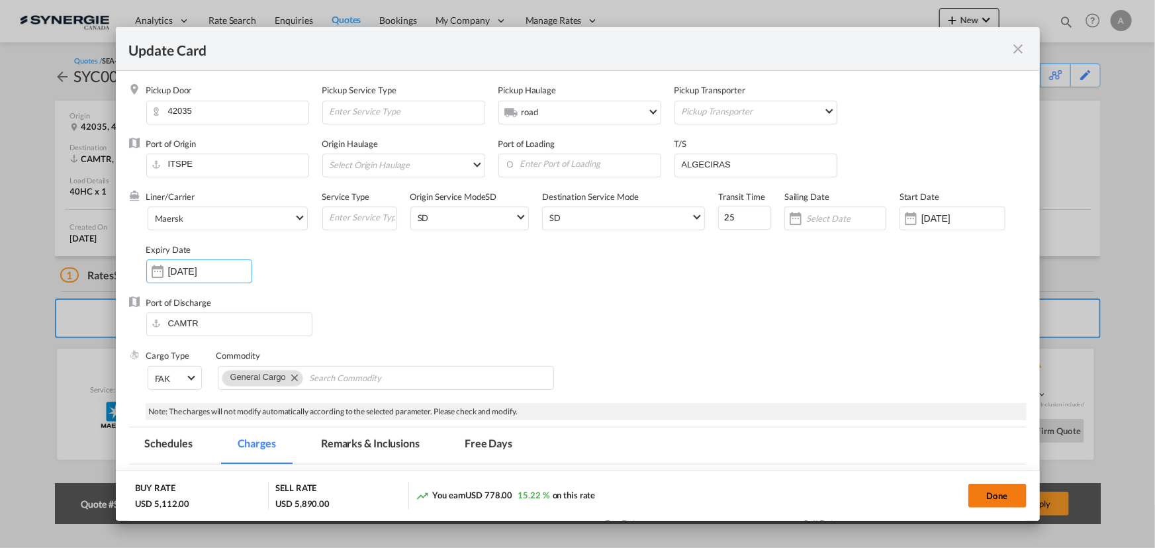
click at [994, 493] on button "Done" at bounding box center [998, 496] width 58 height 24
type input "23 Sep 2025"
type input "13 Oct 2025"
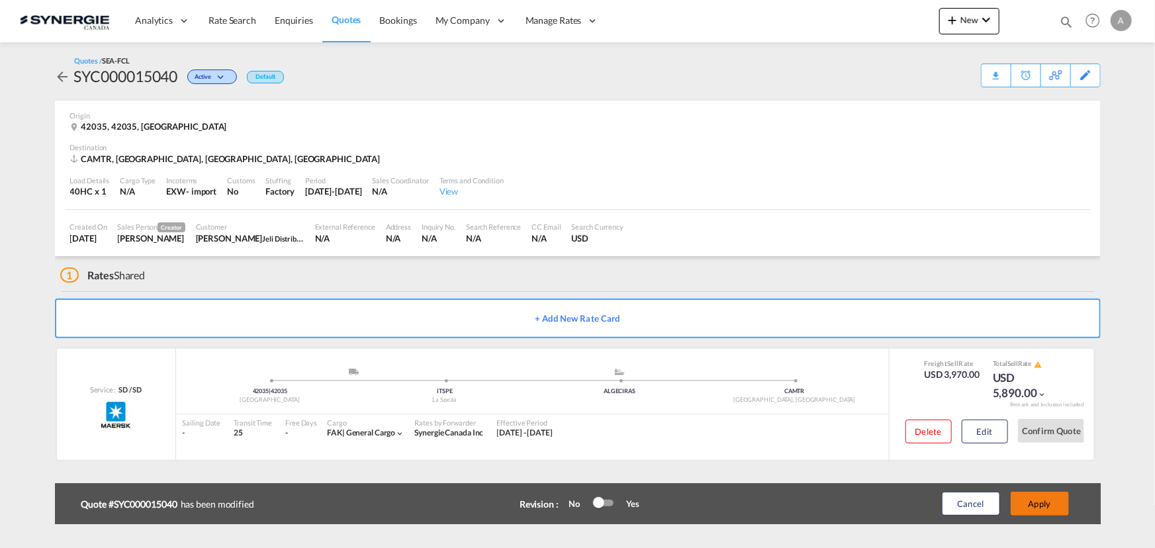
click at [1053, 508] on button "Apply" at bounding box center [1040, 504] width 58 height 24
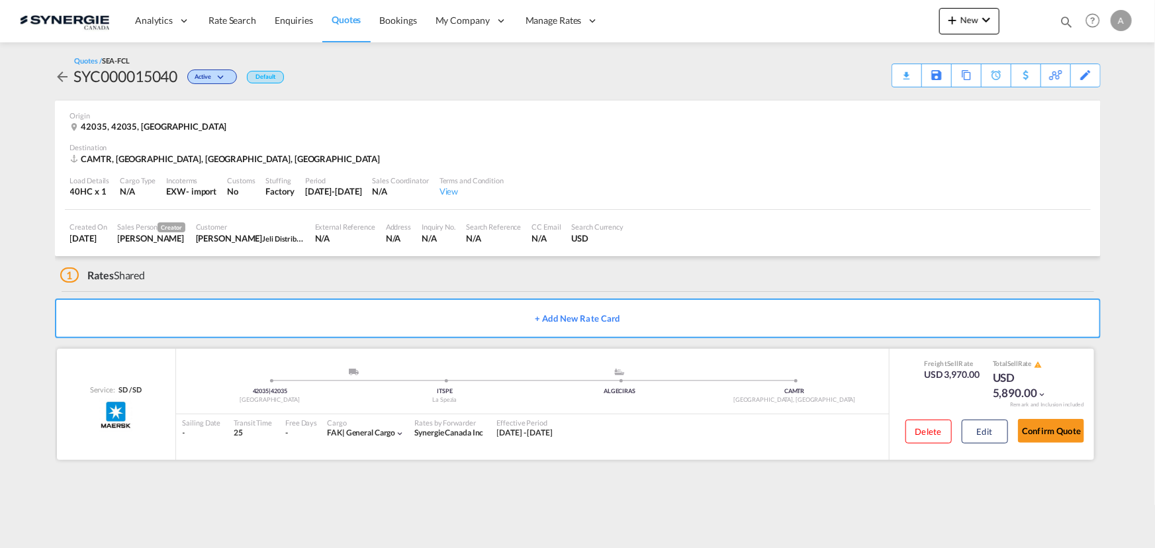
click at [1008, 424] on div "Delete Edit Confirm Quote" at bounding box center [990, 434] width 189 height 38
click at [988, 427] on button "Edit" at bounding box center [985, 432] width 46 height 24
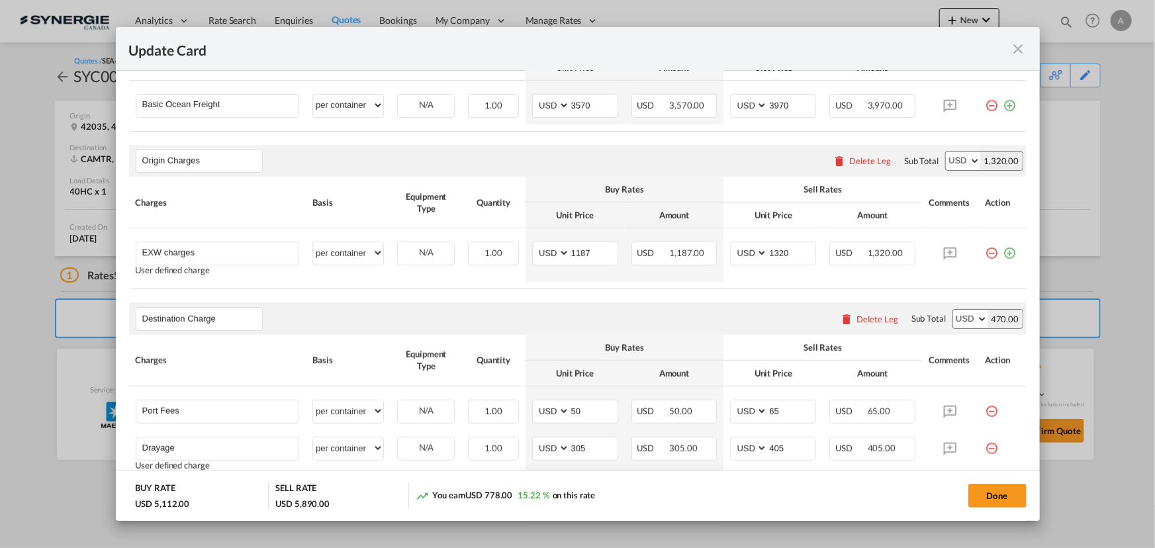
scroll to position [361, 0]
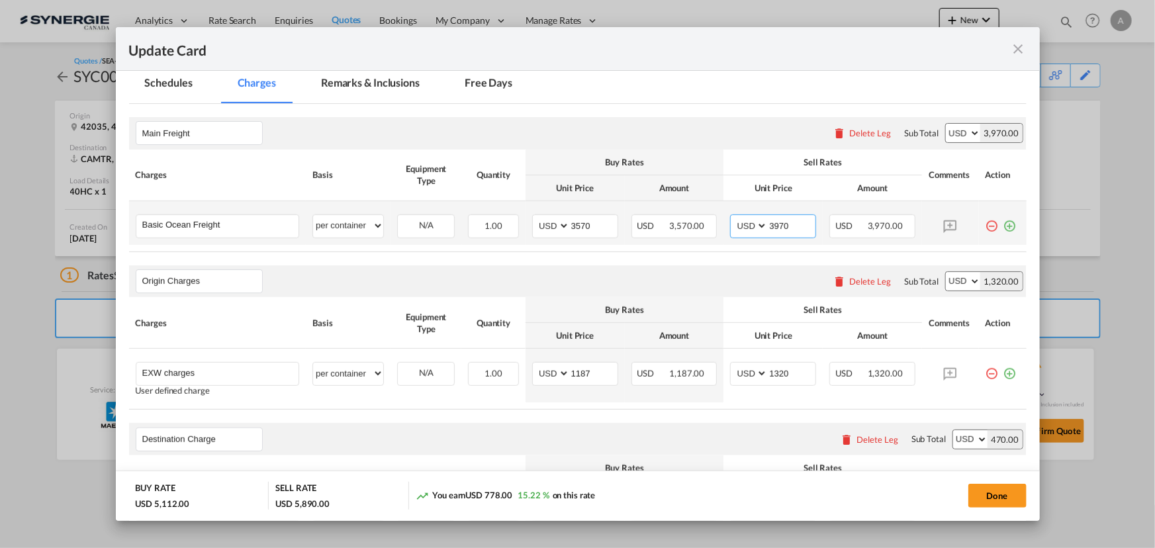
click at [775, 232] on input "3970" at bounding box center [792, 225] width 48 height 20
type input "3950"
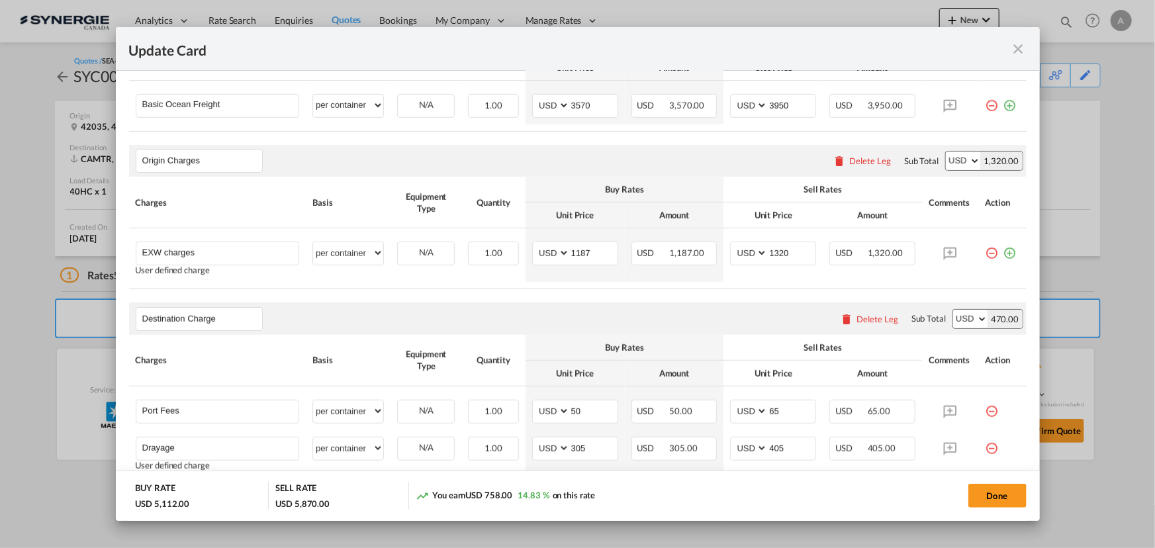
click at [723, 284] on table "Charges Basis Equipment Type Quantity Buy Rates Sell Rates Comments Action Unit…" at bounding box center [578, 233] width 898 height 113
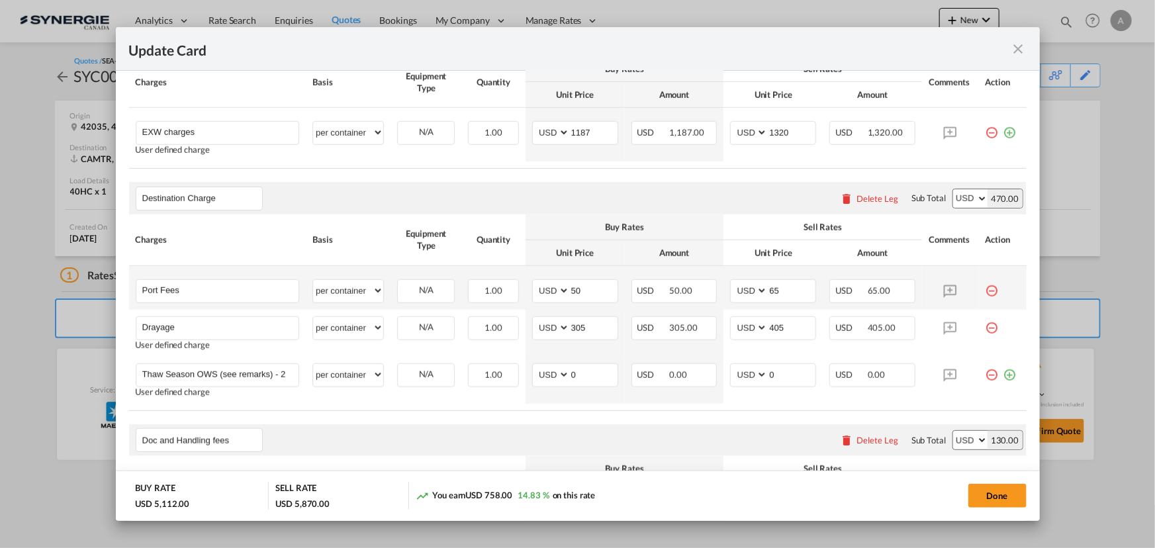
scroll to position [662, 0]
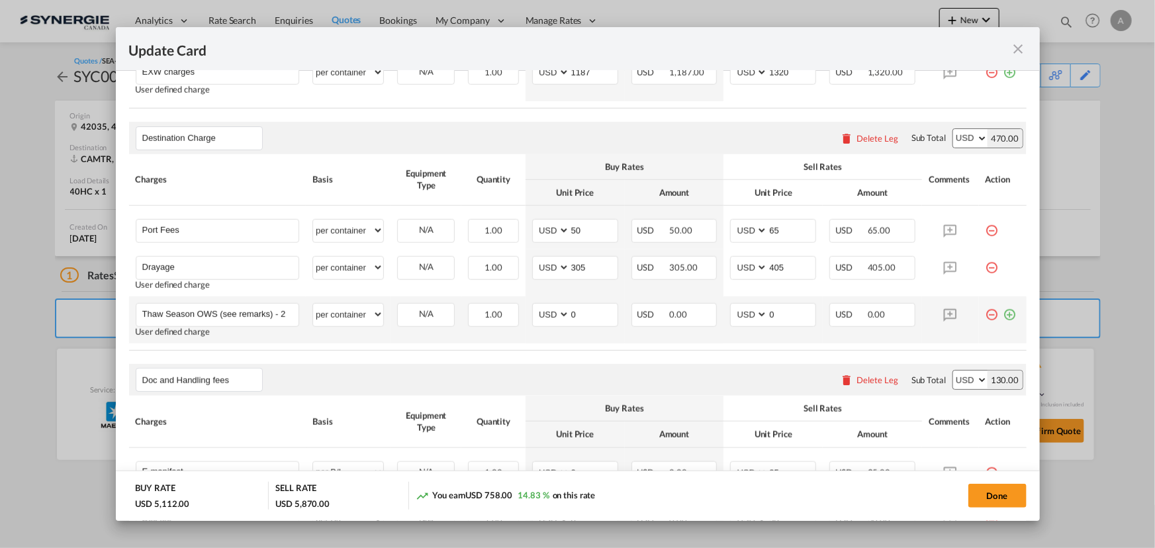
click at [987, 312] on md-icon "icon-minus-circle-outline red-400-fg" at bounding box center [992, 309] width 13 height 13
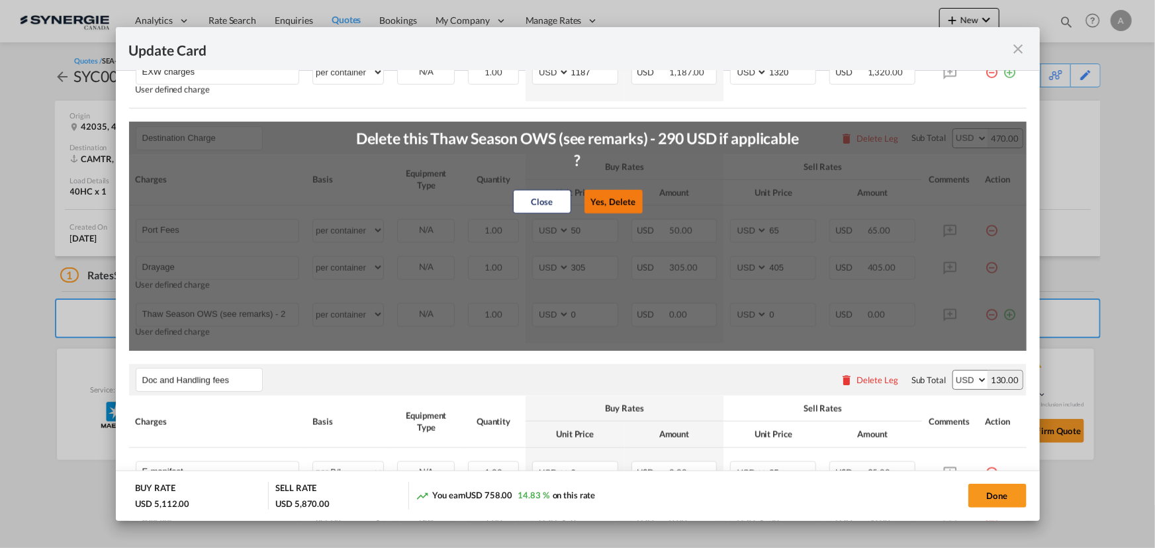
click at [602, 205] on button "Yes, Delete" at bounding box center [614, 202] width 58 height 24
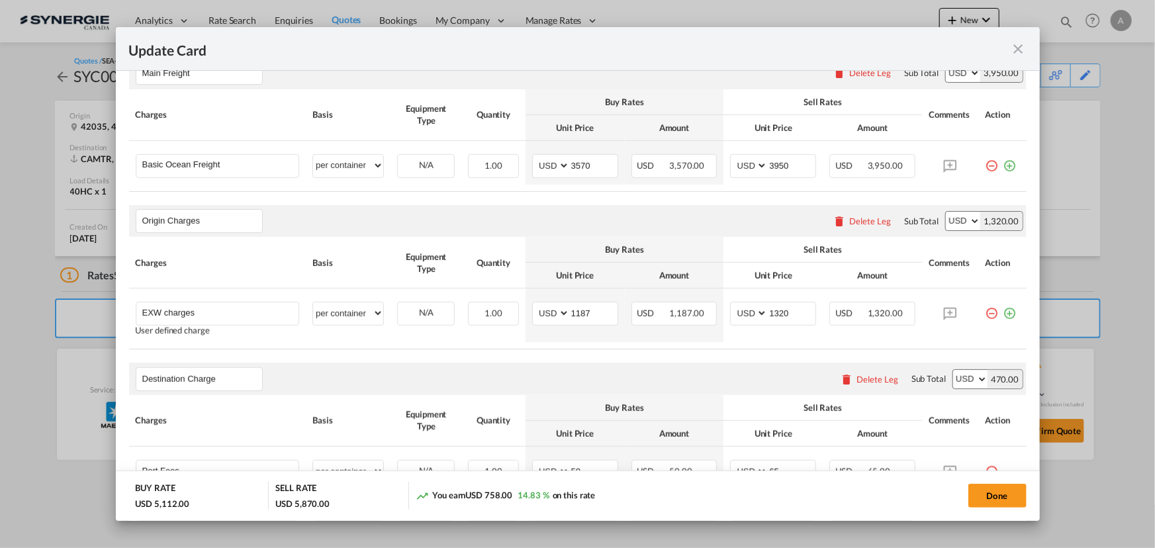
scroll to position [180, 0]
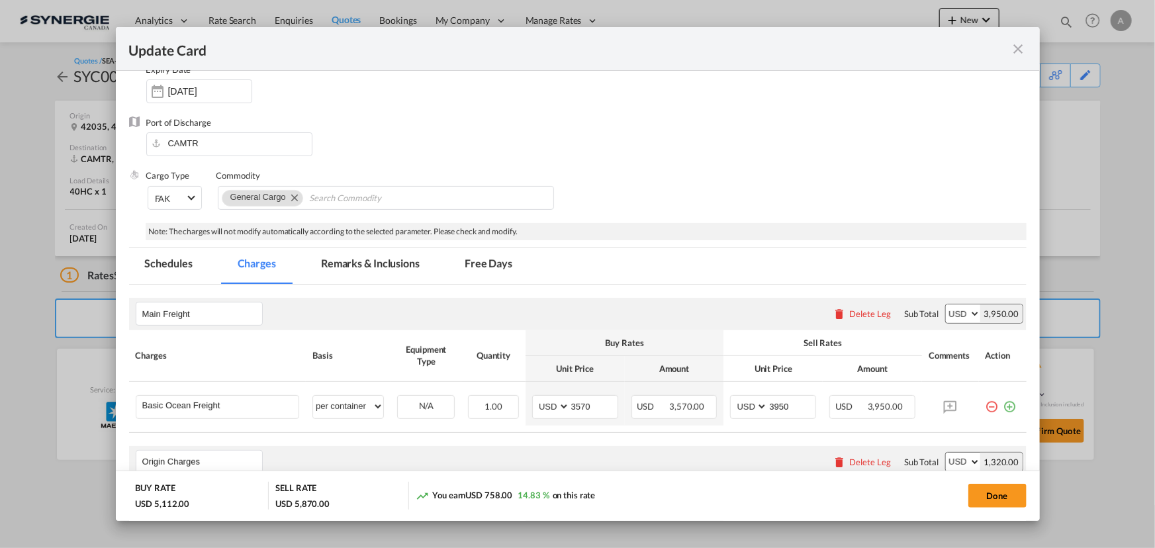
drag, startPoint x: 361, startPoint y: 265, endPoint x: 364, endPoint y: 279, distance: 14.2
click at [362, 267] on md-tab-item "Remarks & Inclusions" at bounding box center [370, 266] width 130 height 36
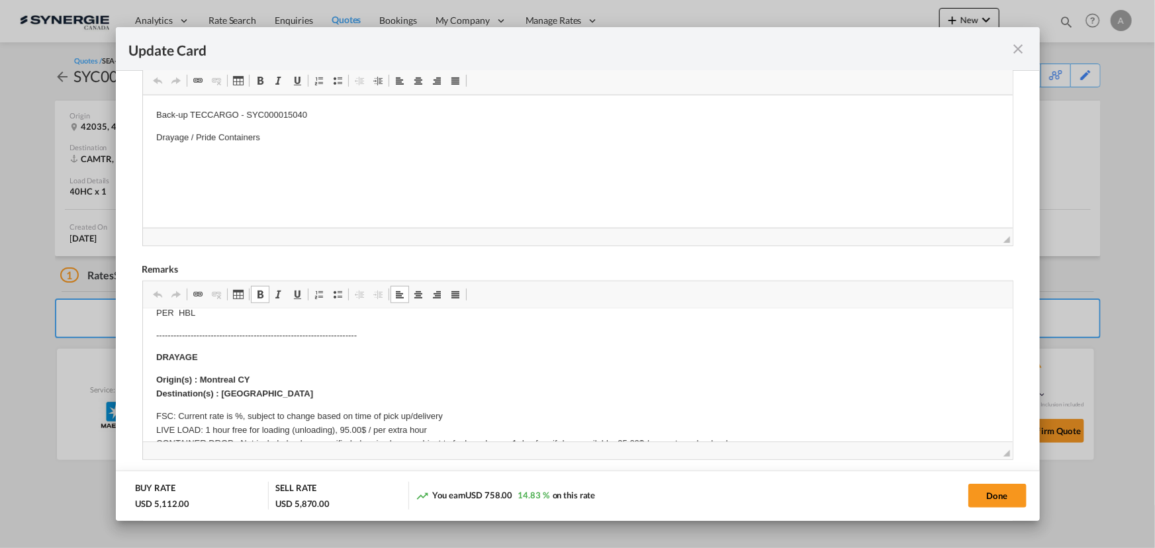
scroll to position [361, 0]
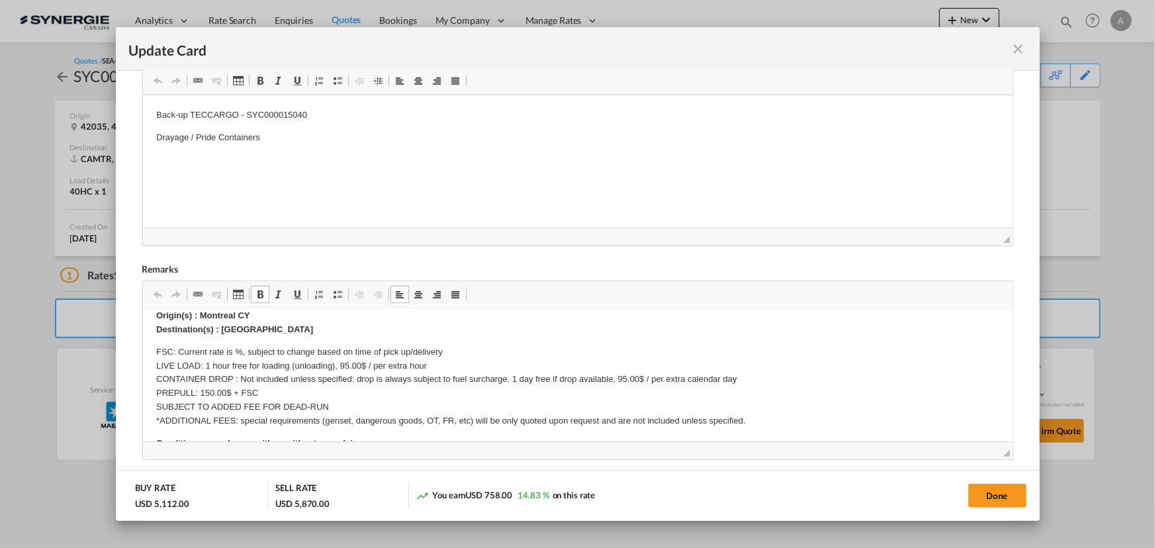
click at [262, 321] on p "Origin(s) : Montreal CY Destination(s) : Montreal" at bounding box center [577, 323] width 843 height 28
click at [262, 328] on p "Origin(s) : Montreal CY Destination(s) : Montreal" at bounding box center [577, 323] width 843 height 28
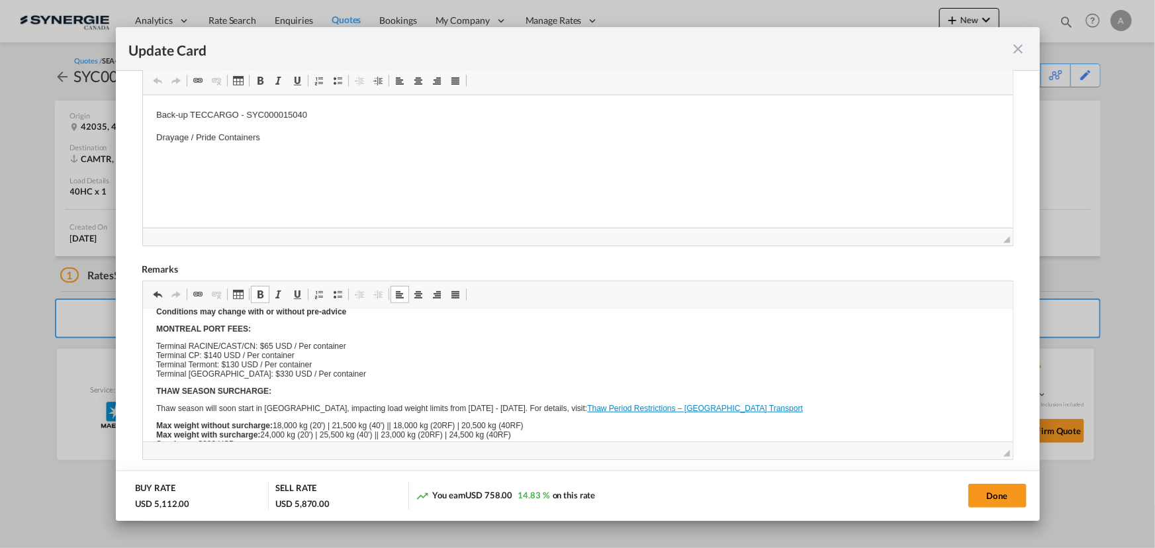
scroll to position [0, 0]
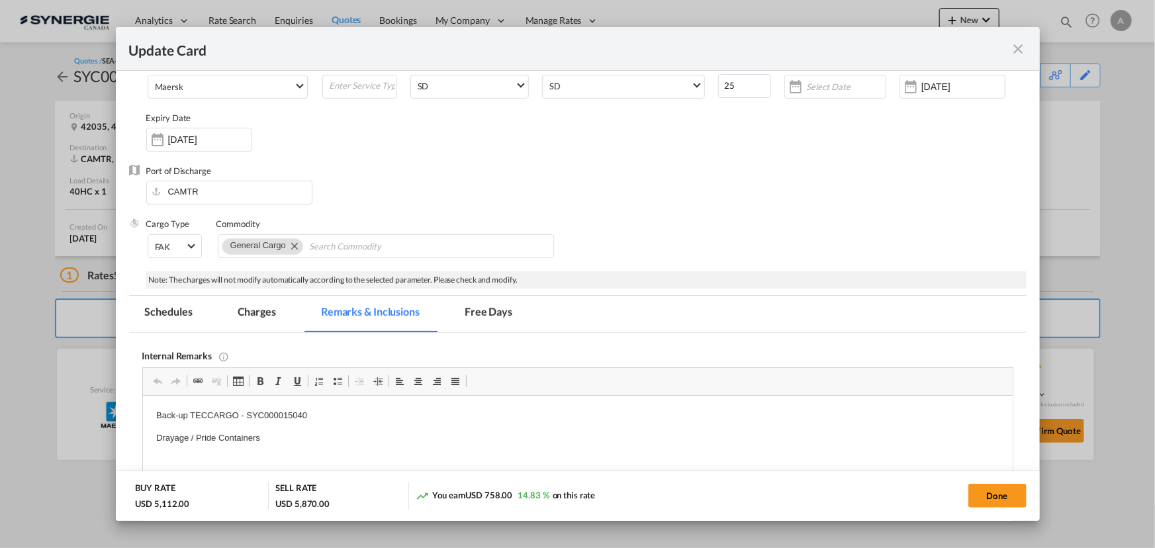
click at [257, 326] on md-tab-item "Charges" at bounding box center [257, 314] width 70 height 36
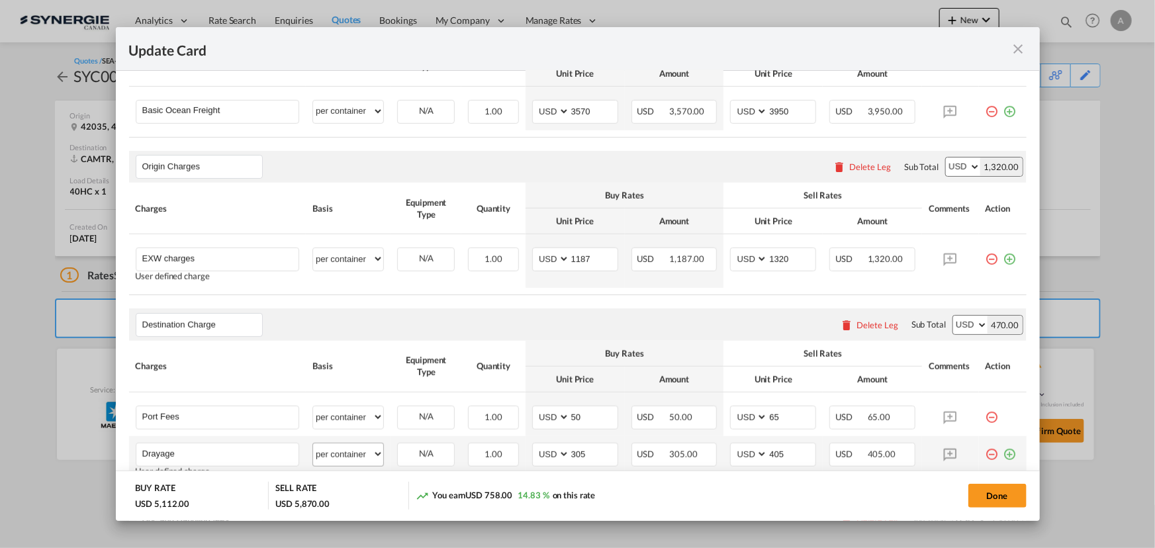
scroll to position [613, 0]
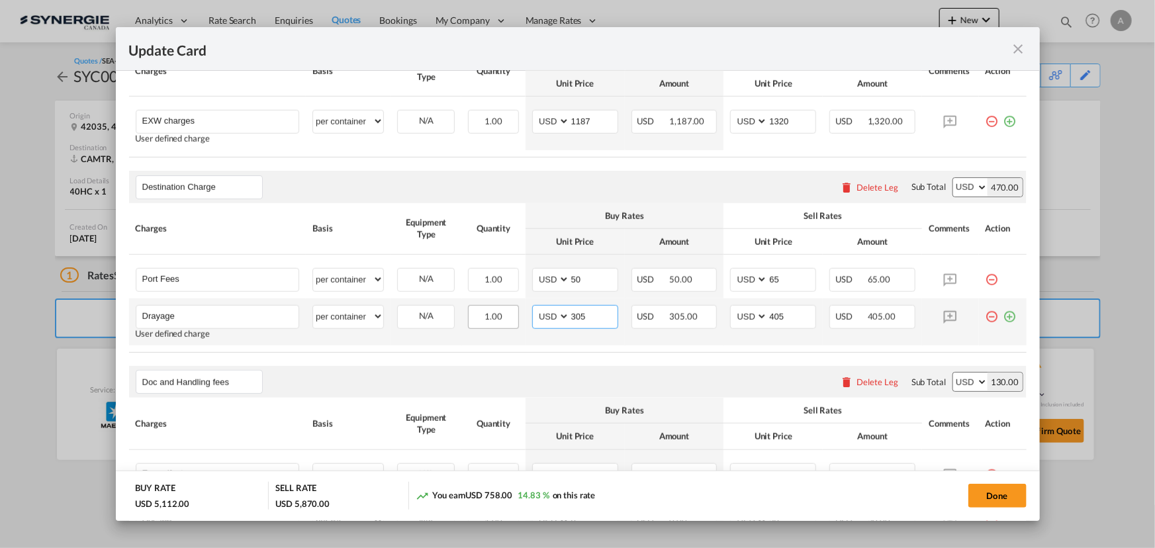
drag, startPoint x: 589, startPoint y: 317, endPoint x: 495, endPoint y: 314, distance: 94.1
click at [495, 314] on tr "Drayage Please Enter User Defined Charges Cannot Be Published User defined char…" at bounding box center [578, 322] width 898 height 47
drag, startPoint x: 781, startPoint y: 318, endPoint x: 681, endPoint y: 303, distance: 101.8
click at [698, 310] on tr "Drayage Please Enter User Defined Charges Cannot Be Published User defined char…" at bounding box center [578, 322] width 898 height 47
type input "360"
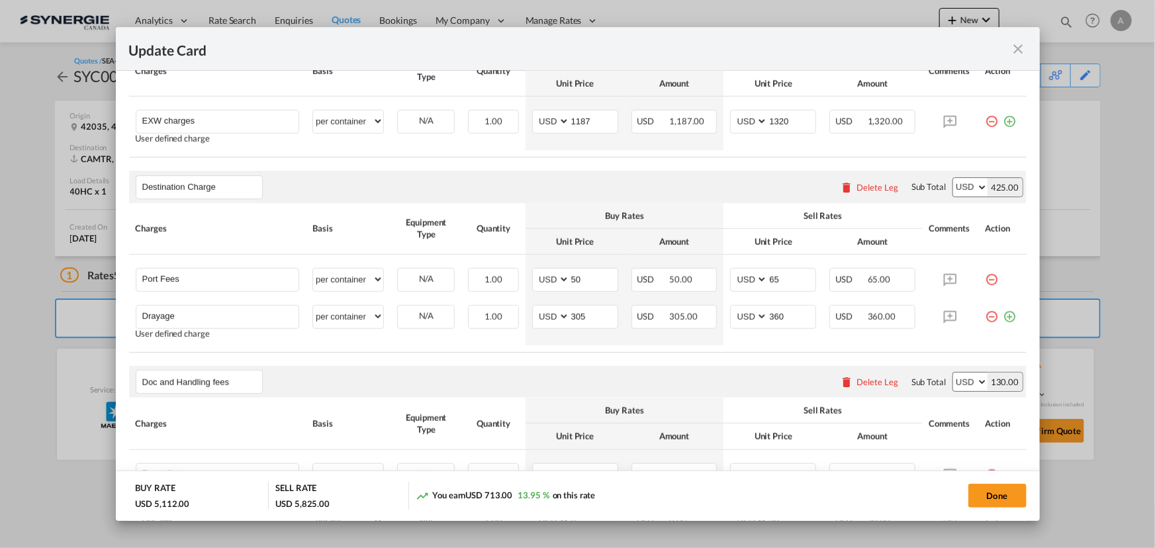
click at [737, 354] on rate-modification "Main Freight Please enter leg name Leg Name Already Exists Delete Leg Sub Total…" at bounding box center [578, 349] width 898 height 995
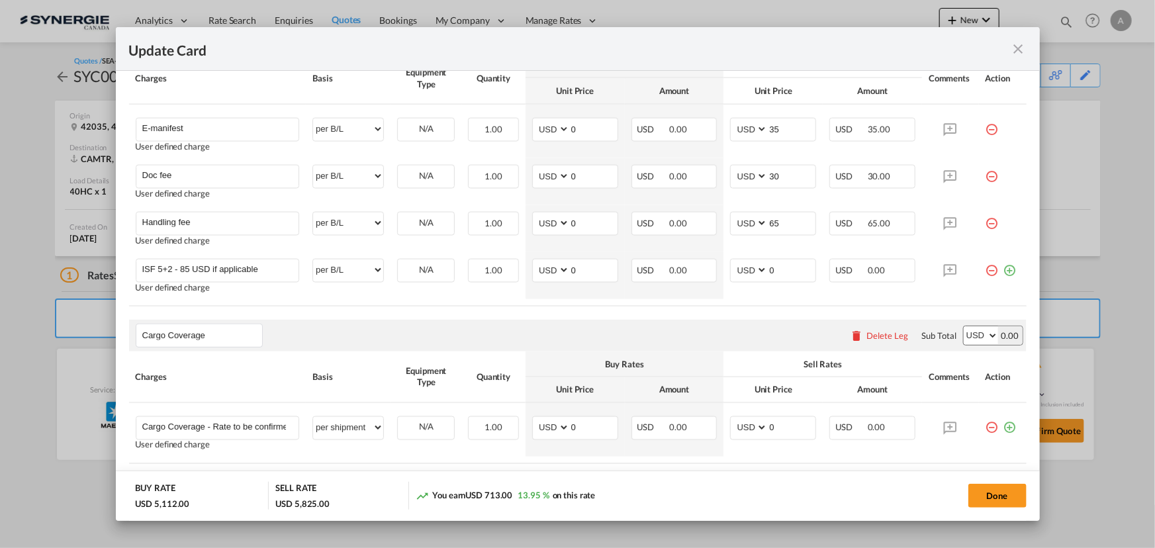
scroll to position [974, 0]
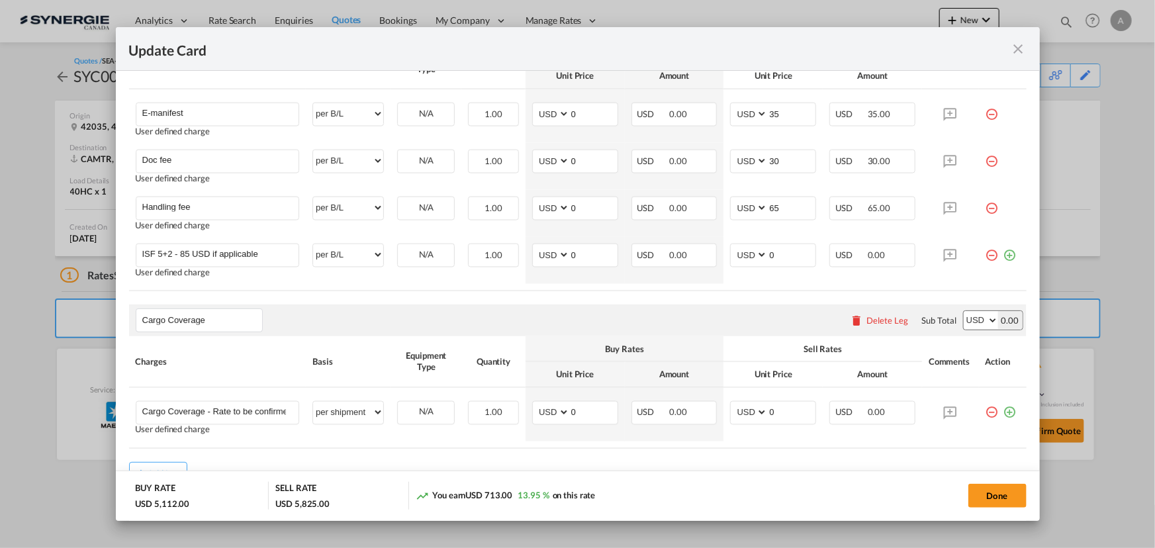
drag, startPoint x: 990, startPoint y: 497, endPoint x: 980, endPoint y: 469, distance: 30.4
click at [992, 497] on button "Done" at bounding box center [998, 496] width 58 height 24
type input "23 Sep 2025"
type input "13 Oct 2025"
type input "Doc and Handling fees"
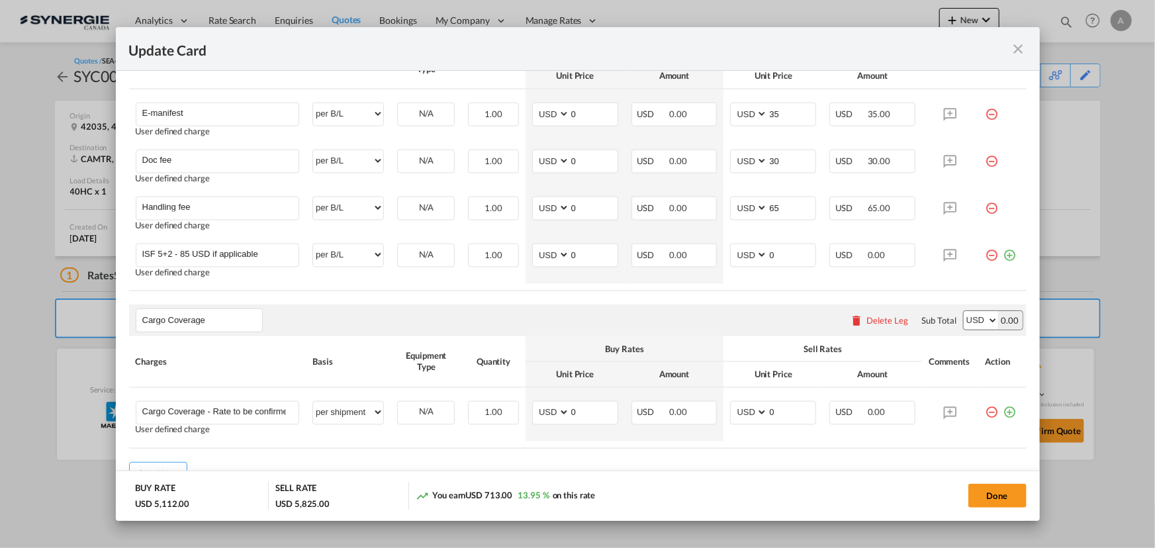
type input "E-manifest"
select select "per B/L"
type input "0"
type input "35"
type input "Cargo Coverage"
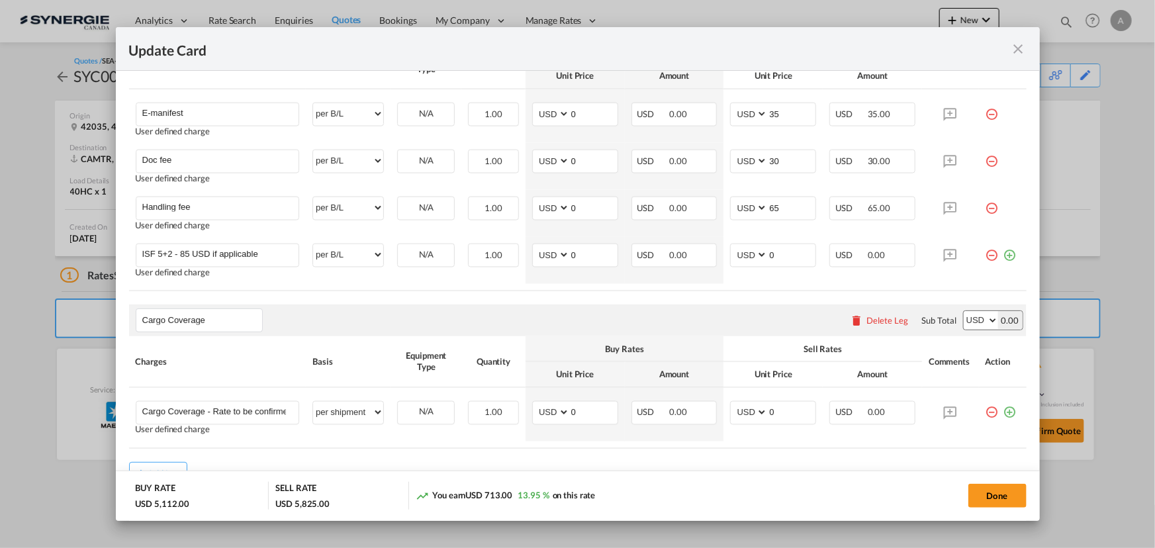
type input "Cargo Coverage - Rate to be confirmed depending on commodity and value Min 50 U…"
select select "per shipment"
type input "0"
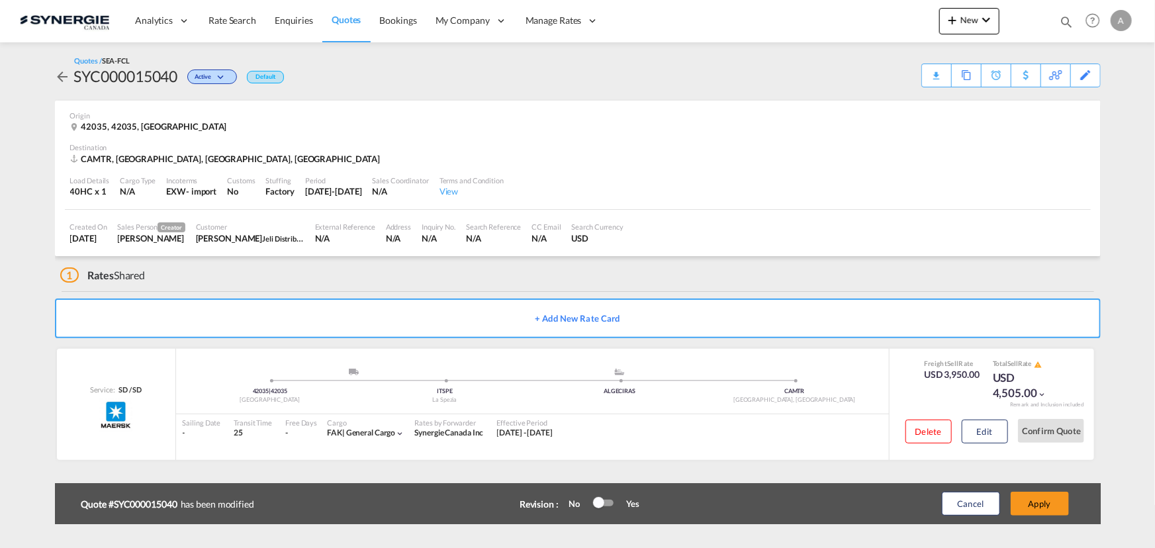
scroll to position [0, 0]
click at [1049, 500] on button "Apply" at bounding box center [1040, 504] width 58 height 24
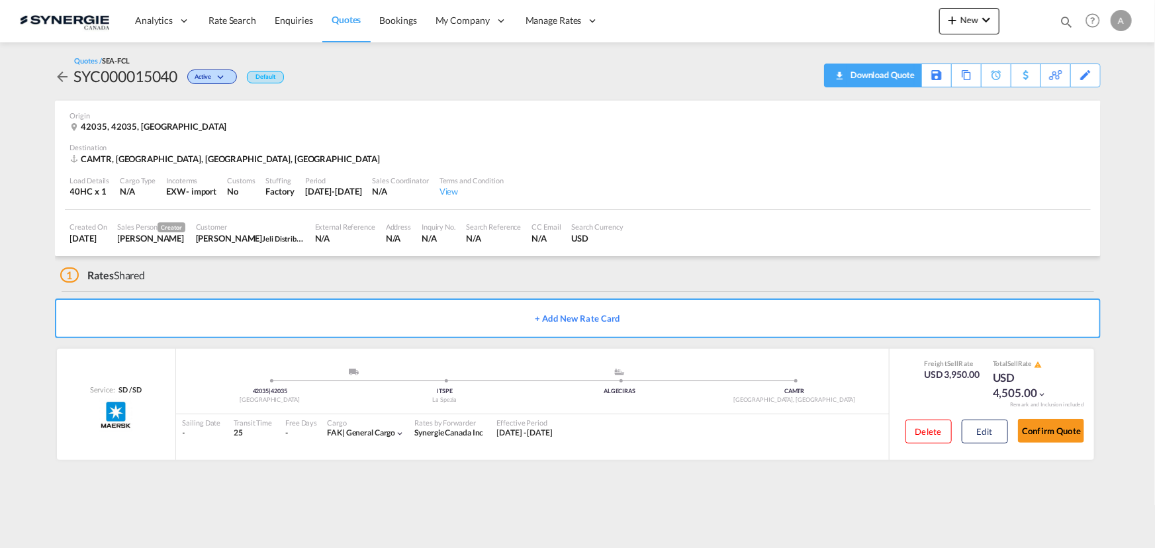
click at [906, 83] on div "Download Quote" at bounding box center [881, 74] width 68 height 21
click at [993, 424] on button "Edit" at bounding box center [985, 432] width 46 height 24
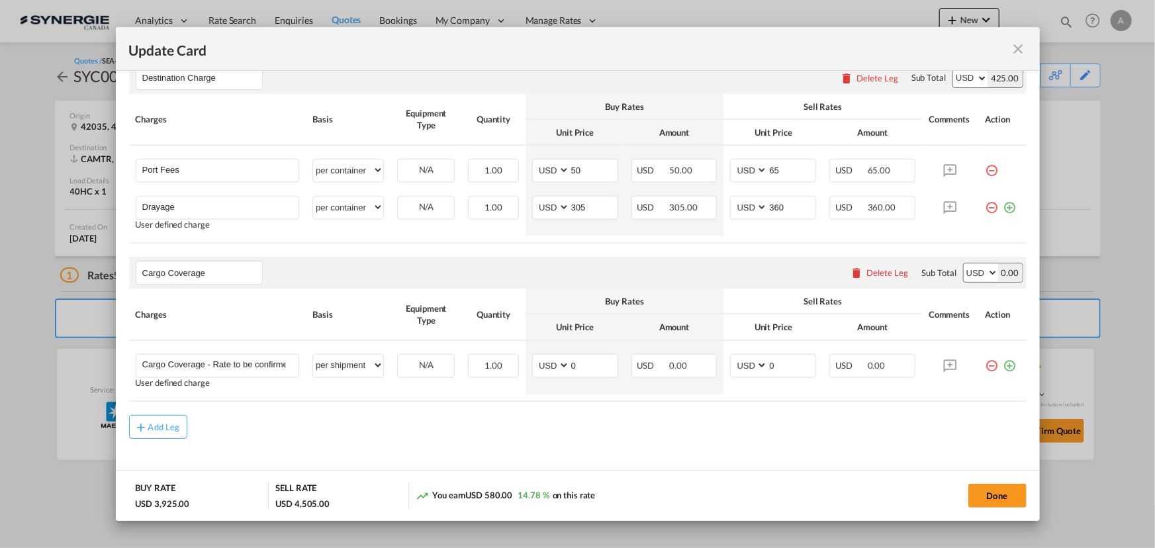
scroll to position [875, 0]
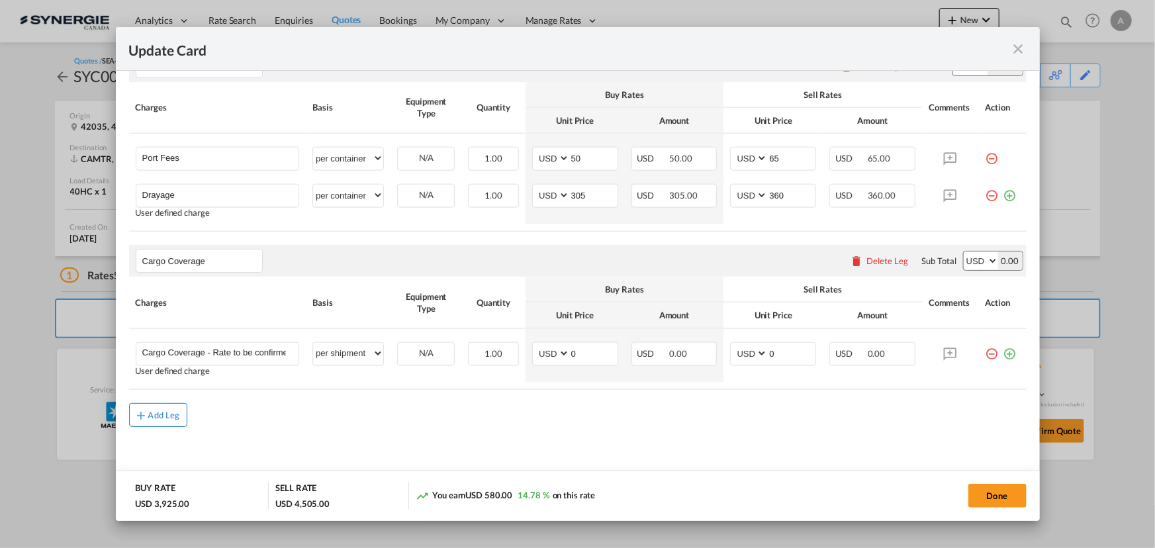
click at [158, 423] on button "Add Leg" at bounding box center [158, 415] width 58 height 24
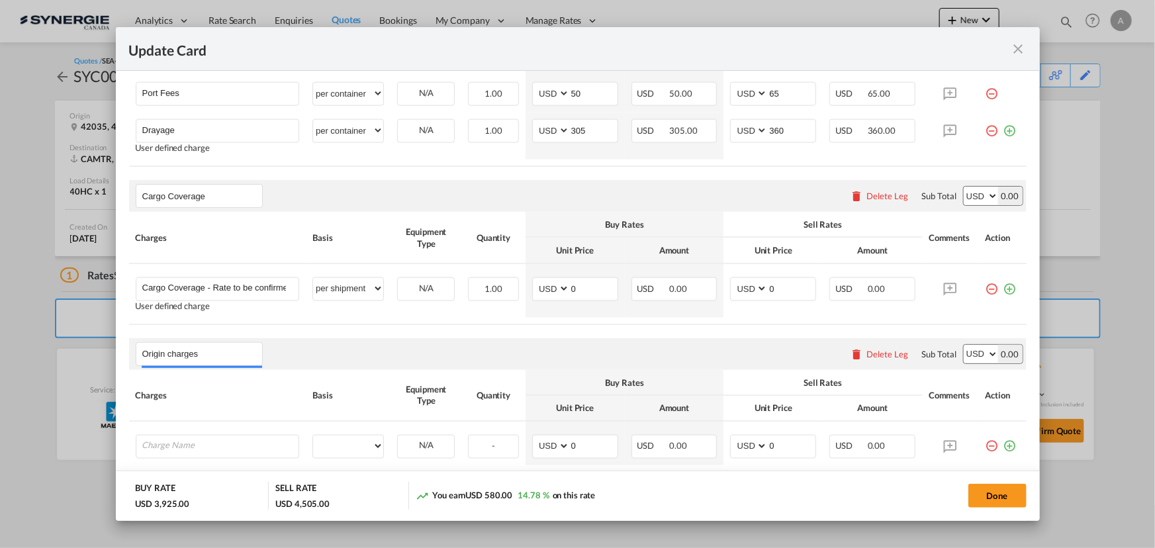
scroll to position [1024, 0]
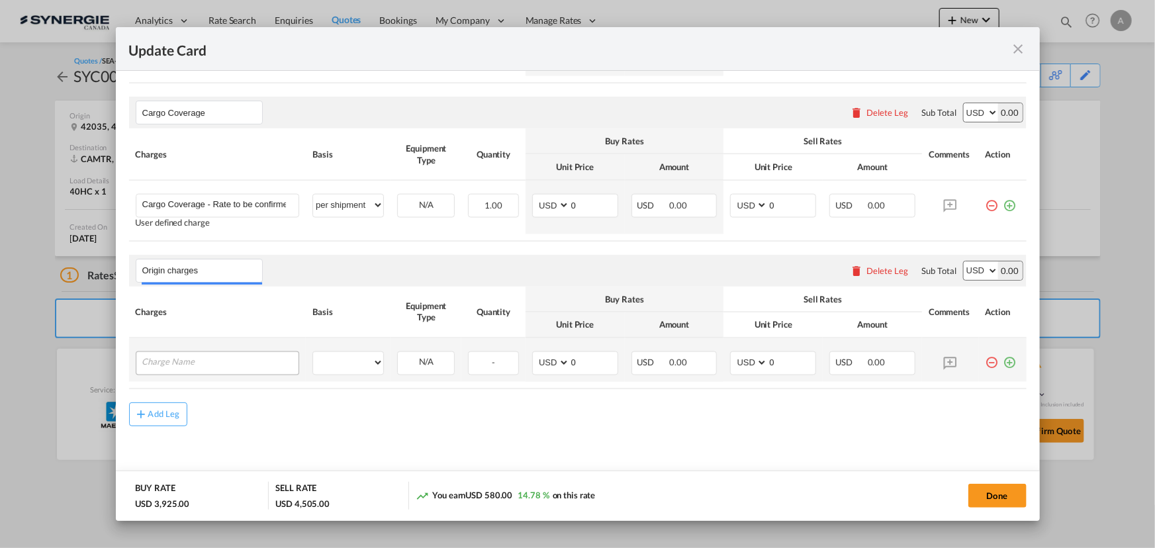
type input "Origin charges"
click at [214, 355] on input "Charge Name" at bounding box center [220, 362] width 157 height 20
type input "EXW charges"
click at [344, 361] on select "per equipment per container per B/L per shipping bill per shipment per pallet p…" at bounding box center [348, 362] width 70 height 21
select select "per container"
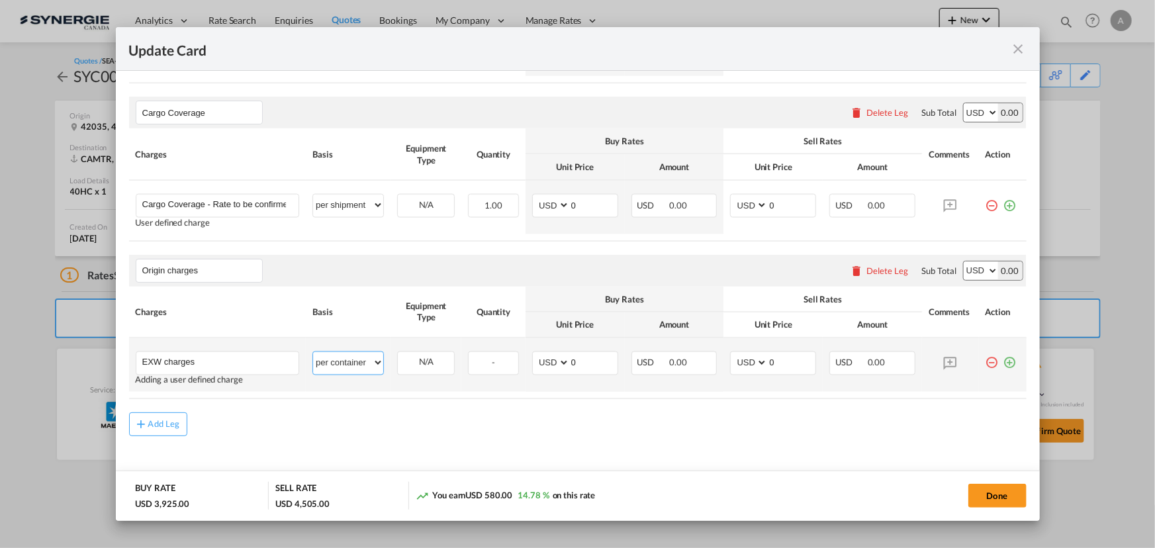
click at [313, 352] on select "per equipment per container per B/L per shipping bill per shipment per pallet p…" at bounding box center [348, 362] width 70 height 21
drag, startPoint x: 583, startPoint y: 360, endPoint x: 457, endPoint y: 346, distance: 127.2
click at [478, 354] on tr "EXW charges Please Enter User Defined Charges Cannot Be Published Adding a user…" at bounding box center [578, 365] width 898 height 54
type input "1187"
type input "1320"
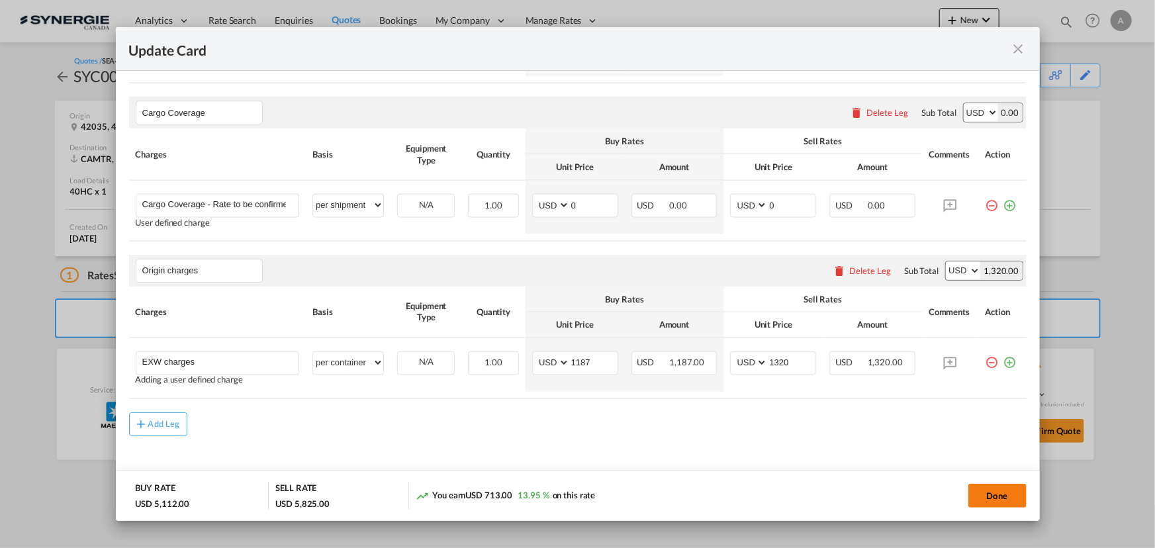
click at [986, 496] on button "Done" at bounding box center [998, 496] width 58 height 24
type input "23 Sep 2025"
type input "13 Oct 2025"
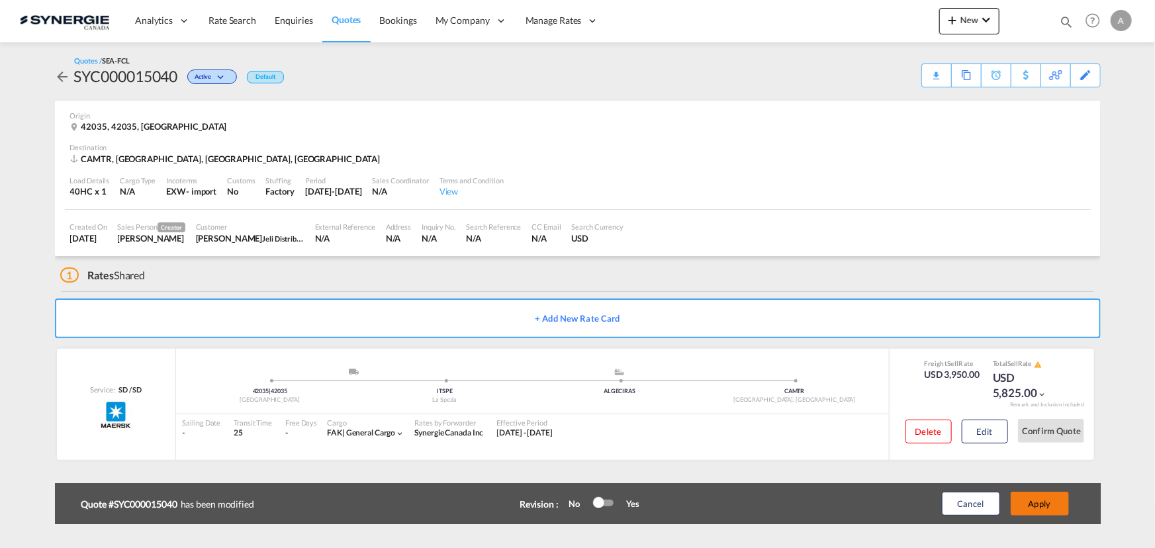
click at [1046, 503] on button "Apply" at bounding box center [1040, 504] width 58 height 24
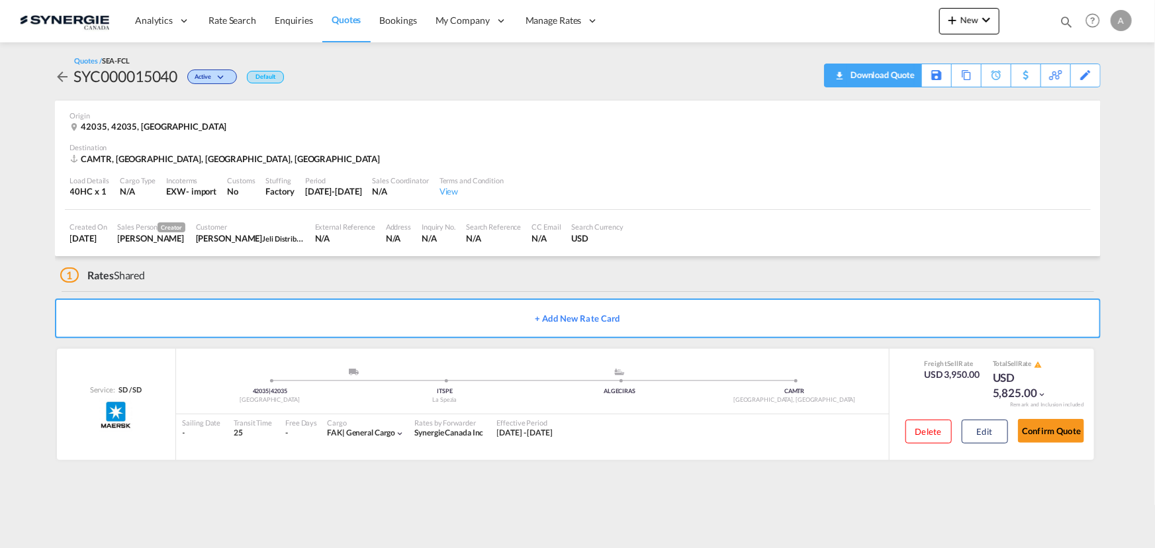
click at [894, 77] on div "Download Quote" at bounding box center [881, 74] width 68 height 21
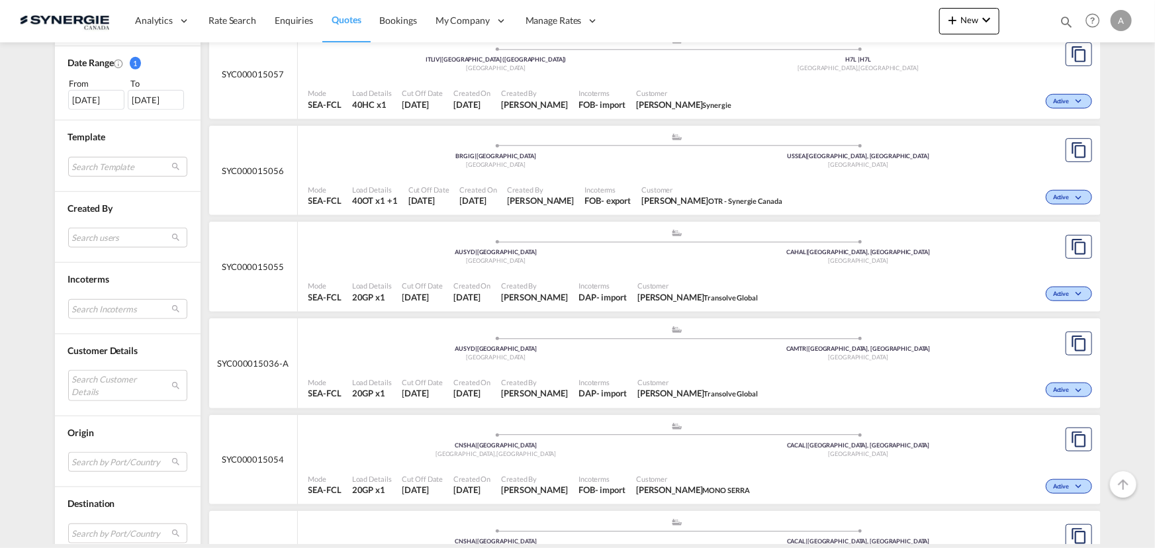
scroll to position [421, 0]
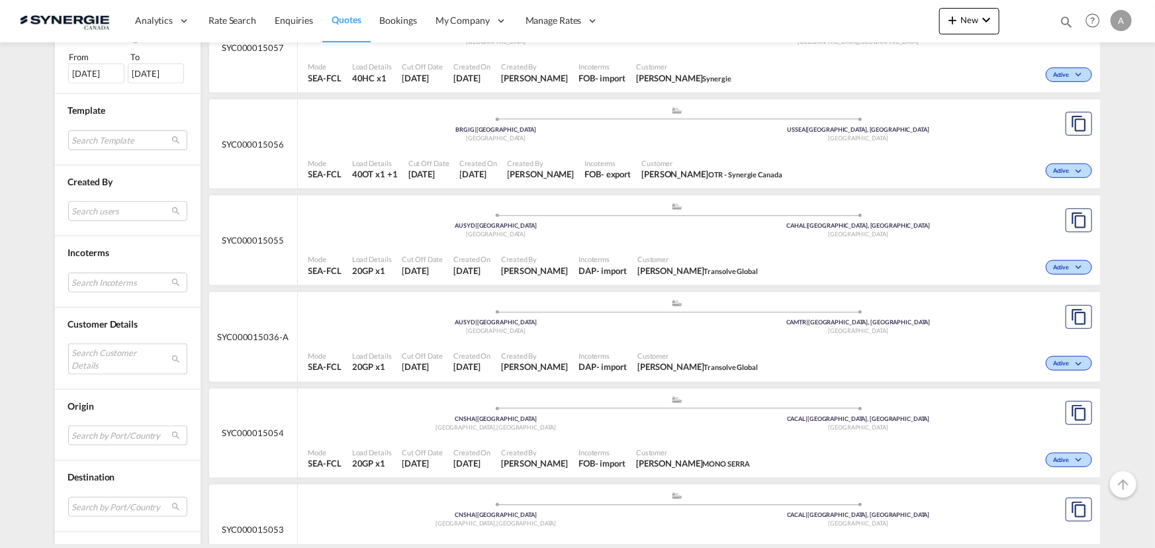
click at [124, 354] on md-select "Search Customer Details user name user [PERSON_NAME] [EMAIL_ADDRESS][DOMAIN_NAM…" at bounding box center [127, 359] width 119 height 30
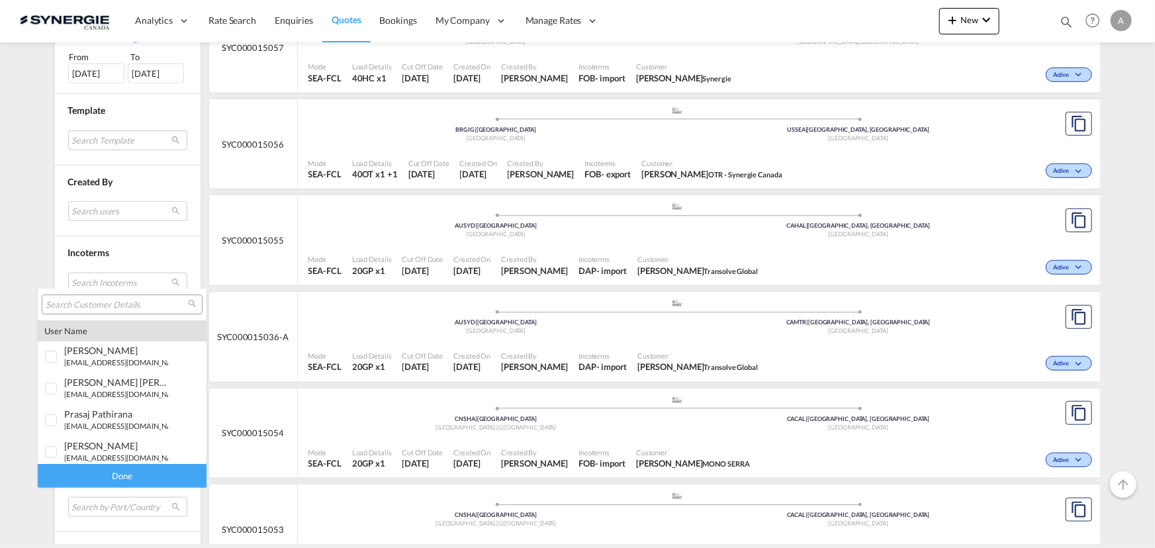
click at [117, 299] on input "search" at bounding box center [117, 305] width 142 height 12
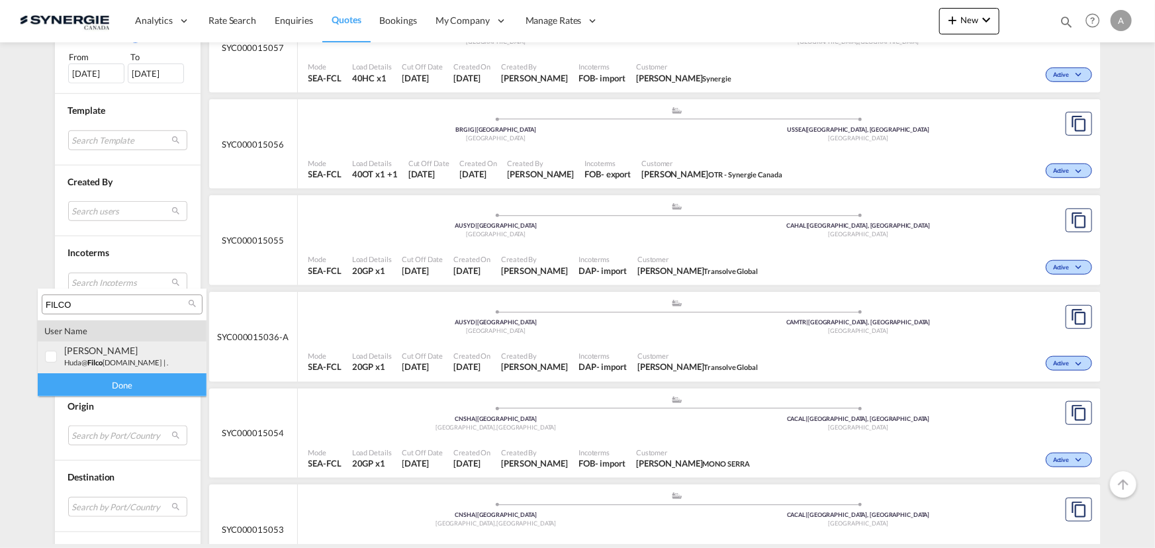
type input "FILCO"
click at [77, 361] on small "huda@ filco [DOMAIN_NAME]" at bounding box center [112, 362] width 97 height 9
click at [87, 389] on div "Done" at bounding box center [122, 384] width 169 height 23
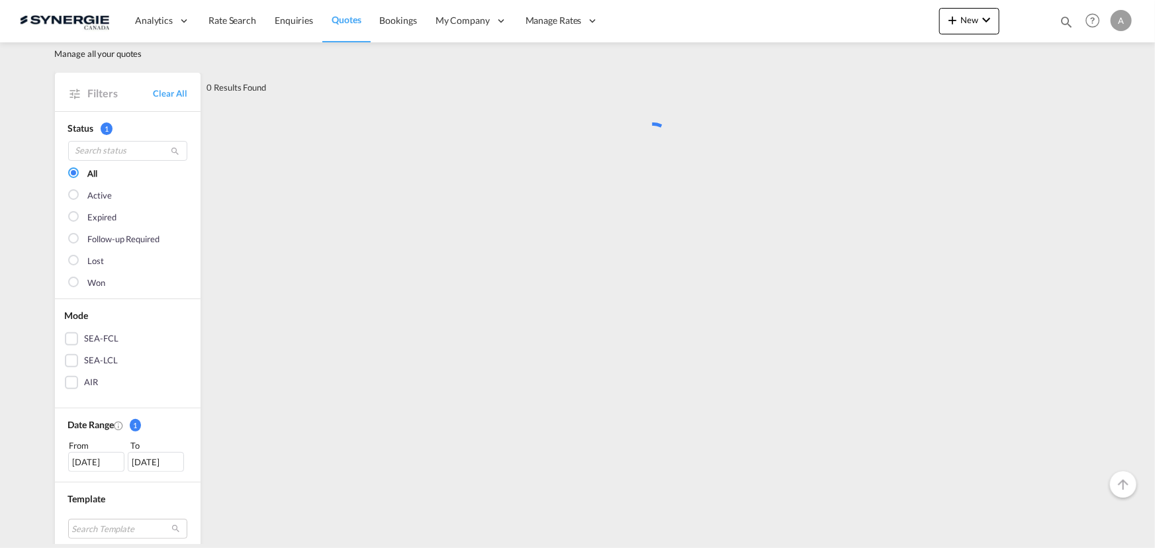
scroll to position [0, 0]
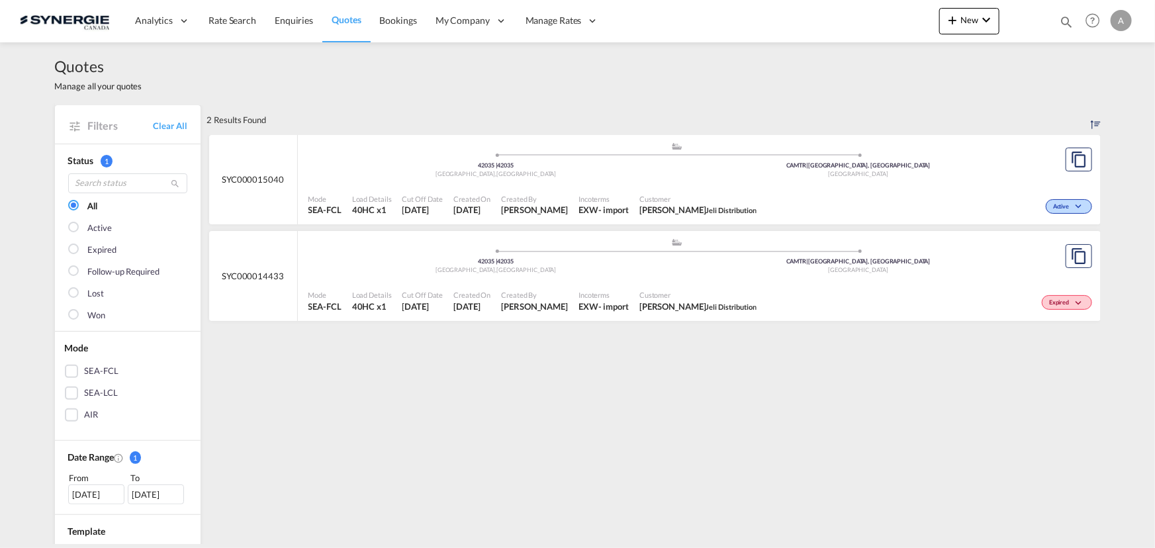
click at [573, 286] on div "Incoterms EXW - import" at bounding box center [603, 301] width 61 height 33
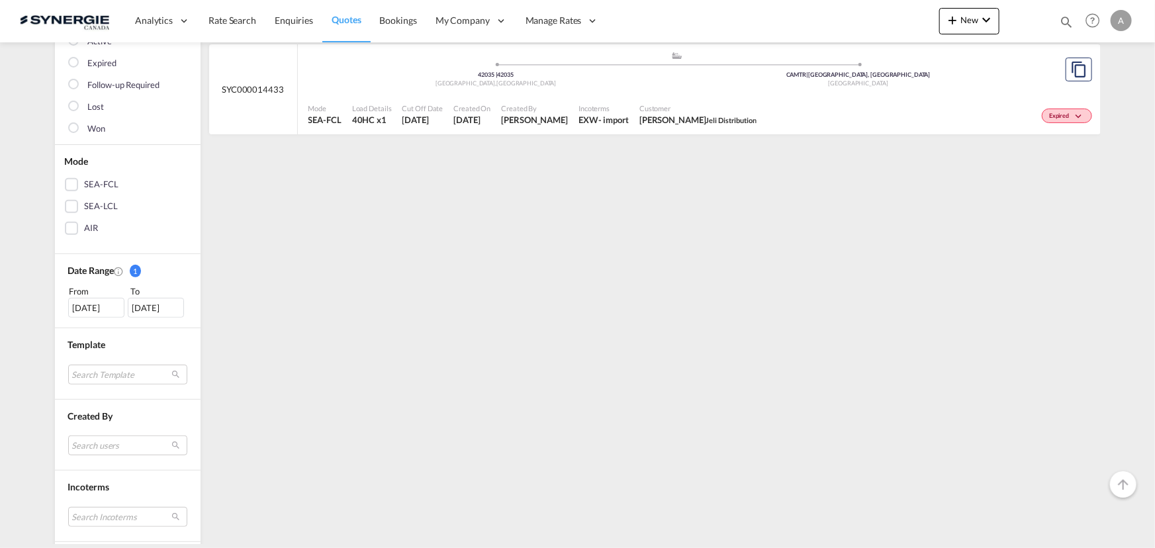
scroll to position [240, 0]
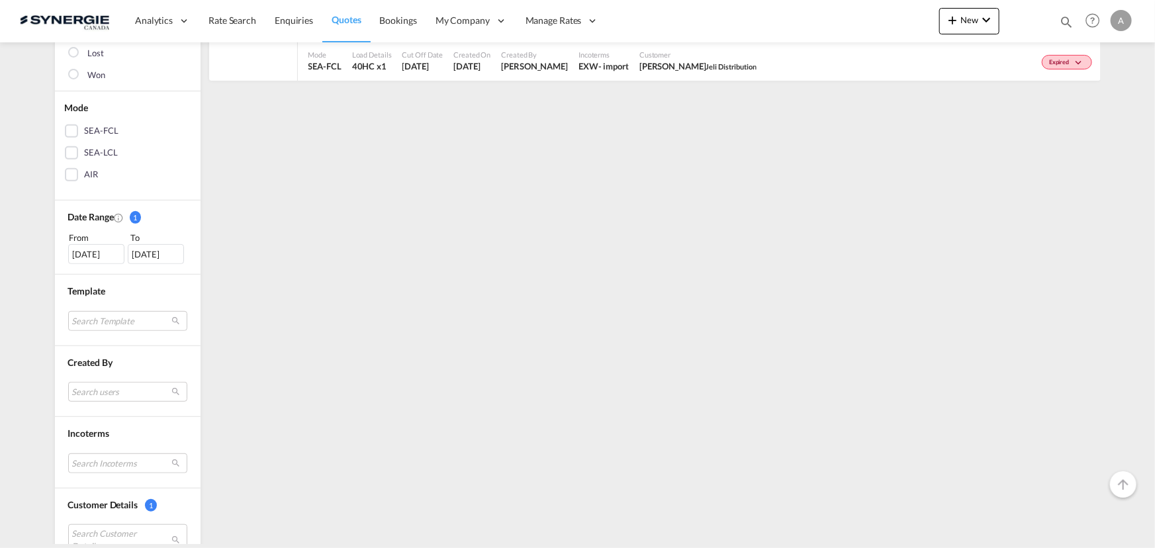
click at [97, 248] on div "[DATE]" at bounding box center [96, 254] width 56 height 20
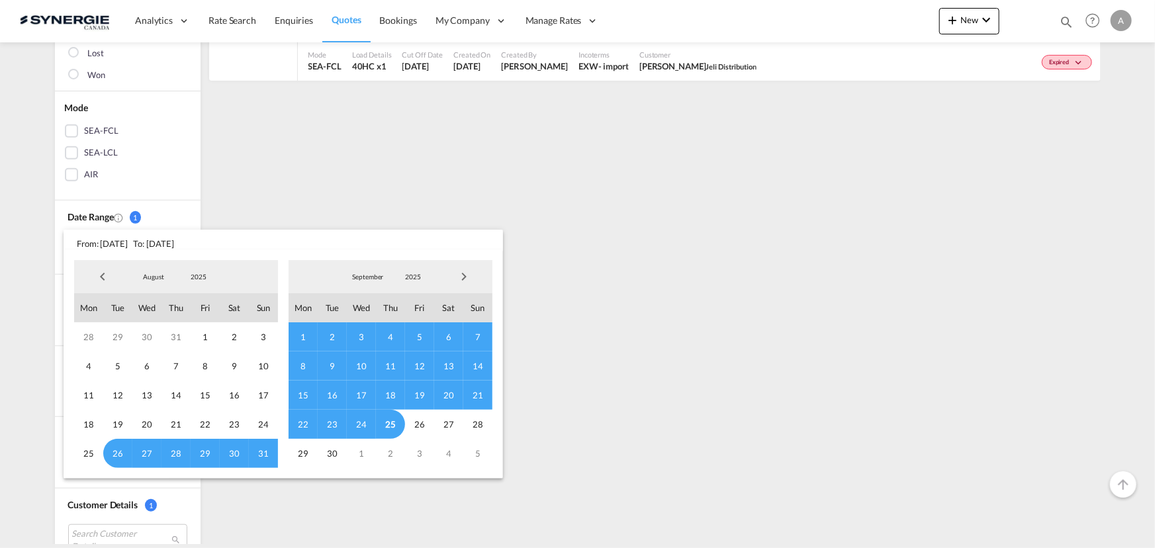
click at [190, 275] on span "2025" at bounding box center [198, 276] width 42 height 9
click at [192, 222] on md-option "2023" at bounding box center [211, 214] width 90 height 32
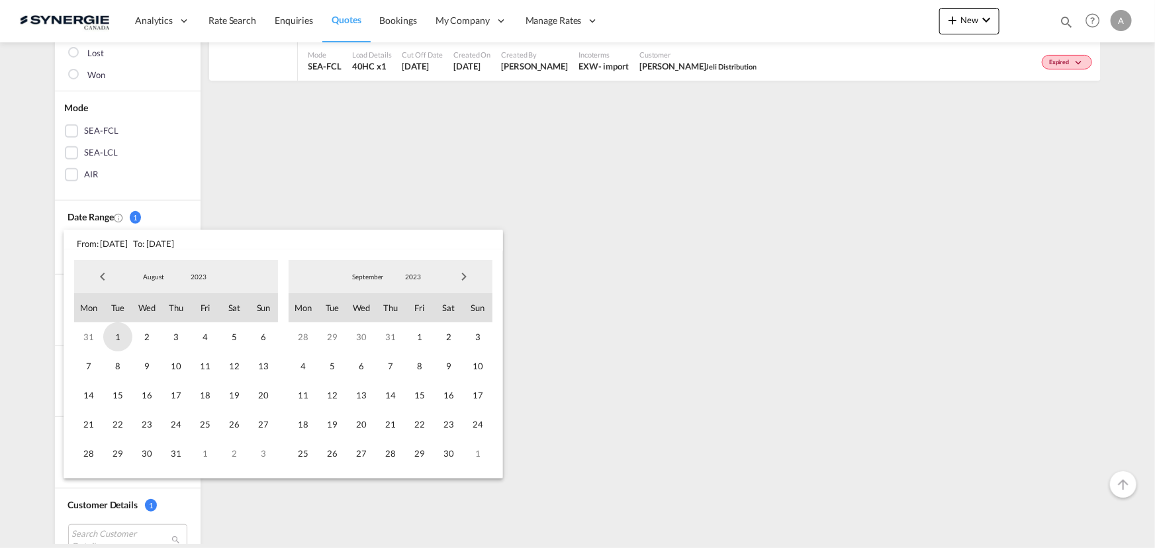
click at [119, 337] on span "1" at bounding box center [117, 336] width 29 height 29
click at [405, 277] on span "2023" at bounding box center [413, 276] width 42 height 9
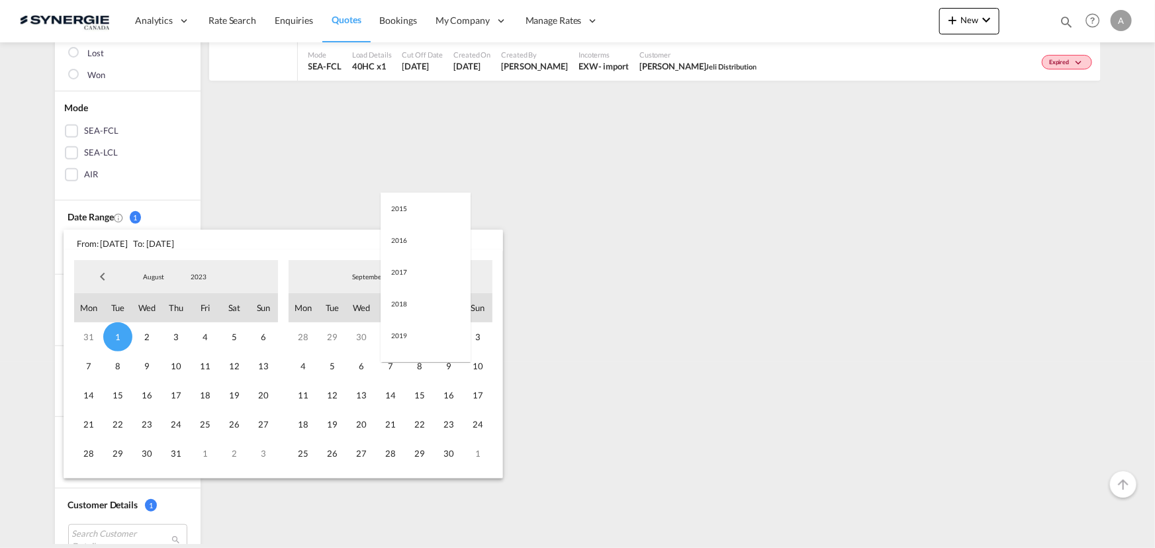
scroll to position [185, 0]
click at [397, 336] on md-option "2025" at bounding box center [426, 341] width 90 height 32
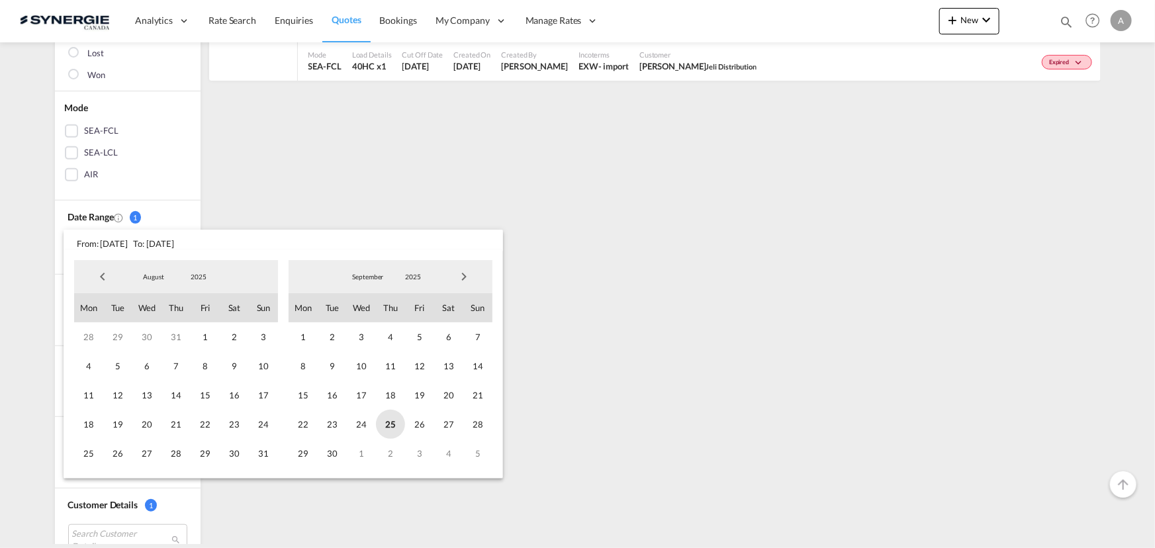
click at [389, 421] on span "25" at bounding box center [390, 424] width 29 height 29
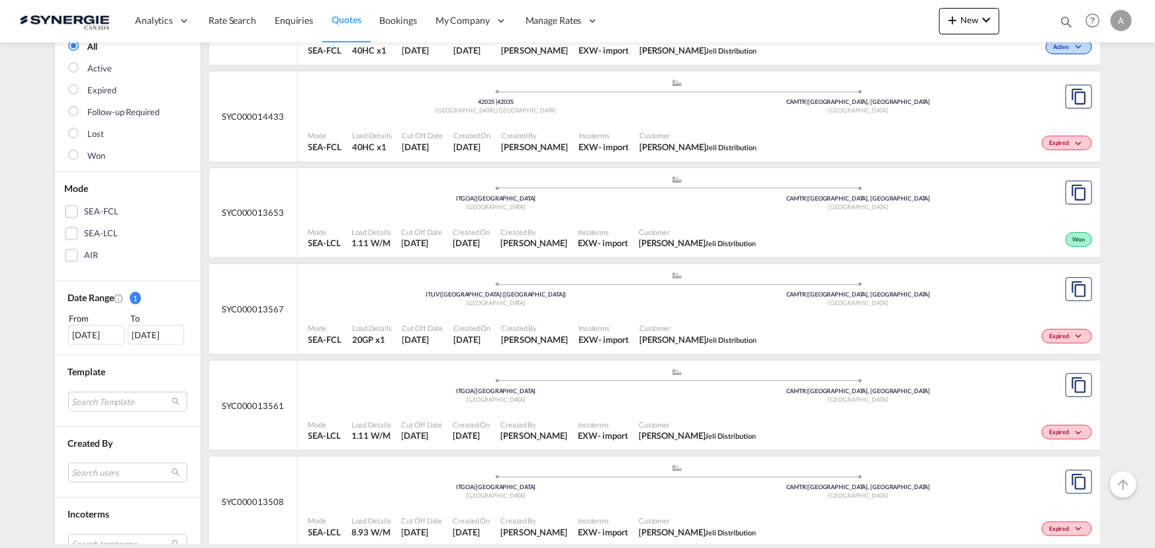
scroll to position [180, 0]
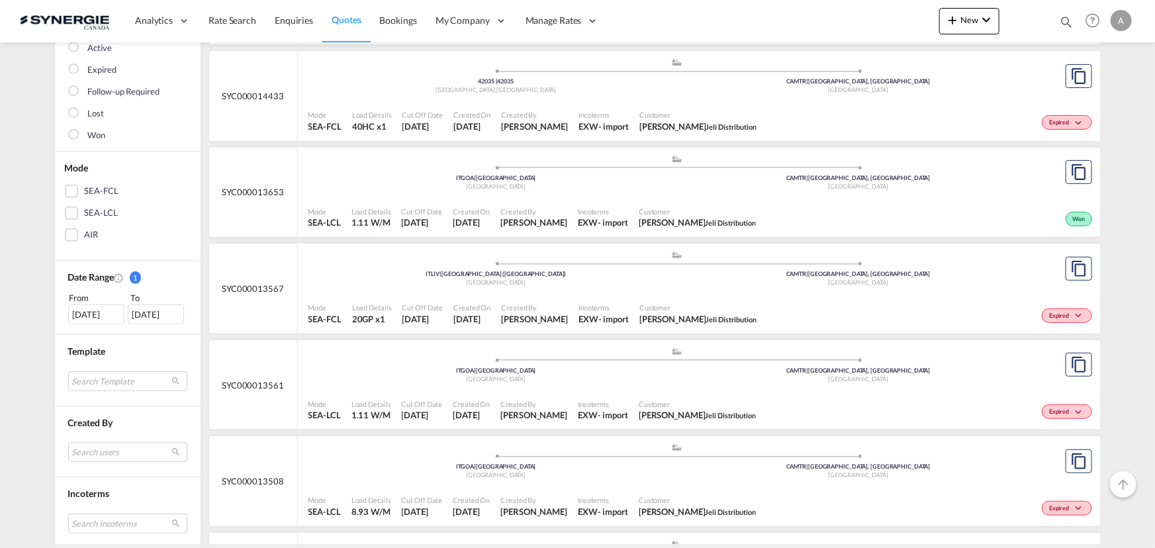
click at [568, 305] on span "Created By" at bounding box center [534, 308] width 67 height 10
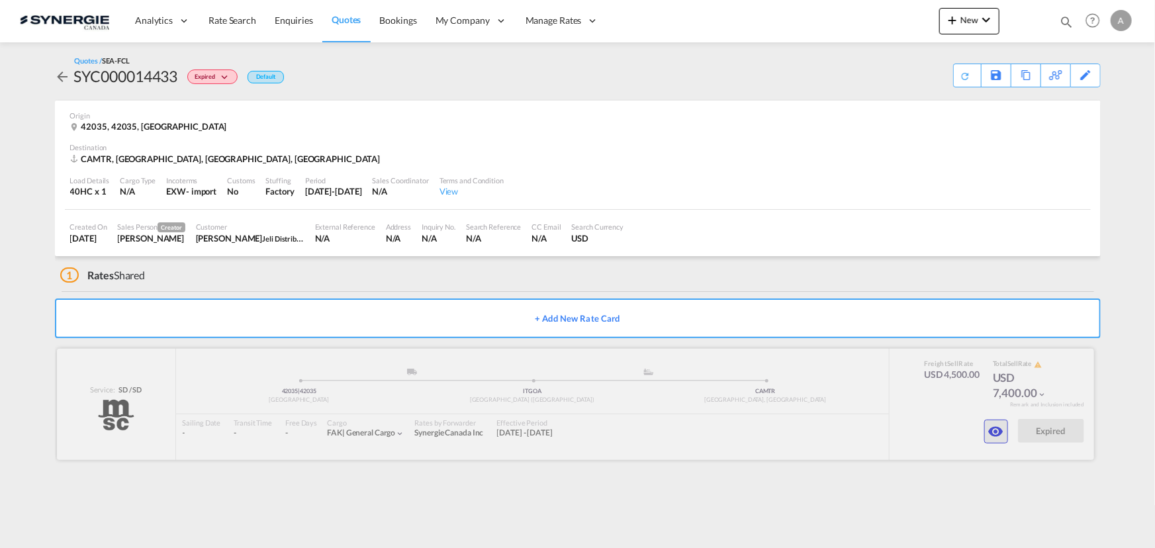
click at [992, 434] on md-icon "icon-eye" at bounding box center [996, 432] width 16 height 16
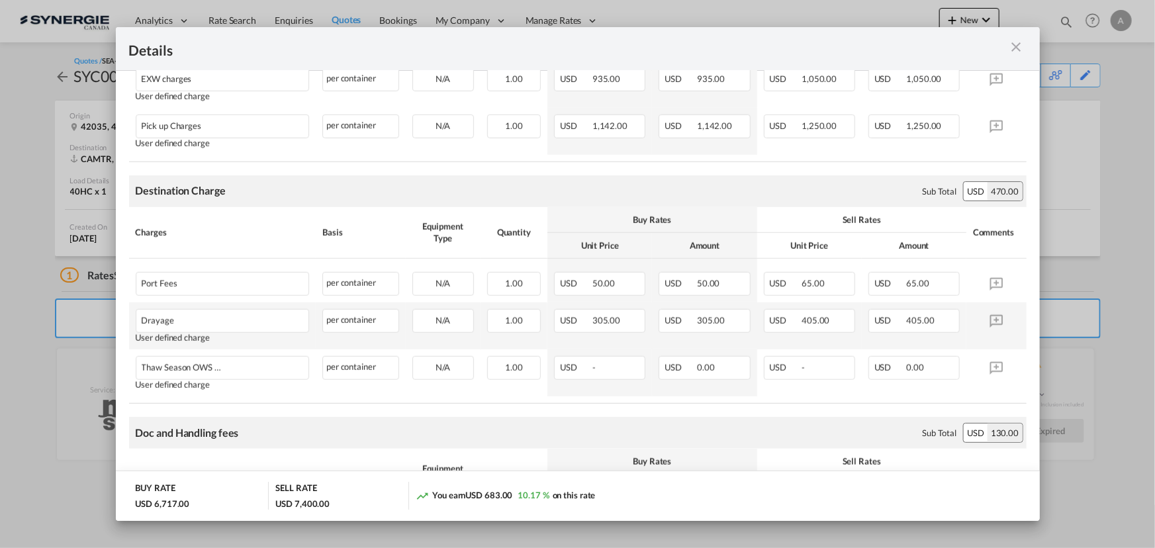
scroll to position [542, 0]
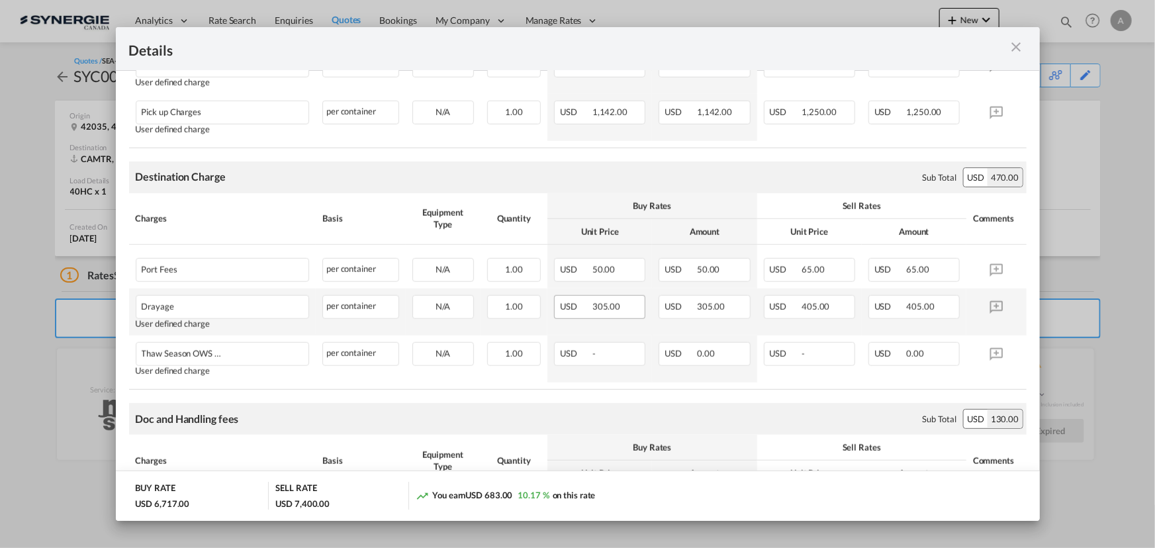
click at [622, 307] on div "USD 305.00" at bounding box center [599, 307] width 91 height 24
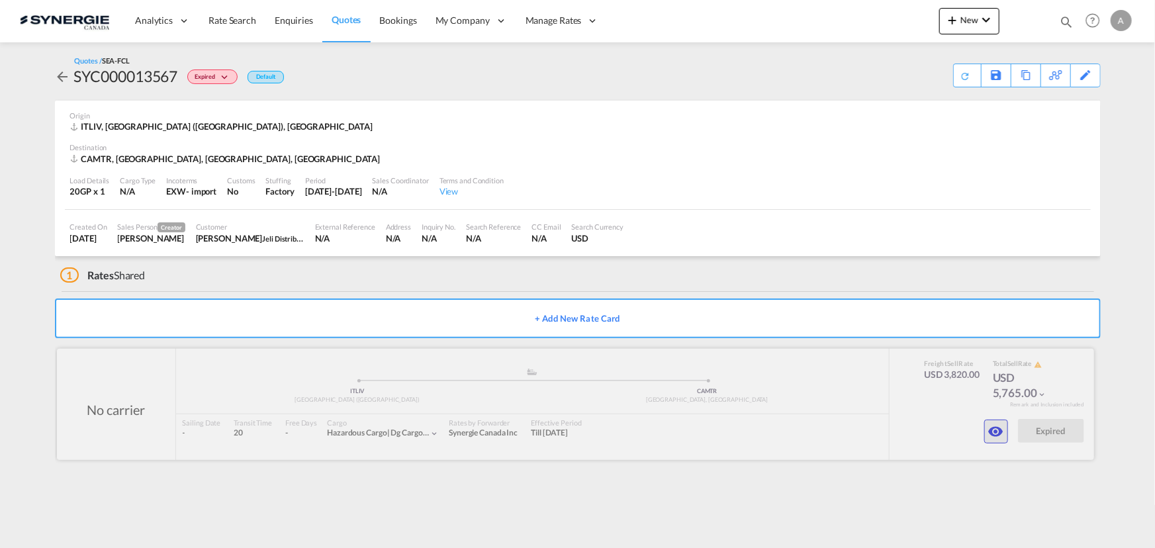
click at [1006, 429] on button "button" at bounding box center [996, 432] width 24 height 24
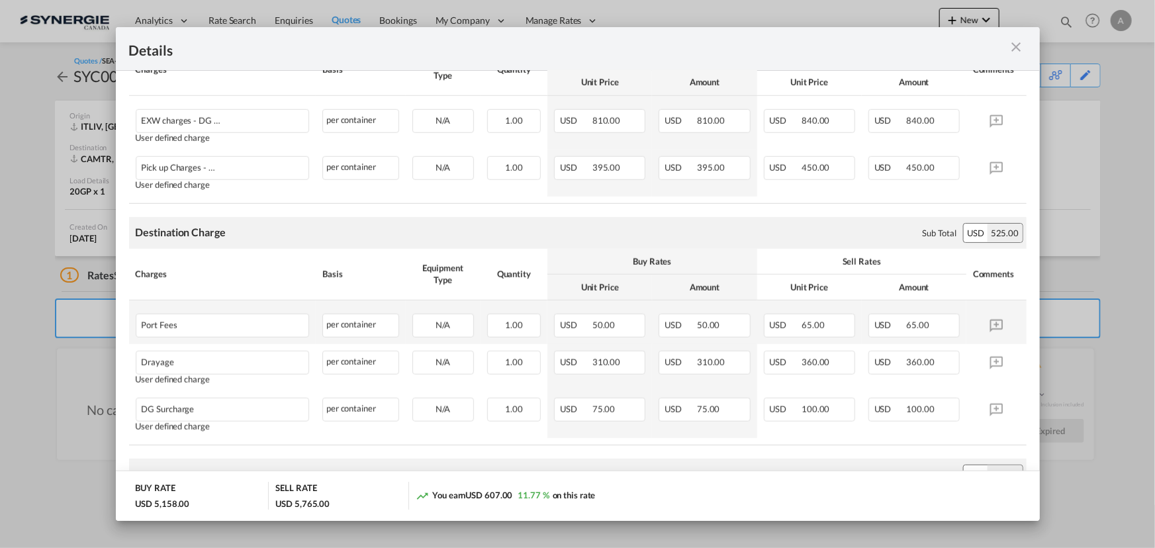
scroll to position [602, 0]
